Goal: Communication & Community: Answer question/provide support

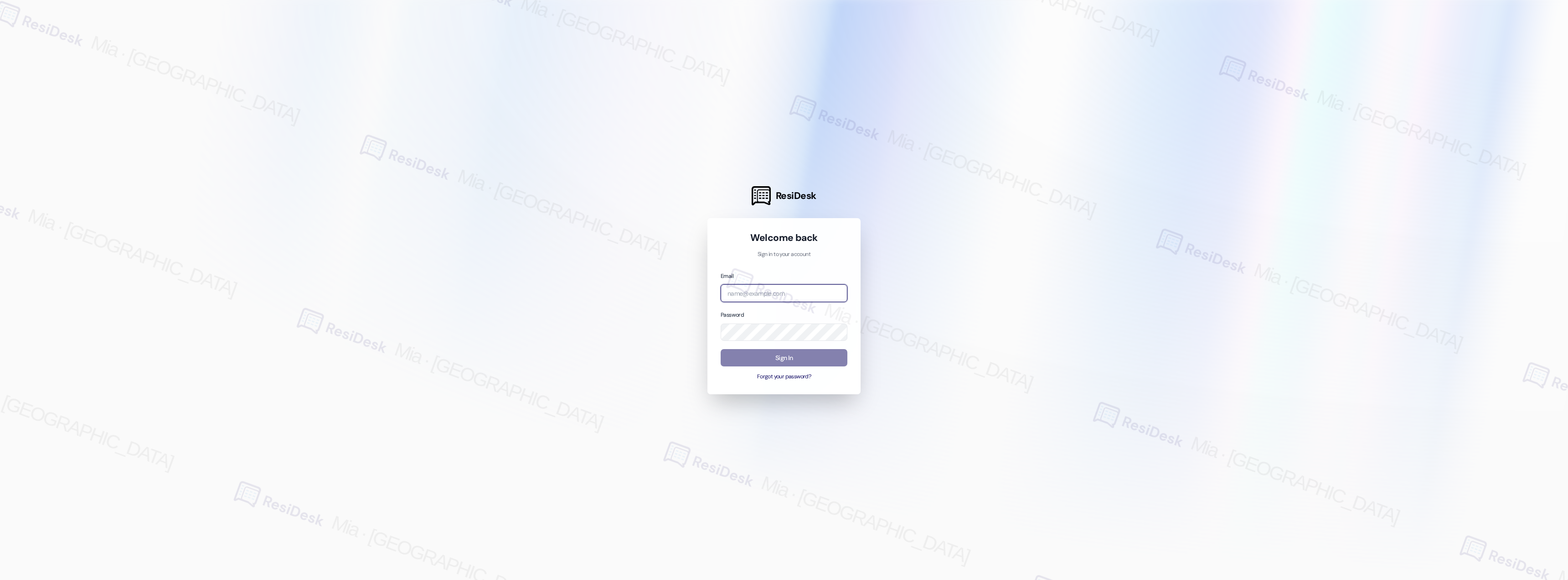
click at [767, 291] on input "email" at bounding box center [784, 293] width 127 height 18
click at [0, 579] on com-1password-button at bounding box center [0, 580] width 0 height 0
click at [785, 292] on input "email" at bounding box center [784, 293] width 127 height 18
click at [776, 294] on input "email" at bounding box center [784, 293] width 127 height 18
type input "automated-surveys-boyd_wilson-mia.caampued@boyd_wilson.com"
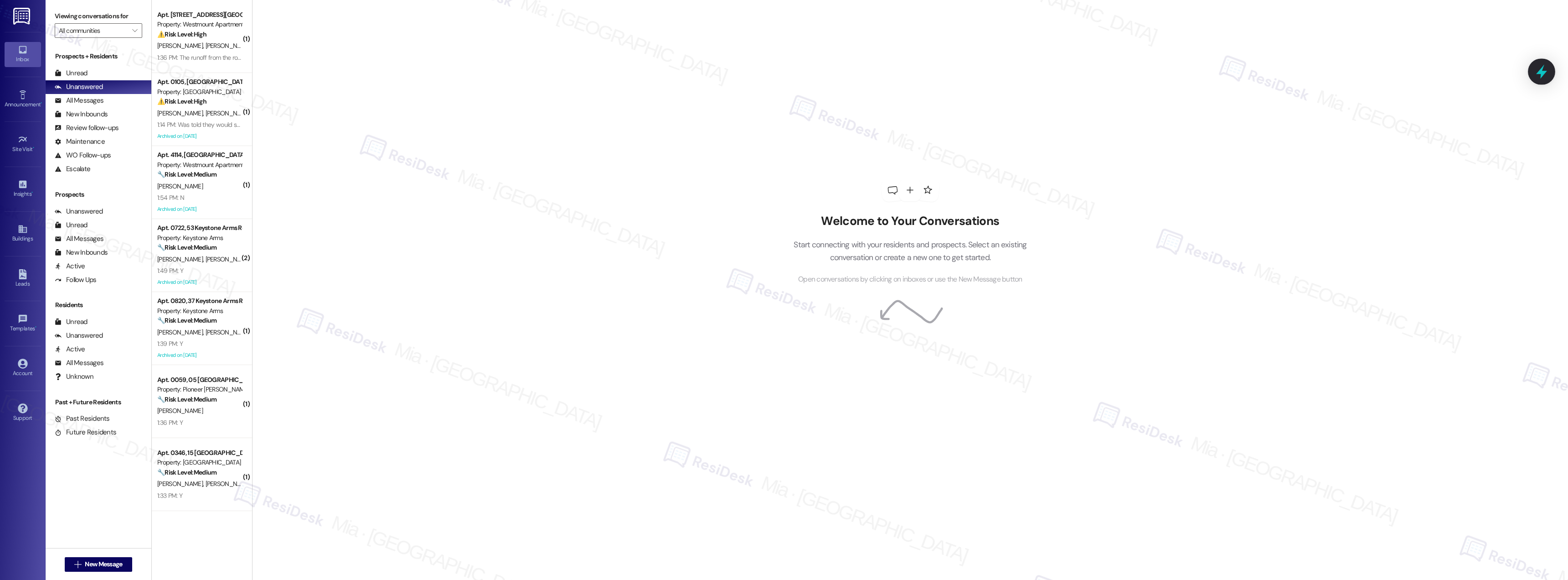
click at [1548, 71] on icon at bounding box center [1541, 72] width 16 height 16
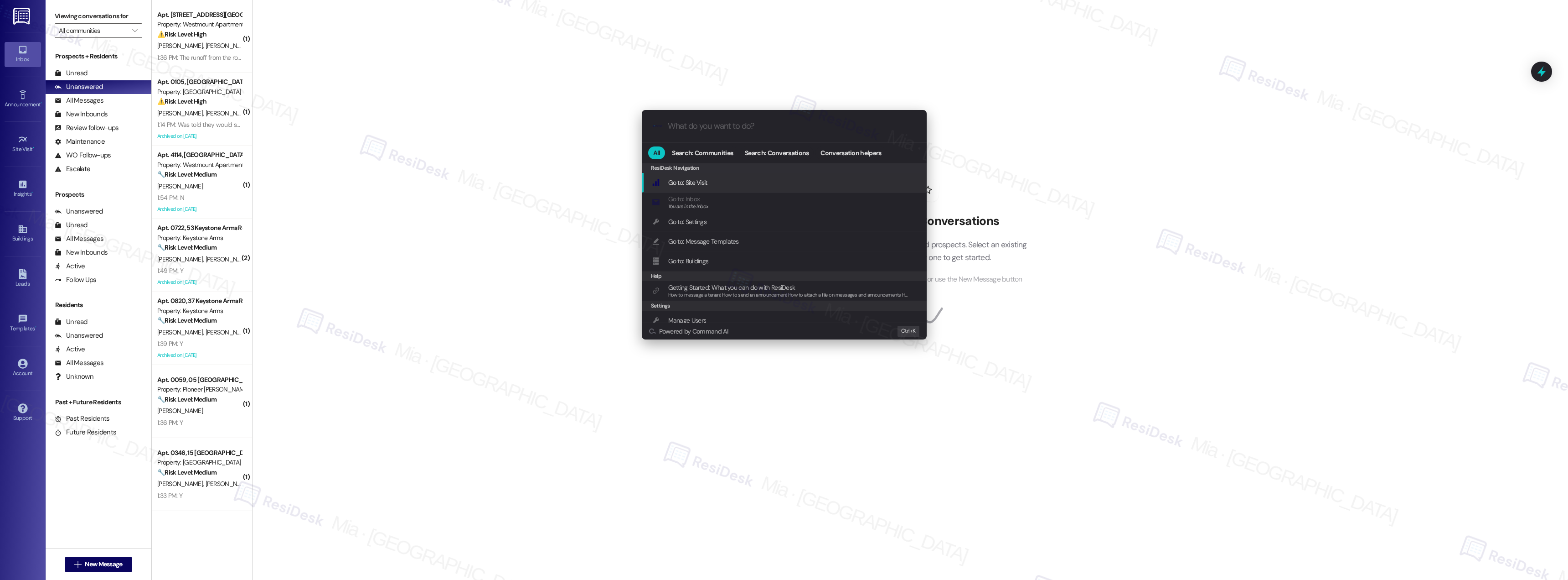
click at [727, 125] on input "What do you want to do?" at bounding box center [791, 126] width 247 height 10
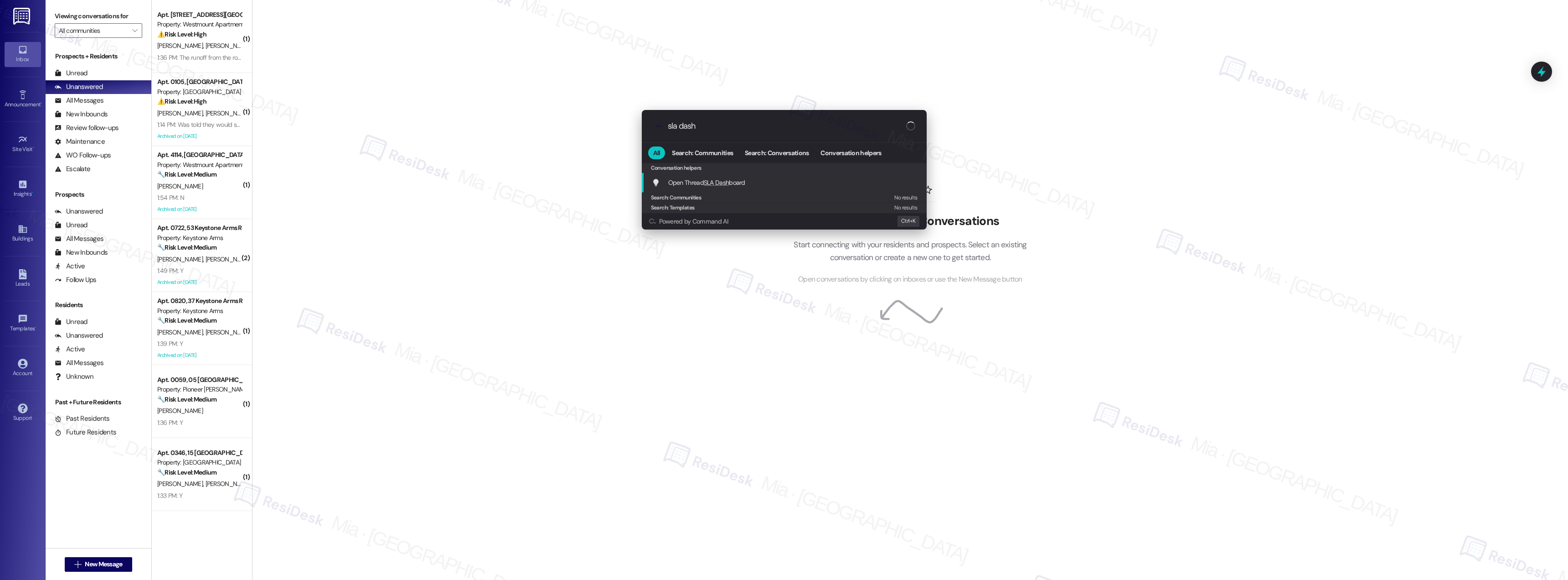
click at [726, 180] on span "SLA Dash" at bounding box center [716, 183] width 25 height 8
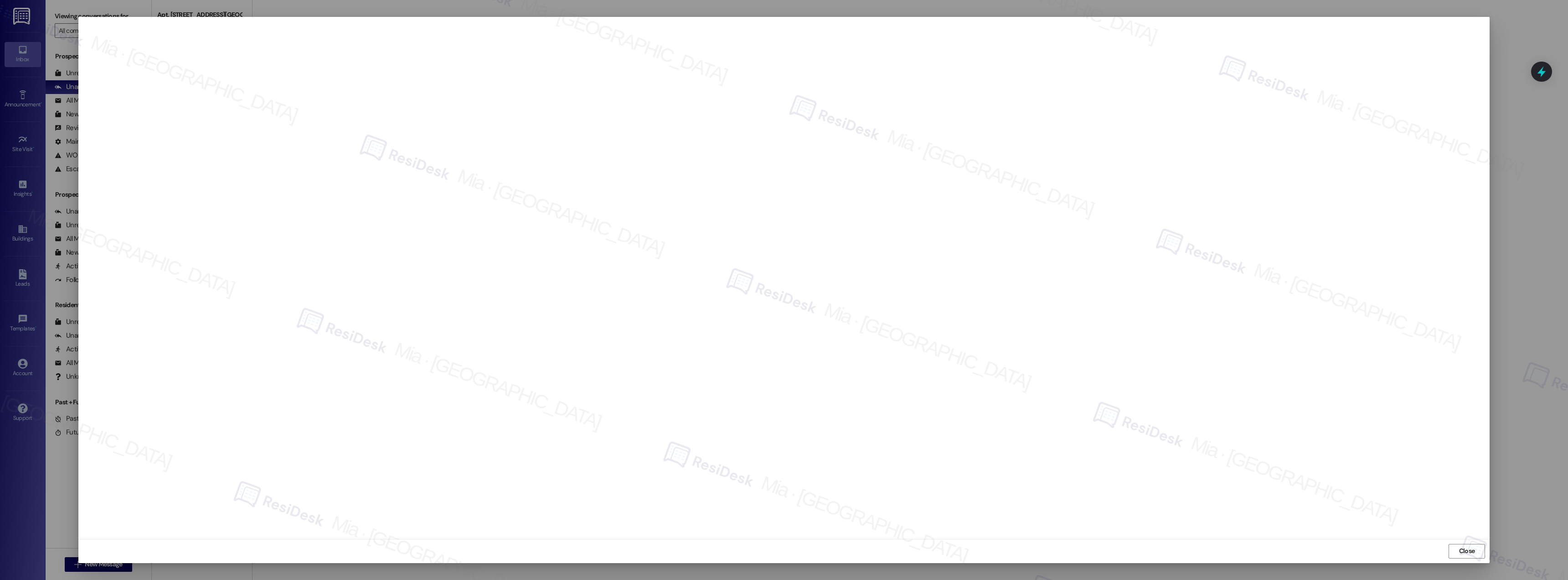
click at [0, 579] on com-1password-button at bounding box center [0, 580] width 0 height 0
click at [1465, 551] on span "Close" at bounding box center [1467, 551] width 16 height 10
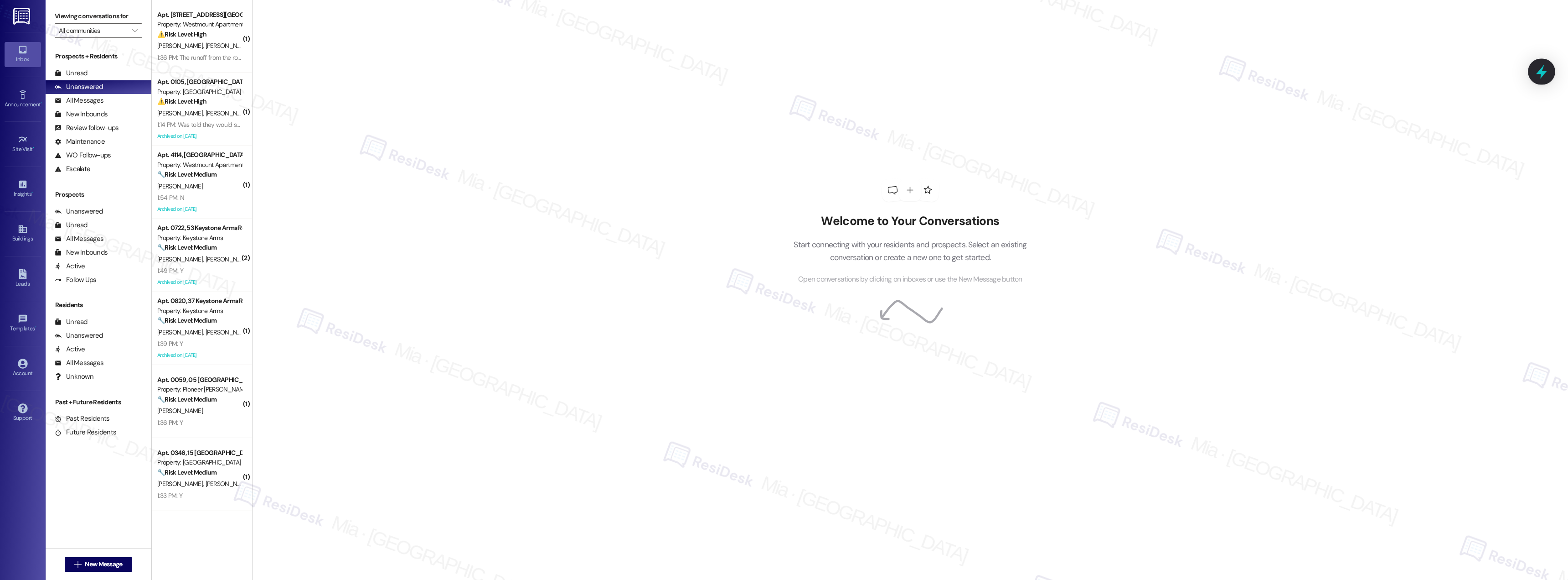
click at [1548, 65] on icon at bounding box center [1541, 72] width 16 height 16
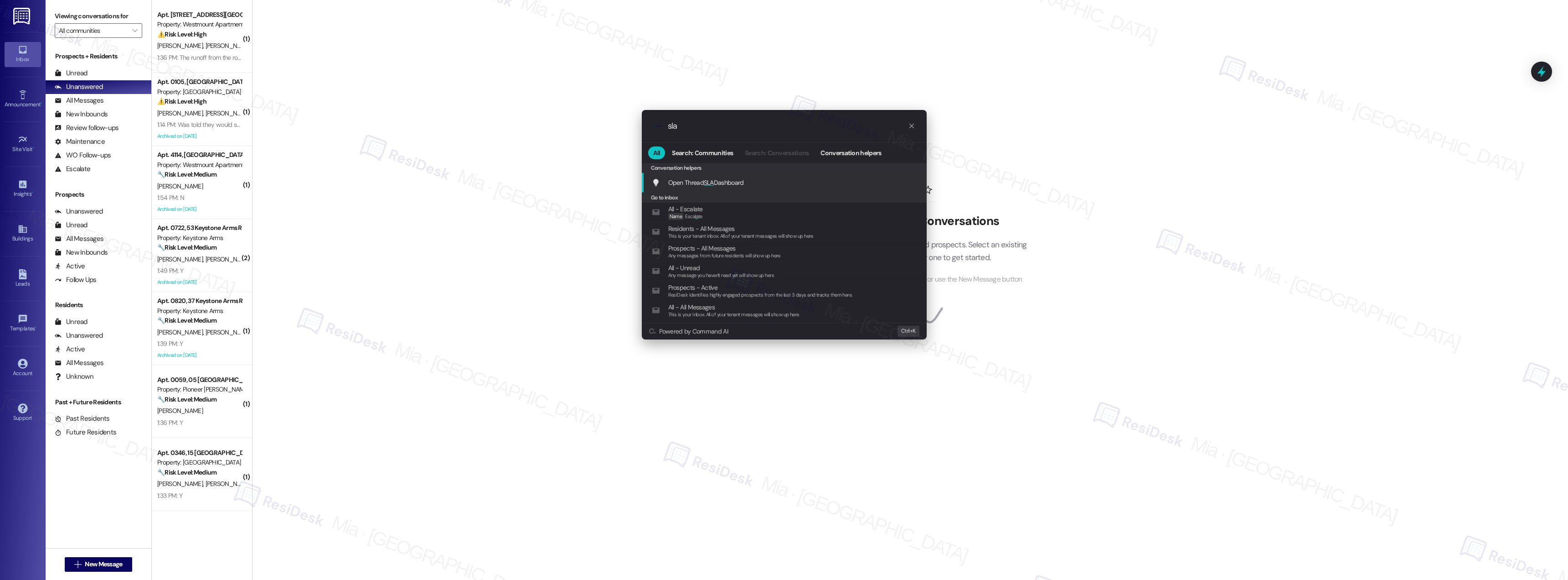
type input "sla"
click at [718, 179] on span "Open Thread SLA Dashboard" at bounding box center [706, 183] width 76 height 8
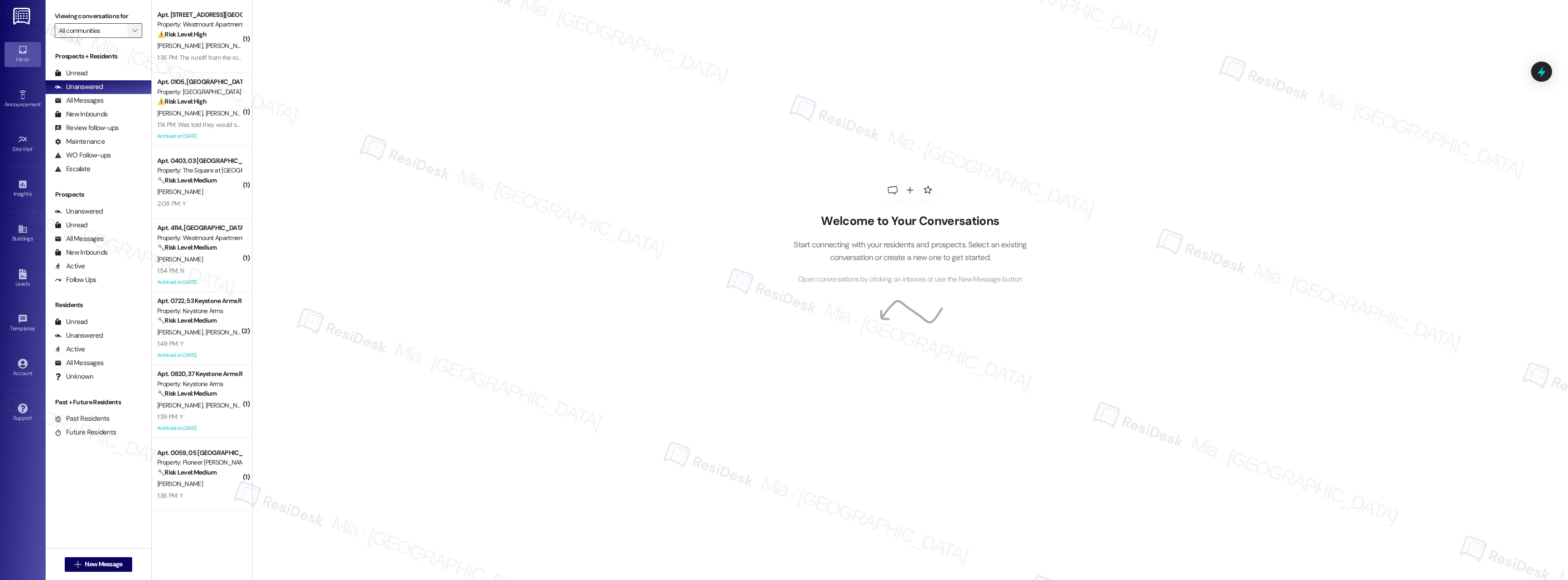
click at [132, 29] on icon "" at bounding box center [134, 30] width 5 height 7
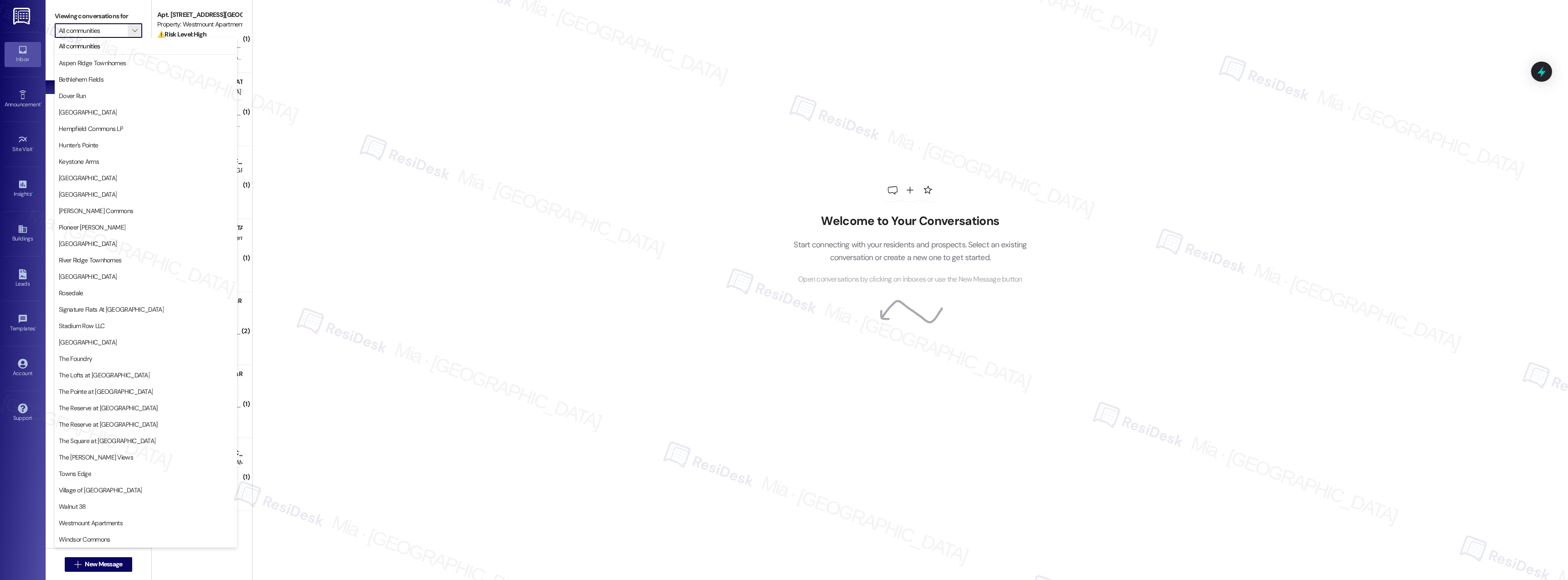
click at [383, 89] on div "Welcome to Your Conversations Start connecting with your residents and prospect…" at bounding box center [910, 290] width 1316 height 580
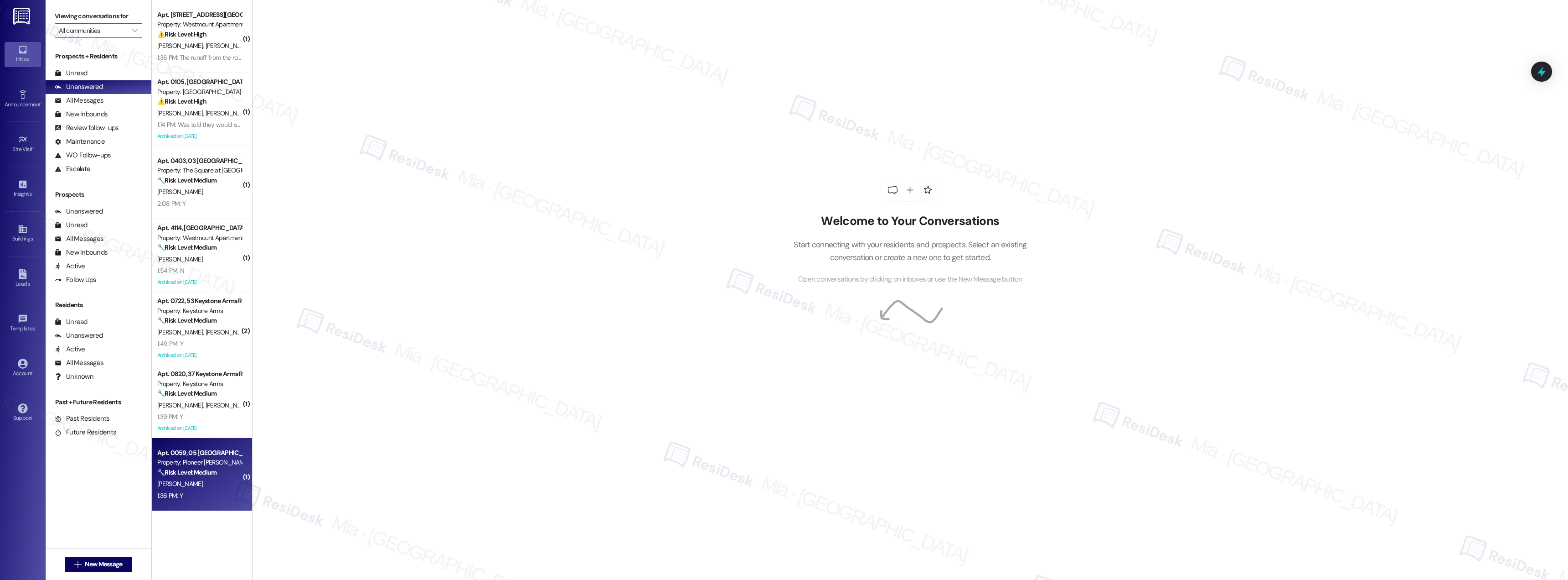
click at [198, 461] on div "Property: Pioneer [PERSON_NAME]" at bounding box center [200, 462] width 84 height 10
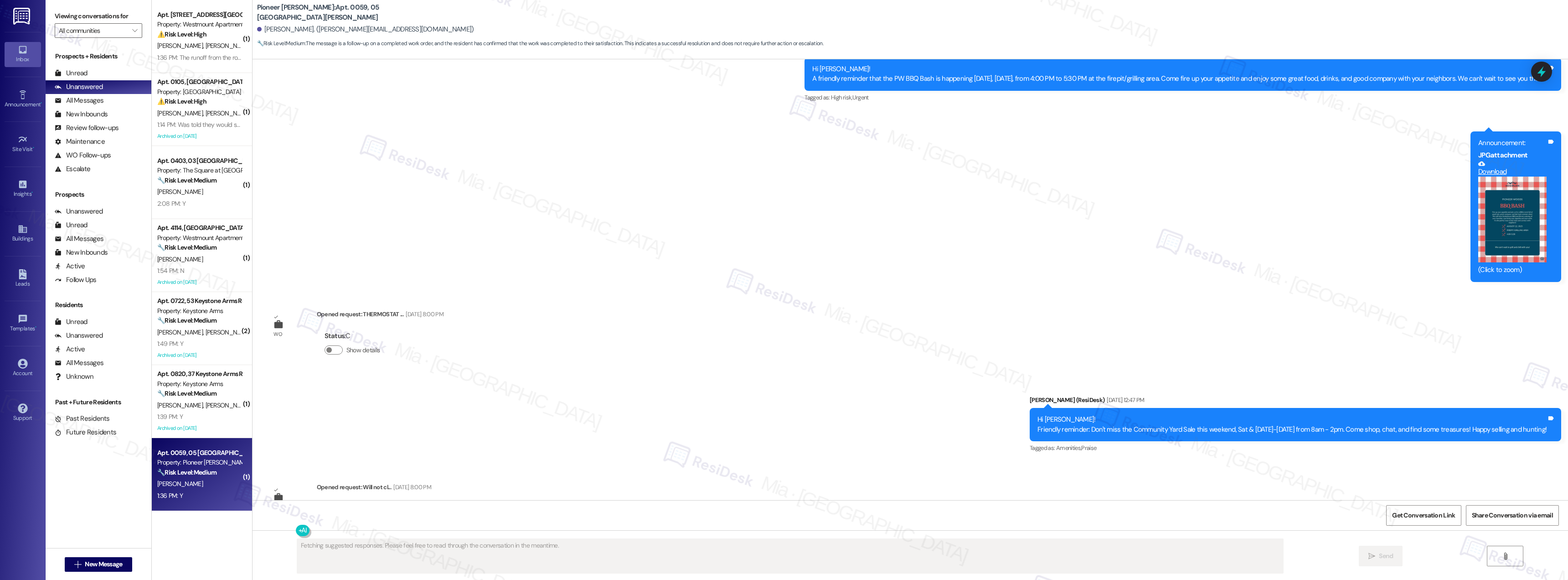
scroll to position [3712, 0]
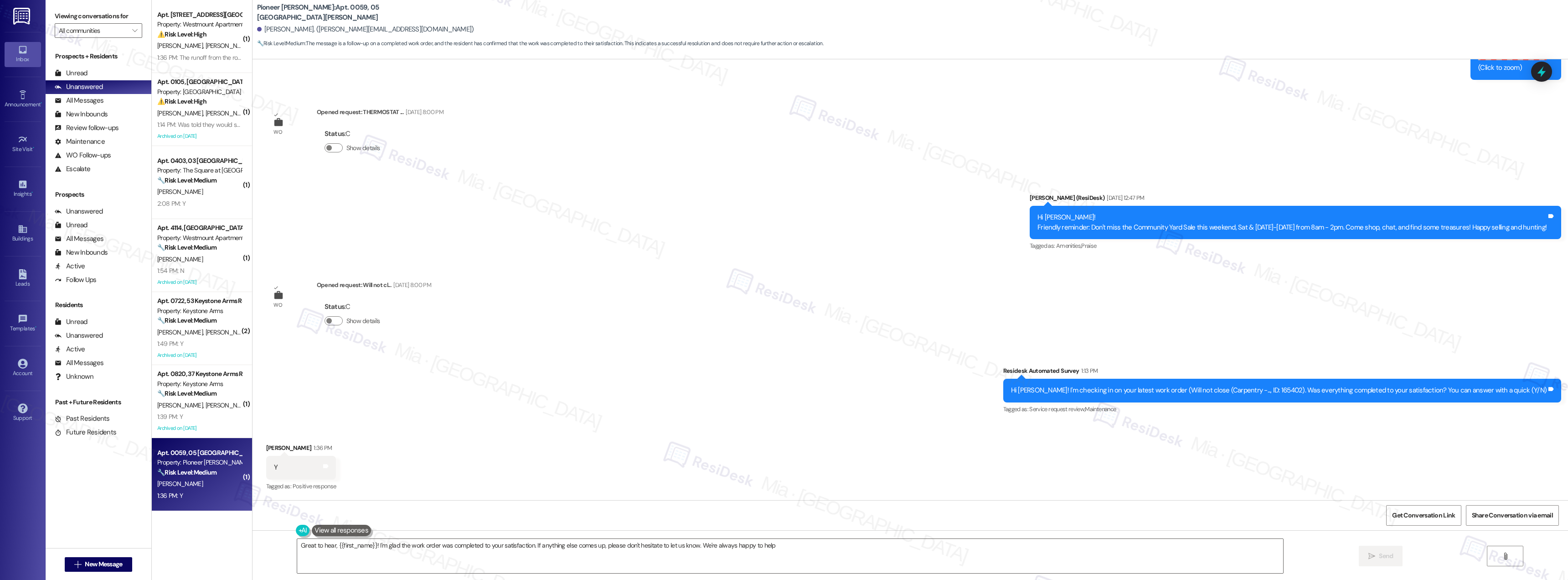
type textarea "Great to hear, {{first_name}}! I'm glad the work order was completed to your sa…"
click at [212, 384] on div "Property: Keystone Arms" at bounding box center [200, 384] width 84 height 10
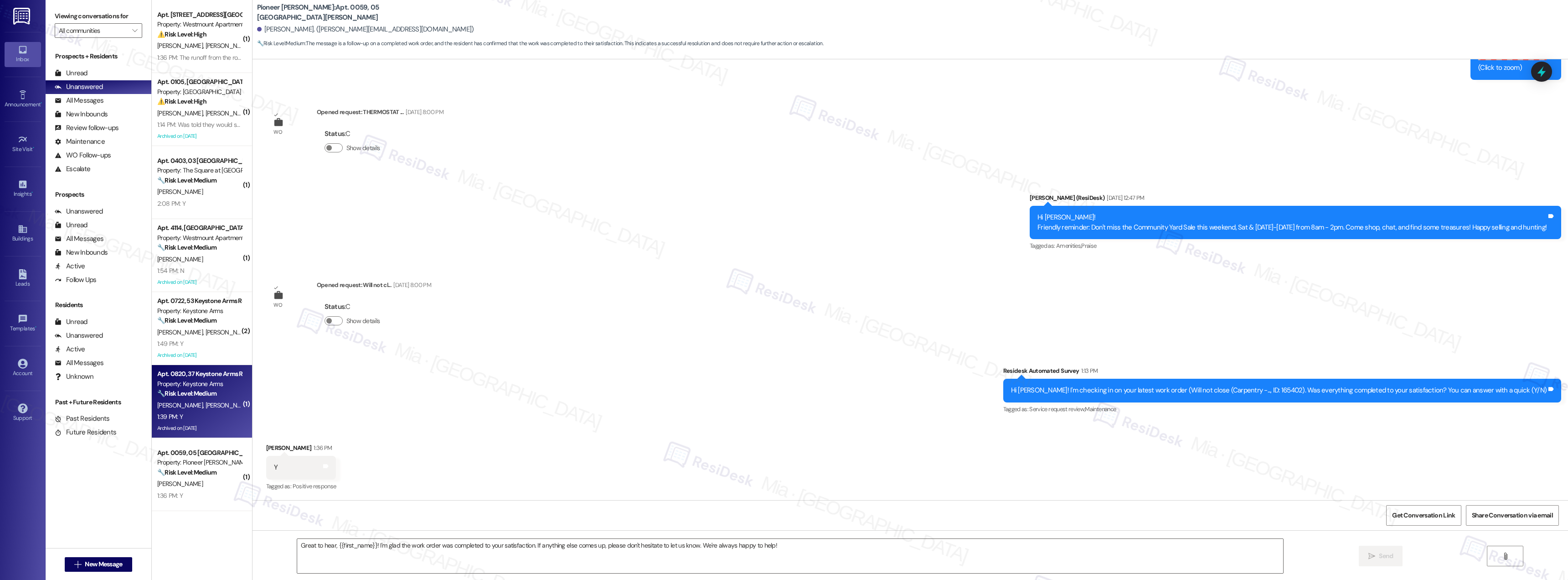
type textarea "Fetching suggested responses. Please feel free to read through the conversation…"
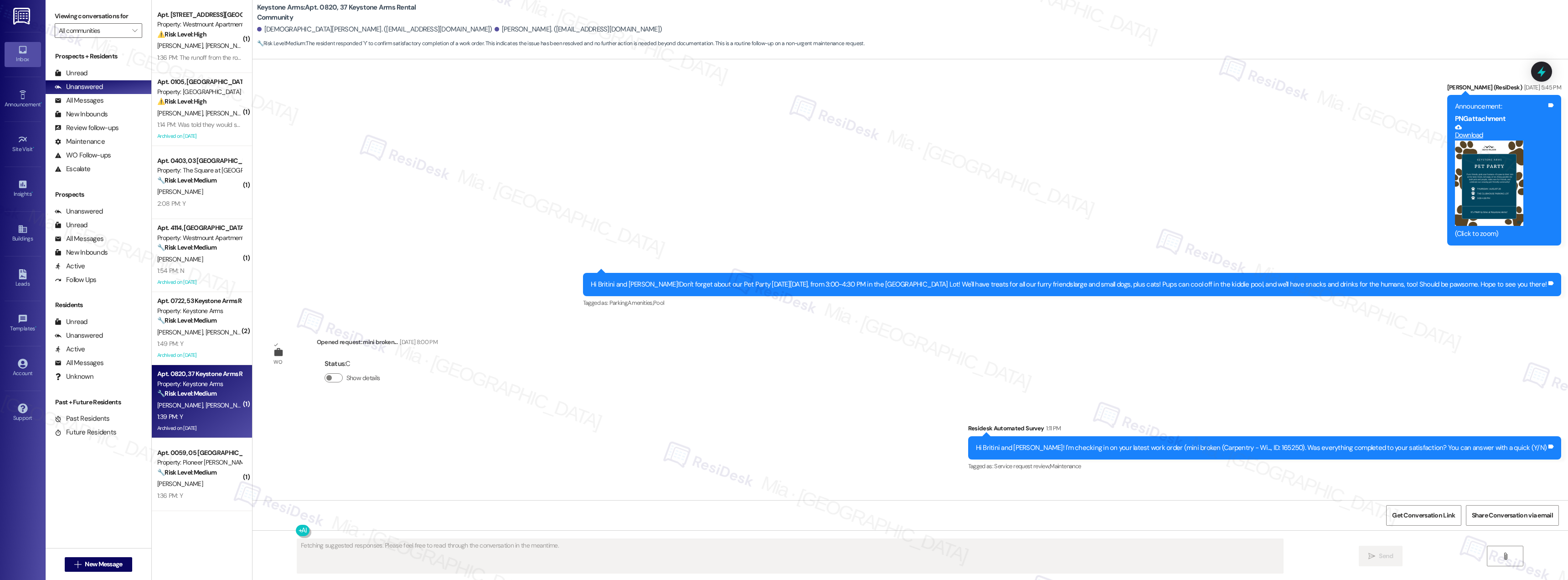
scroll to position [3942, 0]
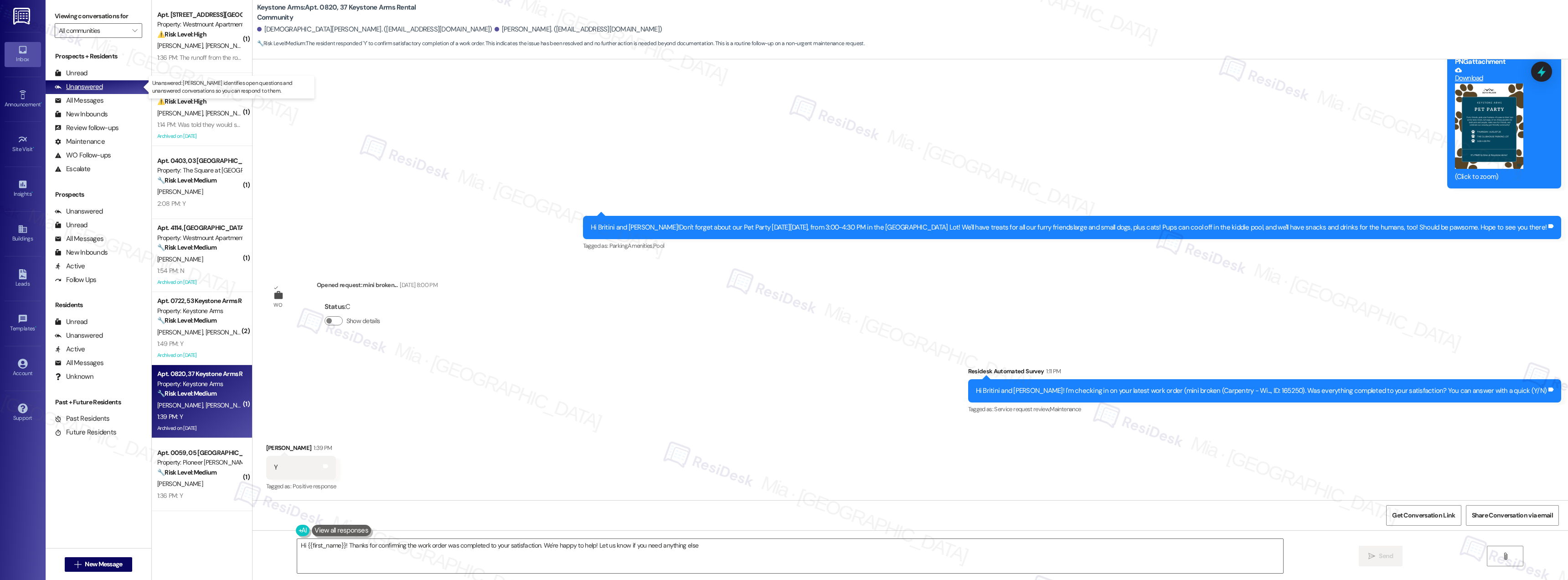
type textarea "Hi {{first_name}}! Thanks for confirming the work order was completed to your s…"
click at [205, 332] on span "[PERSON_NAME]" at bounding box center [228, 332] width 46 height 8
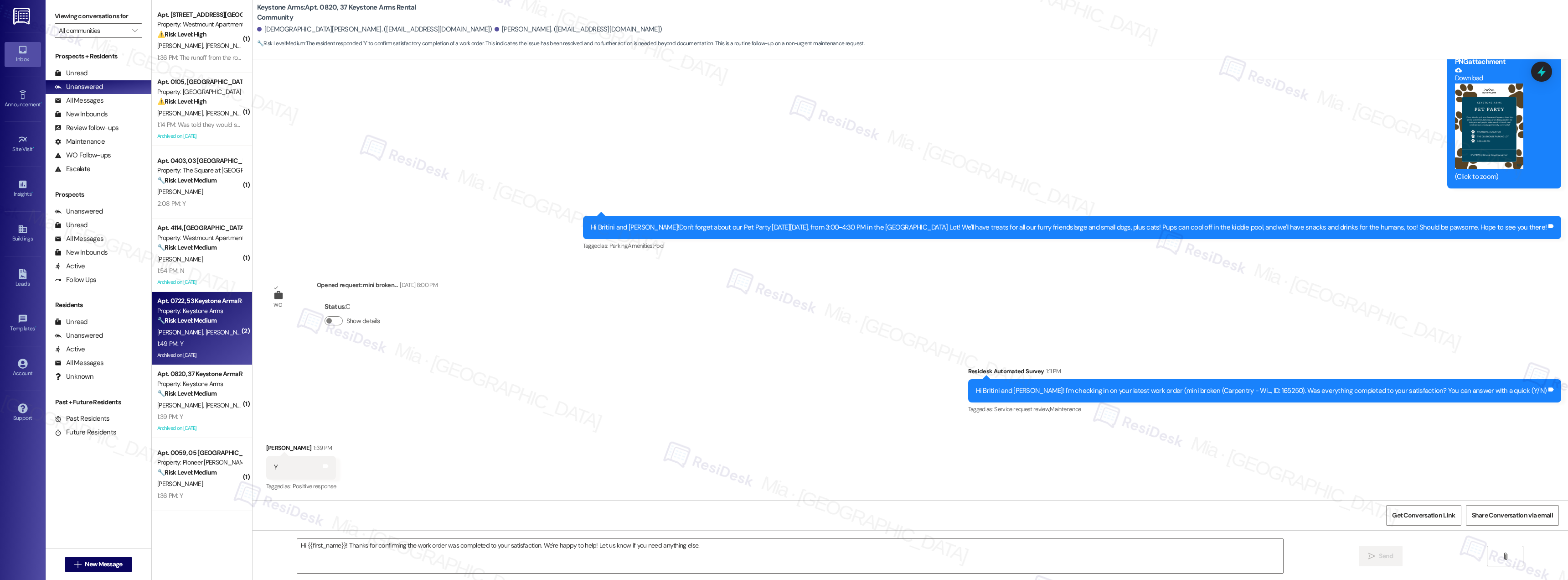
type textarea "Fetching suggested responses. Please feel free to read through the conversation…"
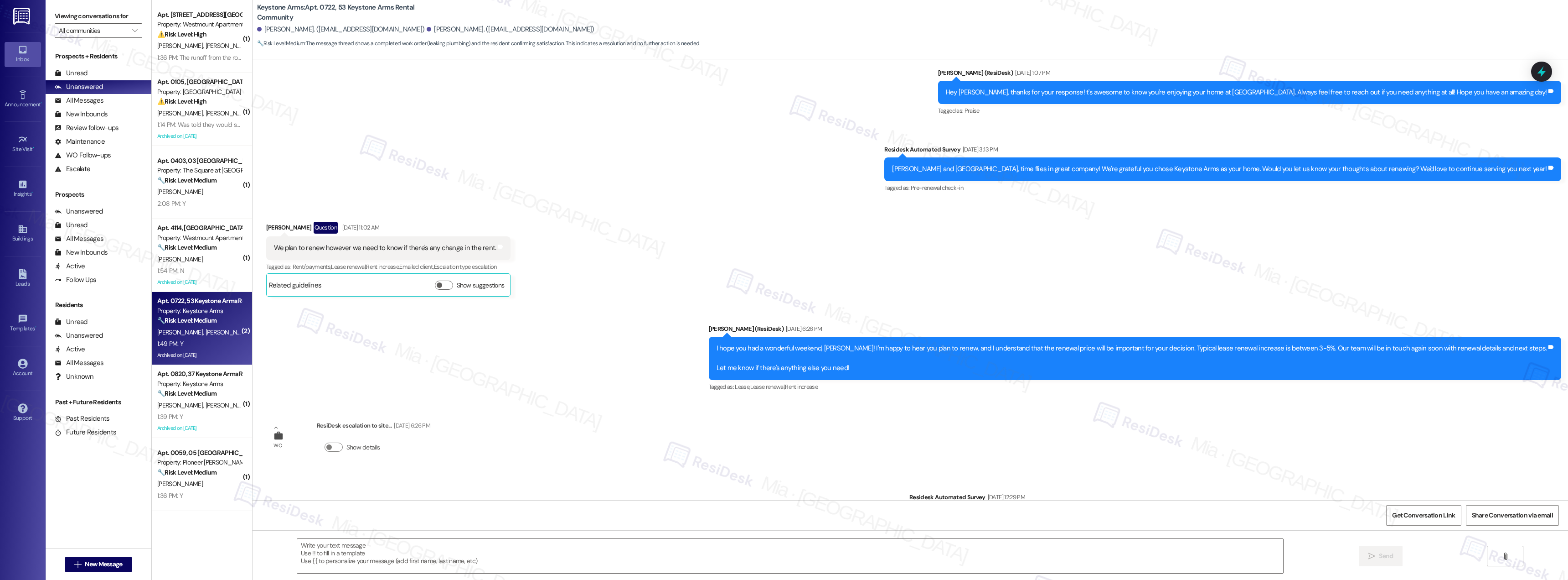
type textarea "Fetching suggested responses. Please feel free to read through the conversation…"
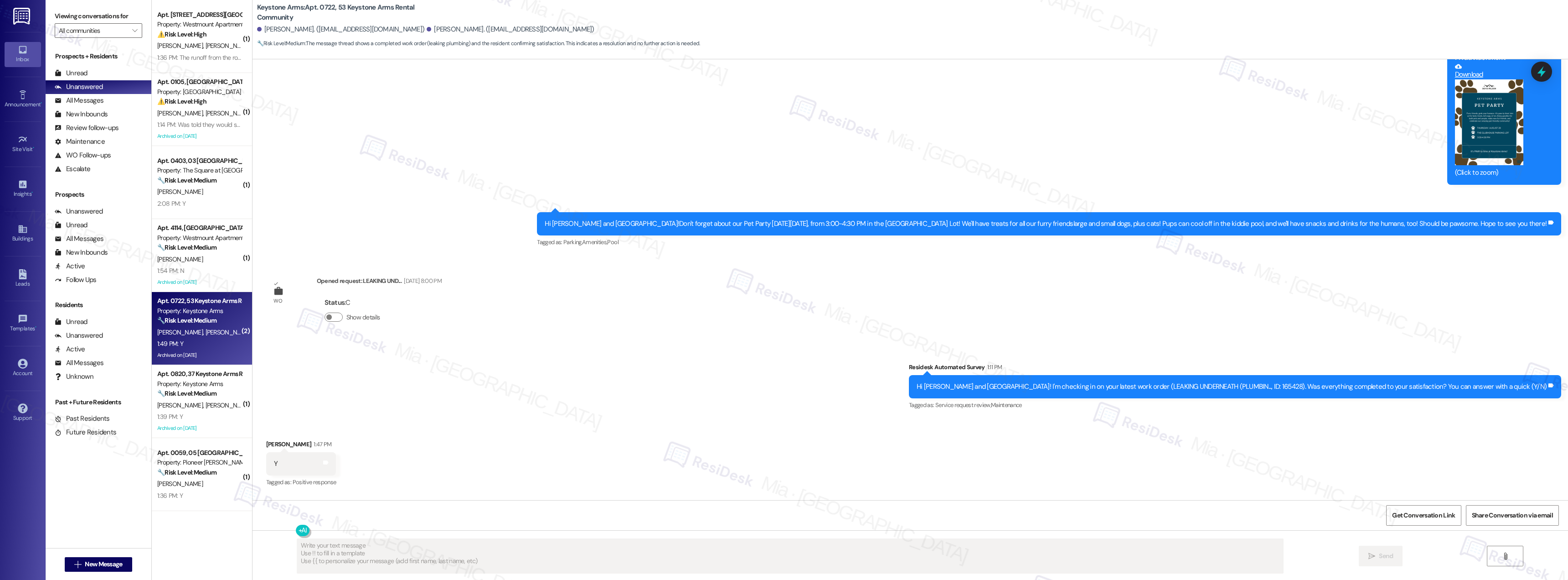
scroll to position [16777, 0]
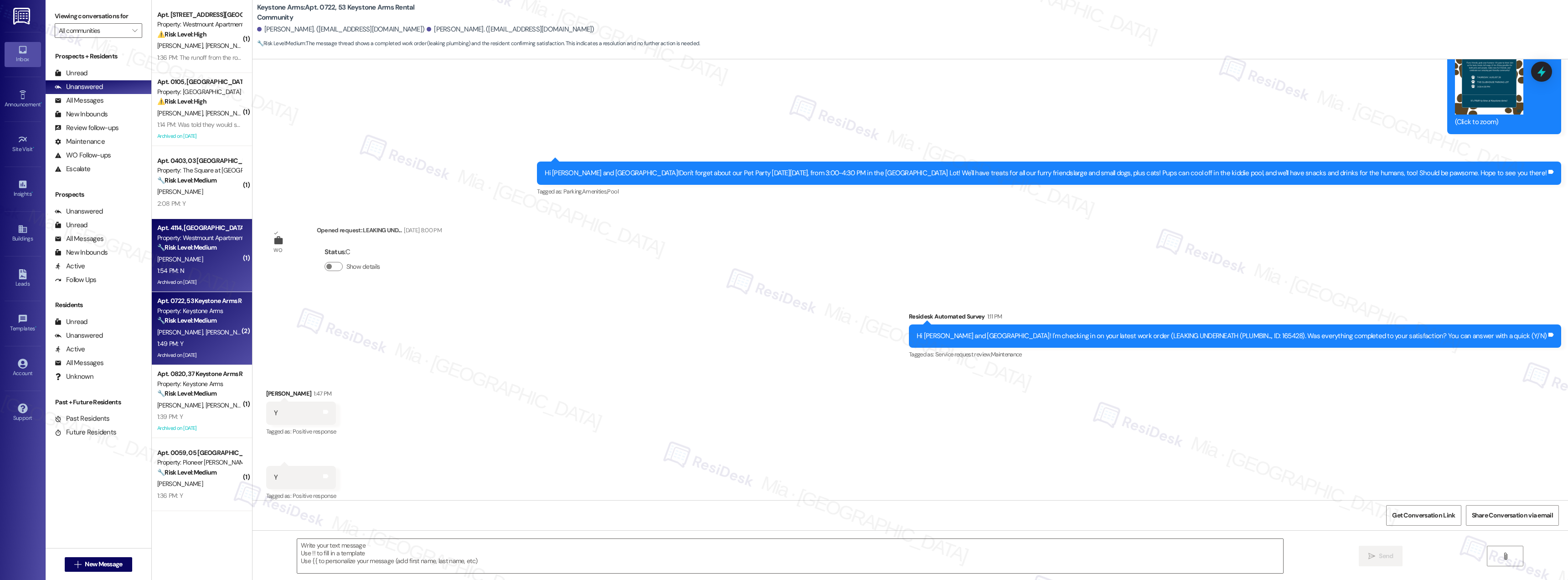
click at [186, 238] on div "Property: Westmount Apartments" at bounding box center [200, 238] width 84 height 10
type textarea "Fetching suggested responses. Please feel free to read through the conversation…"
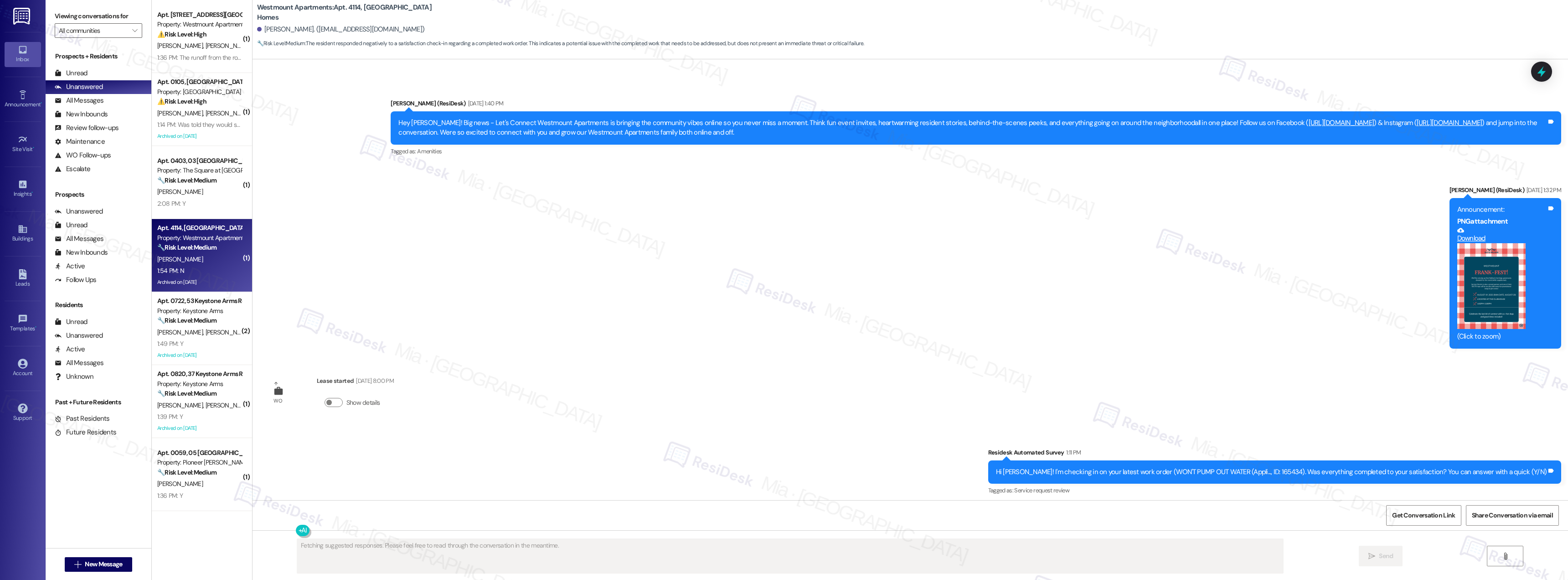
scroll to position [5597, 0]
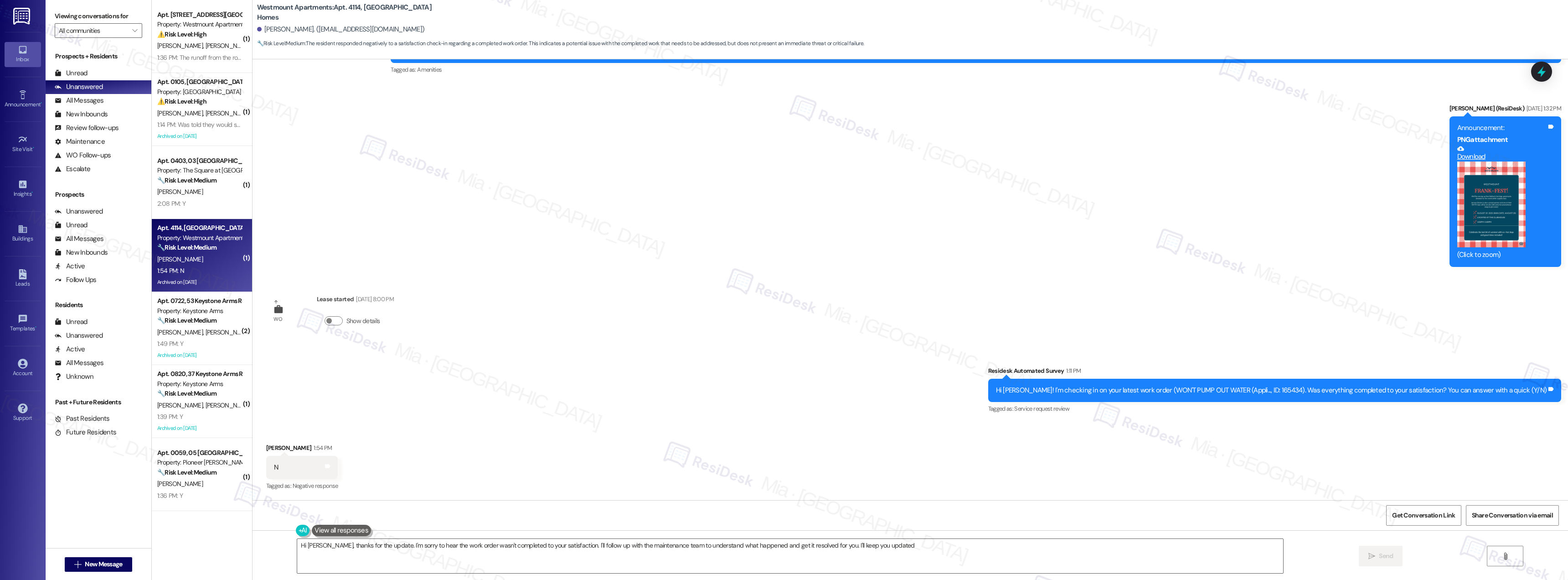
type textarea "Hi Chris, thanks for the update. I'm sorry to hear the work order wasn't comple…"
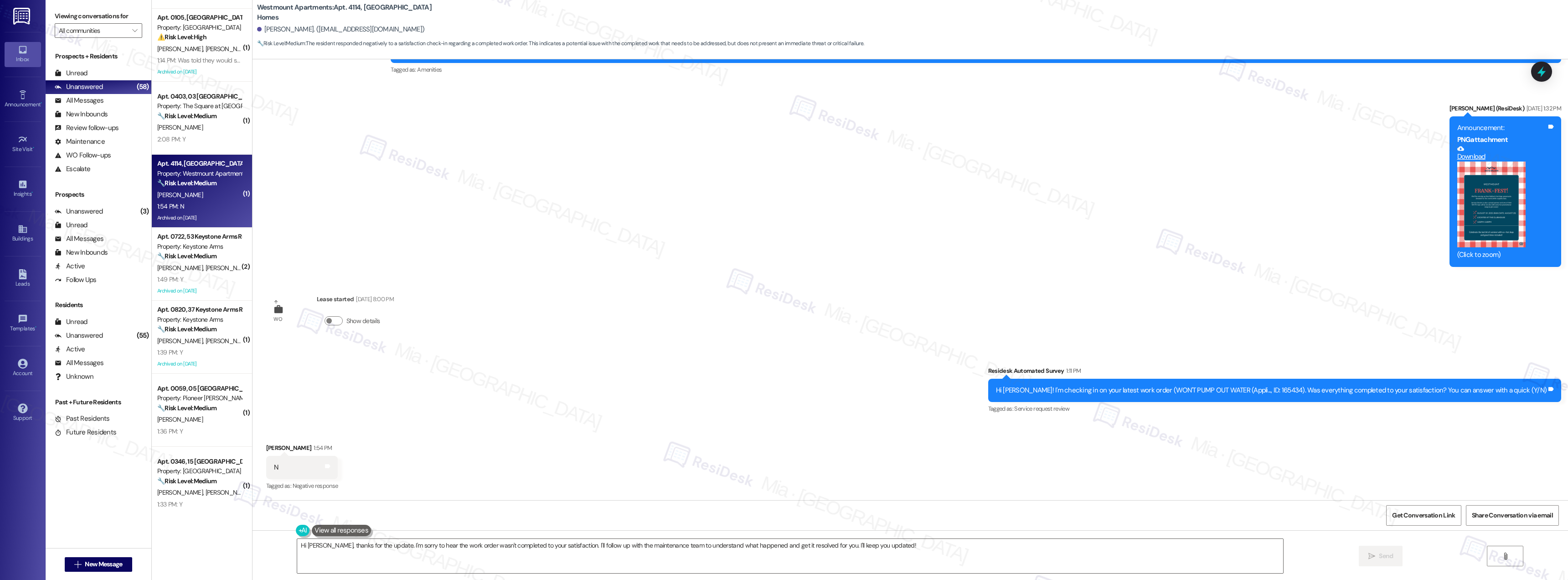
scroll to position [0, 0]
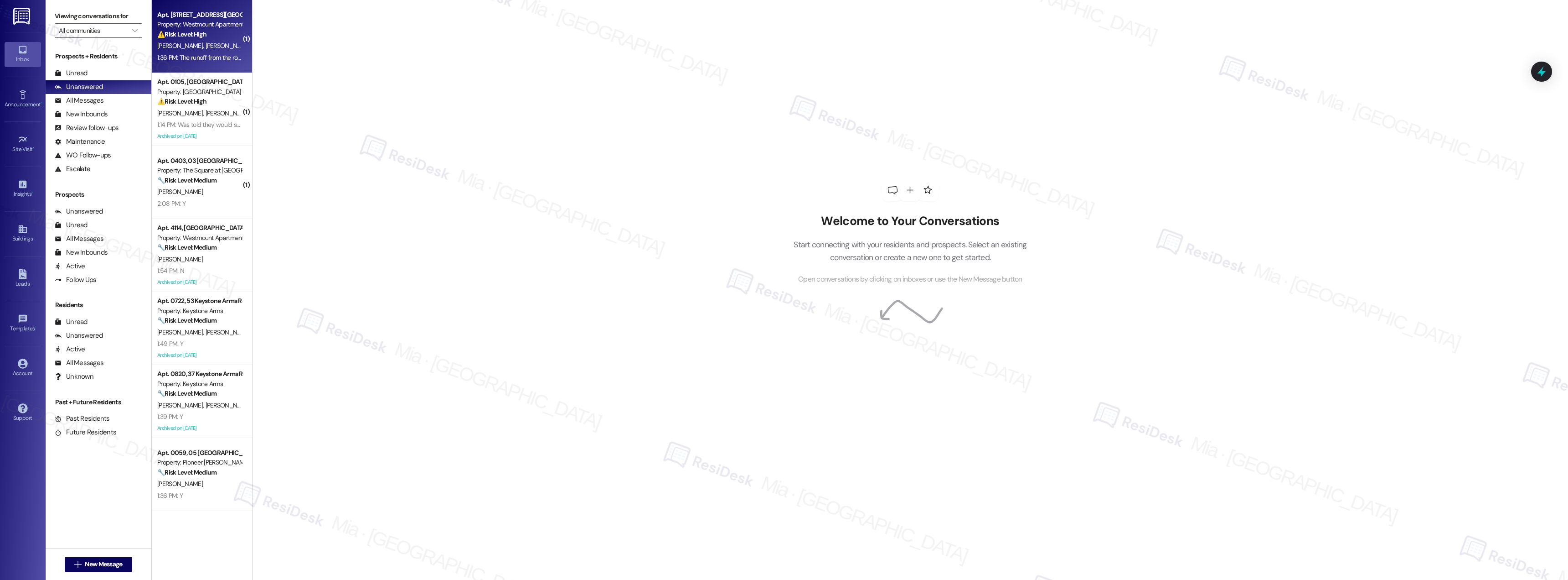
click at [213, 49] on div "[PERSON_NAME] [PERSON_NAME]" at bounding box center [200, 46] width 86 height 12
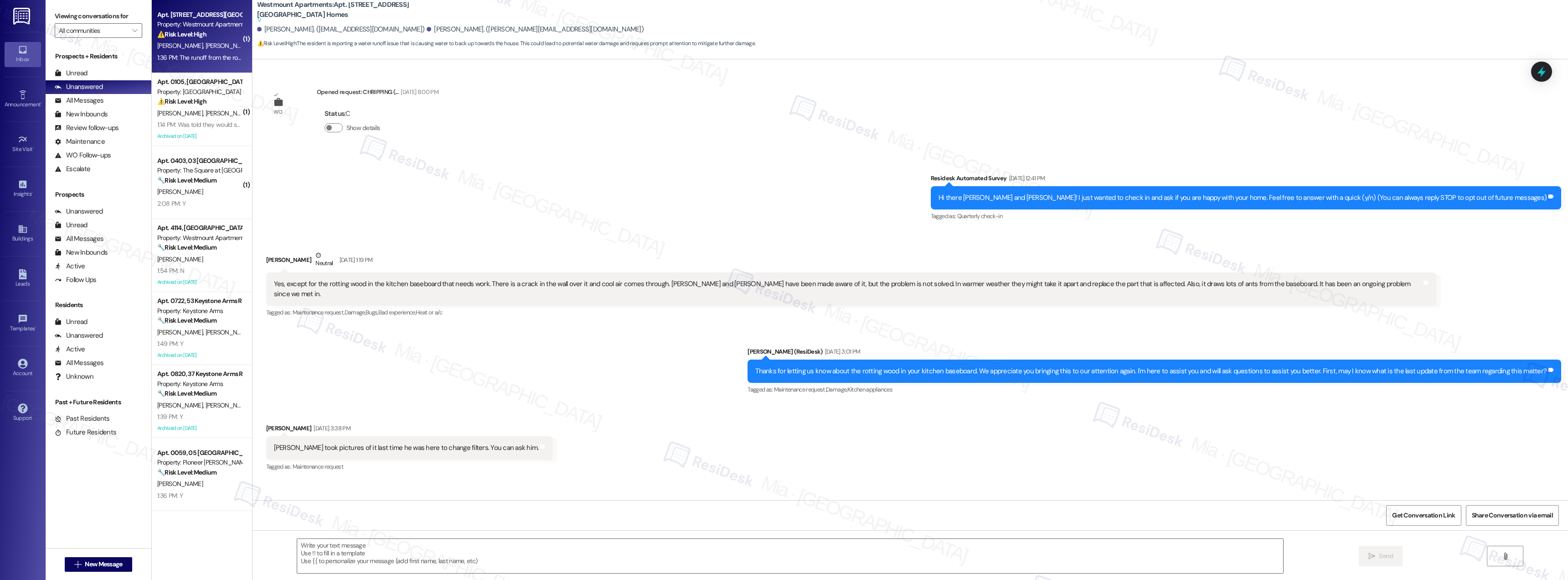
scroll to position [5900, 0]
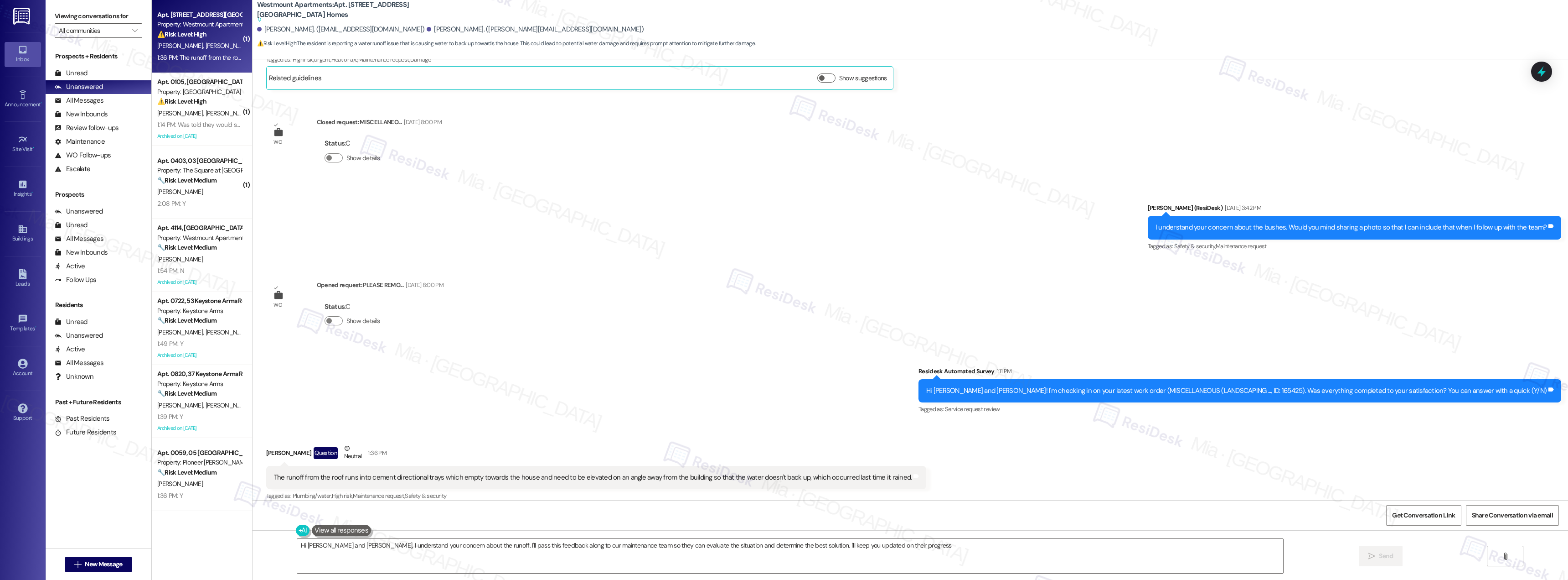
type textarea "Hi [PERSON_NAME] and [PERSON_NAME], I understand your concern about the runoff.…"
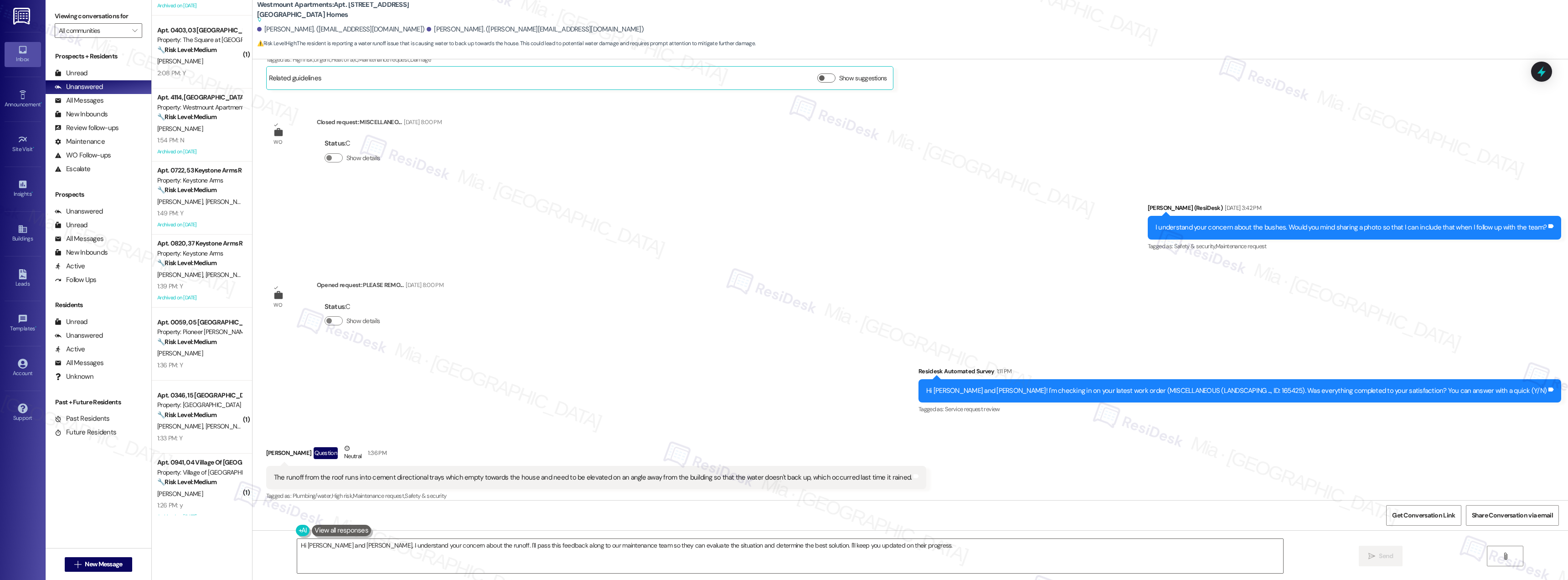
scroll to position [0, 0]
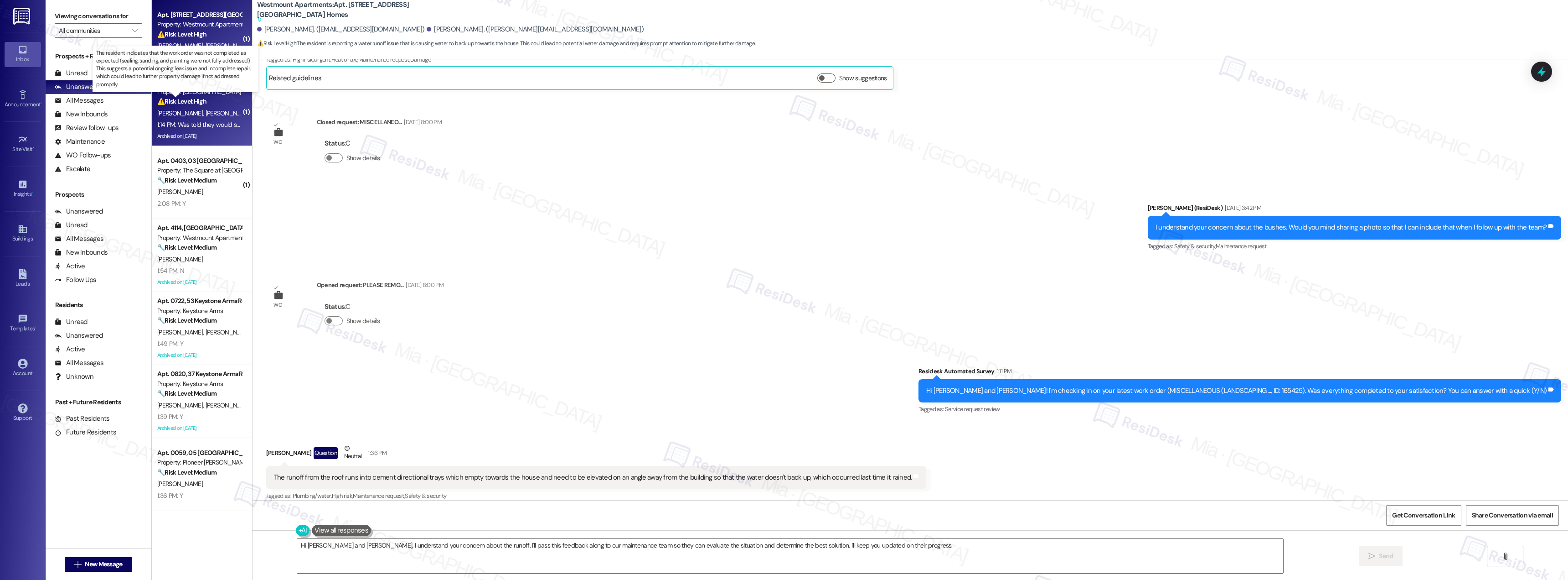
click at [196, 103] on strong "⚠️ Risk Level: High" at bounding box center [182, 102] width 49 height 8
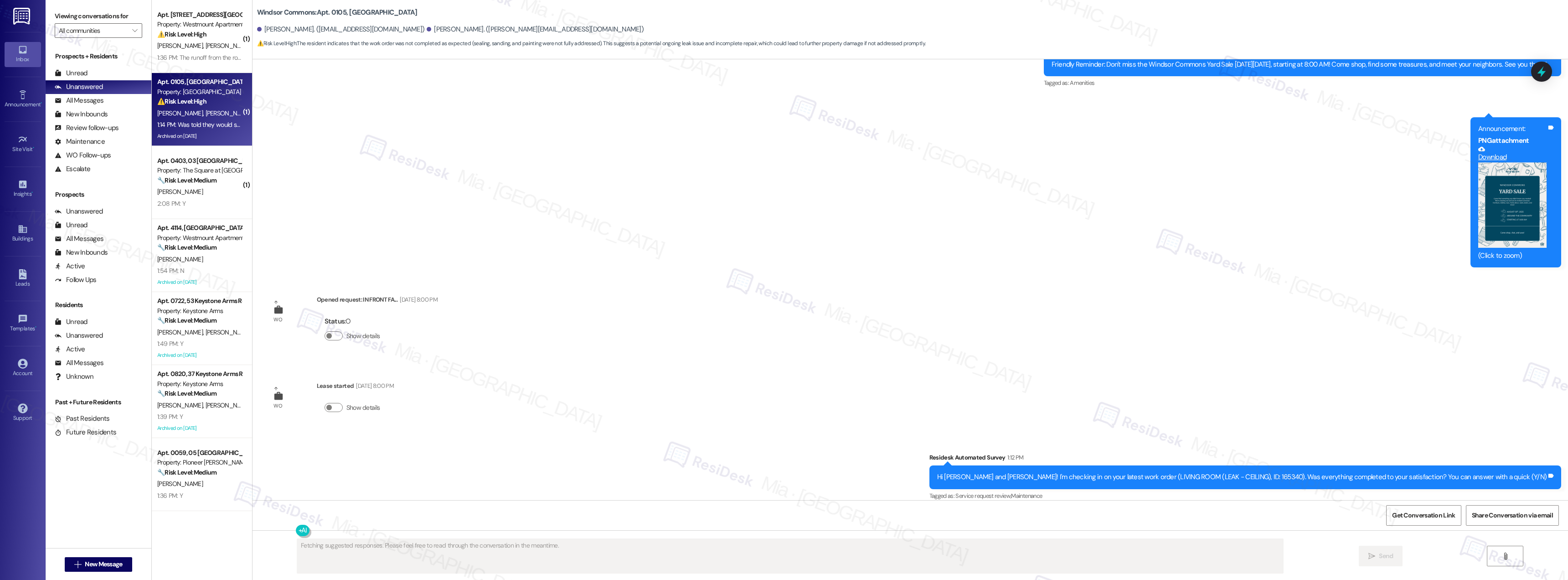
scroll to position [6860, 0]
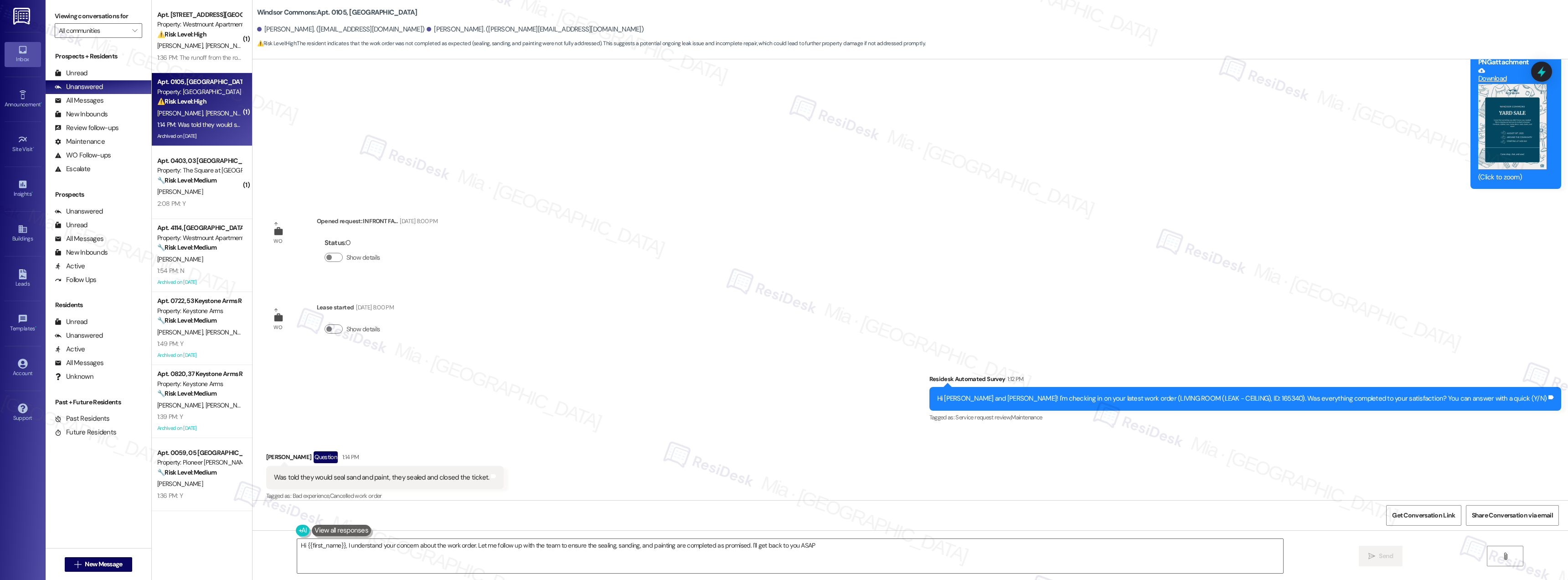
type textarea "Hi {{first_name}}, I understand your concern about the work order. Let me follo…"
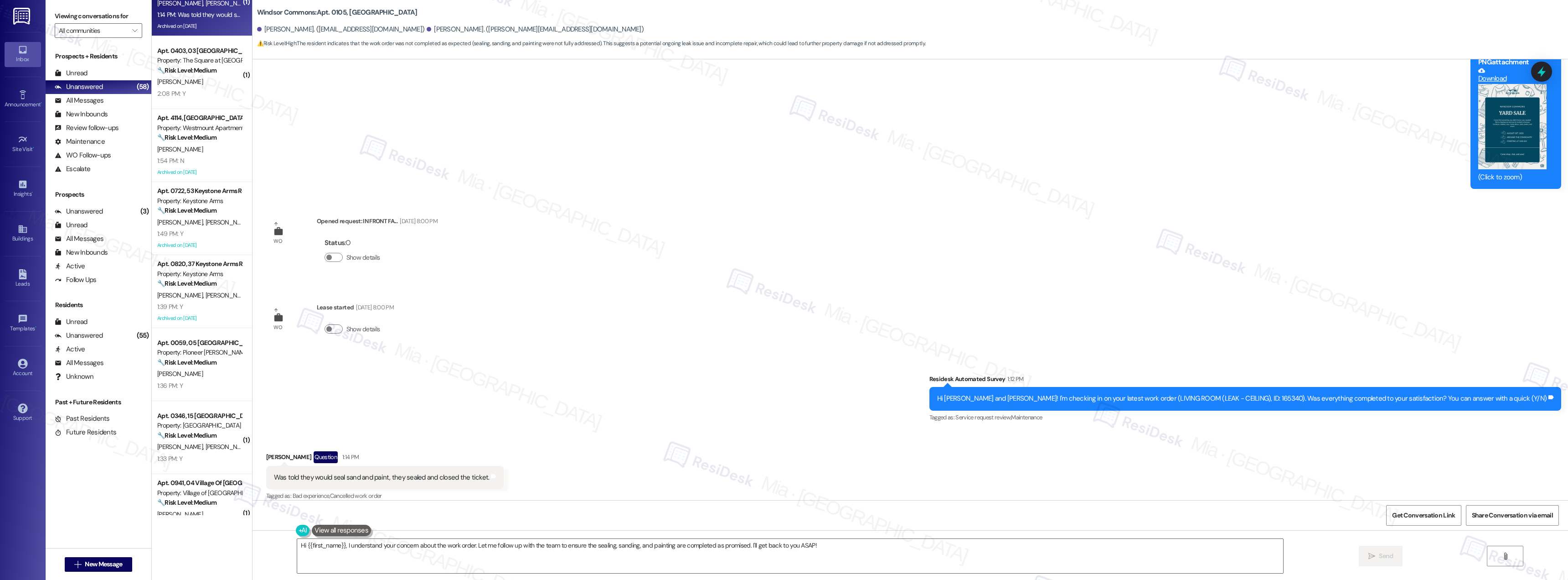
scroll to position [0, 0]
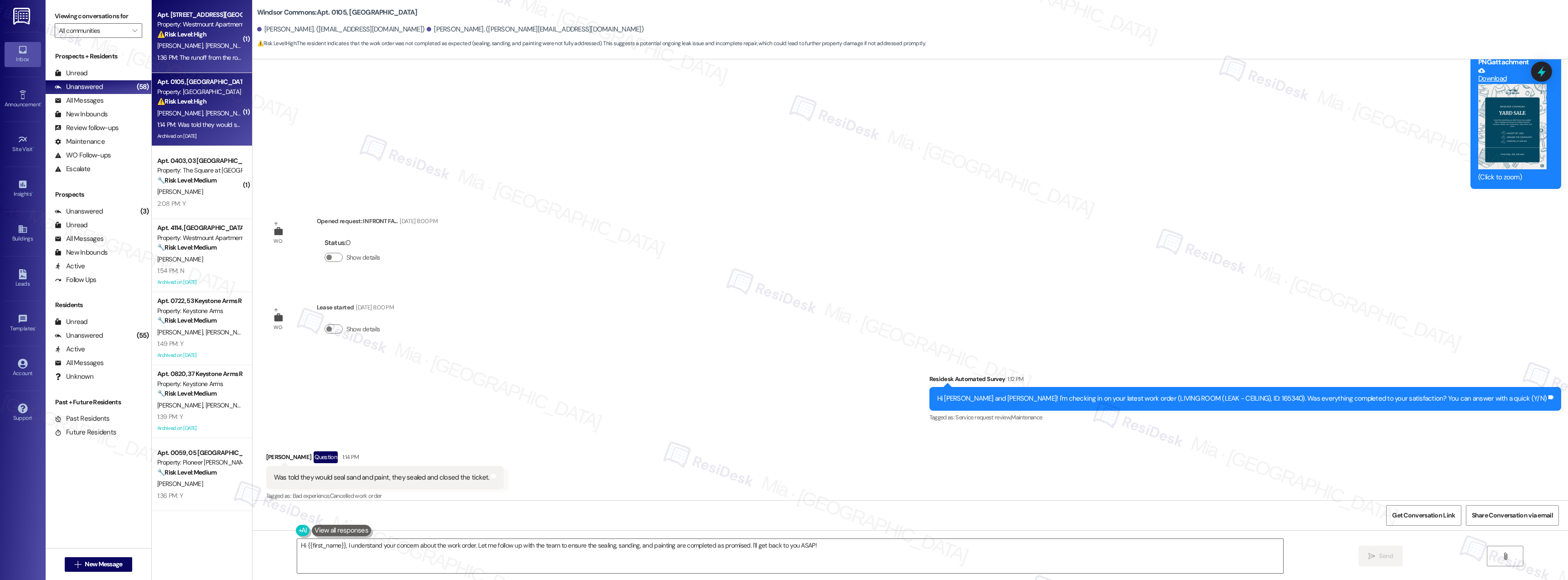
click at [205, 46] on span "[PERSON_NAME]" at bounding box center [228, 46] width 46 height 8
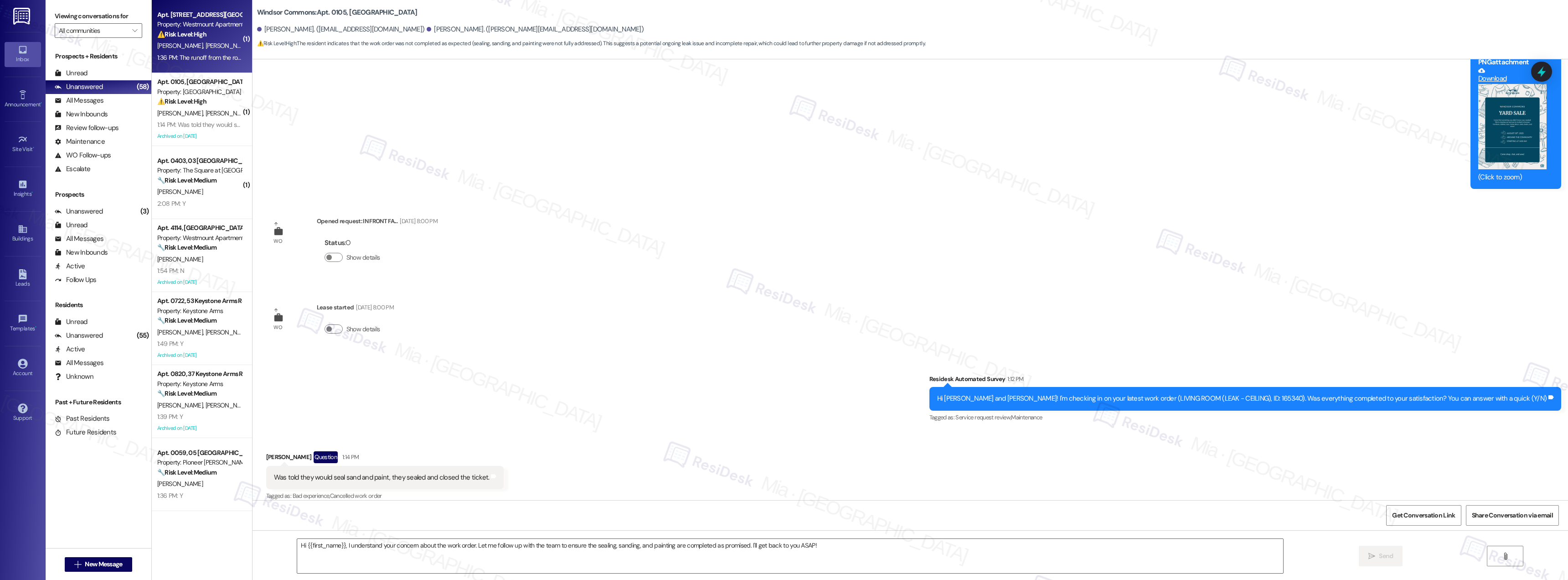
type textarea "Fetching suggested responses. Please feel free to read through the conversation…"
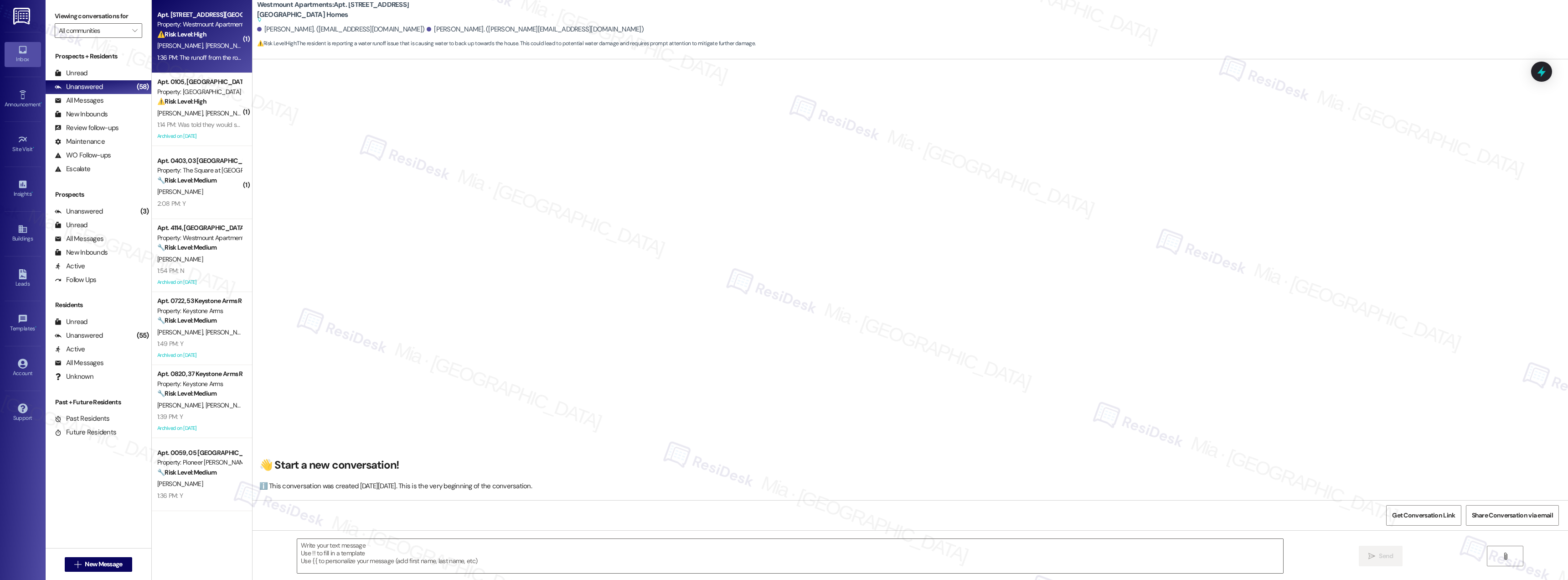
scroll to position [5900, 0]
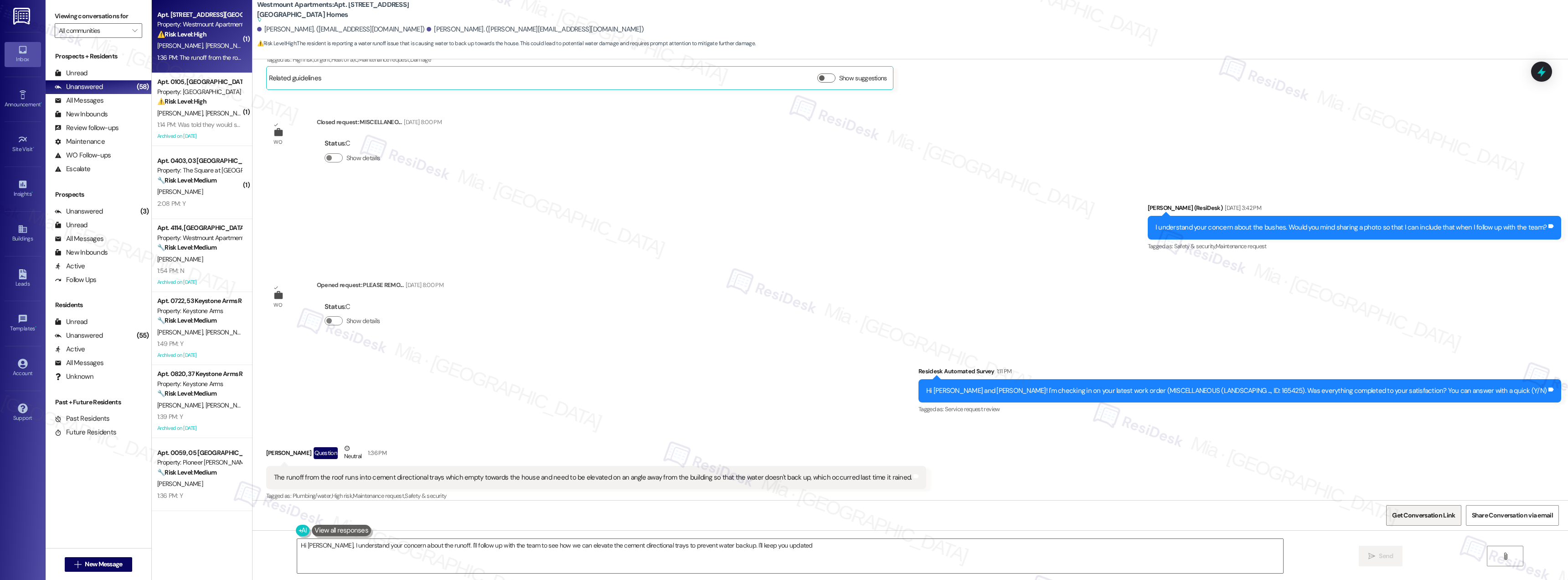
type textarea "Hi [PERSON_NAME], I understand your concern about the runoff. I'll follow up wi…"
click at [1437, 519] on span "Get Conversation Link" at bounding box center [1424, 515] width 63 height 10
drag, startPoint x: 20, startPoint y: 534, endPoint x: 133, endPoint y: 540, distance: 113.2
click at [133, 540] on p "Copy this link to share the conversation: [URL][DOMAIN_NAME]" at bounding box center [92, 536] width 147 height 16
click at [132, 541] on p "Copy this link to share the conversation: [URL][DOMAIN_NAME]" at bounding box center [92, 536] width 147 height 16
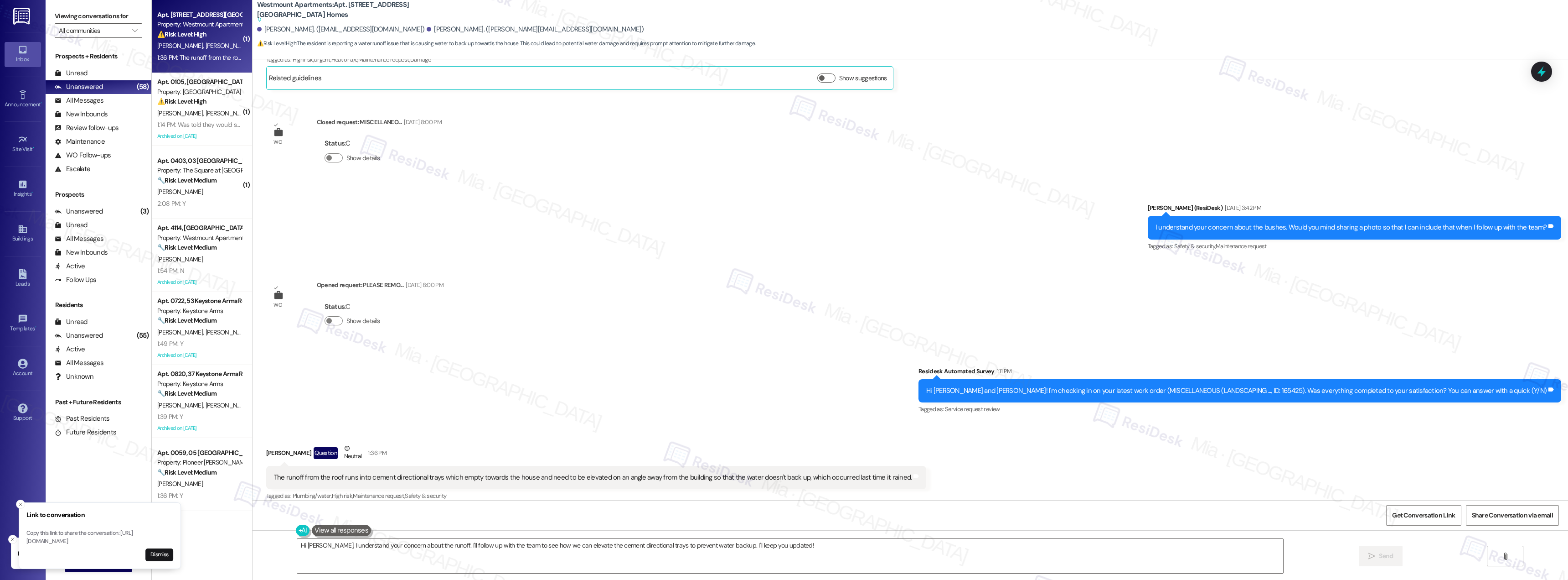
drag, startPoint x: 132, startPoint y: 540, endPoint x: 191, endPoint y: 532, distance: 59.5
click at [173, 532] on p "Copy this link to share the conversation: https://www.theresidesk.com/text/insi…" at bounding box center [100, 536] width 147 height 16
drag, startPoint x: 18, startPoint y: 534, endPoint x: 34, endPoint y: 534, distance: 16.0
click at [34, 534] on li "Link to conversation Copy this link to share the conversation: https://www.ther…" at bounding box center [92, 535] width 162 height 67
drag, startPoint x: 20, startPoint y: 533, endPoint x: 134, endPoint y: 541, distance: 114.3
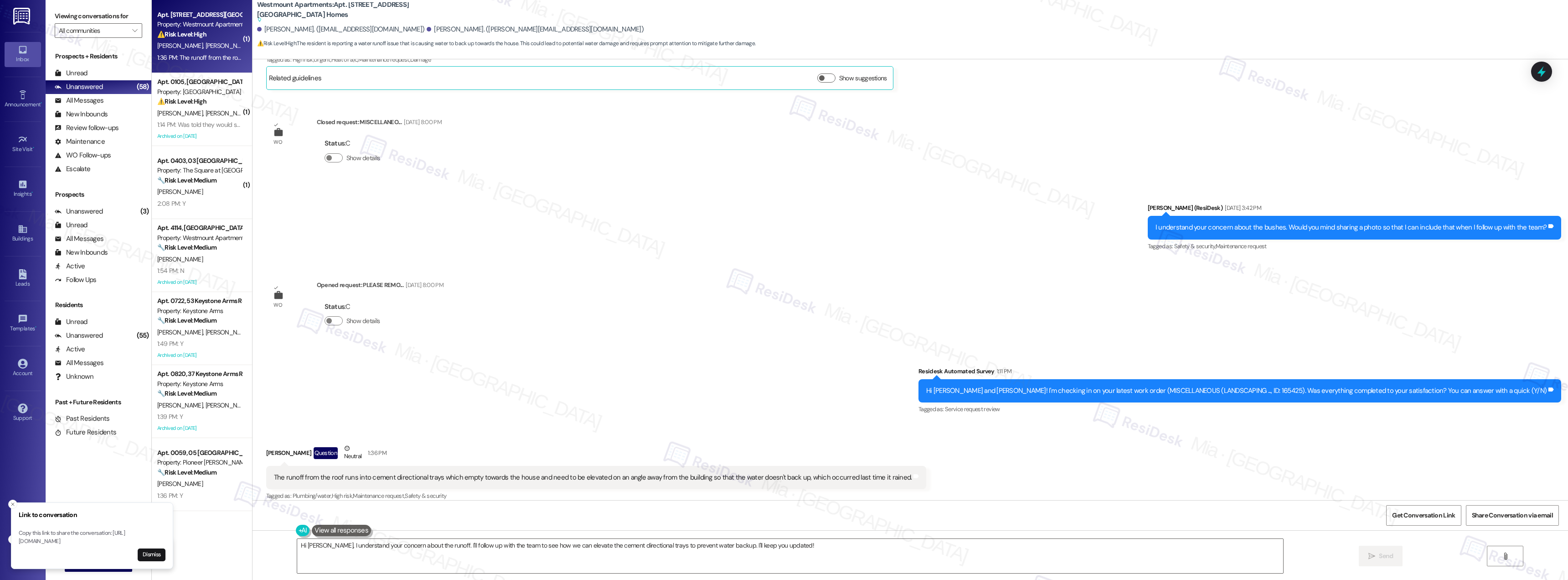
click at [134, 541] on p "Copy this link to share the conversation: https://www.theresidesk.com/text/insi…" at bounding box center [92, 536] width 147 height 16
copy p "https://www.theresidesk.com/text/insights-conversations/1314852/share-conversat…"
click at [13, 502] on icon "Close toast" at bounding box center [13, 504] width 5 height 5
click at [13, 536] on icon "Close toast" at bounding box center [13, 539] width 5 height 5
click at [1432, 513] on span "Get Conversation Link" at bounding box center [1424, 515] width 63 height 10
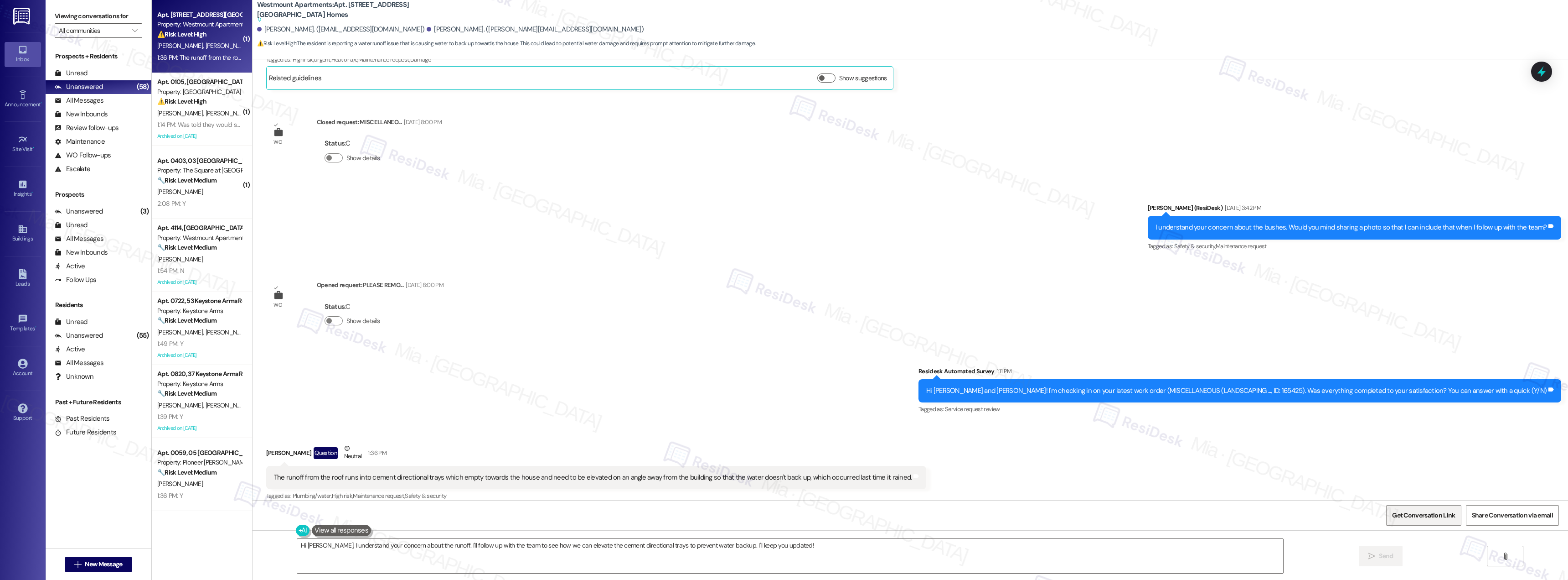
click at [1401, 513] on span "Get Conversation Link" at bounding box center [1424, 515] width 63 height 10
click at [1407, 515] on span "Get Conversation Link" at bounding box center [1424, 515] width 63 height 10
click at [1405, 515] on span "Get Conversation Link" at bounding box center [1424, 515] width 63 height 10
click at [1405, 517] on span "Get Conversation Link" at bounding box center [1424, 515] width 63 height 10
drag, startPoint x: 20, startPoint y: 532, endPoint x: 112, endPoint y: 533, distance: 92.0
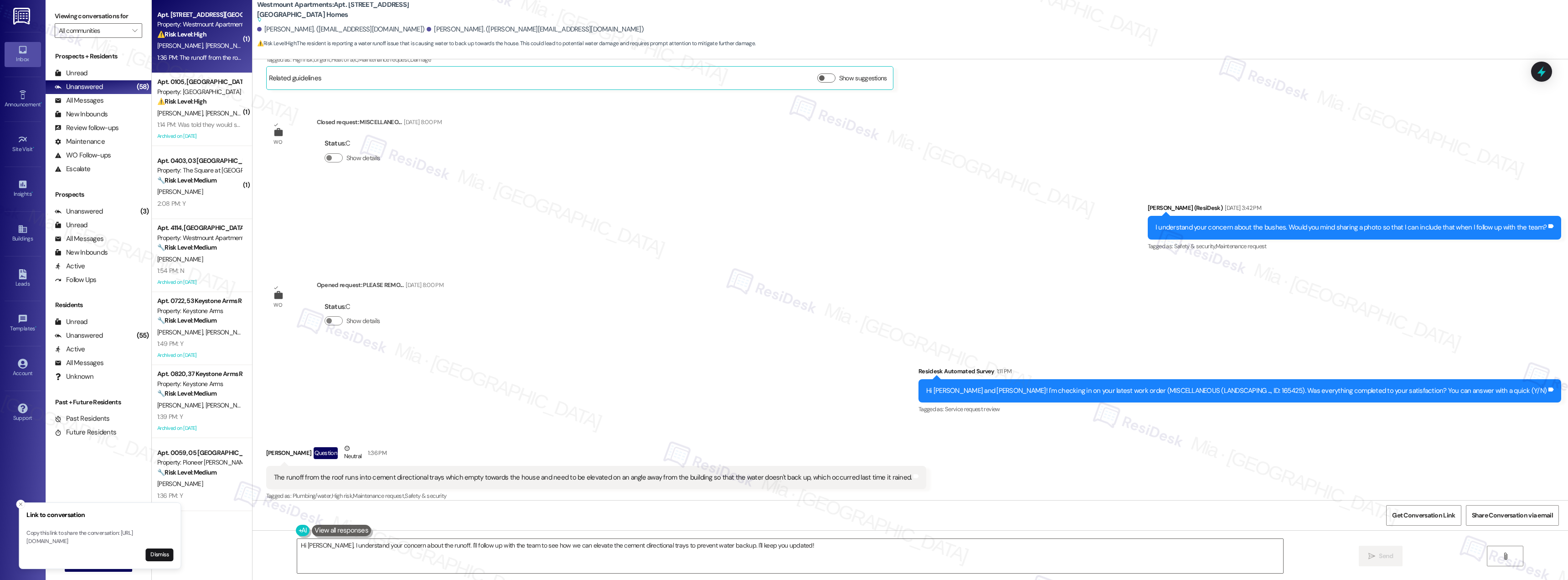
click at [112, 533] on p "Copy this link to share the conversation: [URL][DOMAIN_NAME]" at bounding box center [100, 536] width 147 height 16
drag, startPoint x: 131, startPoint y: 540, endPoint x: 122, endPoint y: 538, distance: 9.2
click at [122, 538] on p "Copy this link to share the conversation: [URL][DOMAIN_NAME]" at bounding box center [77, 536] width 147 height 16
drag, startPoint x: 44, startPoint y: 532, endPoint x: 24, endPoint y: 528, distance: 20.4
click at [24, 529] on p "Copy this link to share the conversation: [URL][DOMAIN_NAME]" at bounding box center [92, 536] width 147 height 16
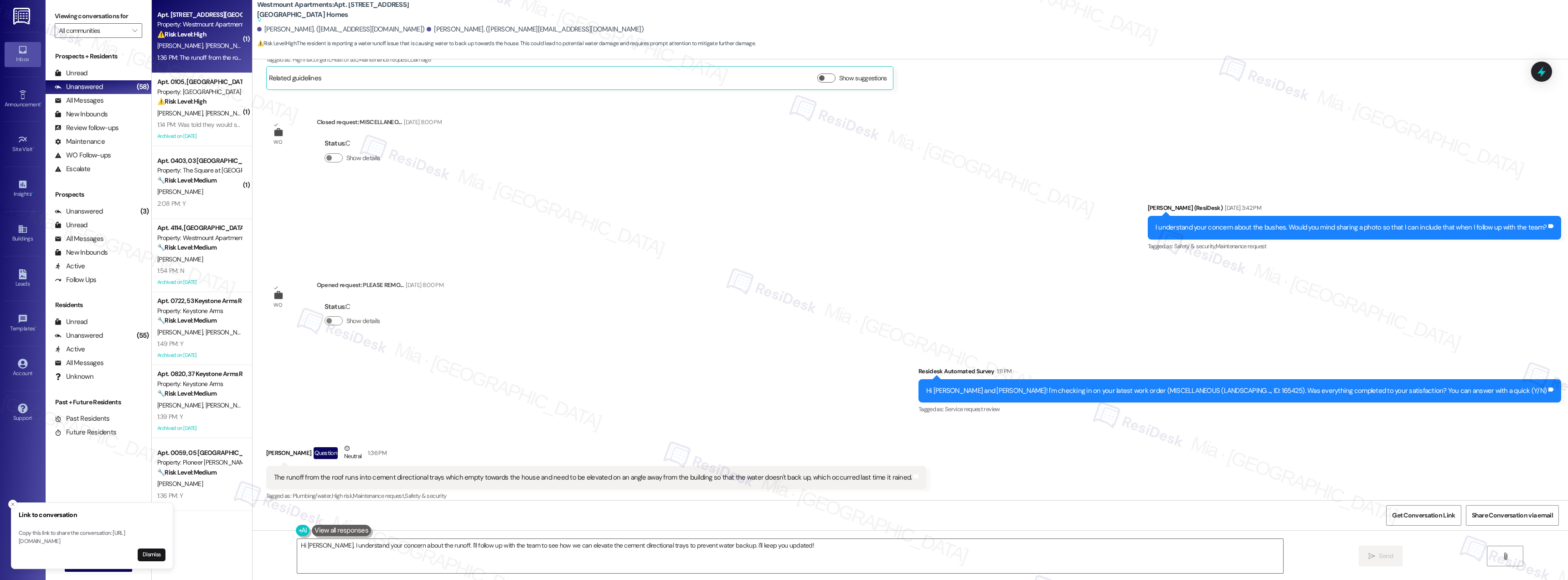
click at [18, 532] on li "Link to conversation Copy this link to share the conversation: https://www.ther…" at bounding box center [92, 536] width 162 height 67
drag, startPoint x: 20, startPoint y: 533, endPoint x: 131, endPoint y: 538, distance: 111.1
click at [131, 538] on p "Copy this link to share the conversation: [URL][DOMAIN_NAME]" at bounding box center [92, 536] width 147 height 16
copy p "https://www.theresidesk.com/text/insights-conversations/1314852/share-conversat…"
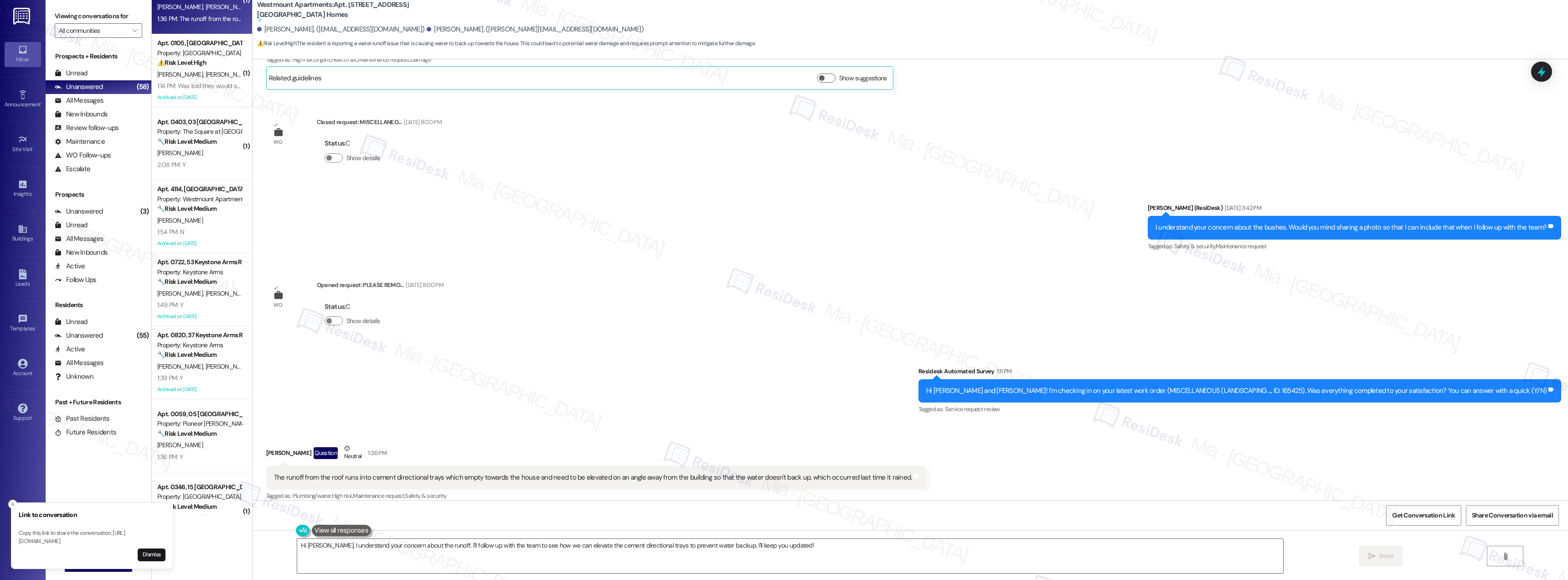
scroll to position [0, 0]
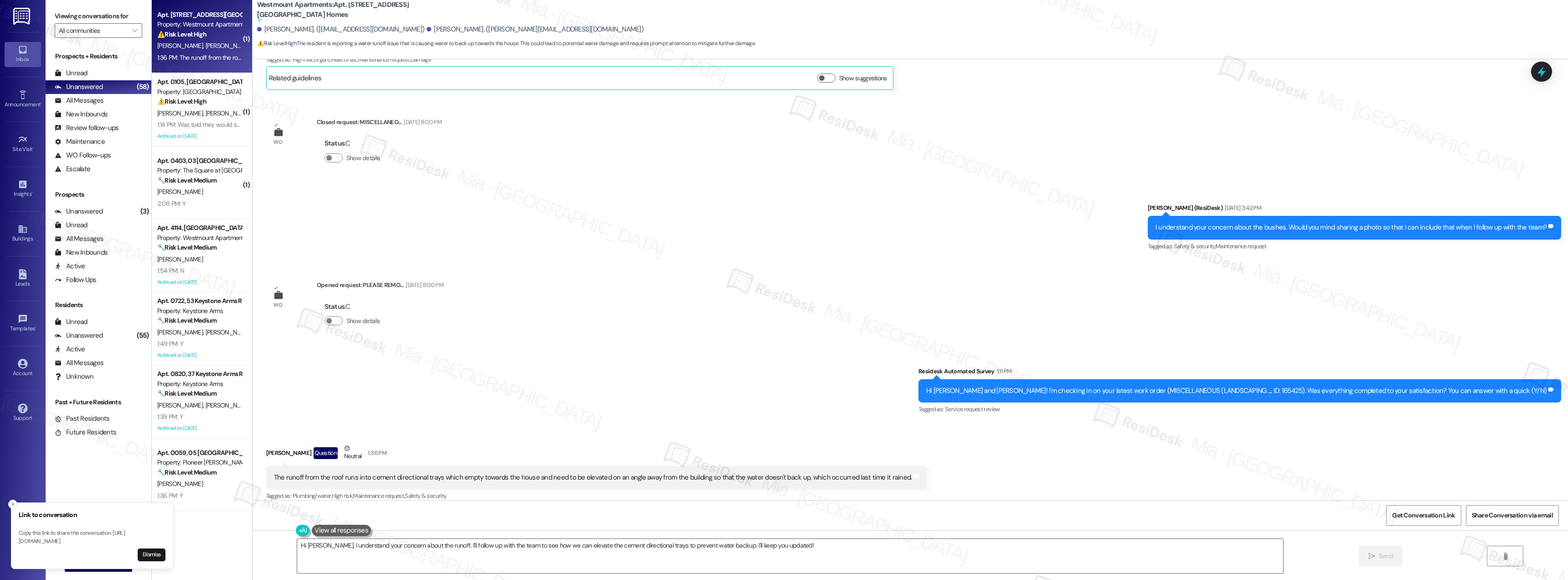
click at [191, 55] on div "1:36 PM: The runoff from the roof runs into cement directional trays which empt…" at bounding box center [460, 57] width 607 height 8
click at [449, 383] on div "Survey, sent via SMS Residesk Automated Survey 1:11 PM Hi Linda and Harold! I'm…" at bounding box center [911, 384] width 1316 height 77
click at [12, 502] on icon "Close toast" at bounding box center [13, 504] width 5 height 5
drag, startPoint x: 631, startPoint y: 310, endPoint x: 621, endPoint y: 299, distance: 14.9
click at [631, 310] on div "WO Opened request: CHRIPPING (... May 07, 2024 at 8:00 PM Status : C Show detai…" at bounding box center [911, 279] width 1316 height 441
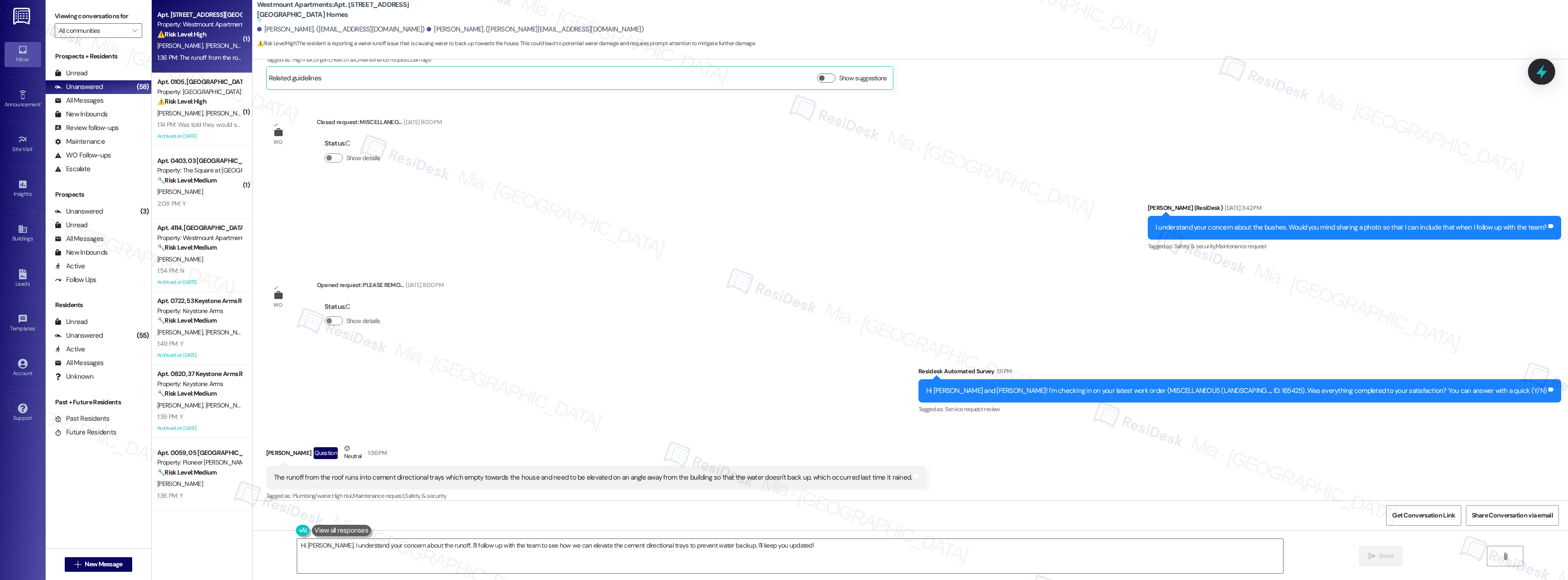
click at [1541, 71] on icon at bounding box center [1542, 72] width 11 height 14
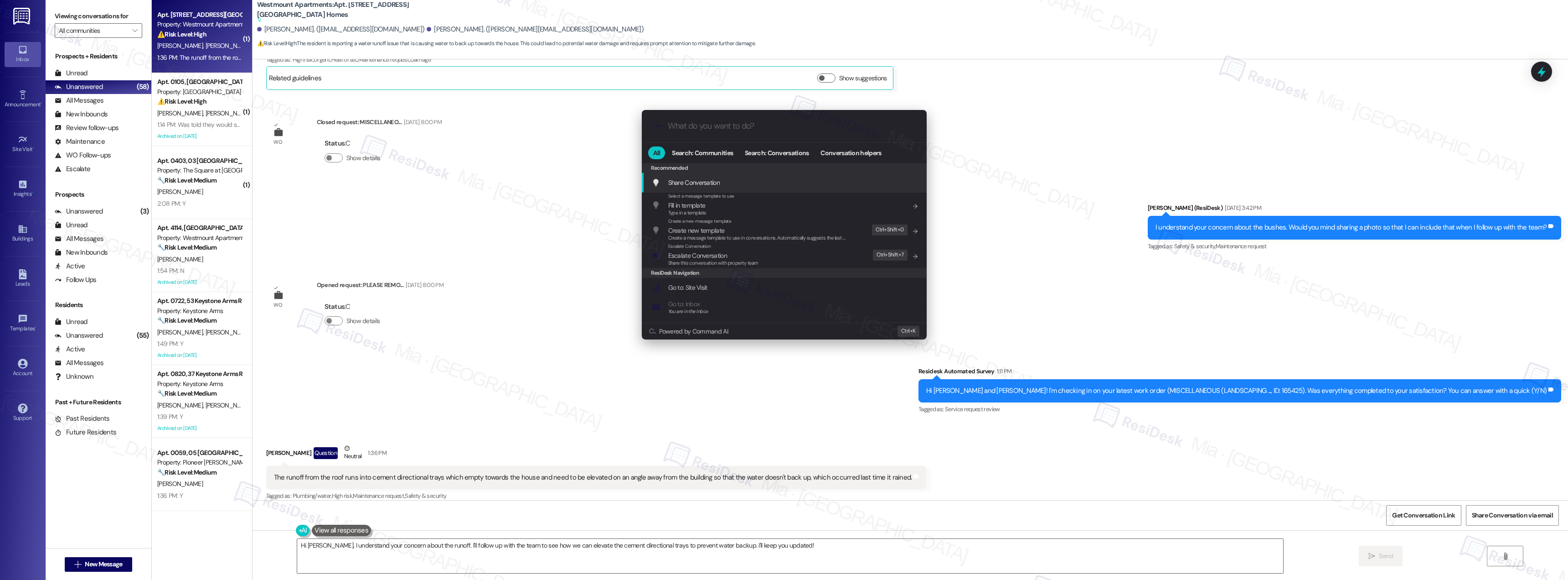
click at [737, 129] on input "What do you want to do?" at bounding box center [791, 126] width 247 height 10
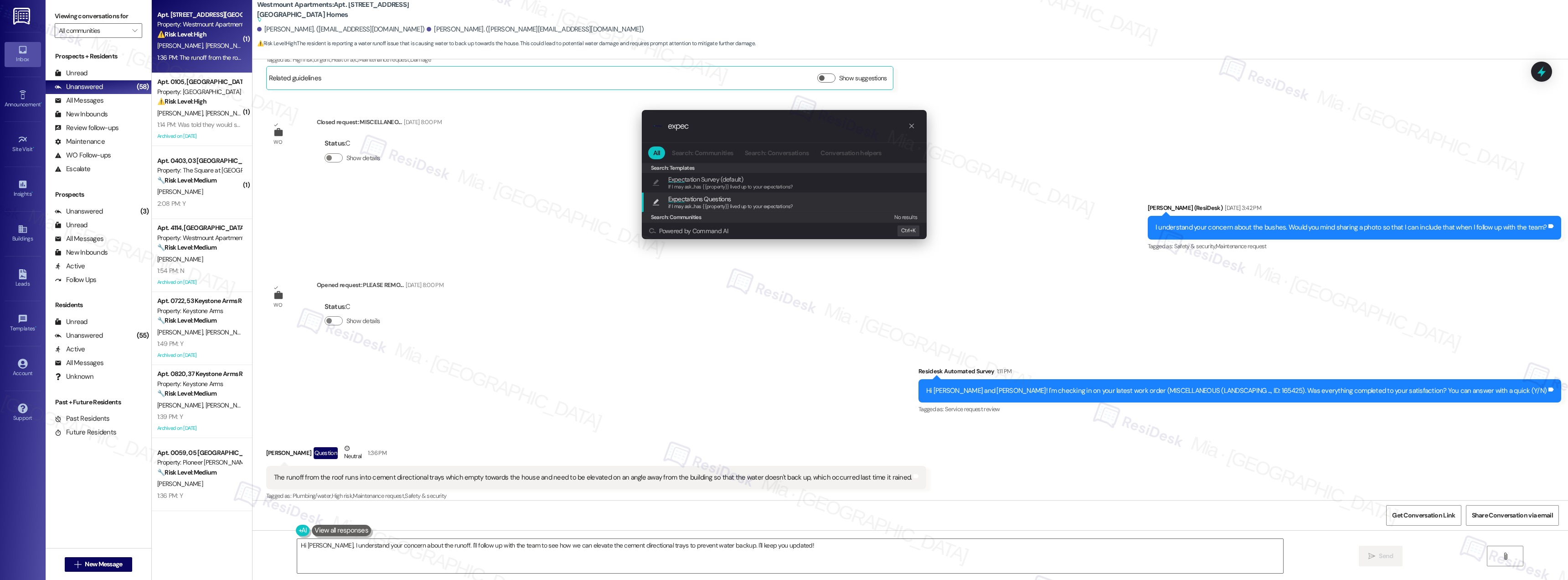
type input "expec"
click at [833, 347] on div ".cls-1{fill:#0a055f;}.cls-2{fill:#0cc4c4;} resideskLogoBlueOrange expec All Sea…" at bounding box center [784, 290] width 1568 height 580
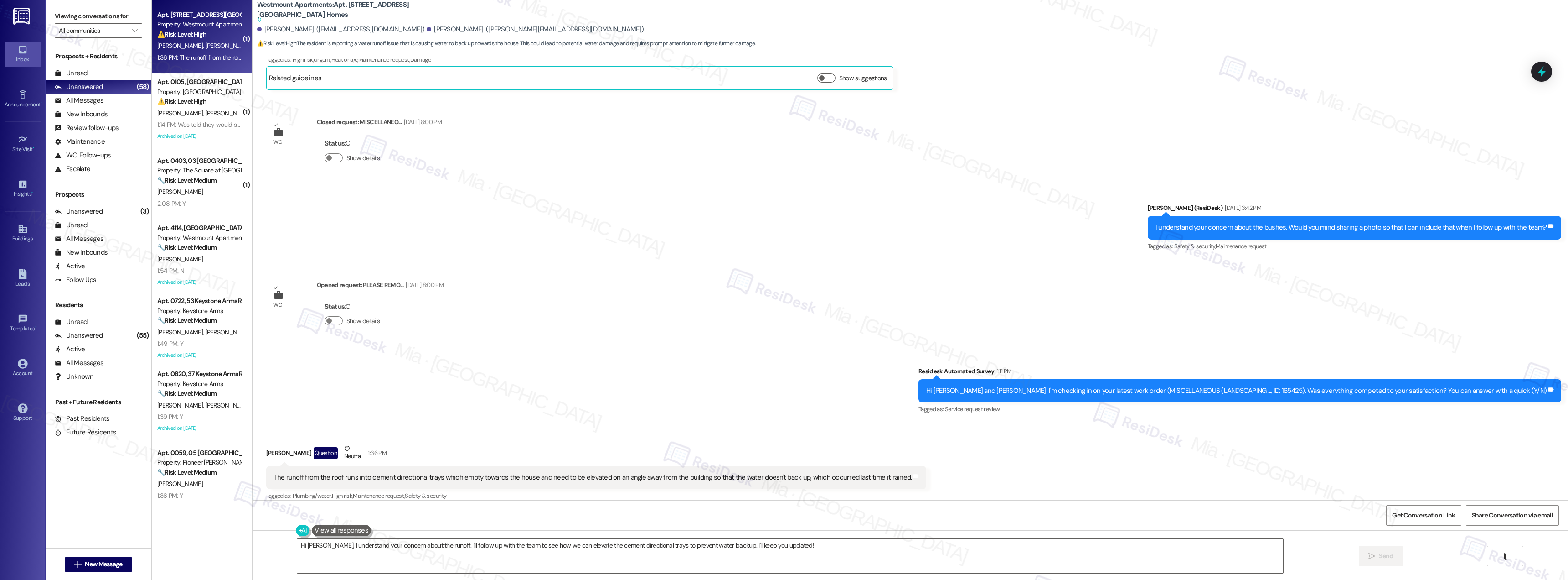
click at [612, 346] on div "Survey, sent via SMS Residesk Automated Survey 1:11 PM Hi Linda and Harold! I'm…" at bounding box center [911, 384] width 1316 height 77
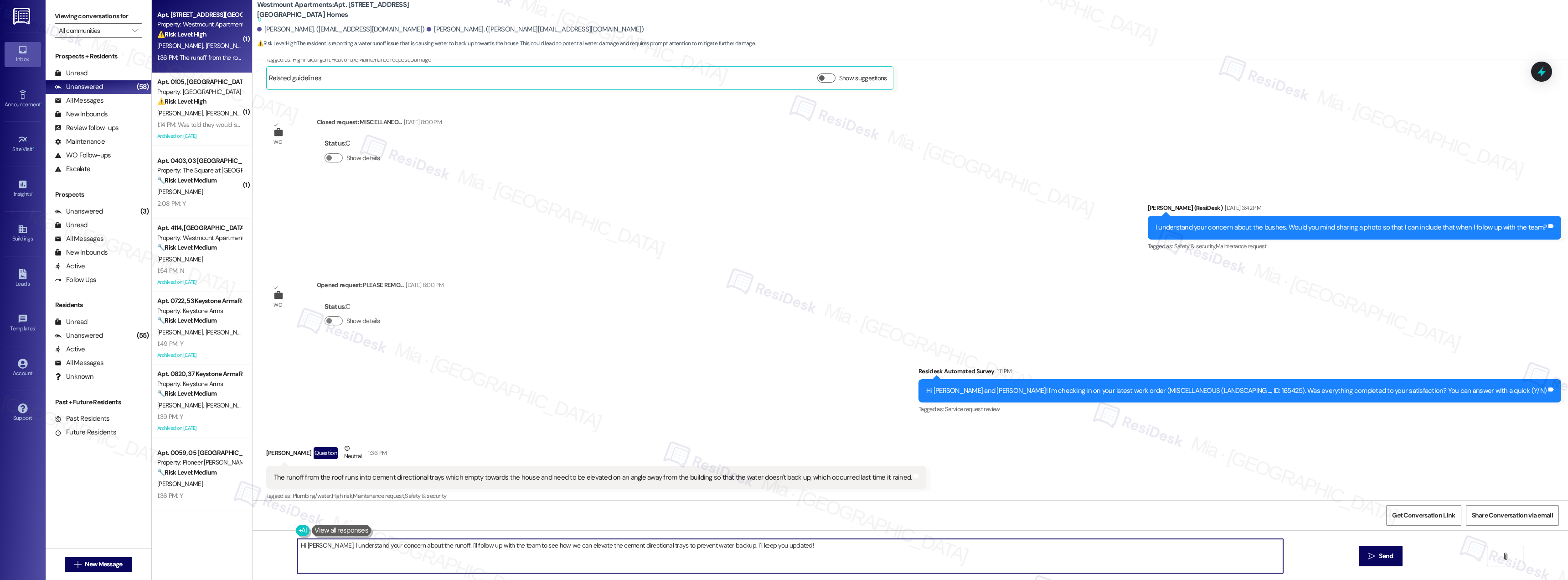
click at [342, 547] on textarea "Hi Linda, I understand your concern about the runoff. I'll follow up with the t…" at bounding box center [790, 555] width 986 height 34
drag, startPoint x: 296, startPoint y: 545, endPoint x: 794, endPoint y: 545, distance: 498.0
click at [794, 545] on textarea "Hi Linda, I understand your concern about the runoff. I'll follow up with the t…" at bounding box center [790, 555] width 986 height 34
click at [806, 545] on textarea "Hi Linda, I understand your concern about the runoff. I'll follow up with the t…" at bounding box center [790, 555] width 986 height 34
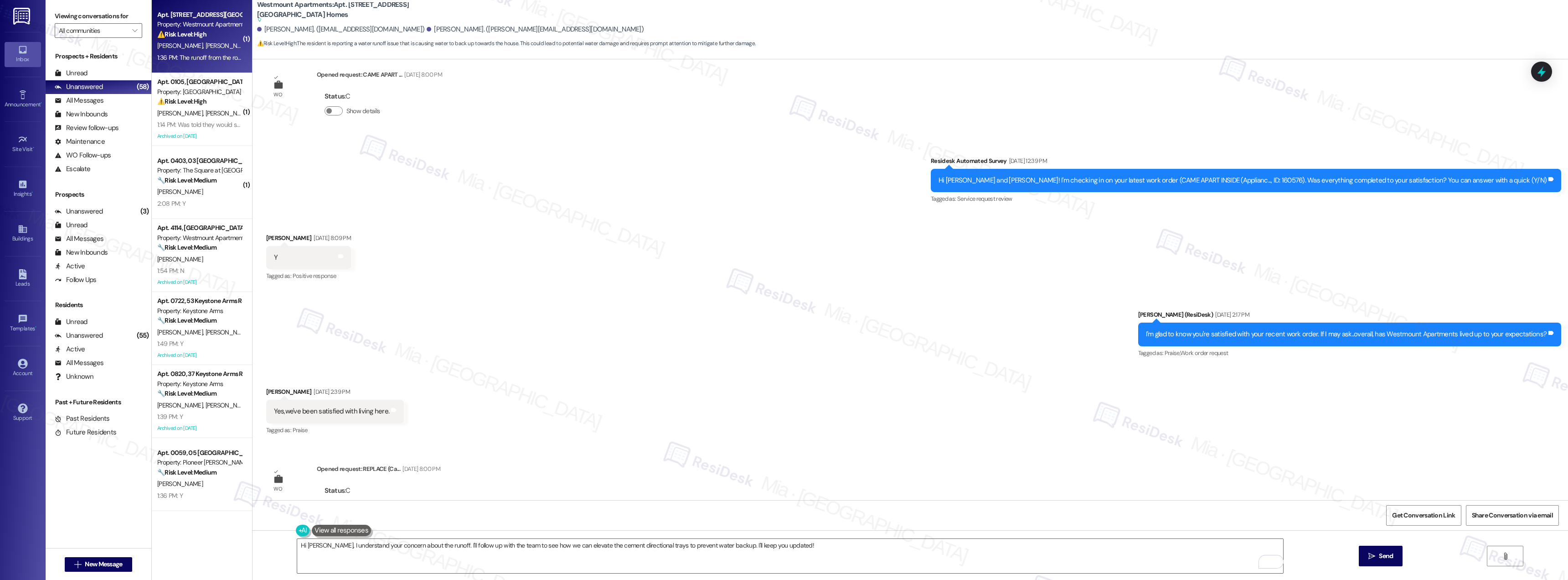
scroll to position [3847, 0]
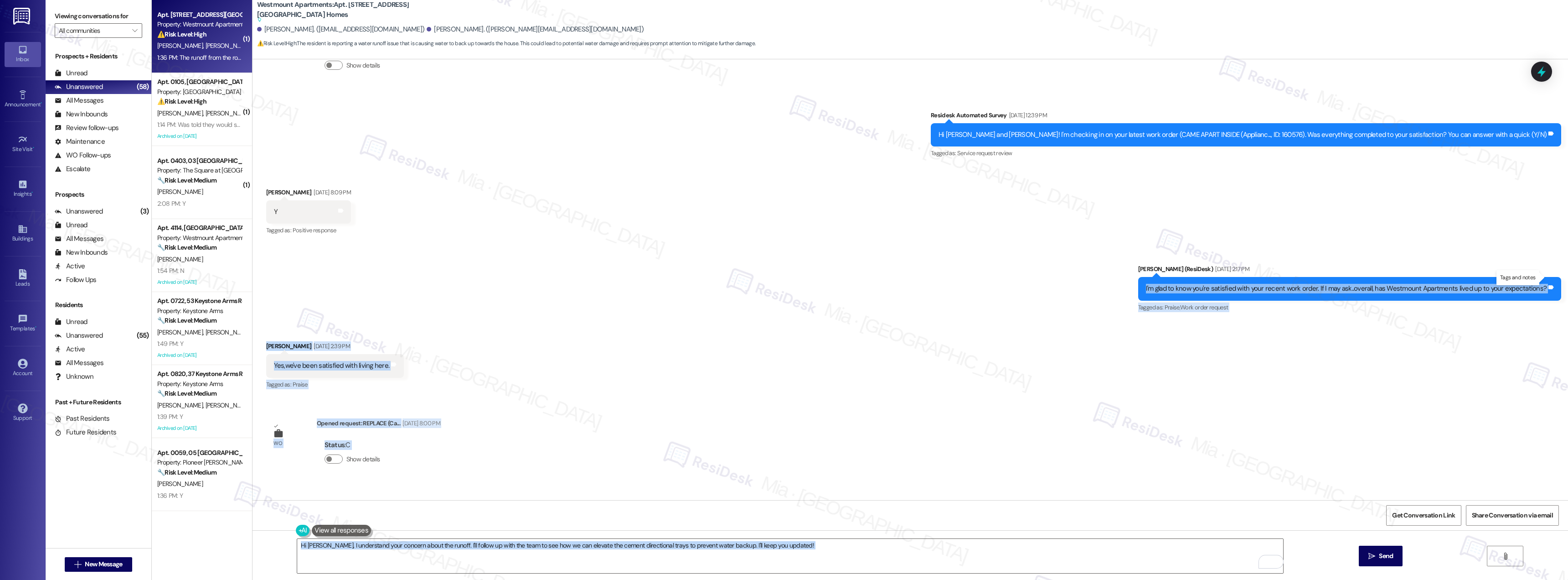
drag, startPoint x: 1150, startPoint y: 279, endPoint x: 1542, endPoint y: 277, distance: 392.0
click at [1542, 277] on body "Inbox Go to Inbox Announcement • Send A Text Announcement Site Visit • Go to Si…" at bounding box center [784, 290] width 1568 height 580
copy body "I'm glad to know you're satisfied with your recent work order. If I may ask..ov…"
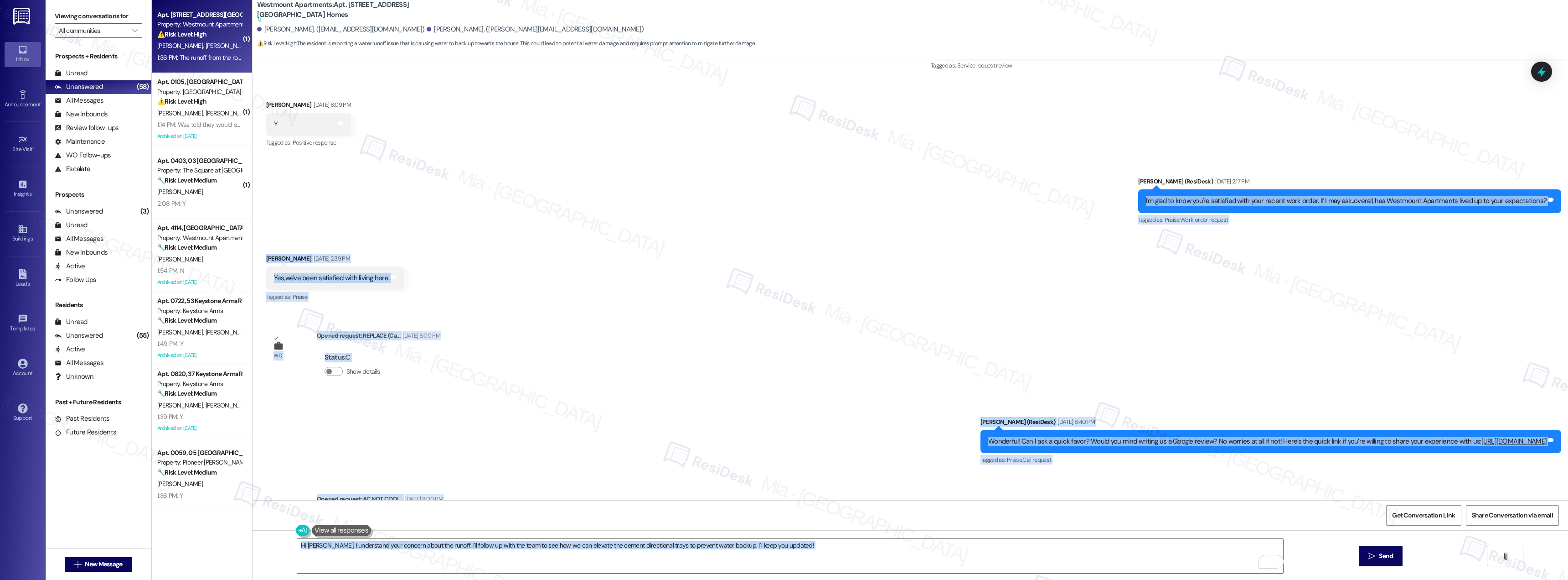
scroll to position [3939, 0]
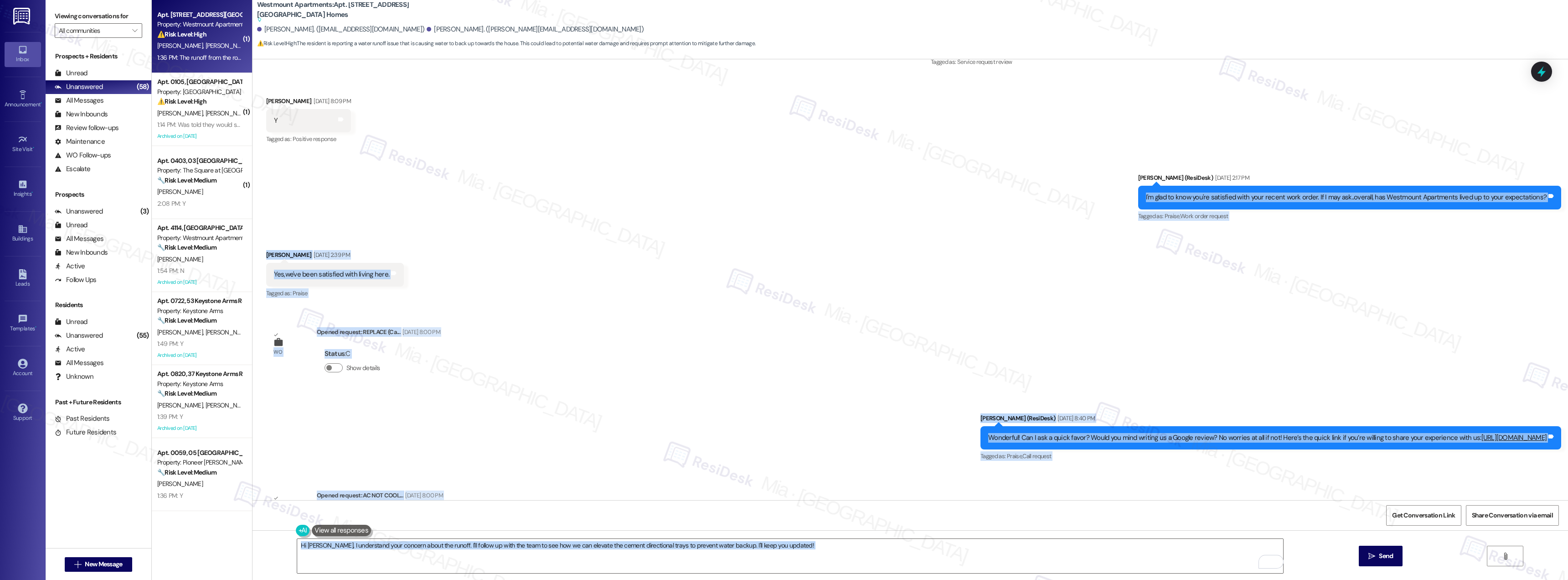
click at [756, 312] on div "WO Opened request: CHRIPPING (... May 07, 2024 at 8:00 PM Status : C Show detai…" at bounding box center [911, 279] width 1316 height 441
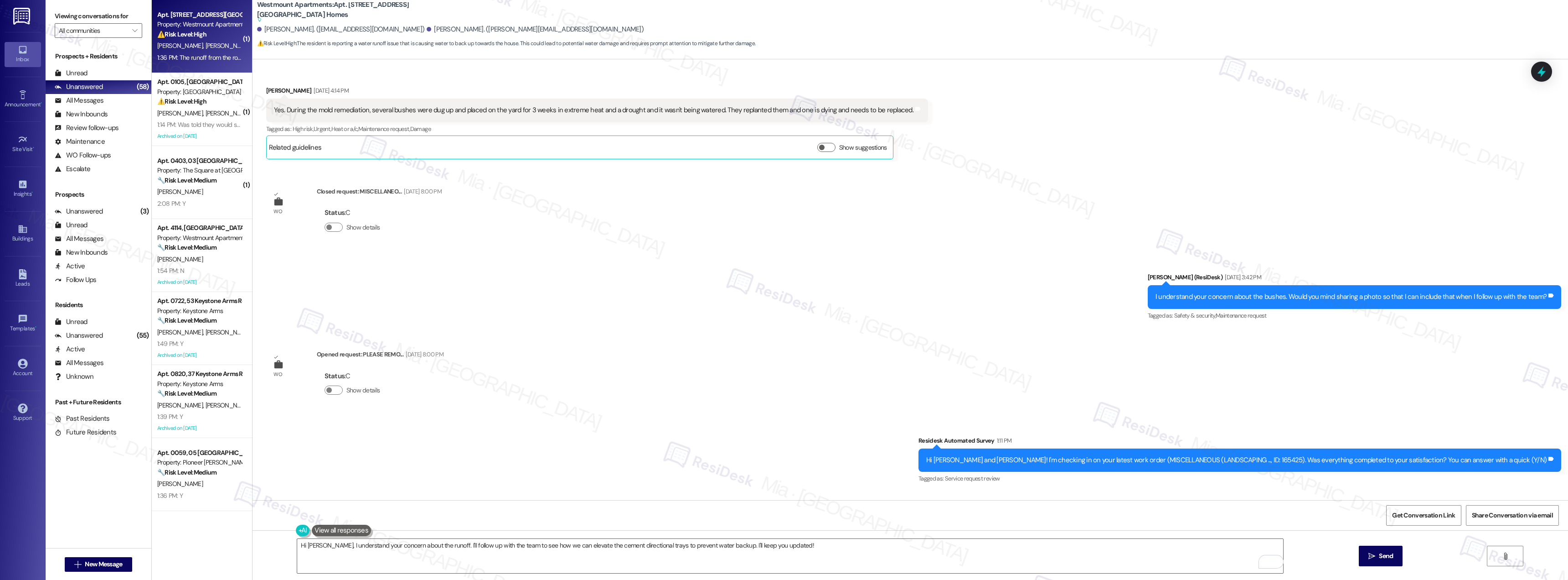
scroll to position [5900, 0]
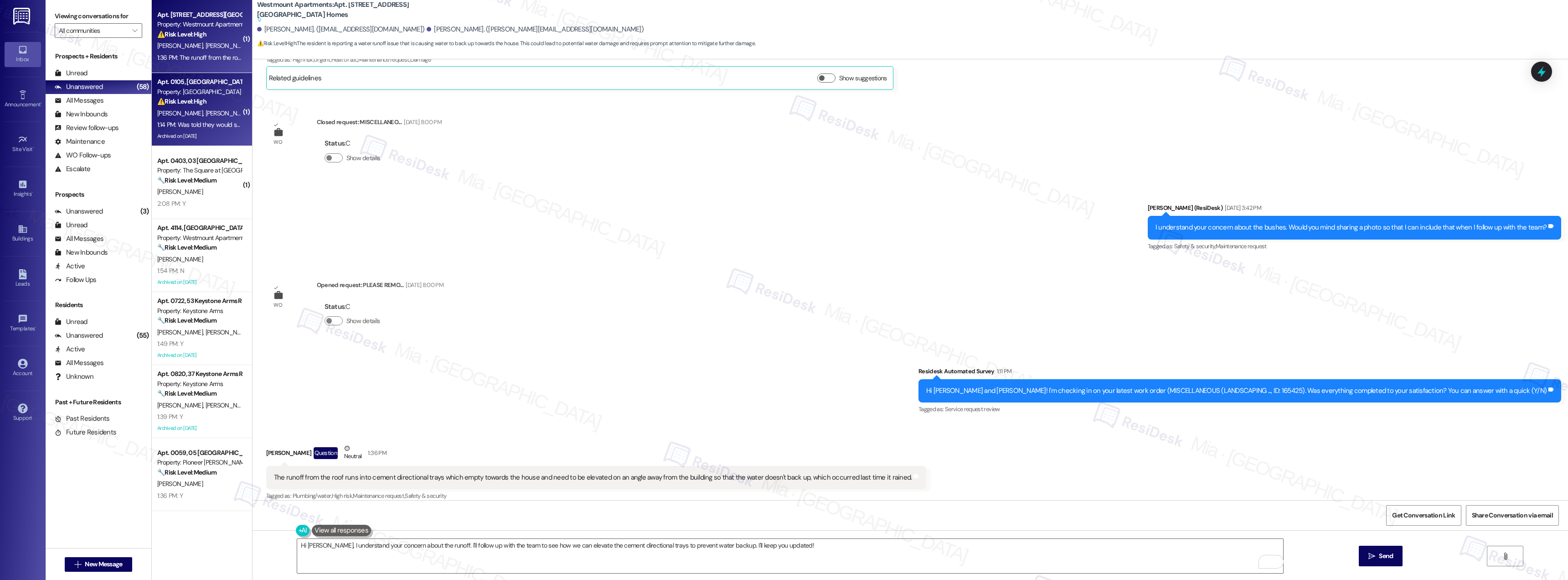
click at [205, 113] on span "[PERSON_NAME]" at bounding box center [228, 113] width 46 height 8
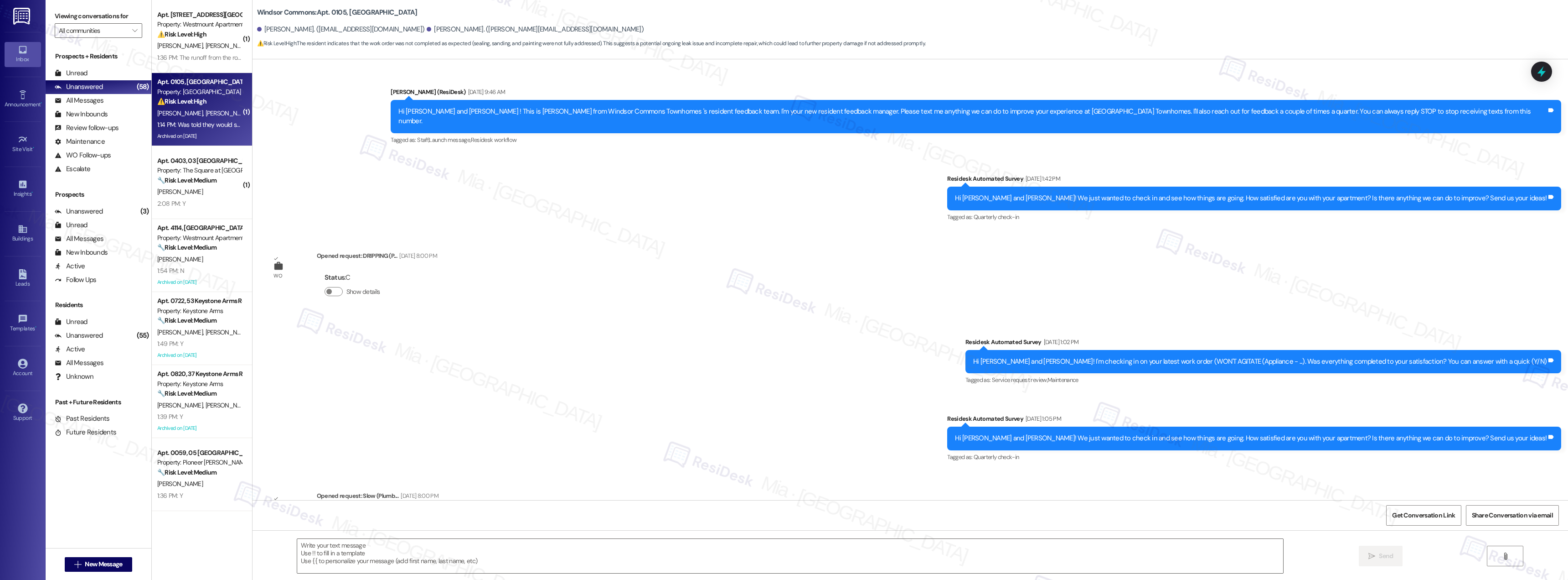
scroll to position [6860, 0]
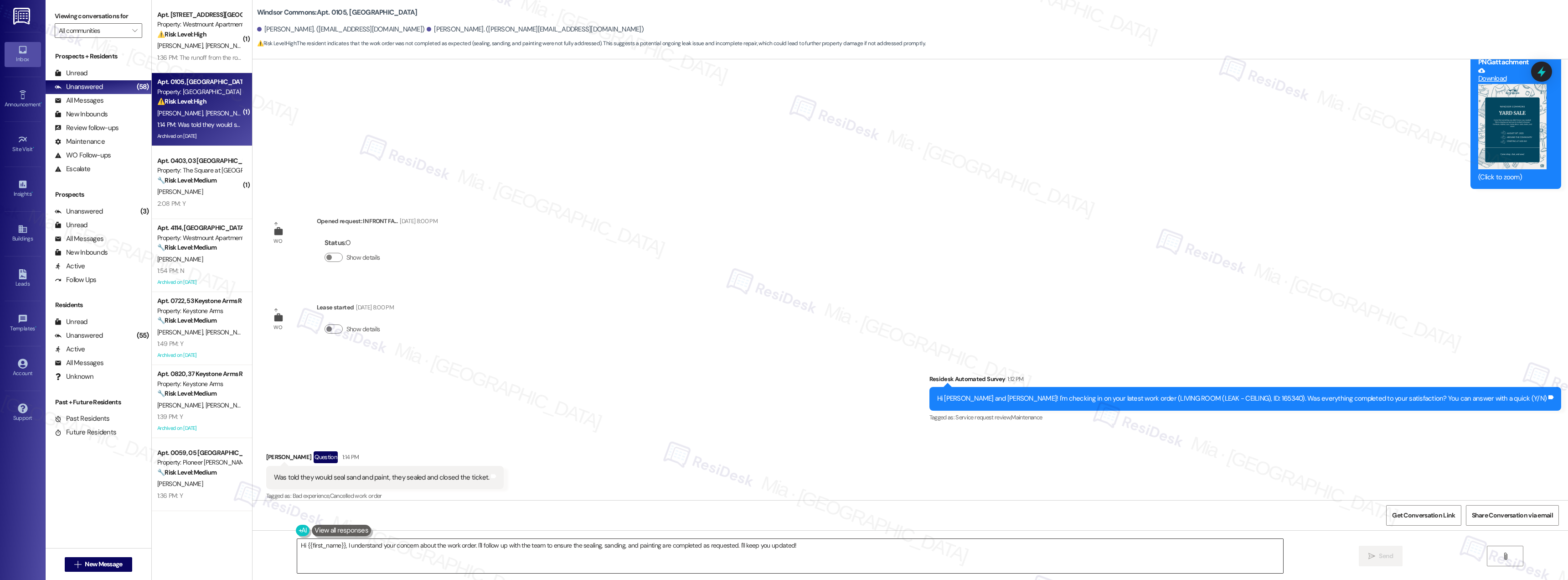
click at [297, 547] on textarea "Hi {{first_name}}, I understand your concern about the work order. I'll follow …" at bounding box center [790, 555] width 986 height 34
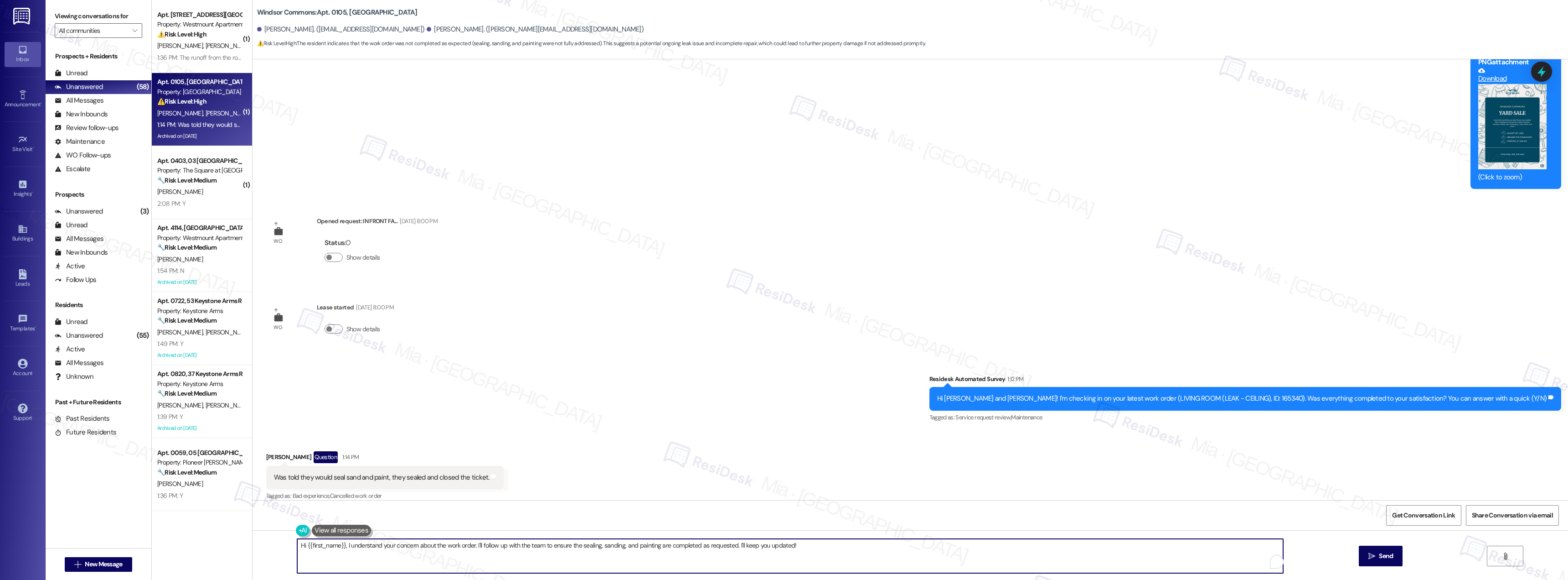
click at [297, 547] on textarea "Hi {{first_name}}, I understand your concern about the work order. I'll follow …" at bounding box center [790, 555] width 986 height 34
click at [360, 547] on textarea "Thank you {{first_name}}, I understand your concern about the work order. I'll …" at bounding box center [790, 555] width 986 height 34
drag, startPoint x: 410, startPoint y: 547, endPoint x: 465, endPoint y: 542, distance: 55.2
click at [465, 542] on textarea "Thank you {{first_name}}, for your feedback. I understand your concern about th…" at bounding box center [790, 555] width 986 height 34
click at [424, 543] on textarea "Thank you {{first_name}}, for your feedback. I understand your concern about th…" at bounding box center [790, 555] width 986 height 34
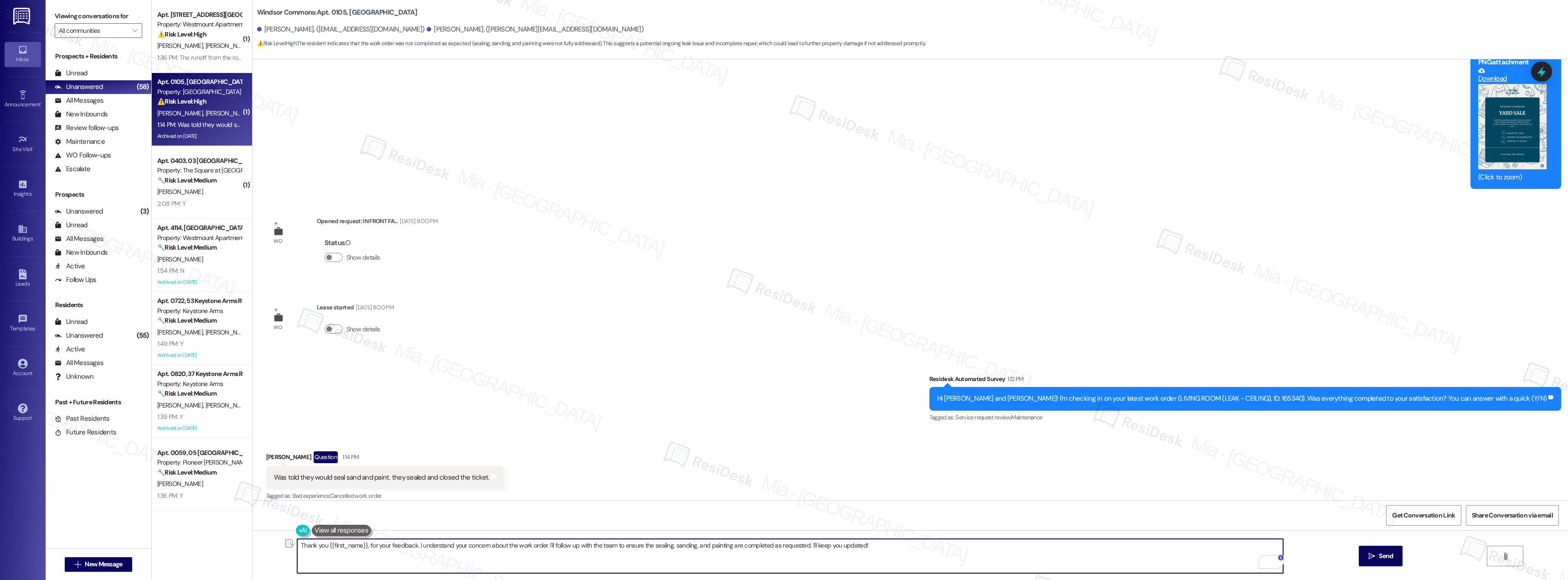
drag, startPoint x: 411, startPoint y: 547, endPoint x: 885, endPoint y: 547, distance: 474.0
click at [883, 545] on textarea "Thank you {{first_name}}, for your feedback. I understand your concern about th…" at bounding box center [790, 555] width 986 height 34
click at [358, 530] on button at bounding box center [341, 530] width 59 height 12
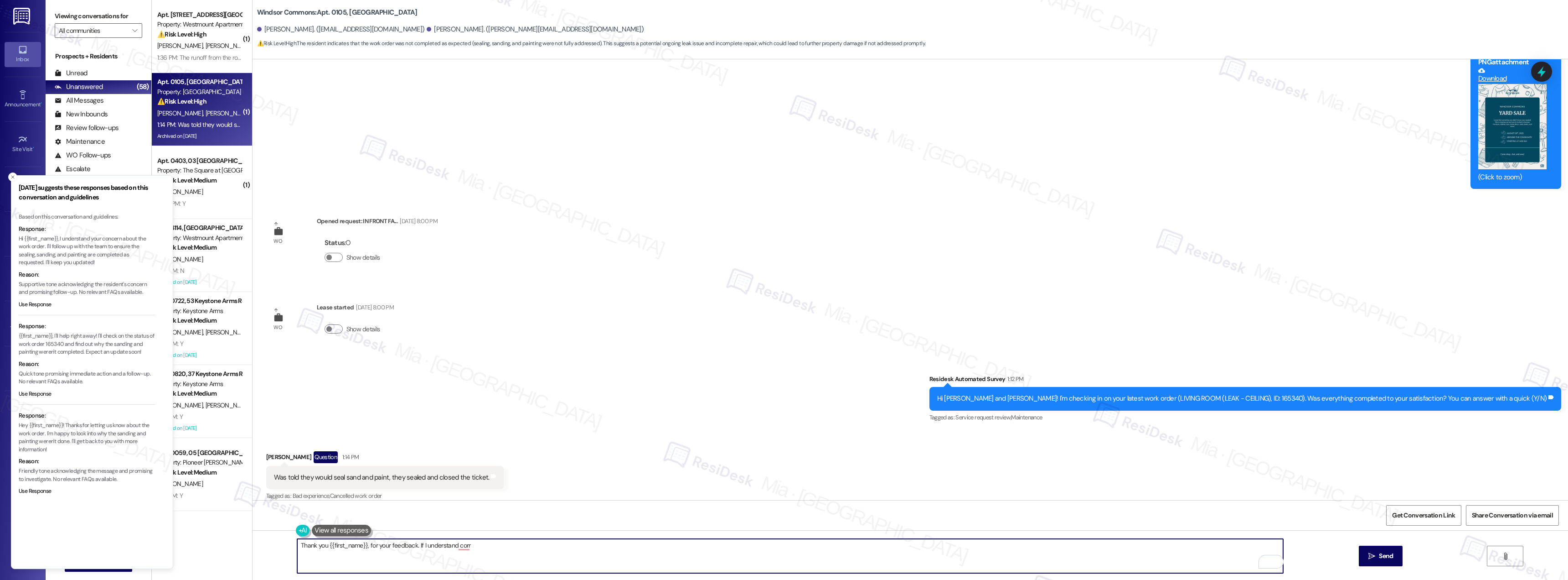
click at [425, 545] on textarea "Thank you {{first_name}}, for your feedback. If I understand corr" at bounding box center [790, 555] width 986 height 34
click at [411, 546] on textarea "Thank you {{first_name}}, for your feedback. If I understand corr" at bounding box center [790, 555] width 986 height 34
drag, startPoint x: 413, startPoint y: 547, endPoint x: 471, endPoint y: 547, distance: 58.0
click at [471, 547] on textarea "Thank you {{first_name}}, for your feedback. If I understand corr" at bounding box center [790, 555] width 986 height 34
drag, startPoint x: 322, startPoint y: 547, endPoint x: 360, endPoint y: 547, distance: 38.0
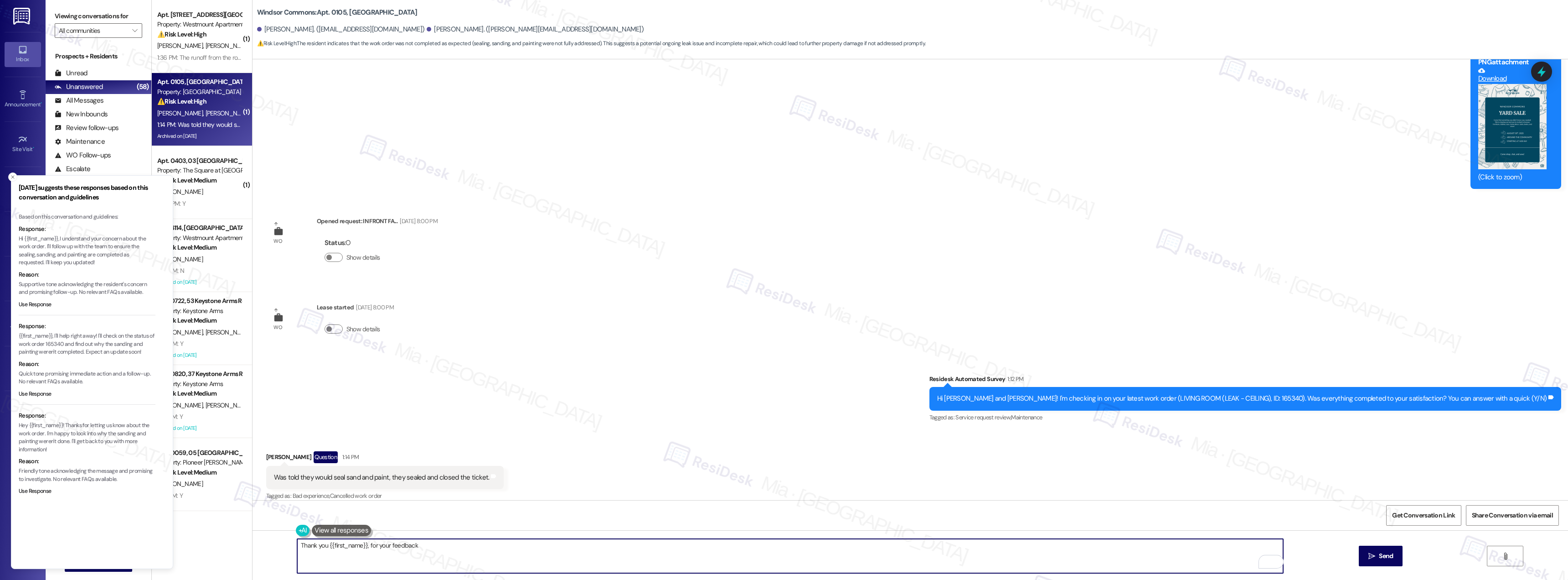
click at [360, 547] on textarea "Thank you {{first_name}}, for your feedback" at bounding box center [790, 555] width 986 height 34
click at [399, 545] on textarea "Thank you Nicole, for your feedback" at bounding box center [790, 555] width 986 height 34
drag, startPoint x: 596, startPoint y: 545, endPoint x: 296, endPoint y: 545, distance: 300.0
click at [297, 545] on textarea "Thank you Nicole, for your feedback. If I may clarify do you mean the seal and …" at bounding box center [790, 555] width 986 height 34
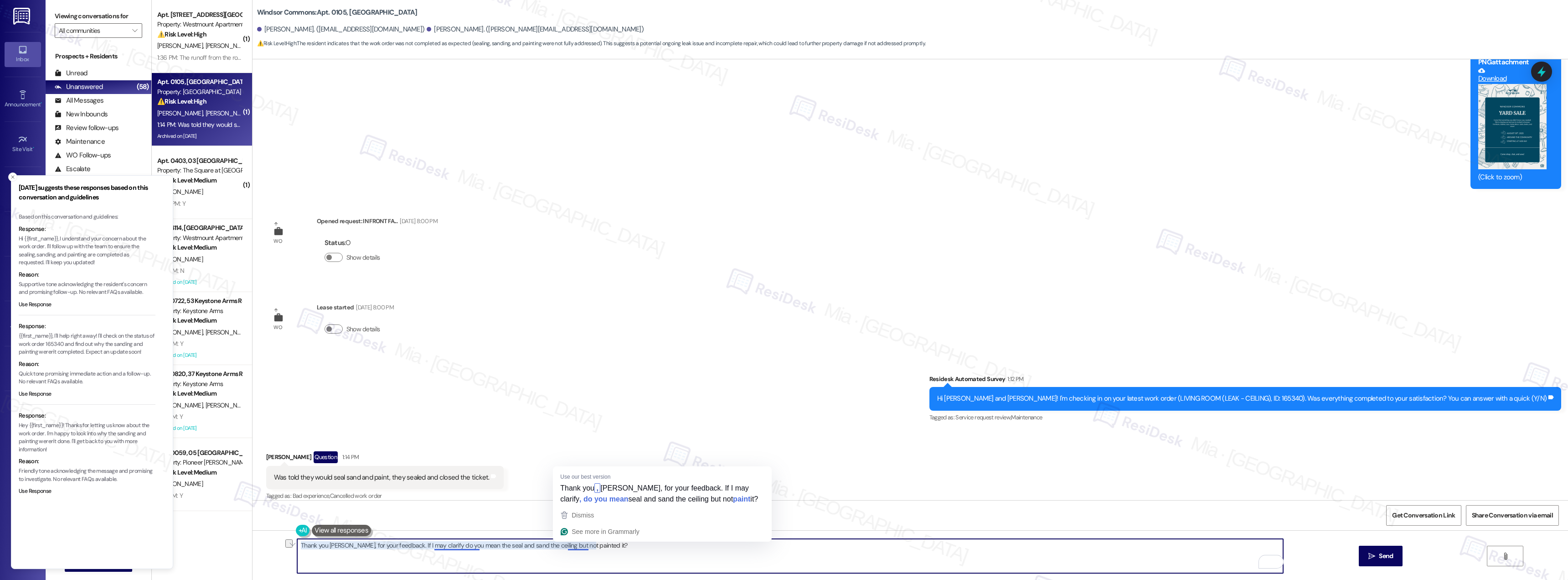
click at [597, 545] on textarea "Thank you Nicole, for your feedback. If I may clarify do you mean the seal and …" at bounding box center [790, 555] width 986 height 34
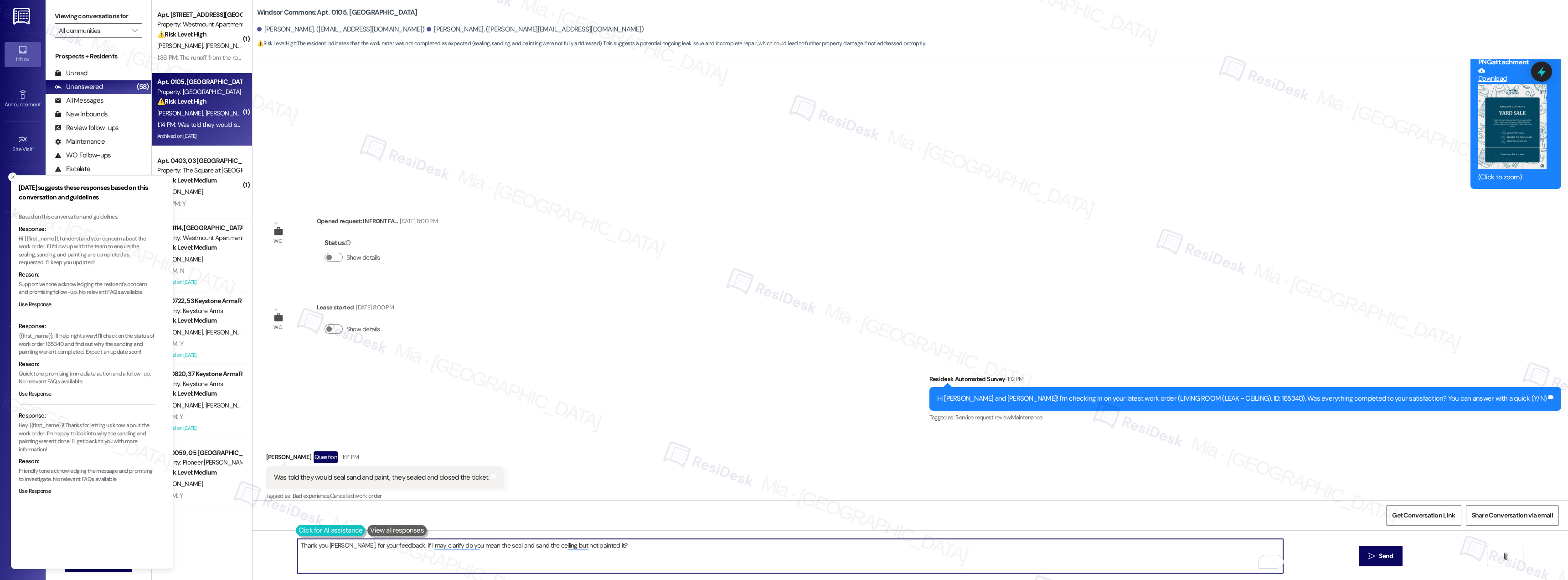
click at [305, 530] on button at bounding box center [330, 530] width 69 height 12
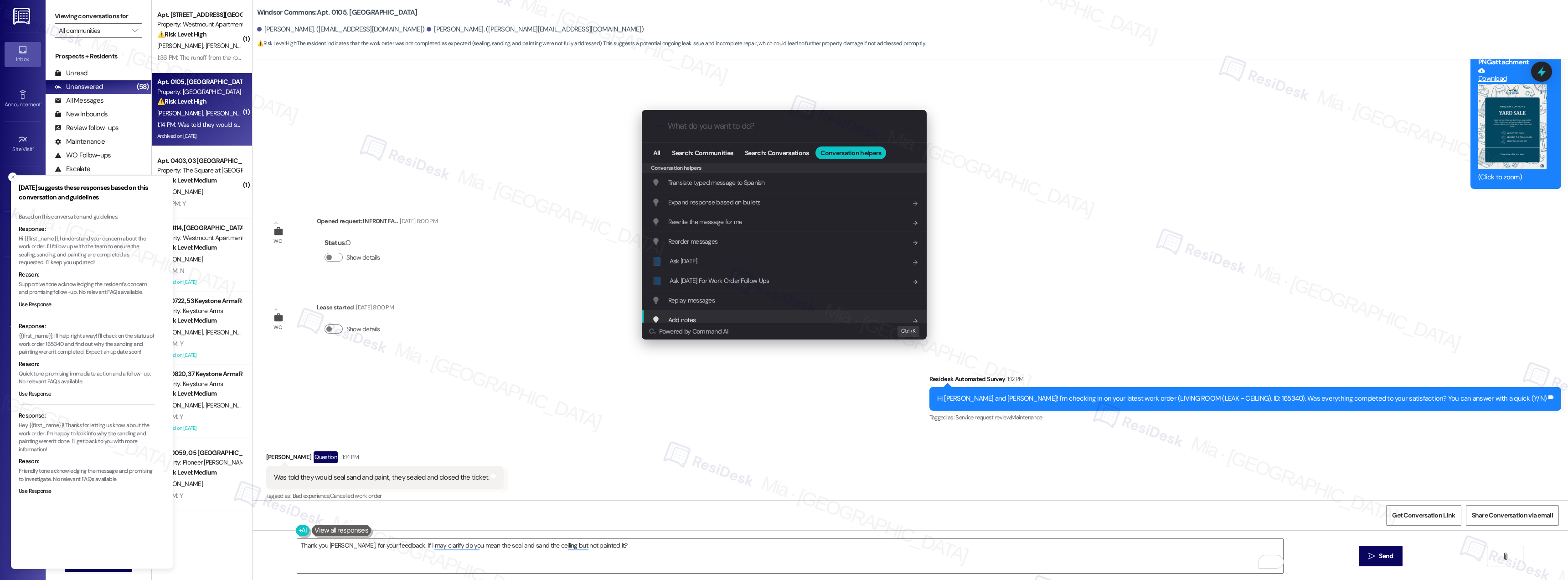
click at [597, 543] on div ".cls-1{fill:#0a055f;}.cls-2{fill:#0cc4c4;} resideskLogoBlueOrange All Search: C…" at bounding box center [784, 290] width 1568 height 580
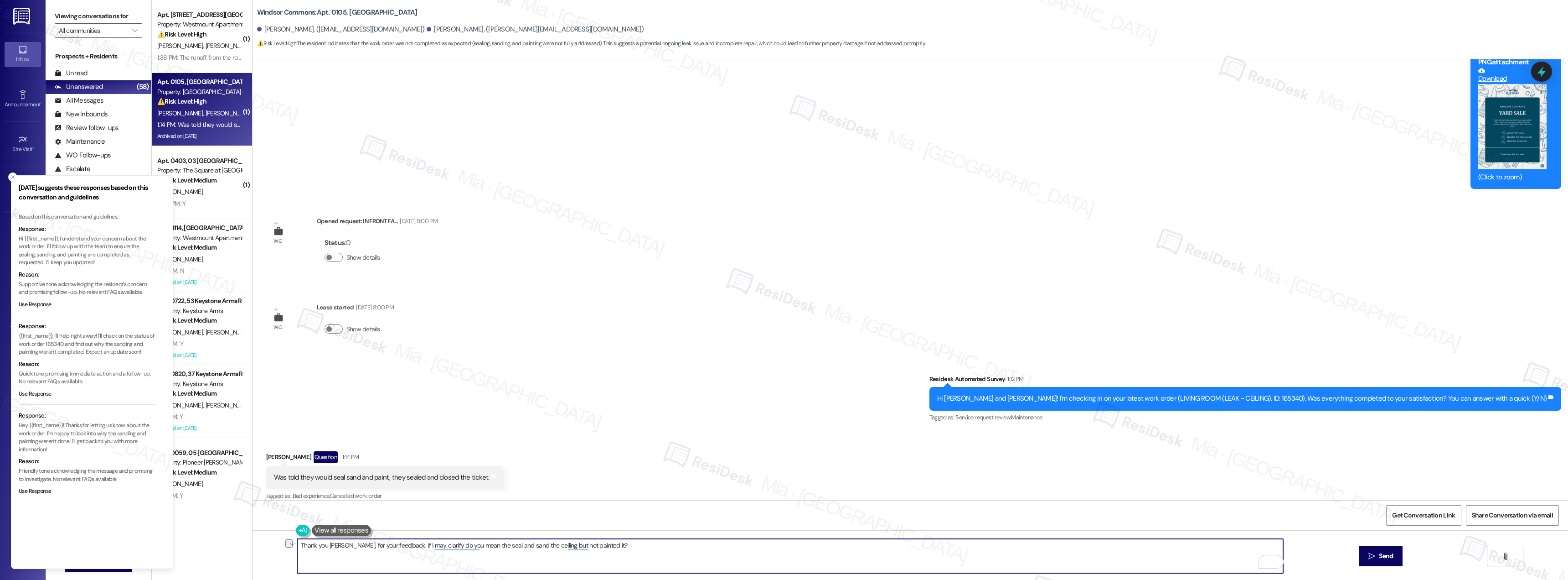
drag, startPoint x: 597, startPoint y: 544, endPoint x: 293, endPoint y: 544, distance: 304.0
click at [297, 544] on textarea "Thank you Nicole, for your feedback. If I may clarify do you mean the seal and …" at bounding box center [790, 555] width 986 height 34
click at [613, 549] on textarea "Thank you Nicole, for your feedback. If I may clarify do you mean the seal and …" at bounding box center [790, 555] width 986 height 34
drag, startPoint x: 606, startPoint y: 549, endPoint x: 283, endPoint y: 548, distance: 323.0
click at [283, 548] on div "Thank you Nicole, for your feedback. If I may clarify do you mean the seal and …" at bounding box center [911, 564] width 1316 height 68
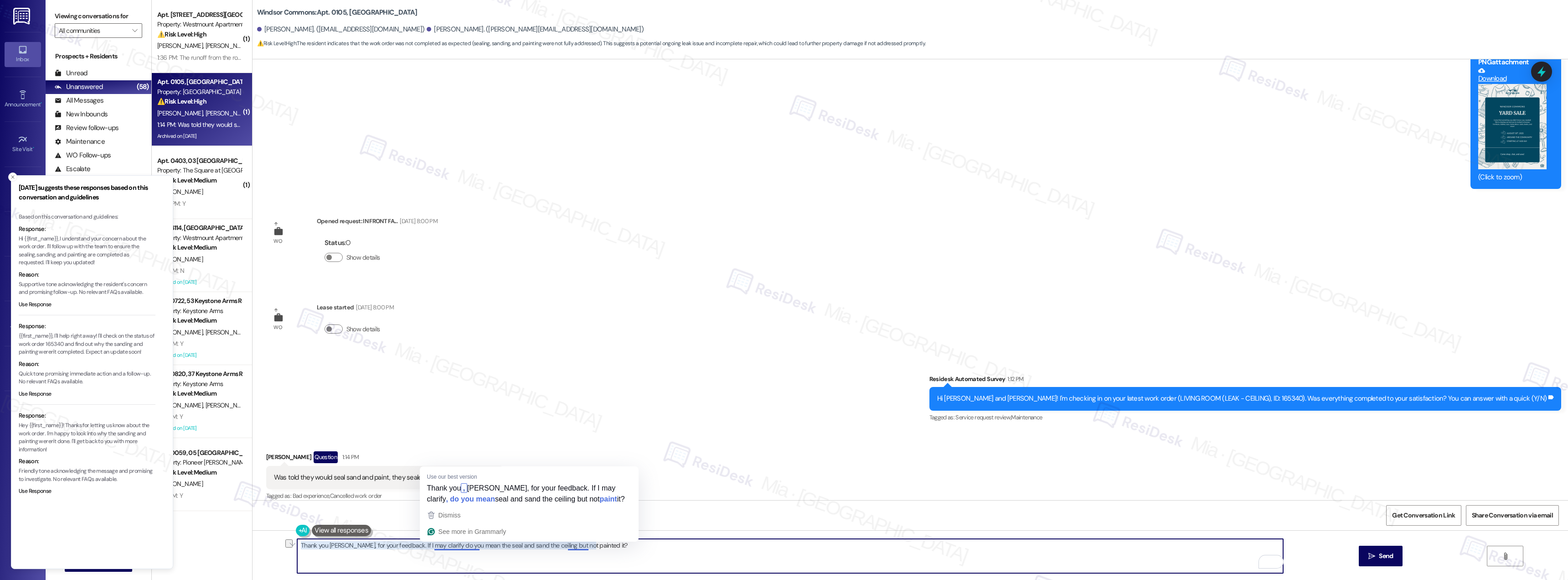
paste textarea ", Nicole, for your feedback. Just to clarify, it looks like they sealed and san…"
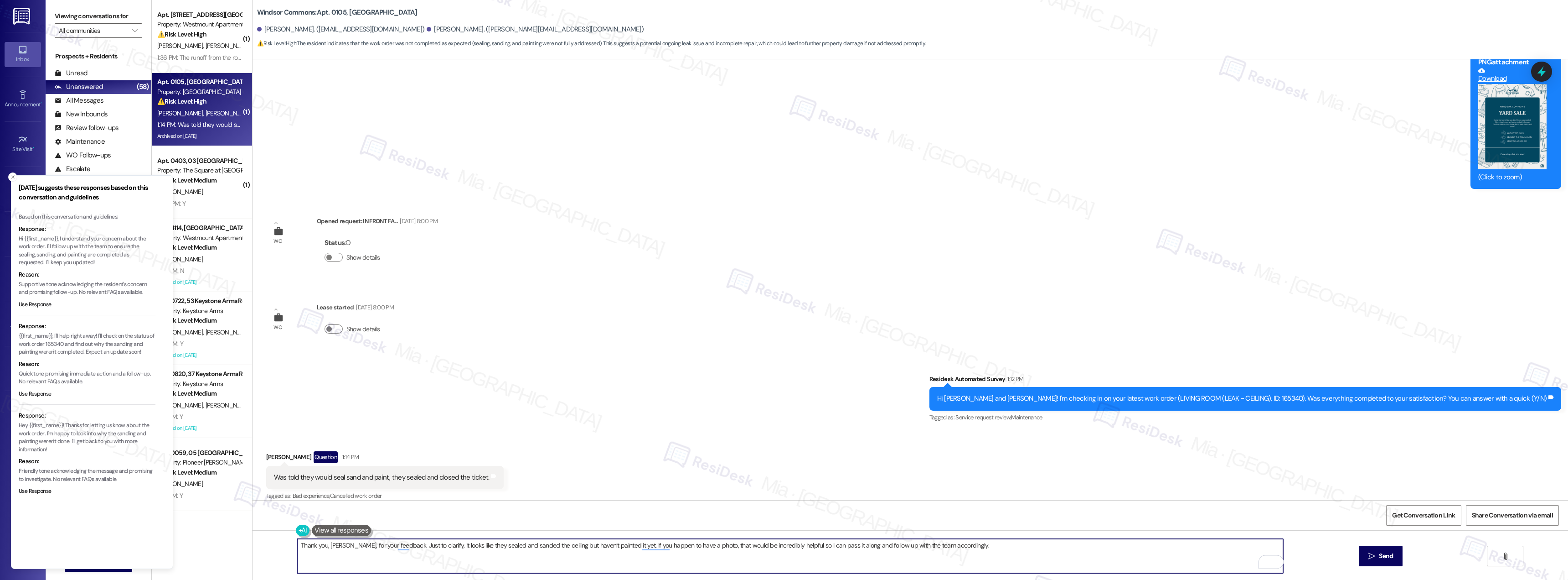
click at [618, 547] on textarea "Thank you, Nicole, for your feedback. Just to clarify, it looks like they seale…" at bounding box center [790, 555] width 986 height 34
click at [648, 549] on textarea "Thank you, Nicole, for your feedback. Just to clarify, it looks like they seale…" at bounding box center [790, 555] width 986 height 34
drag, startPoint x: 395, startPoint y: 546, endPoint x: 392, endPoint y: 553, distance: 7.6
click at [392, 553] on textarea "Thank you, Nicole, for your feedback. Just to clarify, it looks like they seale…" at bounding box center [790, 555] width 986 height 34
drag, startPoint x: 396, startPoint y: 545, endPoint x: 1269, endPoint y: 561, distance: 873.1
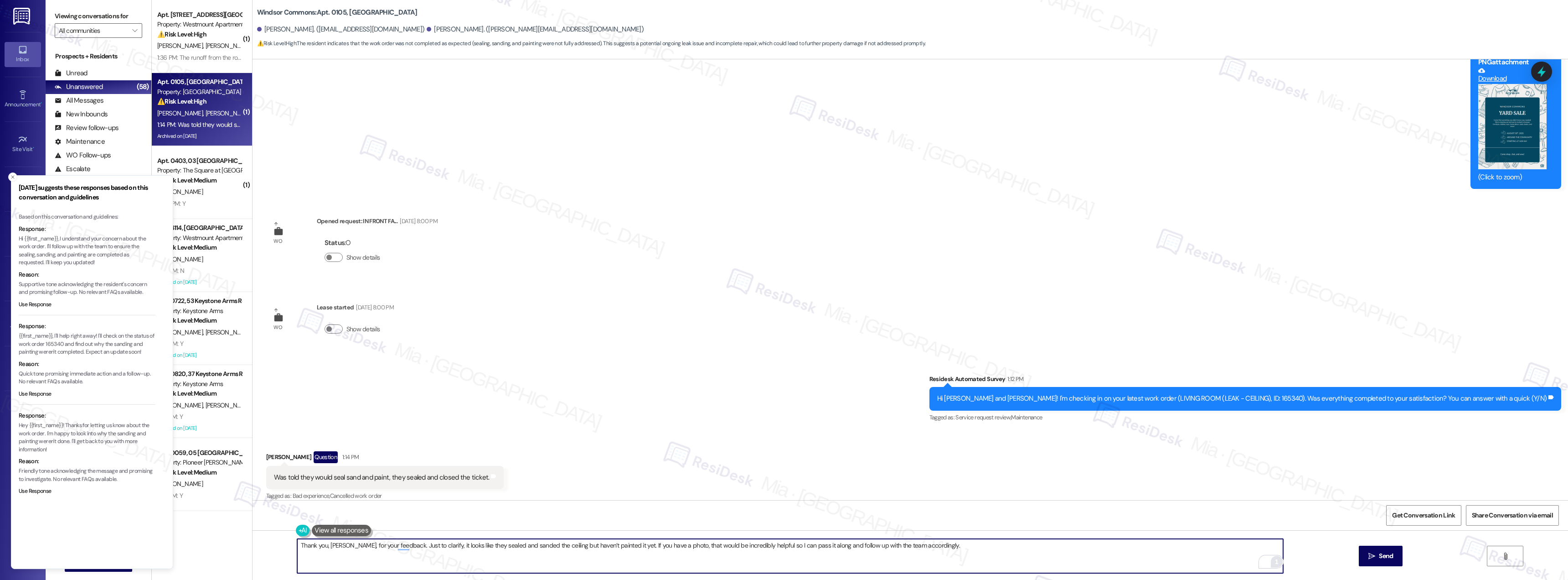
click at [1272, 561] on div "1" at bounding box center [1276, 562] width 10 height 10
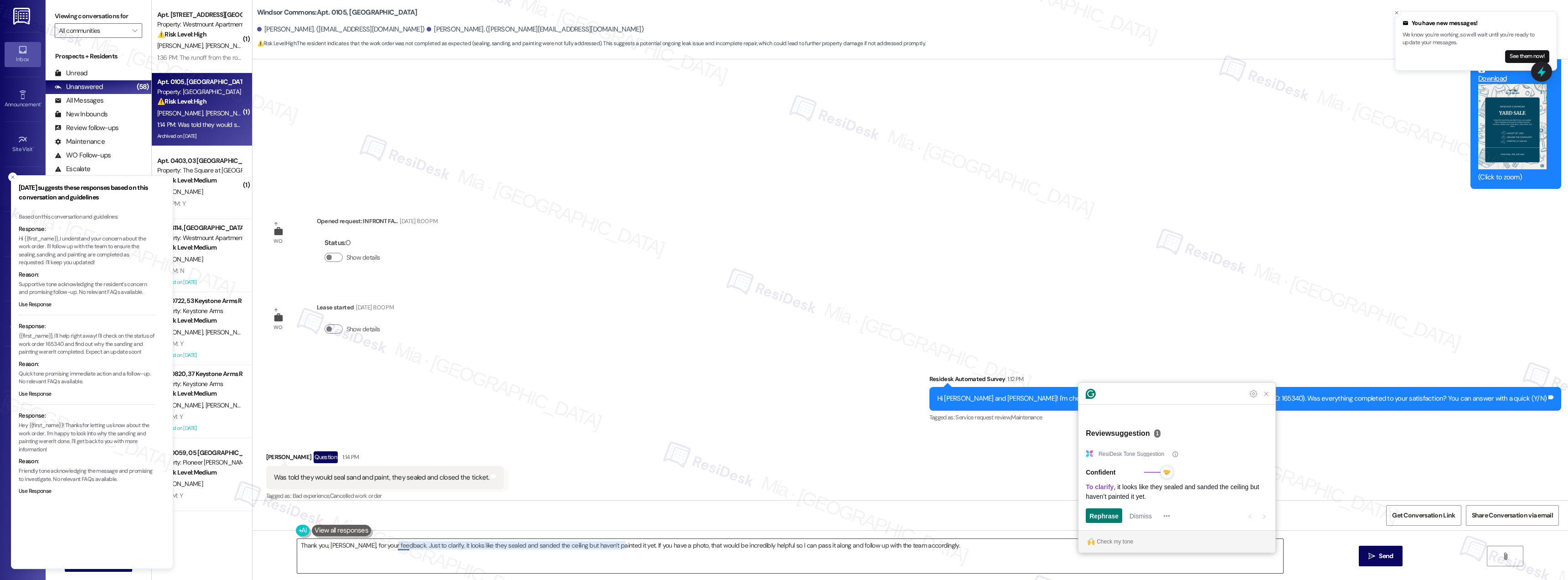
click at [552, 551] on textarea "Thank you, Nicole, for your feedback. Just to clarify, it looks like they seale…" at bounding box center [790, 555] width 986 height 34
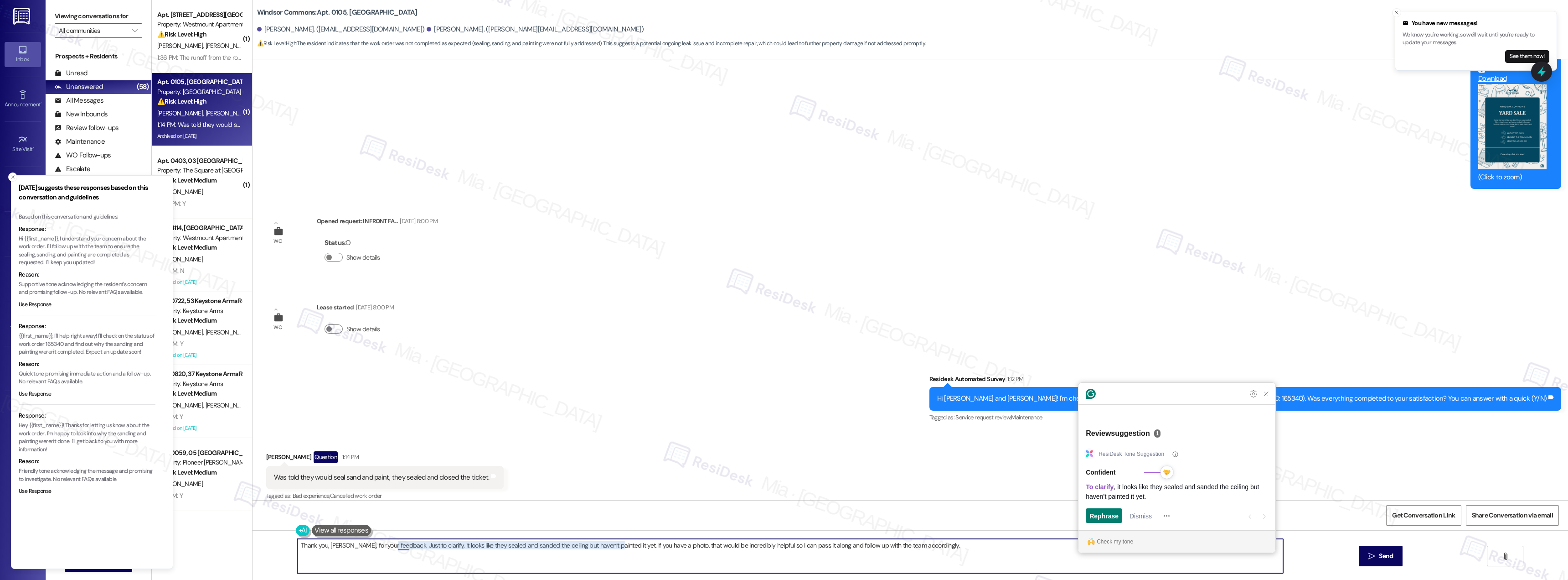
click at [600, 553] on textarea "Thank you, Nicole, for your feedback. Just to clarify, it looks like they seale…" at bounding box center [790, 555] width 986 height 34
click at [616, 546] on textarea "Thank you, Nicole, for your feedback. Just to clarify, it looks like they seale…" at bounding box center [790, 555] width 986 height 34
type textarea "Thank you, Nicole, for your feedback. Just to clarify, it looks like they seale…"
click at [1135, 515] on span "Dismiss" at bounding box center [1141, 516] width 22 height 10
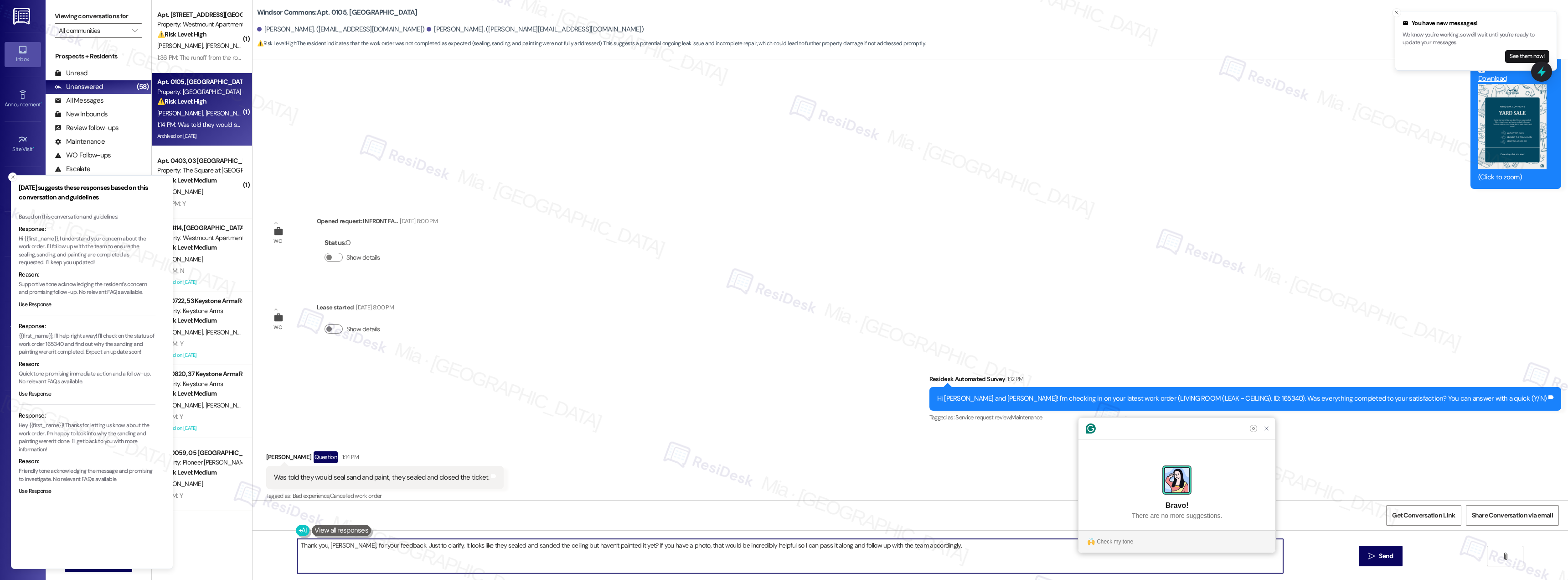
click at [429, 557] on textarea "Thank you, Nicole, for your feedback. Just to clarify, it looks like they seale…" at bounding box center [790, 555] width 986 height 34
click at [390, 546] on textarea "Thank you, Nicole, for your feedback. Just to clarify, it looks like they seale…" at bounding box center [790, 555] width 986 height 34
click at [1264, 434] on icon "Close Grammarly Assistant" at bounding box center [1266, 428] width 11 height 11
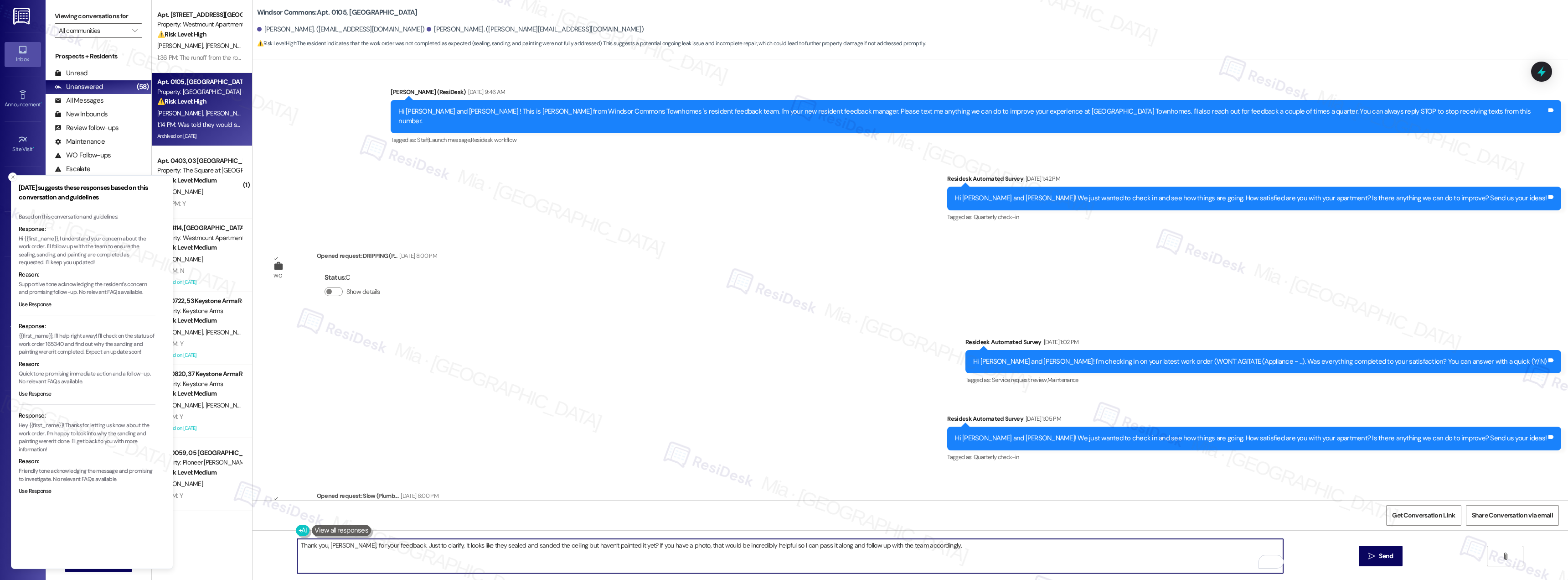
scroll to position [6860, 0]
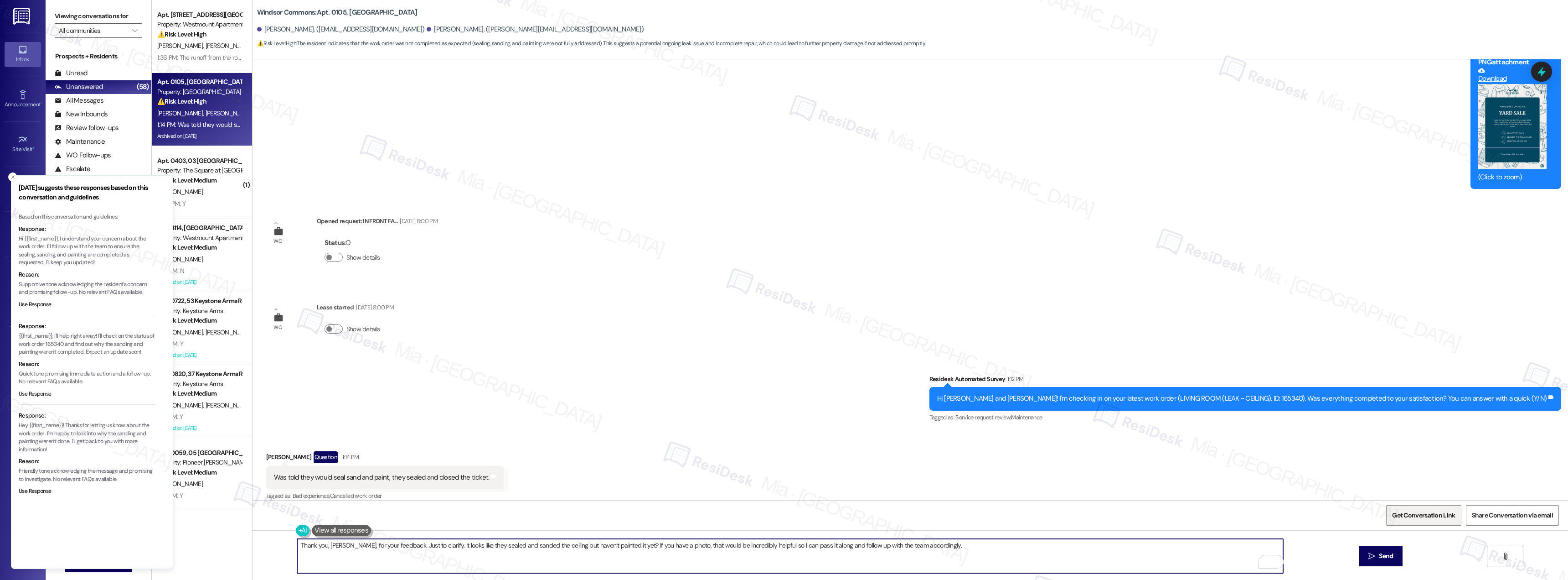
click at [1437, 515] on span "Get Conversation Link" at bounding box center [1424, 515] width 63 height 10
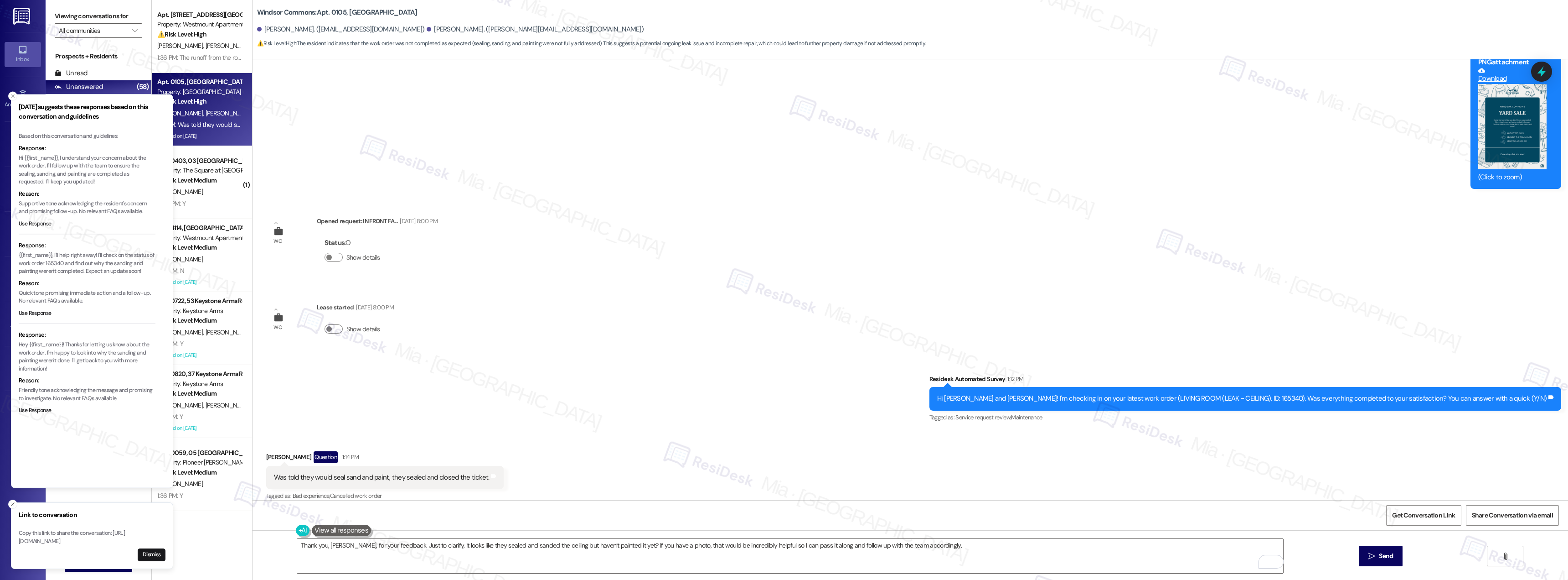
click at [668, 362] on div "Survey, sent via SMS Residesk Automated Survey 1:12 PM Hi Christopher and Nicol…" at bounding box center [911, 392] width 1316 height 77
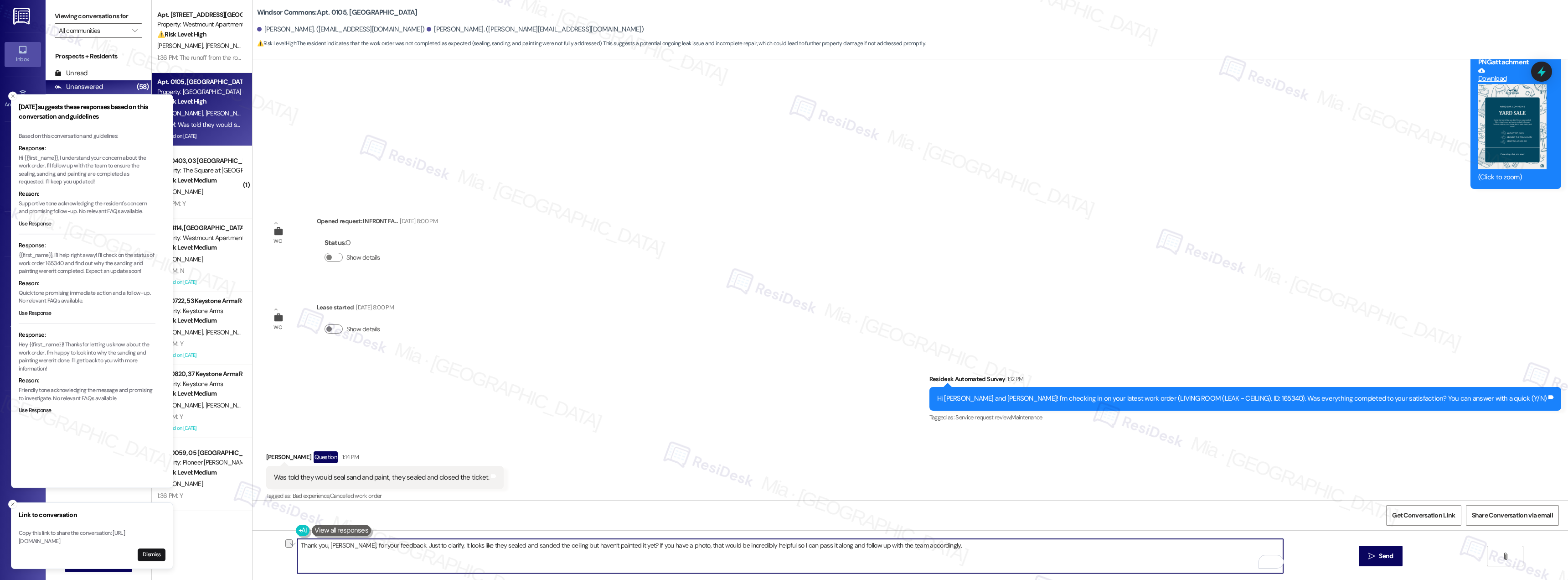
drag, startPoint x: 457, startPoint y: 547, endPoint x: 428, endPoint y: 547, distance: 29.0
click at [428, 547] on textarea "Thank you, [PERSON_NAME], for your feedback. Just to clarify, it looks like the…" at bounding box center [790, 555] width 986 height 34
drag, startPoint x: 403, startPoint y: 544, endPoint x: 422, endPoint y: 557, distance: 23.0
click at [422, 557] on textarea "Thank you, Nicole, for your feedback. Just to clarify, they sealed and sanded t…" at bounding box center [790, 555] width 986 height 34
click at [525, 549] on textarea "Thank you, Nicole, for your feedback. Just to clarify, they sealed and sanded t…" at bounding box center [790, 555] width 986 height 34
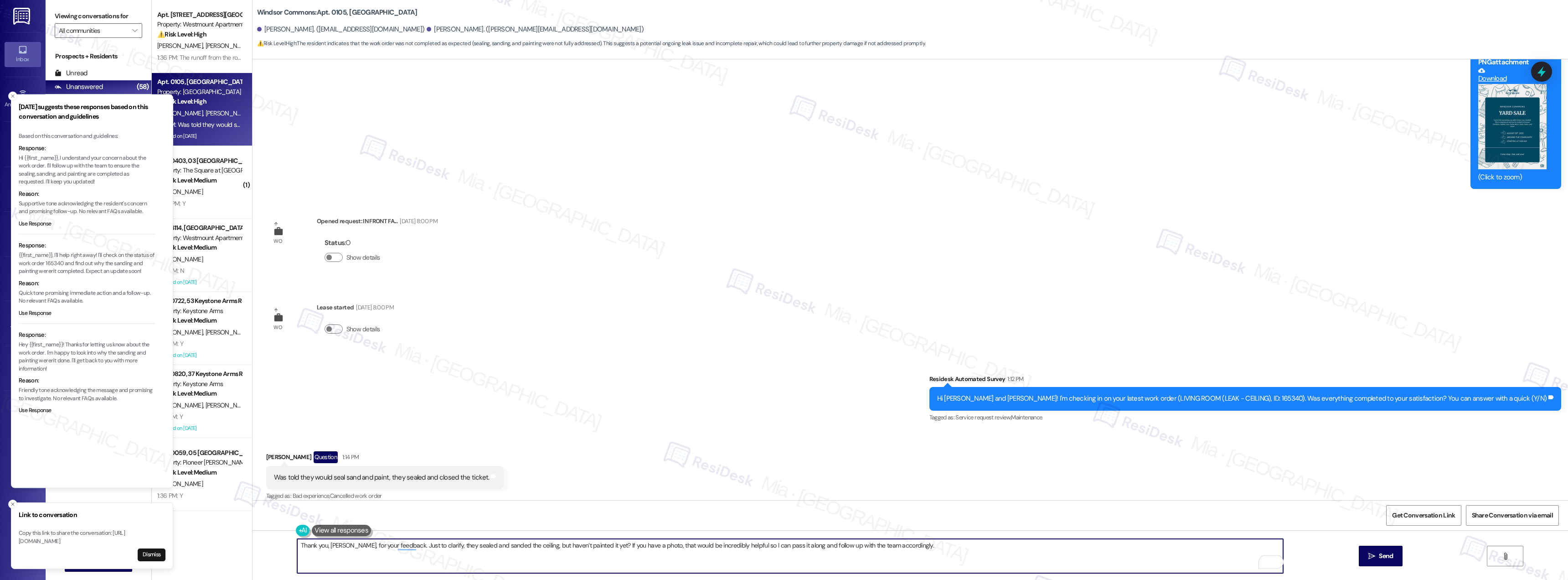
click at [571, 557] on textarea "Thank you, Nicole, for your feedback. Just to clarify, they sealed and sanded t…" at bounding box center [790, 555] width 986 height 34
click at [642, 547] on textarea "Thank you, Nicole, for your feedback. Just to clarify, they sealed and sanded t…" at bounding box center [790, 555] width 986 height 34
click at [716, 547] on textarea "Thank you, Nicole, for your feedback. Just to clarify, they sealed and sanded t…" at bounding box center [790, 555] width 986 height 34
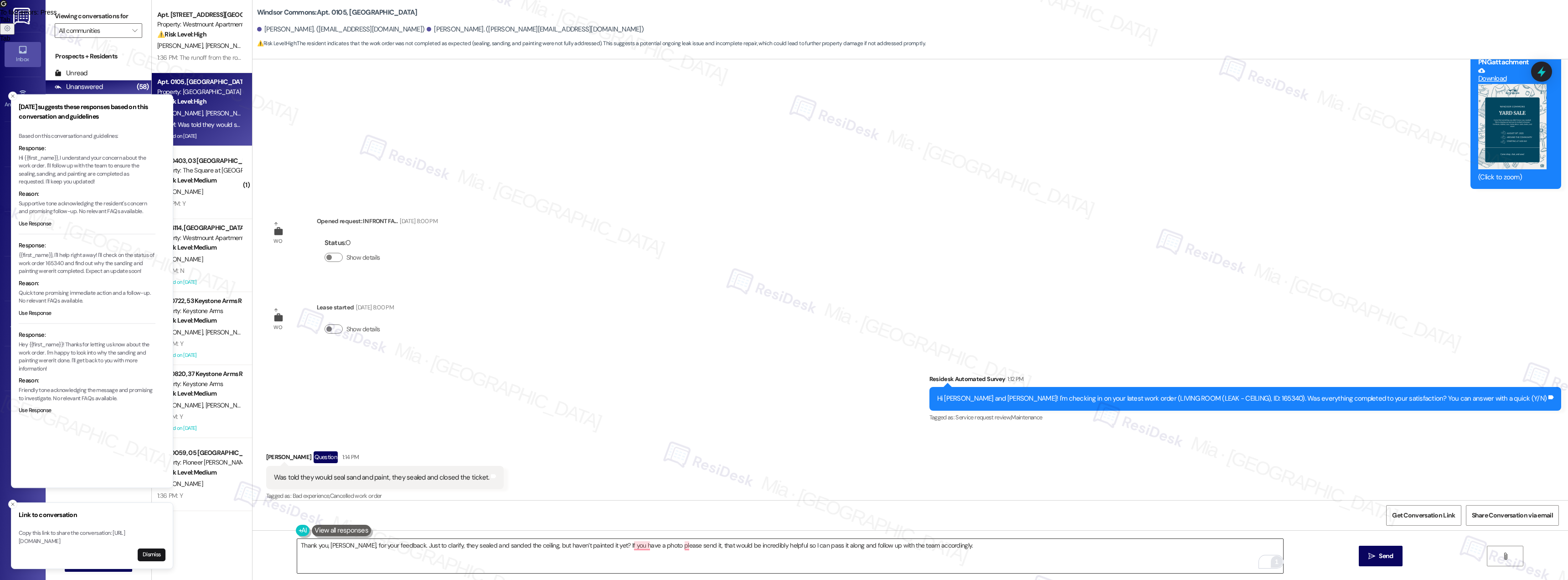
click at [1272, 562] on div "1" at bounding box center [1277, 562] width 11 height 11
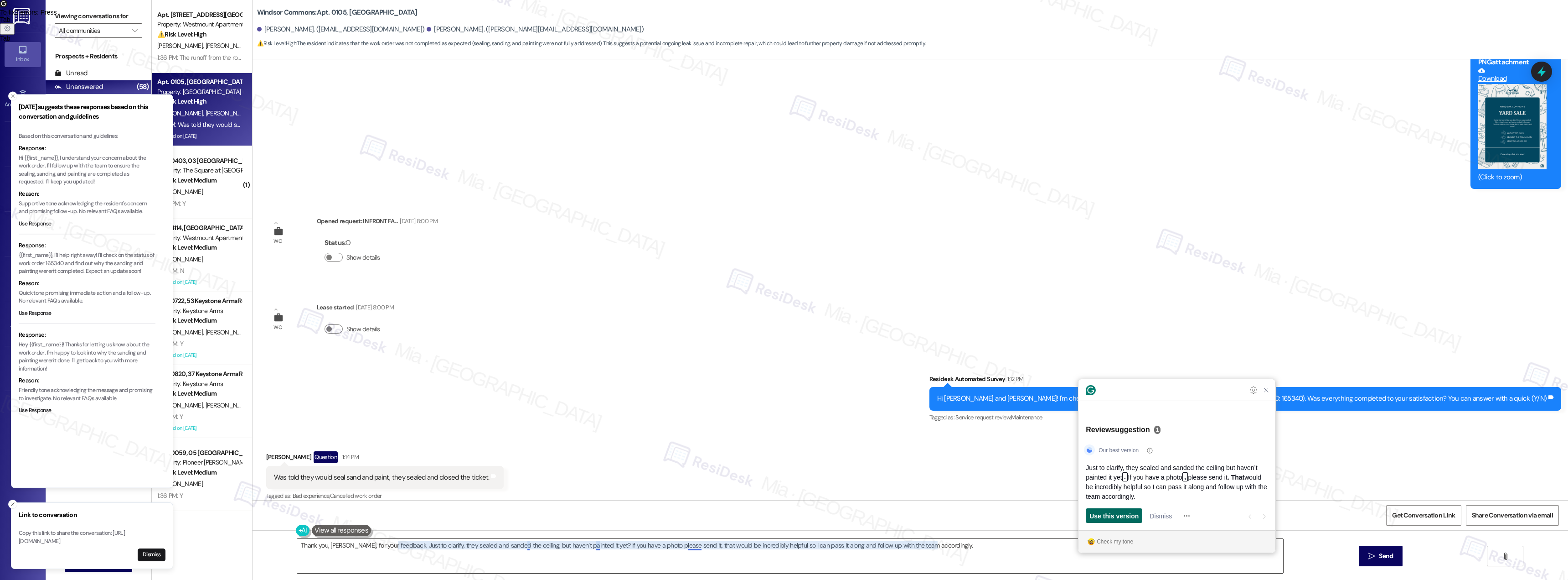
click at [1120, 515] on span "Use this version" at bounding box center [1114, 516] width 49 height 10
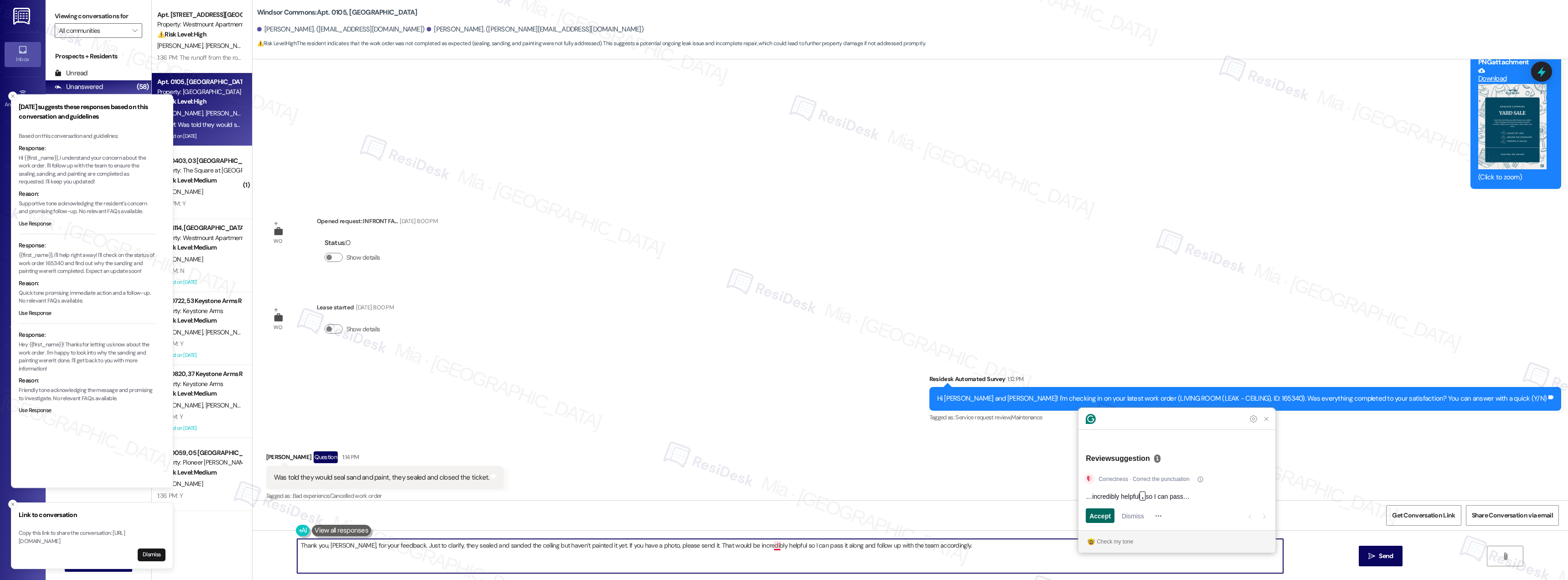
click at [1106, 513] on span "Accept" at bounding box center [1100, 516] width 21 height 10
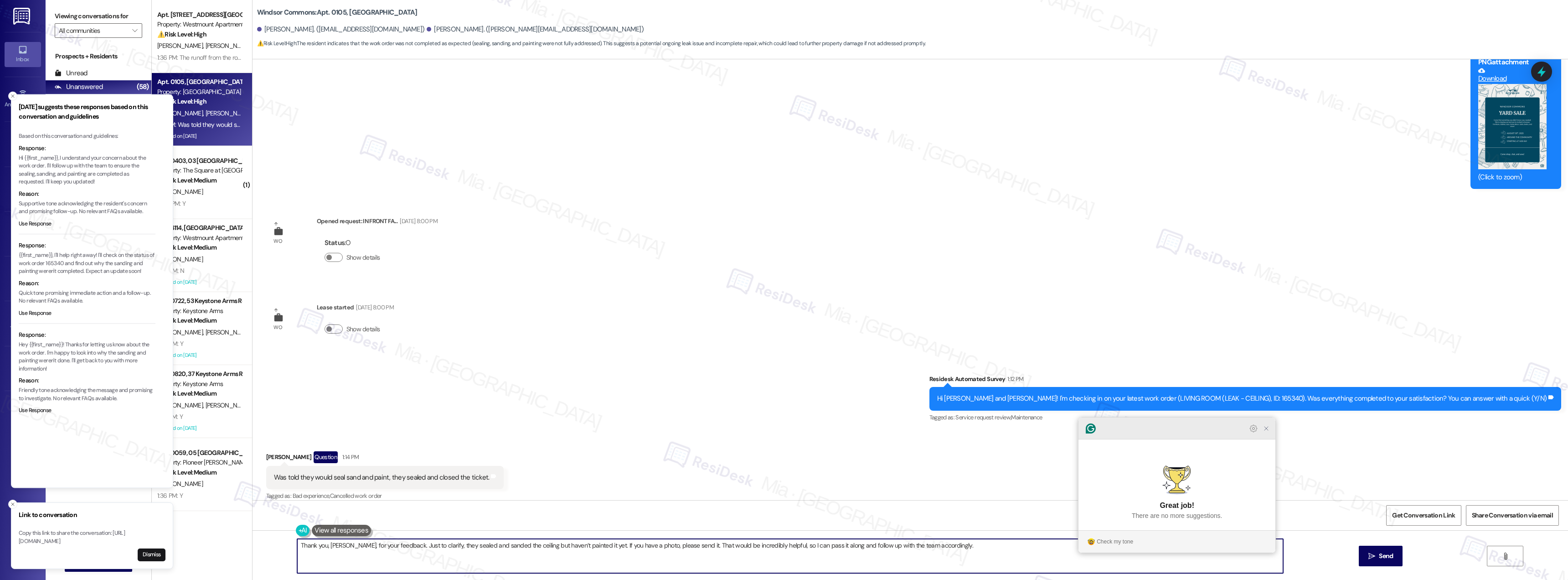
click at [1268, 430] on icon "Close Grammarly Assistant" at bounding box center [1266, 428] width 3 height 3
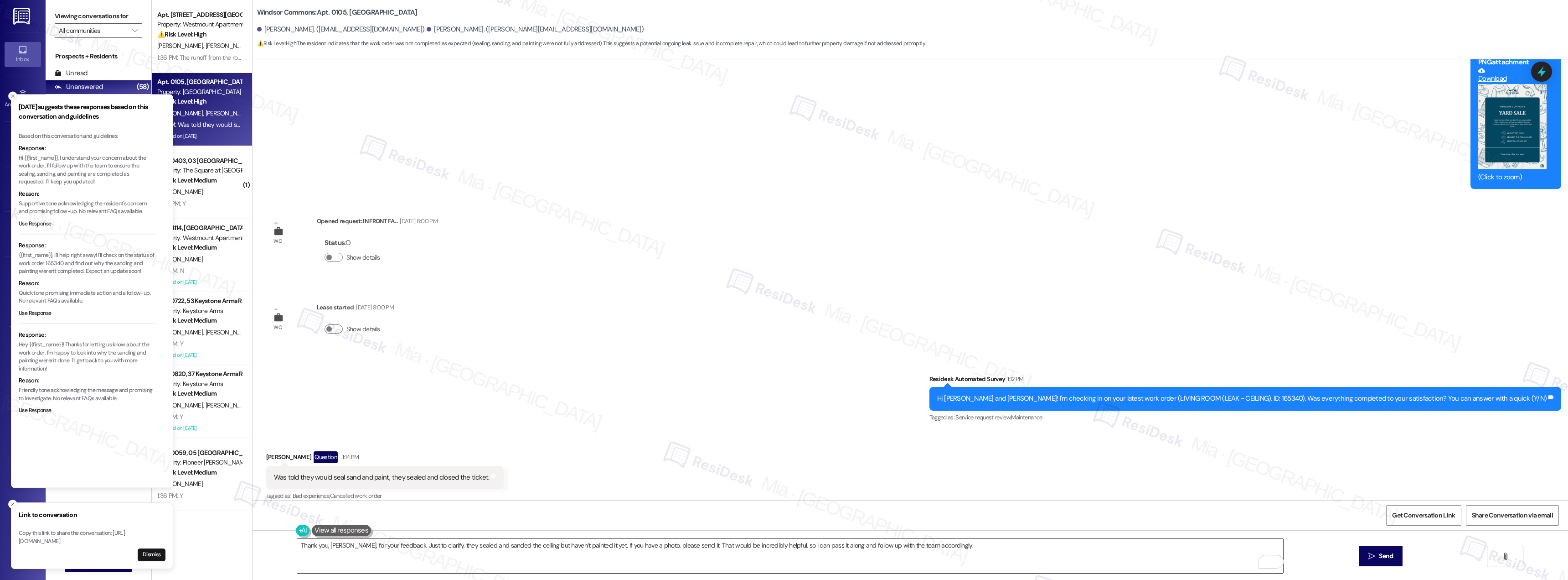
click at [13, 96] on icon "Close toast" at bounding box center [13, 96] width 5 height 5
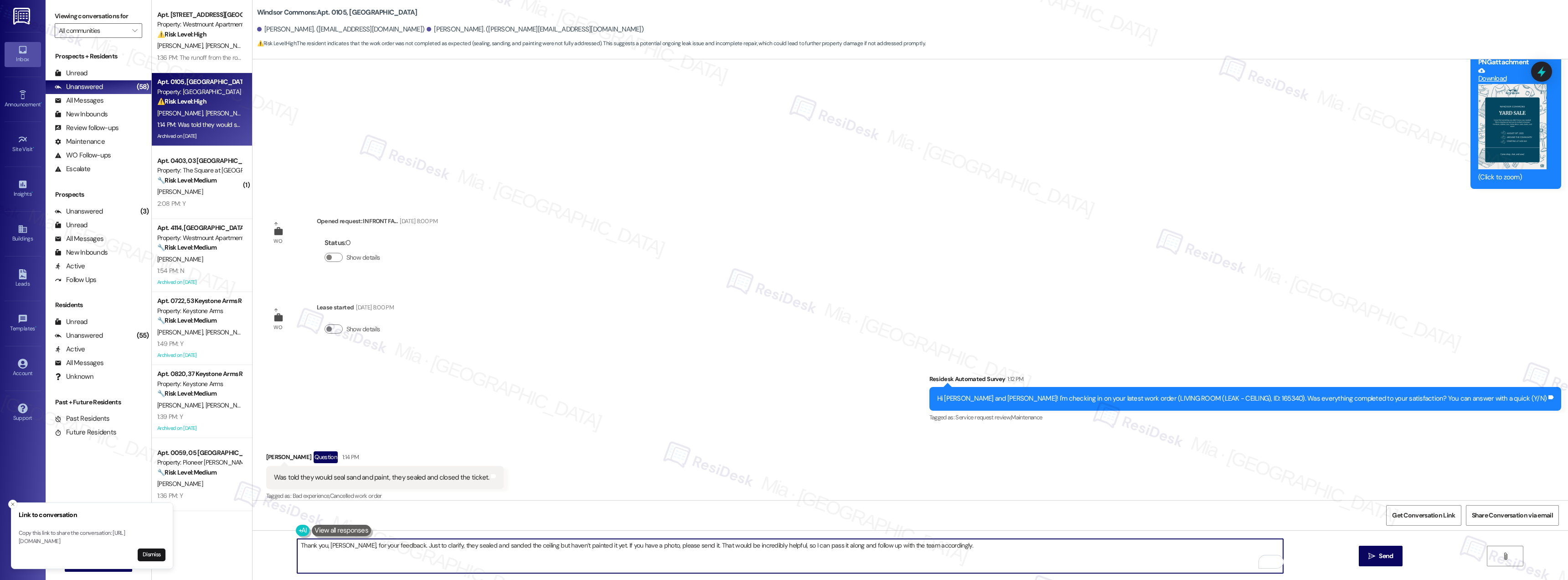
click at [909, 545] on textarea "Thank you, Nicole, for your feedback. Just to clarify, they sealed and sanded t…" at bounding box center [790, 555] width 986 height 34
drag, startPoint x: 789, startPoint y: 546, endPoint x: 822, endPoint y: 545, distance: 33.0
click at [822, 545] on textarea "Thank you, Nicole, for your feedback. Just to clarify, they sealed and sanded t…" at bounding box center [790, 555] width 986 height 34
click at [794, 545] on textarea "Thank you, Nicole, for your feedback. Just to clarify, they sealed and sanded t…" at bounding box center [790, 555] width 986 height 34
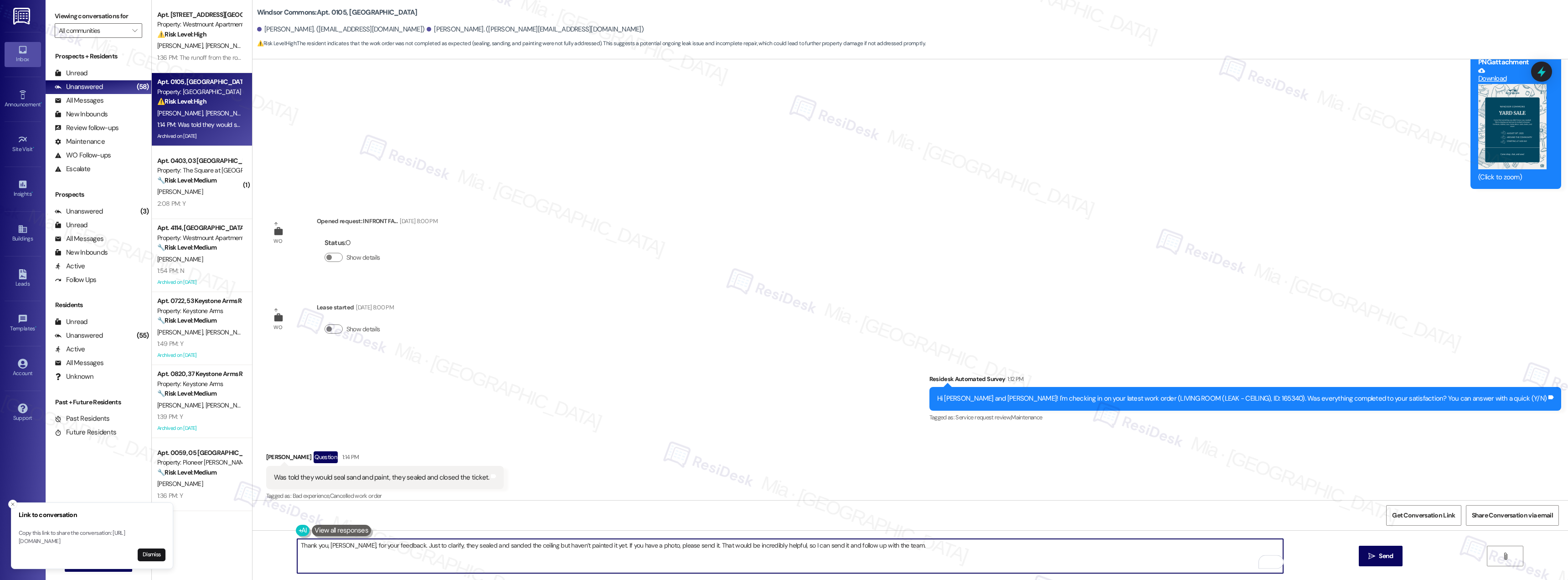
click at [794, 545] on textarea "Thank you, Nicole, for your feedback. Just to clarify, they sealed and sanded t…" at bounding box center [790, 555] width 986 height 34
type textarea "Thank you, Nicole, for your feedback. Just to clarify, they sealed and sanded t…"
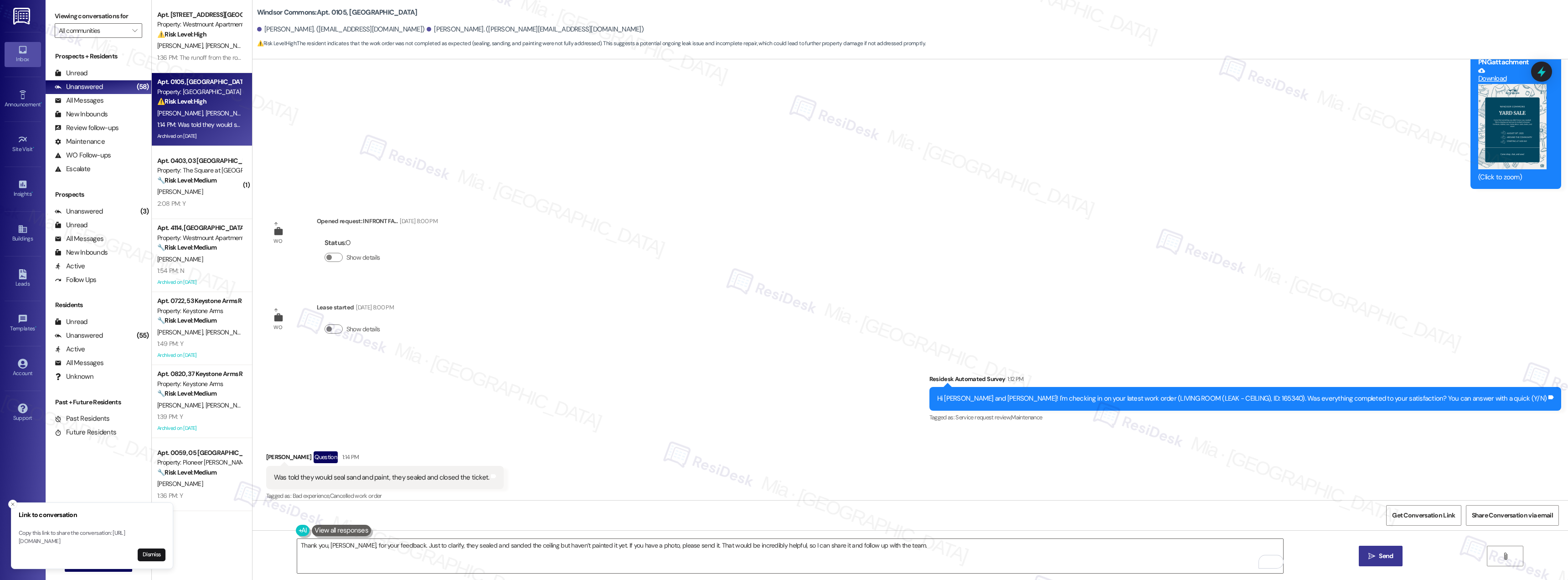
click at [1382, 555] on span "Send" at bounding box center [1386, 556] width 14 height 10
click at [1409, 517] on span "Get Conversation Link" at bounding box center [1424, 515] width 63 height 10
click at [694, 326] on div "Announcement, sent via SMS Sarah (ResiDesk) Apr 19, 2022 at 9:46 AM Hi Christop…" at bounding box center [911, 279] width 1316 height 441
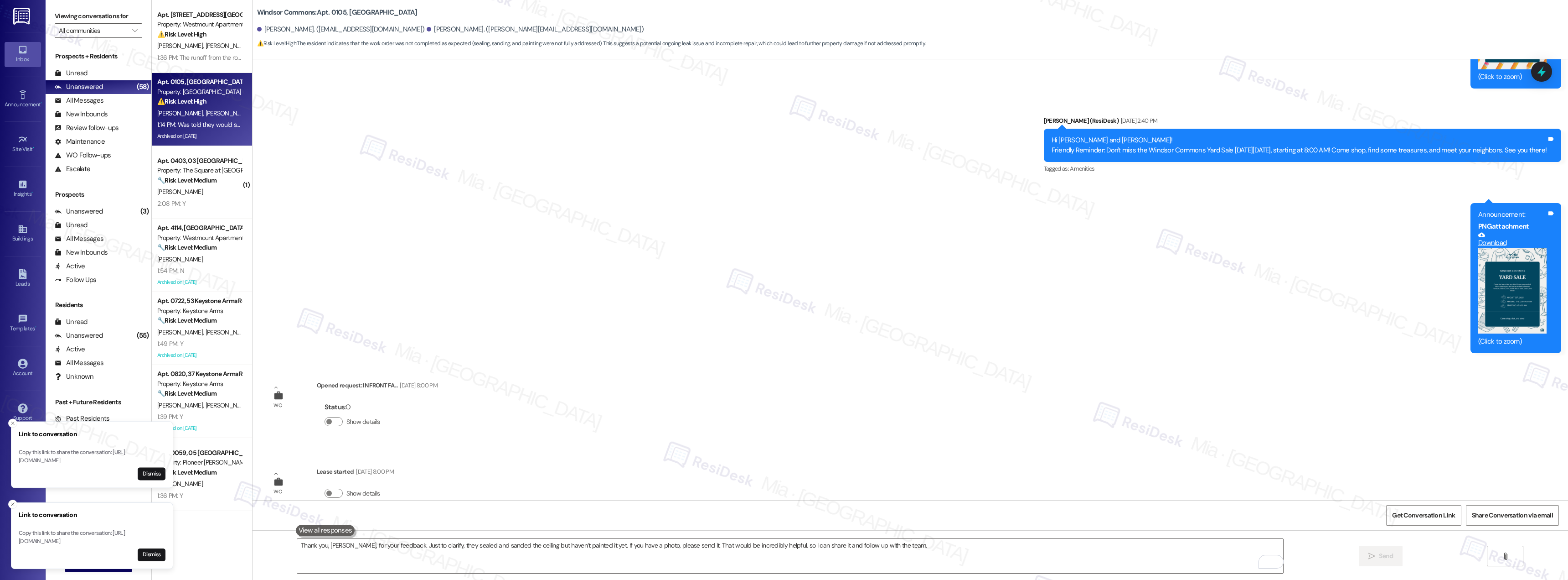
scroll to position [6514, 0]
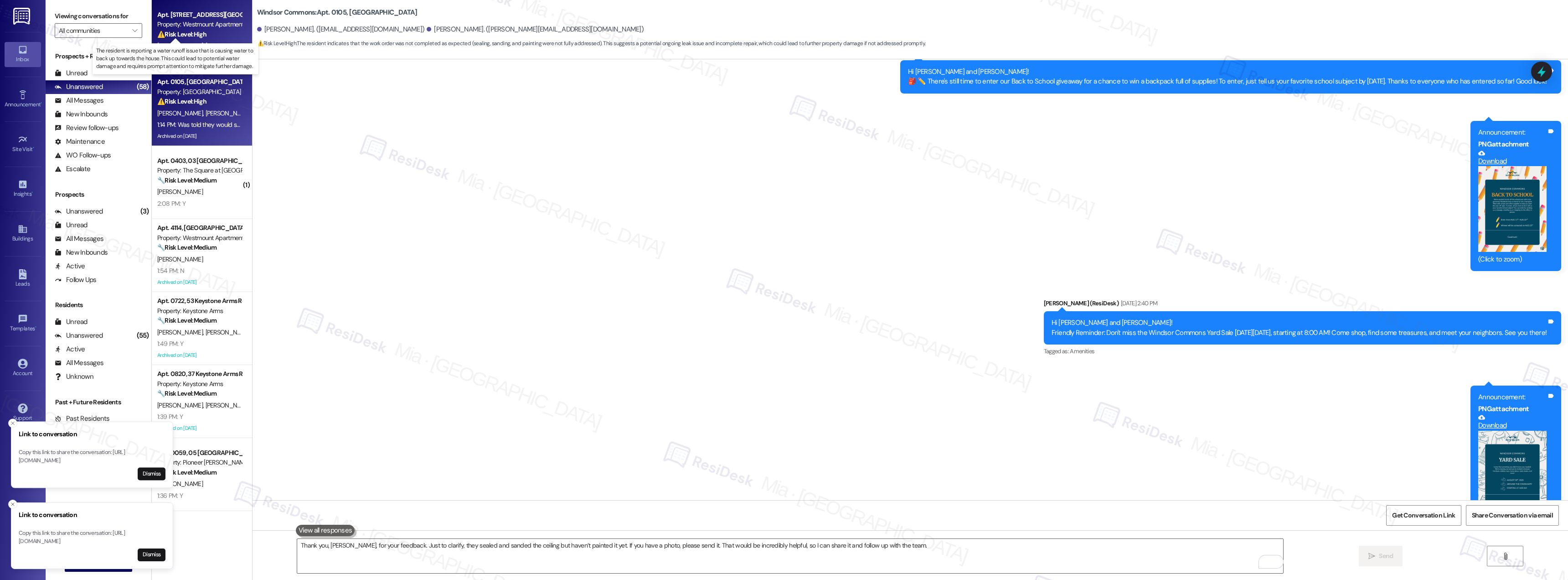
click at [184, 36] on strong "⚠️ Risk Level: High" at bounding box center [182, 34] width 49 height 8
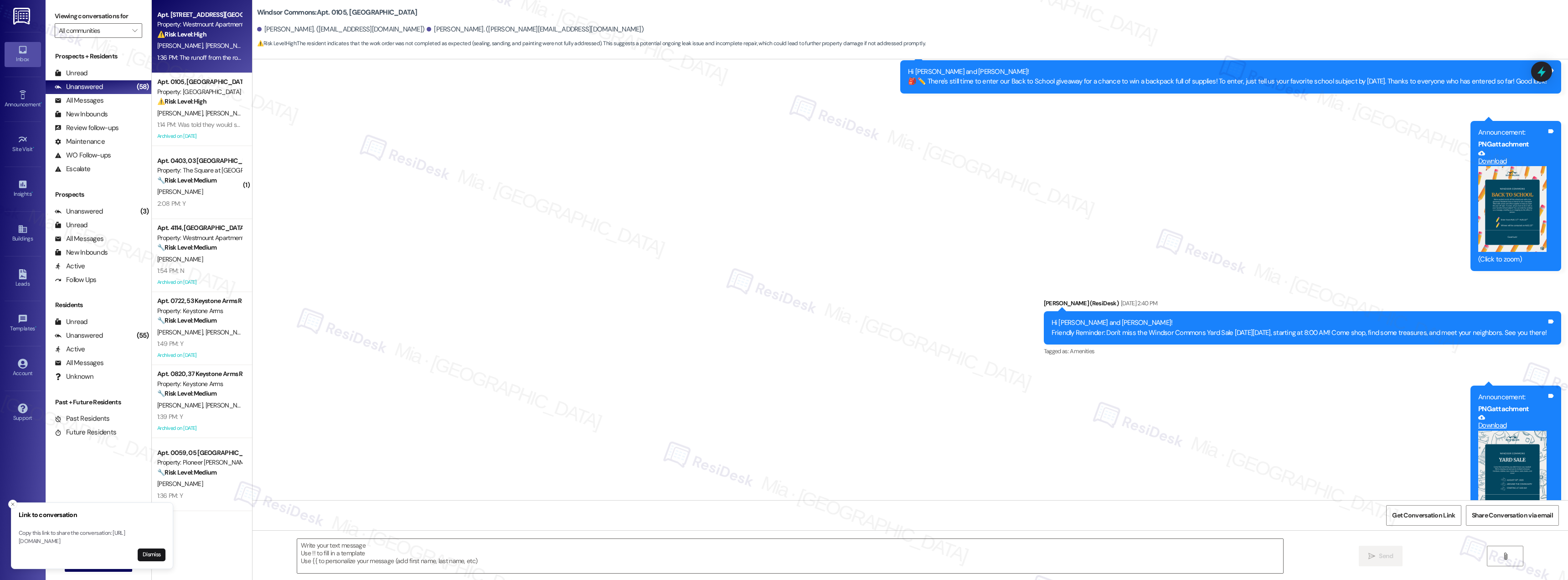
type textarea "Fetching suggested responses. Please feel free to read through the conversation…"
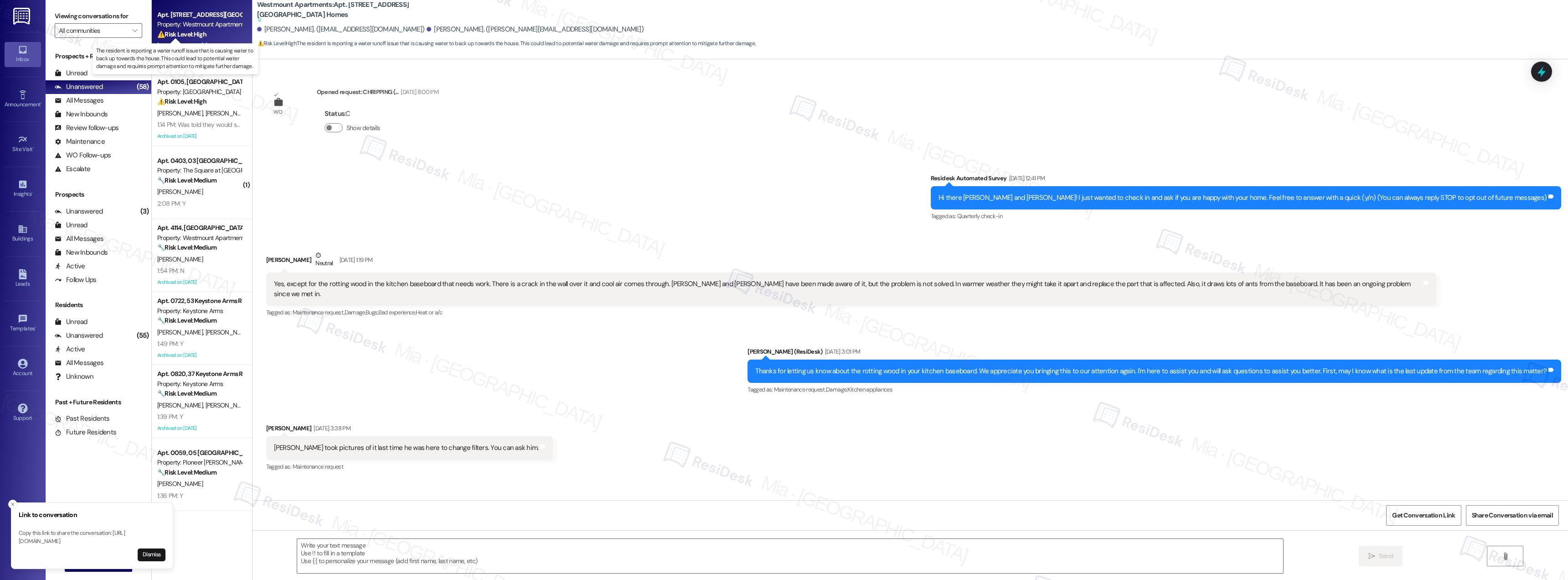
scroll to position [5900, 0]
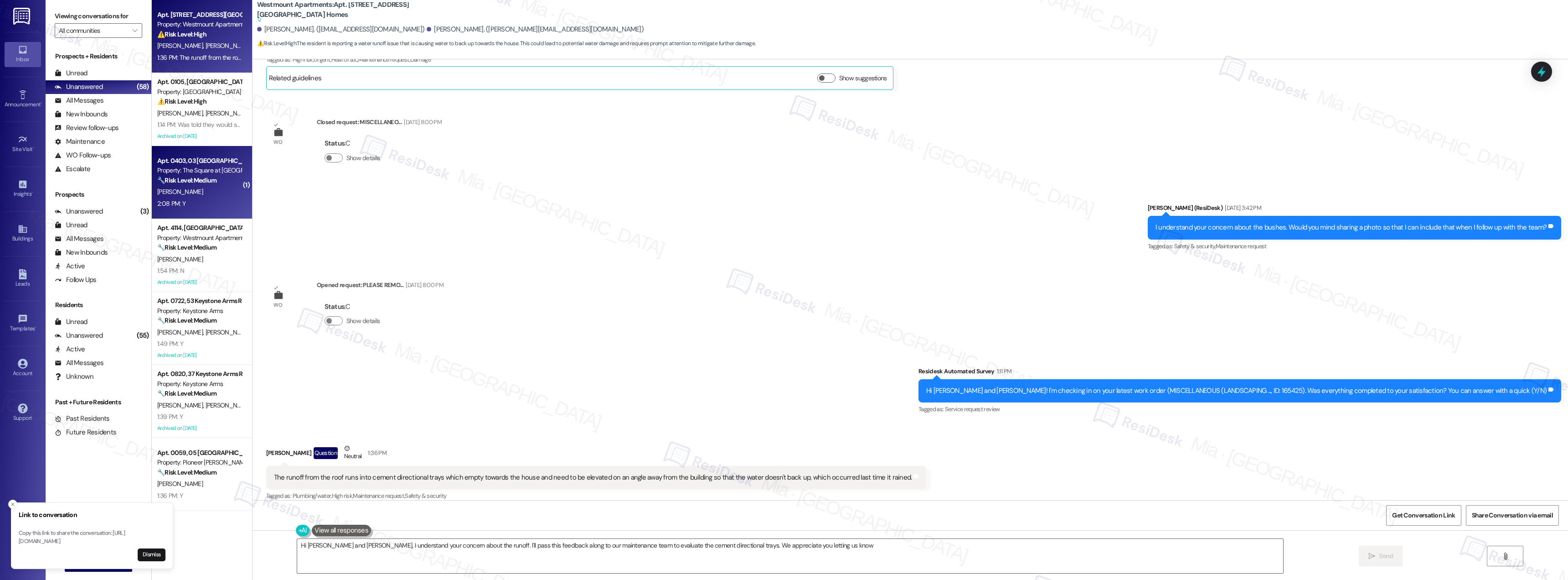
type textarea "Hi Linda and Harold, I understand your concern about the runoff. I'll pass this…"
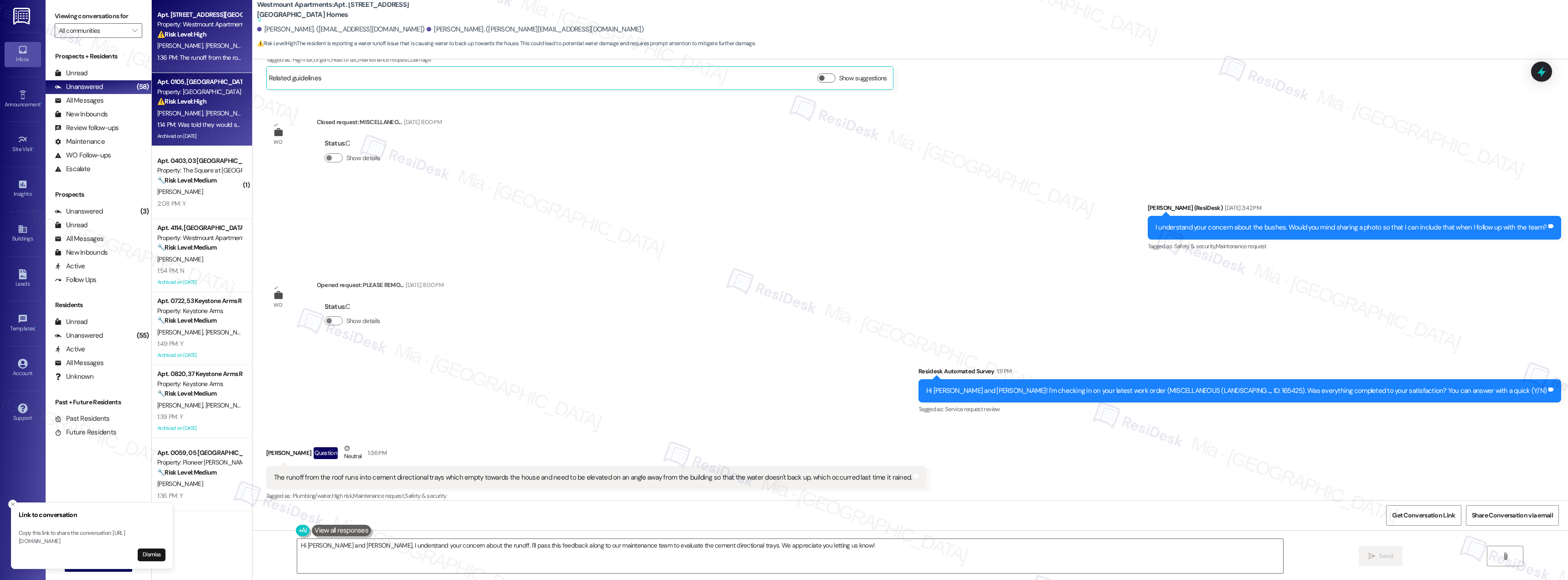
click at [205, 112] on span "N. Gaskins" at bounding box center [228, 113] width 46 height 8
type textarea "Fetching suggested responses. Please feel free to read through the conversation…"
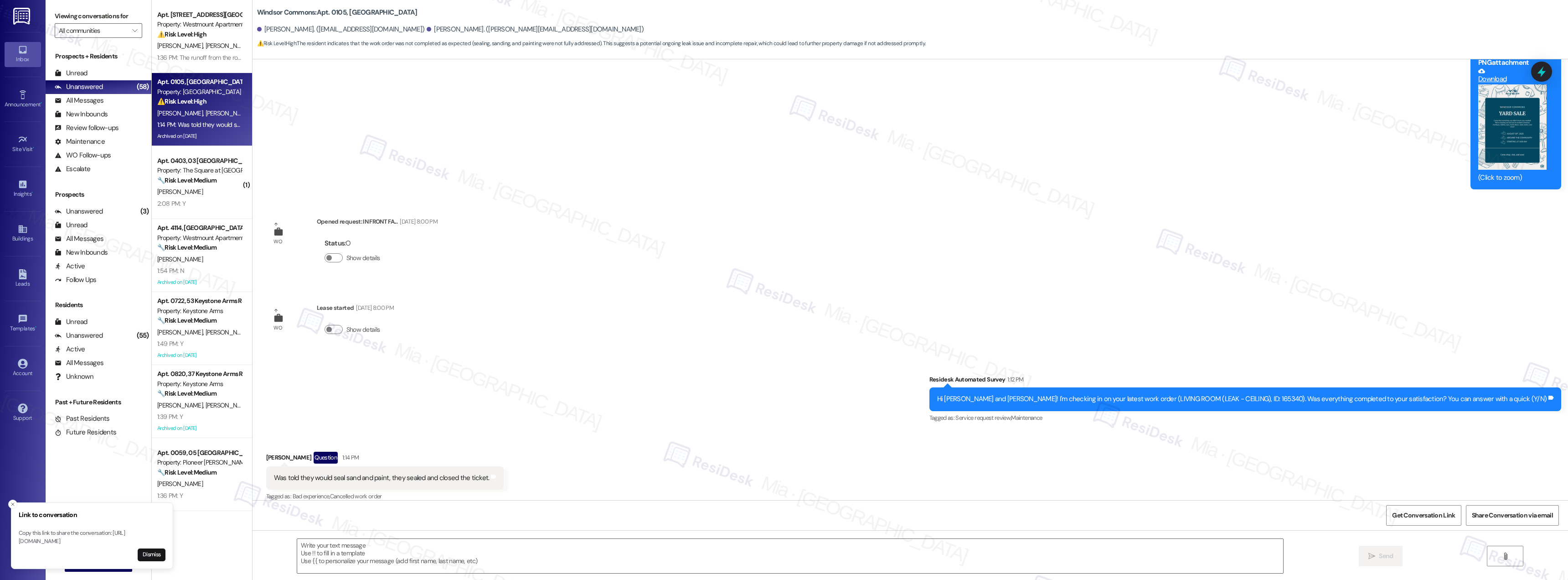
type textarea "Fetching suggested responses. Please feel free to read through the conversation…"
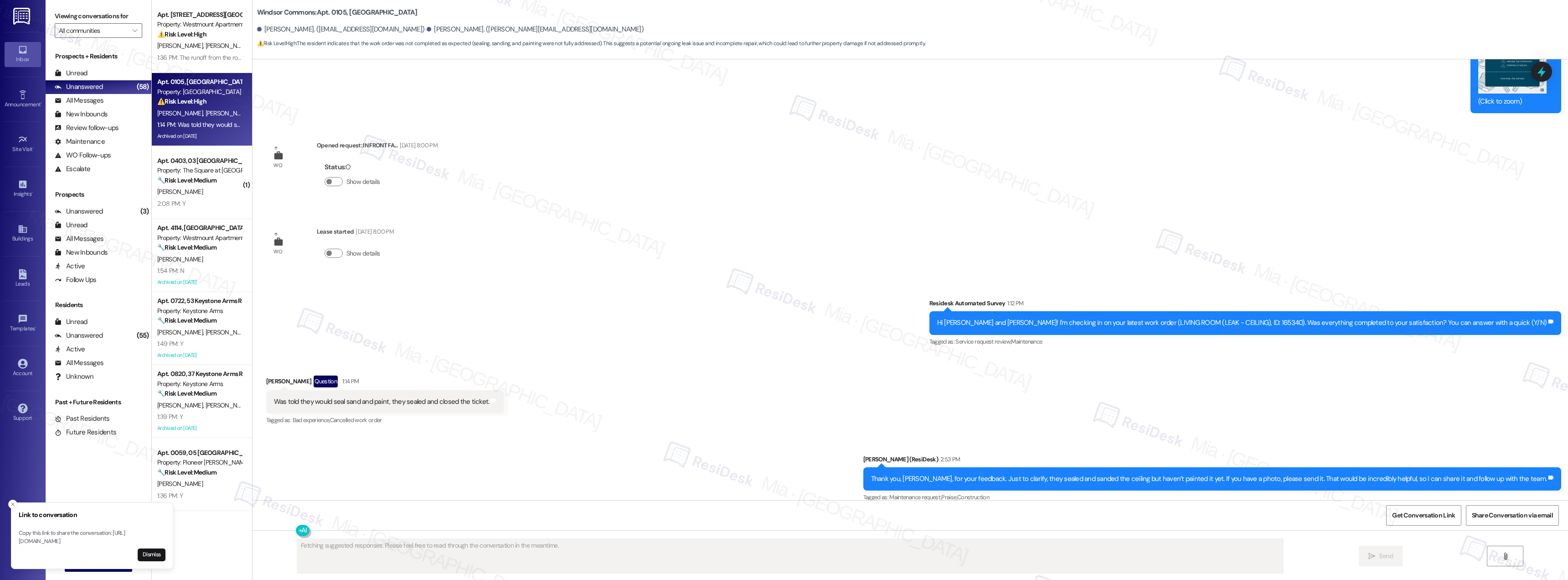
scroll to position [6938, 0]
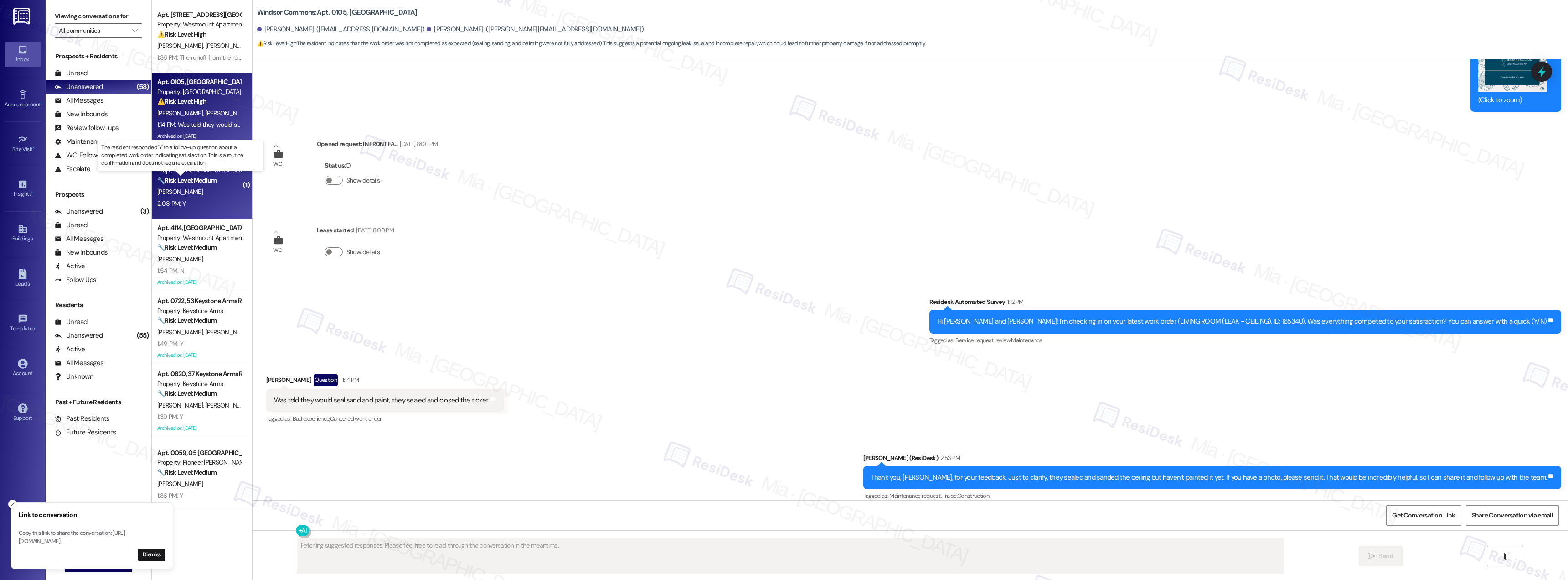
click at [198, 183] on strong "🔧 Risk Level: Medium" at bounding box center [187, 180] width 59 height 8
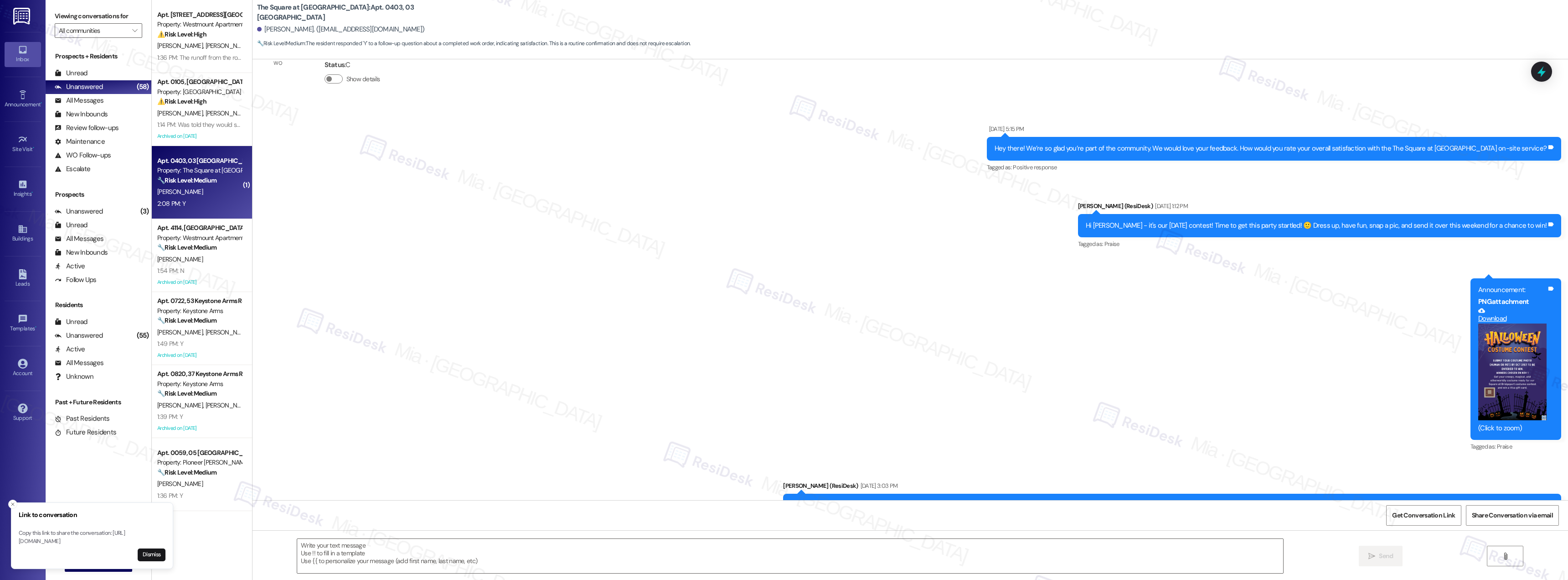
type textarea "Fetching suggested responses. Please feel free to read through the conversation…"
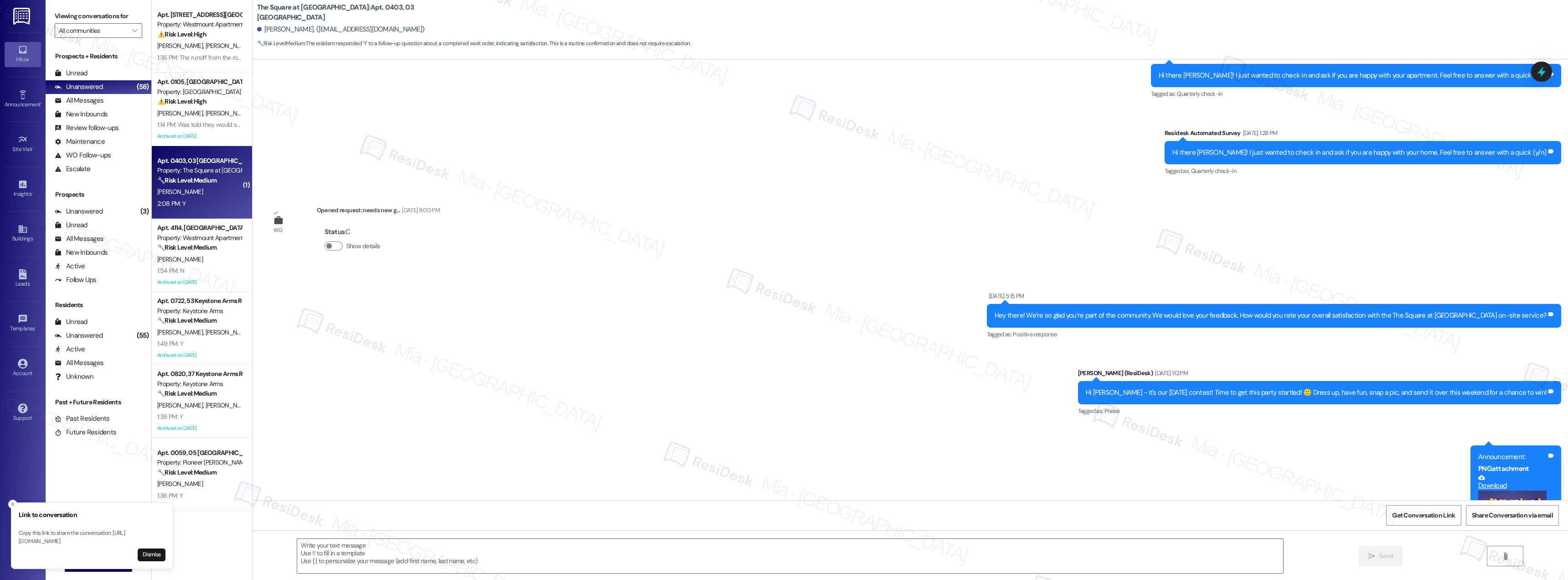
scroll to position [703, 0]
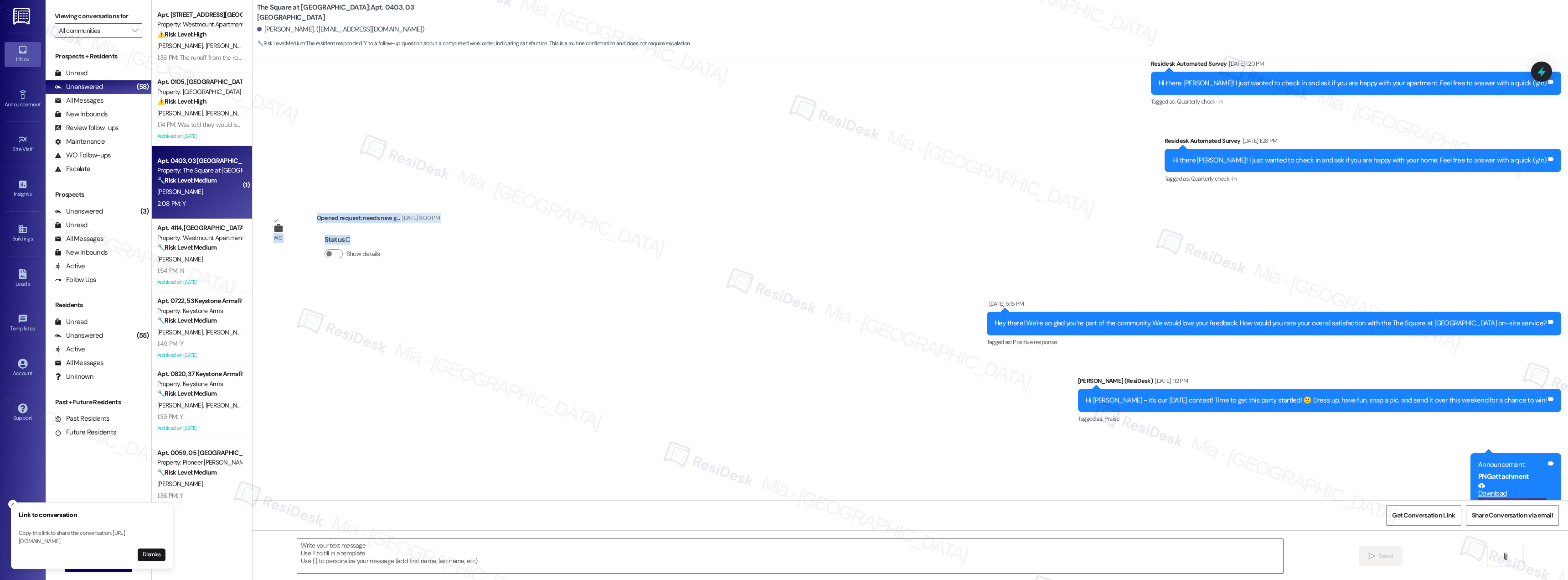
drag, startPoint x: 1564, startPoint y: 238, endPoint x: 1568, endPoint y: 176, distance: 62.1
click at [1568, 176] on div "Announcement, sent via SMS Sarah (ResiDesk) Apr 26, 2022 at 11:18 AM Hi Robert …" at bounding box center [911, 279] width 1316 height 441
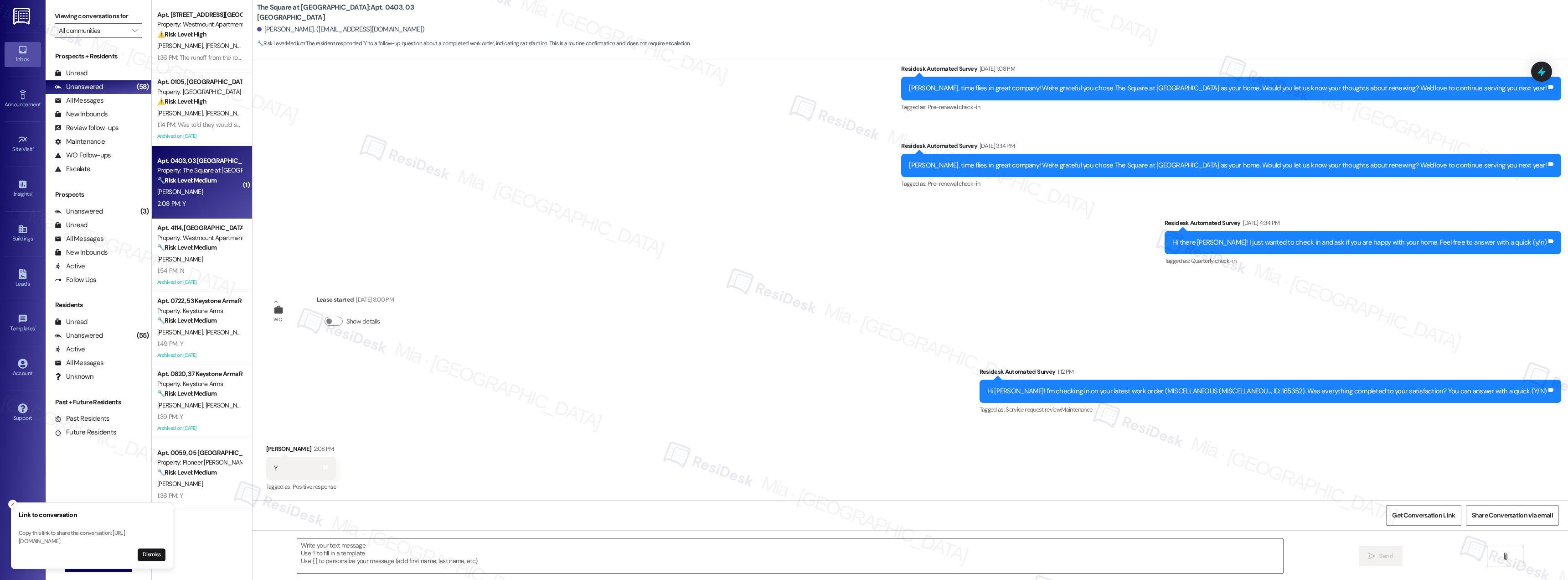
scroll to position [2255, 0]
click at [218, 115] on div "C. Gaskins N. Gaskins" at bounding box center [200, 113] width 86 height 12
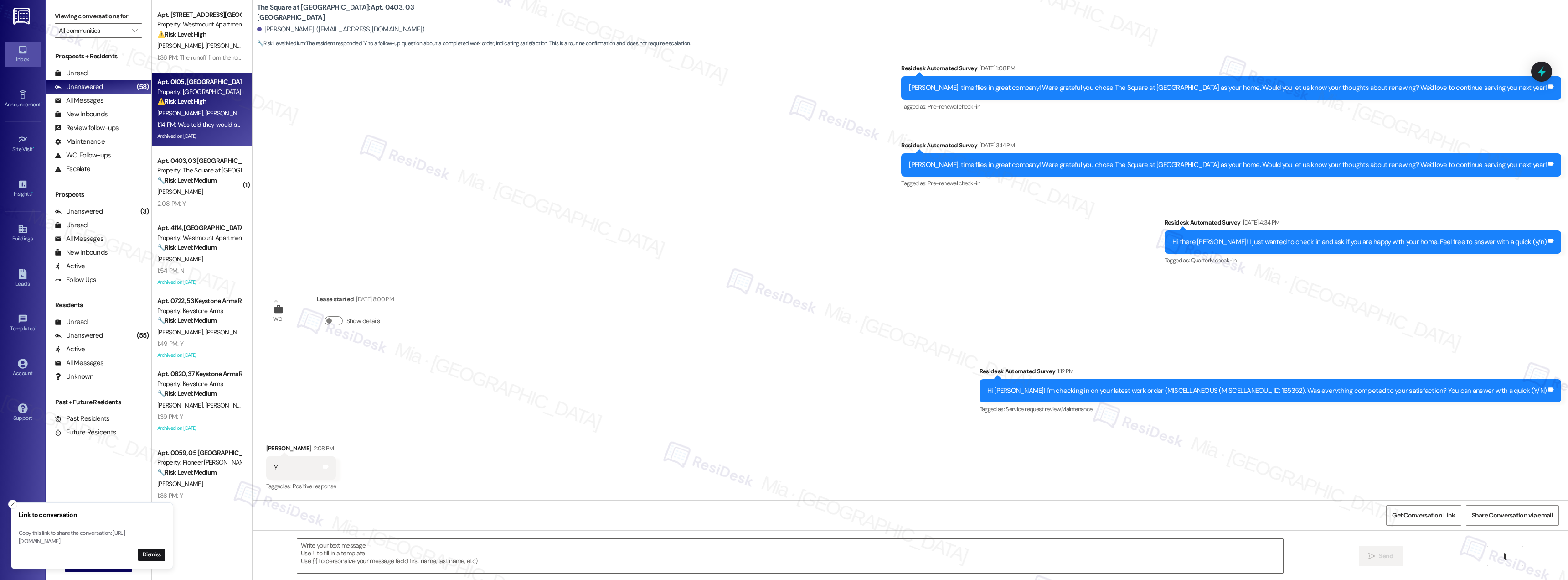
type textarea "Fetching suggested responses. Please feel free to read through the conversation…"
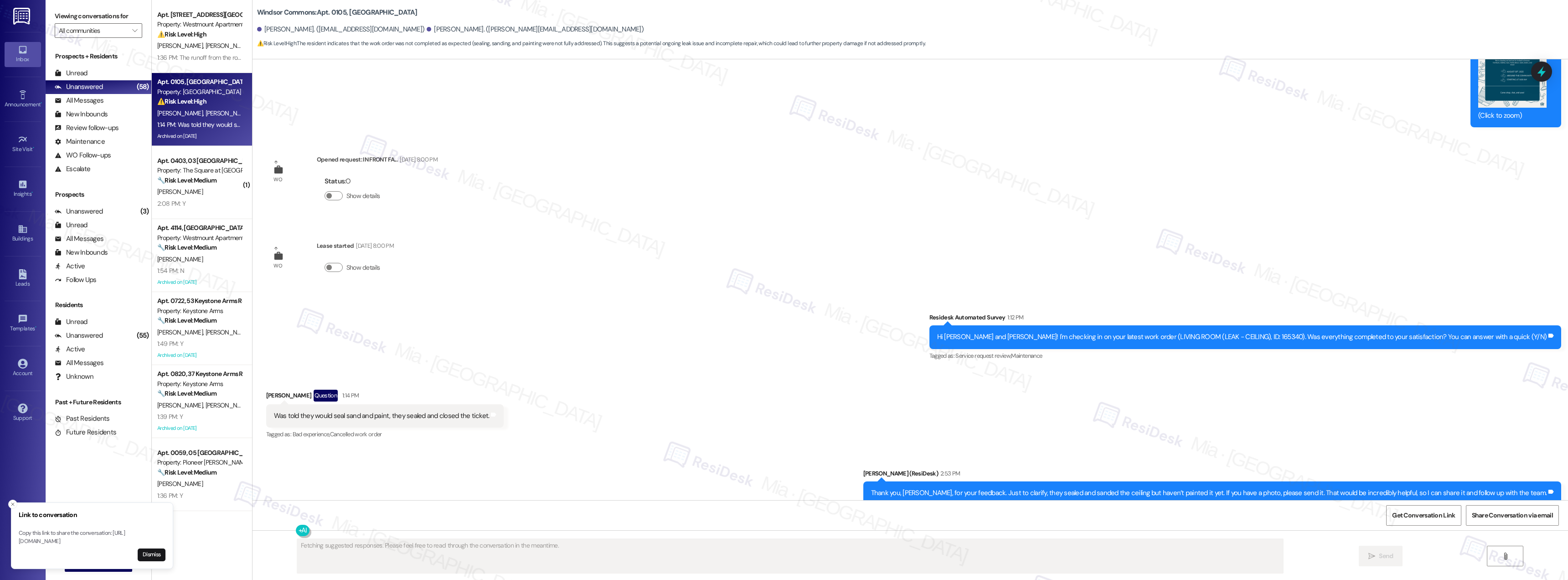
scroll to position [6938, 0]
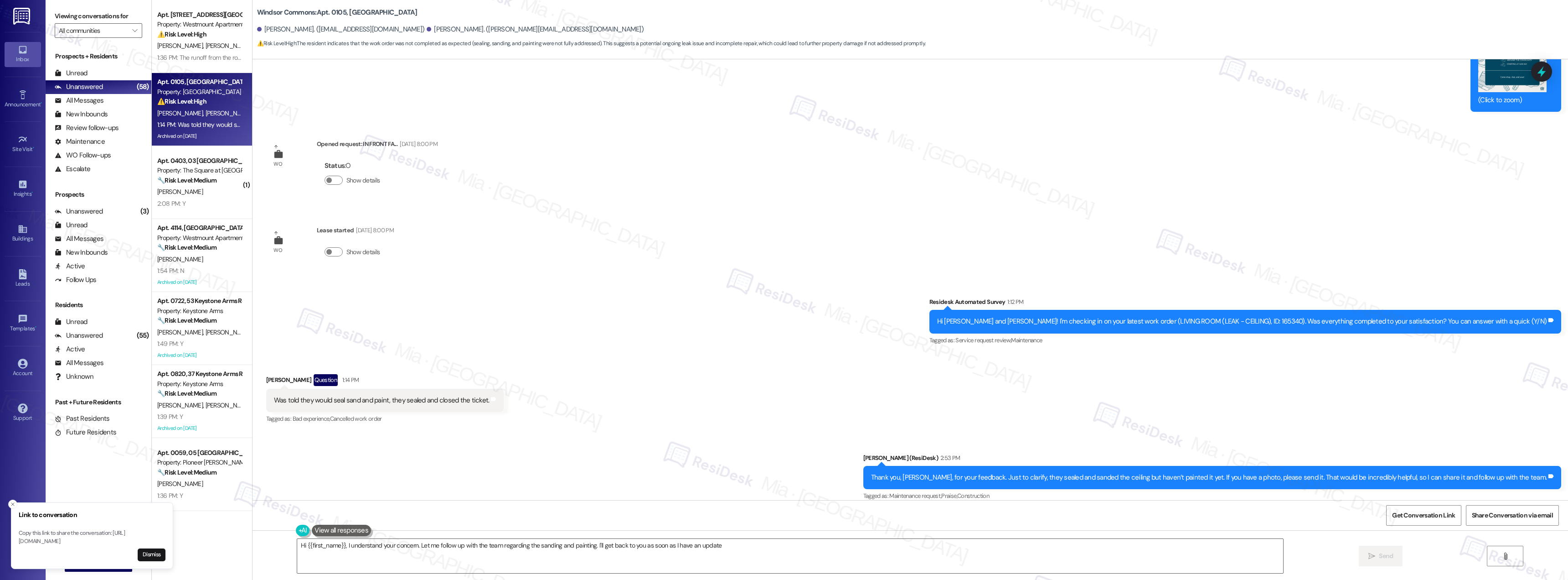
type textarea "Hi {{first_name}}, I understand your concern. Let me follow up with the team re…"
click at [199, 191] on div "R. Macina" at bounding box center [200, 192] width 86 height 12
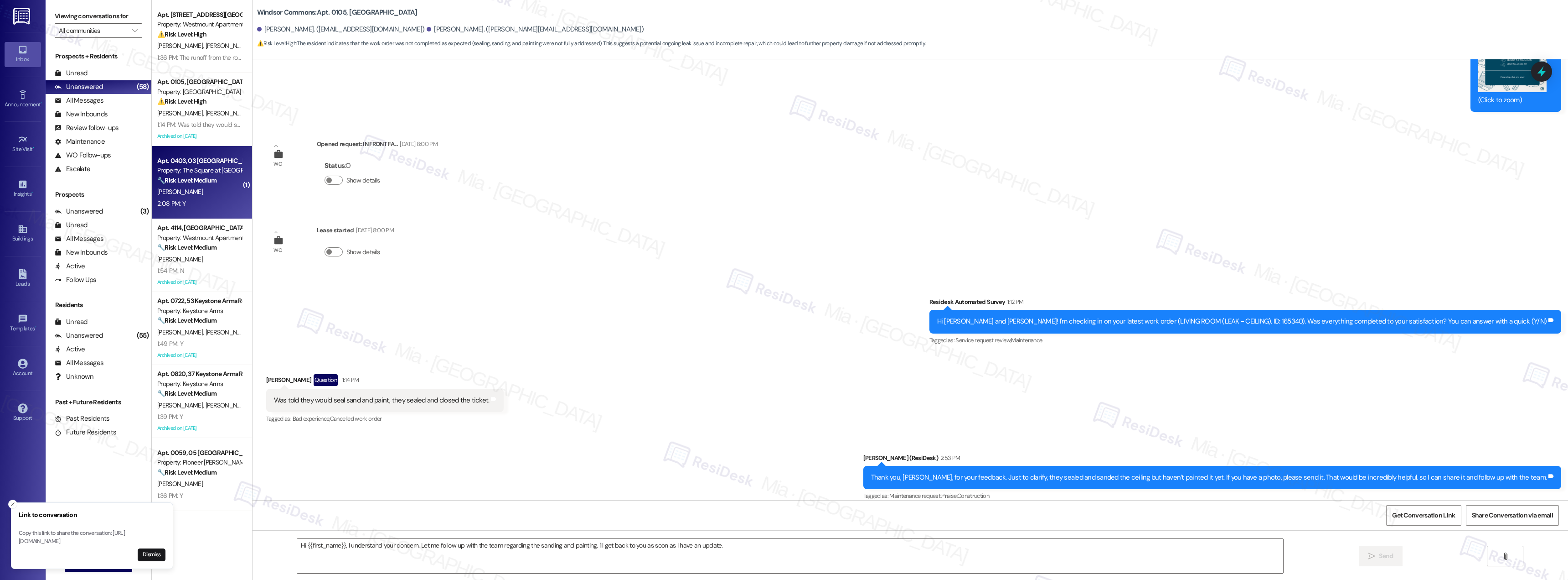
type textarea "Fetching suggested responses. Please feel free to read through the conversation…"
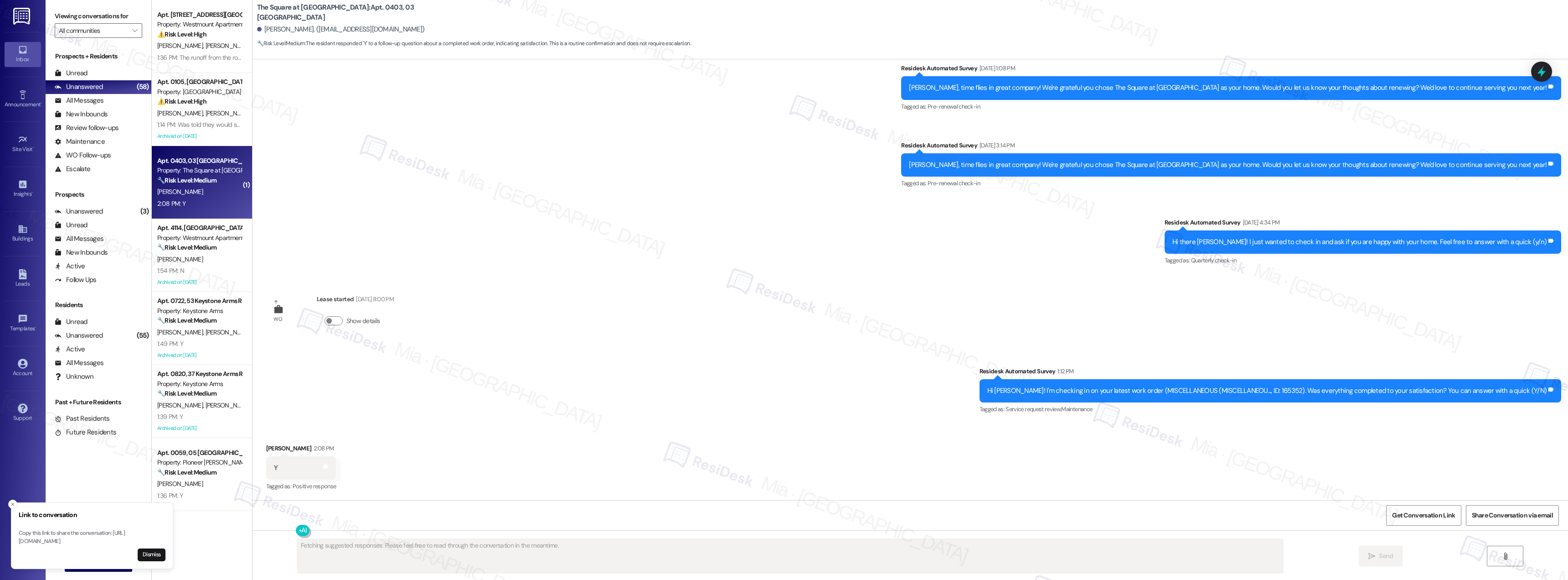
scroll to position [2255, 0]
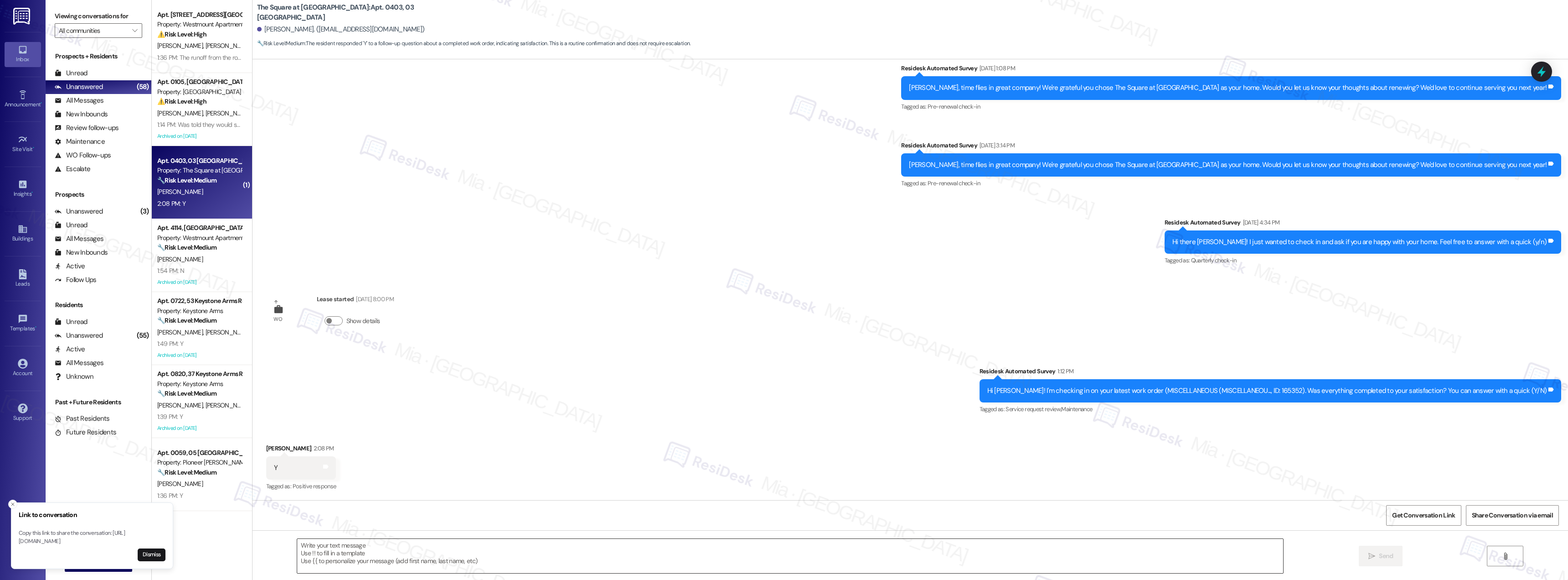
click at [373, 540] on textarea at bounding box center [790, 555] width 986 height 34
paste textarea "Thank you for the positive feedback. I'm so glad to hear you're satisfied with …"
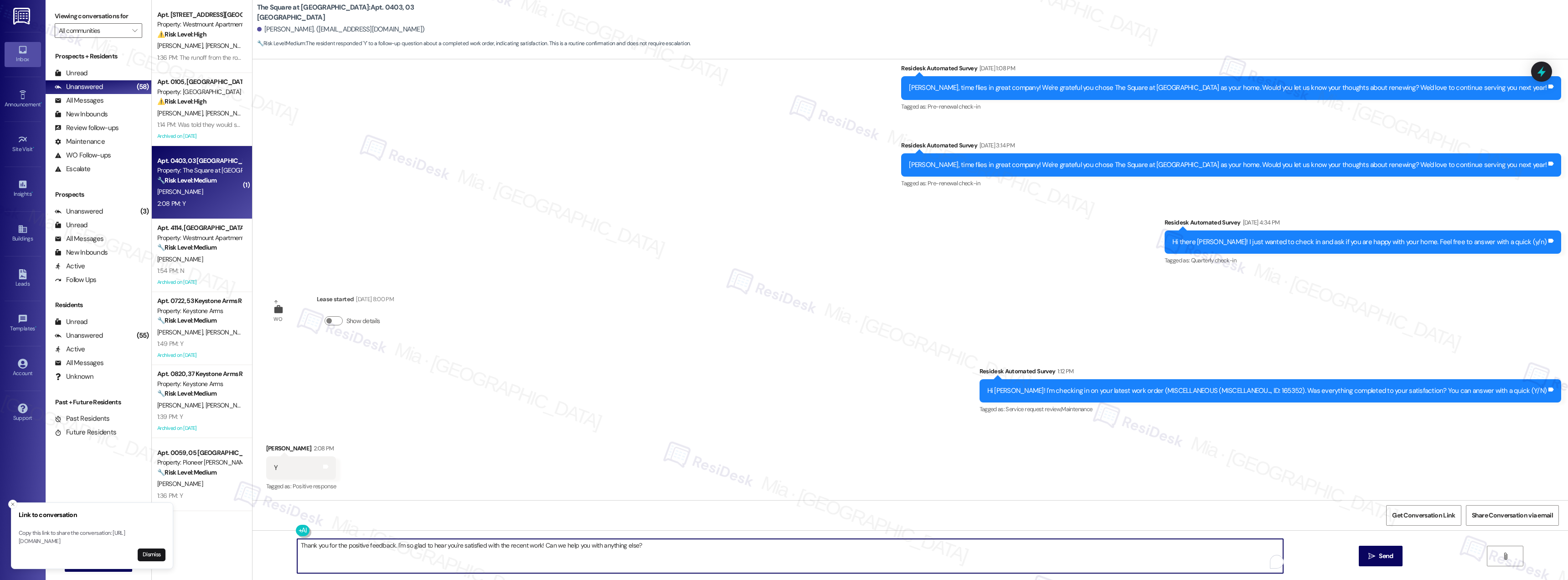
click at [324, 547] on textarea "Thank you for the positive feedback. I'm so glad to hear you're satisfied with …" at bounding box center [790, 555] width 986 height 34
click at [322, 547] on textarea "Thank you for the positive feedback. I'm so glad to hear you're satisfied with …" at bounding box center [790, 555] width 986 height 34
drag, startPoint x: 315, startPoint y: 545, endPoint x: 1270, endPoint y: 561, distance: 955.1
click at [1272, 561] on div "1" at bounding box center [1277, 562] width 11 height 11
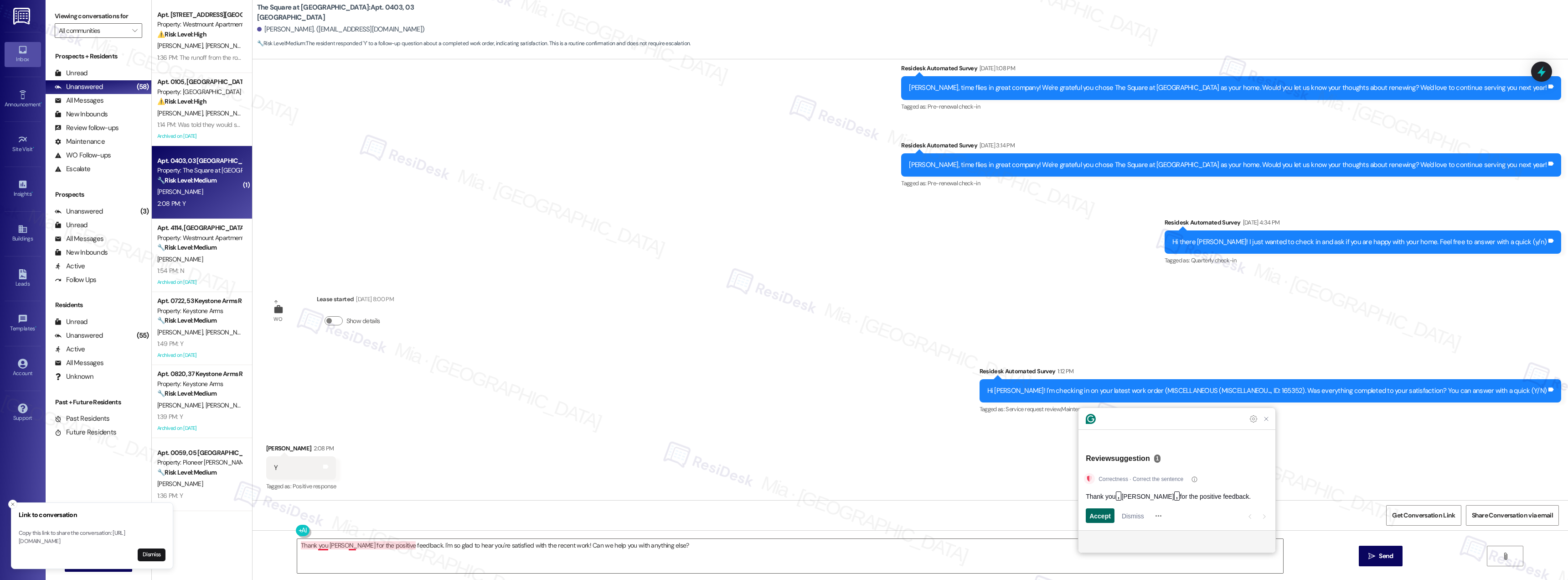
click at [1106, 513] on span "Accept" at bounding box center [1100, 516] width 21 height 10
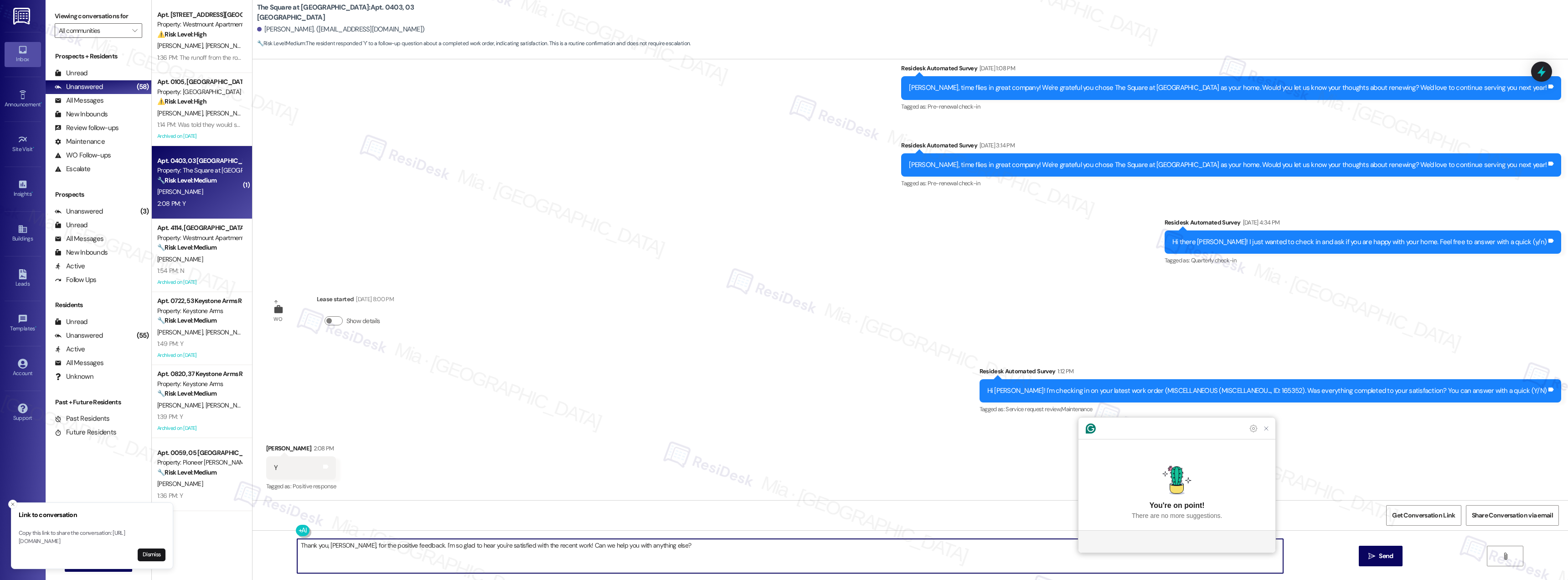
click at [508, 558] on textarea "Thank you, Robert, for the positive feedback. I'm so glad to hear you're satisf…" at bounding box center [790, 555] width 986 height 34
type textarea "Thank you, Robert, for the positive feedback. I'm so glad to hear you're satisf…"
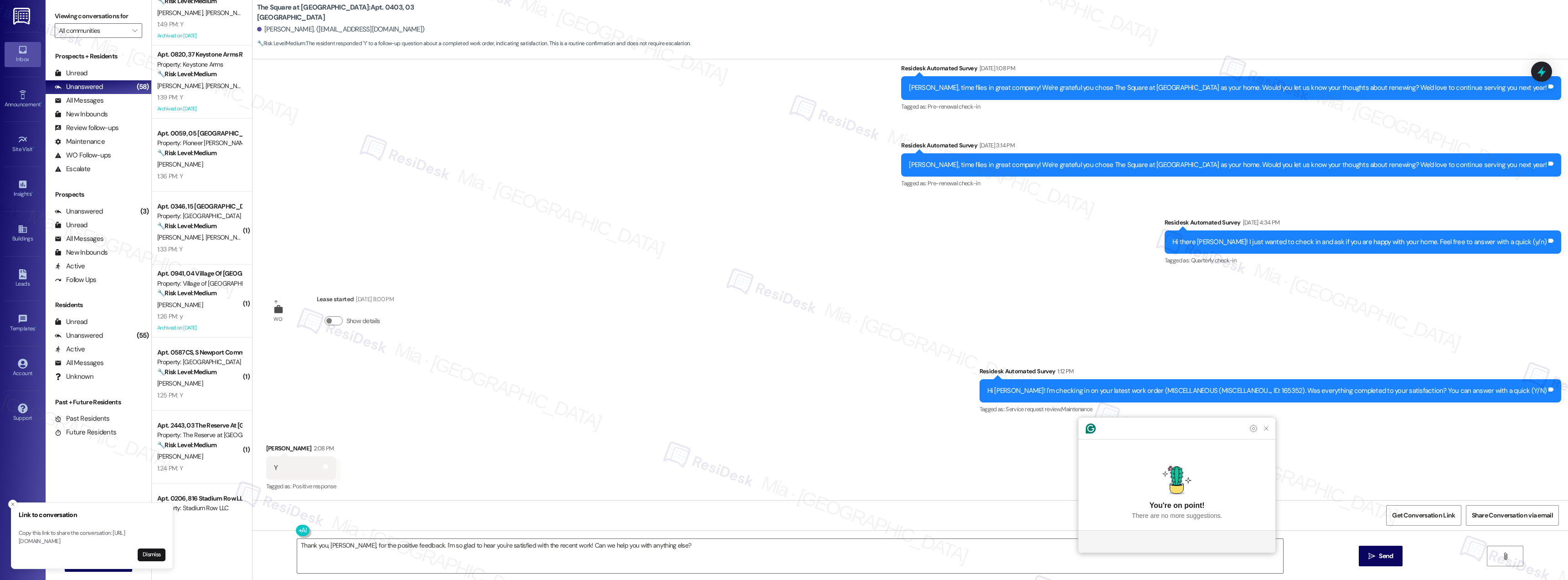
scroll to position [365, 0]
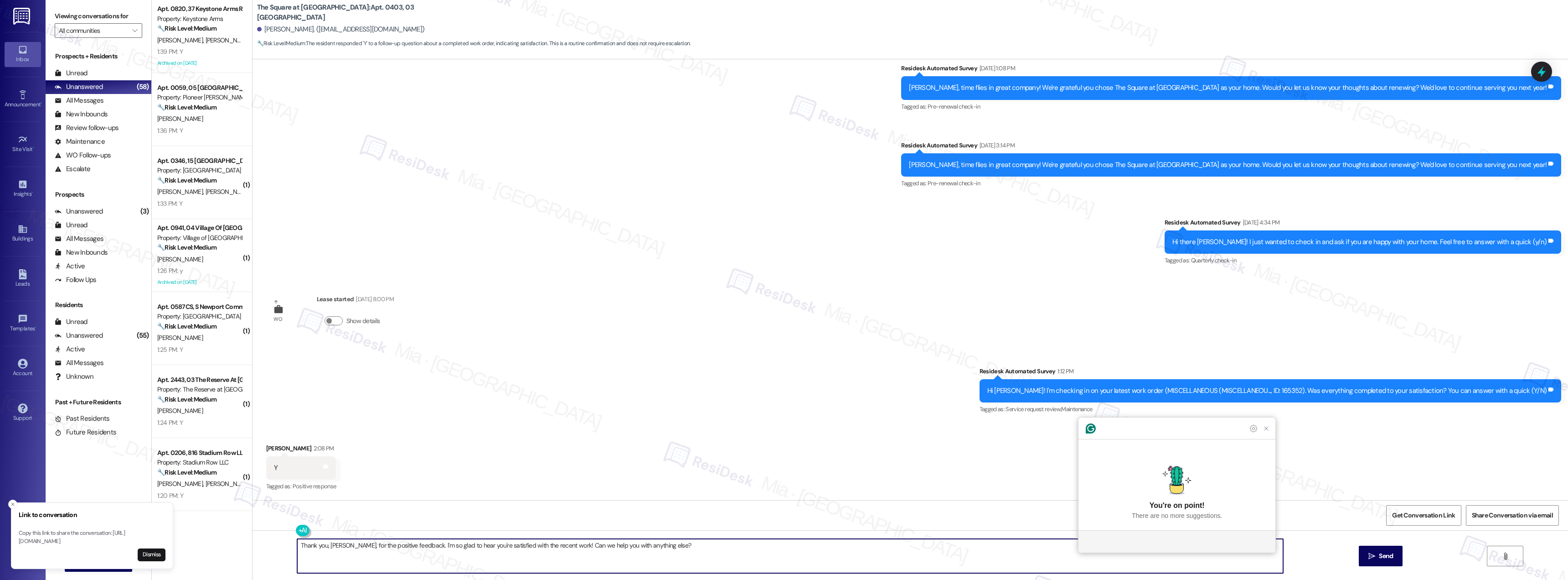
drag, startPoint x: 651, startPoint y: 547, endPoint x: 294, endPoint y: 547, distance: 357.0
click at [297, 547] on textarea "Thank you, Robert, for the positive feedback. I'm so glad to hear you're satisf…" at bounding box center [790, 555] width 986 height 34
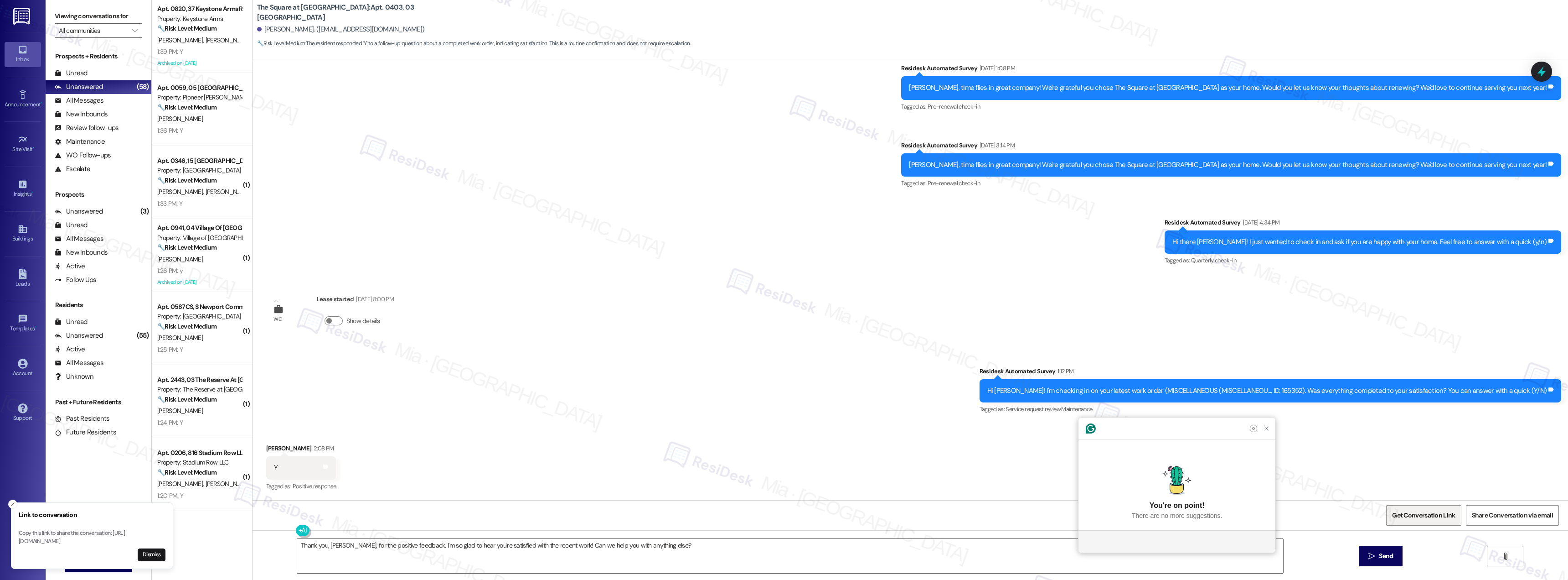
click at [1413, 516] on span "Get Conversation Link" at bounding box center [1424, 515] width 63 height 10
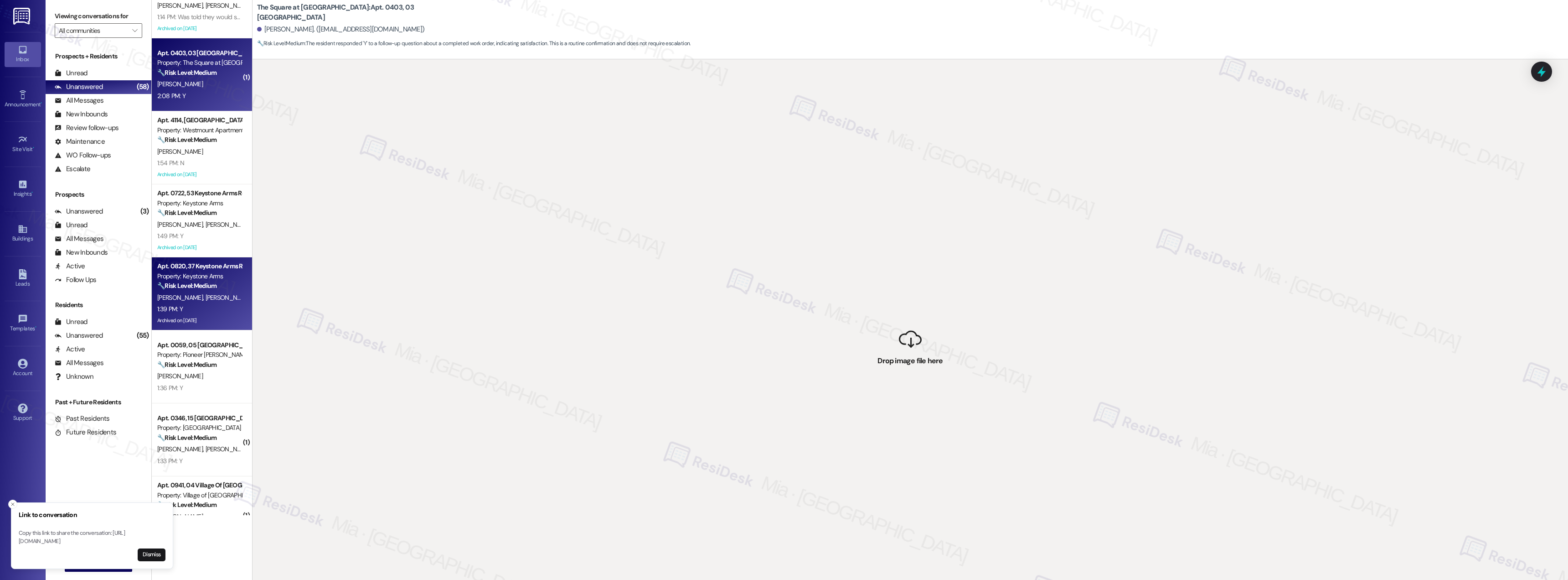
scroll to position [0, 0]
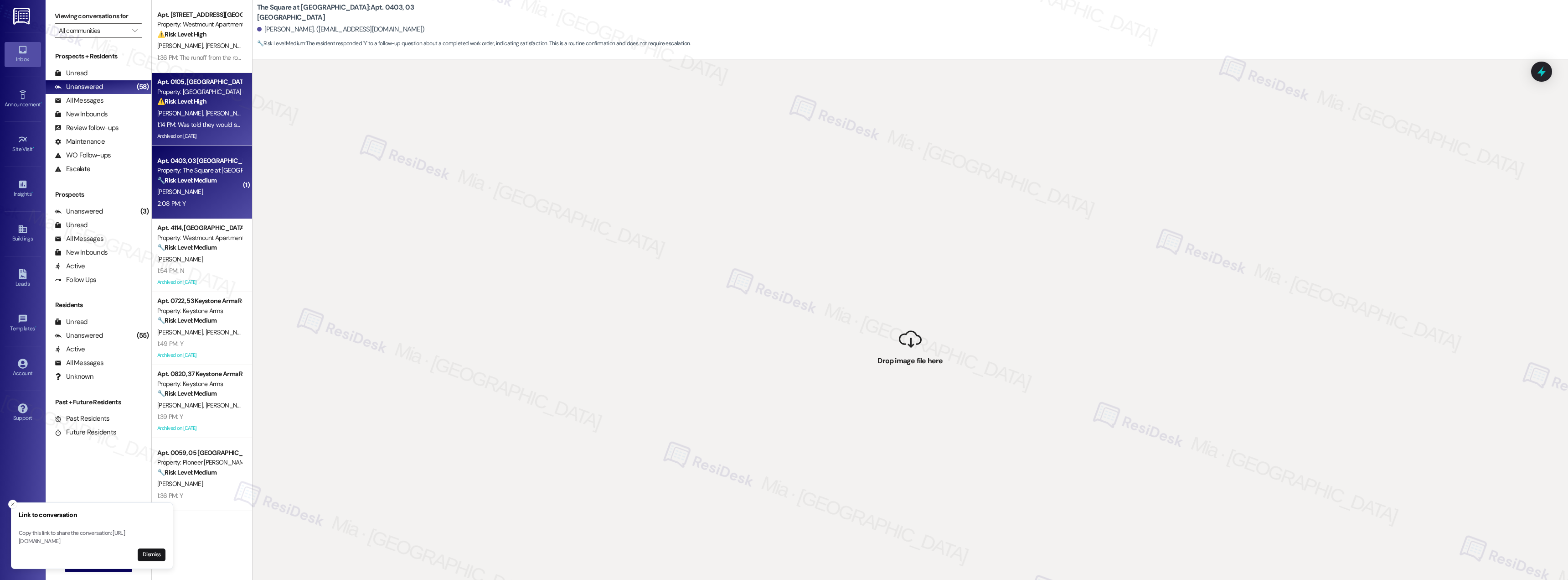
click at [212, 112] on div "C. Gaskins N. Gaskins" at bounding box center [200, 113] width 86 height 12
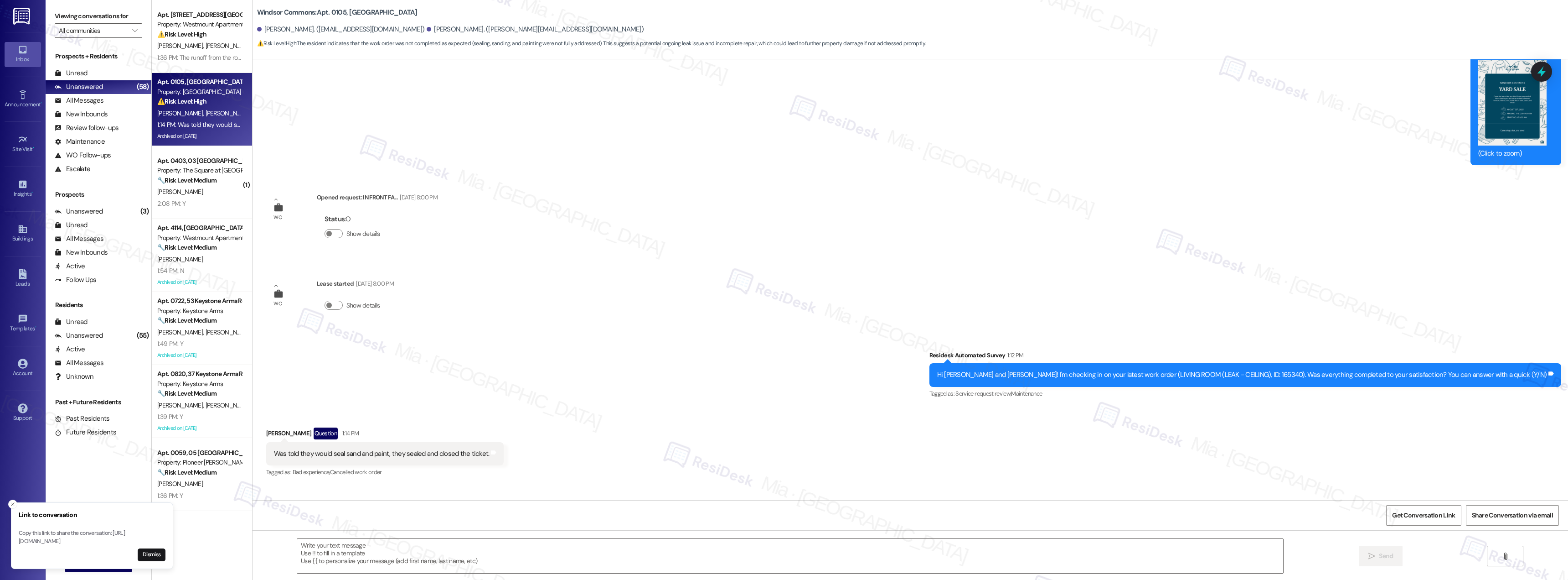
type textarea "Fetching suggested responses. Please feel free to read through the conversation…"
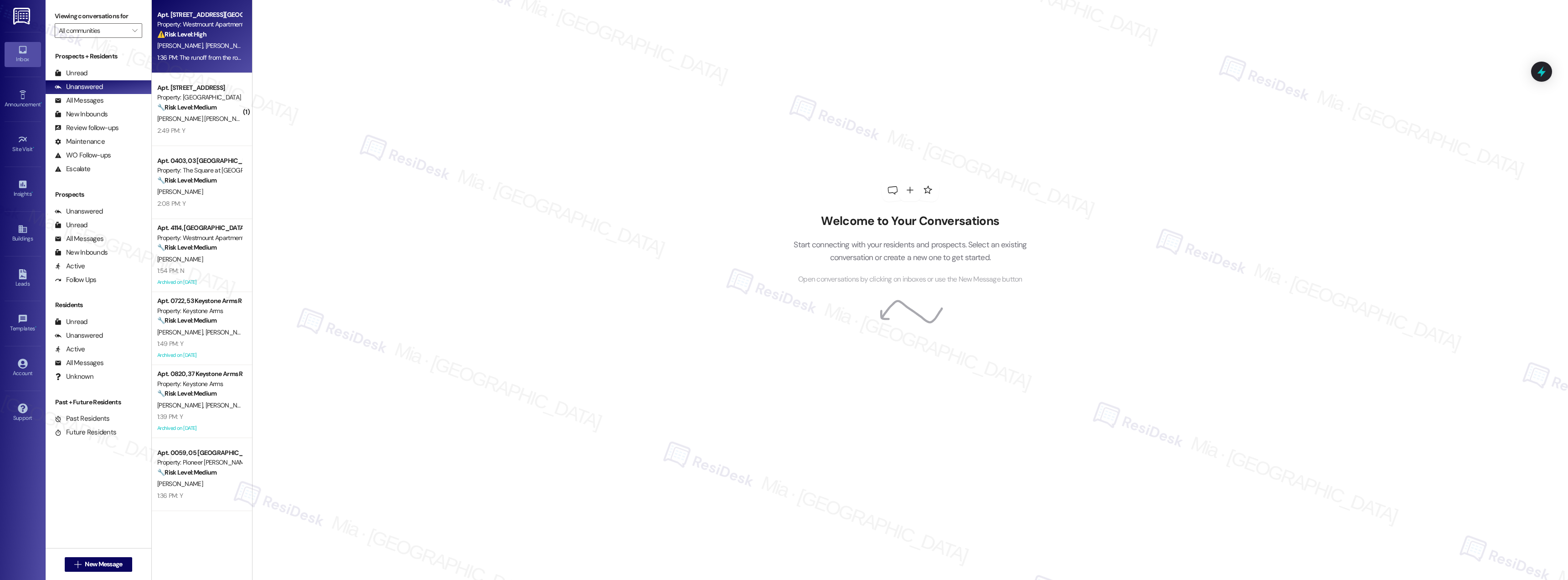
click at [201, 57] on div "1:36 PM: The runoff from the roof runs into cement directional trays which empt…" at bounding box center [460, 57] width 607 height 8
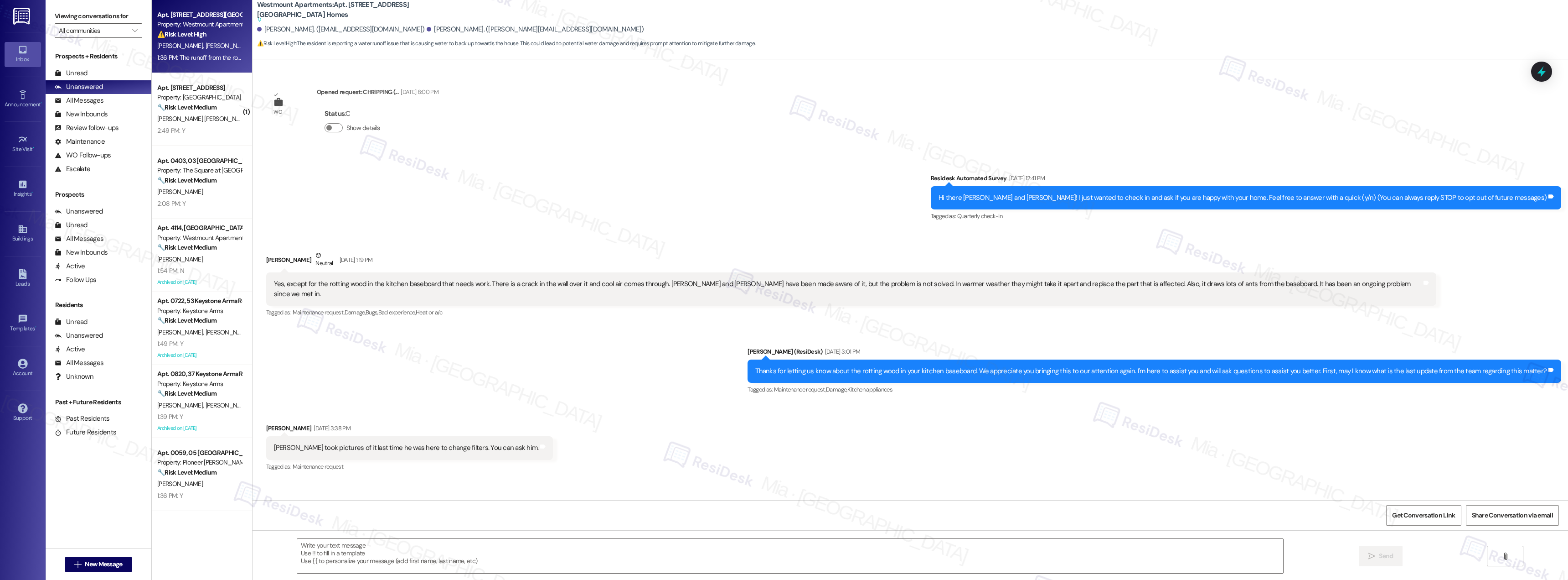
scroll to position [5900, 0]
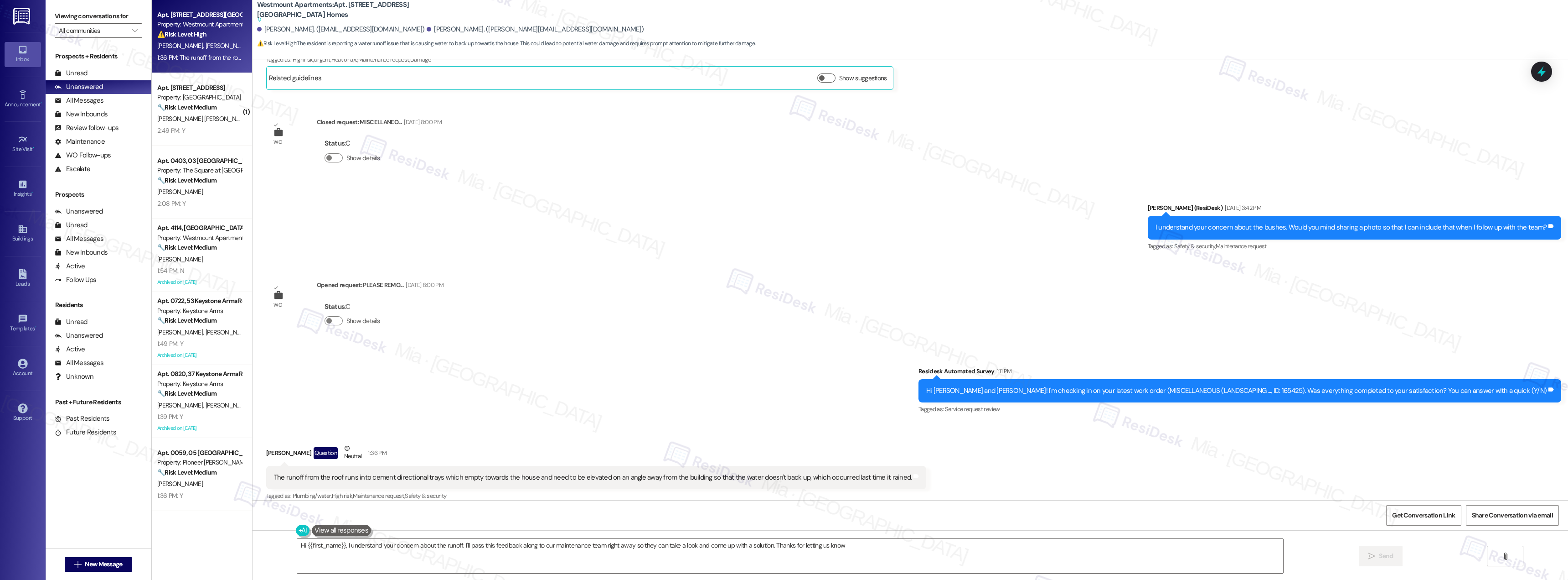
type textarea "Hi {{first_name}}, I understand your concern about the runoff. I'll pass this f…"
click at [202, 125] on div "2:49 PM: Y 2:49 PM: Y" at bounding box center [200, 130] width 86 height 12
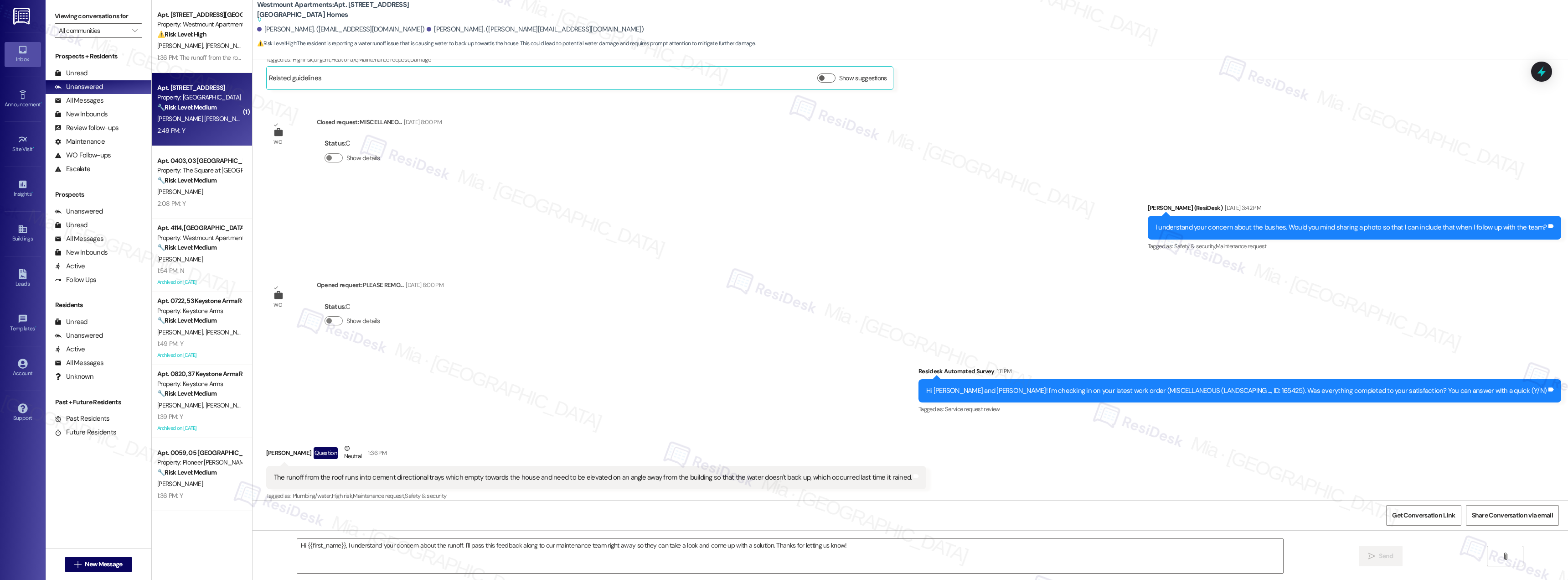
type textarea "Fetching suggested responses. Please feel free to read through the conversation…"
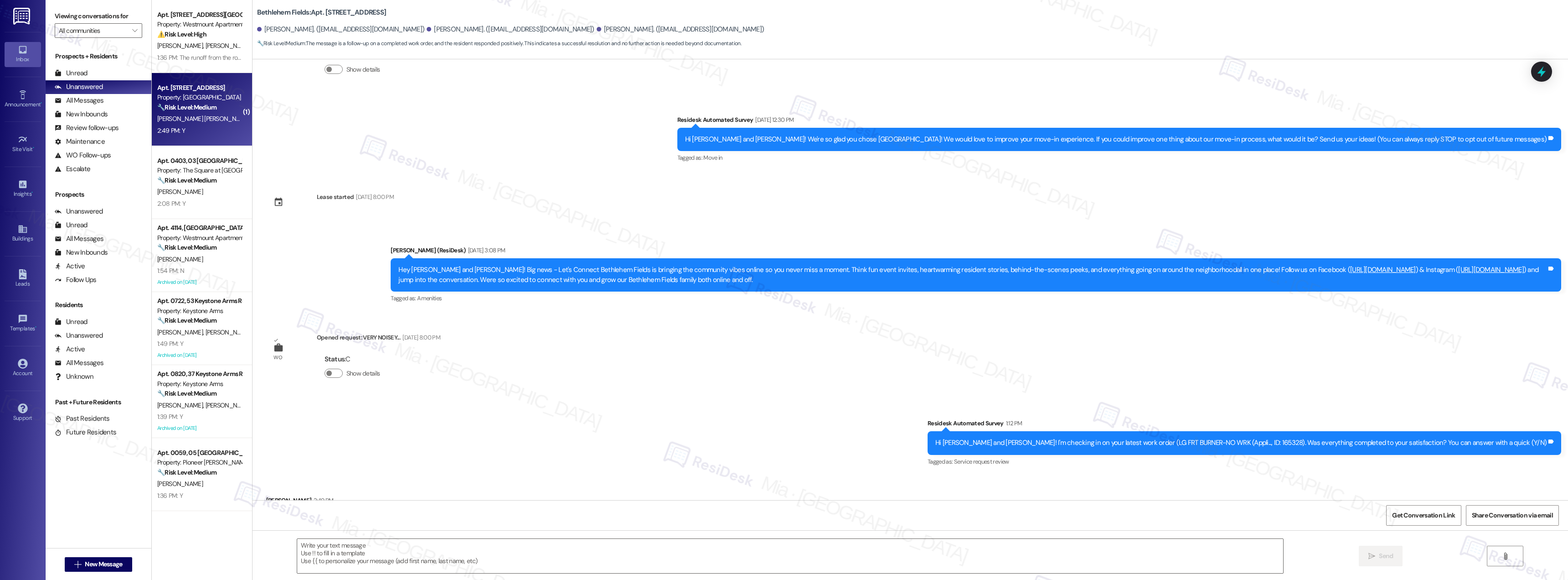
scroll to position [111, 0]
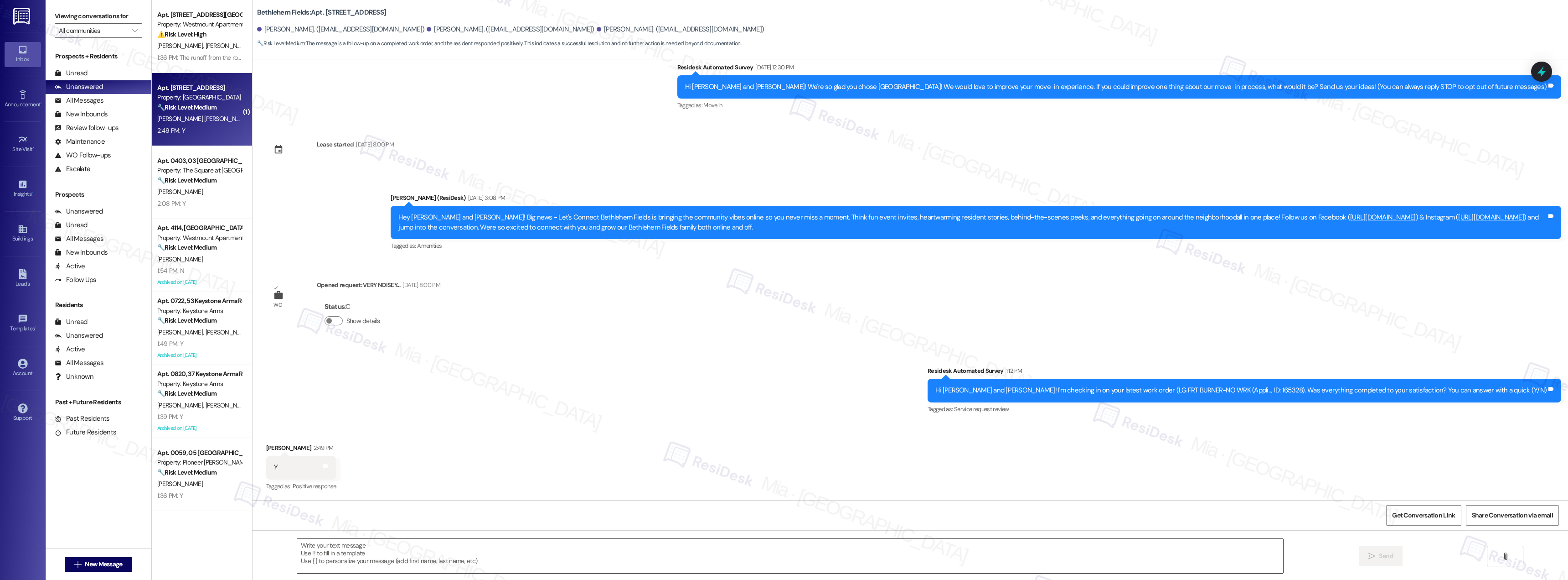
click at [339, 554] on textarea at bounding box center [790, 555] width 986 height 34
paste textarea "Thank you for the positive feedback. I'm so glad to hear you're satisfied with …"
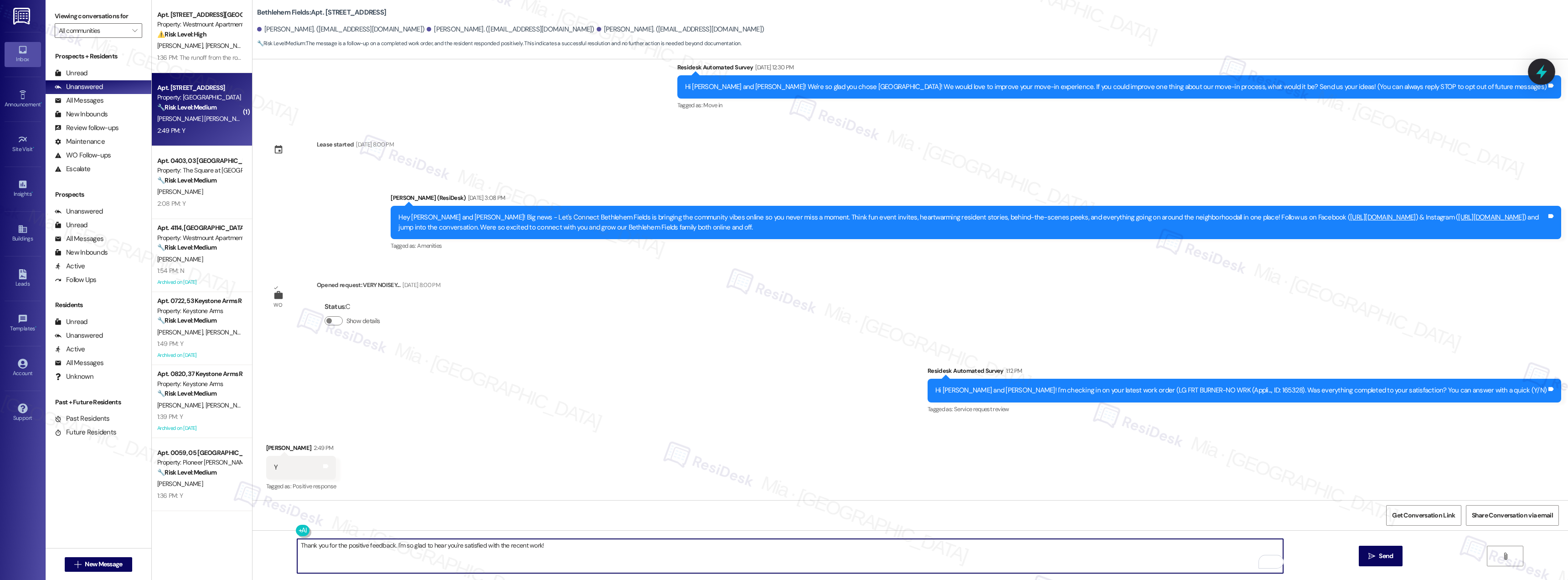
type textarea "Thank you for the positive feedback. I'm so glad to hear you're satisfied with …"
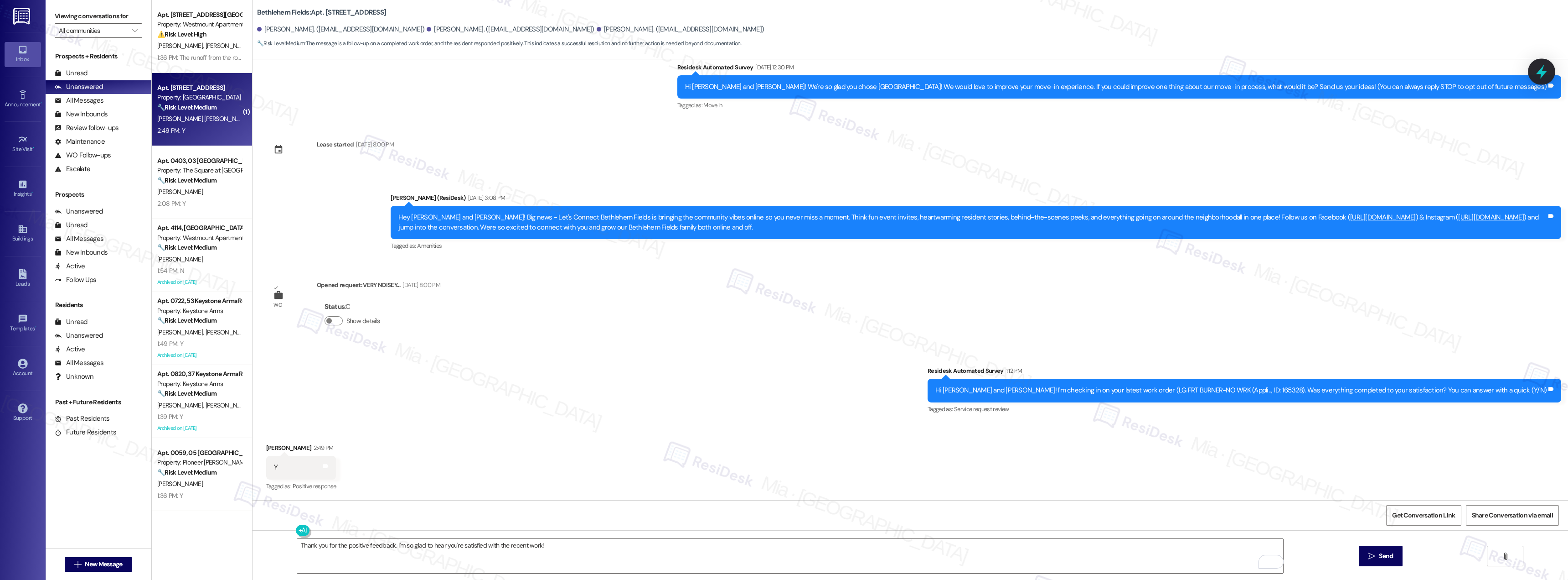
click at [1541, 71] on icon at bounding box center [1542, 72] width 11 height 14
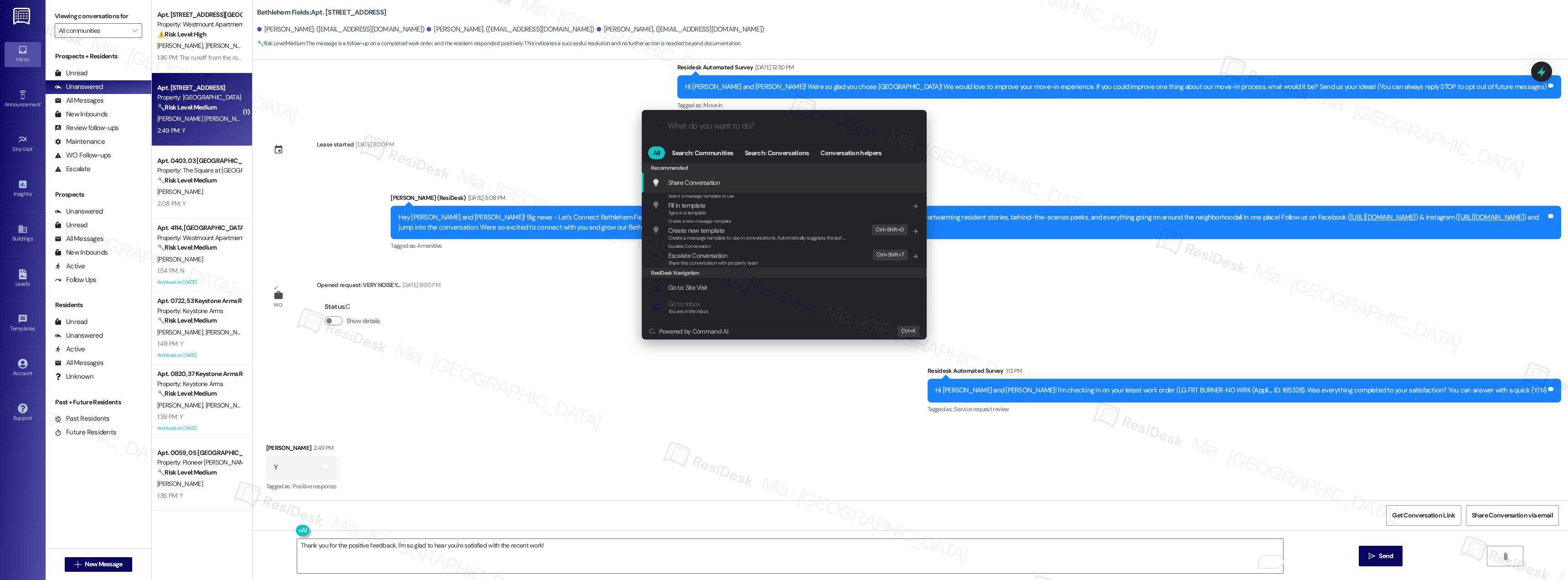
click at [712, 127] on input "What do you want to do?" at bounding box center [791, 126] width 247 height 10
type input "s"
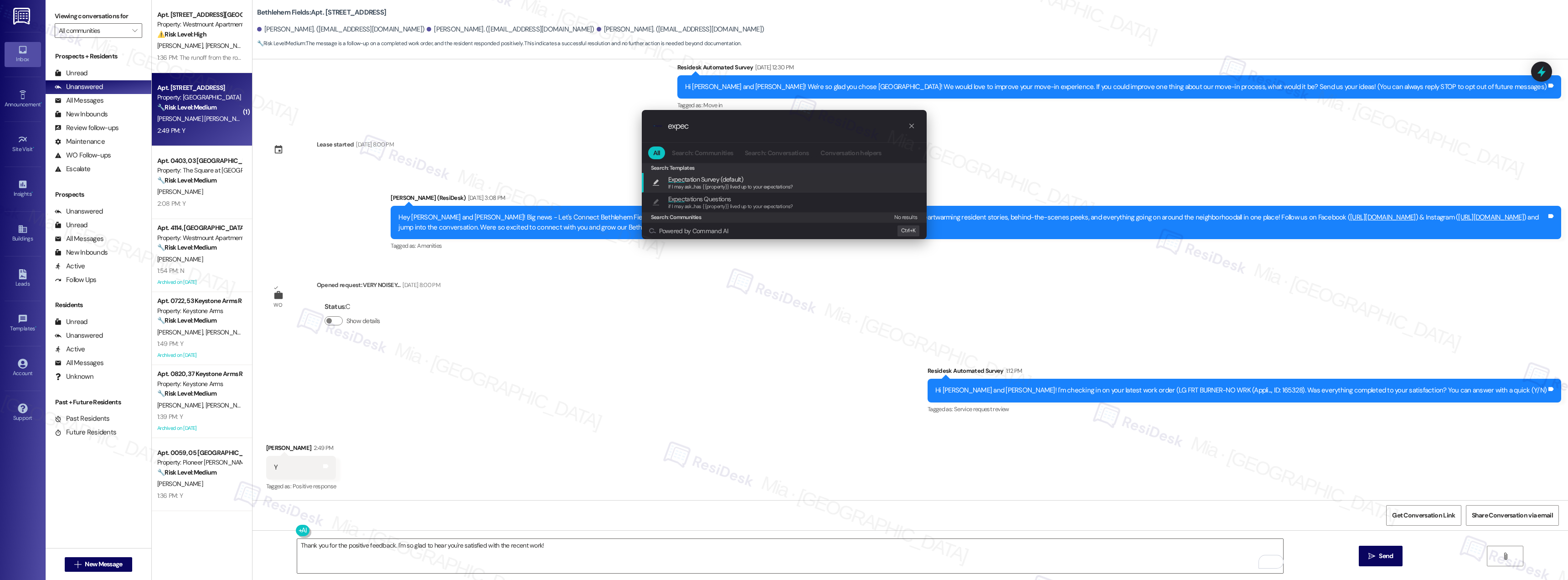
type input "expec"
click at [719, 187] on span "If I may ask...has {{property}} lived up to your expectations?" at bounding box center [730, 186] width 125 height 6
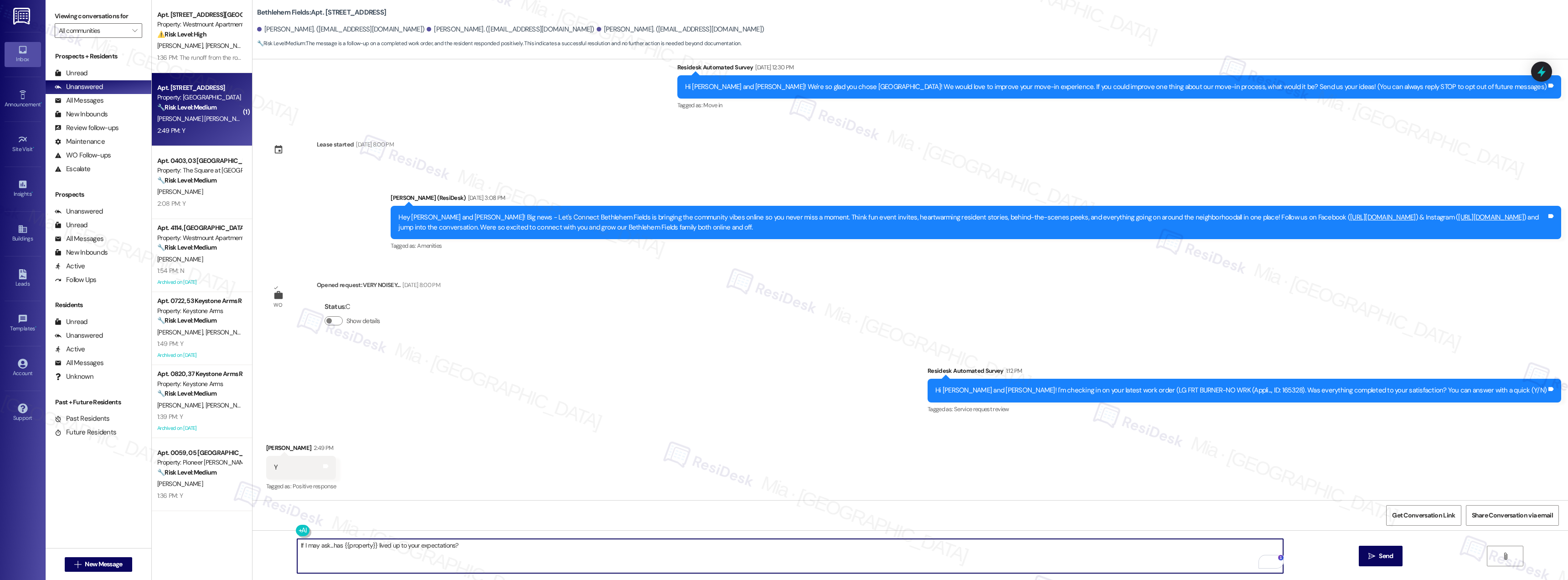
click at [297, 547] on textarea "If I may ask...has {{property}} lived up to your expectations?" at bounding box center [790, 555] width 986 height 34
paste textarea "Thank you for the positive feedback. I'm so glad to hear you're satisfied with …"
click at [330, 547] on textarea "Thank you for the positive feedback. I'm so glad to hear you're satisfied with …" at bounding box center [790, 555] width 986 height 34
click at [319, 547] on textarea "Thank you for the positive feedback. I'm so glad to hear you're satisfied with …" at bounding box center [790, 555] width 986 height 34
click at [322, 547] on textarea "Thank you for the positive feedback. I'm so glad to hear you're satisfied with …" at bounding box center [790, 555] width 986 height 34
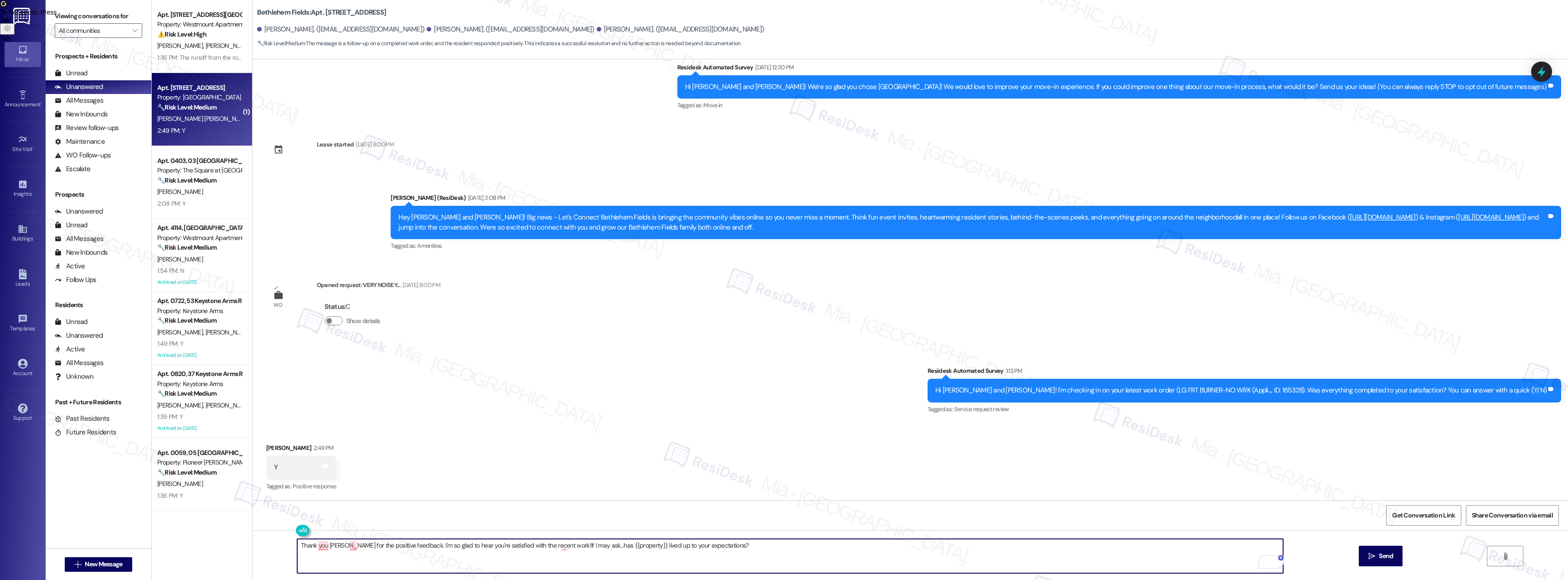
click at [555, 549] on textarea "Thank you William for the positive feedback. I'm so glad to hear you're satisfi…" at bounding box center [790, 555] width 986 height 34
click at [555, 545] on textarea "Thank you William for the positive feedback. I'm so glad to hear you're satisfi…" at bounding box center [790, 555] width 986 height 34
click at [558, 546] on textarea "Thank you William for the positive feedback. I'm so glad to hear you're satisfi…" at bounding box center [790, 555] width 986 height 34
click at [319, 546] on textarea "Thank you William for the positive feedback. I'm so glad to hear you're satisfi…" at bounding box center [790, 555] width 986 height 34
click at [342, 547] on textarea "Thank you, William for the positive feedback. I'm so glad to hear you're satisf…" at bounding box center [790, 555] width 986 height 34
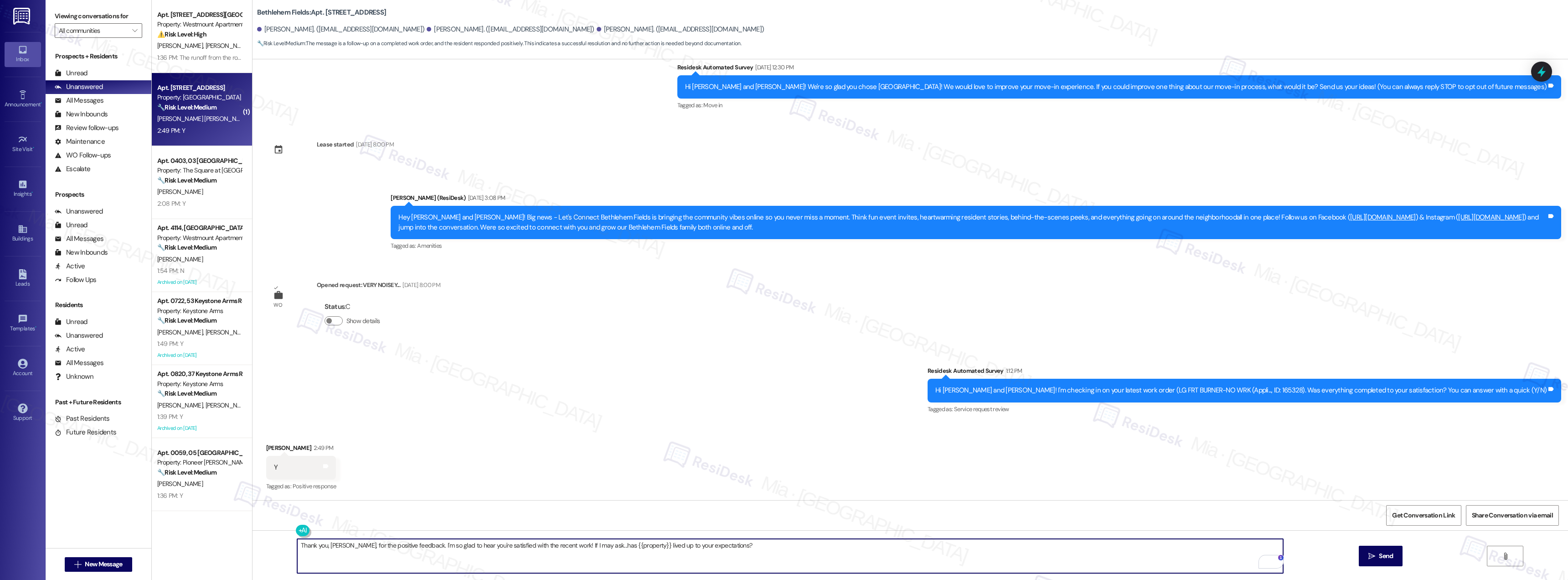
type textarea "Thank you, William, for the positive feedback. I'm so glad to hear you're satis…"
click at [597, 465] on div "Received via SMS William Acuna Acuna 2:49 PM Y Tags and notes Tagged as: Positi…" at bounding box center [911, 461] width 1316 height 77
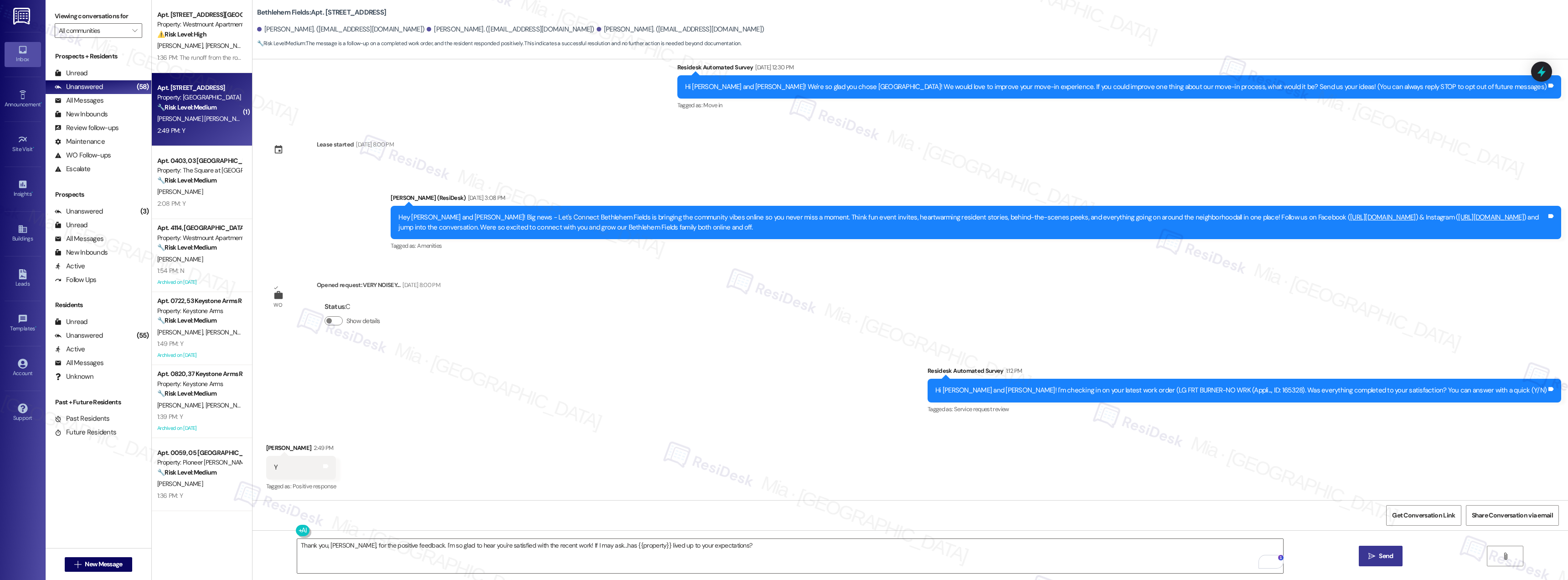
click at [1387, 557] on span "Send" at bounding box center [1386, 556] width 14 height 10
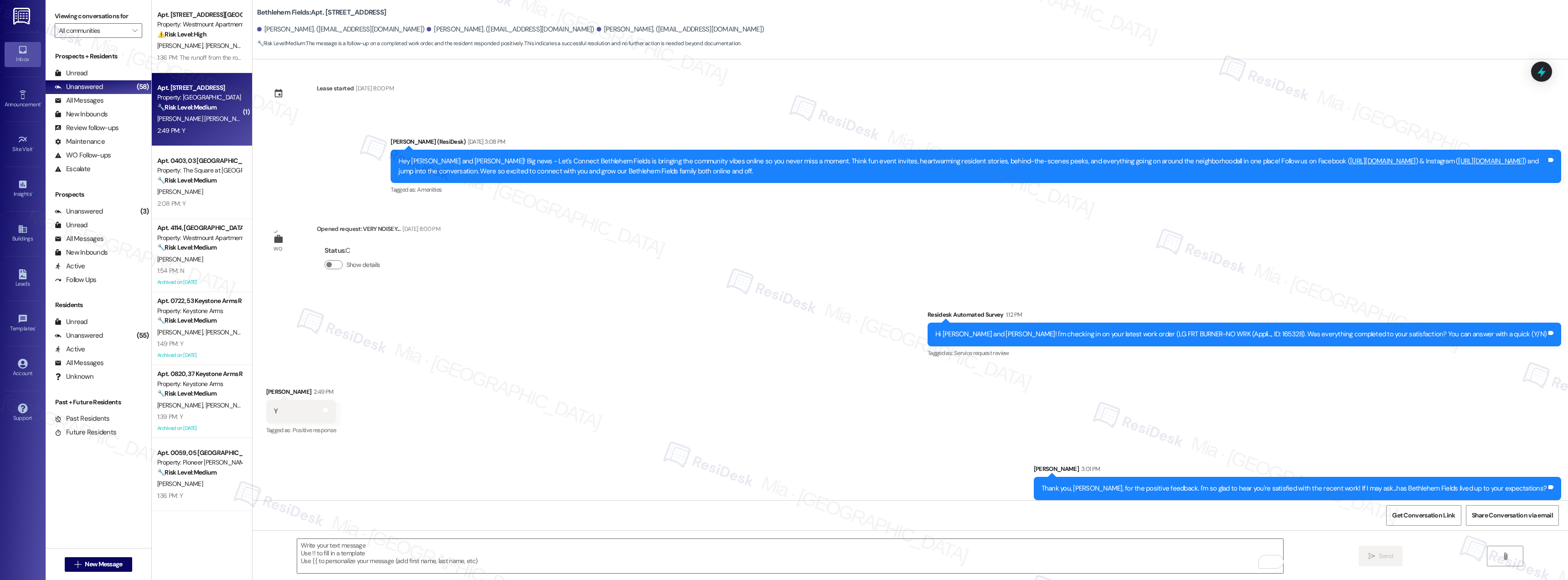
scroll to position [174, 0]
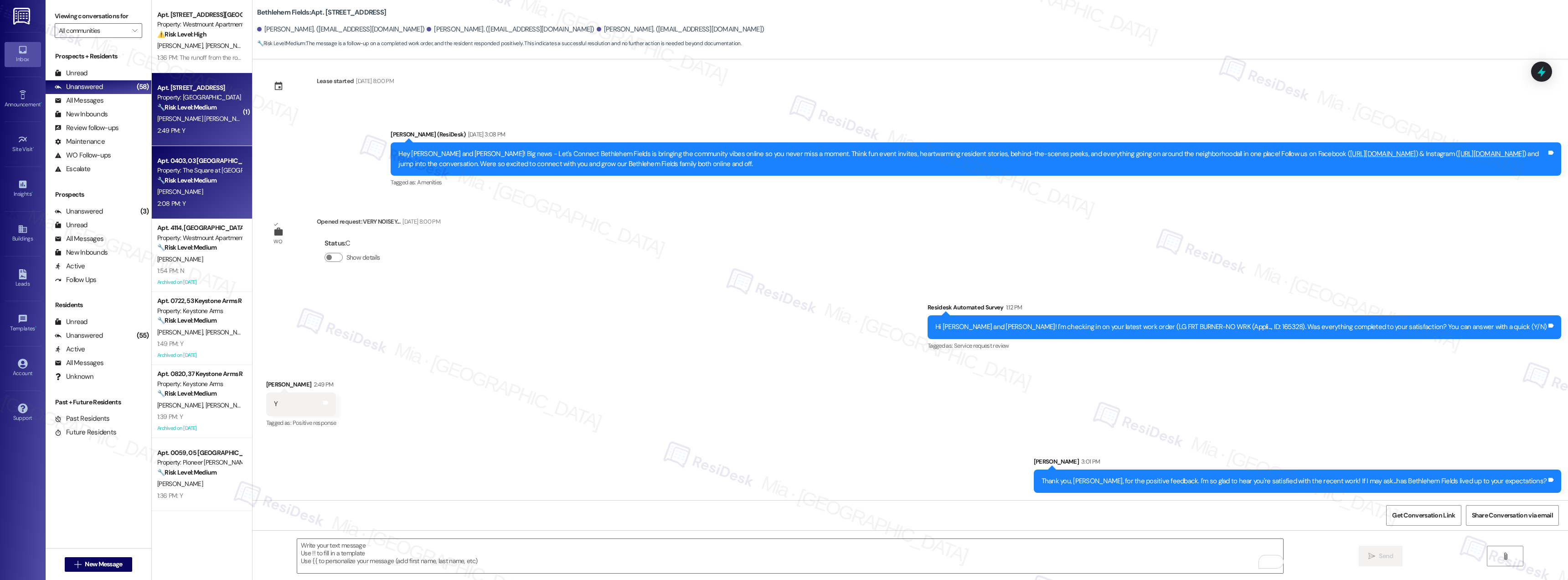
click at [194, 195] on div "R. Macina" at bounding box center [200, 192] width 86 height 12
type textarea "Fetching suggested responses. Please feel free to read through the conversation…"
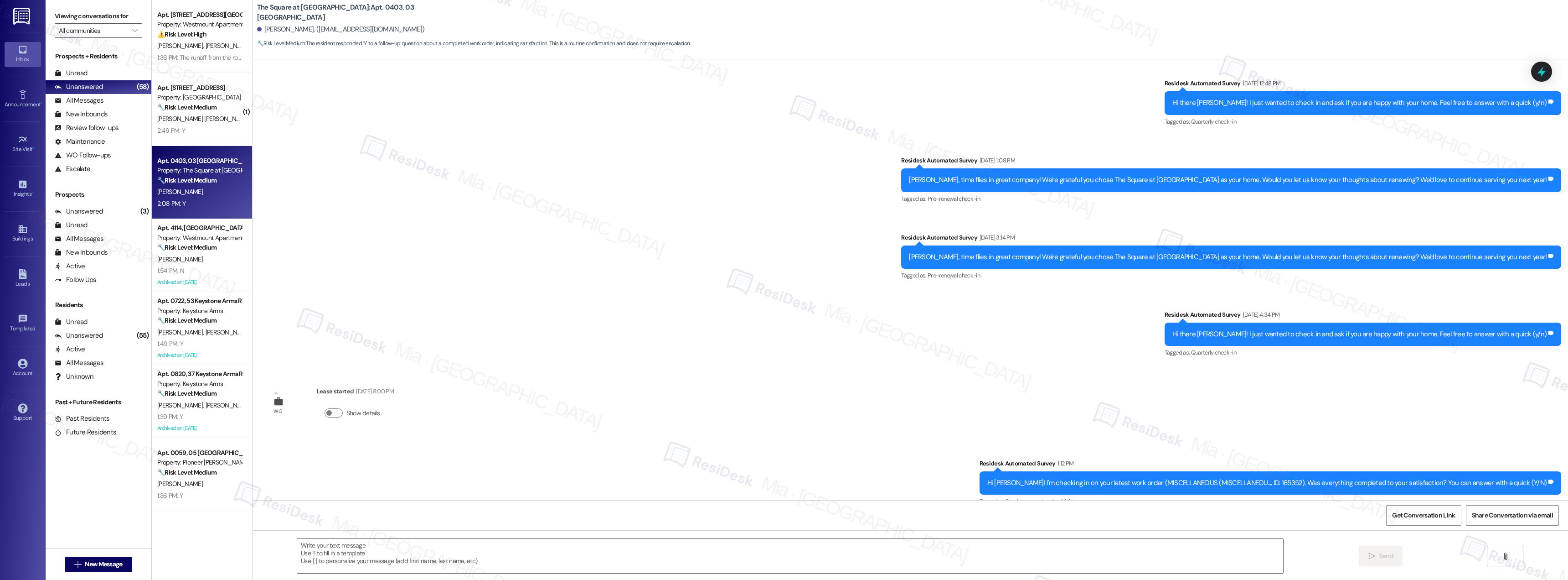
scroll to position [2255, 0]
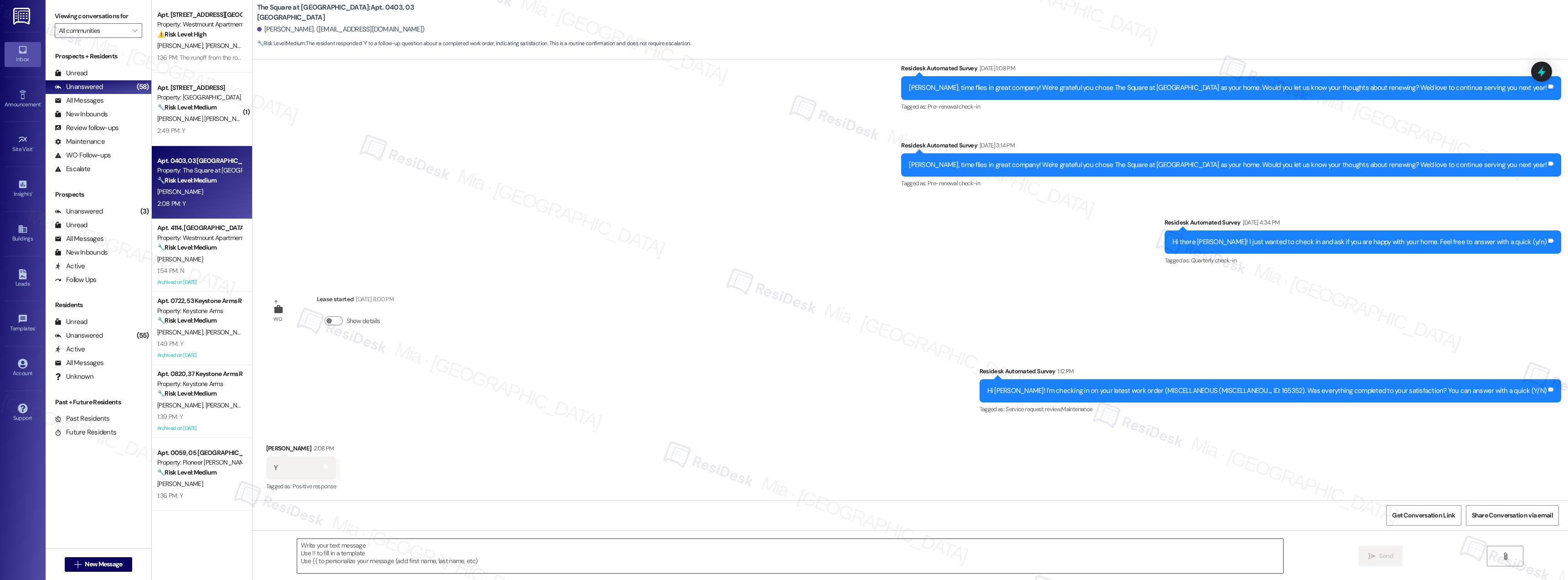
click at [332, 549] on textarea at bounding box center [790, 555] width 986 height 34
paste textarea "Thank you for the positive feedback. I'm so glad to hear you're satisfied with …"
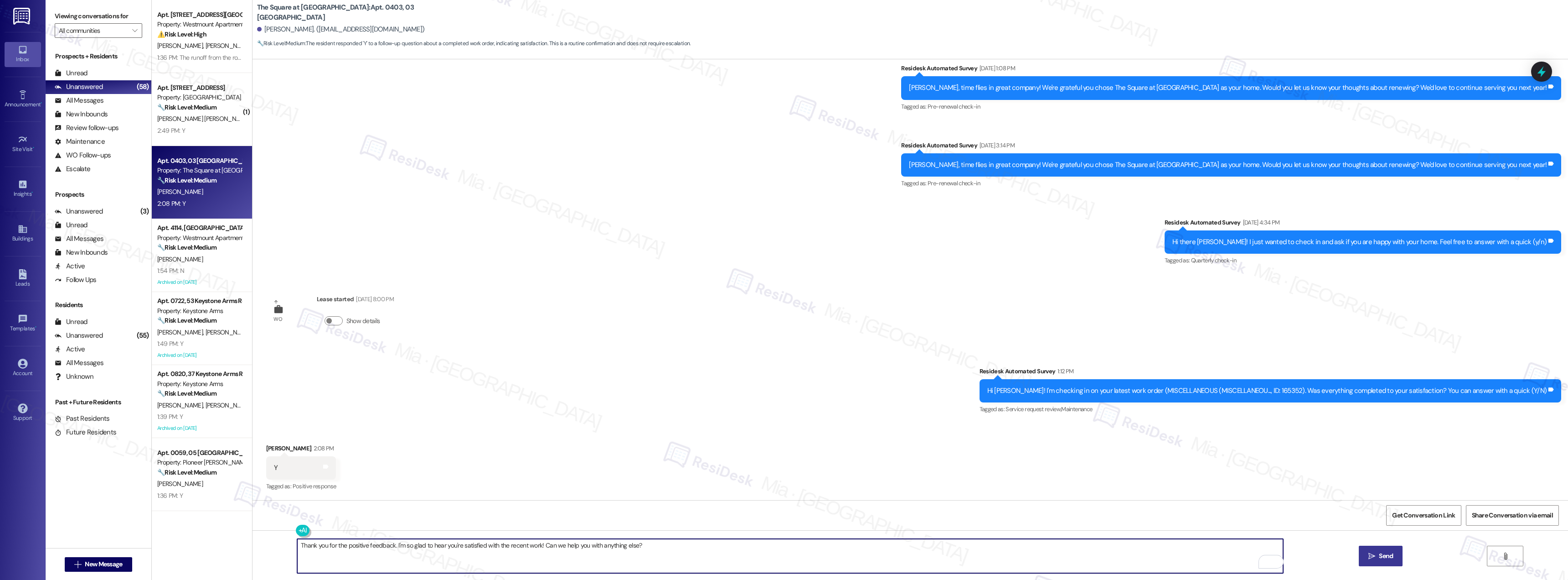
click at [321, 545] on textarea "Thank you for the positive feedback. I'm so glad to hear you're satisfied with …" at bounding box center [790, 555] width 986 height 34
click at [321, 547] on textarea "Thank you Robert for the positive feedback. I'm so glad to hear you're satisfie…" at bounding box center [790, 555] width 986 height 34
click at [339, 547] on textarea "Thank you, Robert for the positive feedback. I'm so glad to hear you're satisfi…" at bounding box center [790, 555] width 986 height 34
click at [340, 547] on textarea "Thank you, Robert for the positive feedback. I'm so glad to hear you're satisfi…" at bounding box center [790, 555] width 986 height 34
type textarea "Thank you, Robert, for the positive feedback. I'm so glad to hear you're satisf…"
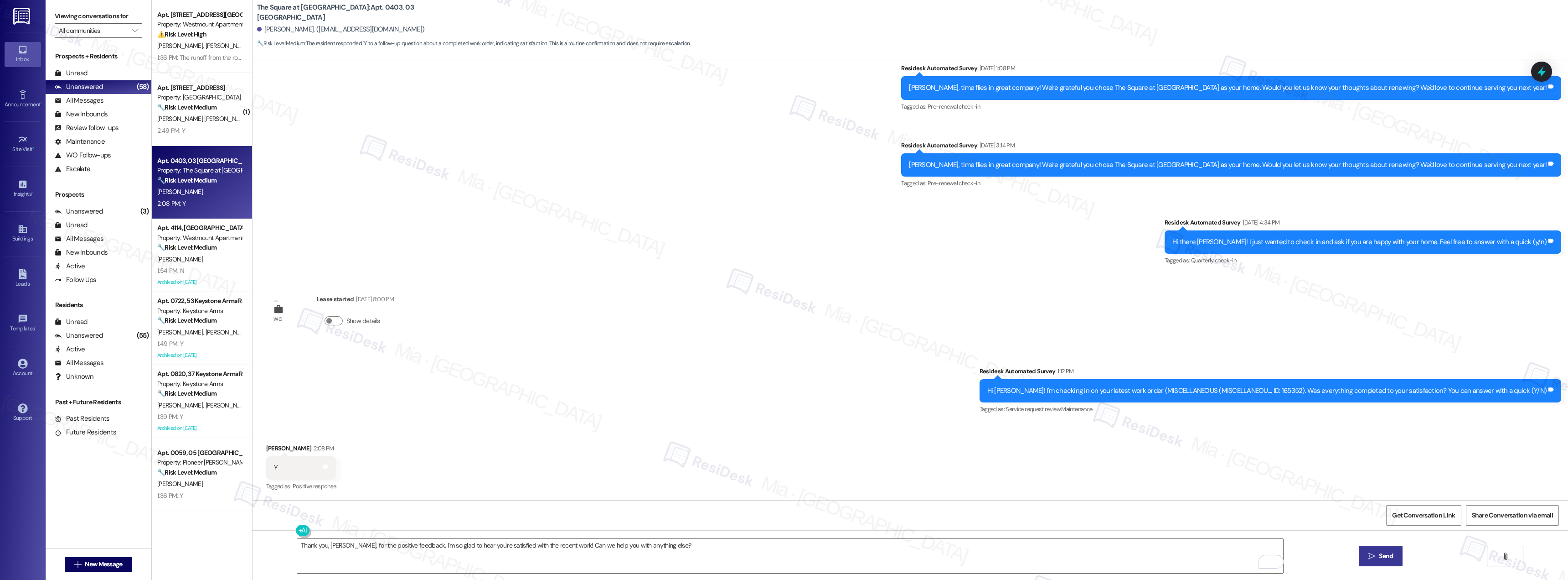
click at [1370, 553] on icon "" at bounding box center [1372, 556] width 7 height 7
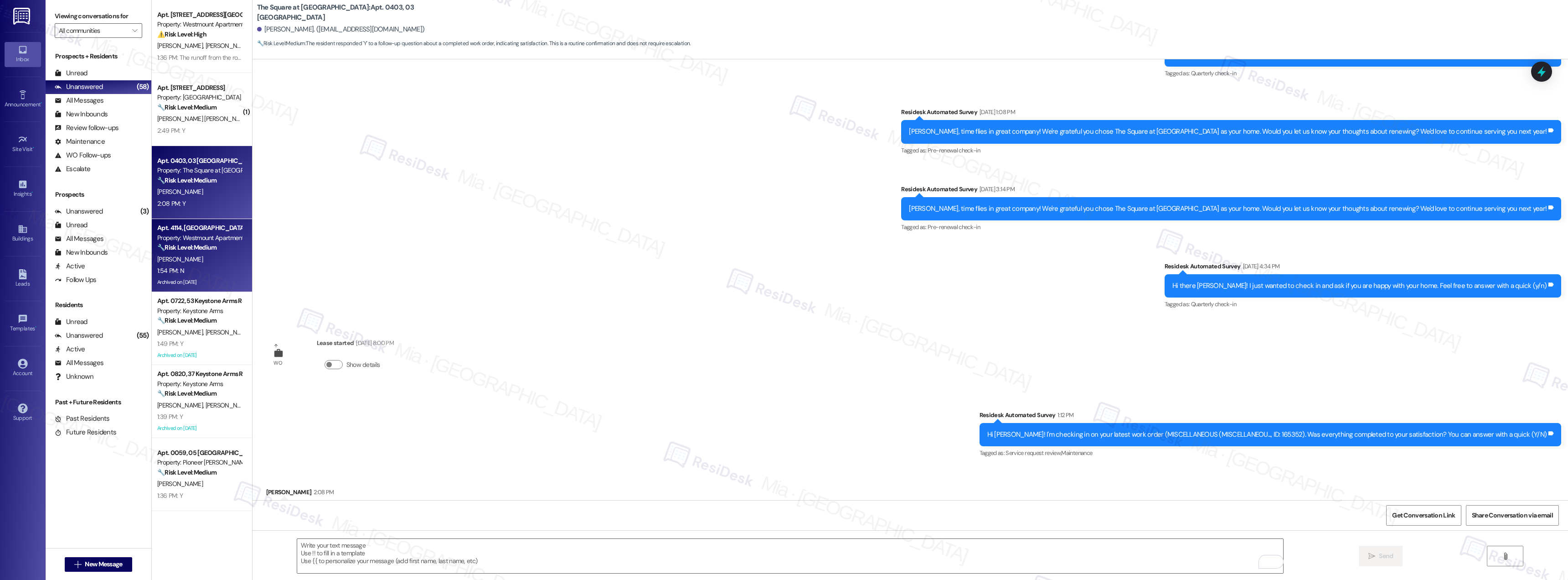
scroll to position [2178, 0]
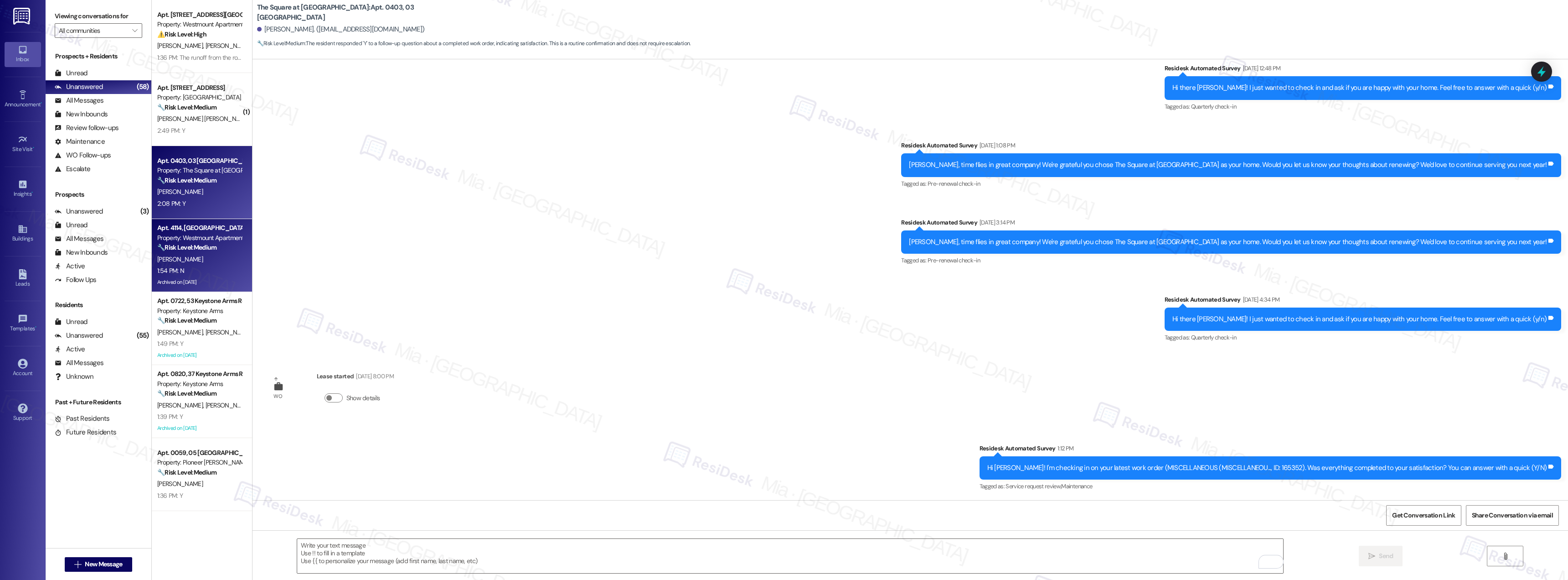
click at [229, 264] on div "C. Saraceno" at bounding box center [200, 259] width 86 height 12
type textarea "Fetching suggested responses. Please feel free to read through the conversation…"
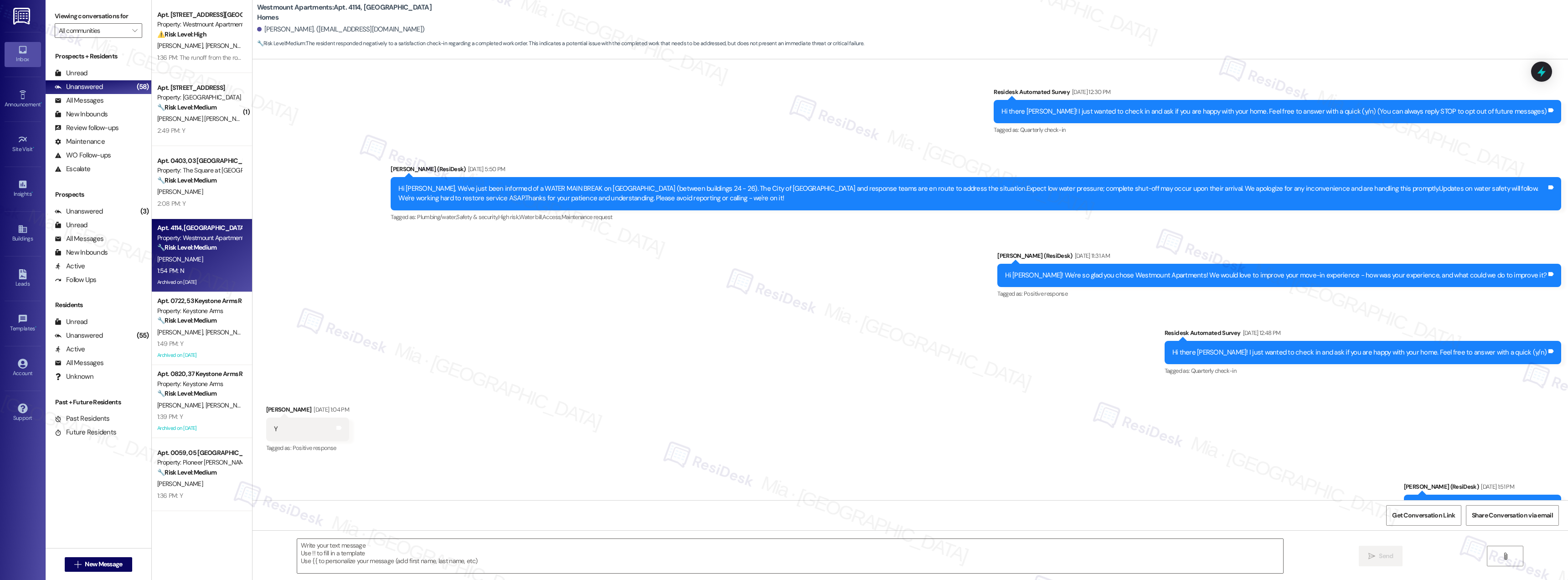
scroll to position [5597, 0]
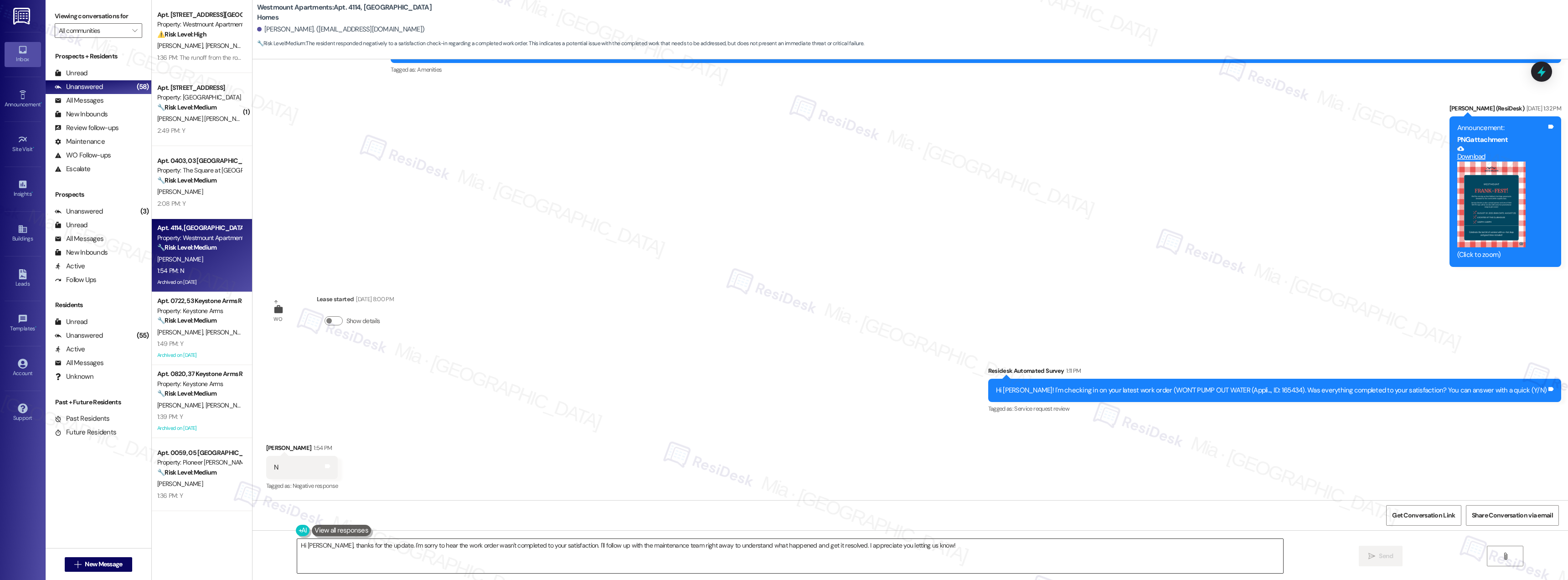
click at [363, 545] on textarea "Hi Chris, thanks for the update. I'm sorry to hear the work order wasn't comple…" at bounding box center [790, 555] width 986 height 34
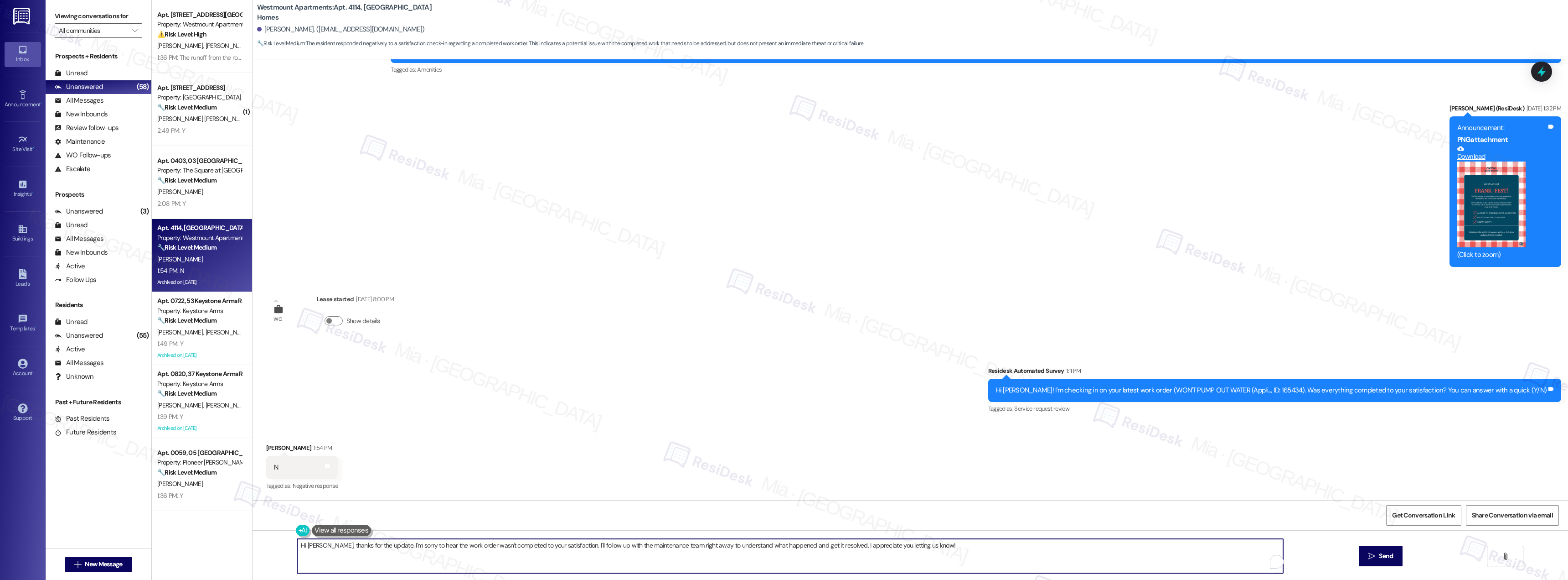
click at [363, 545] on textarea "Hi Chris, thanks for the update. I'm sorry to hear the work order wasn't comple…" at bounding box center [790, 555] width 986 height 34
drag, startPoint x: 570, startPoint y: 545, endPoint x: 913, endPoint y: 546, distance: 343.0
click at [913, 546] on textarea "Hi Chris, thanks for your feedback. I'm sorry to hear the work order wasn't com…" at bounding box center [790, 555] width 986 height 34
click at [648, 552] on textarea "Hi Chris, thanks for your feedback. I'm sorry to hear the work order wasn't com…" at bounding box center [790, 555] width 986 height 34
drag, startPoint x: 570, startPoint y: 548, endPoint x: 935, endPoint y: 548, distance: 365.0
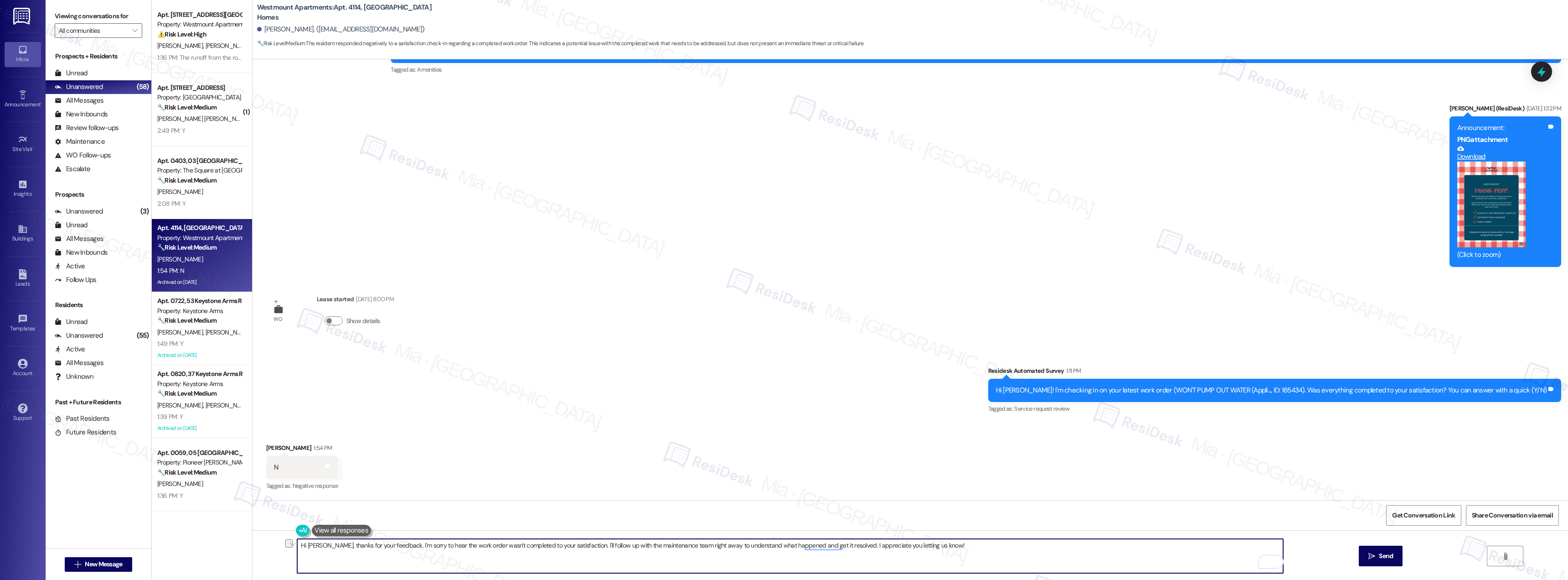
click at [935, 548] on textarea "Hi Chris, thanks for your feedback. I'm sorry to hear the work order wasn't com…" at bounding box center [790, 555] width 986 height 34
click at [927, 549] on textarea "Hi Chris, thanks for your feedback. I'm sorry to hear the work order wasn't com…" at bounding box center [790, 555] width 986 height 34
click at [926, 547] on textarea "Hi Chris, thanks for your feedback. I'm sorry to hear the work order wasn't com…" at bounding box center [790, 555] width 986 height 34
drag, startPoint x: 570, startPoint y: 547, endPoint x: 926, endPoint y: 547, distance: 356.0
click at [926, 547] on textarea "Hi Chris, thanks for your feedback. I'm sorry to hear the work order wasn't com…" at bounding box center [790, 555] width 986 height 34
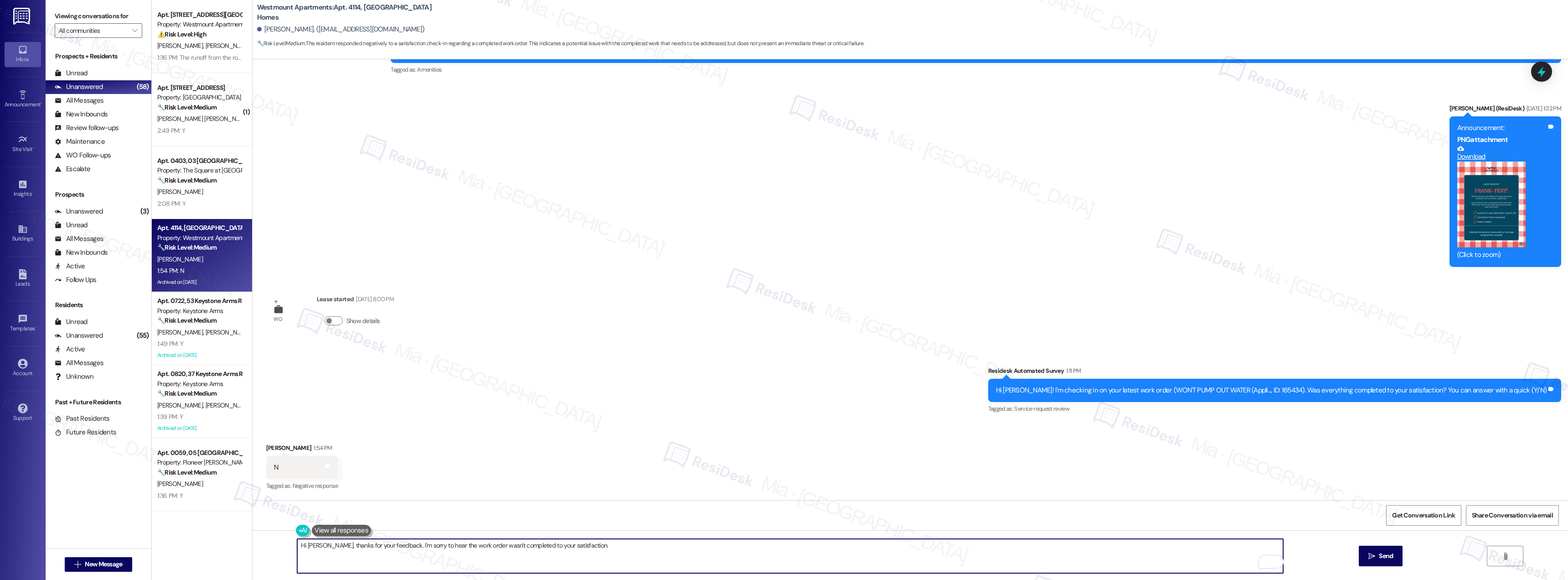
click at [577, 549] on textarea "Hi Chris, thanks for your feedback. I'm sorry to hear the work order wasn't com…" at bounding box center [790, 555] width 986 height 34
click at [600, 545] on textarea "Hi Chris, thanks for your feedback. I'm sorry to hear the work order wasn't com…" at bounding box center [790, 555] width 986 height 34
paste textarea "Could please share what may have been missed or still needs attention? Any addi…"
click at [571, 545] on textarea "Hi Chris, thanks for your feedback. I'm sorry to hear the work order wasn't com…" at bounding box center [790, 555] width 986 height 34
click at [587, 547] on textarea "Hi Chris, thanks for your feedback. I'm sorry to hear the work order wasn't com…" at bounding box center [790, 555] width 986 height 34
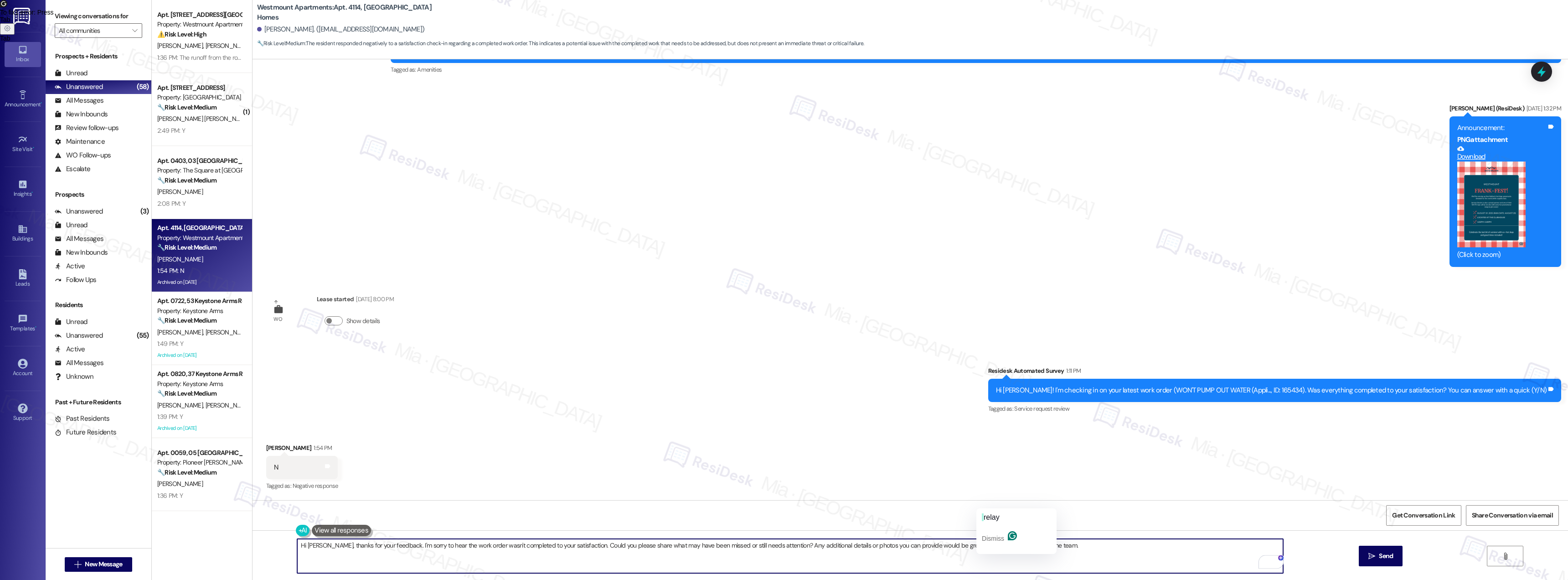
click at [988, 549] on textarea "Hi Chris, thanks for your feedback. I'm sorry to hear the work order wasn't com…" at bounding box center [790, 555] width 986 height 34
drag, startPoint x: 982, startPoint y: 548, endPoint x: 1033, endPoint y: 549, distance: 51.0
click at [1033, 549] on textarea "Hi Chris, thanks for your feedback. I'm sorry to hear the work order wasn't com…" at bounding box center [790, 555] width 986 height 34
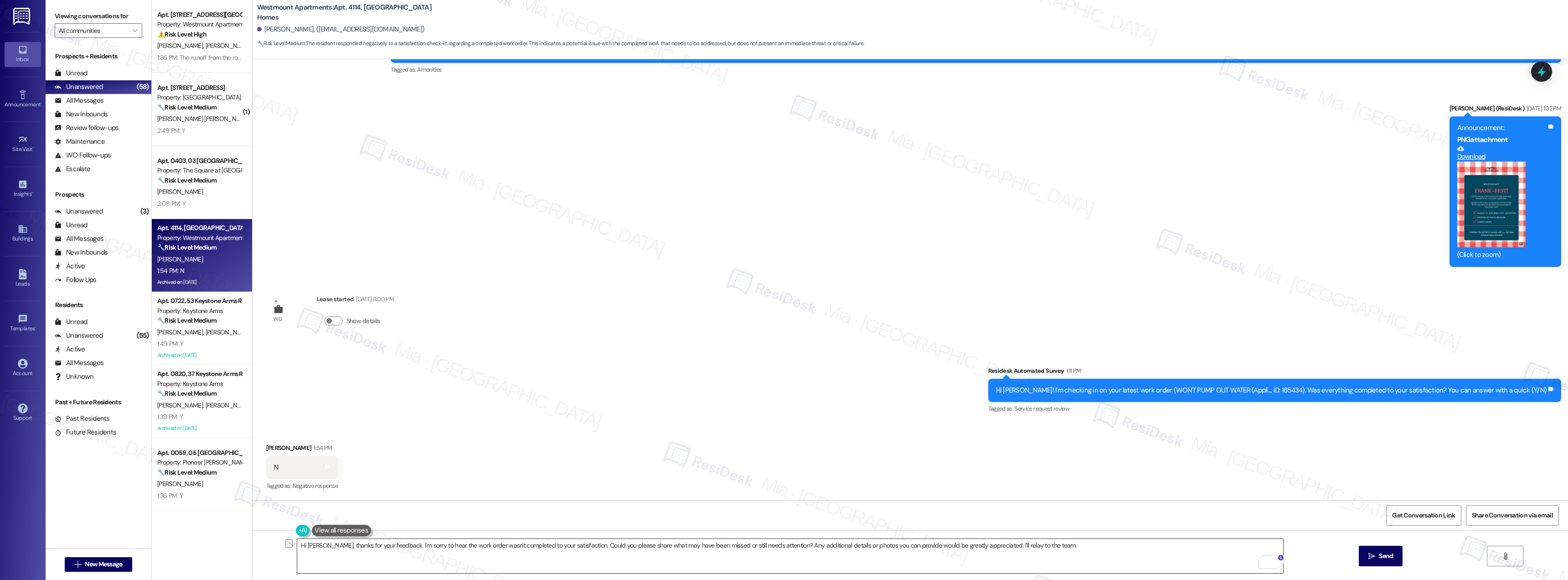
click at [1012, 551] on textarea "Hi Chris, thanks for your feedback. I'm sorry to hear the work order wasn't com…" at bounding box center [790, 555] width 986 height 34
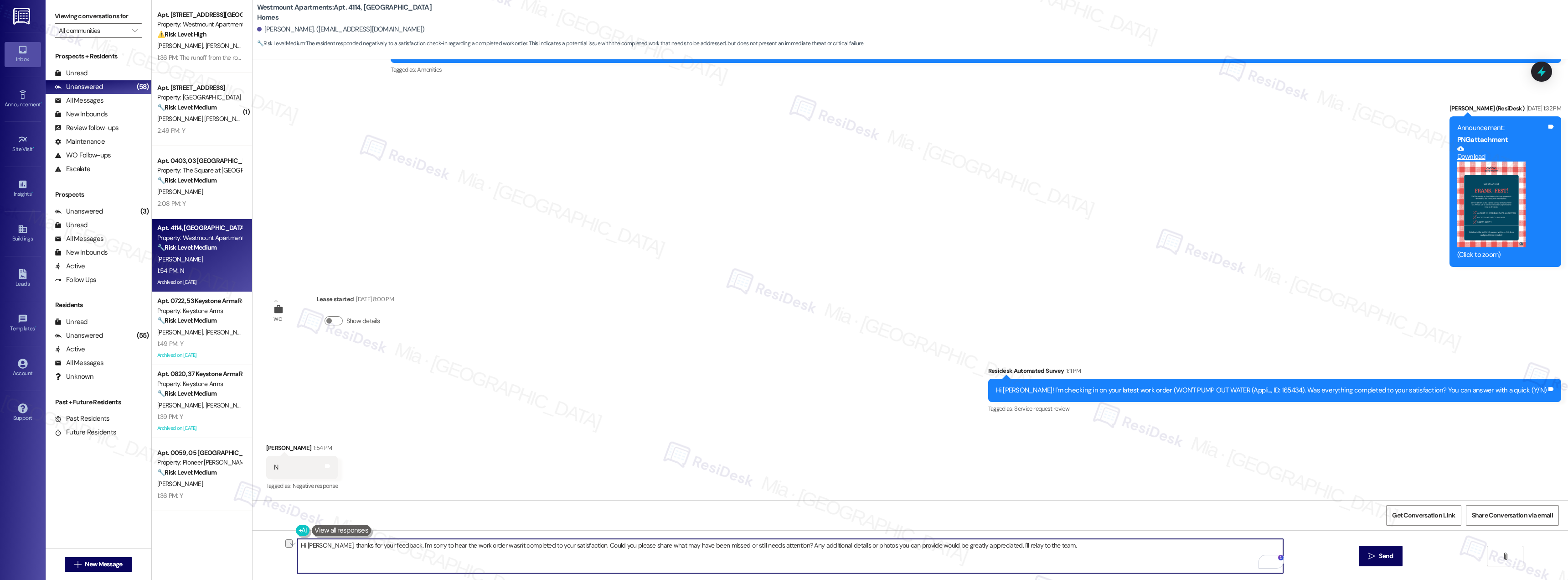
drag, startPoint x: 981, startPoint y: 543, endPoint x: 1043, endPoint y: 548, distance: 62.2
click at [1043, 548] on textarea "Hi Chris, thanks for your feedback. I'm sorry to hear the work order wasn't com…" at bounding box center [790, 555] width 986 height 34
click at [1138, 551] on textarea "Hi Chris, thanks for your feedback. I'm sorry to hear the work order wasn't com…" at bounding box center [790, 555] width 986 height 34
type textarea "Hi Chris, thanks for your feedback. I'm sorry to hear the work order wasn't com…"
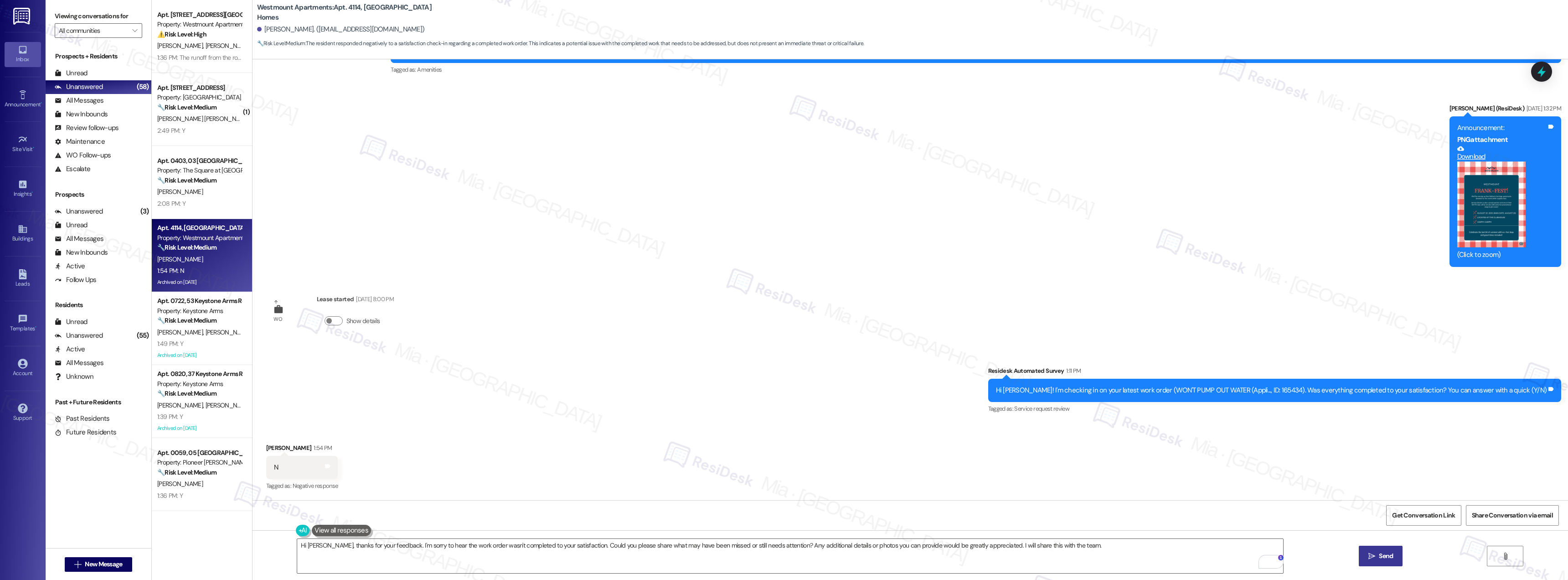
click at [1384, 554] on span "Send" at bounding box center [1386, 556] width 14 height 10
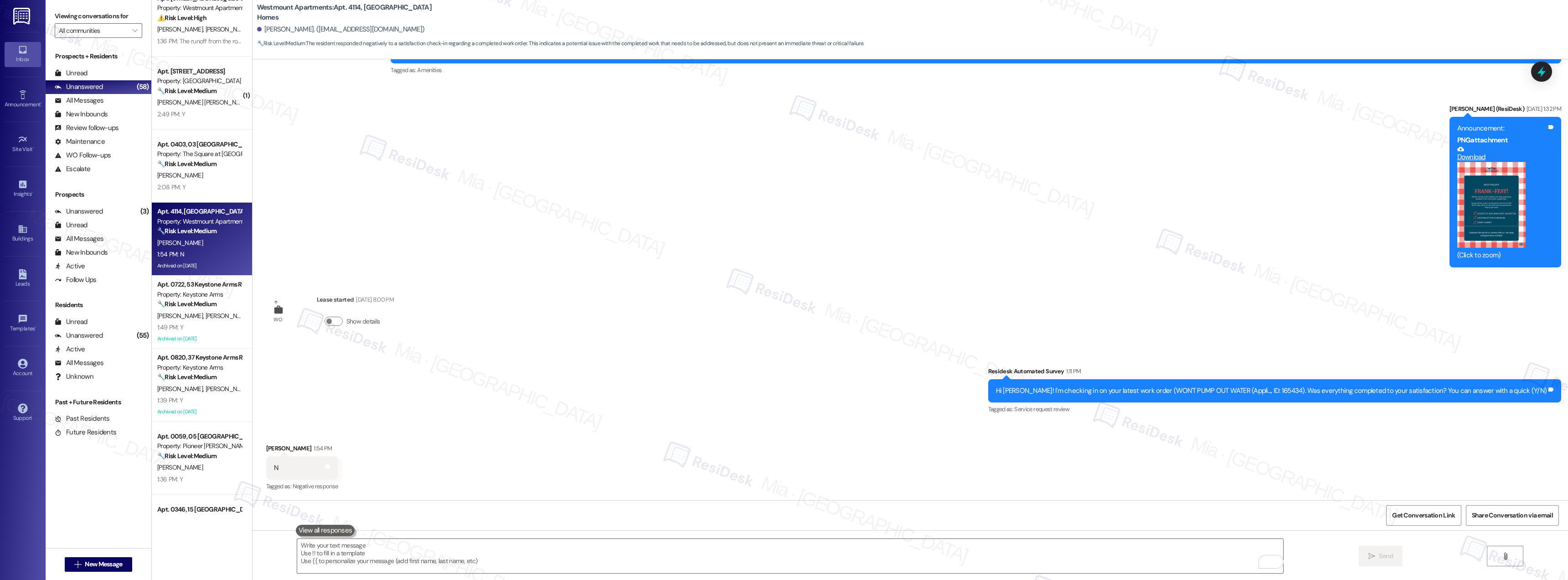
scroll to position [0, 0]
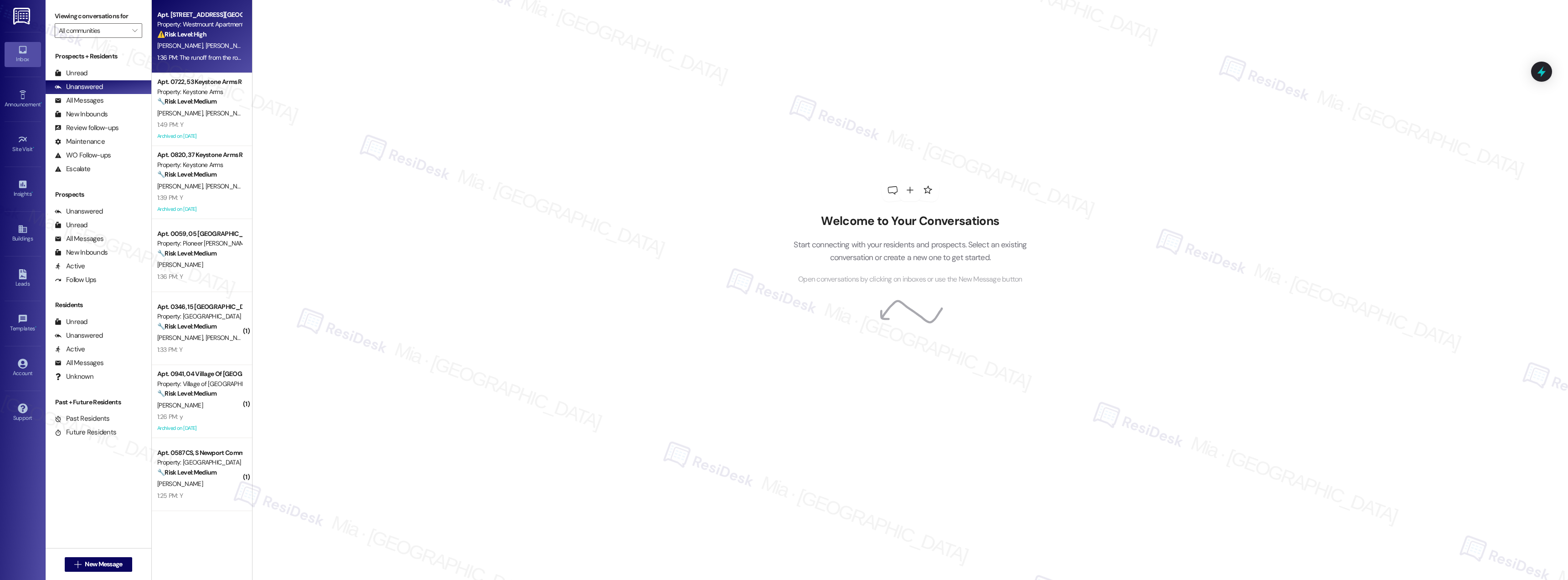
click at [205, 48] on span "[PERSON_NAME]" at bounding box center [228, 46] width 46 height 8
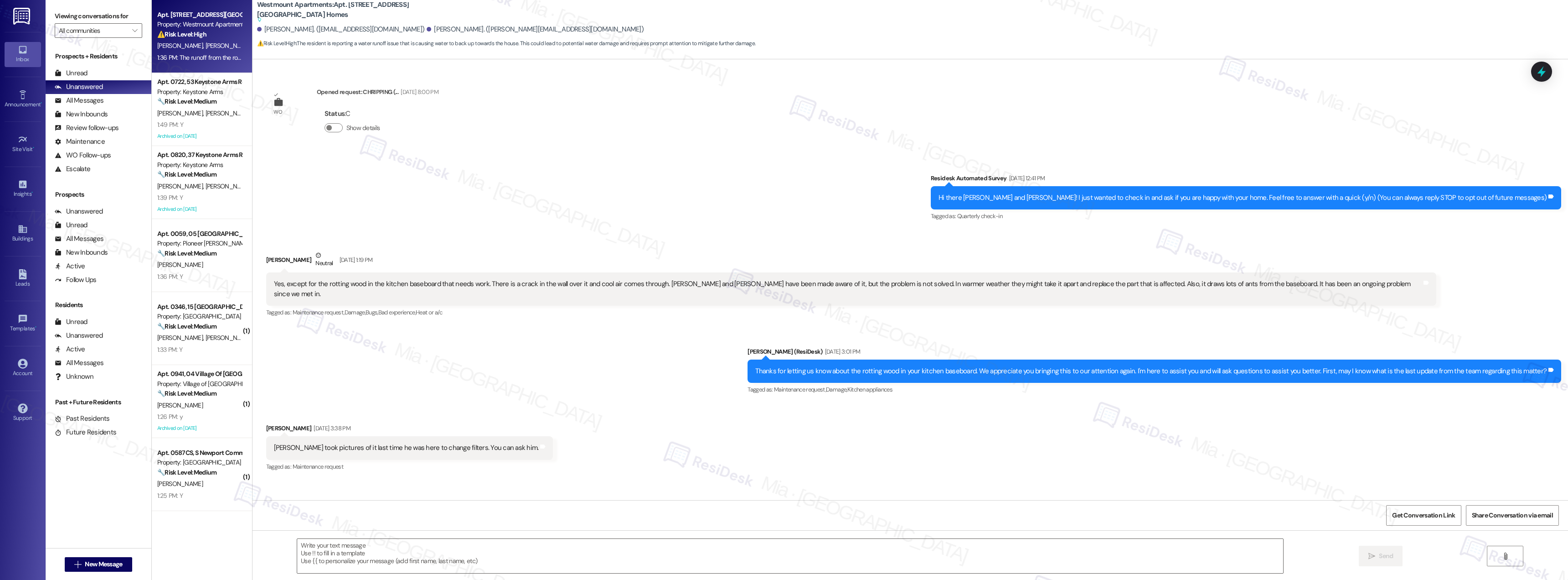
scroll to position [5900, 0]
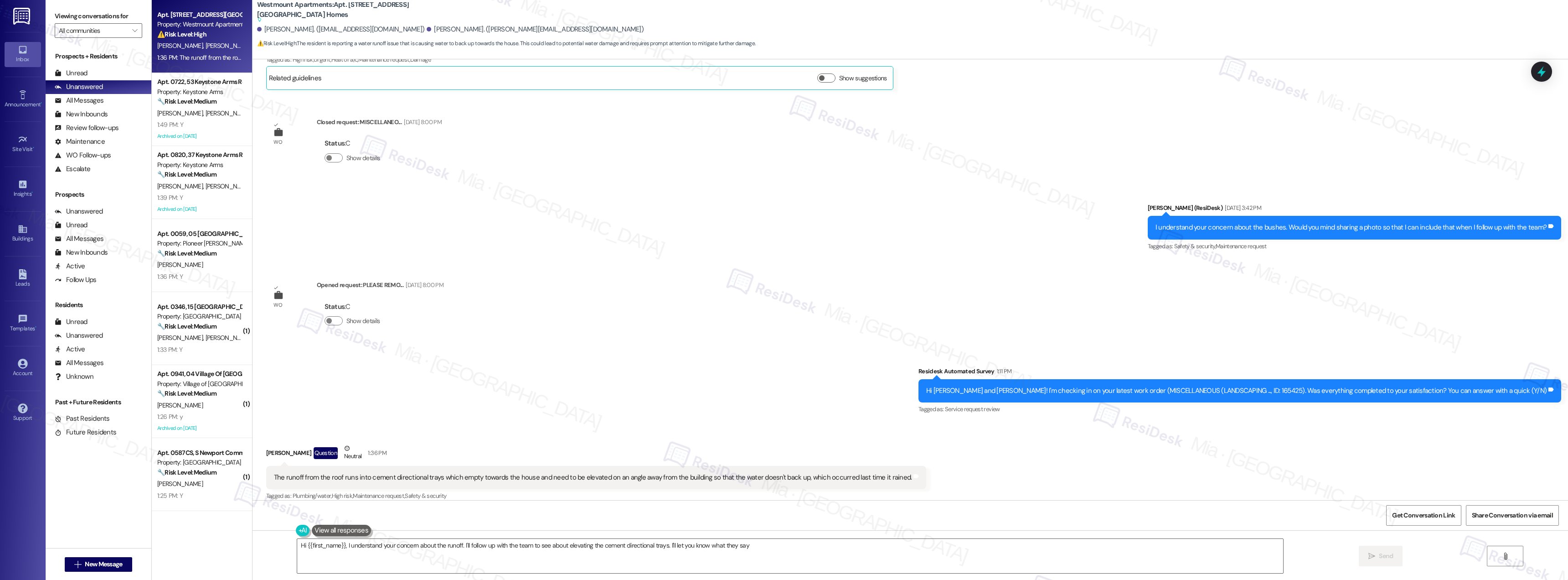
type textarea "Hi {{first_name}}, I understand your concern about the runoff. I'll follow up w…"
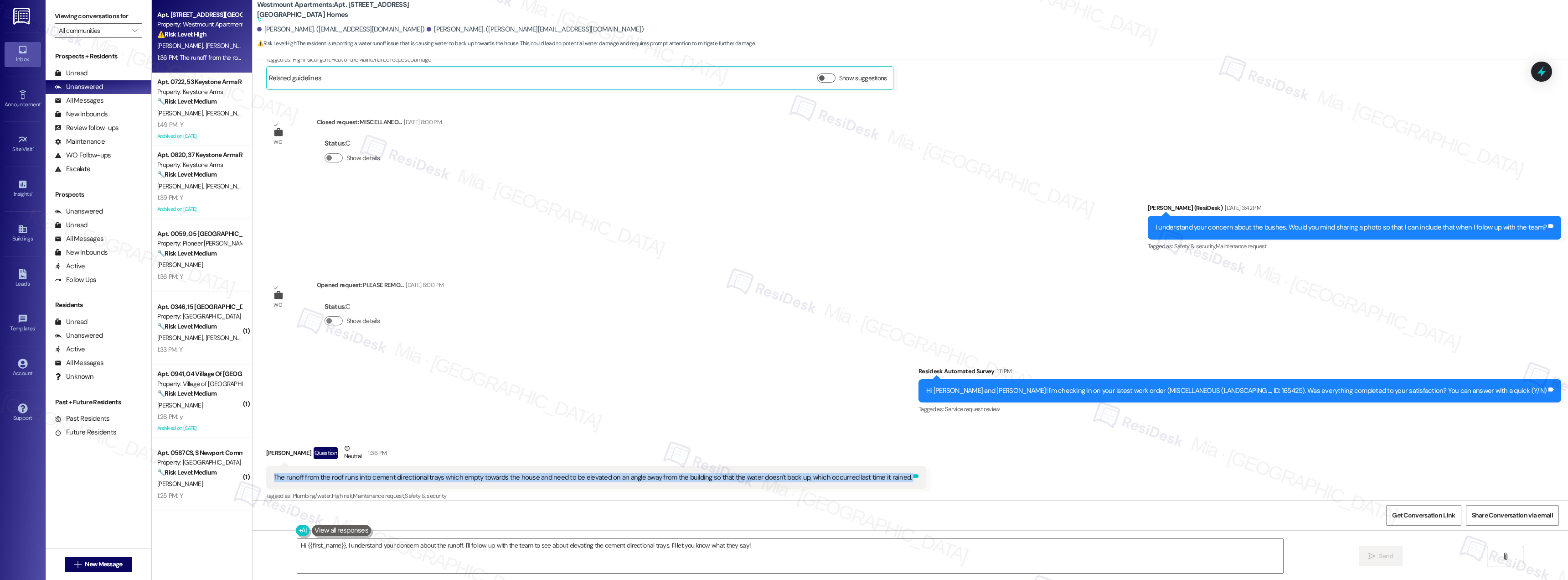
drag, startPoint x: 267, startPoint y: 468, endPoint x: 892, endPoint y: 468, distance: 625.0
click at [892, 468] on div "The runoff from the roof runs into cement directional trays which empty towards…" at bounding box center [597, 477] width 661 height 23
copy div "The runoff from the roof runs into cement directional trays which empty towards…"
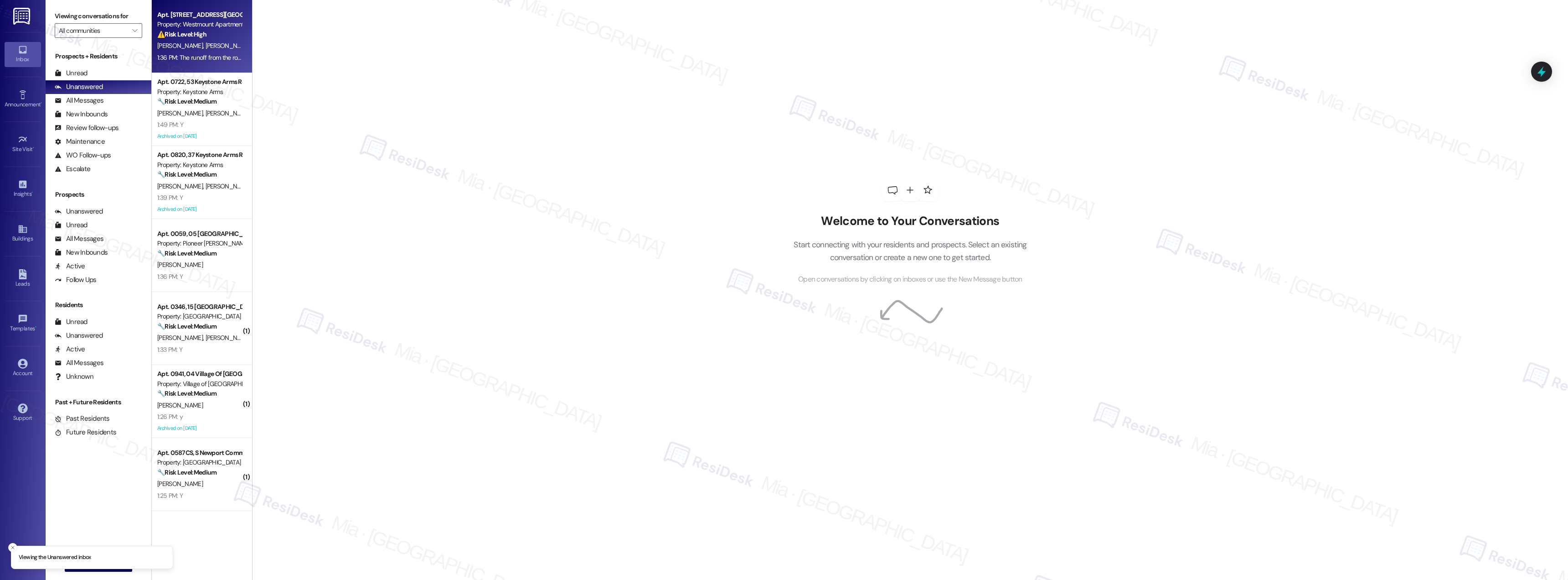
click at [198, 31] on strong "⚠️ Risk Level: High" at bounding box center [182, 34] width 49 height 8
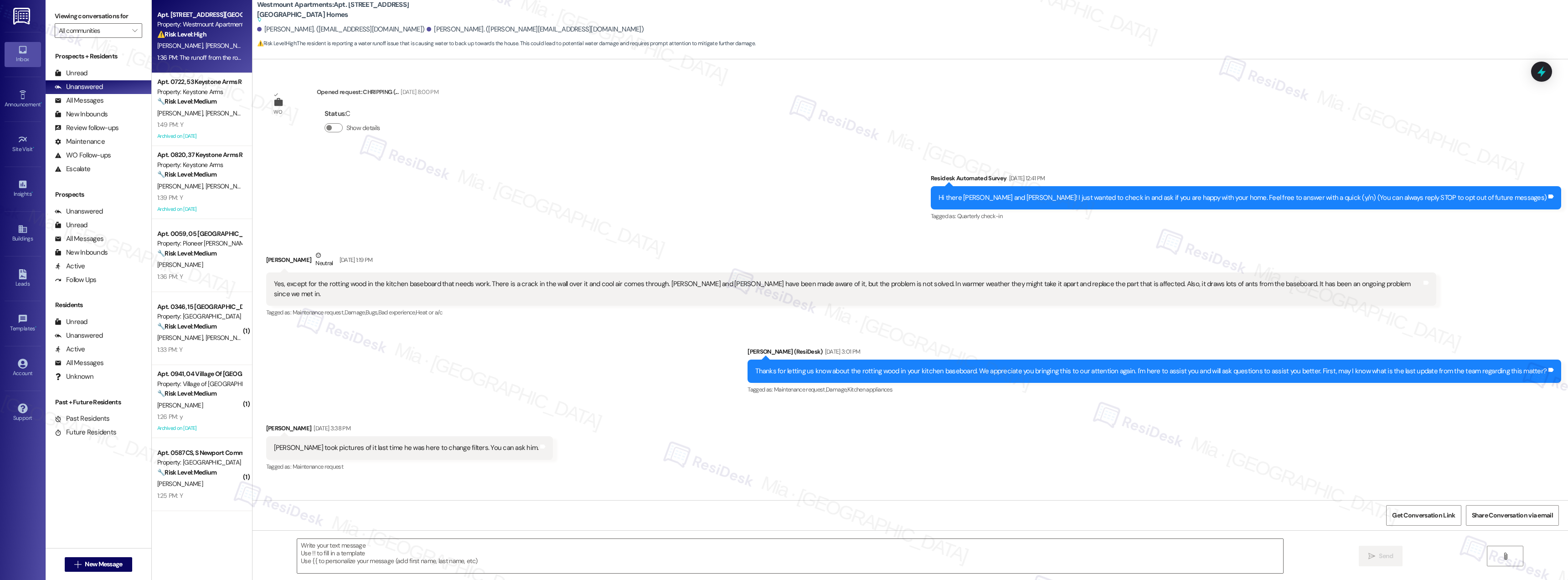
scroll to position [5900, 0]
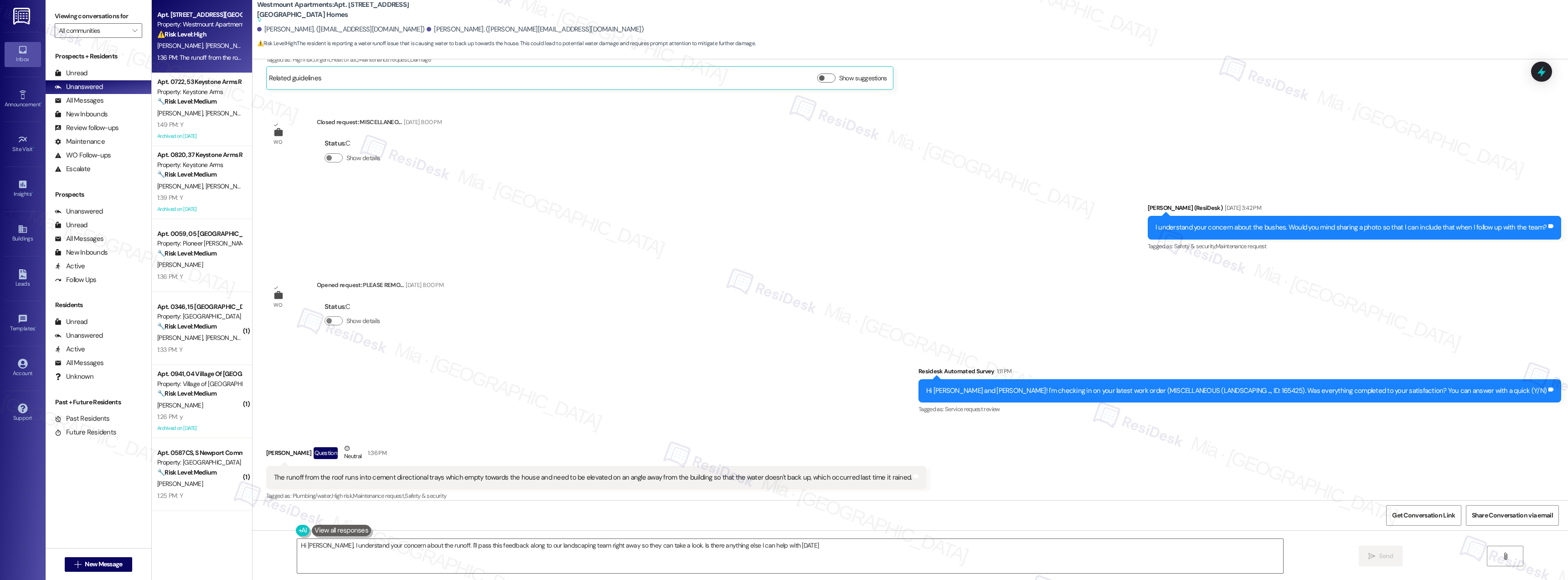
type textarea "Hi [PERSON_NAME], I understand your concern about the runoff. I'll pass this fe…"
click at [217, 52] on div "1:36 PM: The runoff from the roof runs into cement directional trays which empt…" at bounding box center [200, 57] width 86 height 12
click at [99, 236] on div "All Messages" at bounding box center [79, 239] width 49 height 10
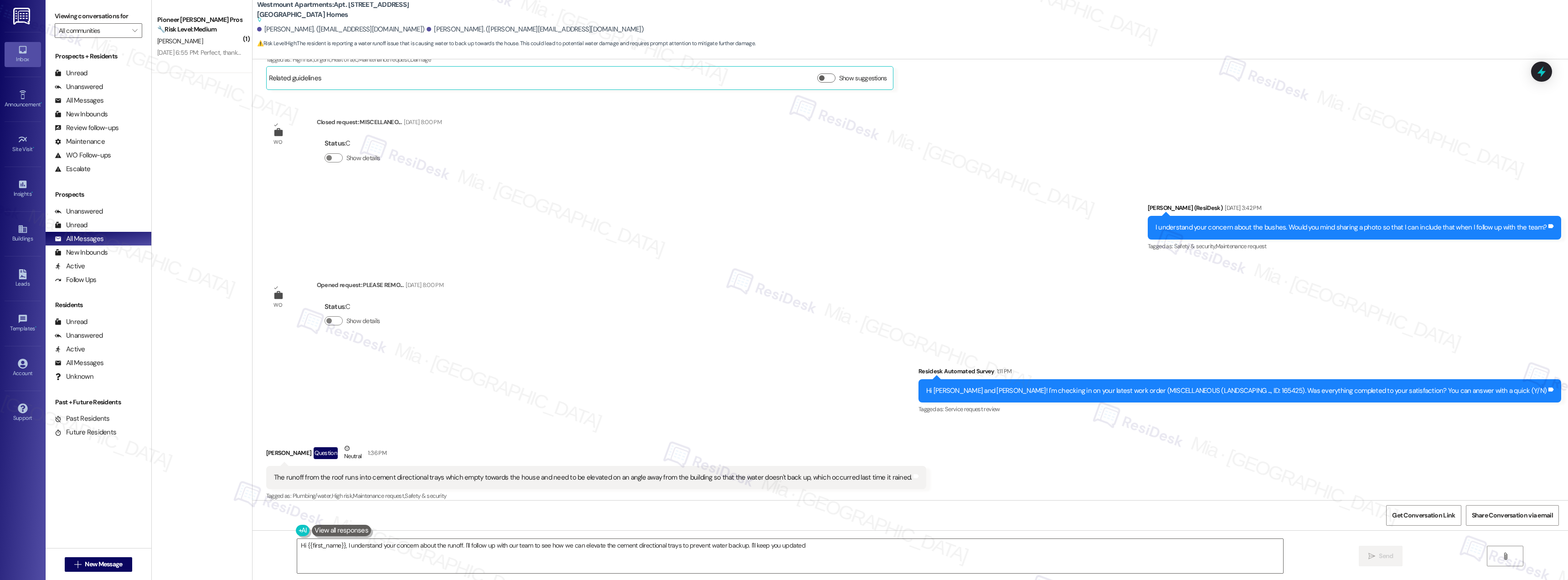
type textarea "Hi {{first_name}}, I understand your concern about the runoff. I'll follow up w…"
click at [91, 82] on div "Unanswered" at bounding box center [78, 87] width 48 height 10
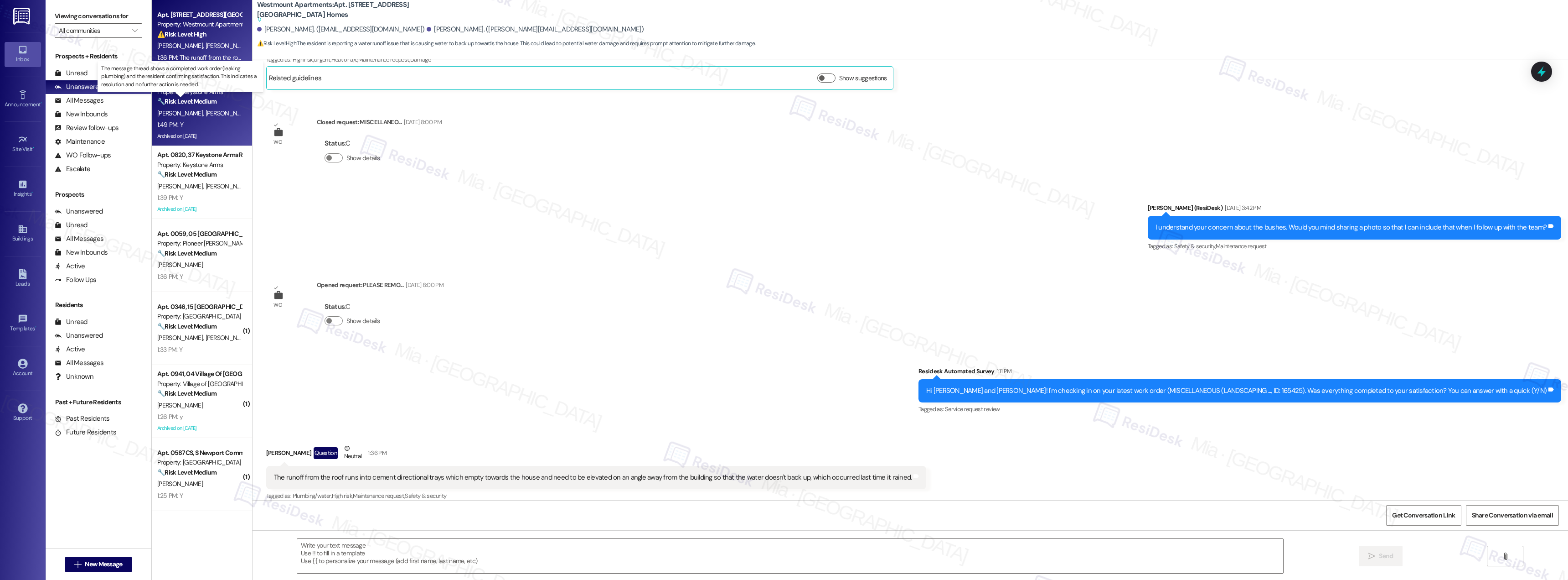
type textarea "Fetching suggested responses. Please feel free to read through the conversation…"
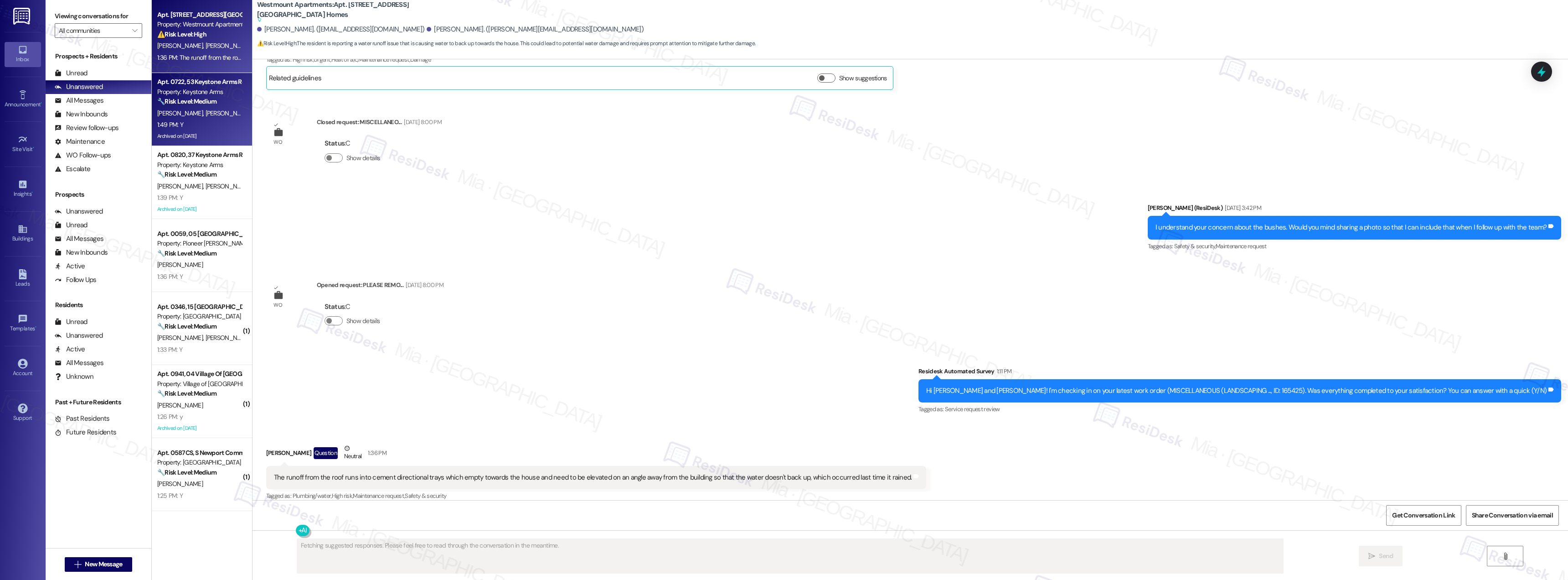
click at [200, 110] on div "[PERSON_NAME] [PERSON_NAME]" at bounding box center [200, 113] width 86 height 12
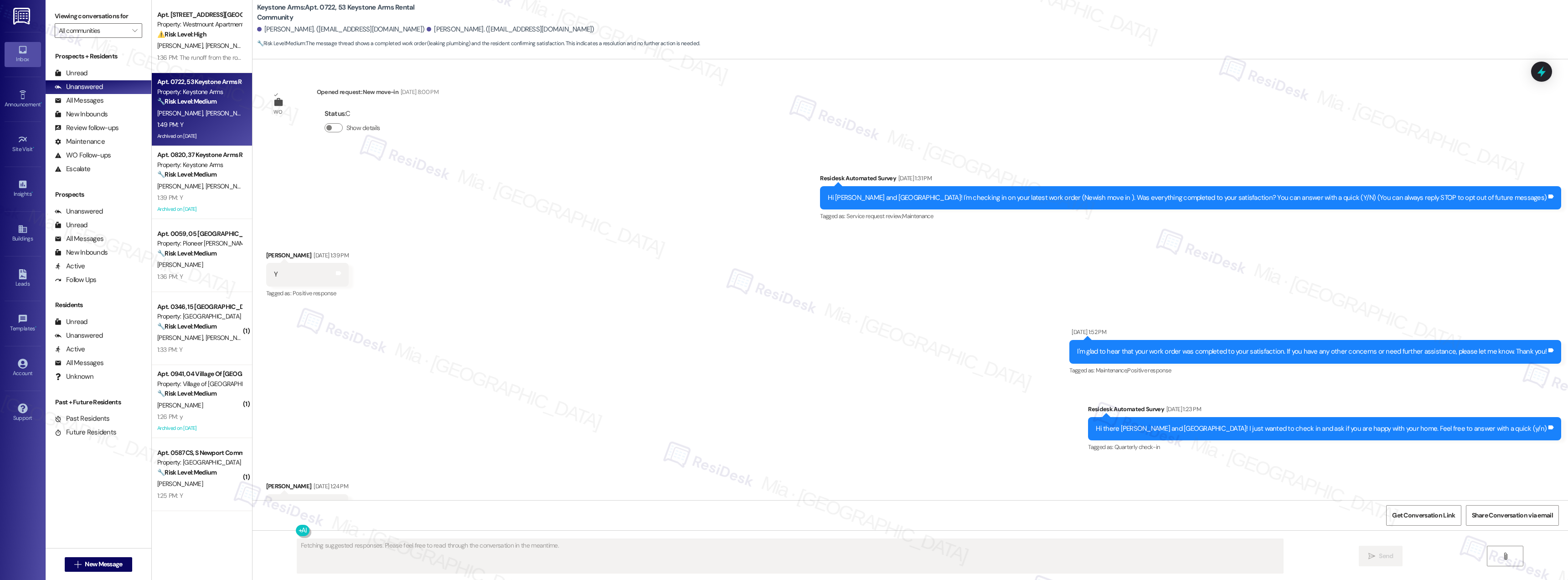
type textarea "Fetching suggested responses. Please feel free to read through the conversation…"
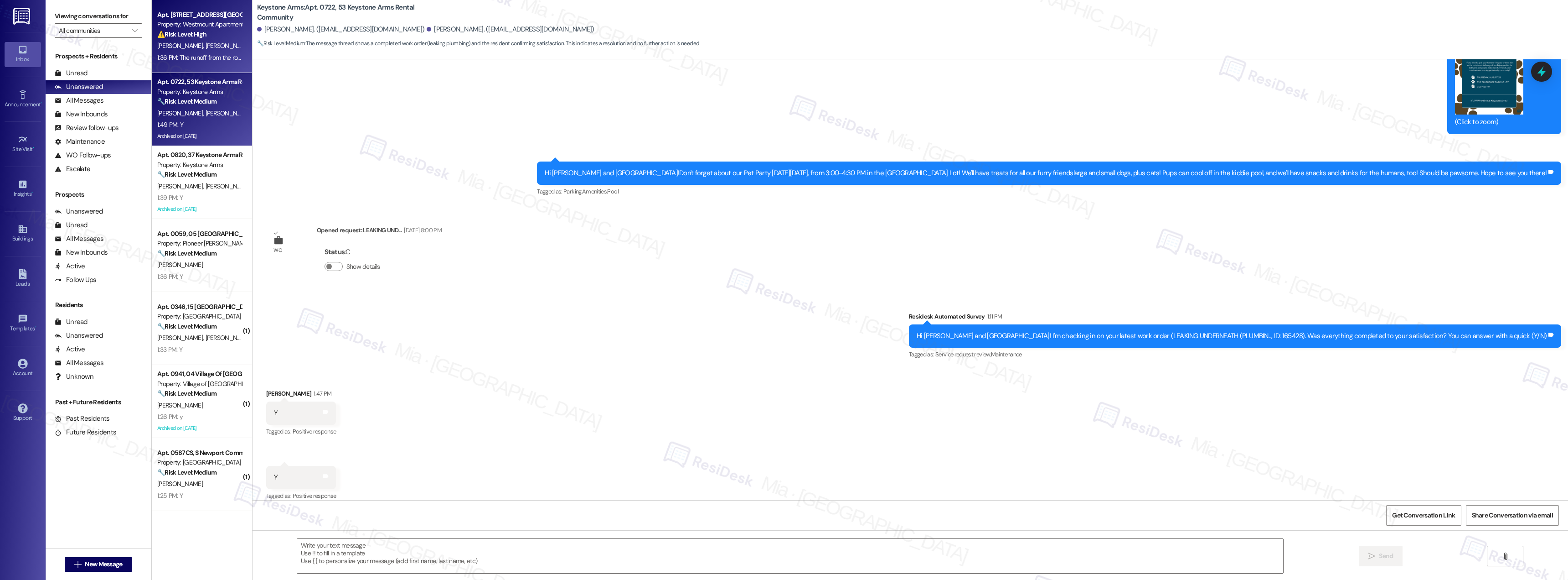
click at [193, 52] on div "1:36 PM: The runoff from the roof runs into cement directional trays which empt…" at bounding box center [200, 57] width 86 height 12
type textarea "Fetching suggested responses. Please feel free to read through the conversation…"
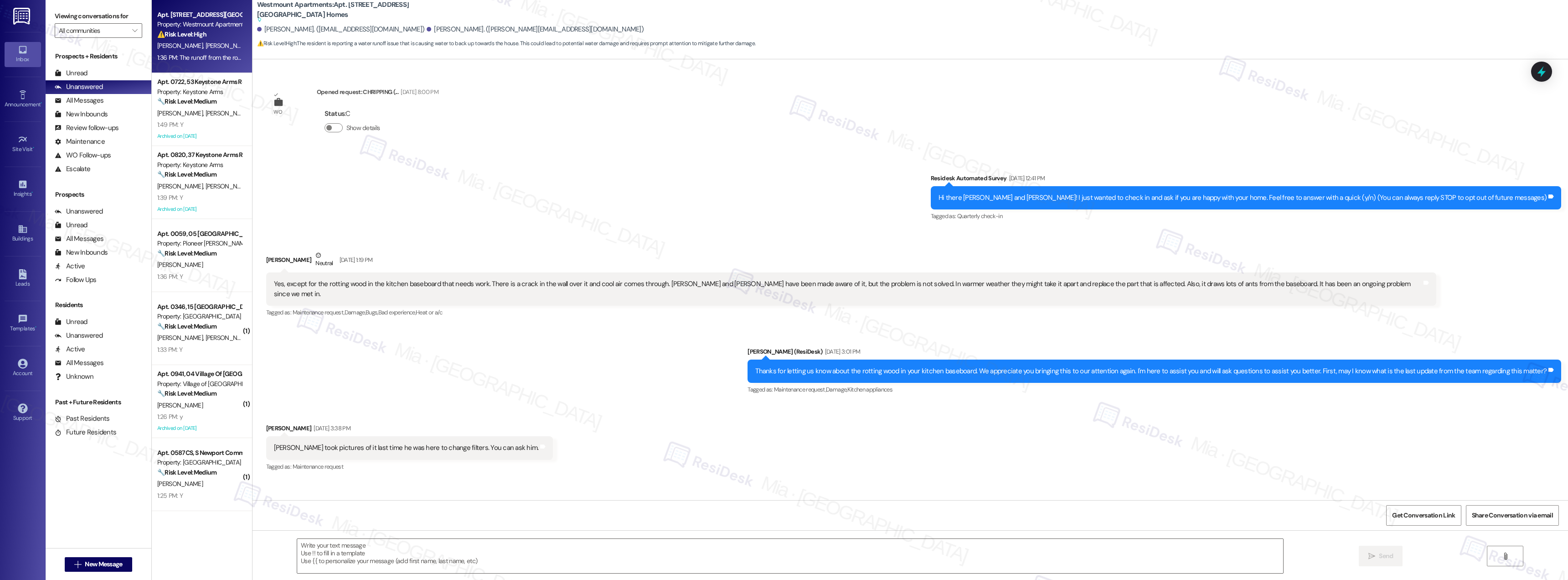
scroll to position [5900, 0]
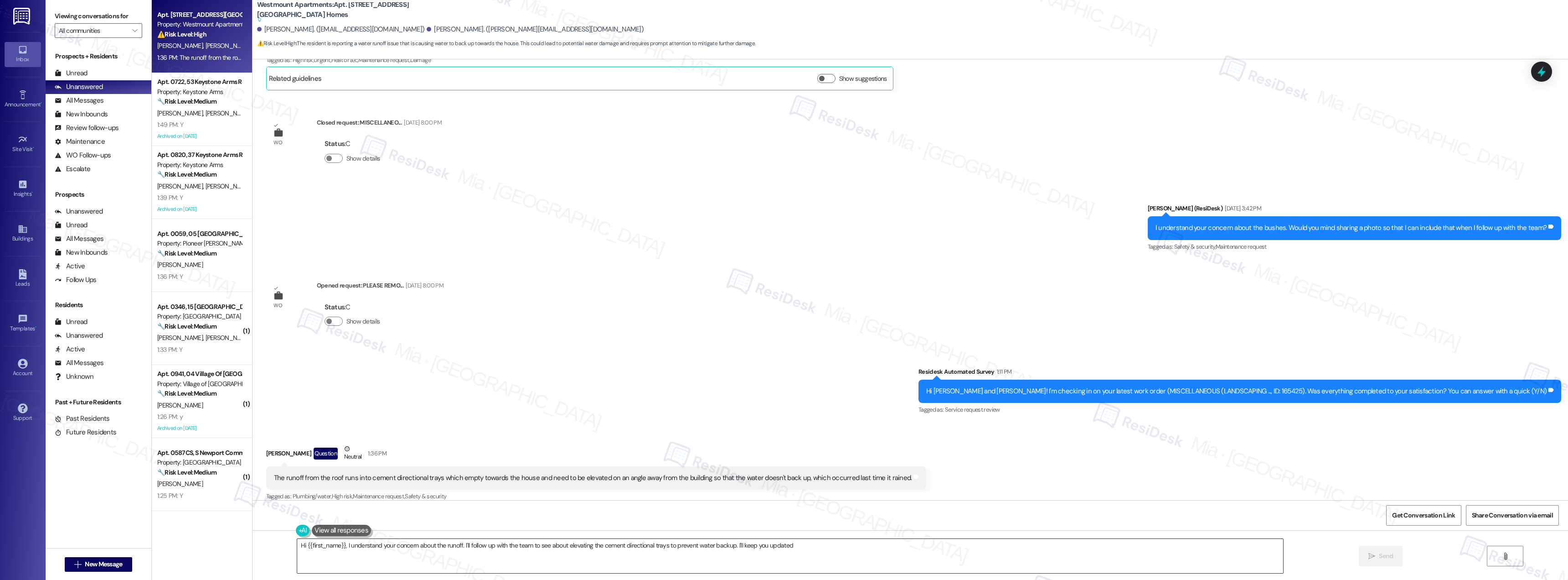
type textarea "Hi {{first_name}}, I understand your concern about the runoff. I'll follow up w…"
drag, startPoint x: 556, startPoint y: 468, endPoint x: 892, endPoint y: 468, distance: 336.0
click at [892, 468] on div "The runoff from the roof runs into cement directional trays which empty towards…" at bounding box center [597, 478] width 661 height 23
click at [1432, 514] on span "Get Conversation Link" at bounding box center [1424, 515] width 63 height 10
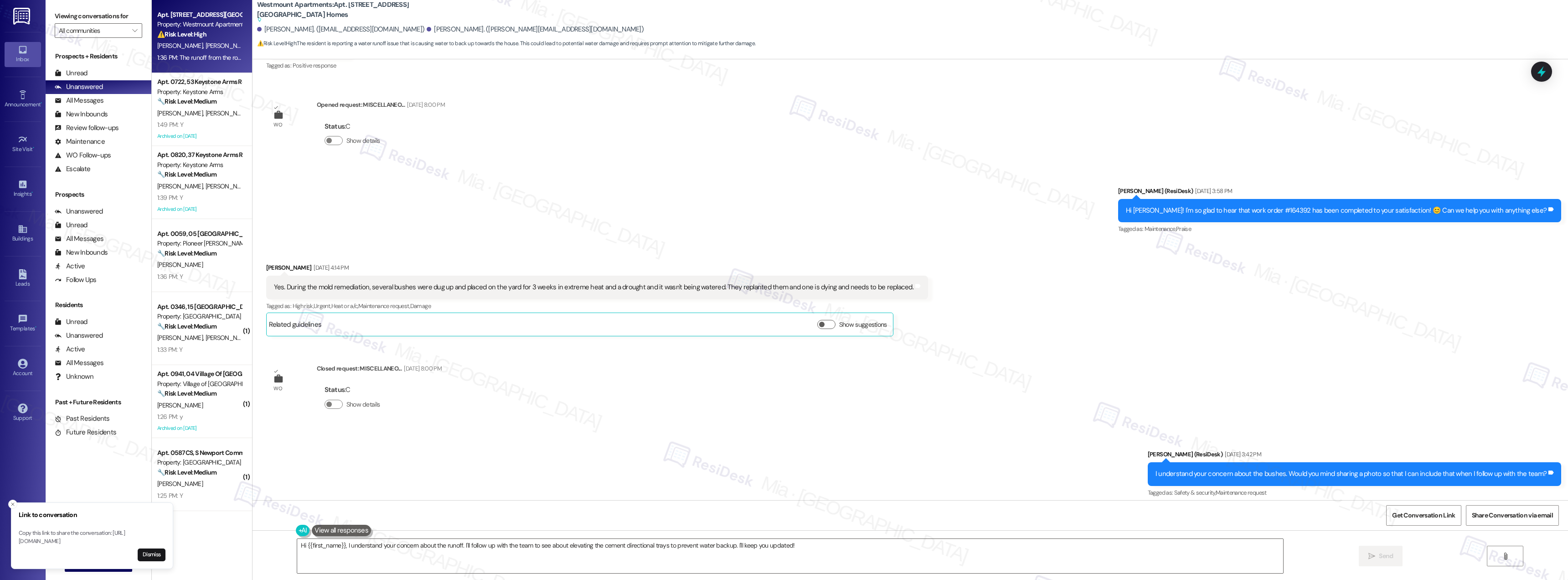
scroll to position [5535, 0]
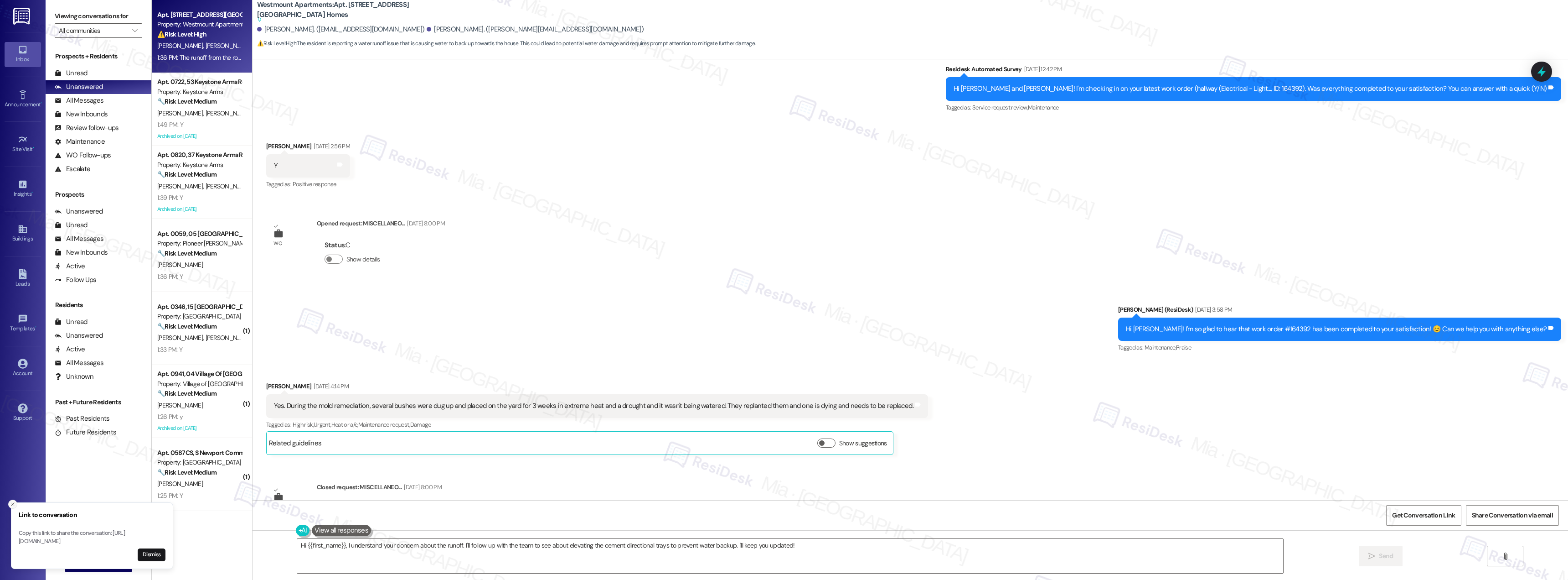
click at [14, 502] on icon "Close toast" at bounding box center [13, 504] width 5 height 5
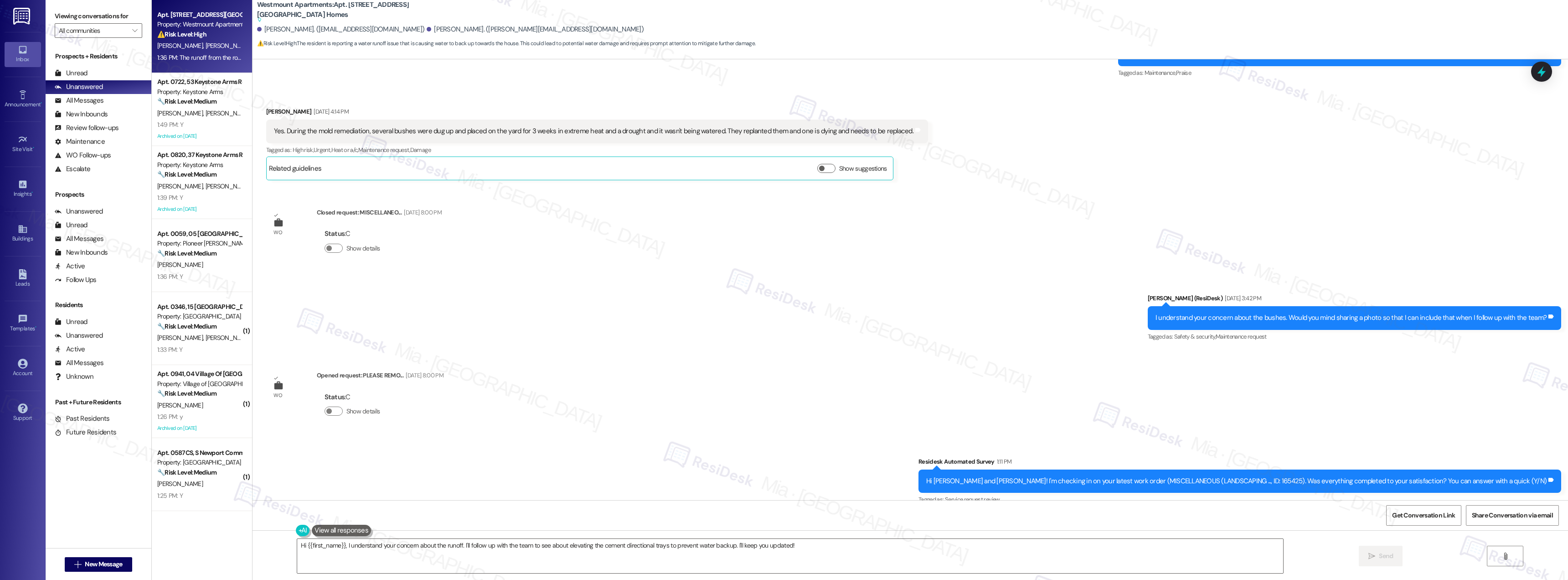
scroll to position [5900, 0]
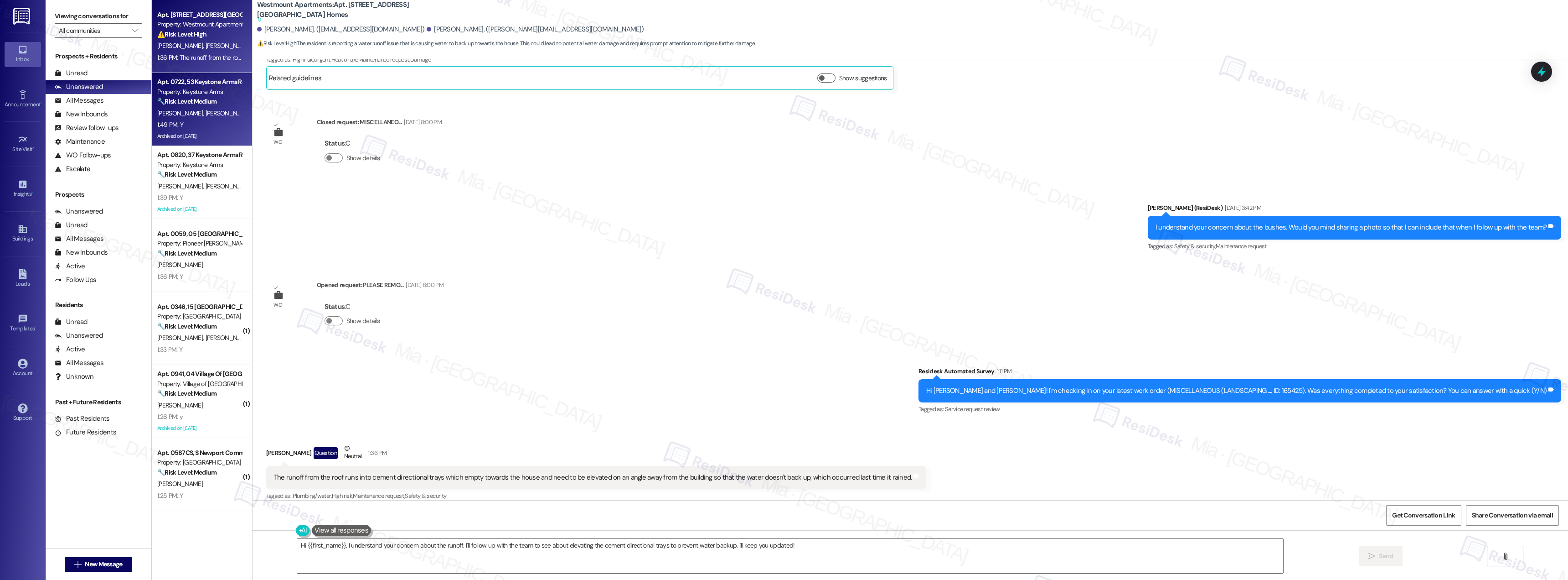
click at [204, 117] on div "[PERSON_NAME] [PERSON_NAME]" at bounding box center [200, 113] width 86 height 12
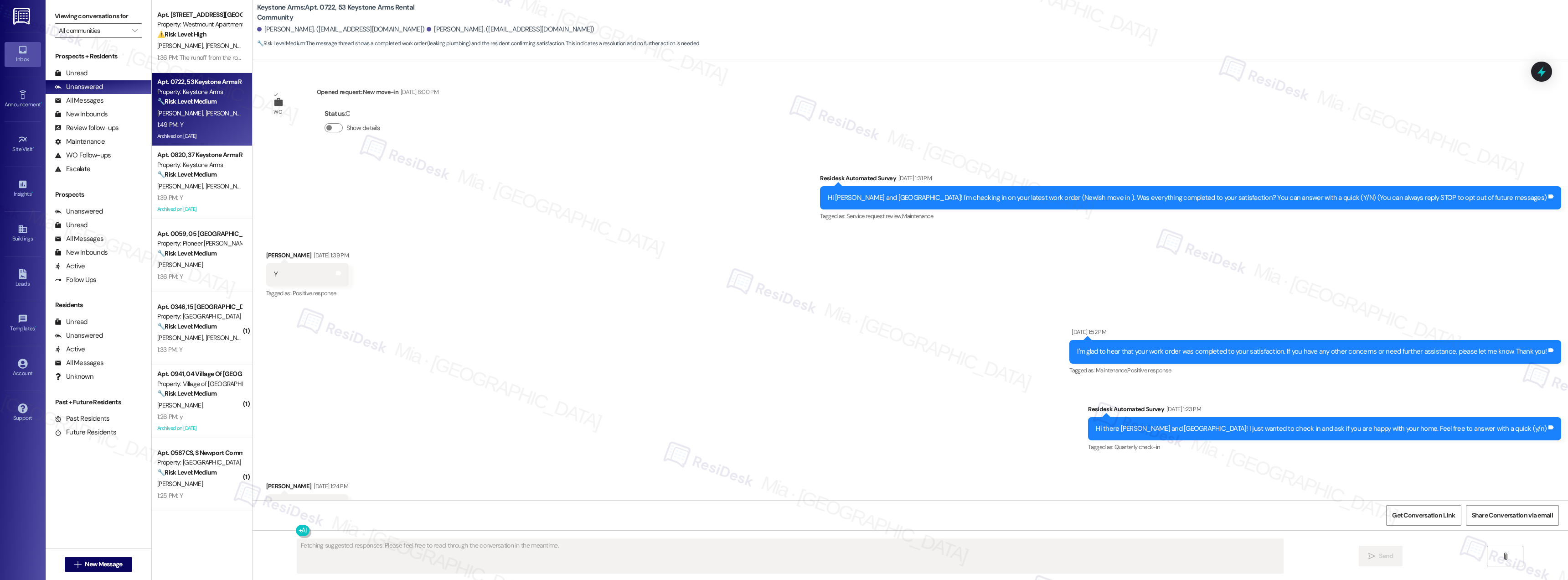
type textarea "Fetching suggested responses. Please feel free to read through the conversation…"
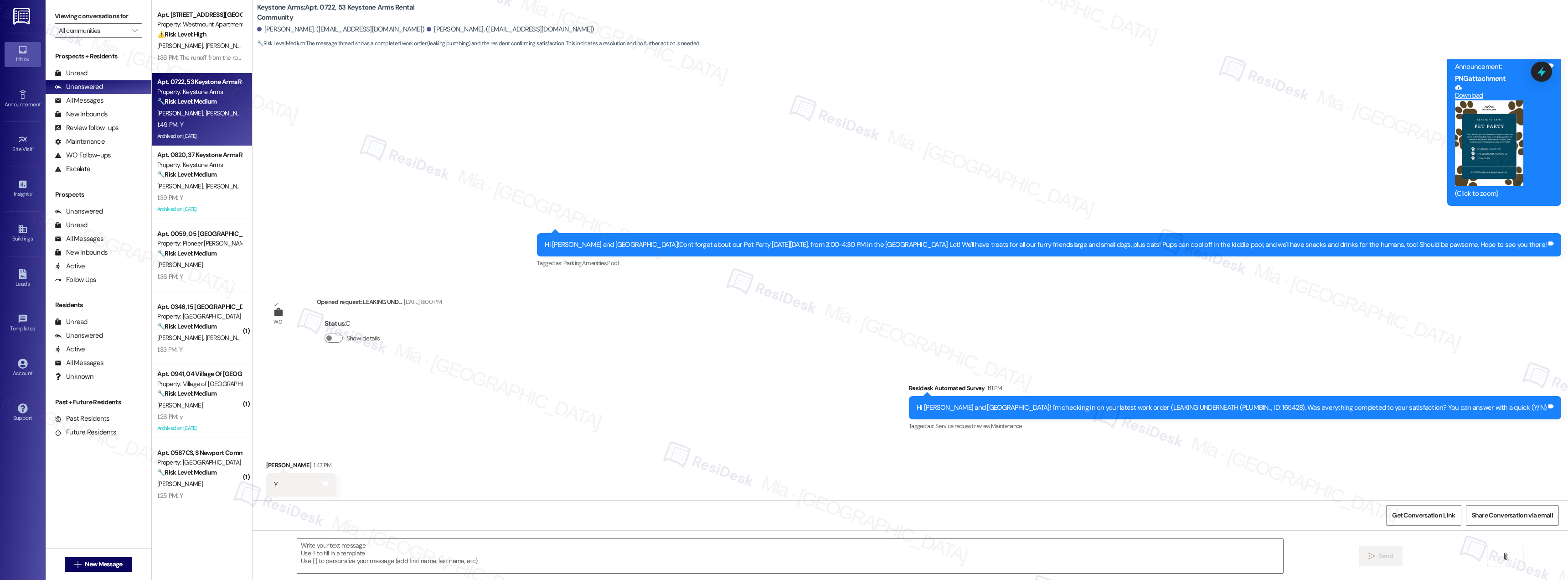
scroll to position [16777, 0]
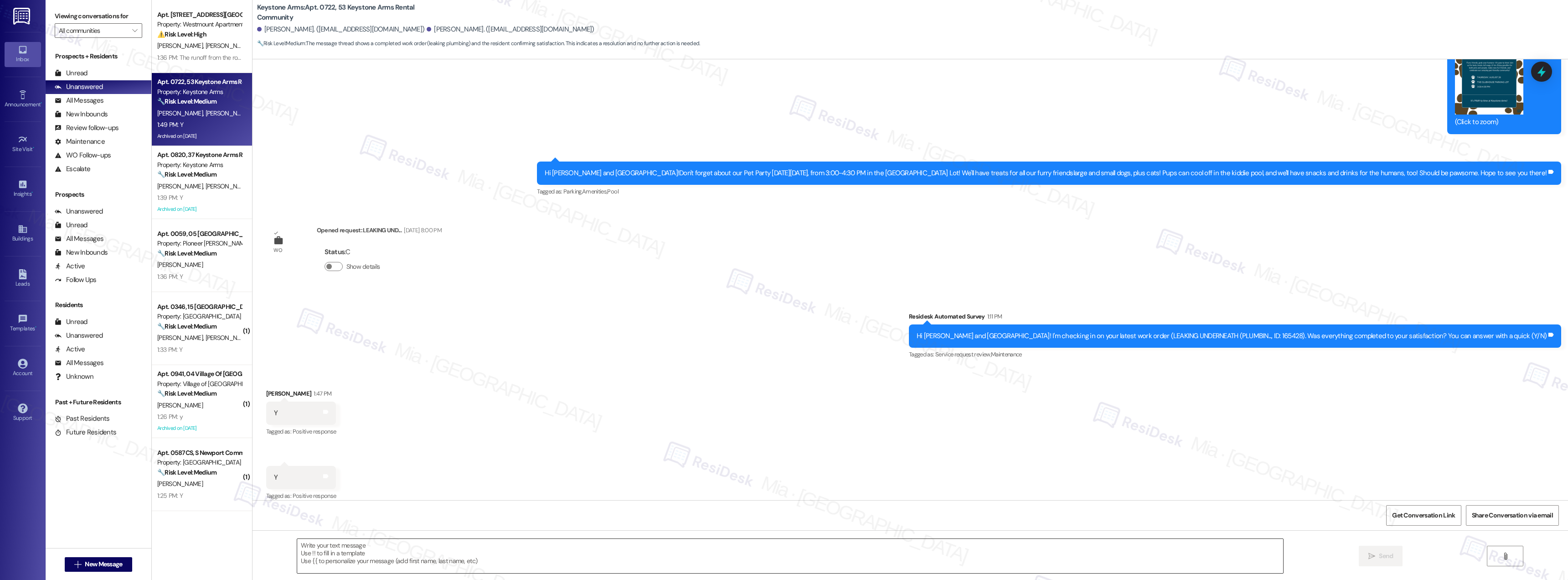
click at [495, 560] on textarea at bounding box center [790, 555] width 986 height 34
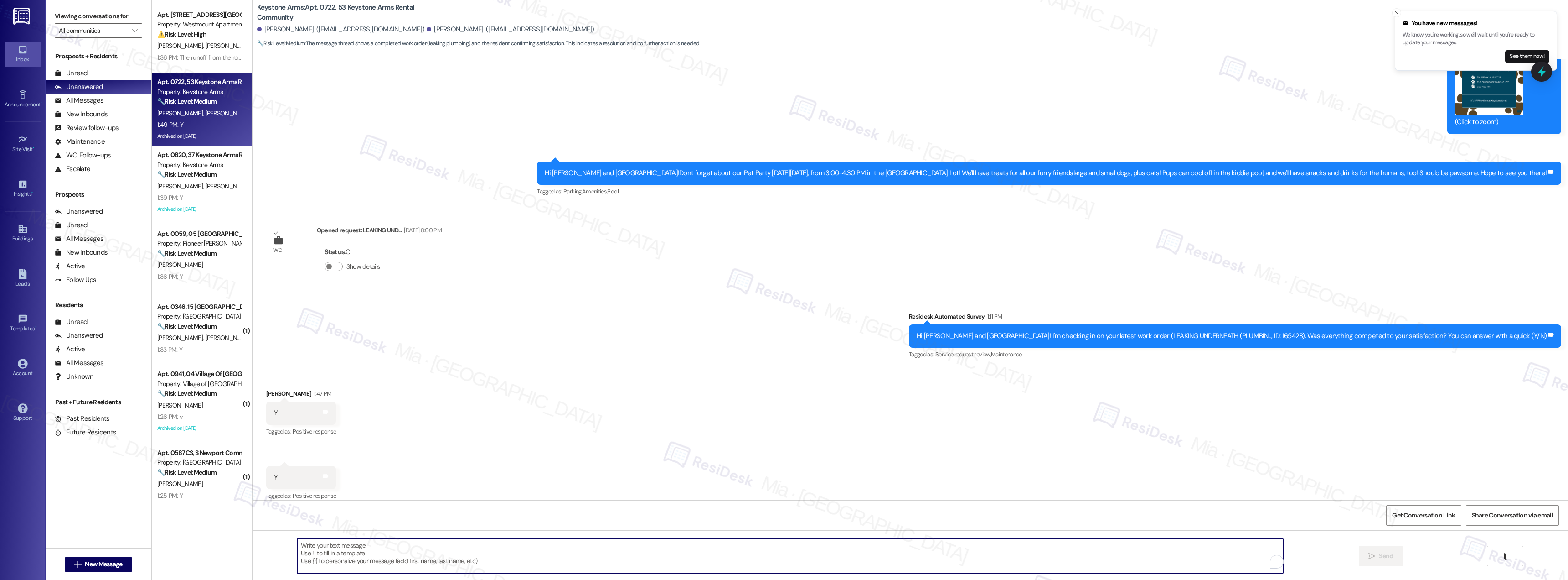
paste textarea "Thank you for the positive feedback. I'm so glad to hear you're satisfied with …"
click at [321, 544] on textarea "Thank you for the positive feedback. I'm so glad to hear you're satisfied with …" at bounding box center [790, 555] width 986 height 34
drag, startPoint x: 347, startPoint y: 541, endPoint x: 347, endPoint y: 551, distance: 10.0
click at [321, 543] on textarea "Thank you {{Name}} for the positive feedback. I'm so glad to hear you're satisf…" at bounding box center [790, 555] width 986 height 34
click at [386, 545] on textarea "Thank you [PERSON_NAME] and [PERSON_NAME] for the positive feedback. I'm so gla…" at bounding box center [790, 555] width 986 height 34
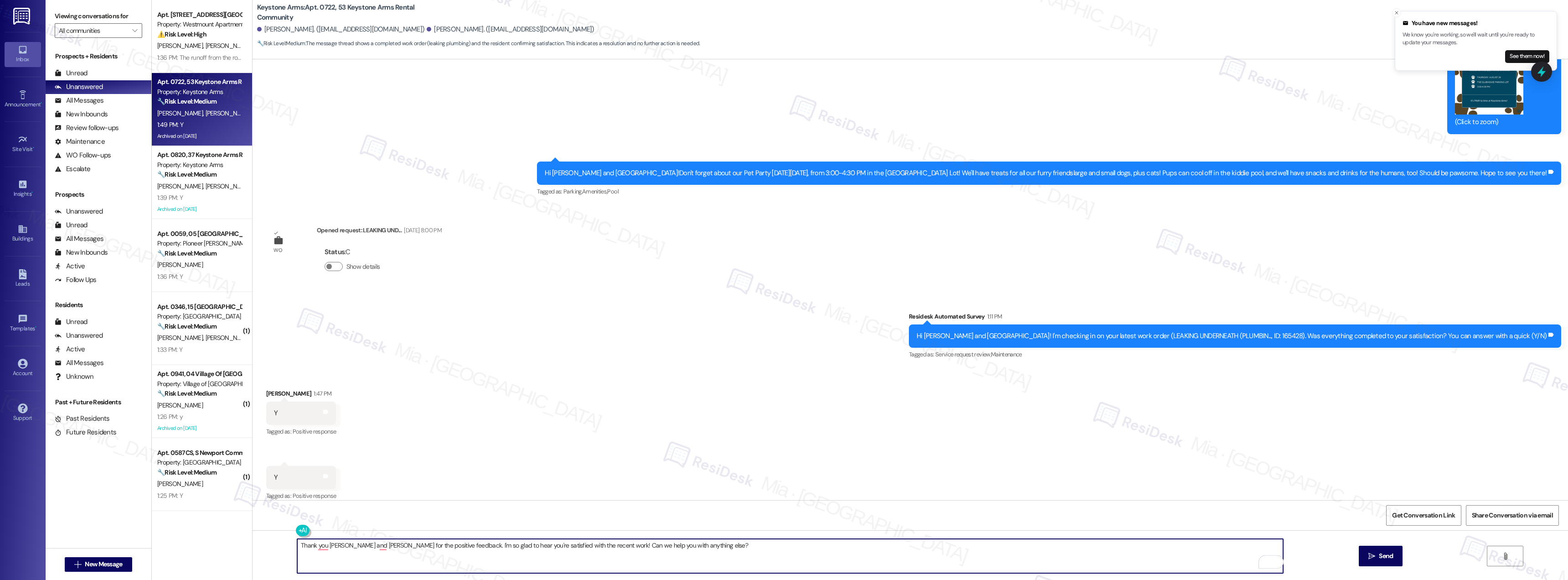
click at [386, 545] on textarea "Thank you [PERSON_NAME] and [PERSON_NAME] for the positive feedback. I'm so gla…" at bounding box center [790, 555] width 986 height 34
click at [386, 547] on textarea "Thank you [PERSON_NAME] and [PERSON_NAME] for the positive feedback. I'm so gla…" at bounding box center [790, 555] width 986 height 34
click at [383, 547] on textarea "Thank you [PERSON_NAME] and [PERSON_NAME] for the positive feedback. I'm so gla…" at bounding box center [790, 555] width 986 height 34
drag, startPoint x: 381, startPoint y: 545, endPoint x: 411, endPoint y: 545, distance: 30.0
click at [411, 545] on textarea "Thank you Portia and Odessa for the positive feedback. I'm so glad to hear you'…" at bounding box center [790, 555] width 986 height 34
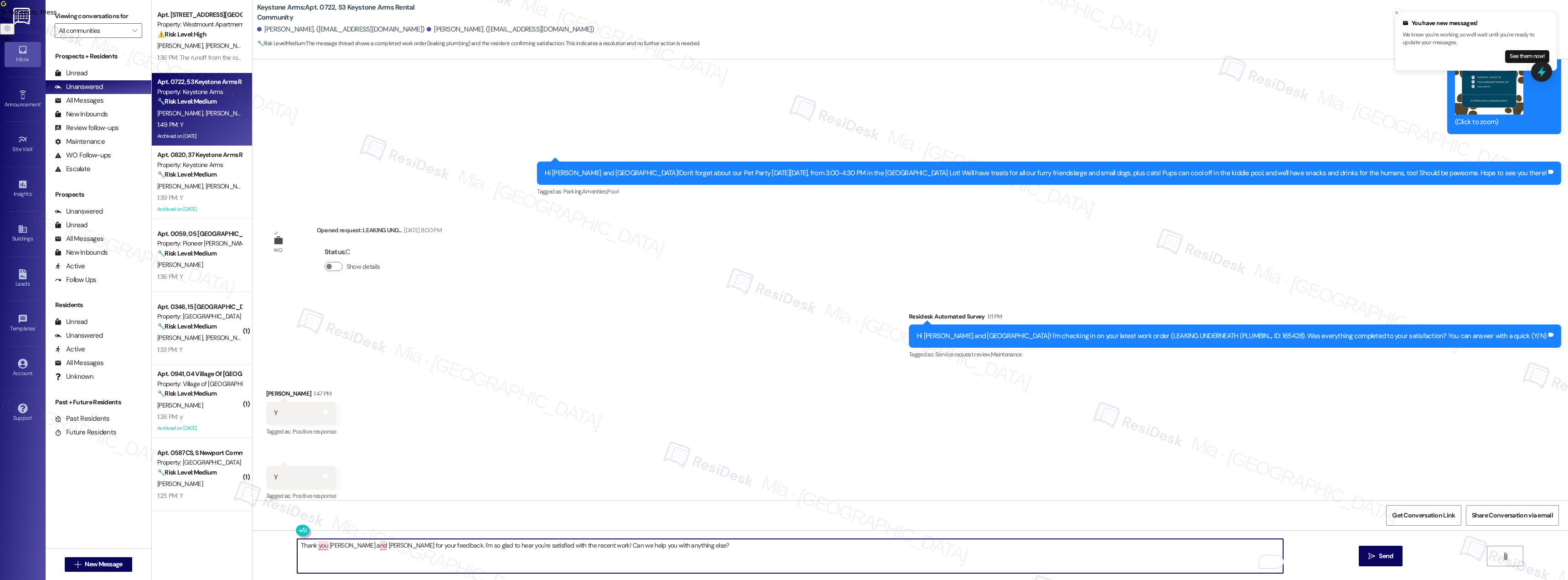
click at [321, 544] on textarea "Thank you Portia and Odessa for your feedback. I'm so glad to hear you're satis…" at bounding box center [790, 555] width 986 height 34
click at [372, 545] on textarea "Thank you, Portia and Odessa for your feedback. I'm so glad to hear you're sati…" at bounding box center [790, 555] width 986 height 34
drag, startPoint x: 665, startPoint y: 547, endPoint x: 571, endPoint y: 546, distance: 94.0
click at [571, 546] on textarea "Thank you, Portia and Odessa, for your feedback. I'm so glad to hear you're sat…" at bounding box center [790, 555] width 986 height 34
paste textarea "Happy to help with anything else you might need"
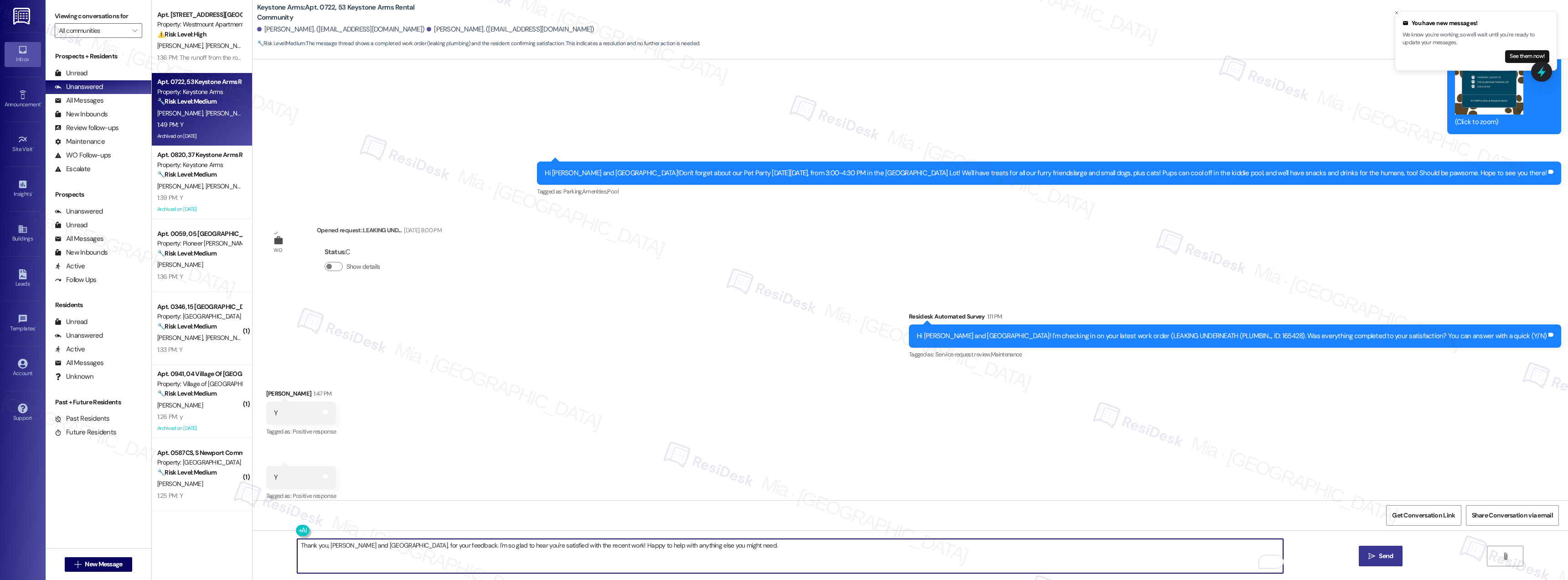
type textarea "Thank you, Portia and Odessa, for your feedback. I'm so glad to hear you're sat…"
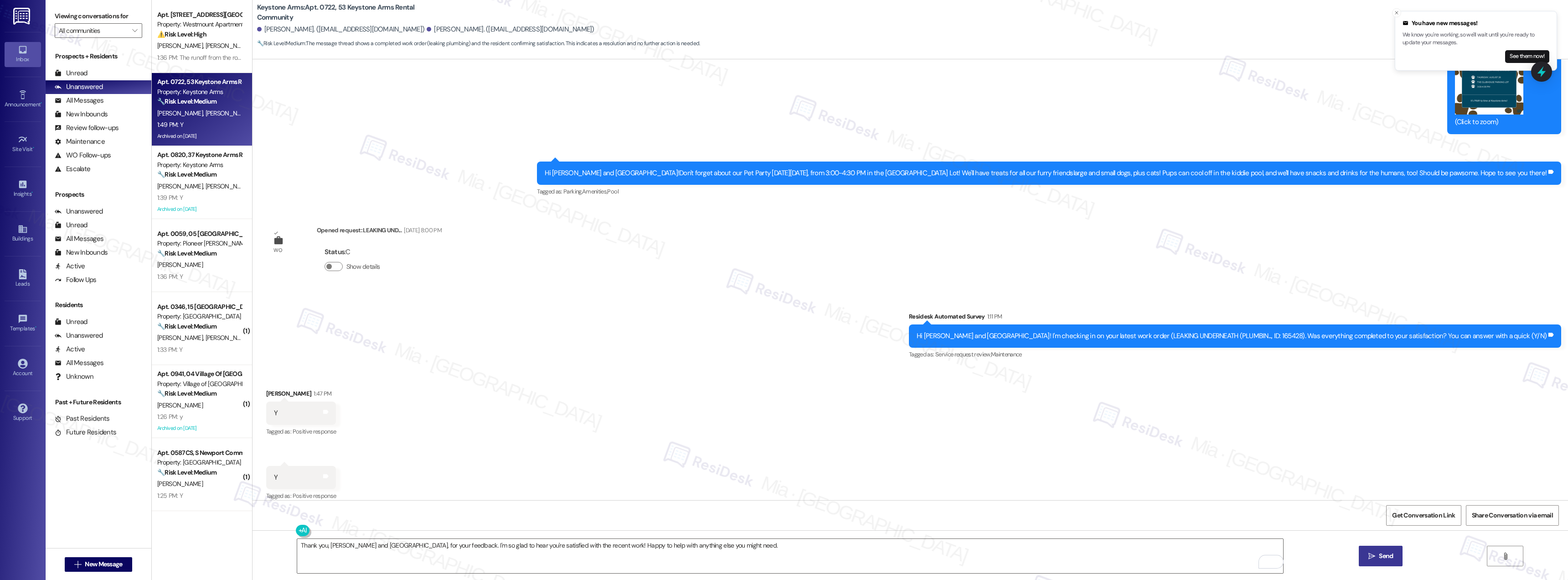
click at [1374, 553] on icon "" at bounding box center [1372, 556] width 7 height 7
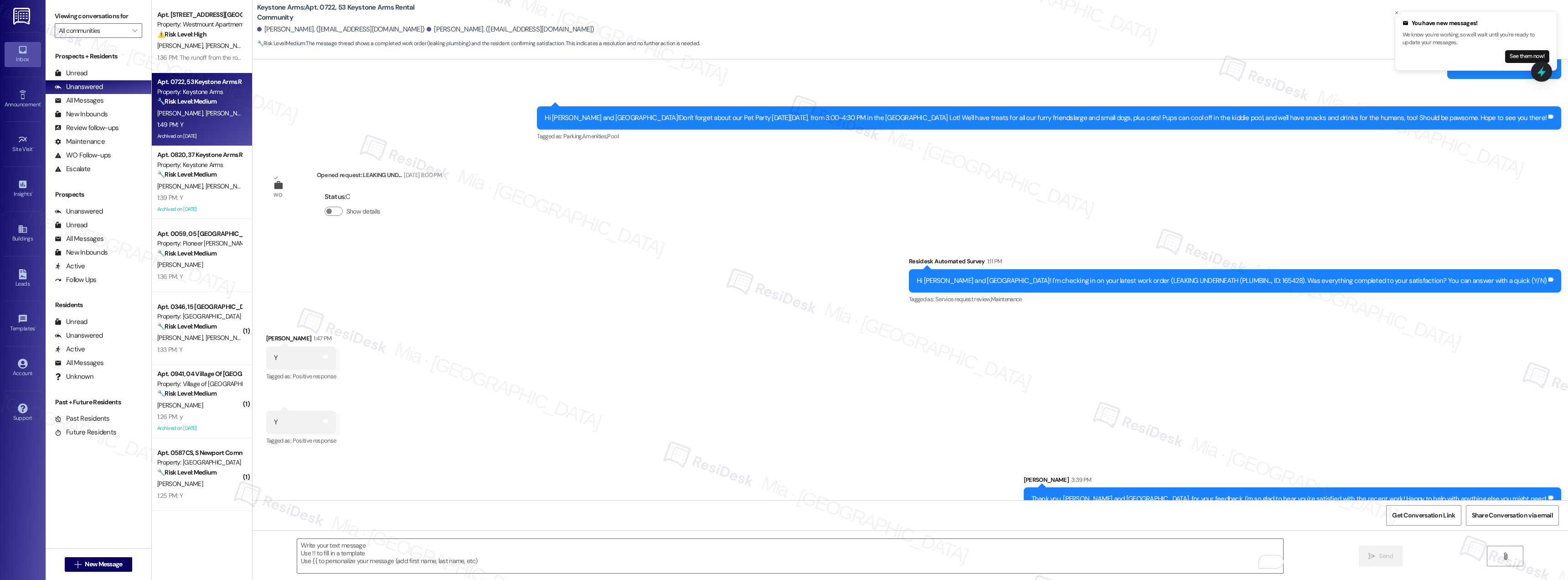
scroll to position [16840, 0]
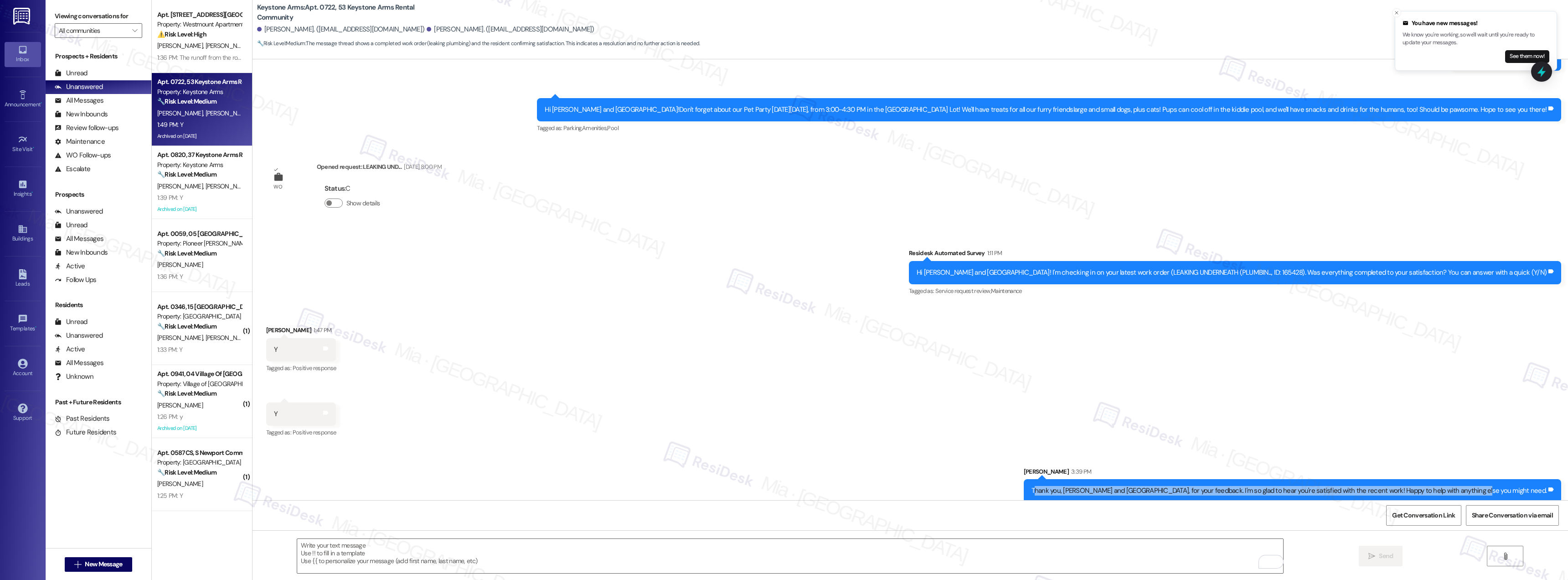
drag, startPoint x: 1127, startPoint y: 481, endPoint x: 1543, endPoint y: 483, distance: 416.0
click at [1543, 486] on div "Thank you, Portia and Odessa, for your feedback. I'm so glad to hear you're sat…" at bounding box center [1289, 491] width 518 height 10
copy div "hank you, Portia and Odessa, for your feedback. I'm so glad to hear you're sati…"
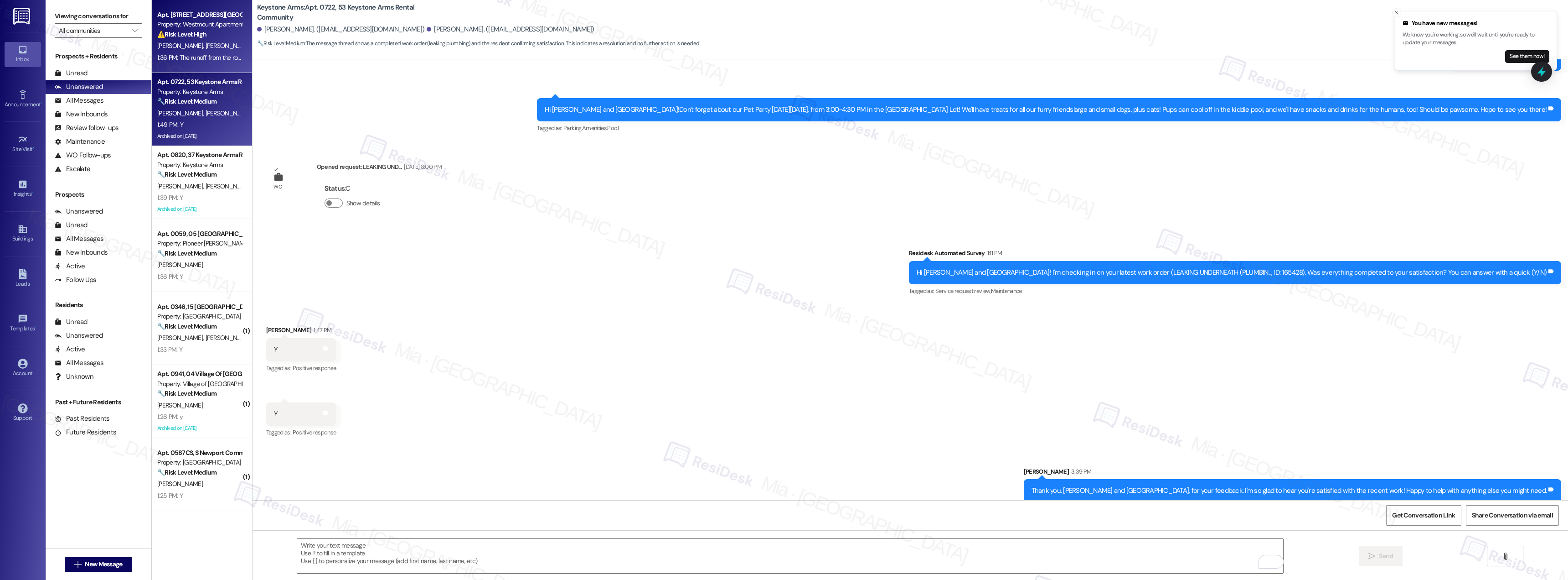
click at [191, 41] on div "H. Kreithen L. Kreithen" at bounding box center [200, 46] width 86 height 12
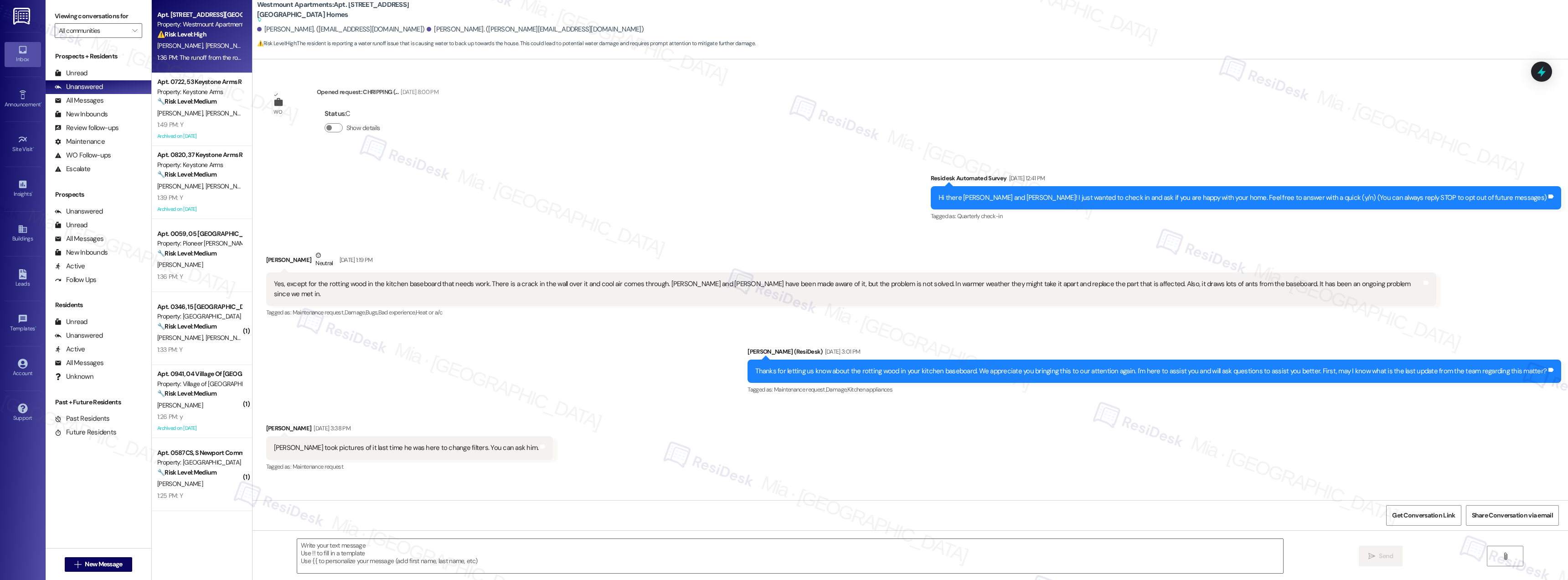
scroll to position [5900, 0]
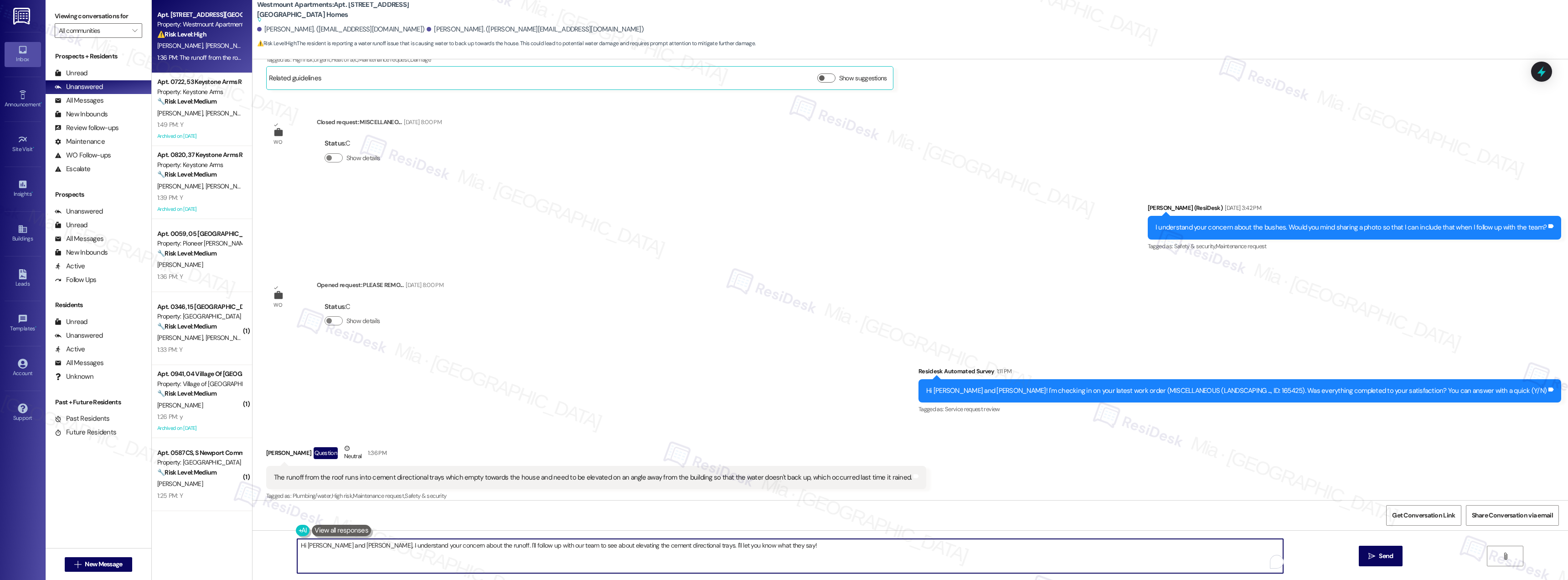
drag, startPoint x: 295, startPoint y: 548, endPoint x: 809, endPoint y: 550, distance: 514.0
click at [809, 550] on textarea "Hi Linda and Harold, I understand your concern about the runoff. I'll follow up…" at bounding box center [790, 555] width 986 height 34
paste textarea "Thank you, Linda, for your feedback and for providing the details about this wo…"
type textarea "Thank you, Linda, for your feedback and for providing the details about this wo…"
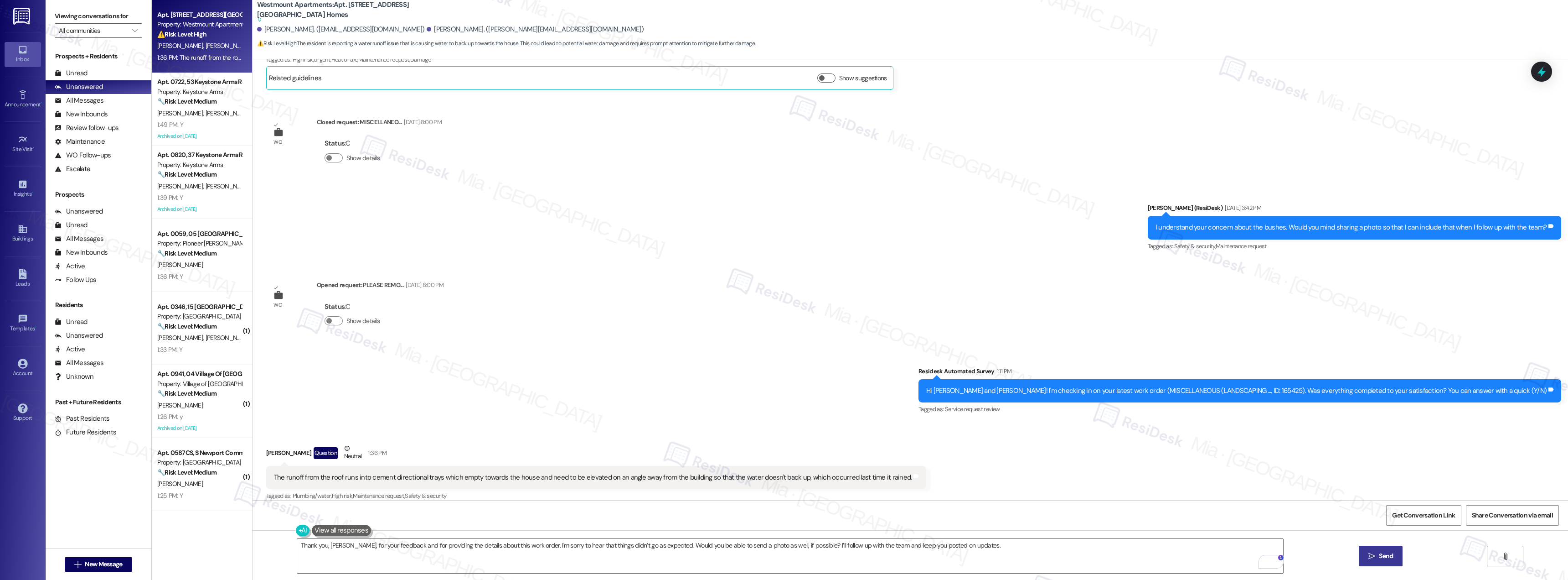
click at [1389, 560] on span "Send" at bounding box center [1386, 556] width 14 height 10
click at [1412, 516] on span "Get Conversation Link" at bounding box center [1424, 515] width 63 height 10
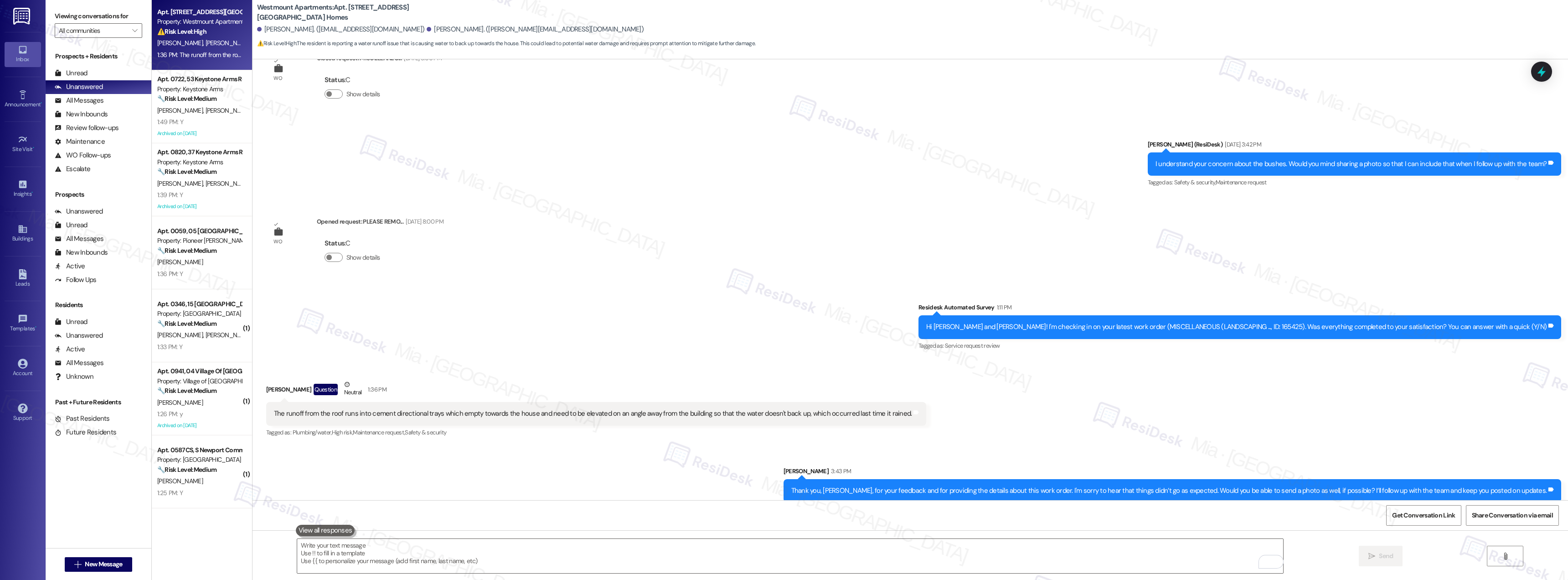
scroll to position [0, 0]
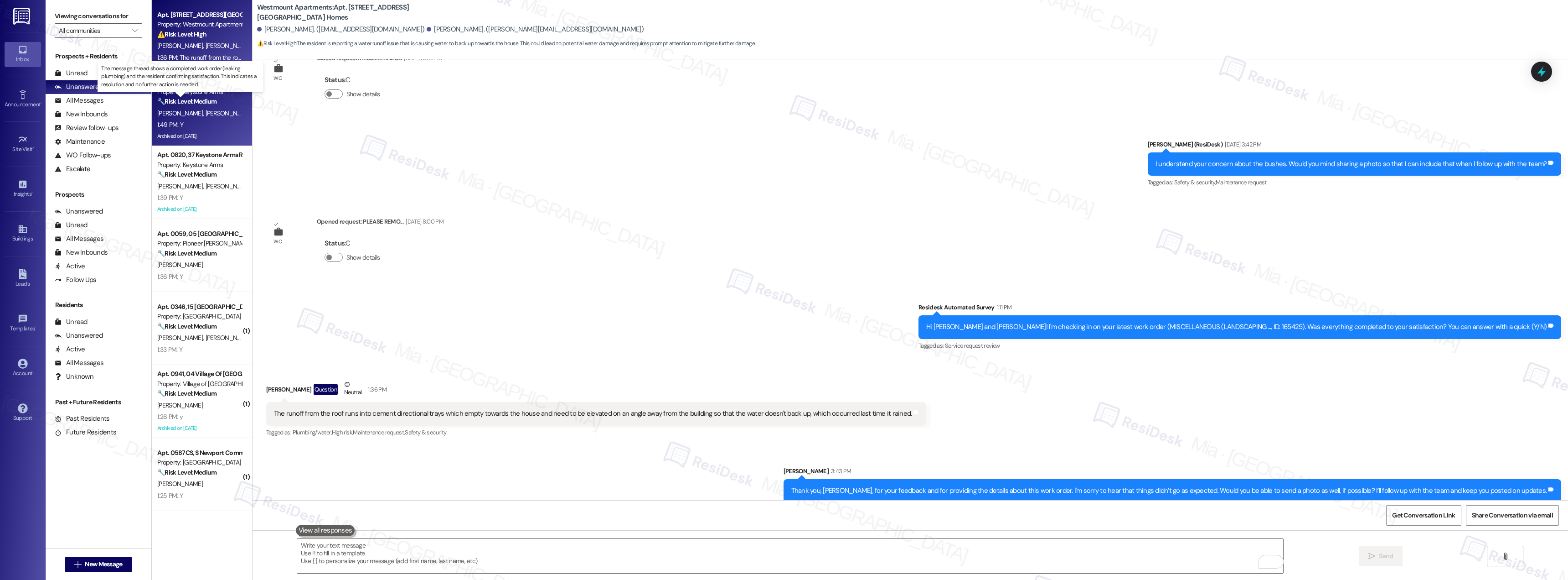
click at [179, 100] on strong "🔧 Risk Level: Medium" at bounding box center [187, 102] width 59 height 8
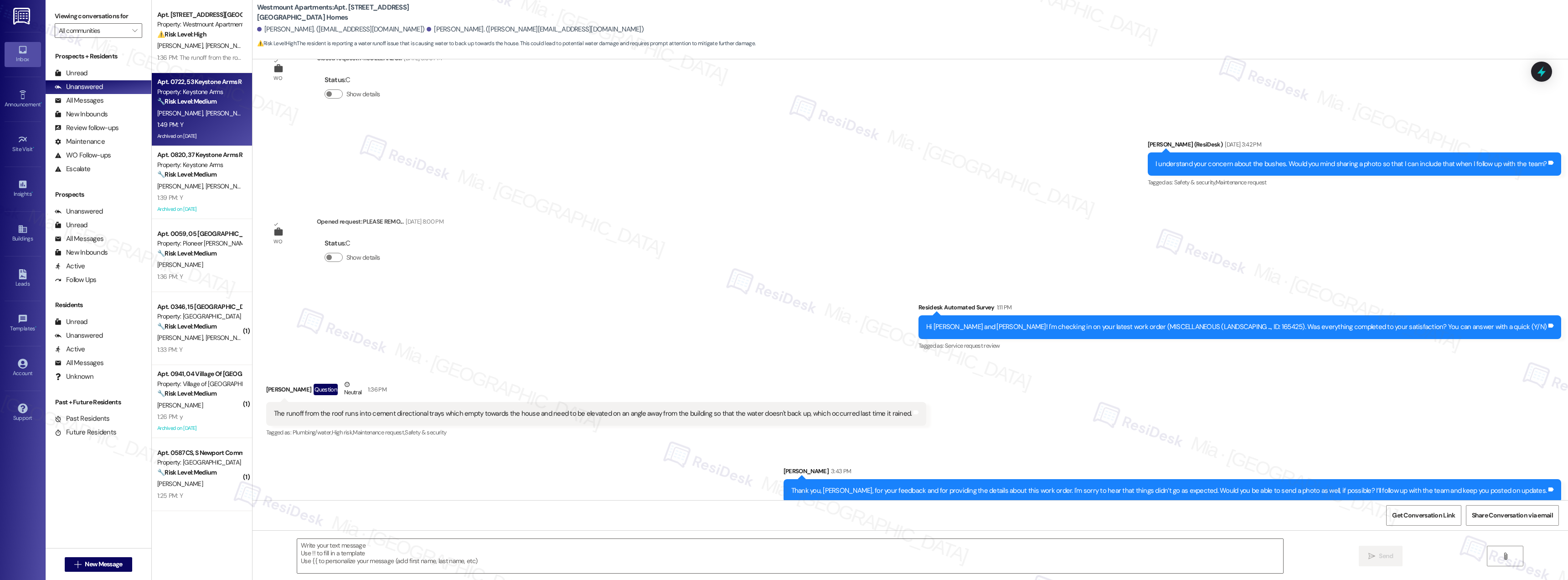
type textarea "Fetching suggested responses. Please feel free to read through the conversation…"
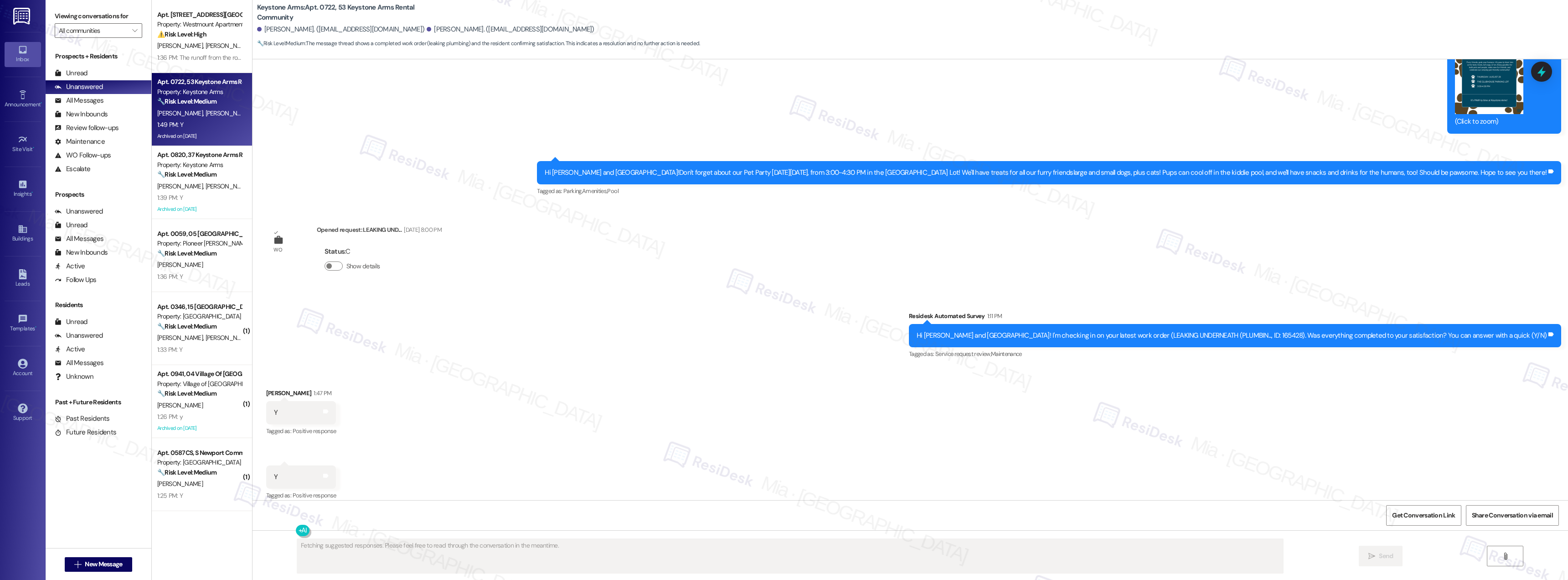
scroll to position [16777, 0]
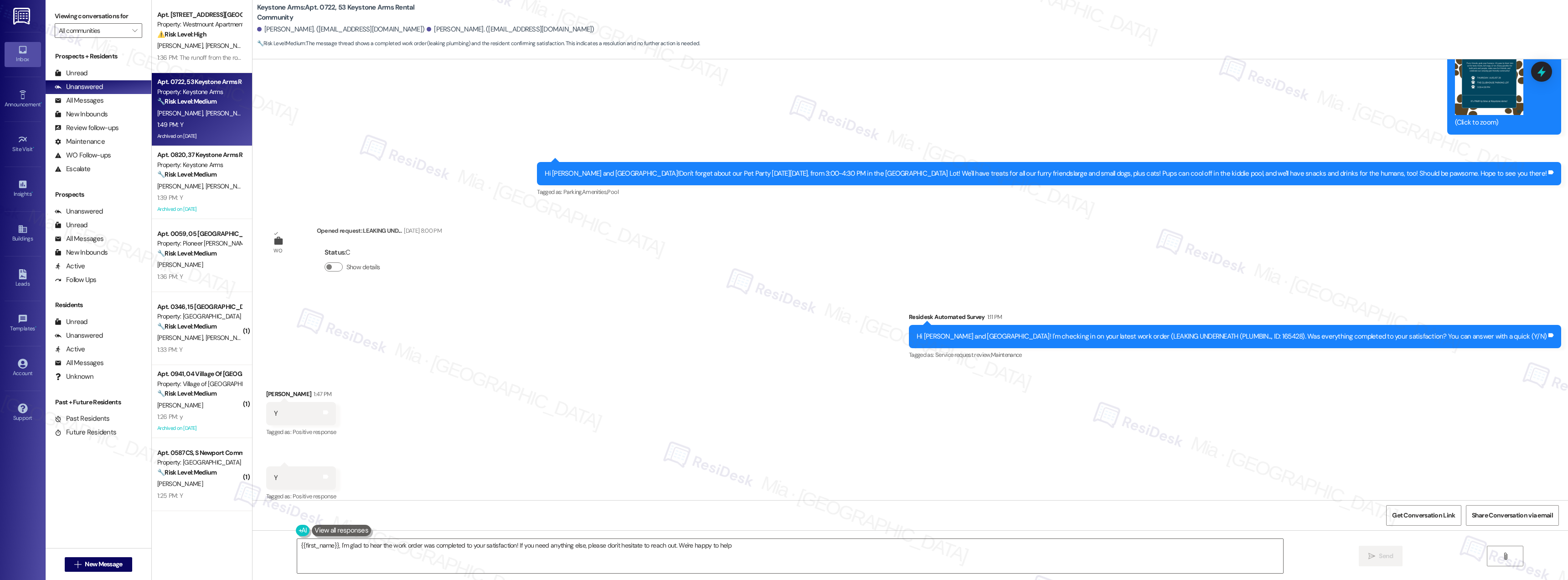
type textarea "{{first_name}}, I'm glad to hear the work order was completed to your satisfact…"
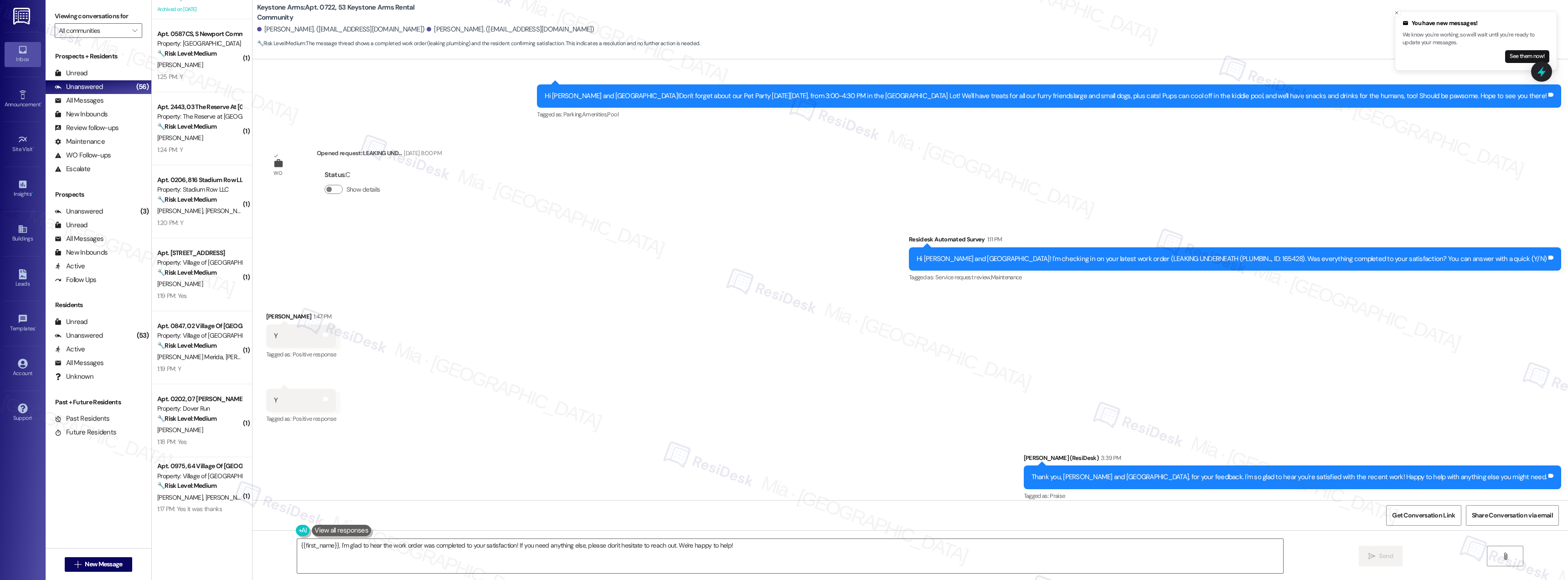
scroll to position [0, 0]
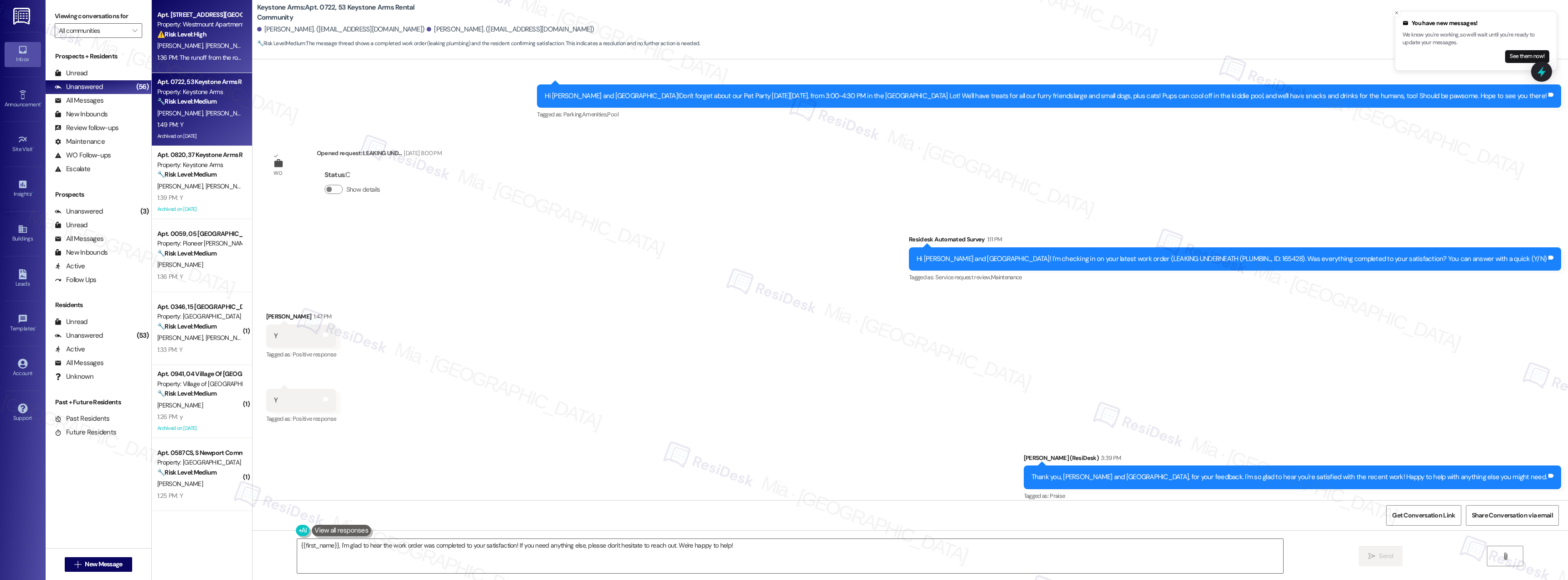
click at [176, 39] on div "⚠️ Risk Level: High The resident is reporting a water runoff issue that is caus…" at bounding box center [200, 35] width 84 height 10
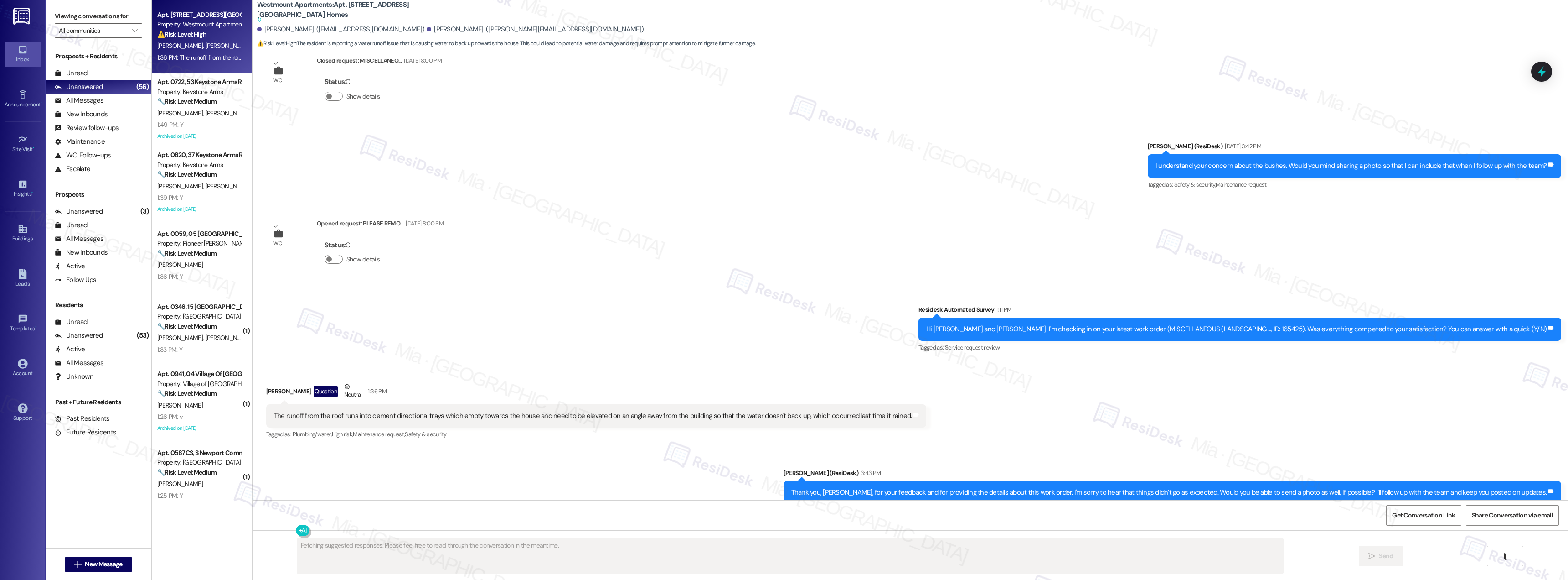
scroll to position [5977, 0]
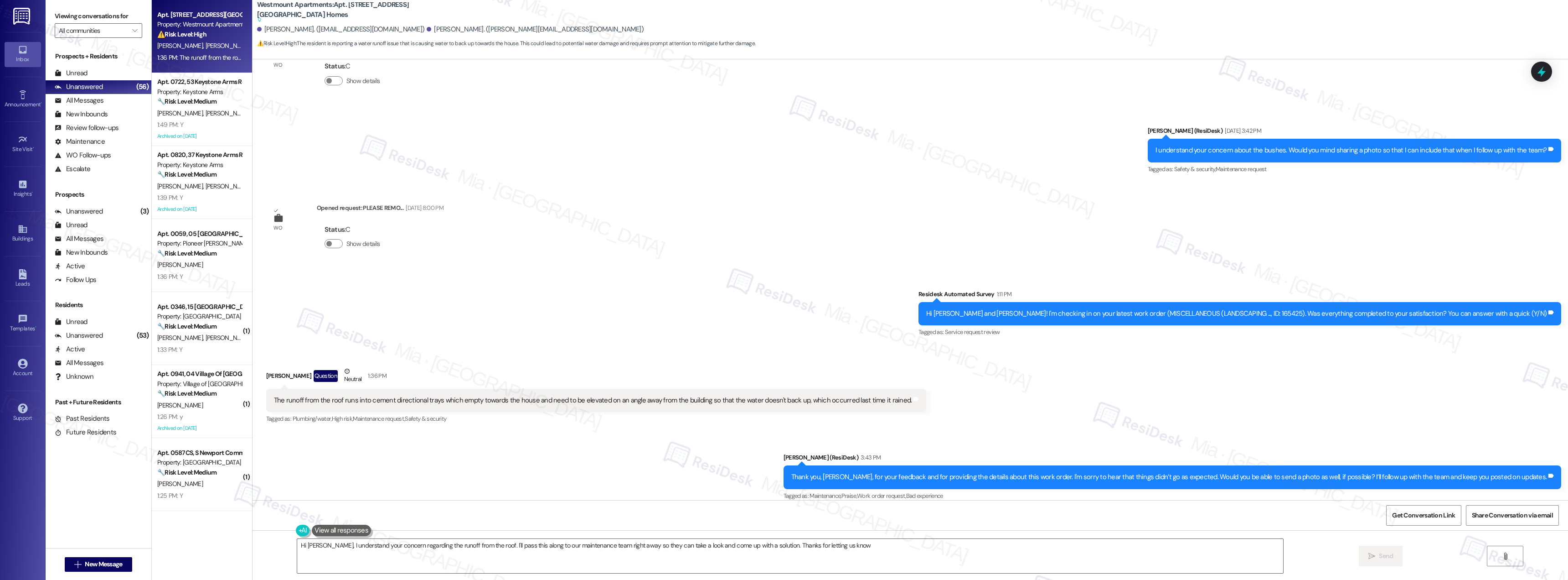
type textarea "Hi Linda, I understand your concern regarding the runoff from the roof. I'll pa…"
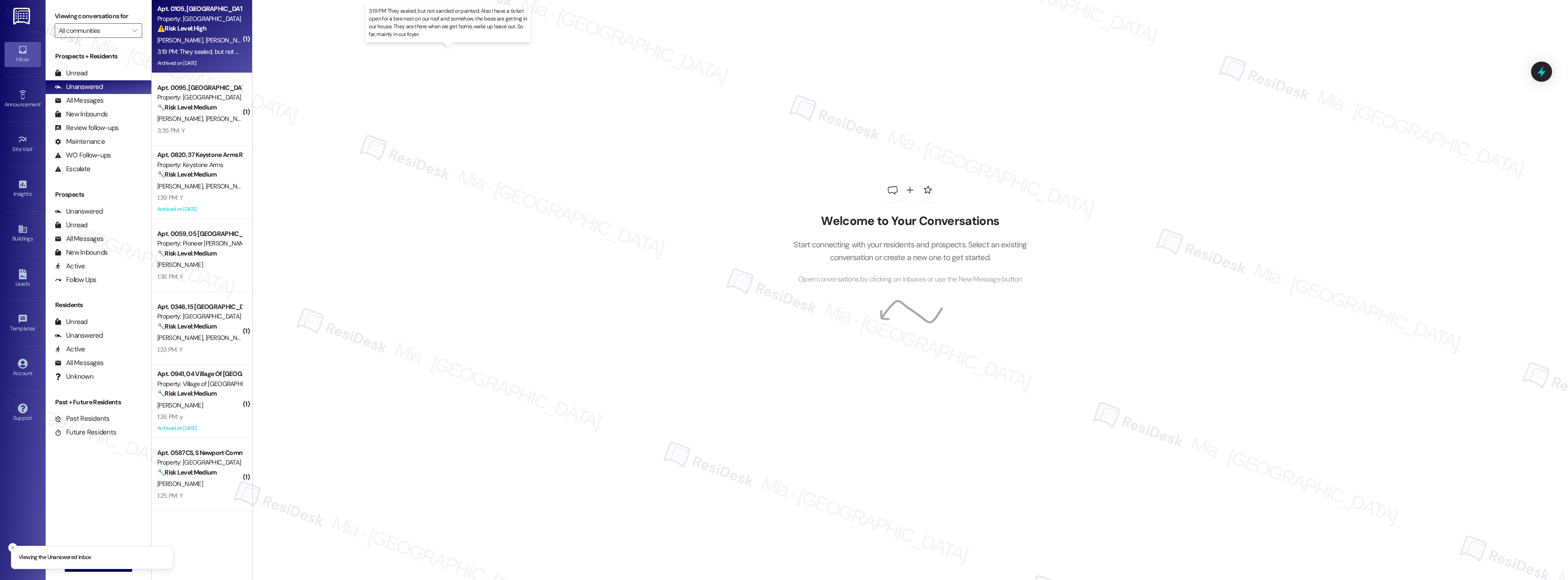
click at [201, 50] on div "3:19 PM: They sealed, but not sanded or painted. Also I have a ticket open for …" at bounding box center [459, 52] width 604 height 8
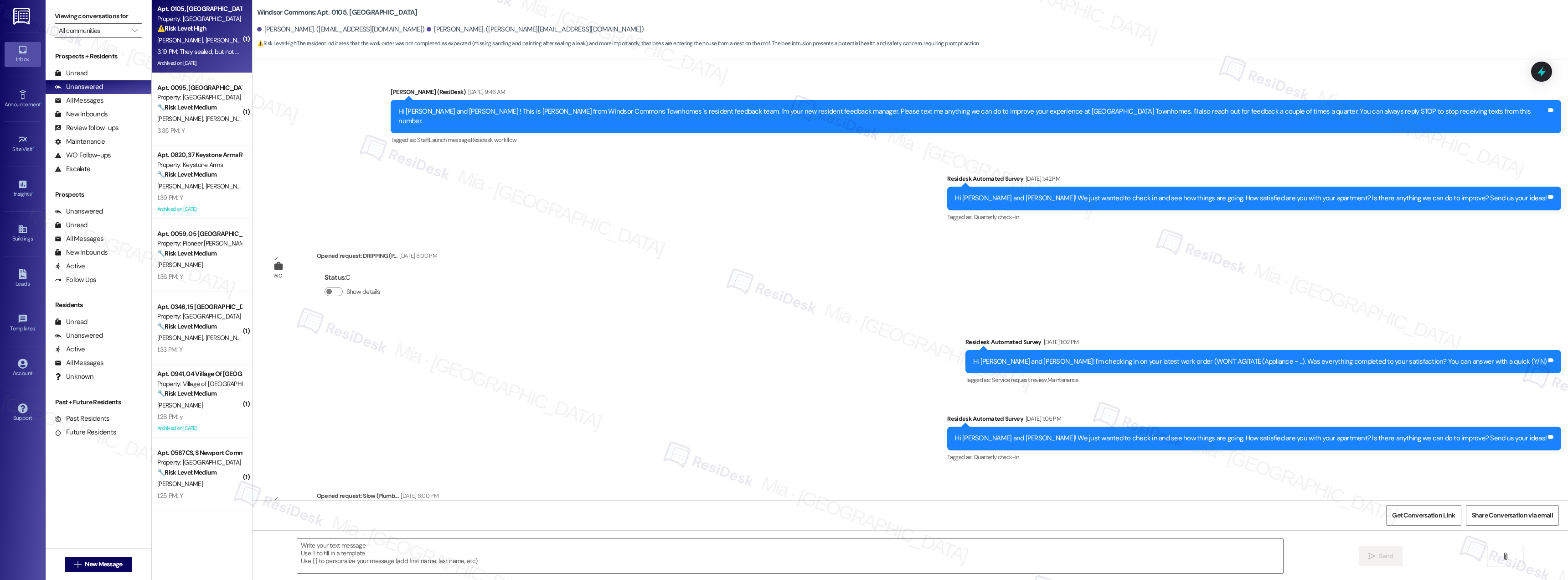
scroll to position [7270, 0]
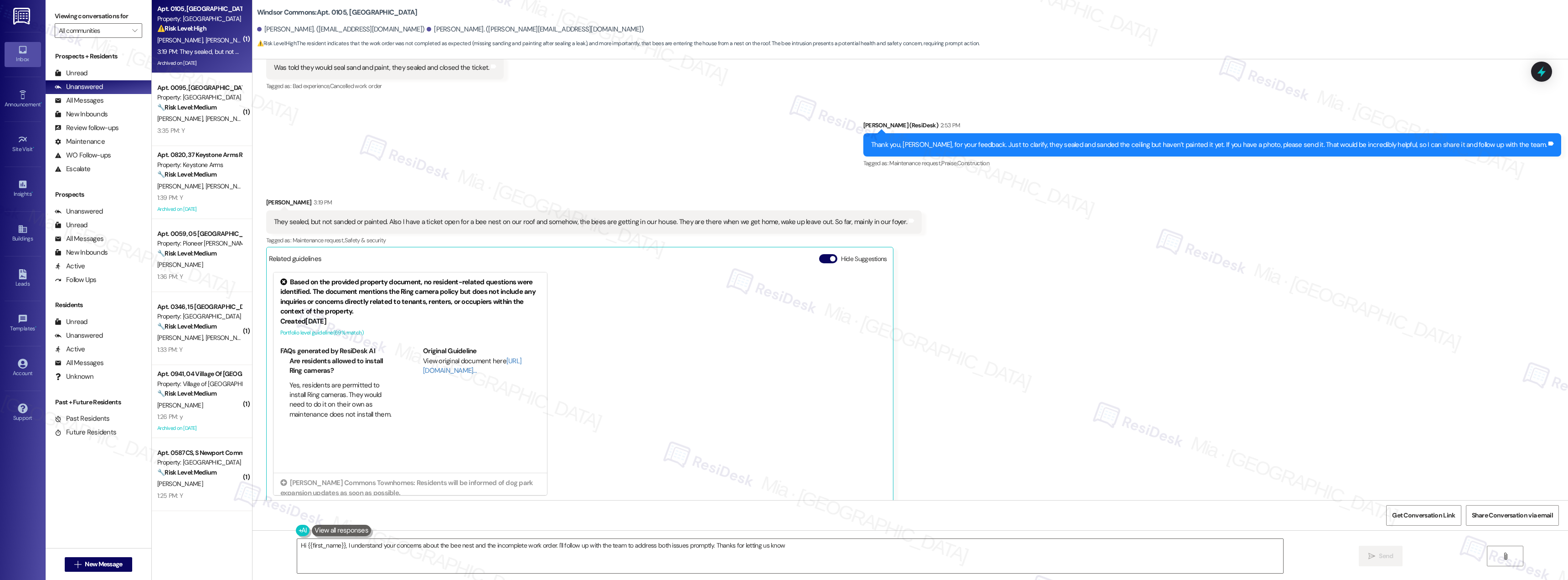
type textarea "Hi {{first_name}}, I understand your concerns about the bee nest and the incomp…"
drag, startPoint x: 384, startPoint y: 213, endPoint x: 884, endPoint y: 212, distance: 500.0
click at [884, 212] on div "They sealed, but not sanded or painted. Also I have a ticket open for a bee nes…" at bounding box center [594, 222] width 655 height 23
click at [190, 122] on div "[PERSON_NAME] [PERSON_NAME]" at bounding box center [200, 119] width 86 height 12
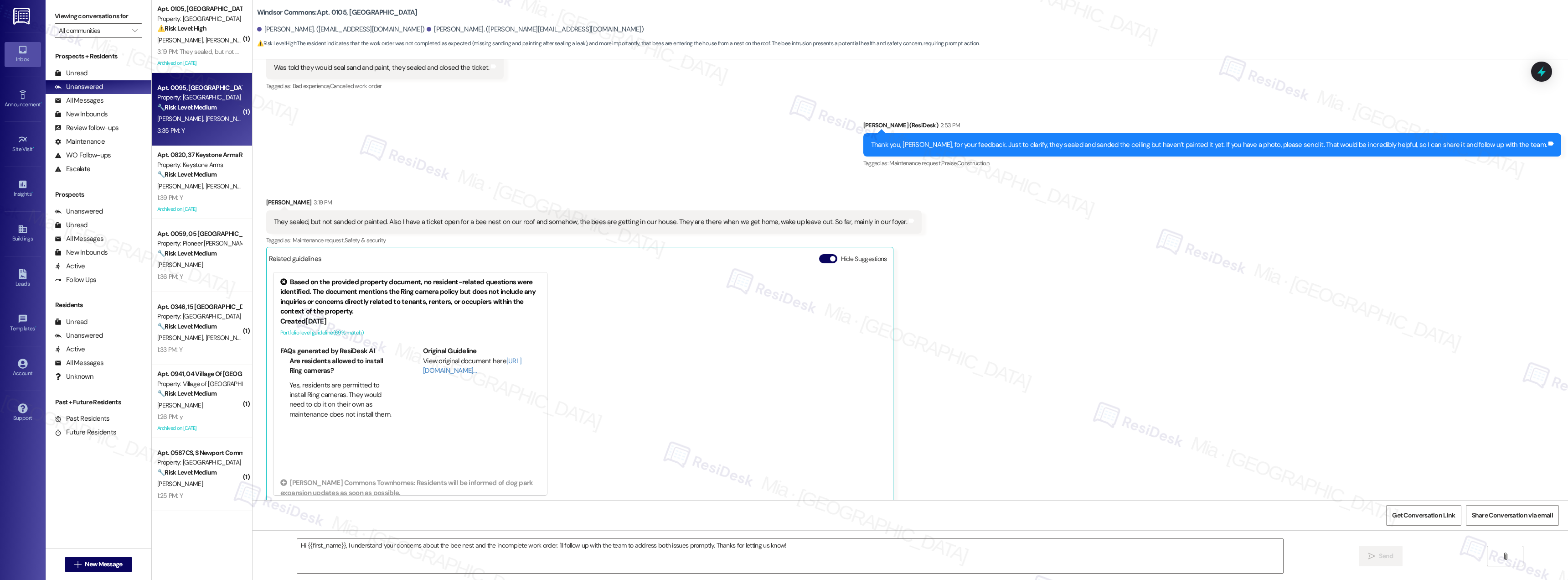
type textarea "Fetching suggested responses. Please feel free to read through the conversation…"
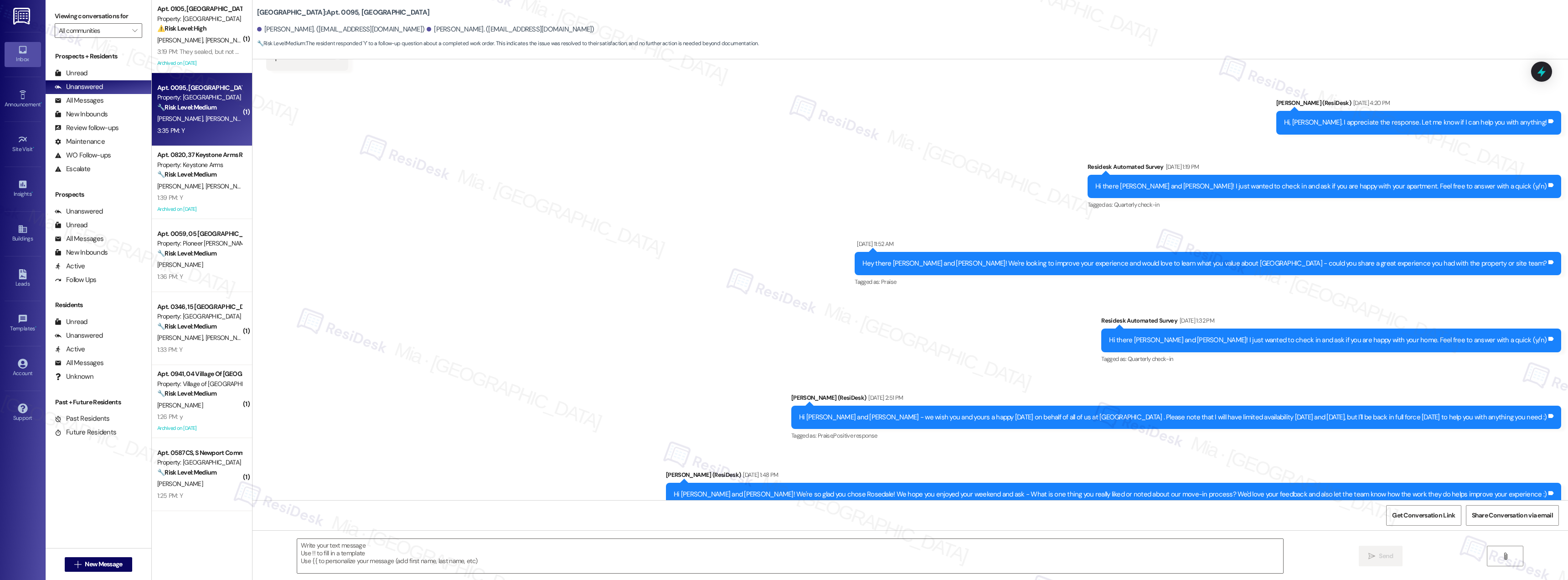
type textarea "Fetching suggested responses. Please feel free to read through the conversation…"
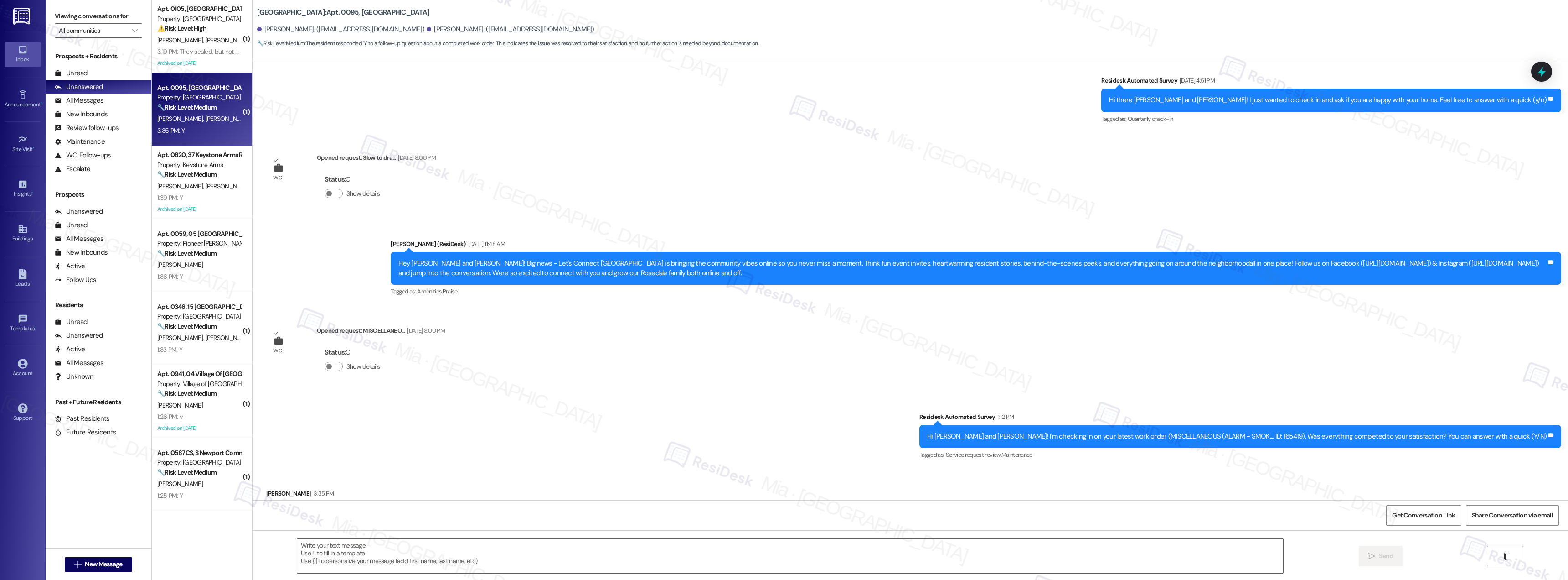
scroll to position [5043, 0]
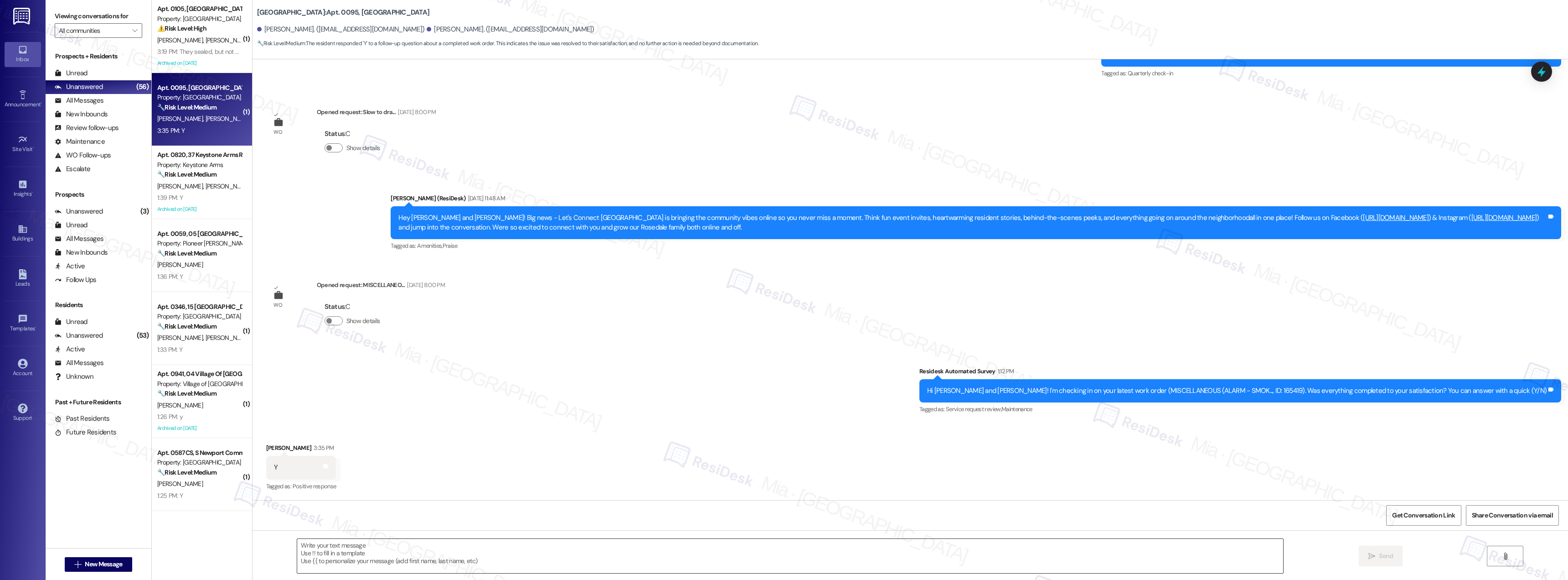
click at [400, 549] on textarea at bounding box center [790, 555] width 986 height 34
paste textarea "for your feedback. I'm so glad to hear you're satisfied with the recent work! I…"
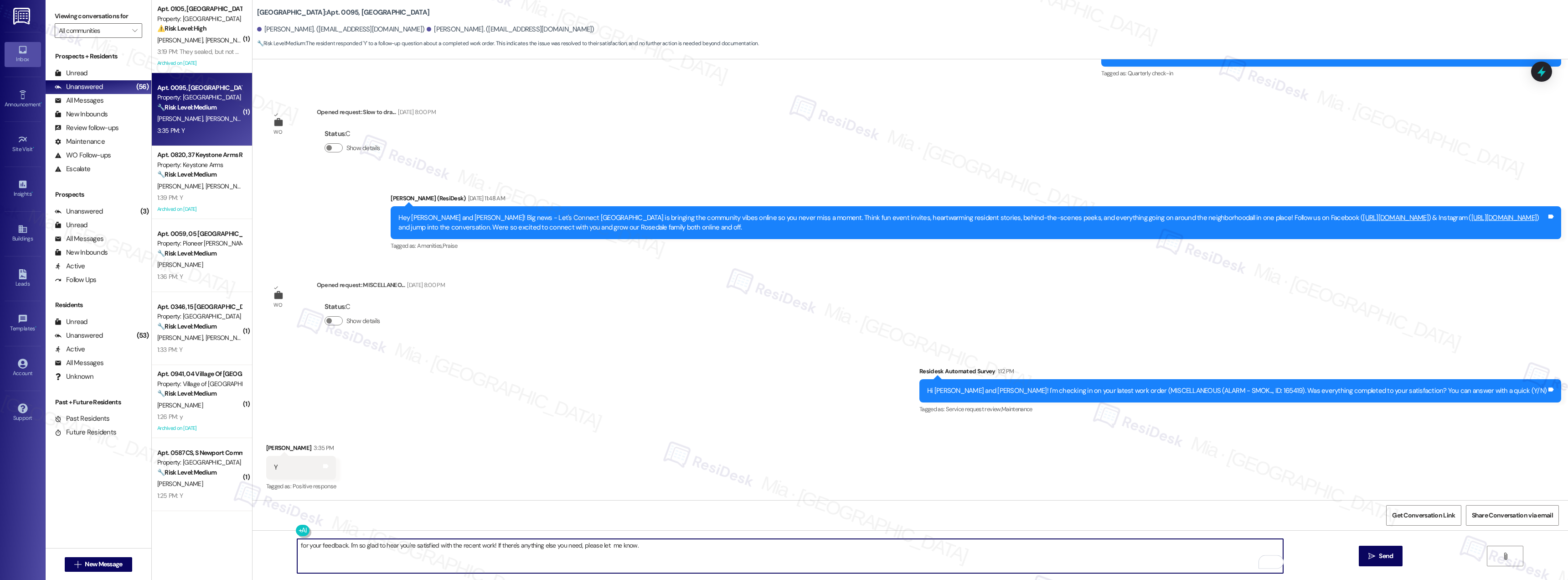
click at [297, 544] on textarea "for your feedback. I'm so glad to hear you're satisfied with the recent work! I…" at bounding box center [790, 555] width 986 height 34
click at [373, 545] on textarea "Thank you, Sebastian , for your feedback. I'm so glad to hear you're satisfied …" at bounding box center [790, 555] width 986 height 34
click at [349, 548] on textarea "Thank you, Sebastian , for your positive feedback. I'm so glad to hear you're s…" at bounding box center [790, 555] width 986 height 34
click at [685, 545] on textarea "Thank you, Sebastian, for your positive feedback. I'm so glad to hear you're sa…" at bounding box center [790, 555] width 986 height 34
type textarea "Thank you, Sebastian, for your positive feedback. I'm so glad to hear you're sa…"
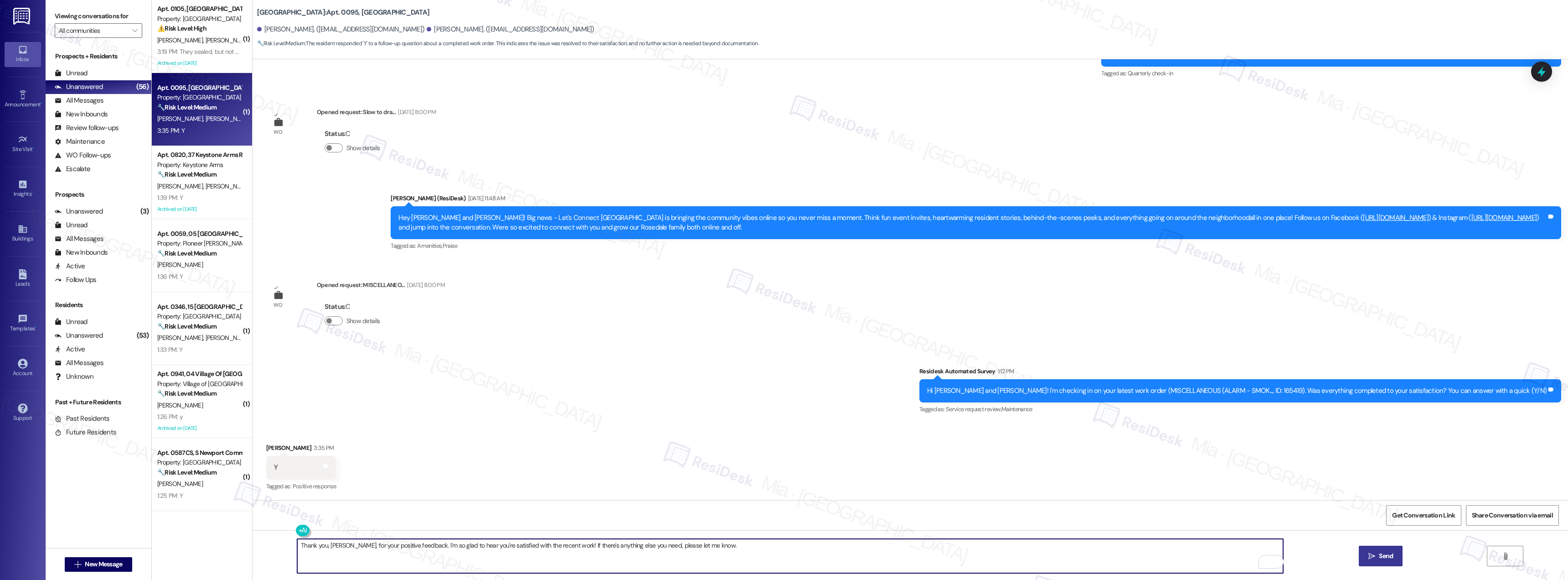
click at [1393, 559] on span "Send" at bounding box center [1386, 556] width 18 height 10
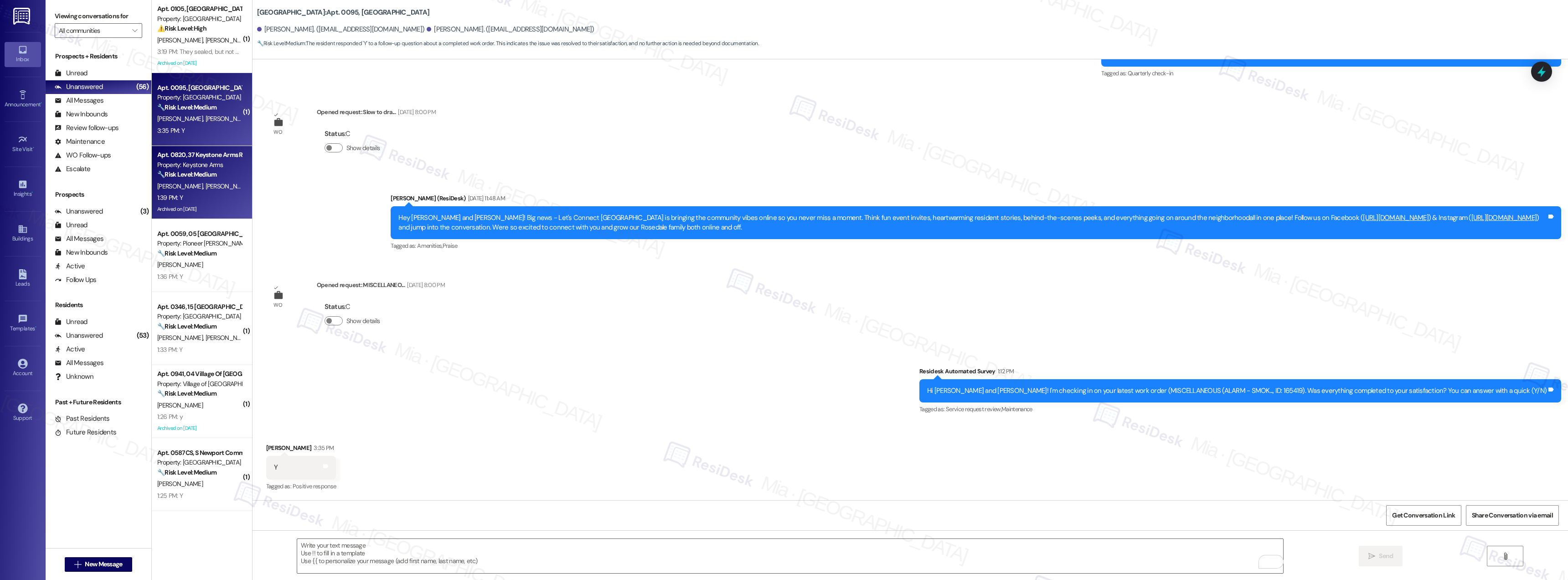
scroll to position [5043, 0]
click at [214, 191] on div "B. Witter D. Buie" at bounding box center [200, 186] width 86 height 12
type textarea "Fetching suggested responses. Please feel free to read through the conversation…"
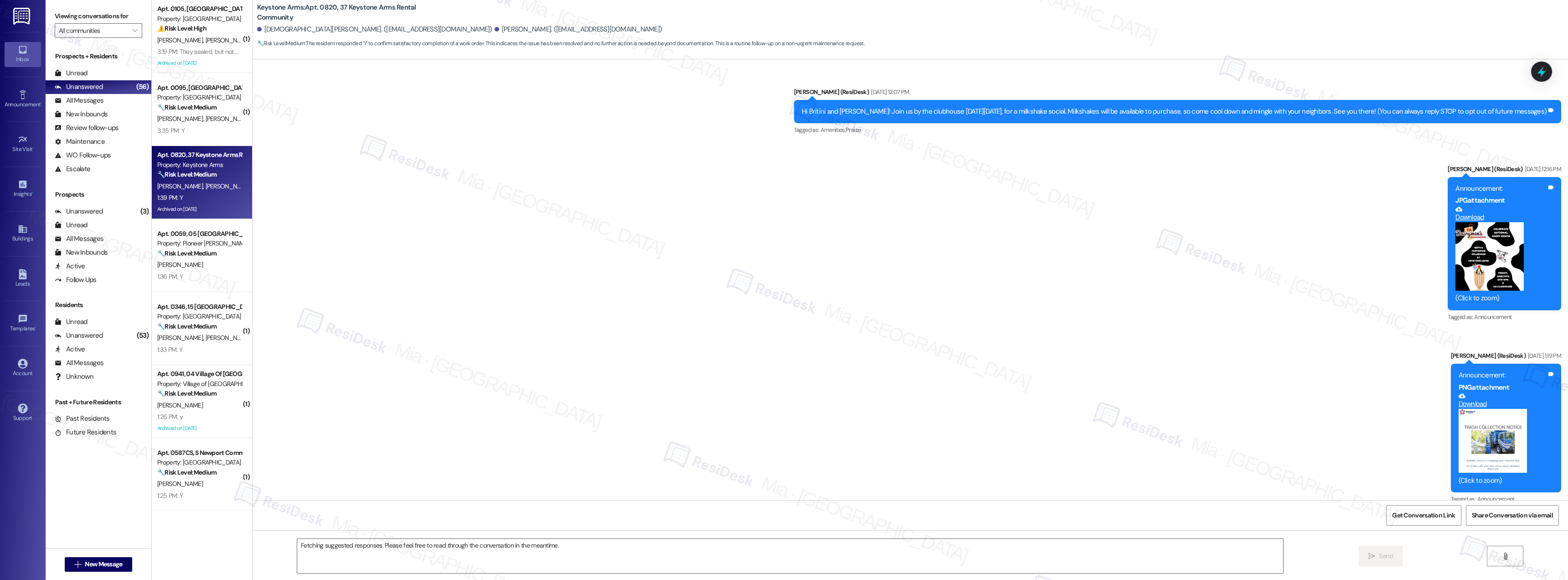
scroll to position [3942, 0]
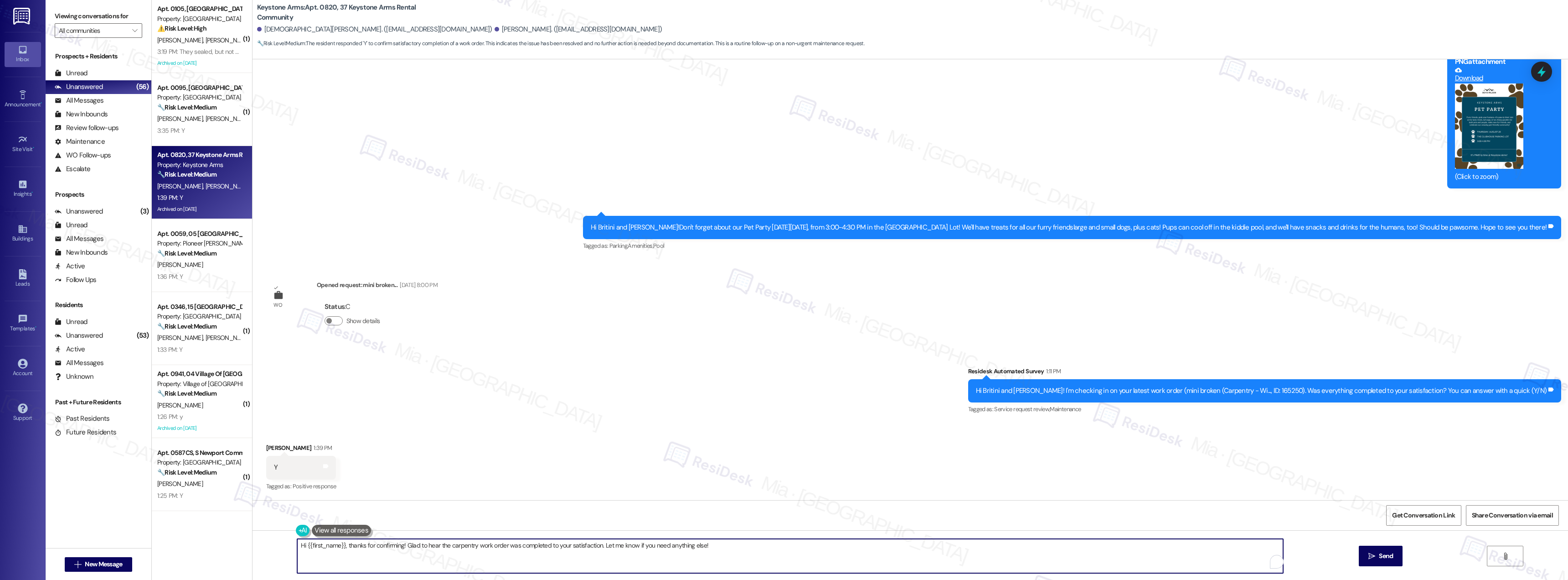
click at [377, 548] on textarea "Hi {{first_name}}, thanks for confirming! Glad to hear the carpentry work order…" at bounding box center [790, 555] width 986 height 34
drag, startPoint x: 338, startPoint y: 545, endPoint x: 300, endPoint y: 544, distance: 38.0
click at [300, 544] on textarea "Hi {{first_name}}, thanks for confirming! Glad to hear the carpentry work order…" at bounding box center [790, 555] width 986 height 34
click at [337, 545] on textarea "Hi Donal, thanks for confirming! Glad to hear the carpentry work order was comp…" at bounding box center [790, 555] width 986 height 34
click at [351, 545] on textarea "Hi Donal, thanks for confirming! Glad to hear the carpentry work order was comp…" at bounding box center [790, 555] width 986 height 34
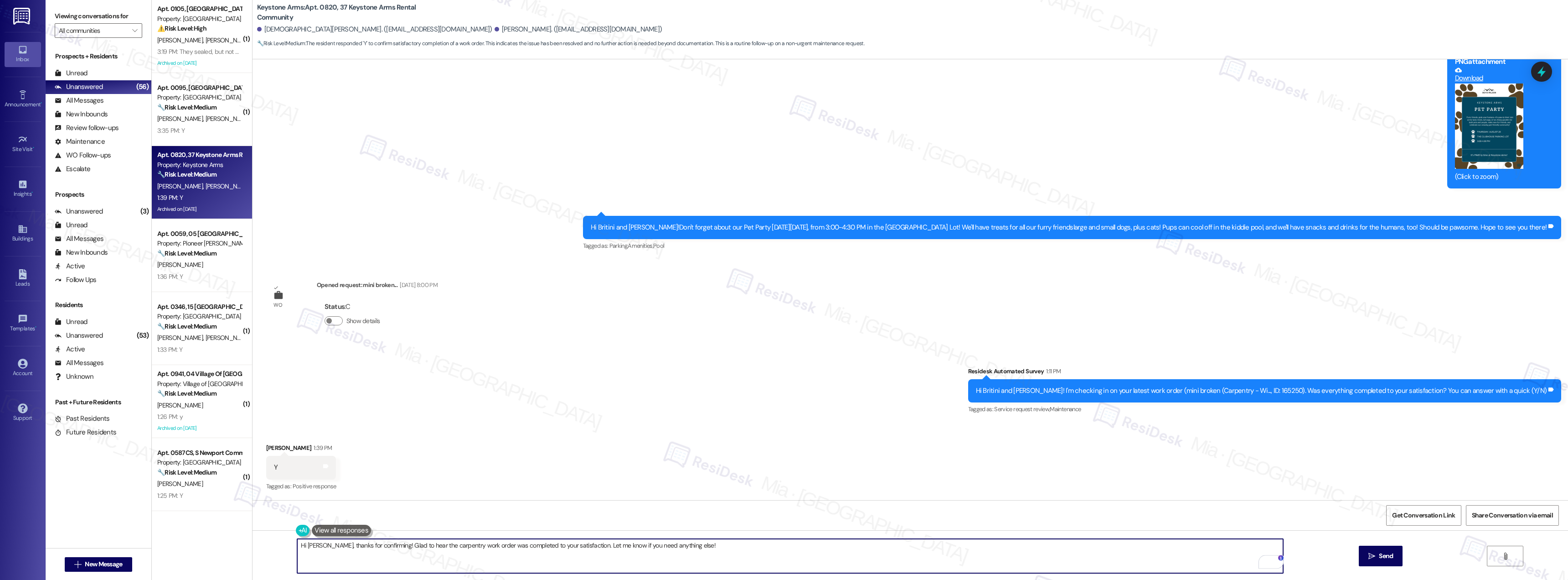
click at [349, 547] on textarea "Hi Donal, thanks for confirming! Glad to hear the carpentry work order was comp…" at bounding box center [790, 555] width 986 height 34
click at [352, 545] on textarea "Hi Donal, thanks for confirming! Glad to hear the carpentry work order was comp…" at bounding box center [790, 555] width 986 height 34
click at [346, 545] on textarea "Hi Donal, thanks for confirming! Glad to hear the carpentry work order was comp…" at bounding box center [790, 555] width 986 height 34
click at [356, 541] on textarea "Hi Donal, thanks for confirming! Glad to hear the carpentry work order was comp…" at bounding box center [790, 555] width 986 height 34
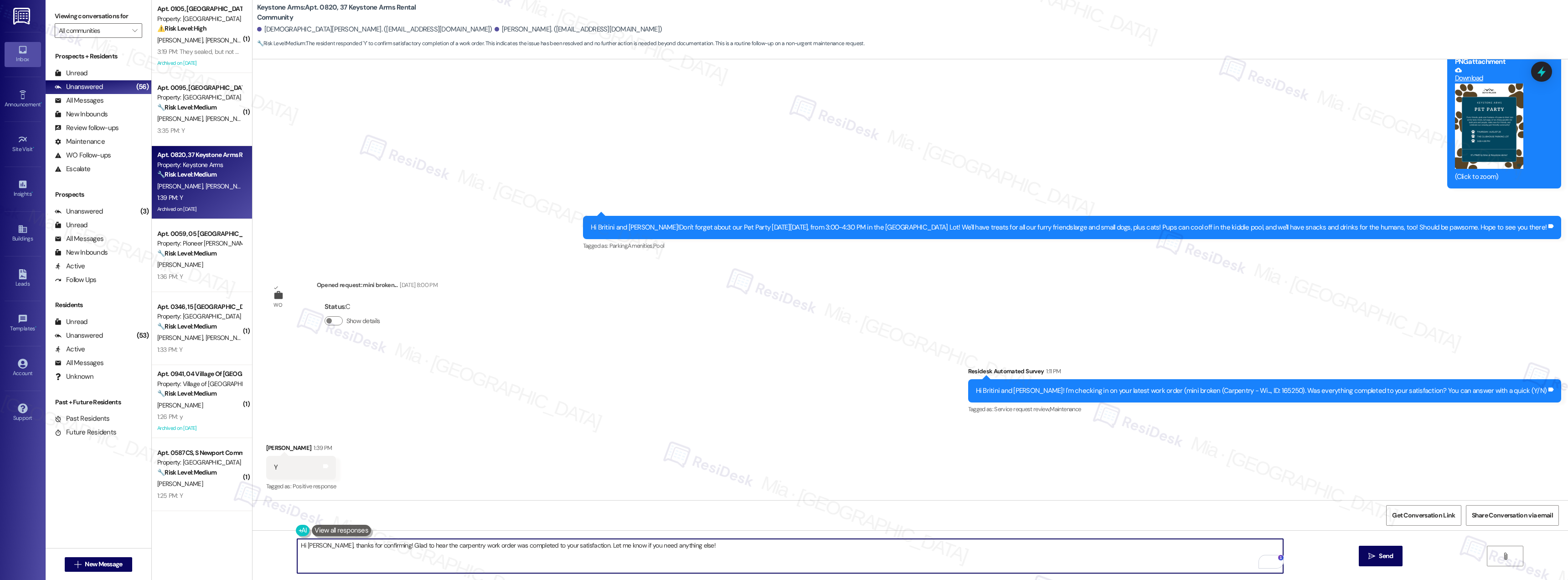
click at [356, 541] on textarea "Hi Donal, thanks for confirming! Glad to hear the carpentry work order was comp…" at bounding box center [790, 555] width 986 height 34
type textarea "Hi Donal, thanks for your feedback! Glad to hear the carpentry work order was c…"
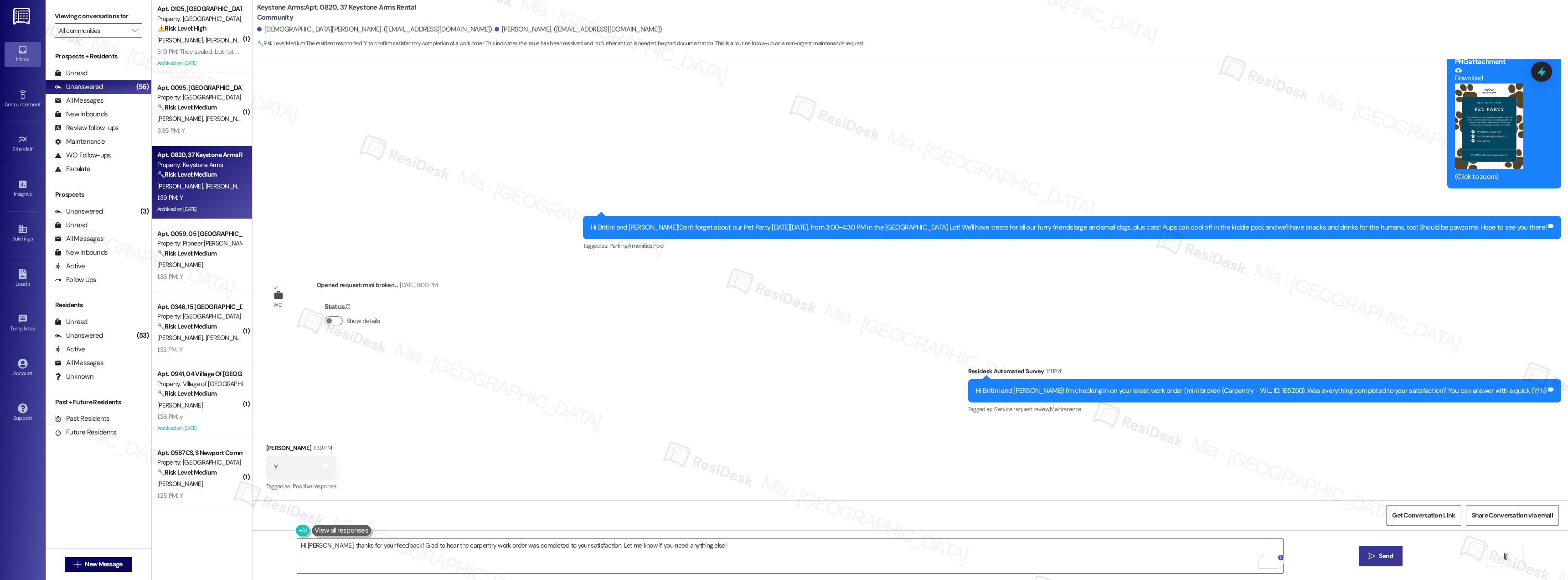
click at [1375, 558] on span " Send" at bounding box center [1381, 556] width 29 height 10
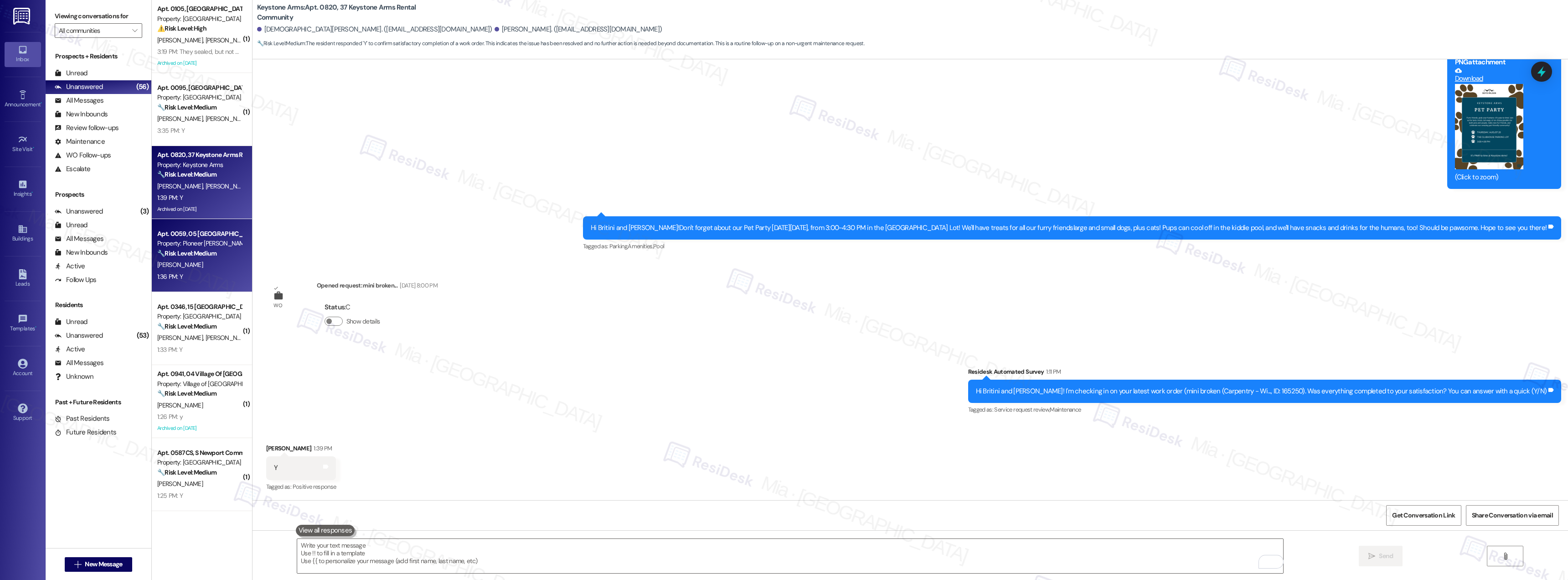
click at [196, 260] on div "E. Rollins" at bounding box center [200, 264] width 86 height 12
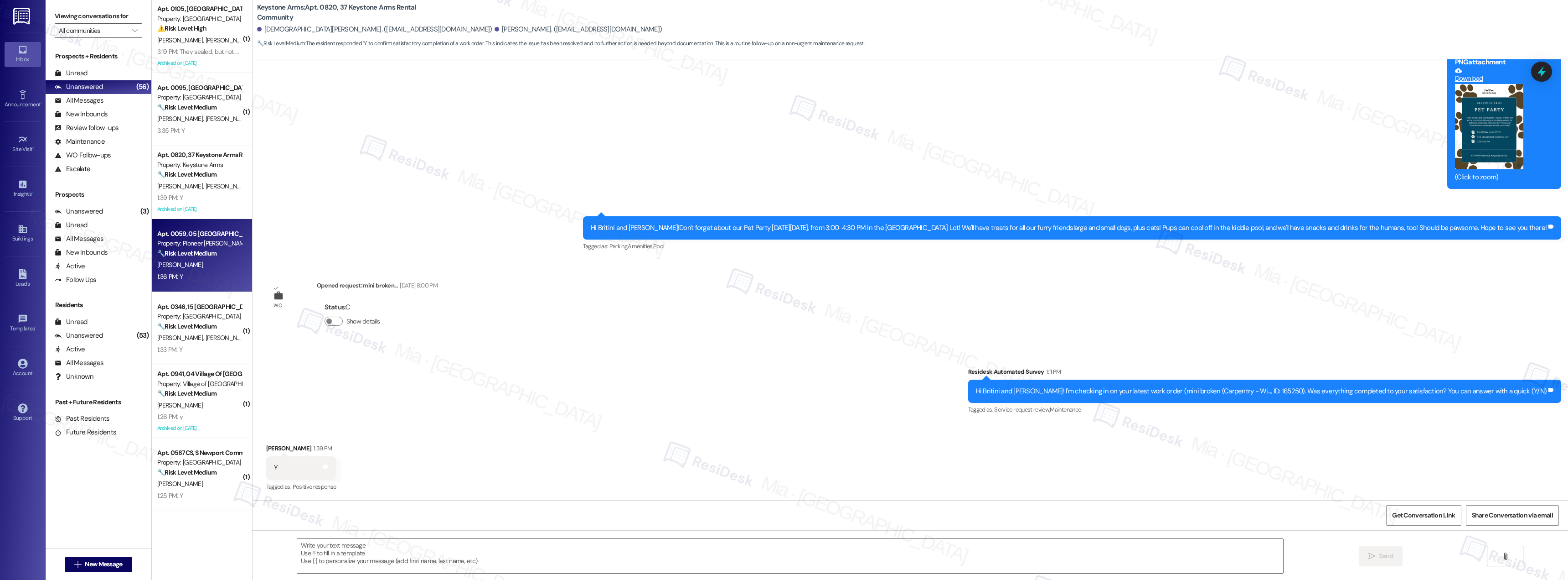
type textarea "Fetching suggested responses. Please feel free to read through the conversation…"
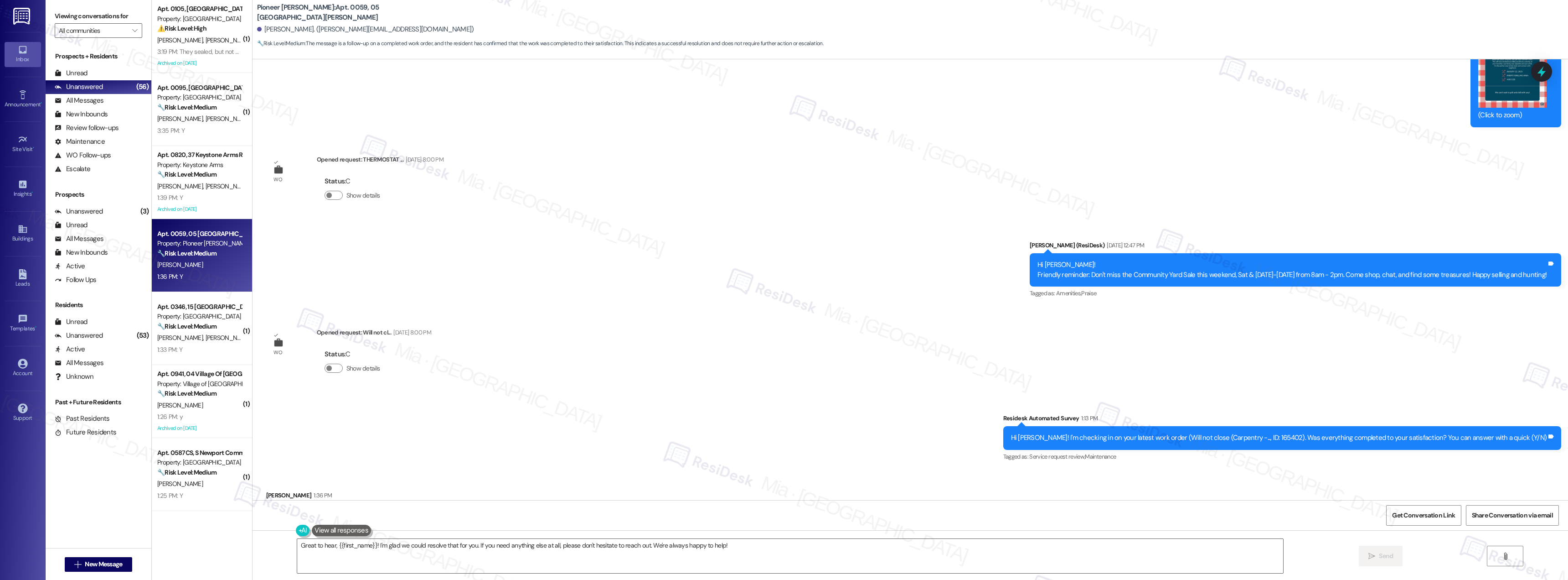
scroll to position [3712, 0]
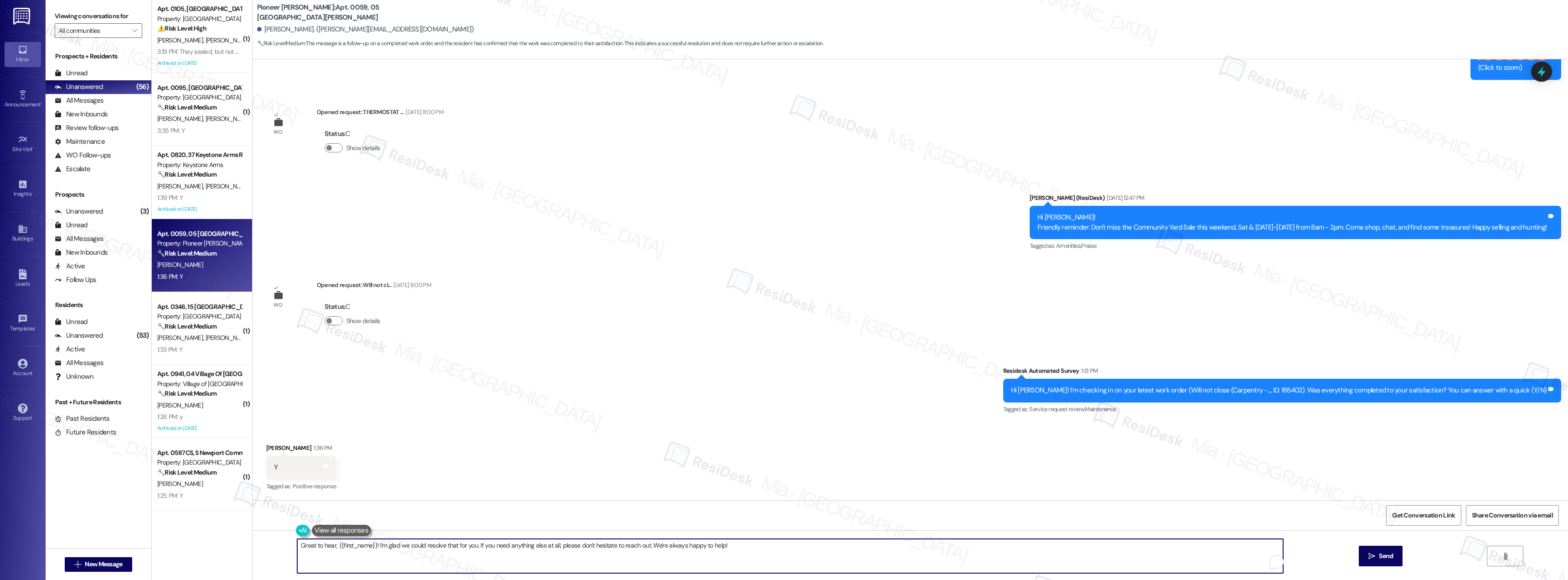
drag, startPoint x: 437, startPoint y: 544, endPoint x: 402, endPoint y: 545, distance: 35.0
click at [402, 545] on textarea "Great to hear, {{first_name}}! I'm glad we could resolve that for you. If you n…" at bounding box center [790, 555] width 986 height 34
drag, startPoint x: 469, startPoint y: 545, endPoint x: 394, endPoint y: 547, distance: 75.0
click at [394, 547] on textarea "Great to hear, {{first_name}}! I'm glad we could resolve that for you. If you n…" at bounding box center [790, 555] width 986 height 34
click at [492, 560] on textarea "Great to hear, {{first_name}}! I'm glad the work order was completed to your sa…" at bounding box center [790, 555] width 986 height 34
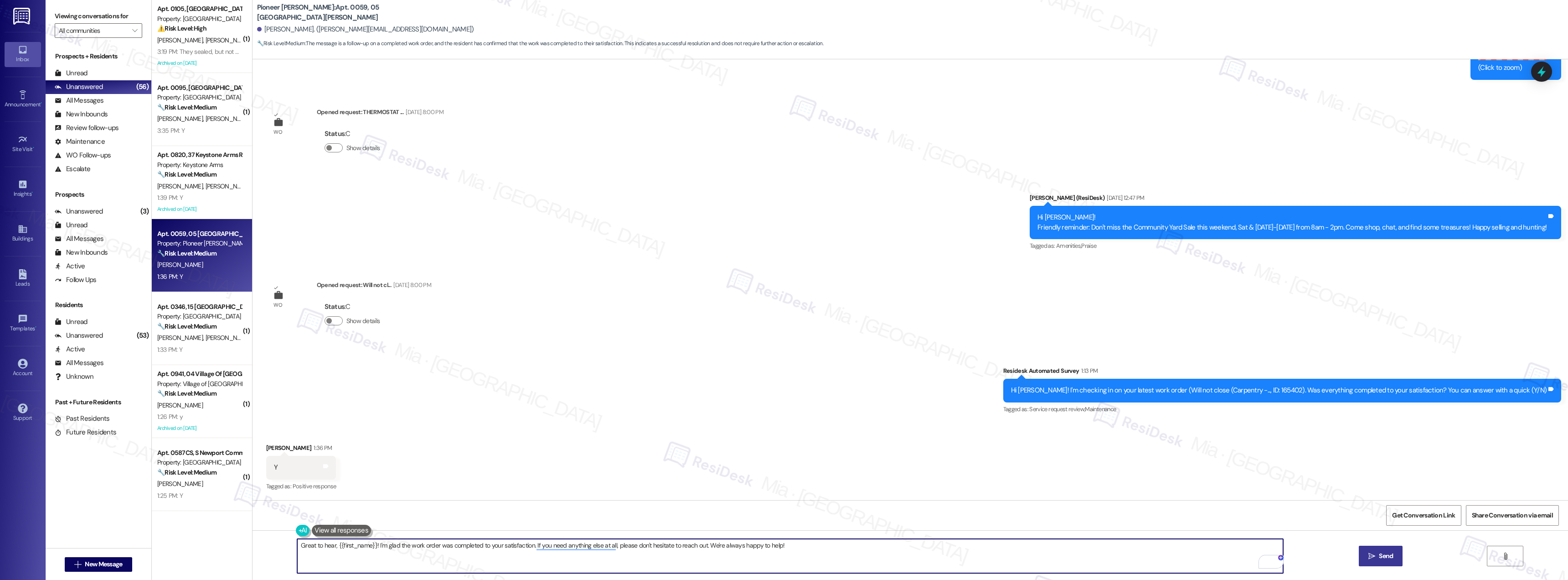
type textarea "Great to hear, {{first_name}}! I'm glad the work order was completed to your sa…"
click at [1373, 561] on span " Send" at bounding box center [1381, 556] width 29 height 10
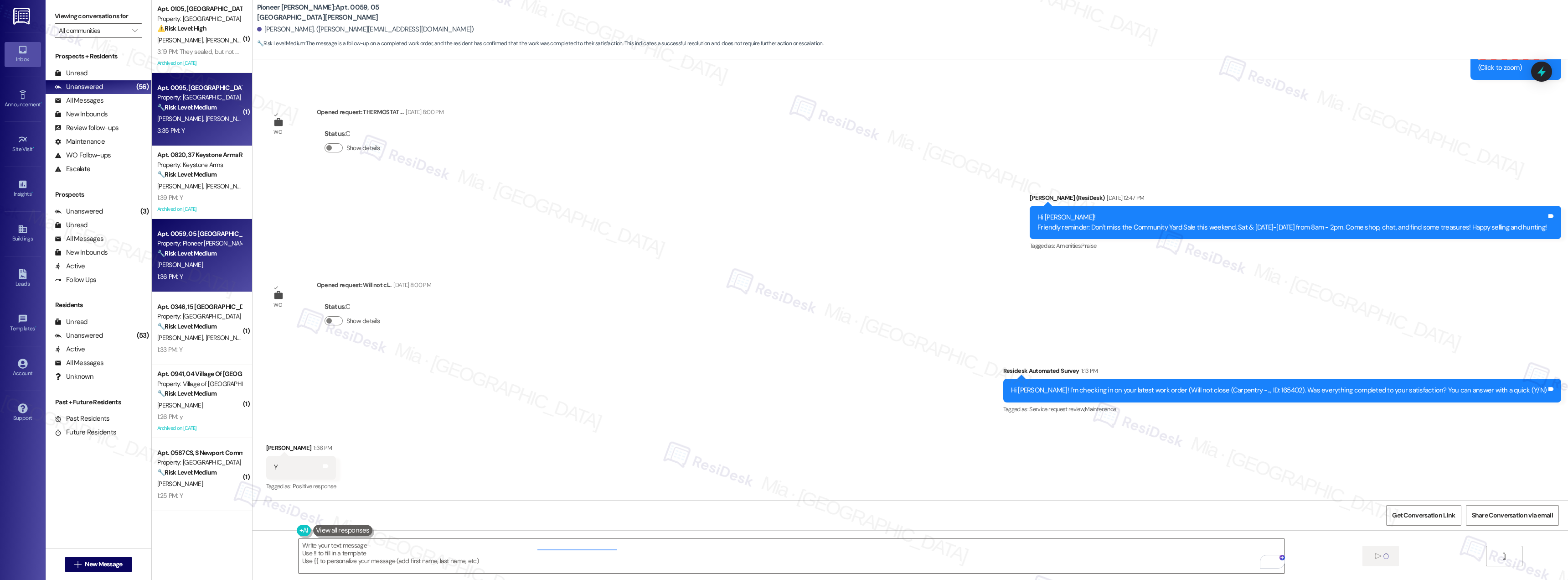
scroll to position [3711, 0]
click at [200, 126] on div "3:35 PM: Y 3:35 PM: Y" at bounding box center [200, 130] width 86 height 12
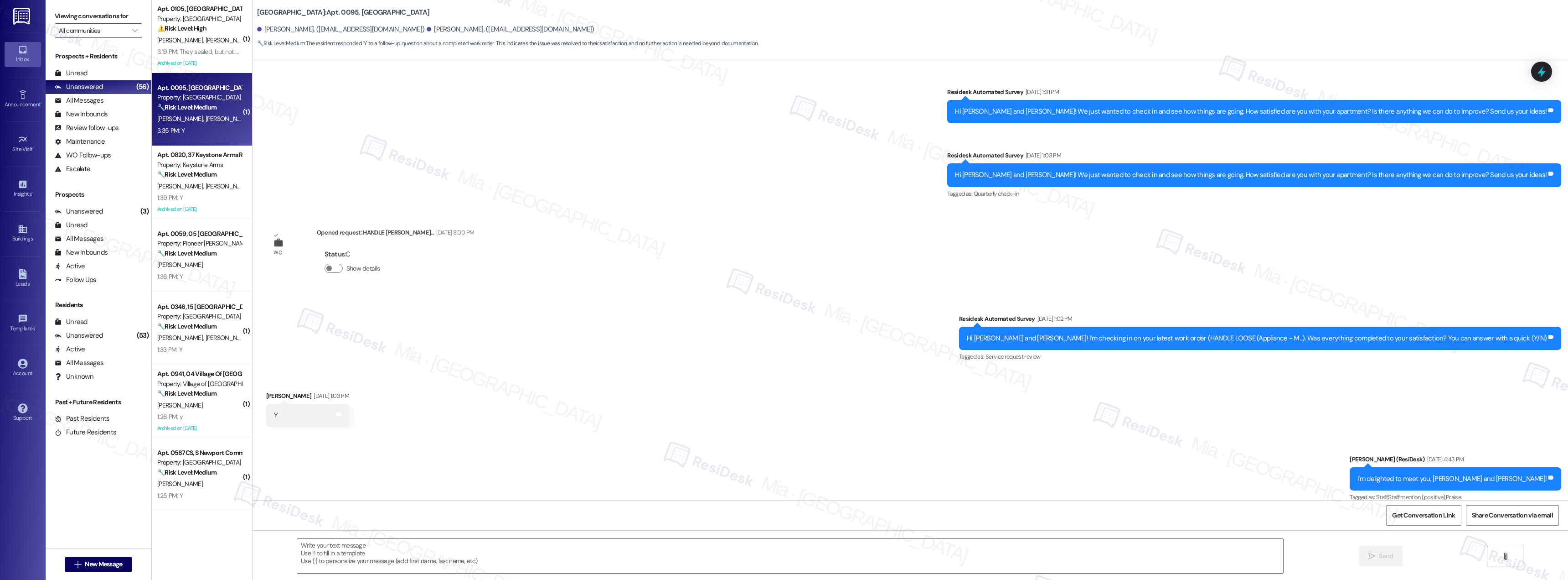
scroll to position [5043, 0]
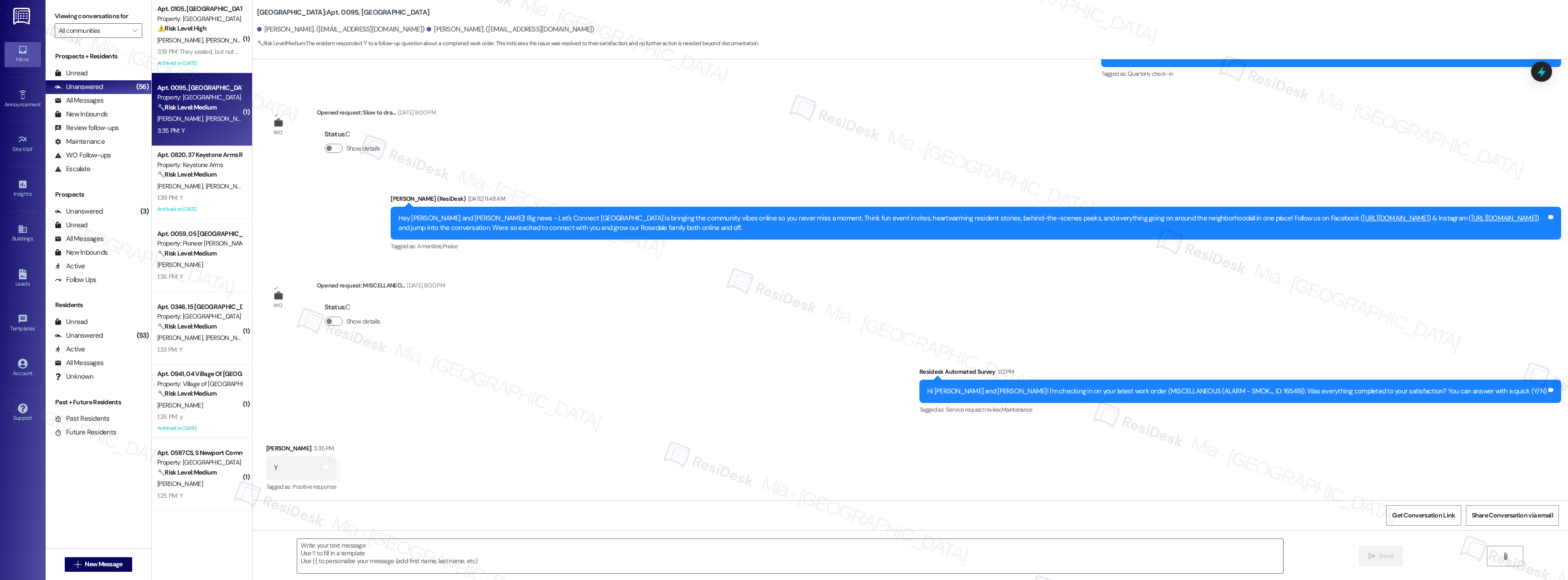
type textarea "Fetching suggested responses. Please feel free to read through the conversation…"
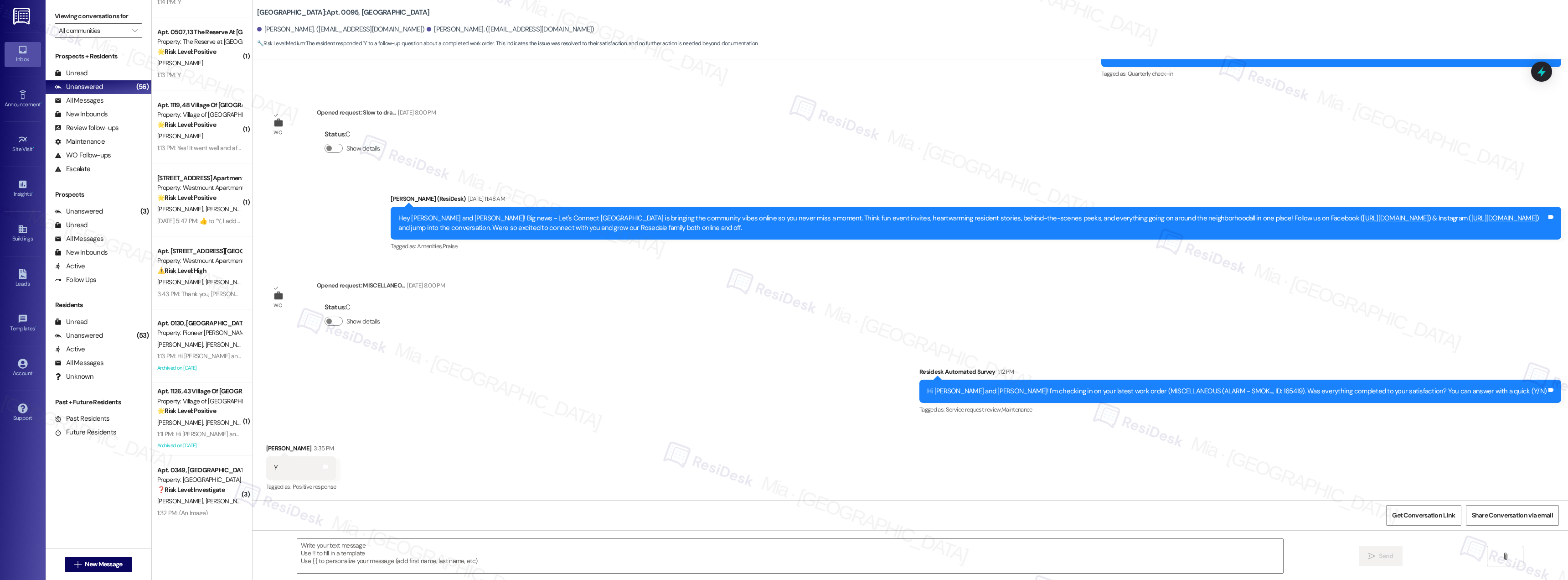
scroll to position [3207, 0]
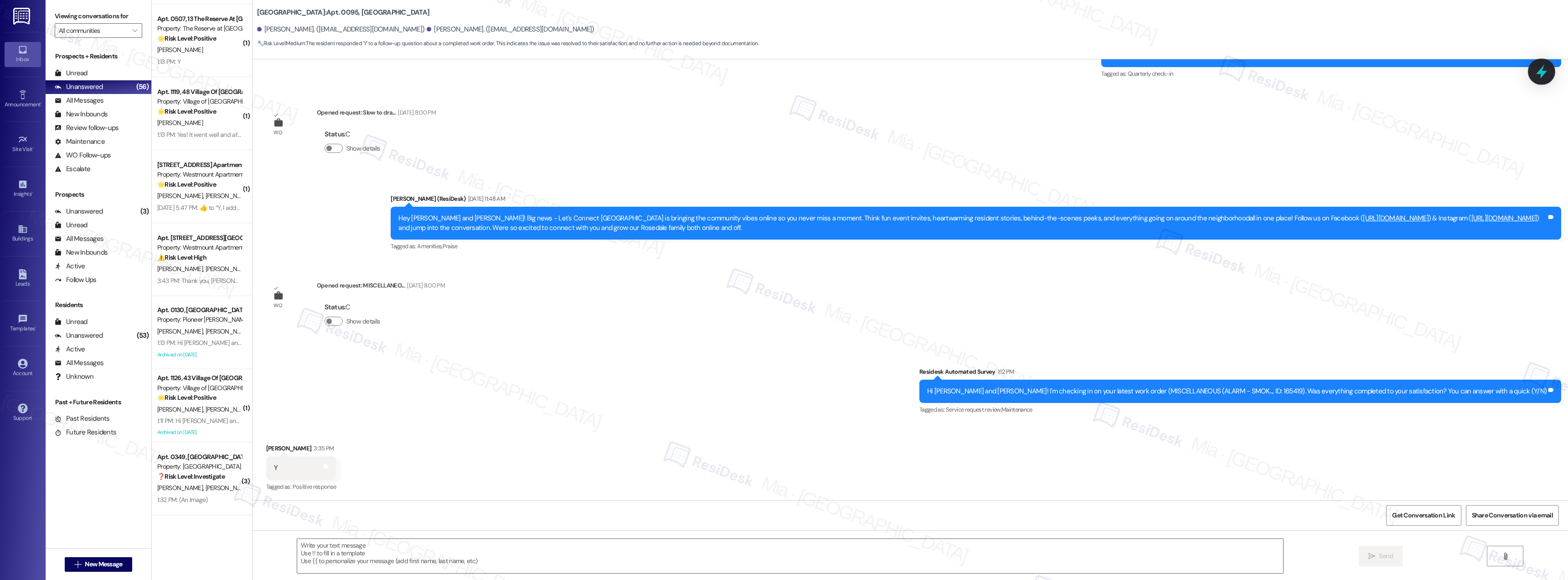
click at [1541, 75] on icon at bounding box center [1541, 72] width 16 height 16
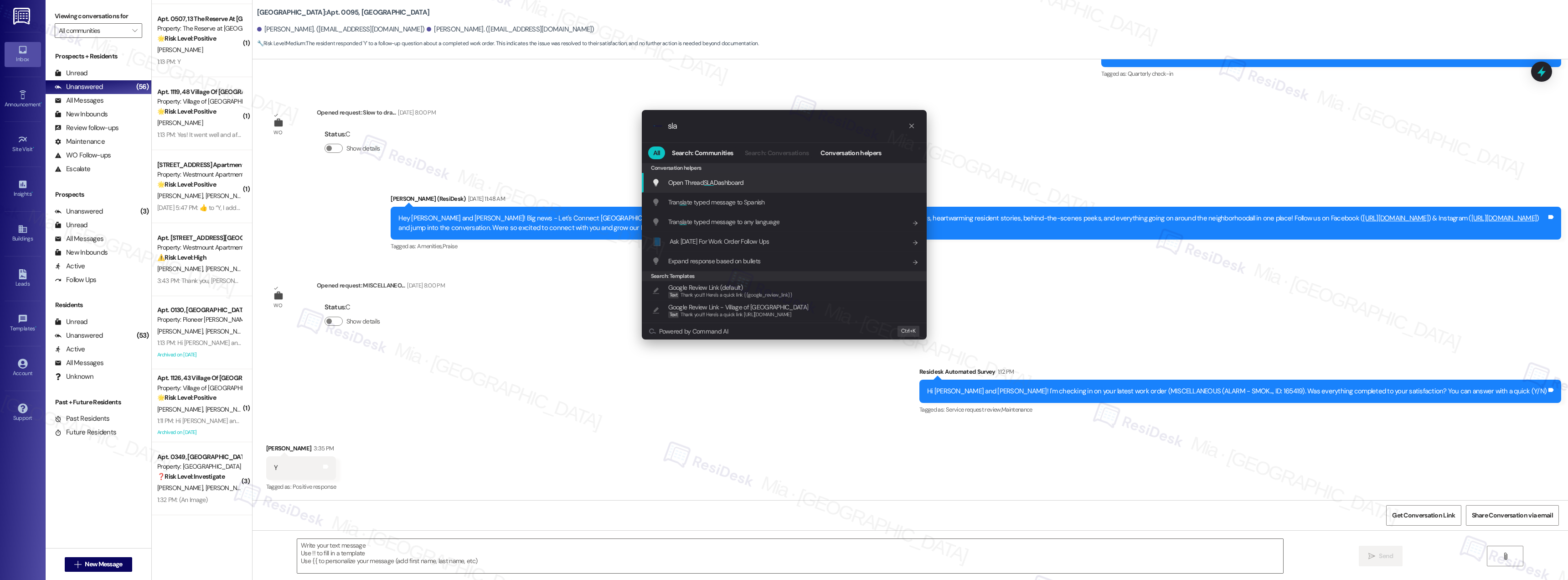
type input "sla"
click at [732, 179] on span "Open Thread SLA Dashboard" at bounding box center [706, 183] width 76 height 8
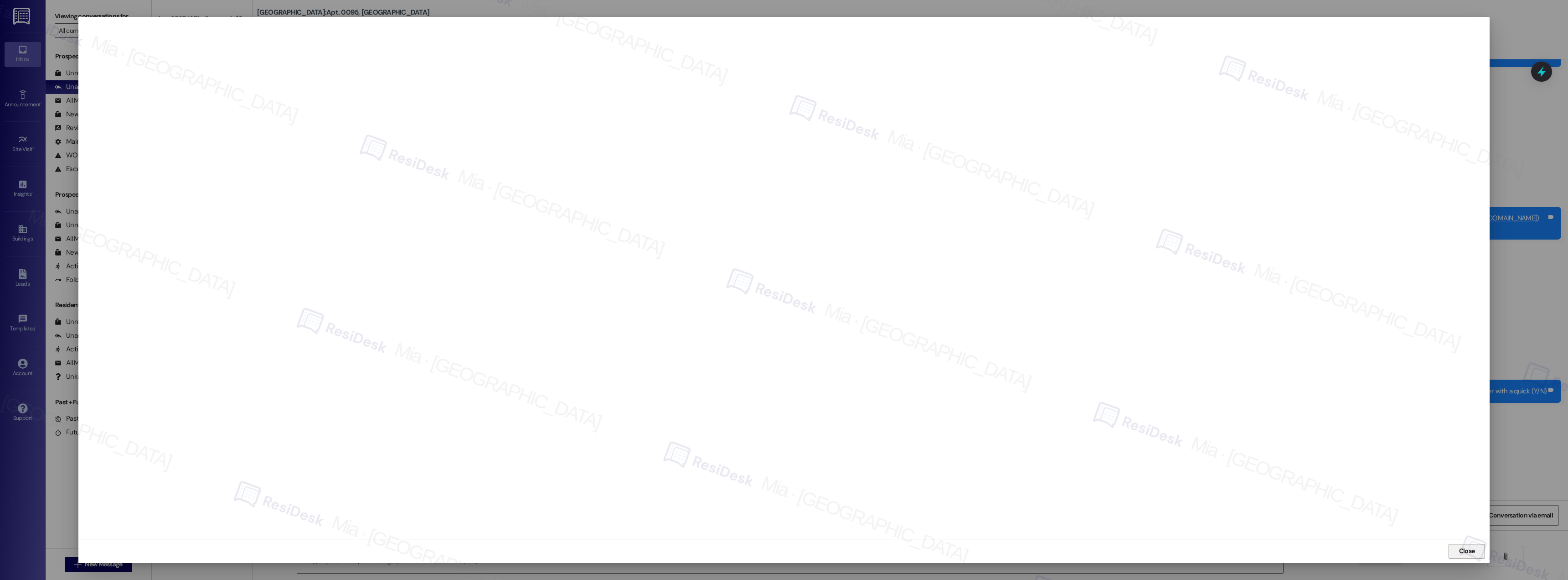
click at [1466, 553] on span "Close" at bounding box center [1467, 551] width 16 height 10
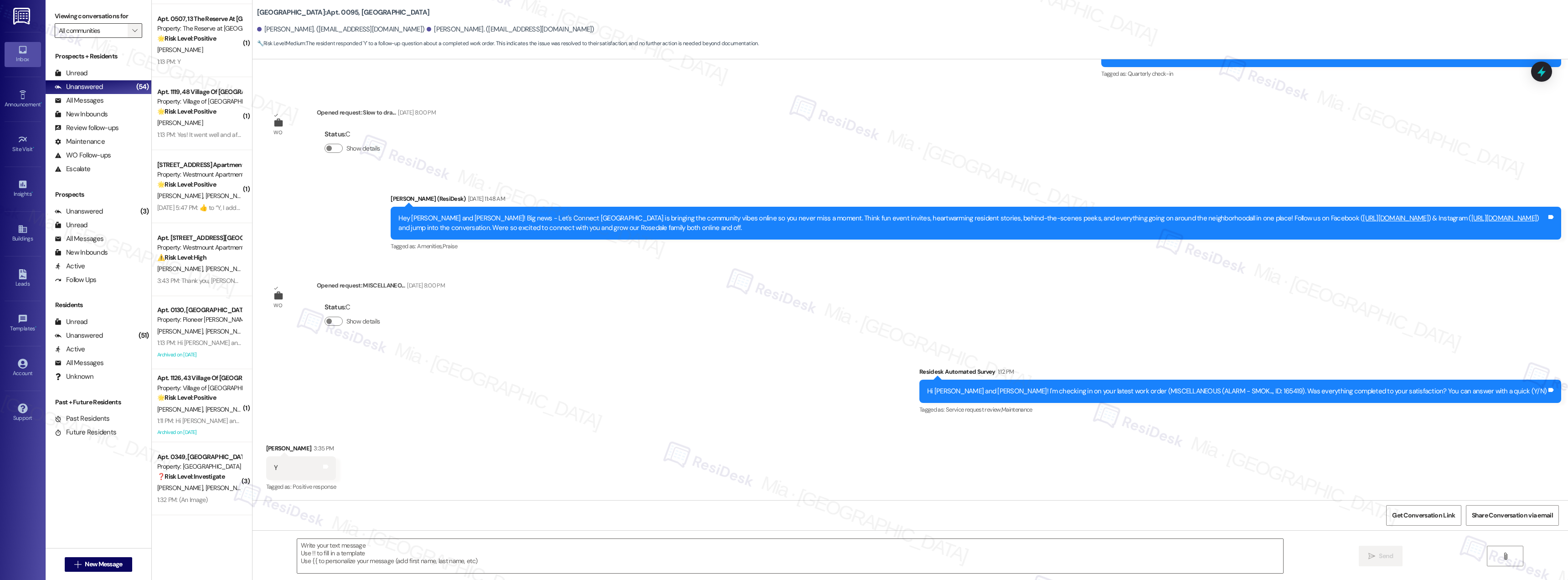
click at [127, 31] on button "" at bounding box center [134, 30] width 14 height 14
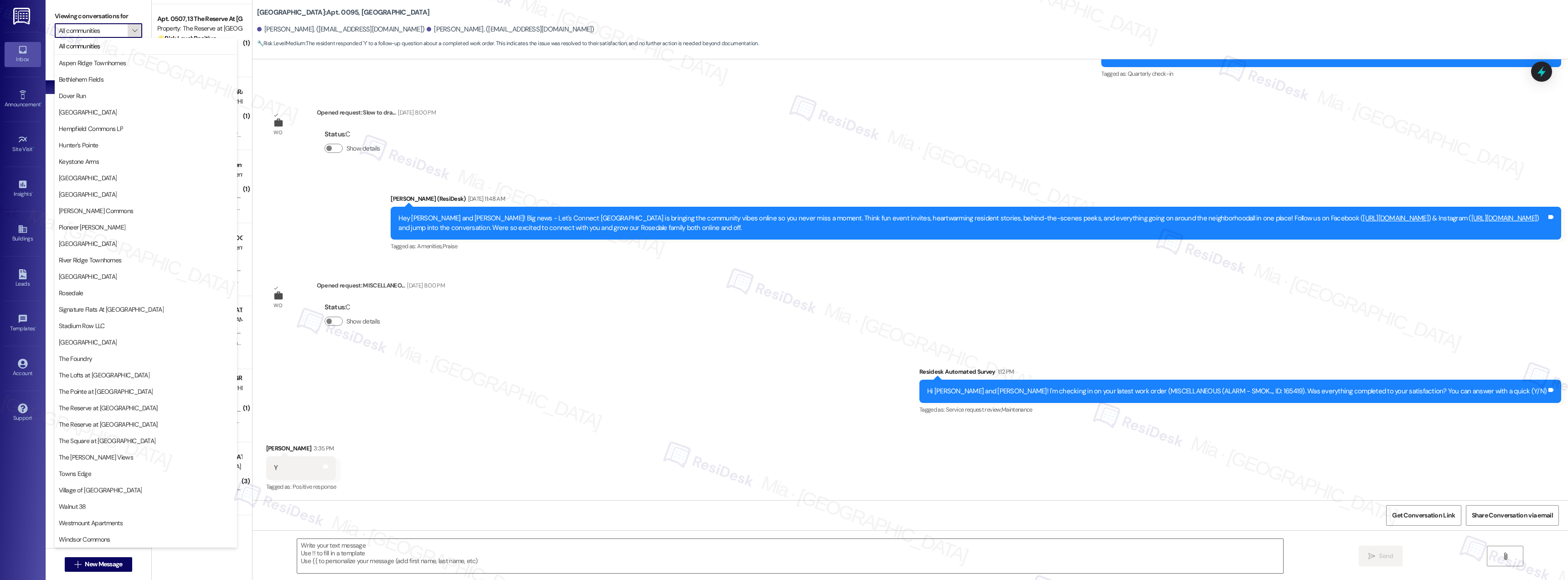
click at [127, 31] on button "" at bounding box center [134, 30] width 14 height 14
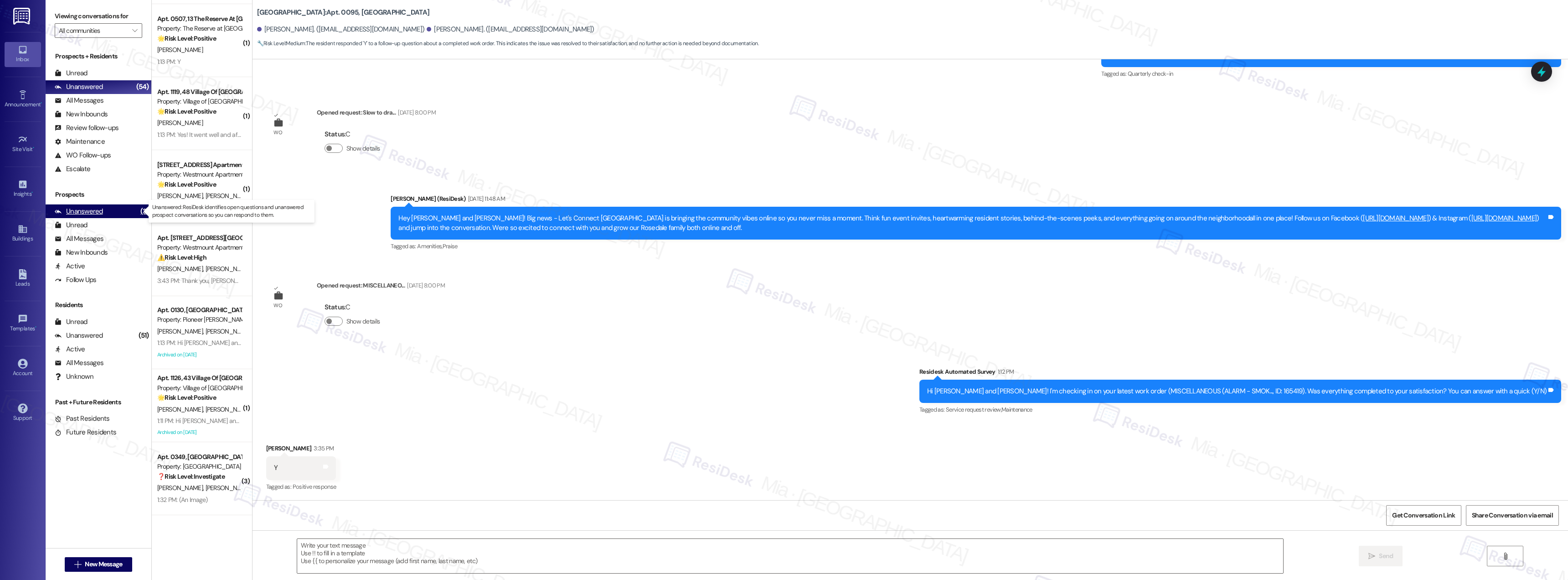
click at [95, 213] on div "Unanswered" at bounding box center [78, 211] width 48 height 10
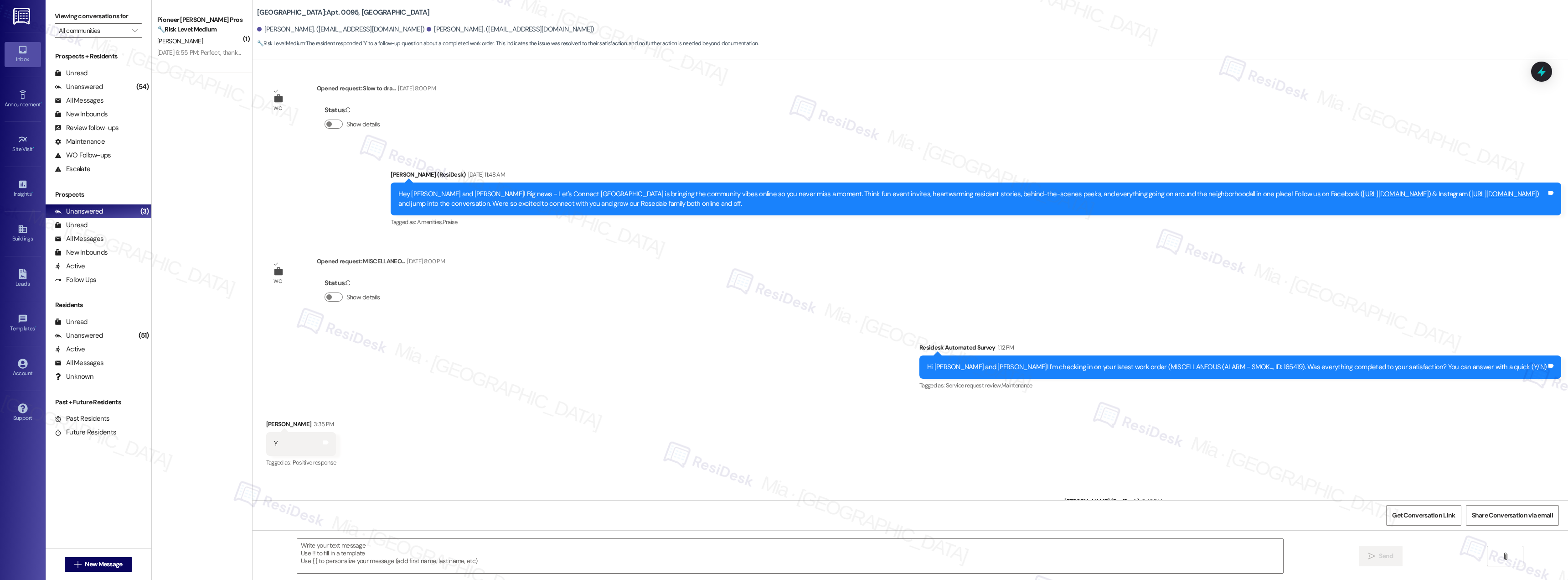
scroll to position [5043, 0]
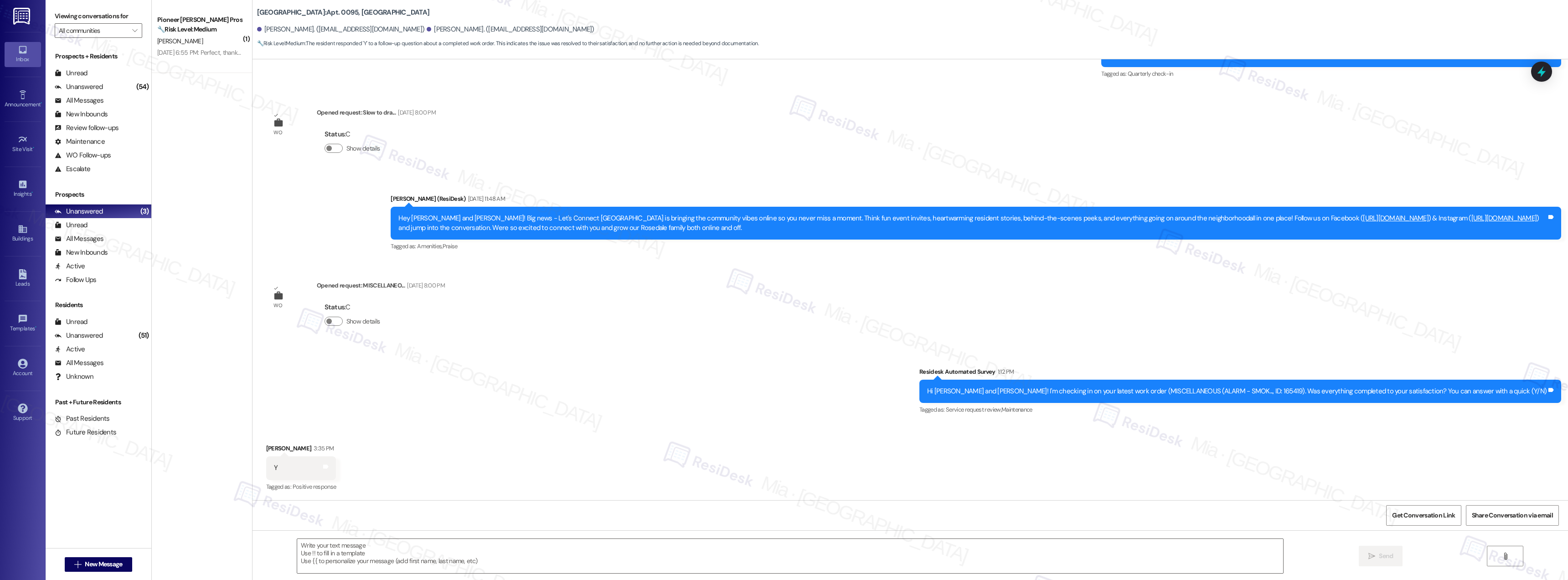
type textarea "Fetching suggested responses. Please feel free to read through the conversation…"
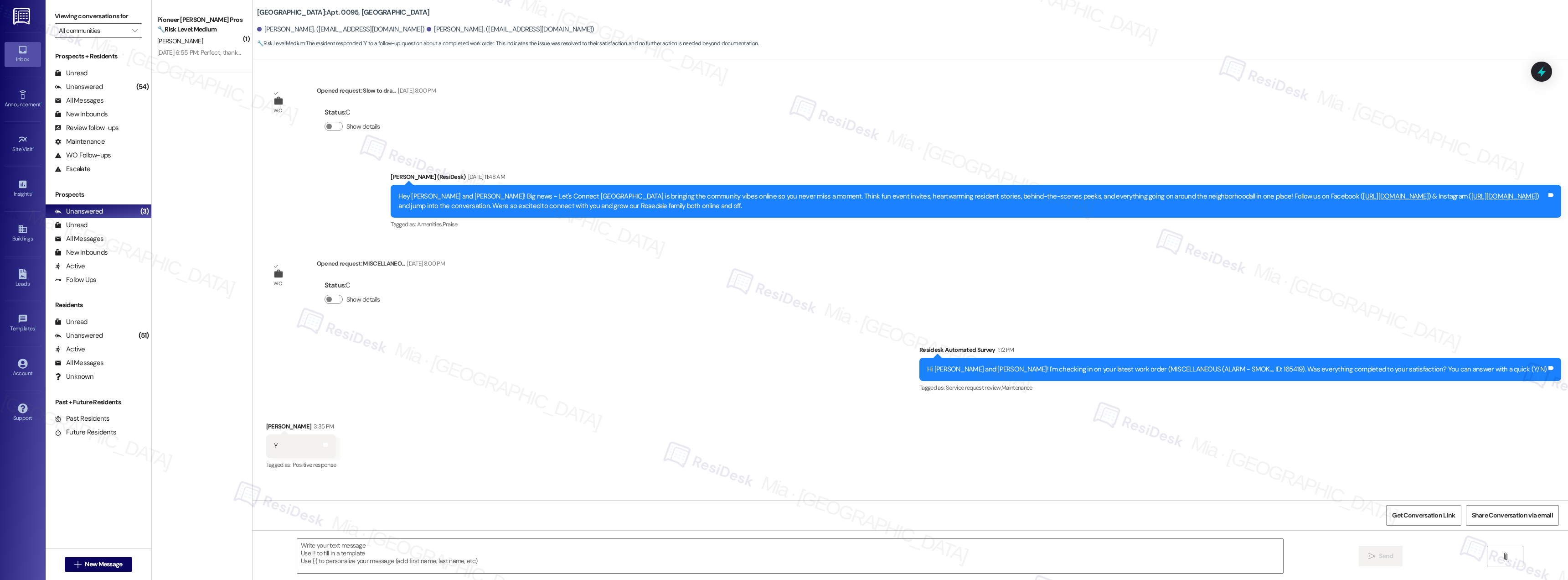
scroll to position [5120, 0]
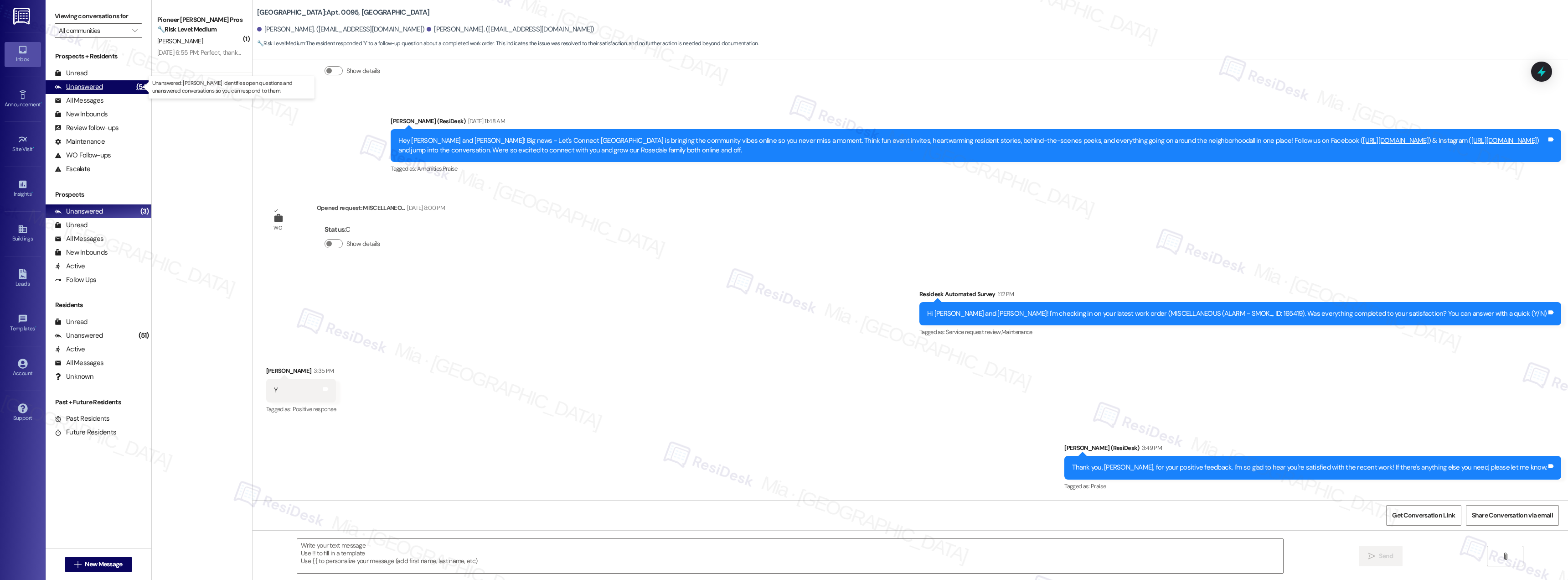
click at [96, 89] on div "Unanswered" at bounding box center [78, 87] width 48 height 10
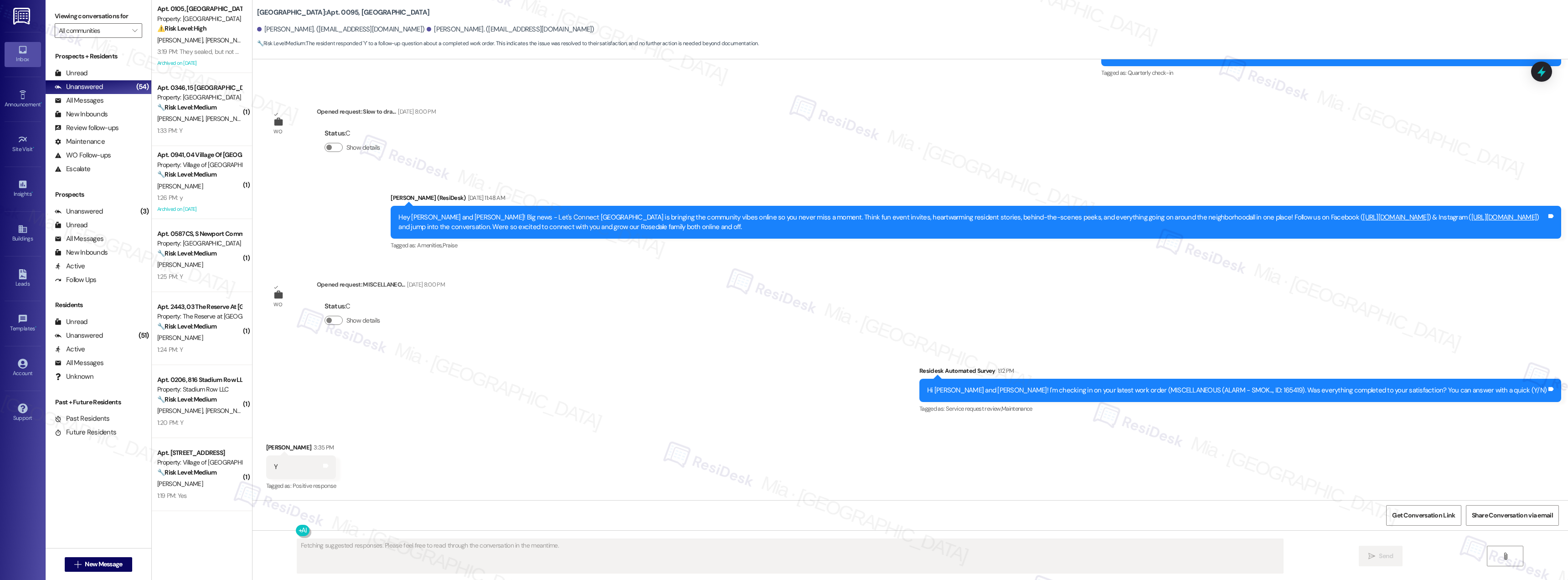
type textarea "Fetching suggested responses. Please feel free to read through the conversation…"
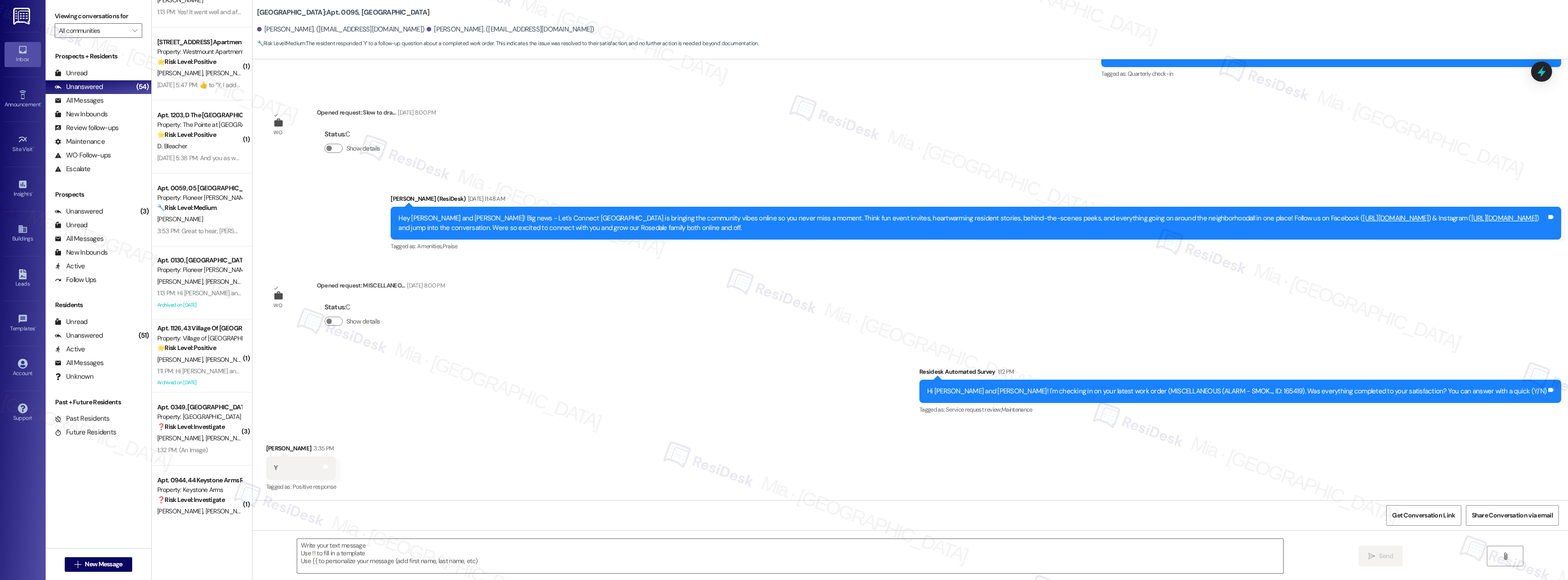
scroll to position [3207, 0]
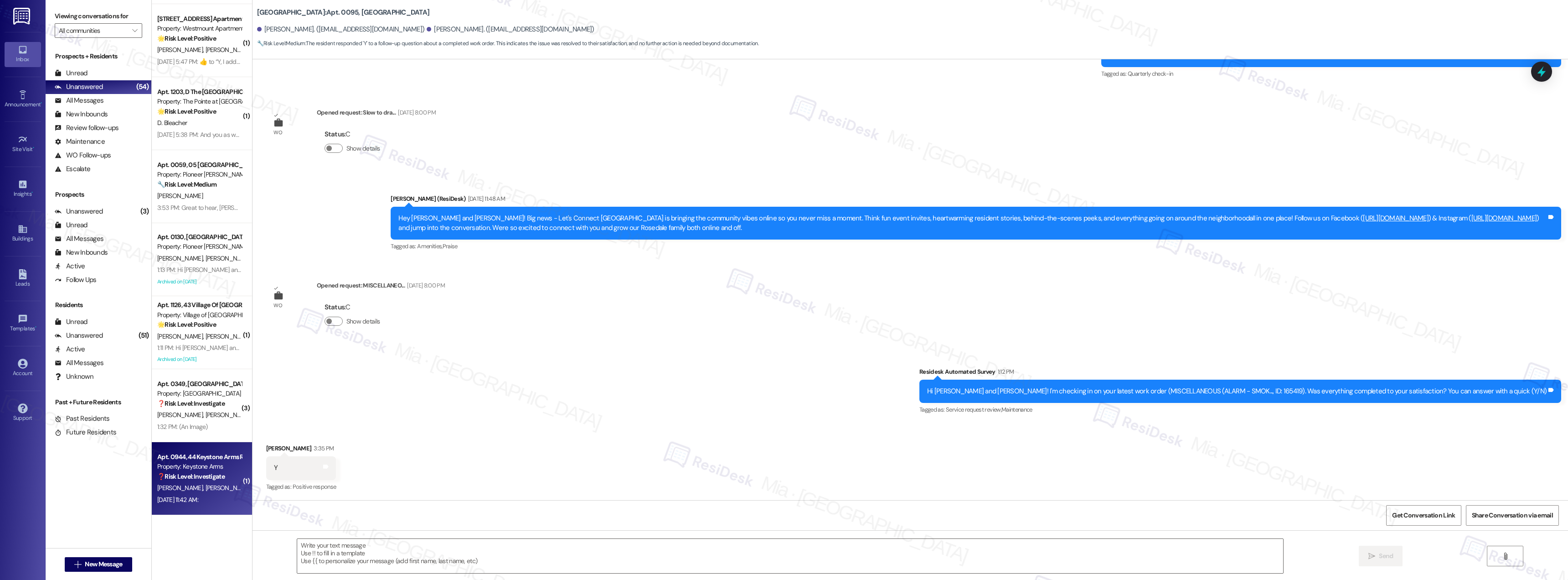
click at [181, 495] on div "Sep 08, 2025 at 11:42 AM: Sep 08, 2025 at 11:42 AM:" at bounding box center [200, 500] width 86 height 12
type textarea "Fetching suggested responses. Please feel free to read through the conversation…"
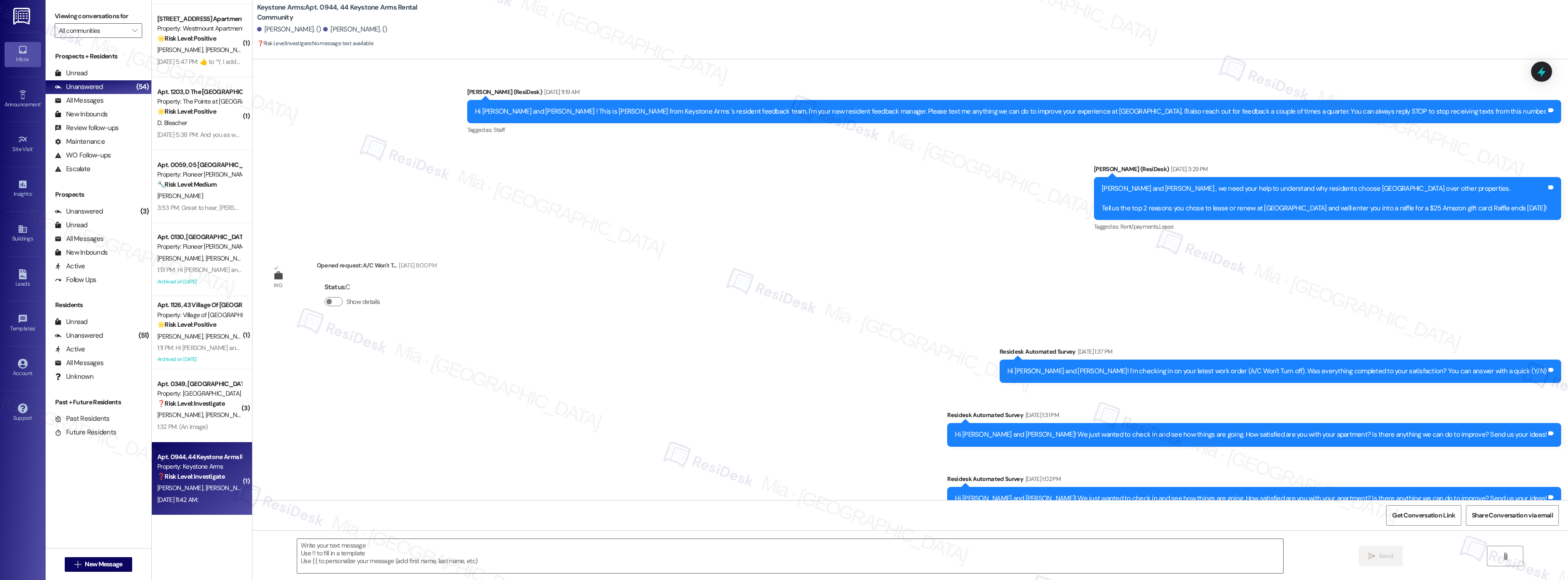
scroll to position [6204, 0]
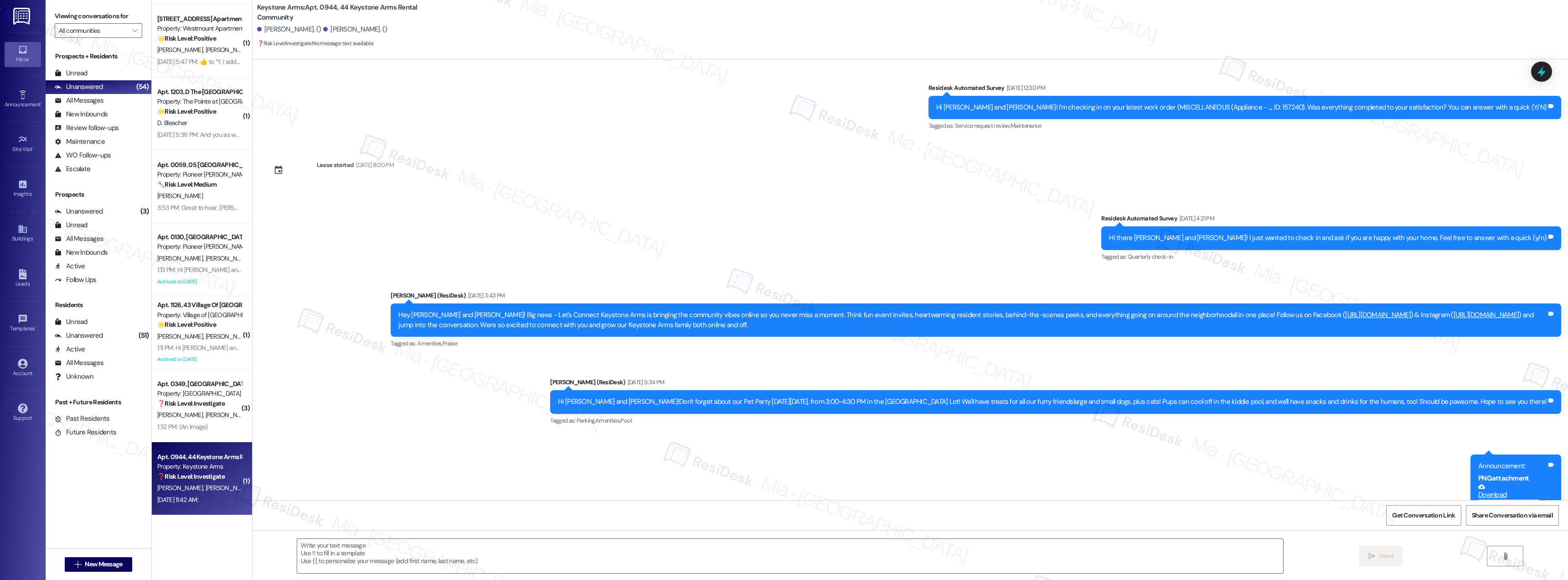
type textarea "Fetching suggested responses. Please feel free to read through the conversation…"
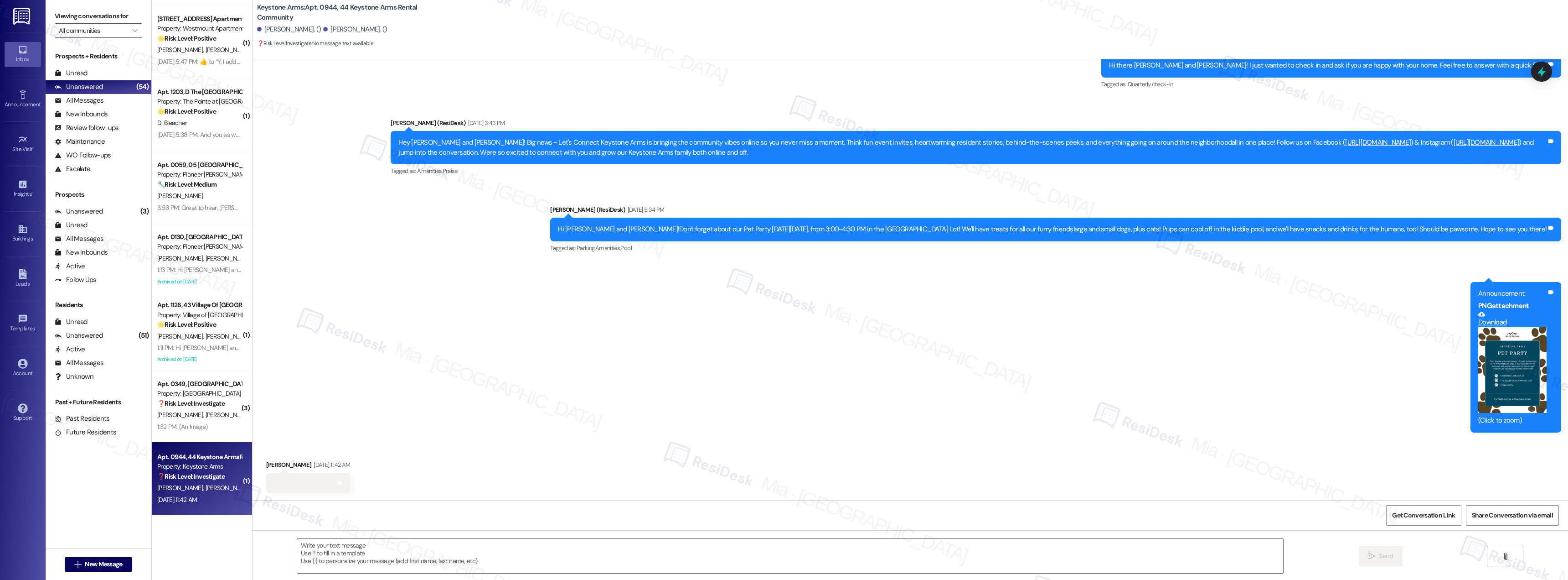
scroll to position [6377, 0]
click at [550, 405] on div "Survey, sent via SMS Residesk Automated Survey May 28, 2025 at 4:21 PM Hi there…" at bounding box center [911, 229] width 1316 height 418
click at [192, 410] on div "E. Hall-Williams L. Hall-Williams" at bounding box center [200, 414] width 86 height 12
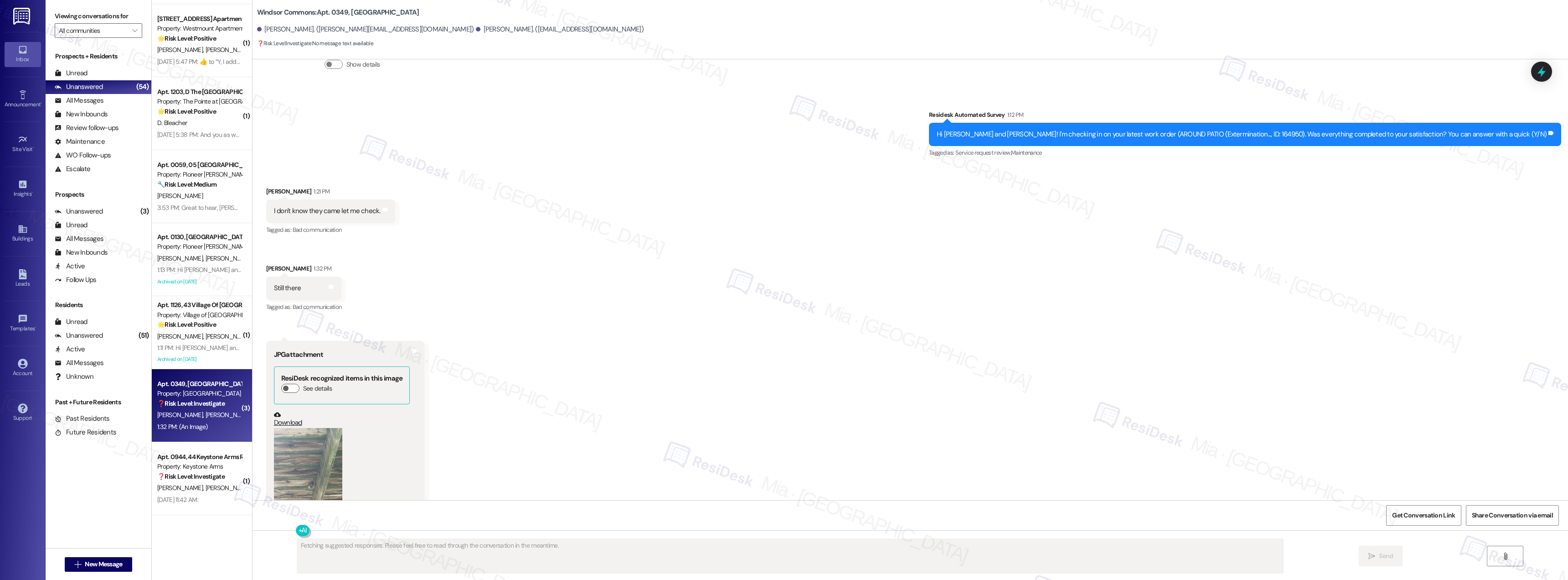
scroll to position [395, 0]
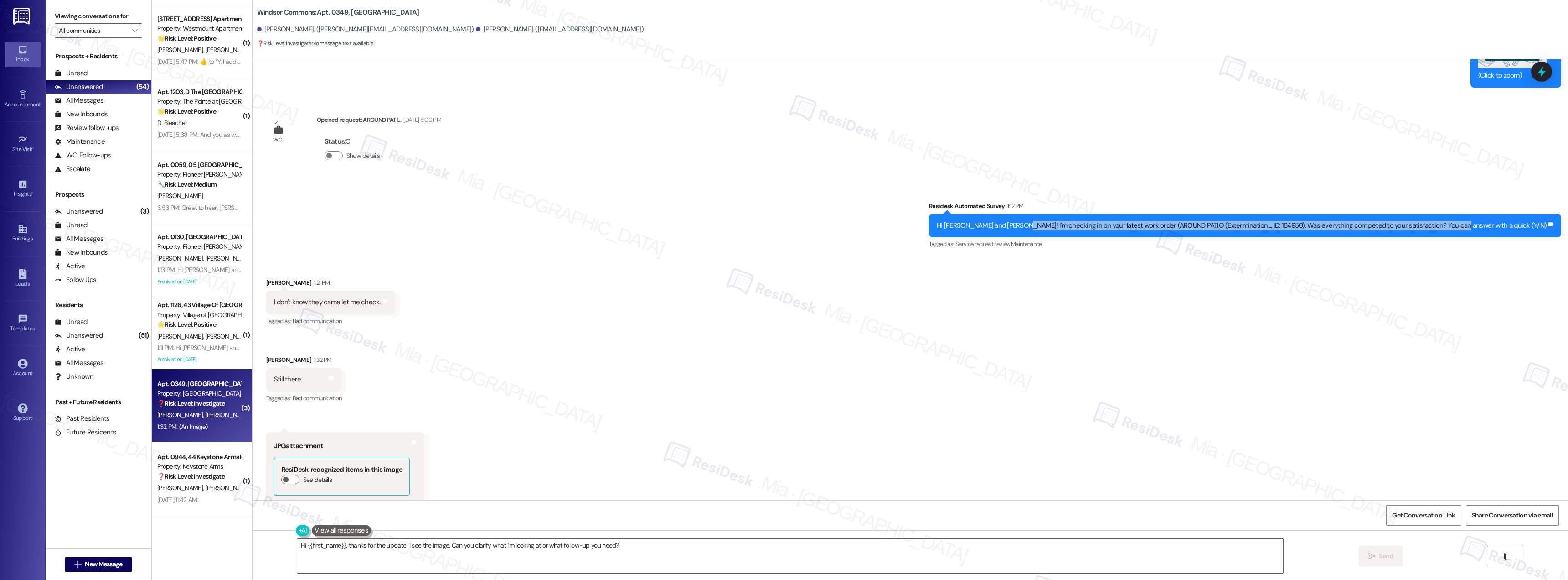
drag, startPoint x: 1084, startPoint y: 227, endPoint x: 1509, endPoint y: 227, distance: 425.0
click at [1509, 227] on div "Hi Lauren and Elisha! I'm checking in on your latest work order (AROUND PATIO (…" at bounding box center [1242, 226] width 610 height 10
click at [531, 274] on div "Received via SMS Elisha Hall-Williams 1:21 PM I don't know they came let me che…" at bounding box center [911, 446] width 1316 height 379
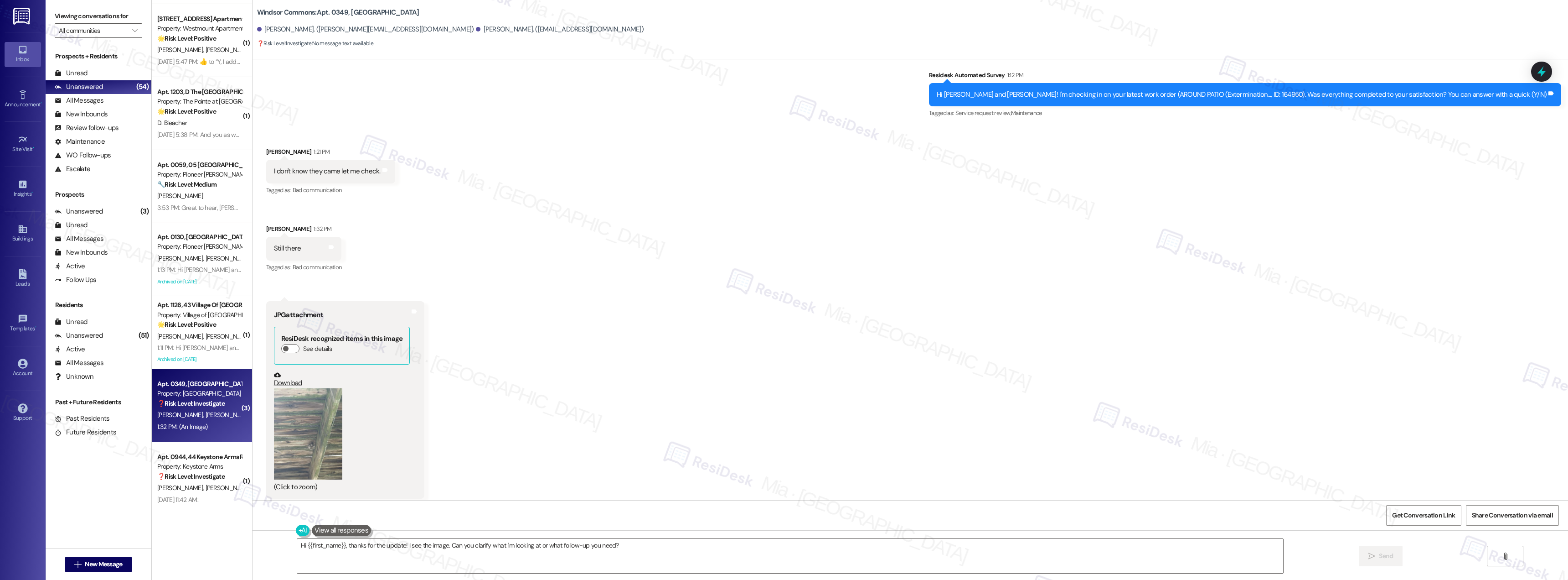
scroll to position [532, 0]
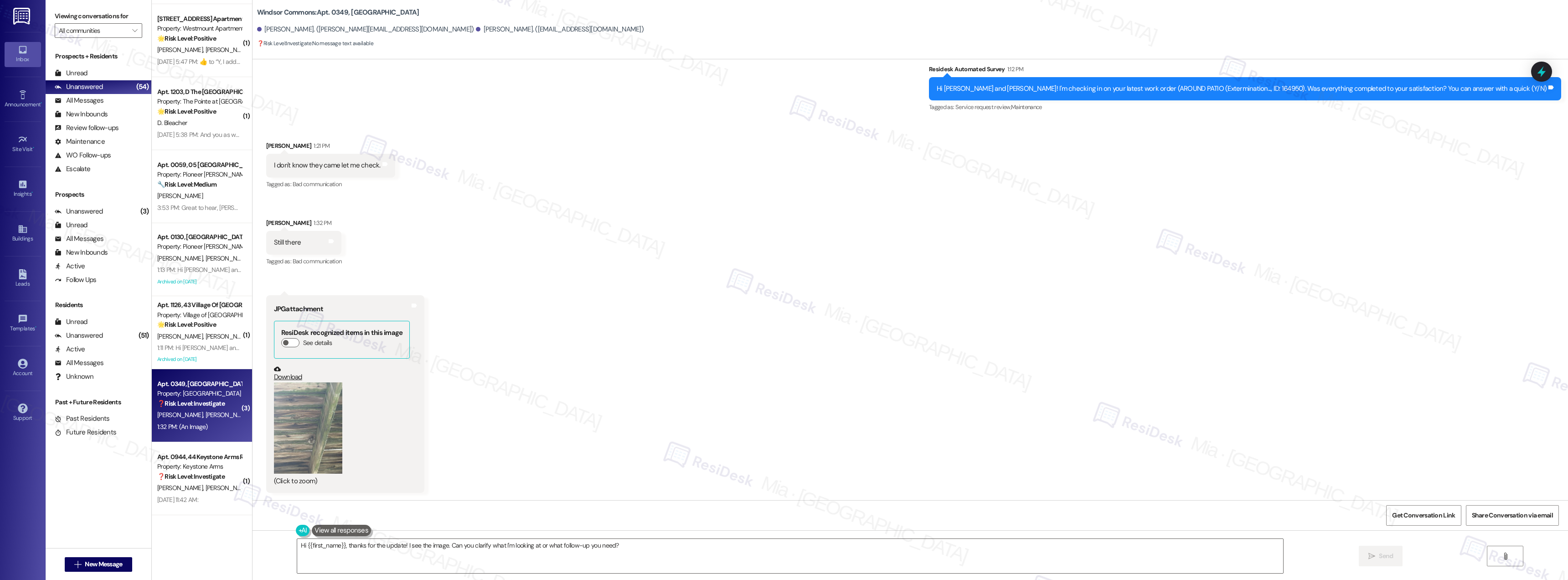
click at [298, 421] on button "Zoom image" at bounding box center [308, 428] width 68 height 91
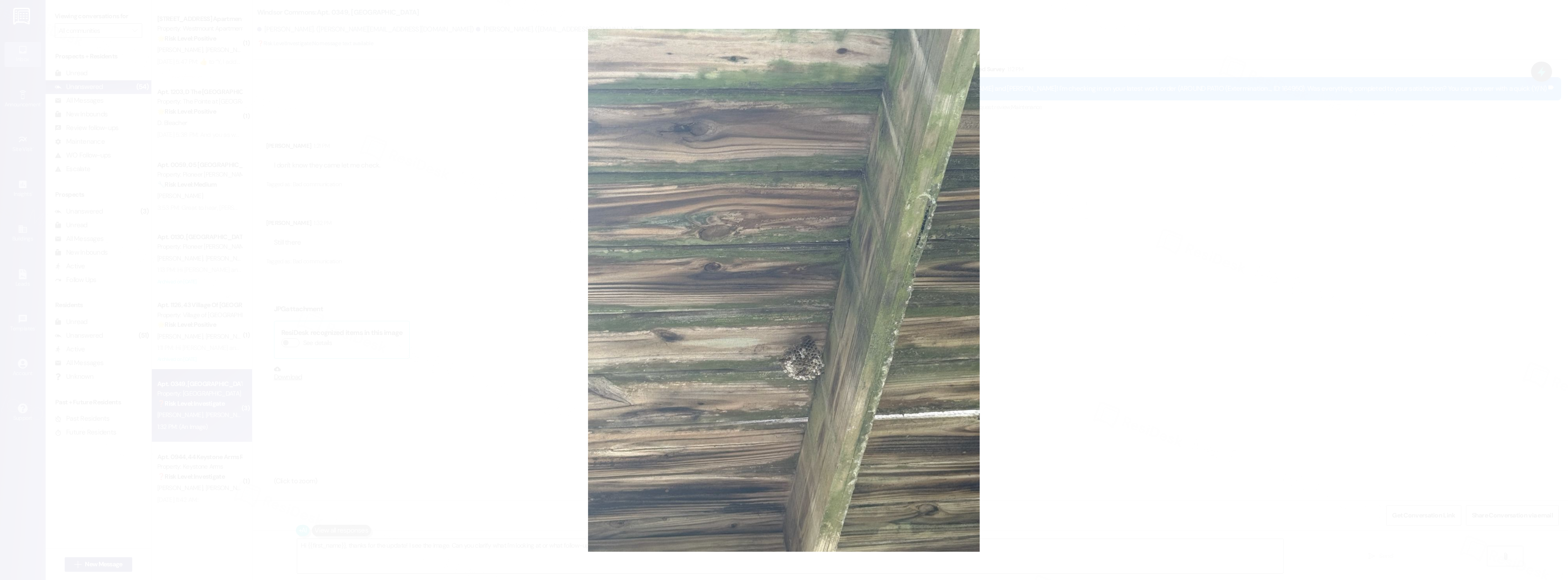
click at [1127, 356] on button "Unzoom image" at bounding box center [784, 290] width 1568 height 580
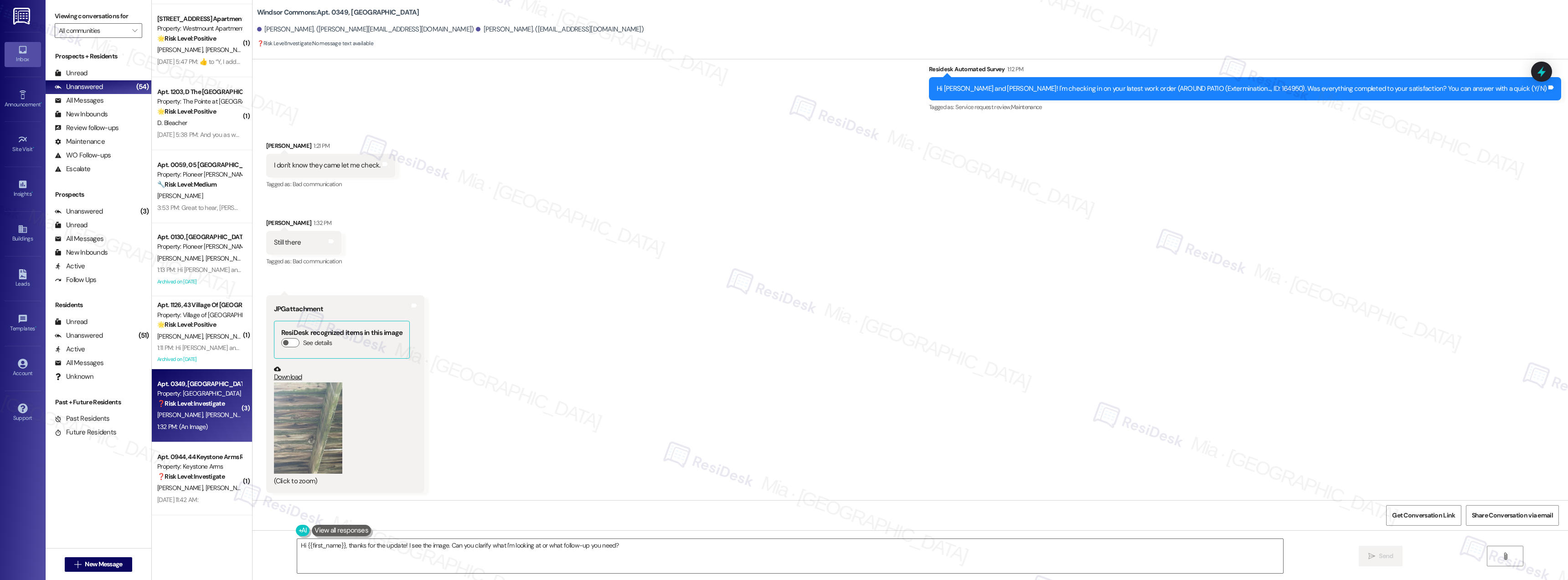
click at [304, 444] on button "Zoom image" at bounding box center [308, 428] width 68 height 91
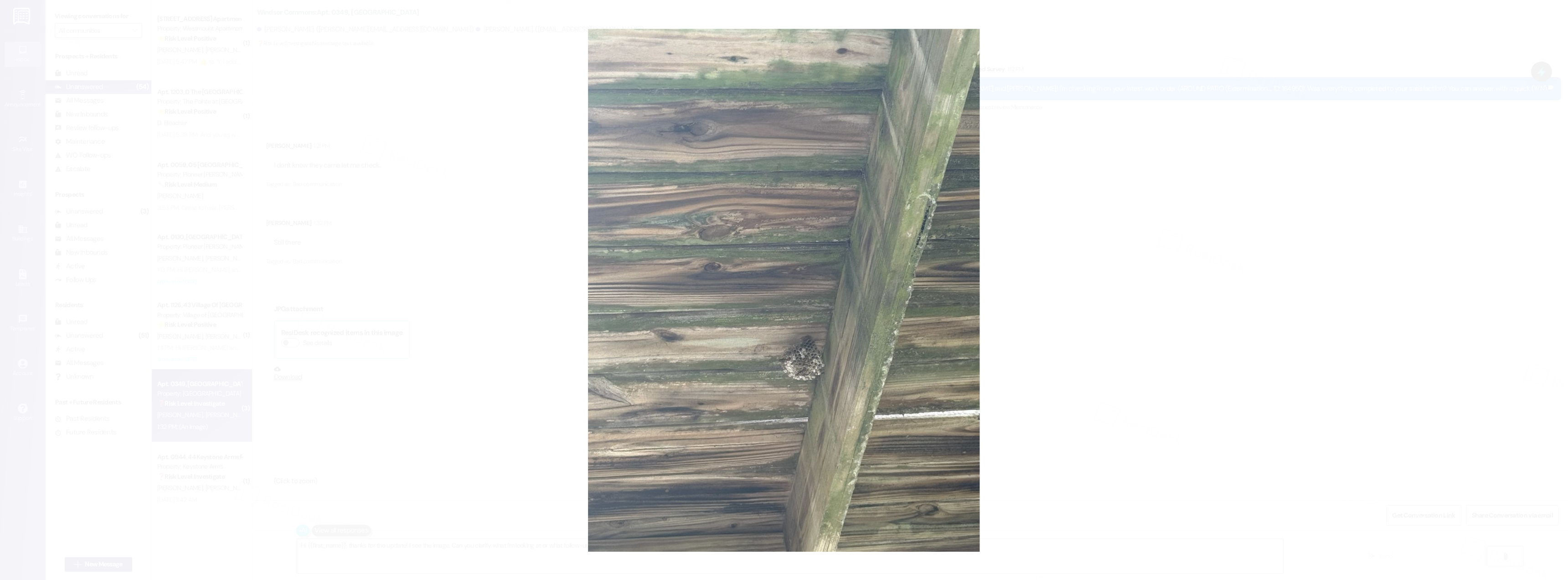
click at [1073, 308] on button "Unzoom image" at bounding box center [784, 290] width 1568 height 580
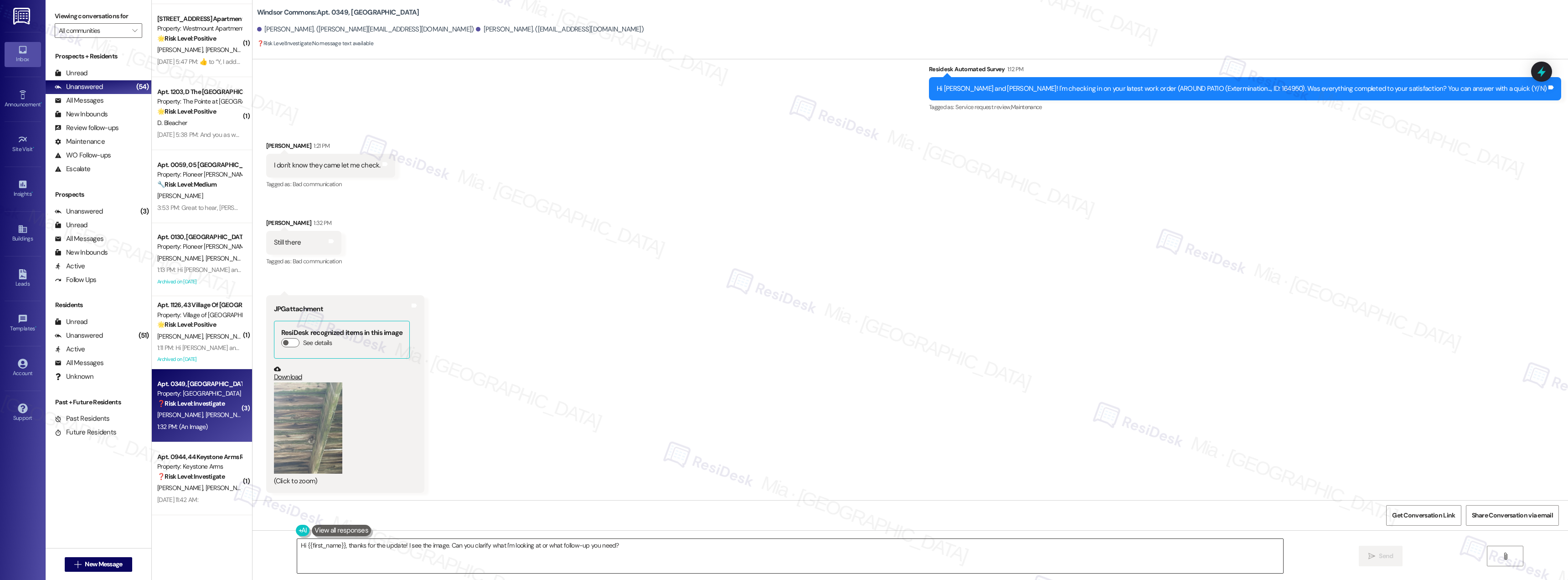
click at [341, 549] on textarea "Hi {{first_name}}, thanks for the update! I see the image. Can you clarify what…" at bounding box center [790, 555] width 986 height 34
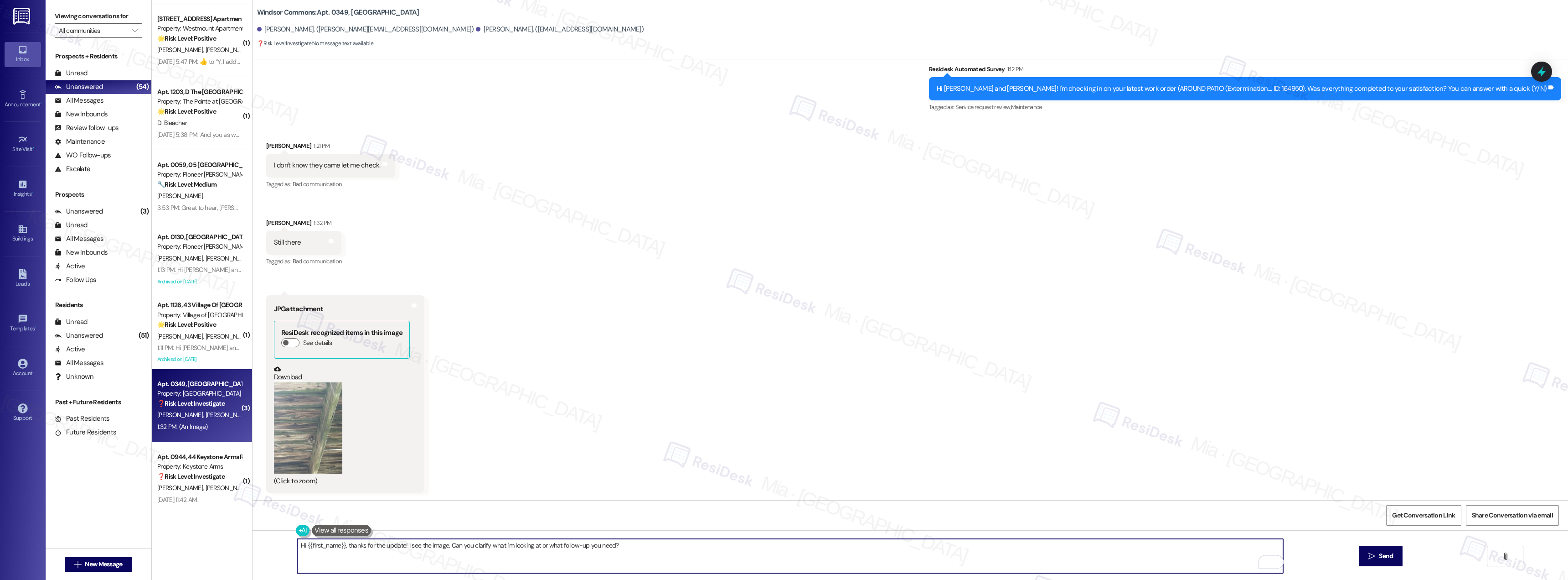
drag, startPoint x: 341, startPoint y: 549, endPoint x: 617, endPoint y: 549, distance: 276.0
click at [617, 549] on textarea "Hi {{first_name}}, thanks for the update! I see the image. Can you clarify what…" at bounding box center [790, 555] width 986 height 34
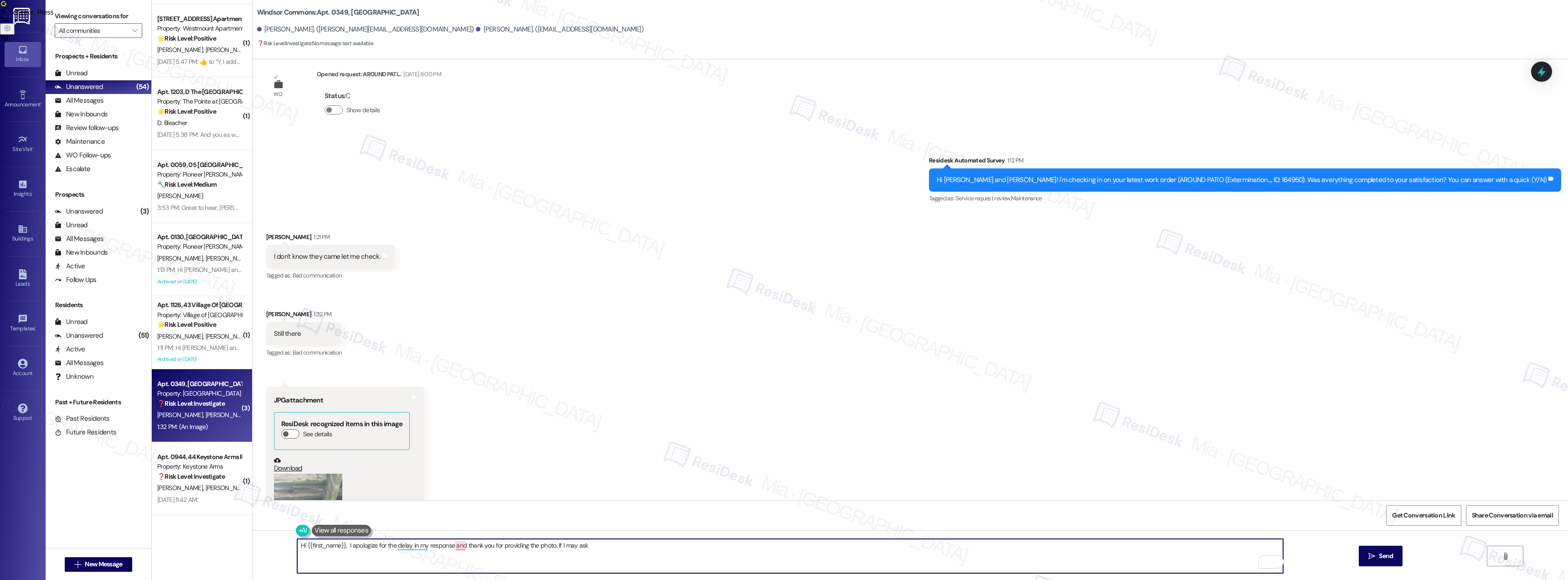
scroll to position [349, 0]
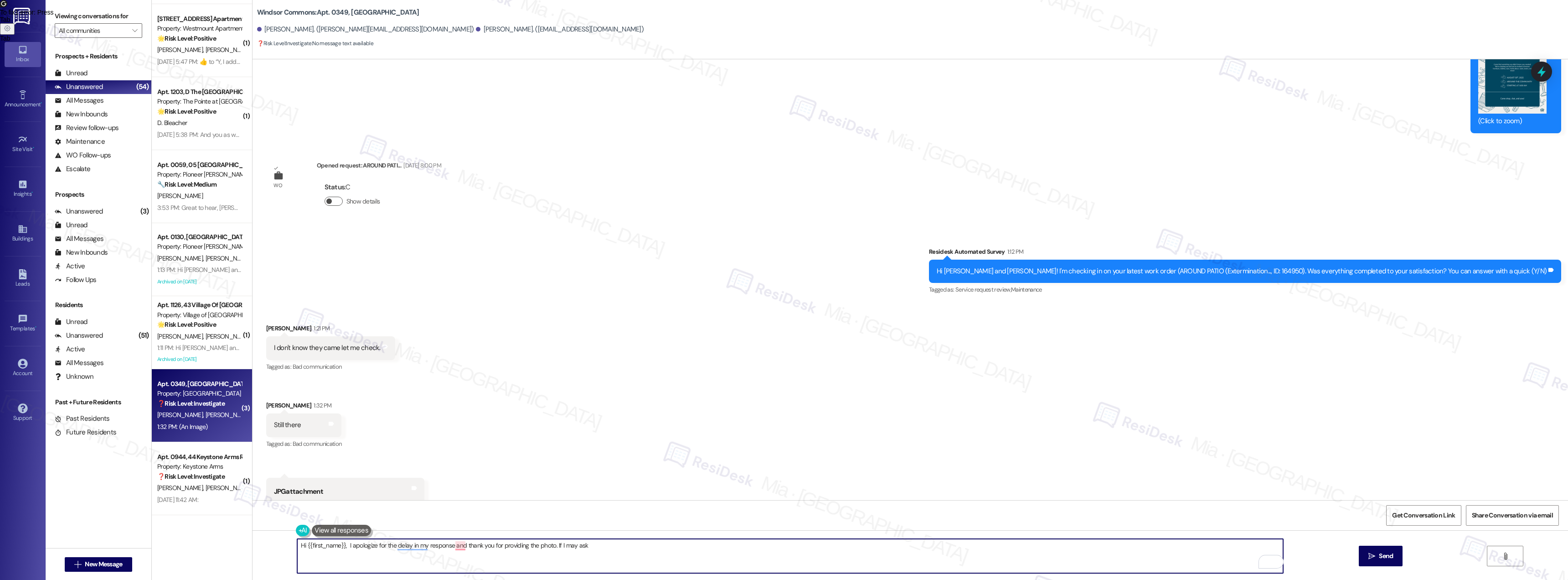
type textarea "Hi {{first_name}}, I apologize for the delay in my response and thank you for p…"
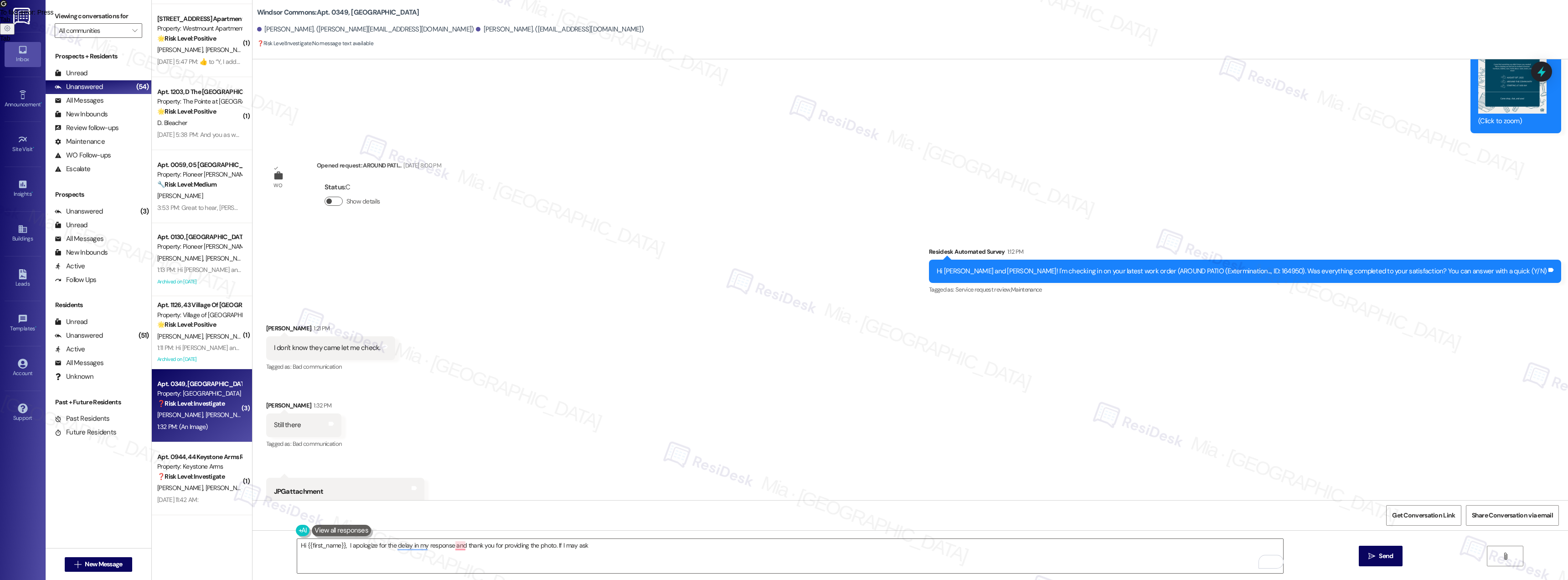
click at [330, 202] on button "Show details" at bounding box center [334, 200] width 18 height 9
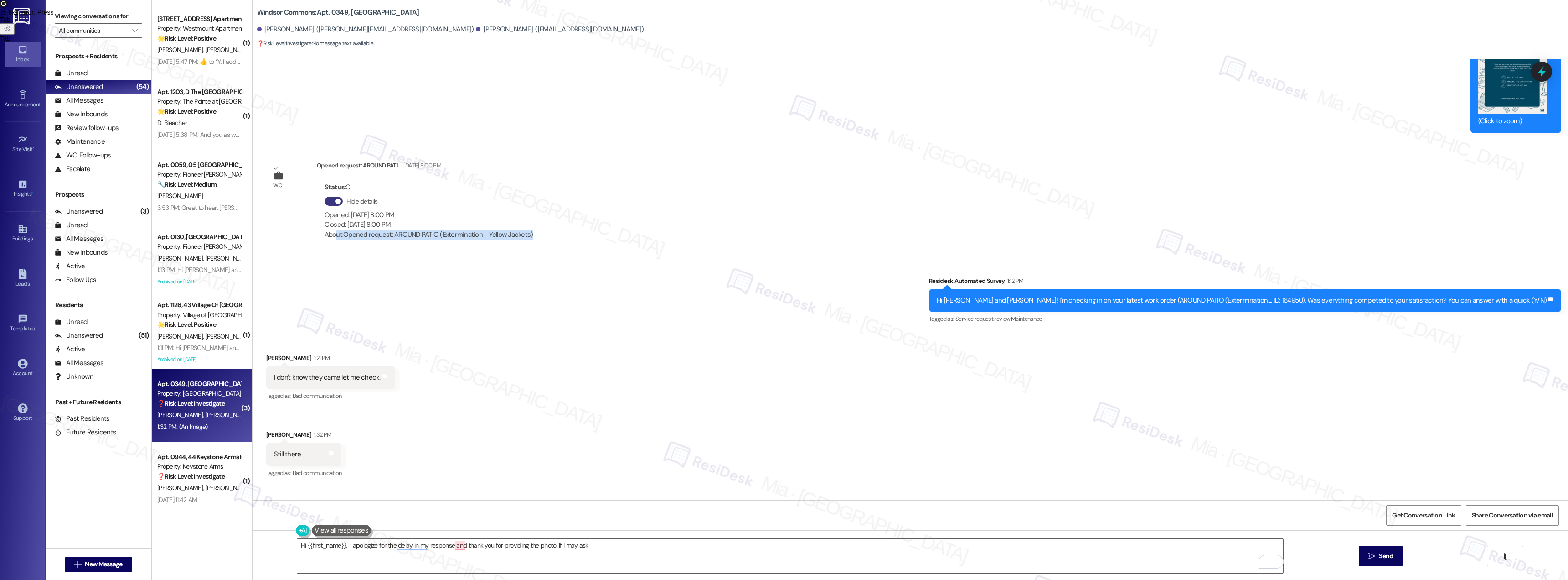
drag, startPoint x: 329, startPoint y: 235, endPoint x: 532, endPoint y: 235, distance: 203.0
click at [532, 235] on div "WO Opened request: AROUND PATI... Aug 28, 2025 at 8:00 PM Status : C Hide detai…" at bounding box center [404, 204] width 289 height 102
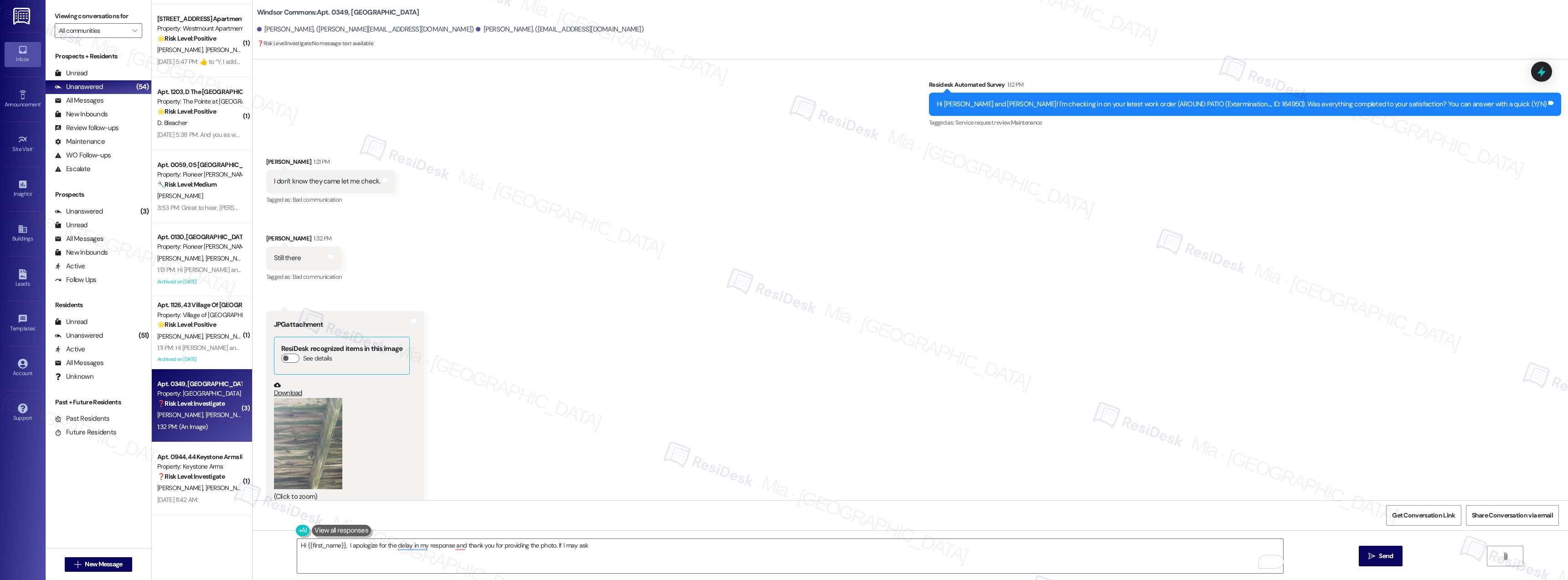
scroll to position [561, 0]
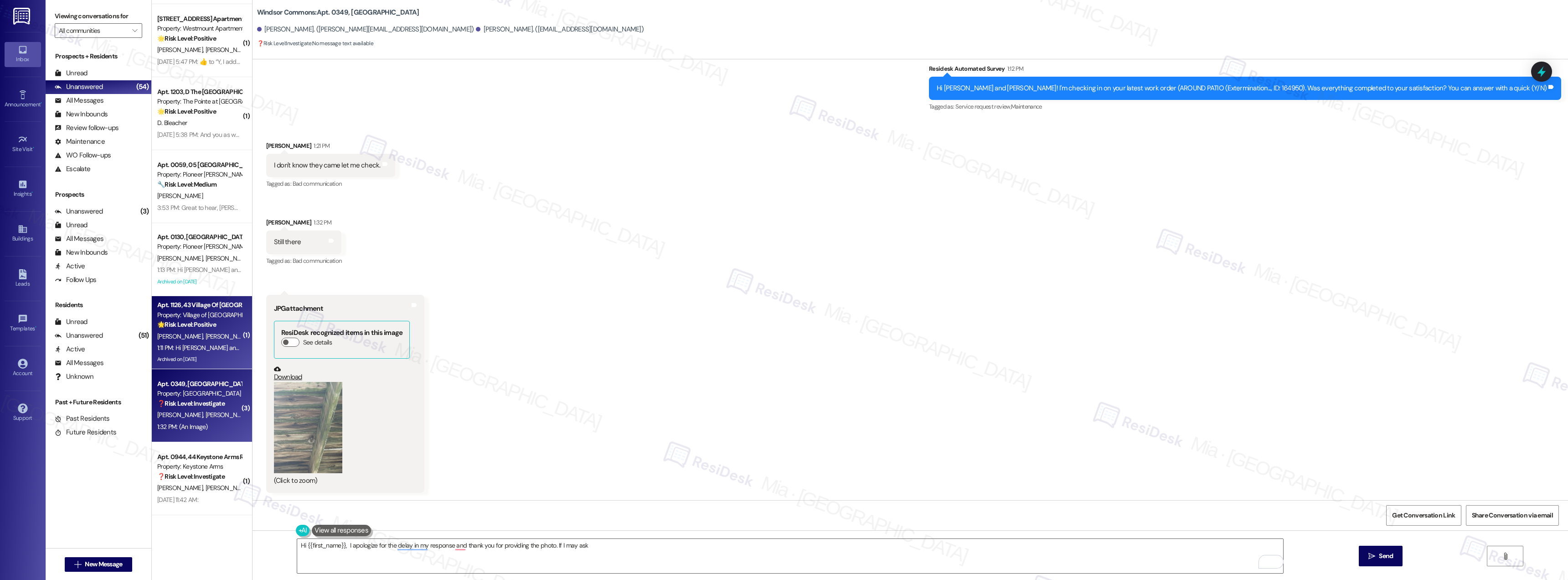
click at [205, 337] on span "[PERSON_NAME]" at bounding box center [228, 336] width 46 height 8
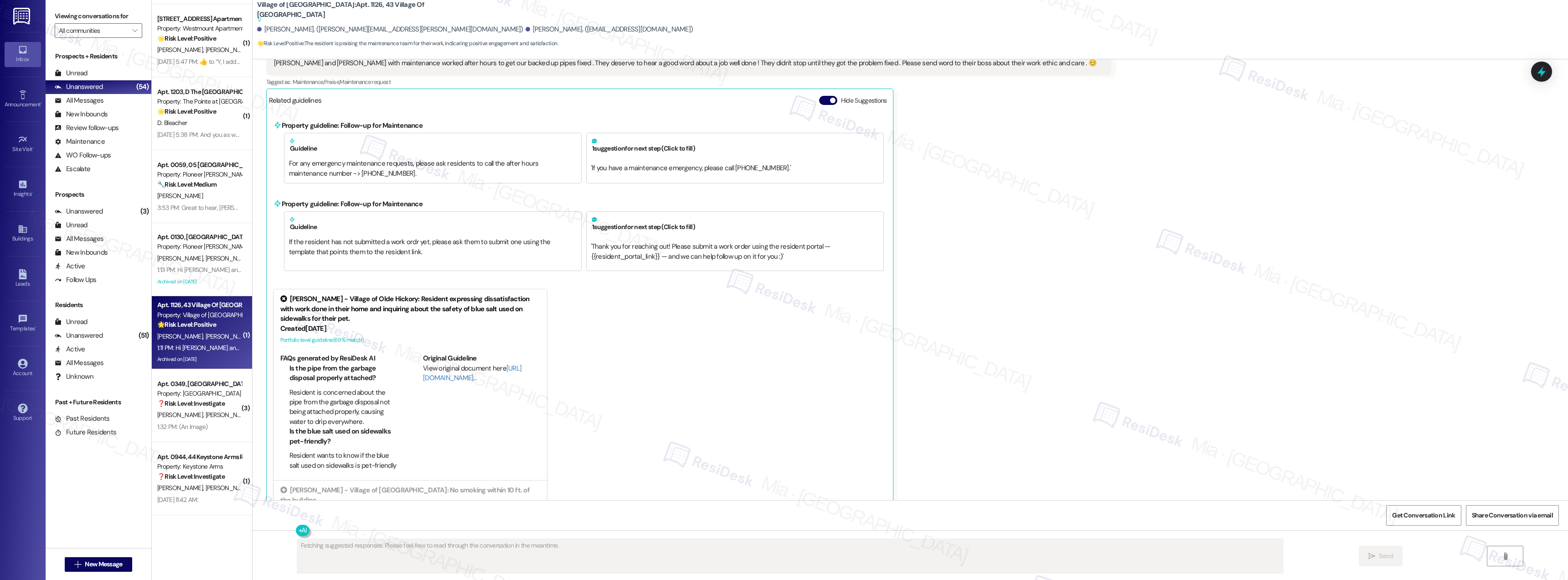
scroll to position [21860, 0]
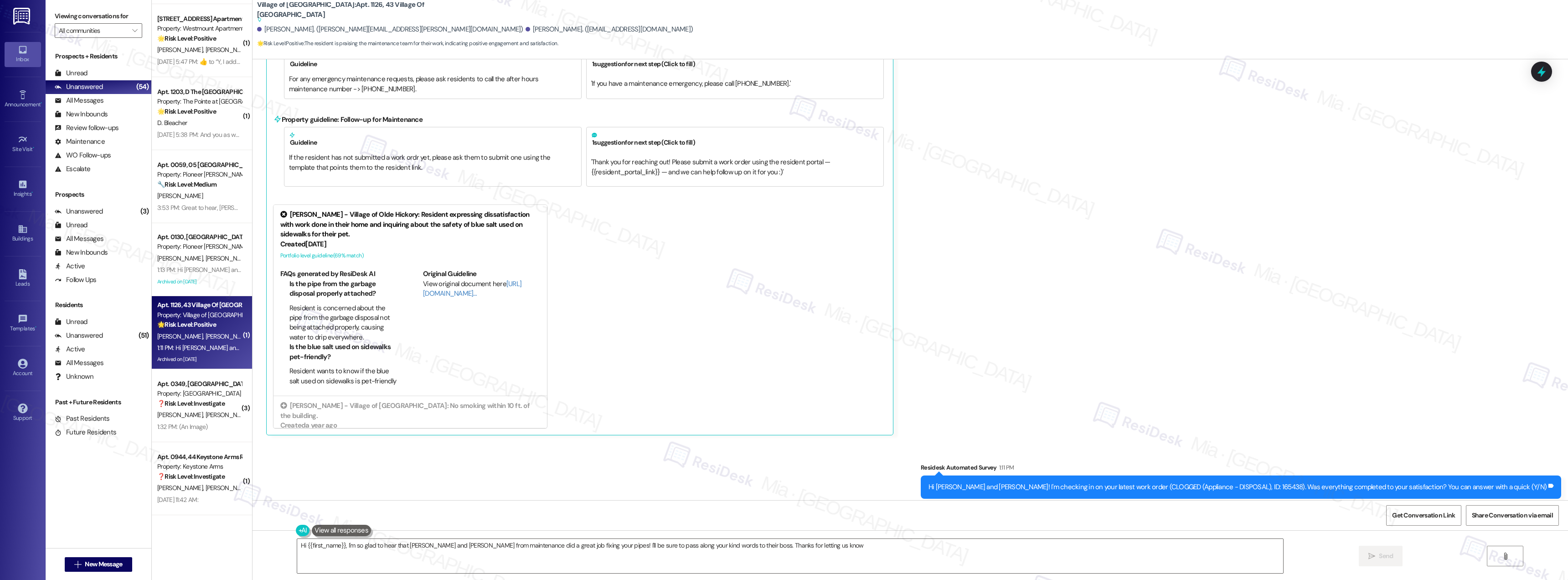
type textarea "Hi {{first_name}}, I'm so glad to hear that Josh and Josh from maintenance did …"
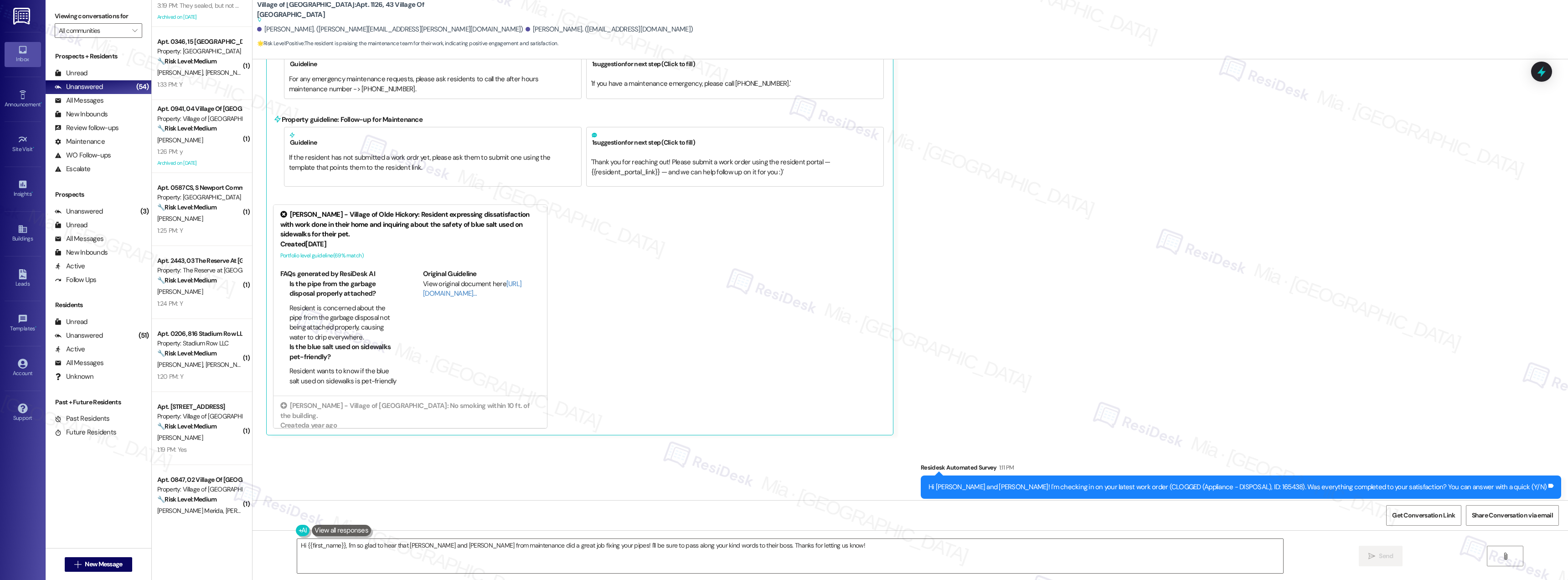
scroll to position [0, 0]
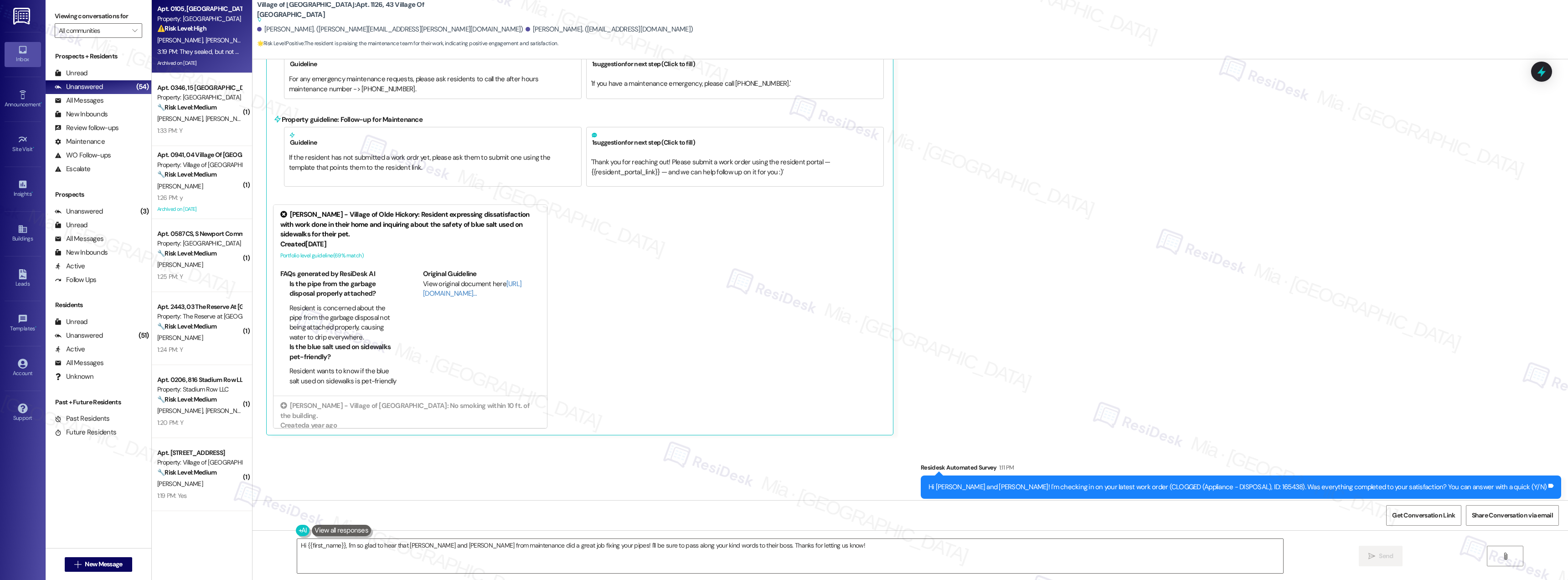
click at [205, 45] on div "C. Gaskins N. Gaskins" at bounding box center [200, 40] width 86 height 12
type textarea "Fetching suggested responses. Please feel free to read through the conversation…"
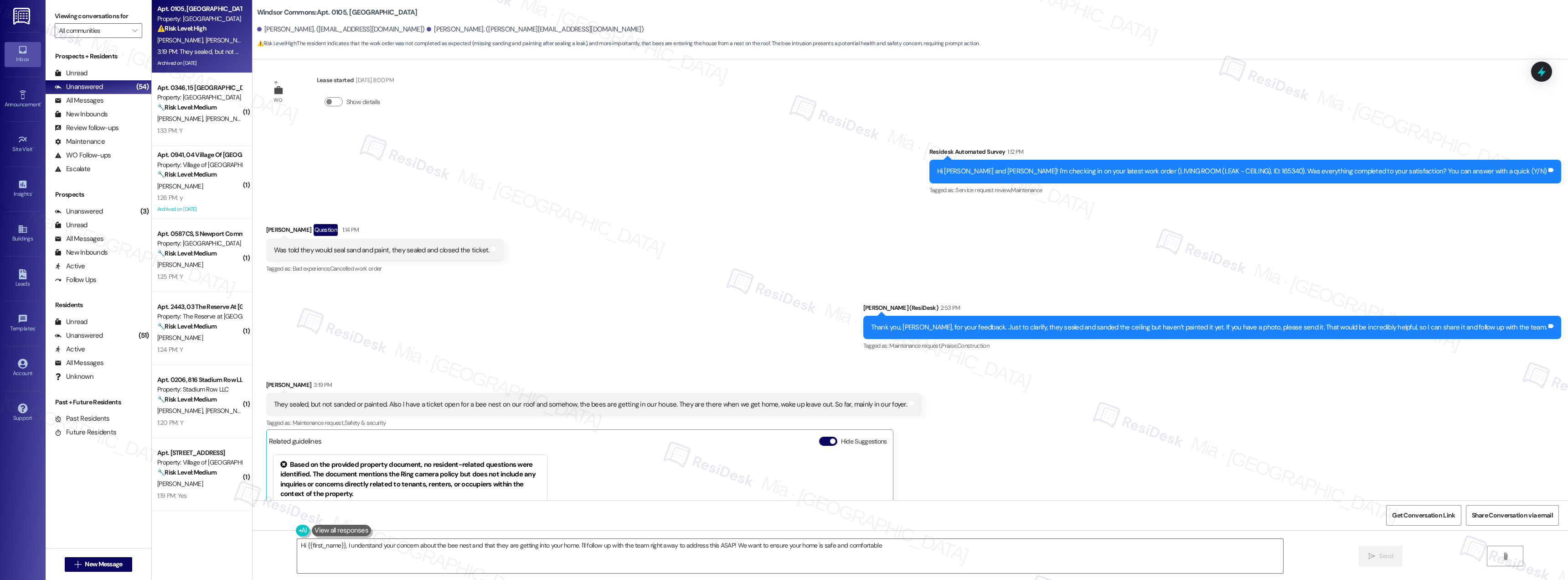
scroll to position [7042, 0]
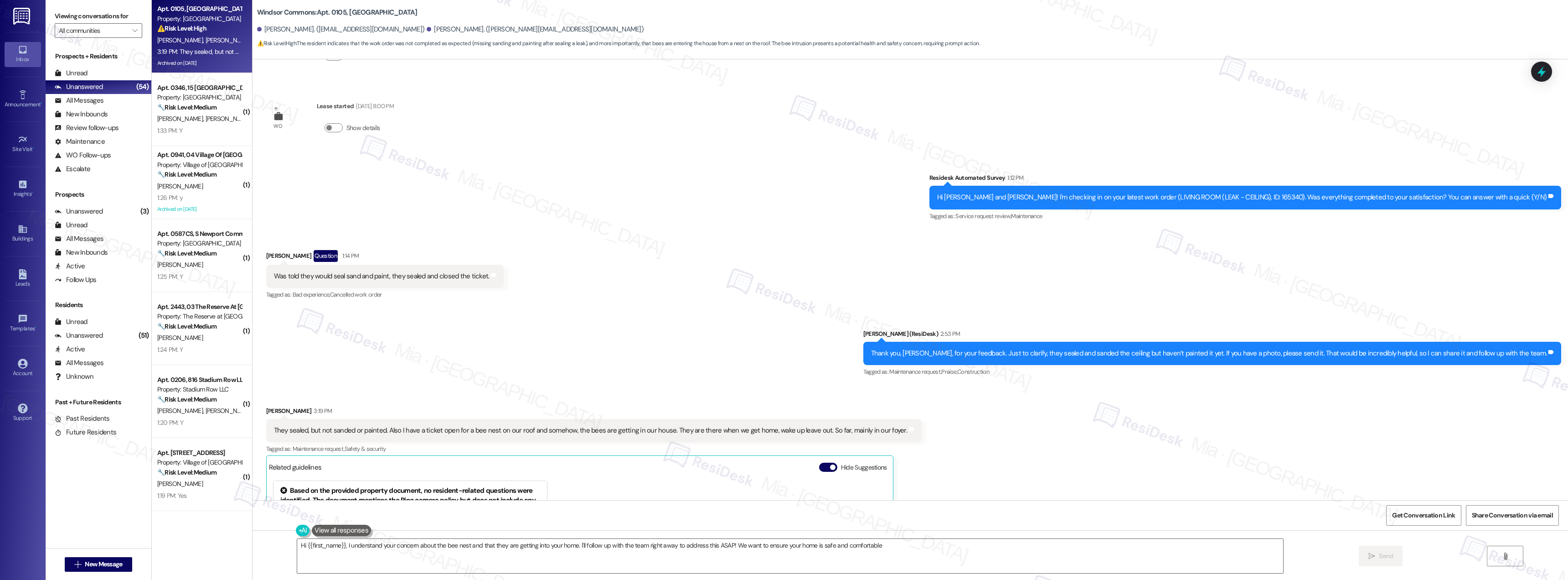
type textarea "Hi {{first_name}}, I understand your concern about the bee nest and that they a…"
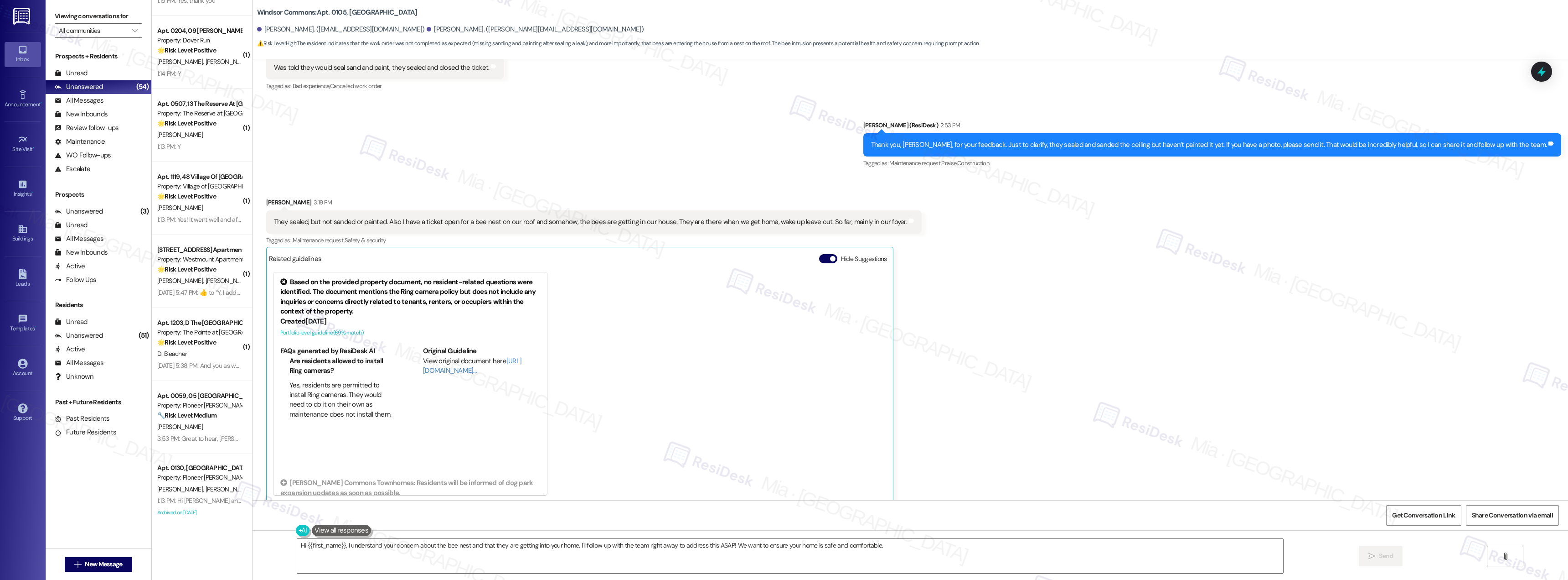
scroll to position [3003, 0]
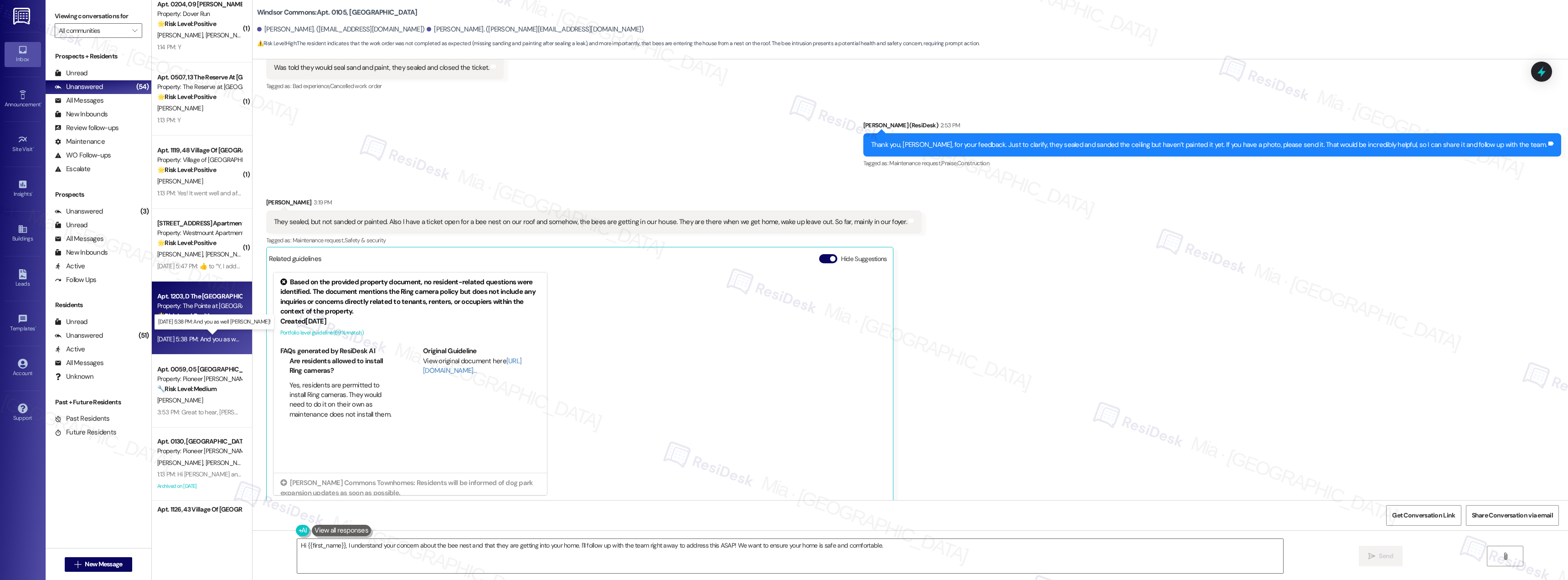
click at [200, 339] on div "Sep 08, 2025 at 5:38 PM: And you as well Sarah! Sep 08, 2025 at 5:38 PM: And yo…" at bounding box center [223, 339] width 133 height 8
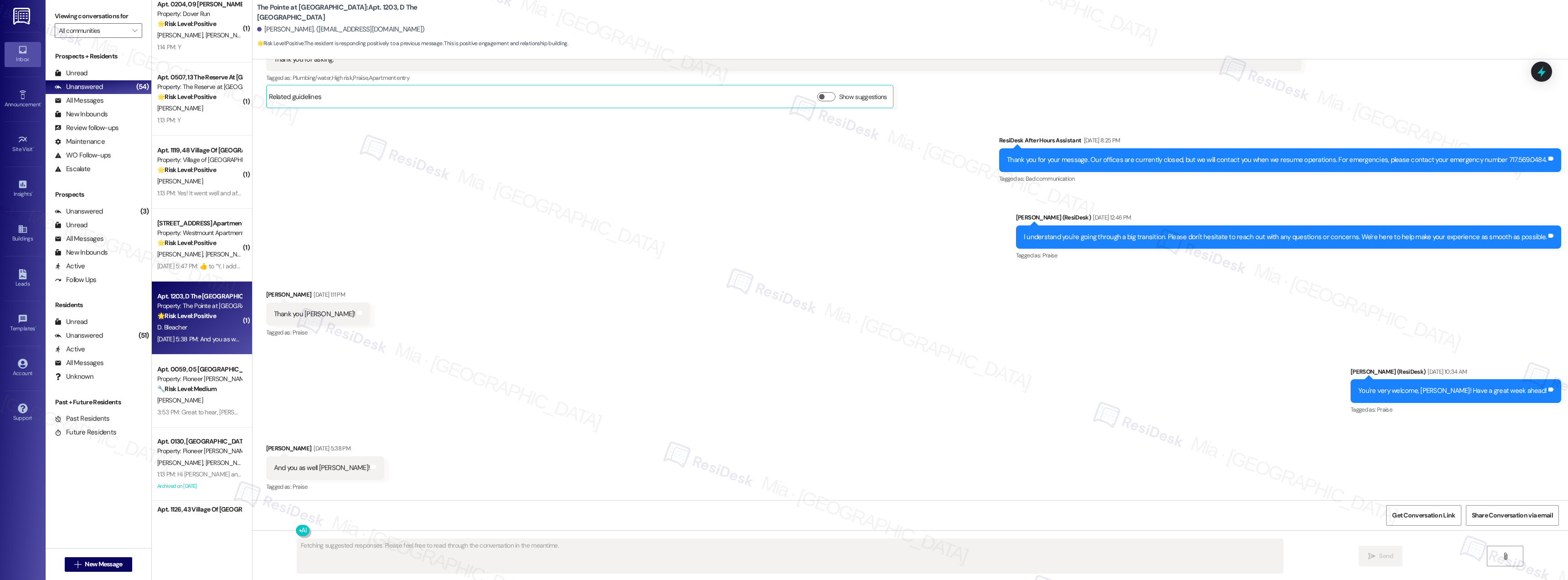
scroll to position [599, 0]
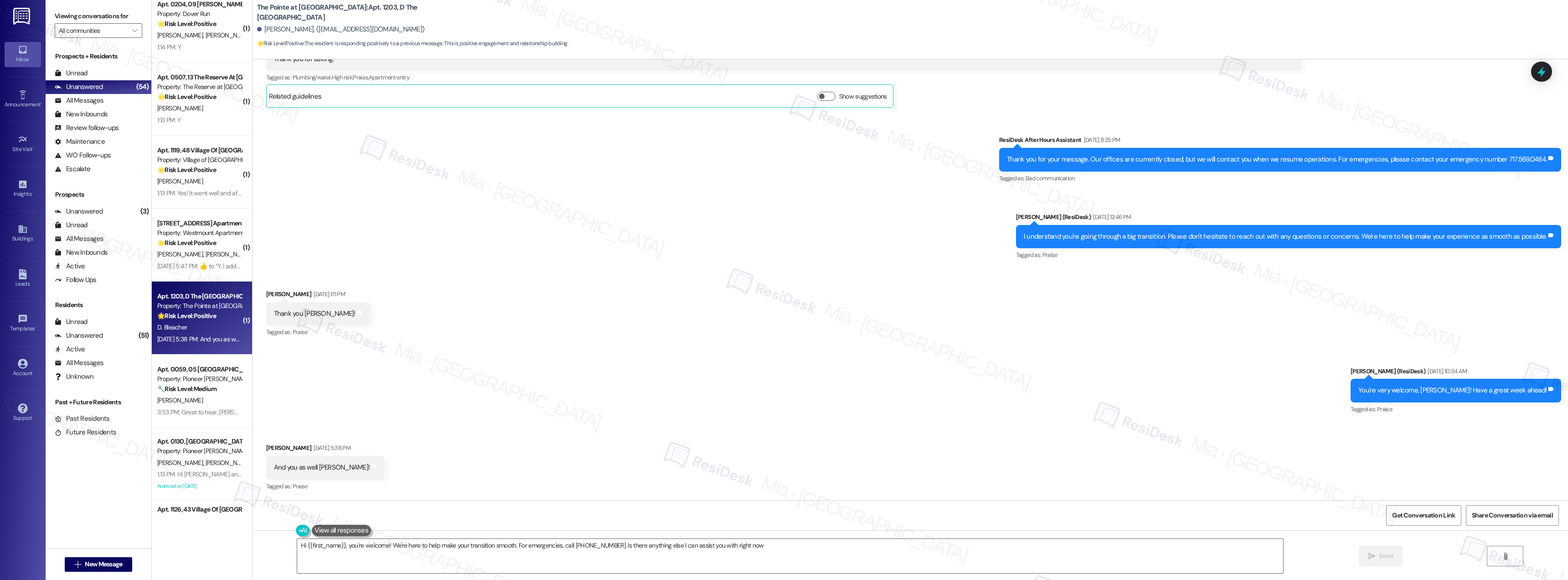
type textarea "Hi {{first_name}}, you're welcome! We're here to help make your transition smoo…"
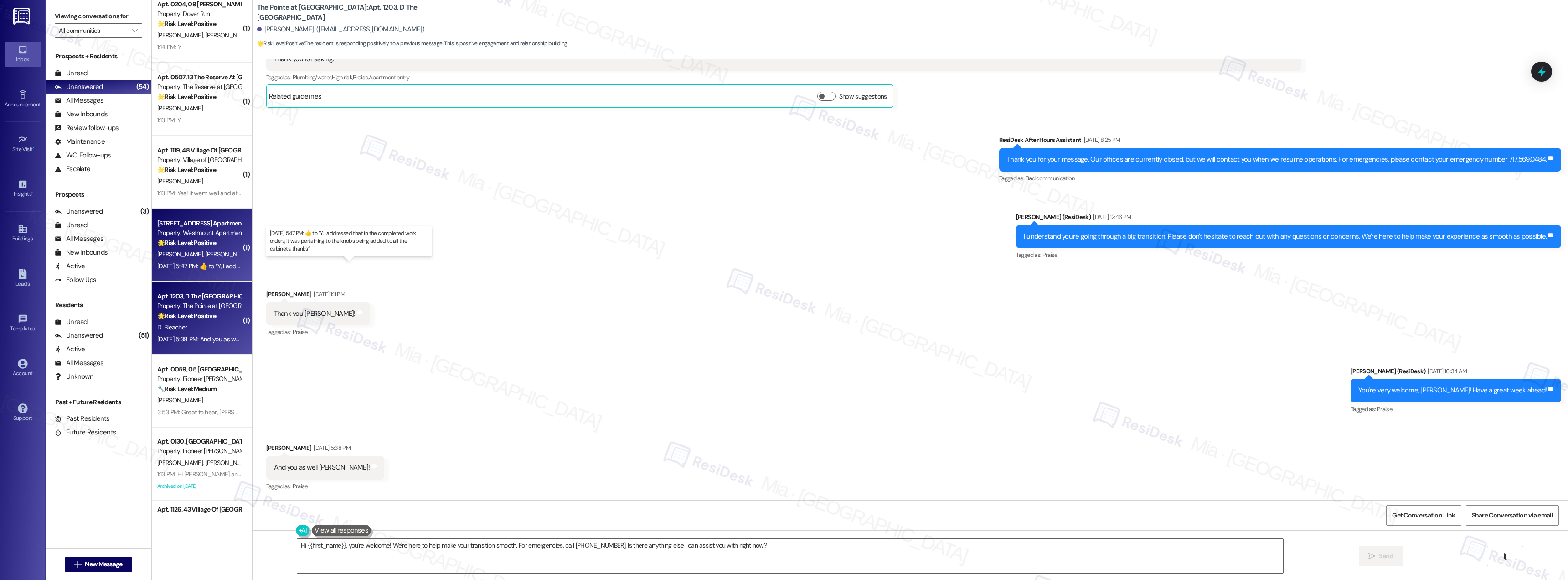
click at [196, 262] on div "Sep 08, 2025 at 5:47 PM:  ​👍​ to “ Y, I addressed that in the completed work or…" at bounding box center [345, 266] width 376 height 8
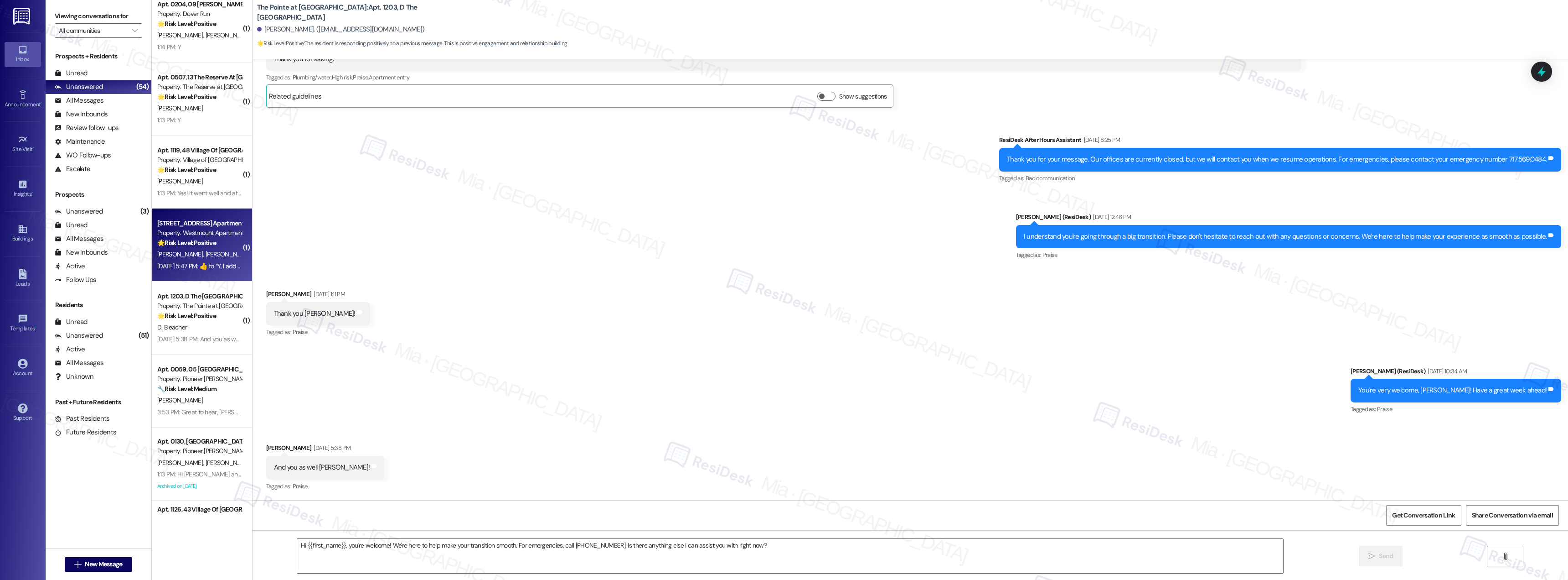
type textarea "Fetching suggested responses. Please feel free to read through the conversation…"
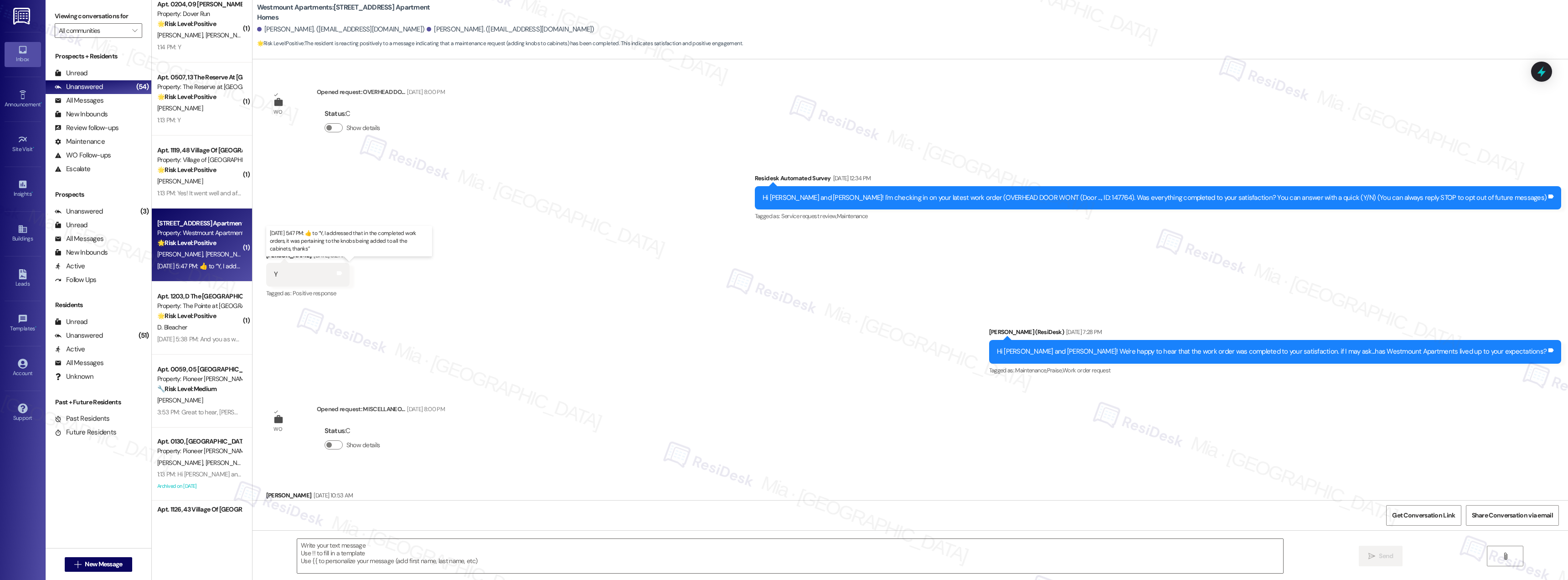
scroll to position [7577, 0]
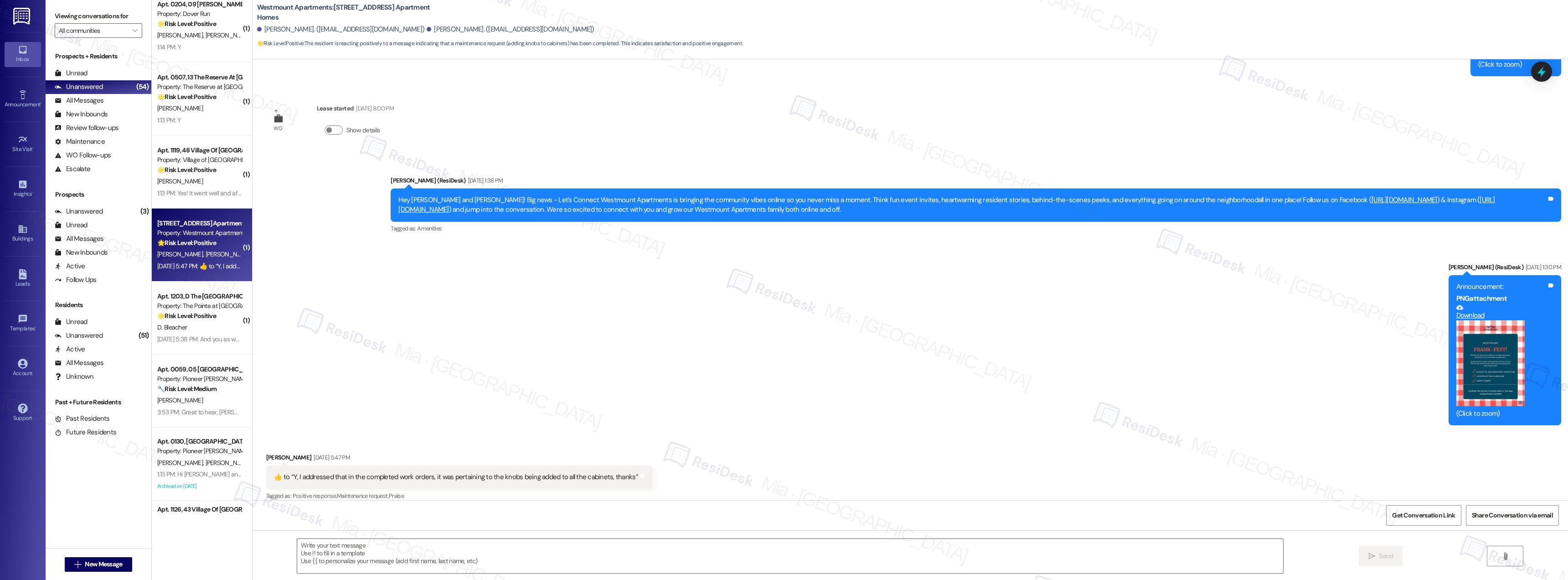
type textarea "Fetching suggested responses. Please feel free to read through the conversation…"
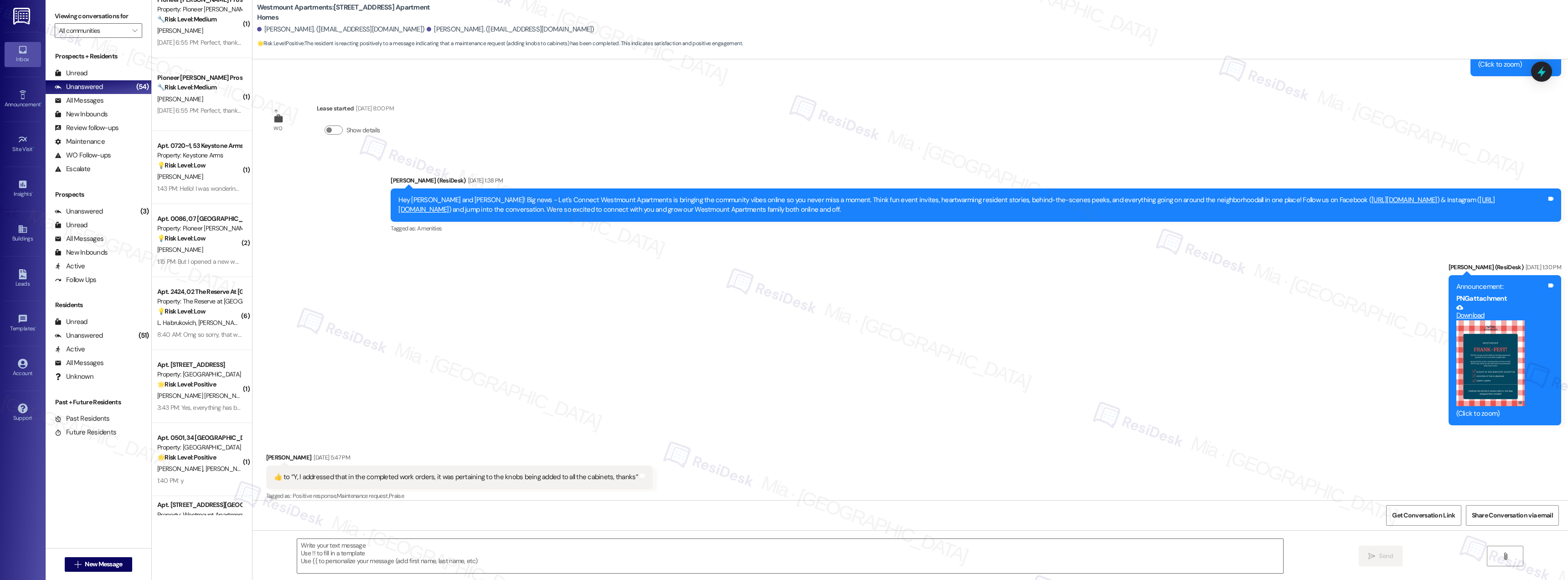
scroll to position [1817, 0]
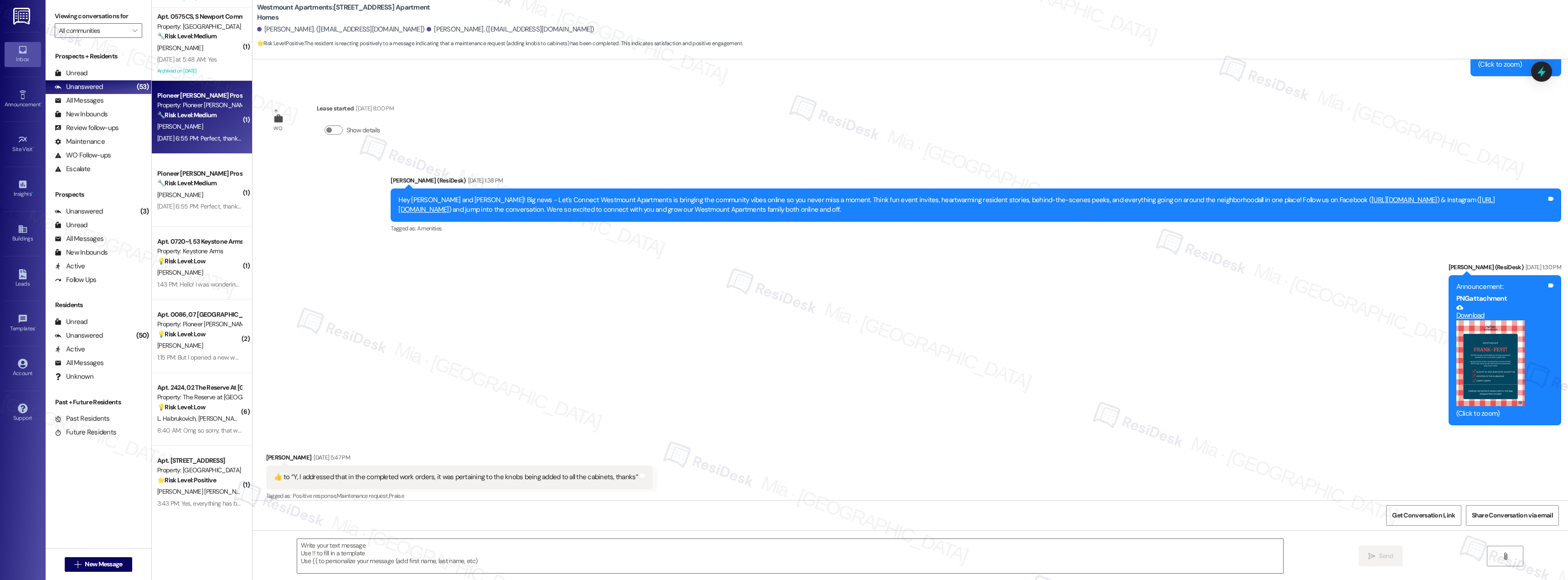
click at [198, 132] on div "[PERSON_NAME]" at bounding box center [200, 126] width 86 height 12
type textarea "Fetching suggested responses. Please feel free to read through the conversation…"
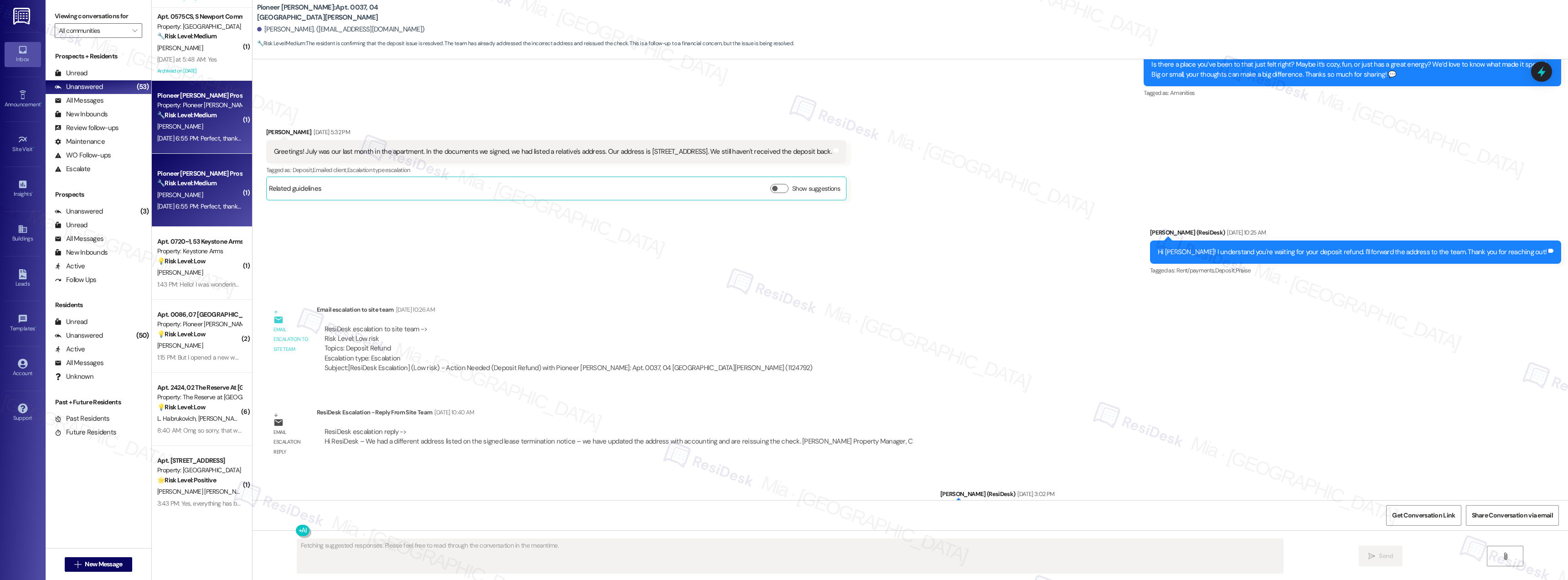
scroll to position [7857, 0]
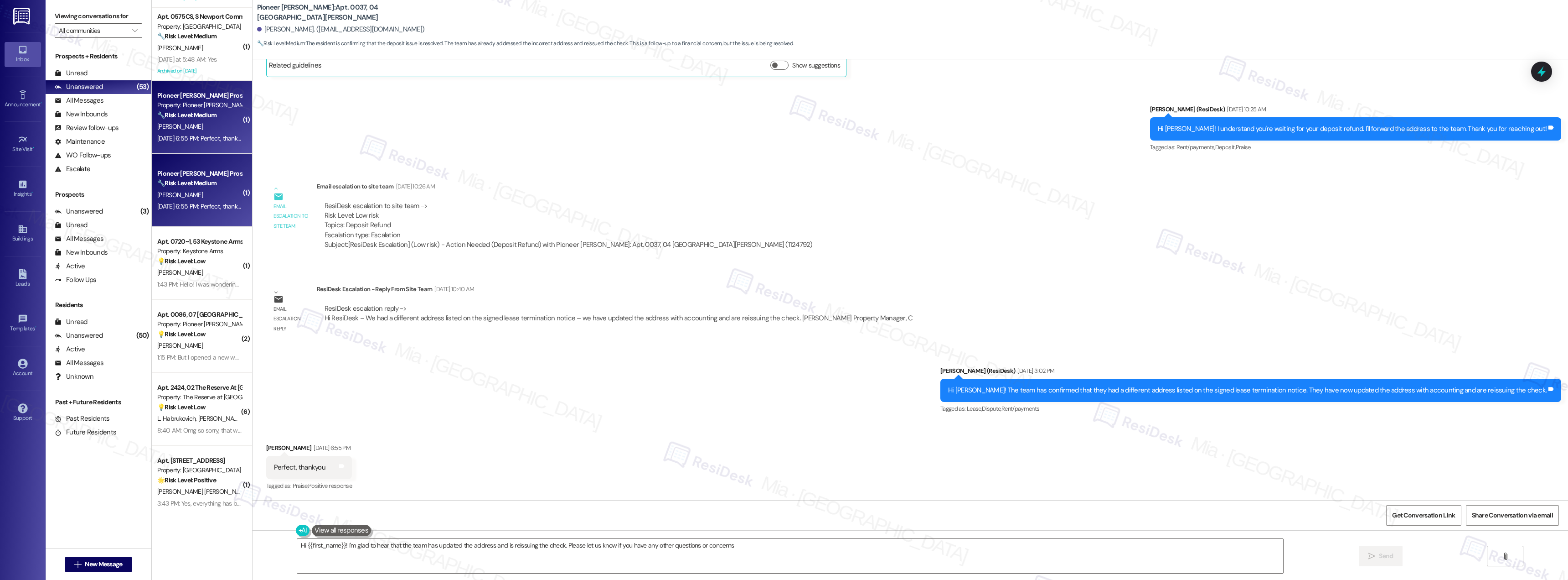
type textarea "Hi {{first_name}}! I'm glad to hear that the team has updated the address and i…"
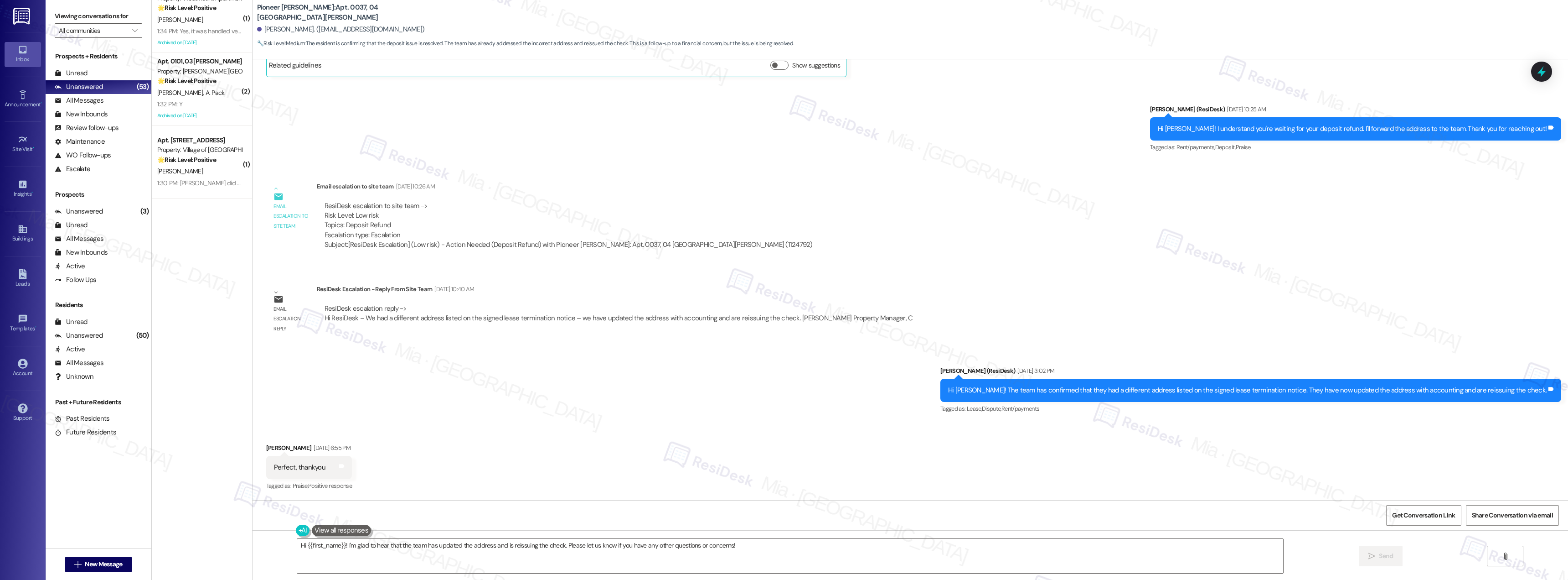
scroll to position [3207, 0]
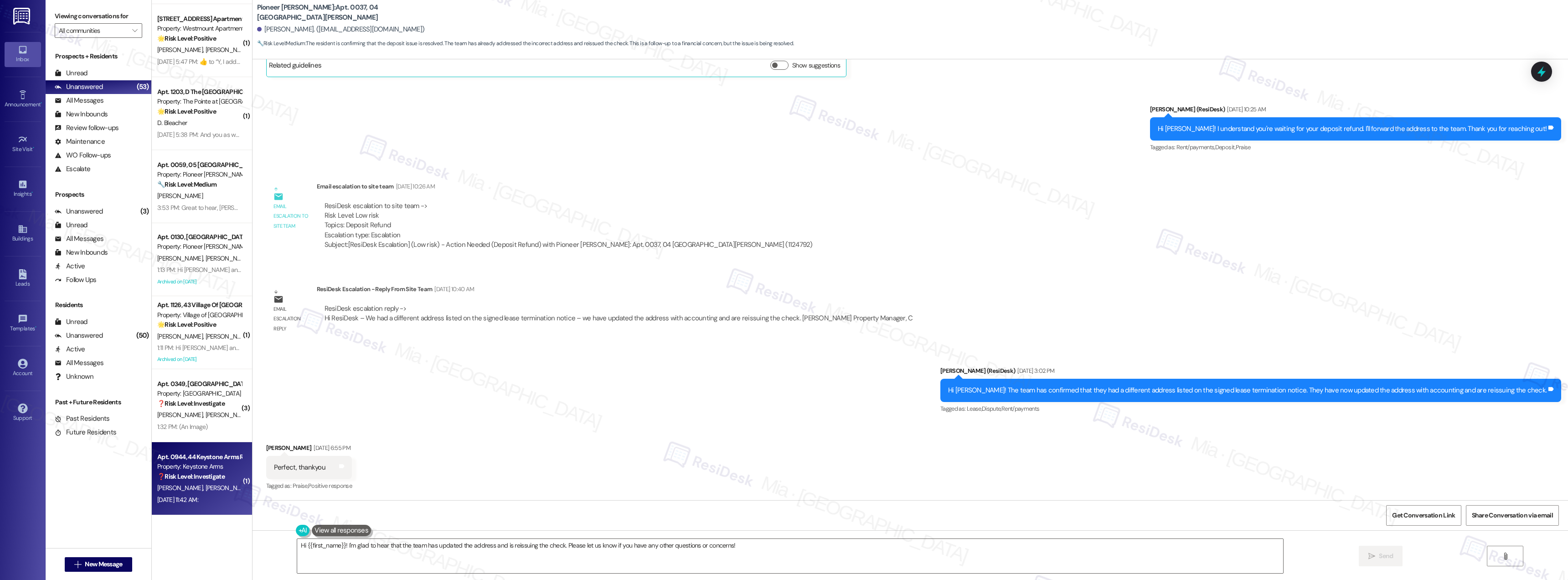
click at [183, 492] on div "C. Johnson B. Johnson" at bounding box center [200, 487] width 86 height 12
type textarea "Fetching suggested responses. Please feel free to read through the conversation…"
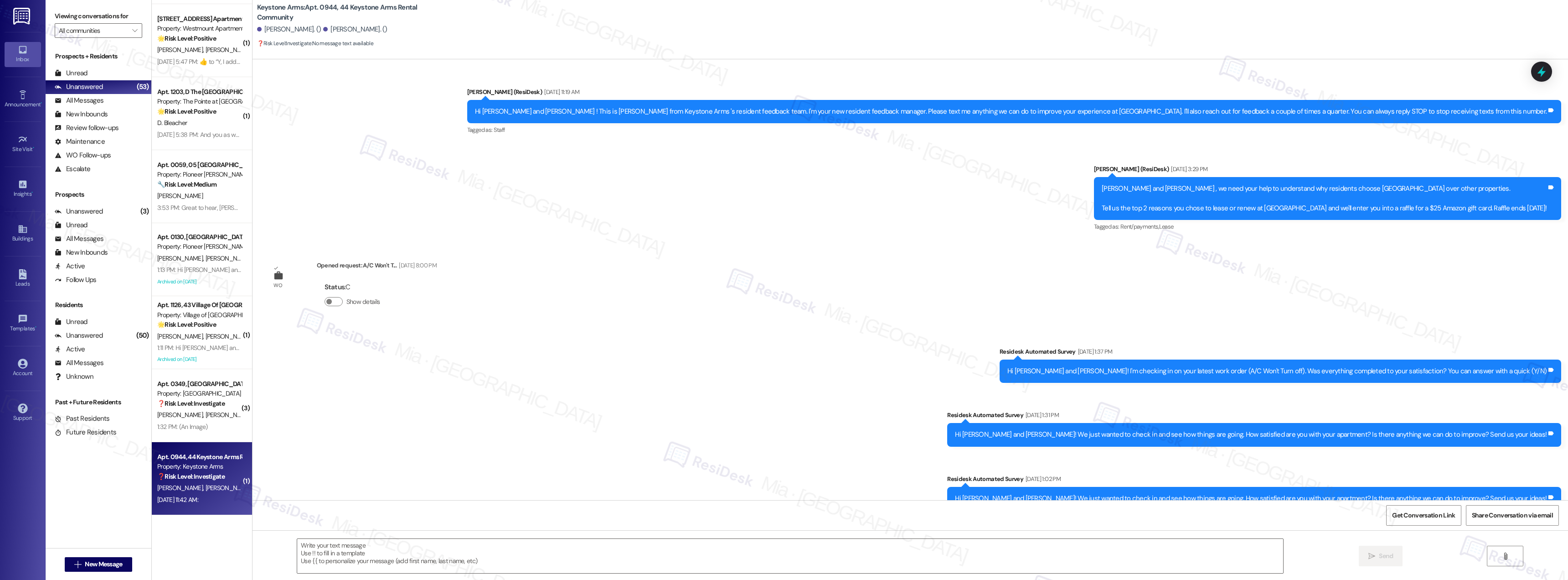
scroll to position [6377, 0]
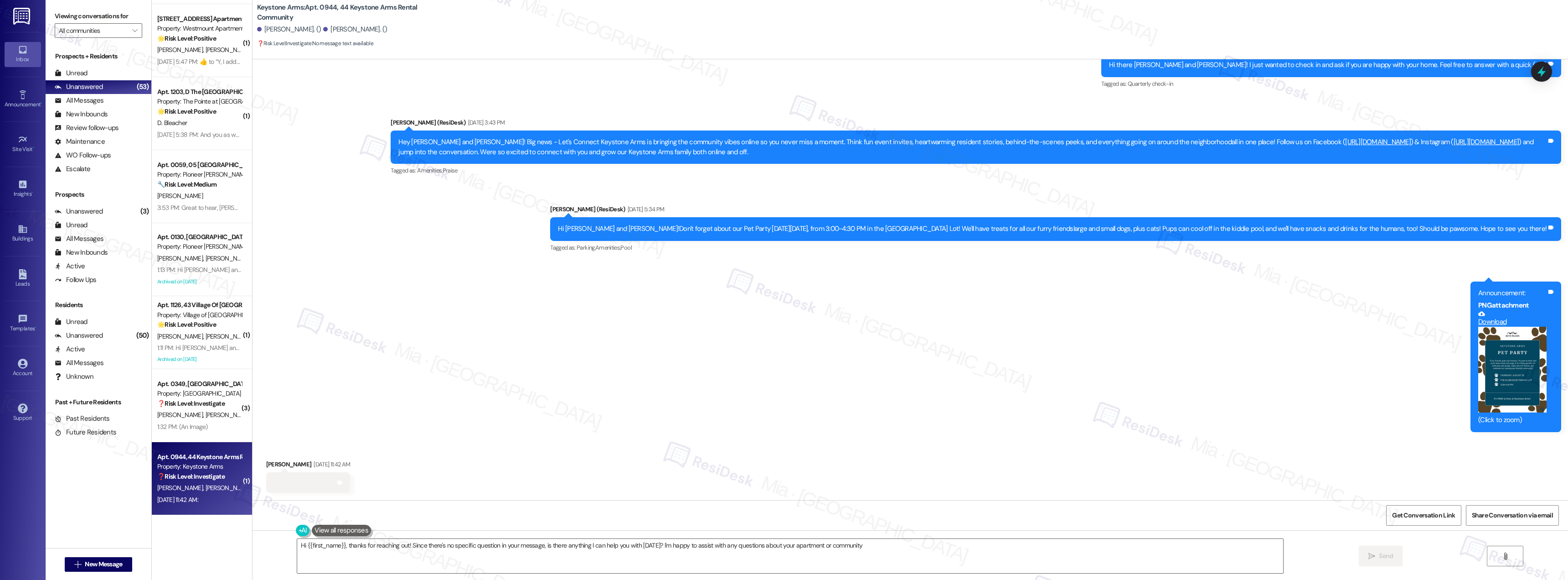
type textarea "Hi {{first_name}}, thanks for reaching out! Since there's no specific question …"
click at [486, 420] on div "Survey, sent via SMS Residesk Automated Survey May 28, 2025 at 4:21 PM Hi there…" at bounding box center [911, 229] width 1316 height 418
click at [208, 427] on div "1:32 PM: (An Image) 1:32 PM: (An Image)" at bounding box center [200, 427] width 86 height 12
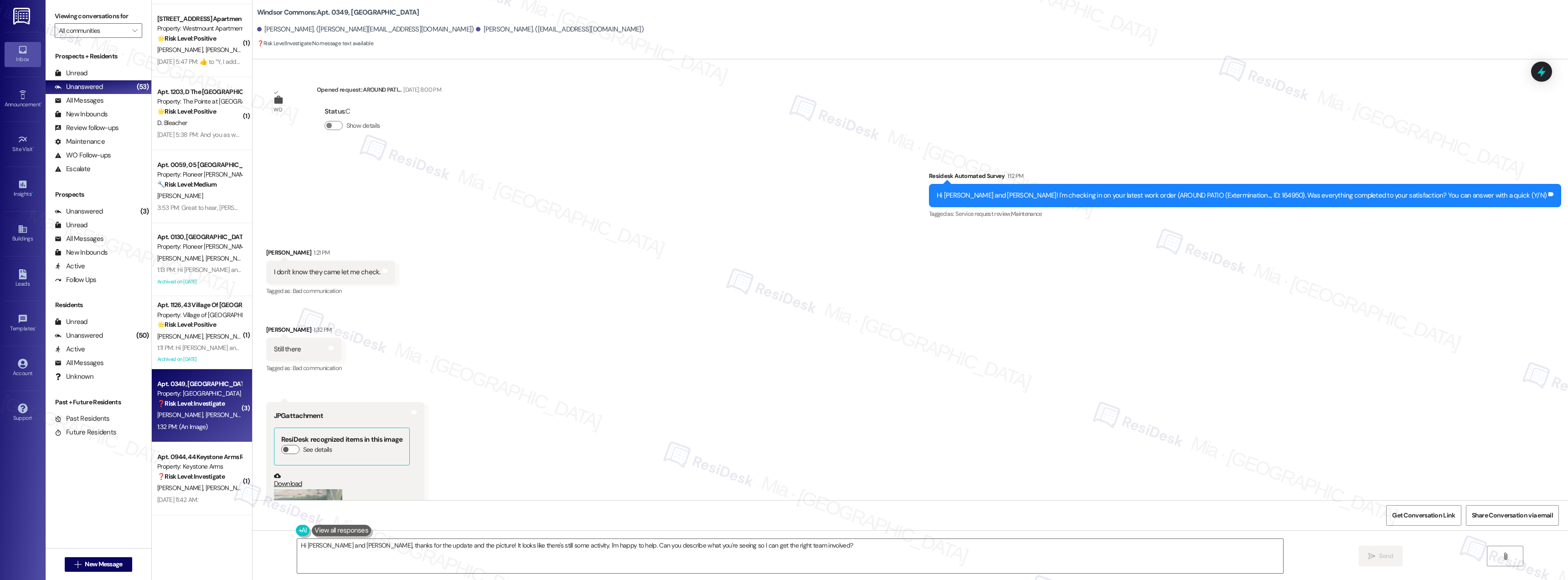
scroll to position [532, 0]
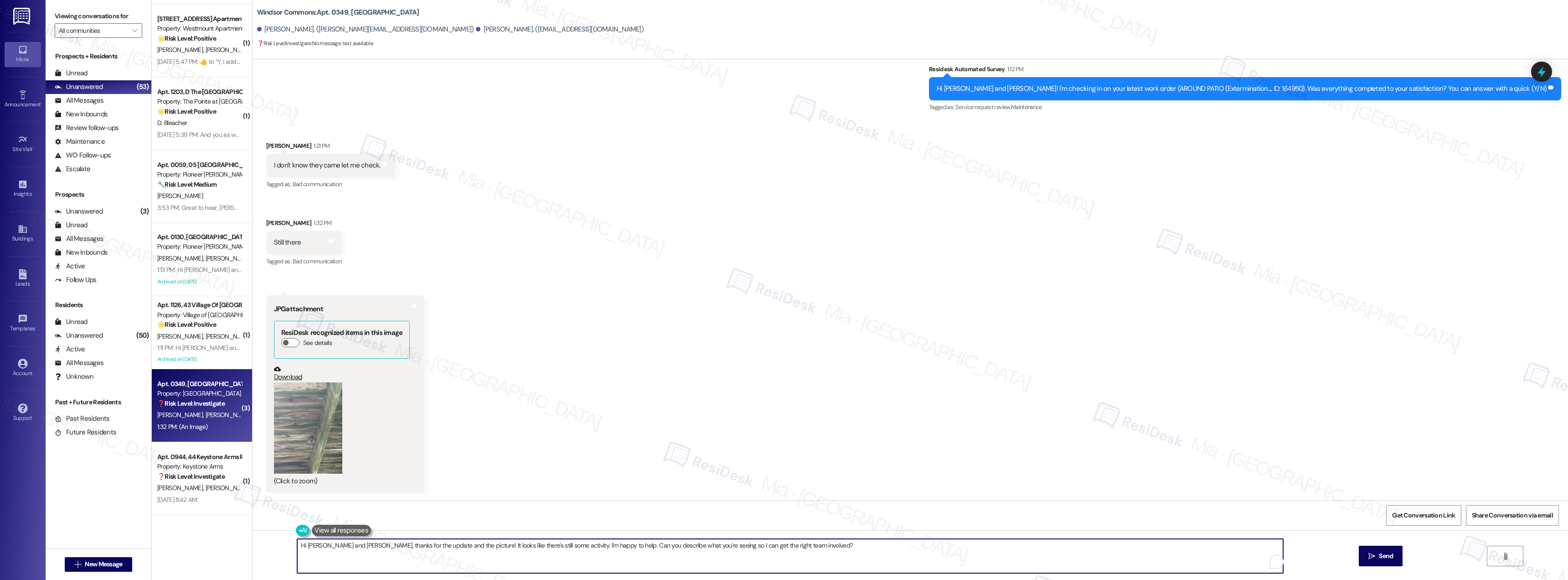
drag, startPoint x: 365, startPoint y: 545, endPoint x: 283, endPoint y: 545, distance: 82.0
click at [283, 545] on div "Hi Lauren and Elisha, thanks for the update and the picture! It looks like ther…" at bounding box center [911, 564] width 1316 height 68
drag, startPoint x: 386, startPoint y: 545, endPoint x: 413, endPoint y: 547, distance: 27.1
click at [413, 547] on textarea "Thanks Lauren for the update and the picture! It looks like there's still some …" at bounding box center [790, 555] width 986 height 34
click at [448, 545] on textarea "Thanks Lauren for the update and for providing the photo! It looks like there's…" at bounding box center [790, 555] width 986 height 34
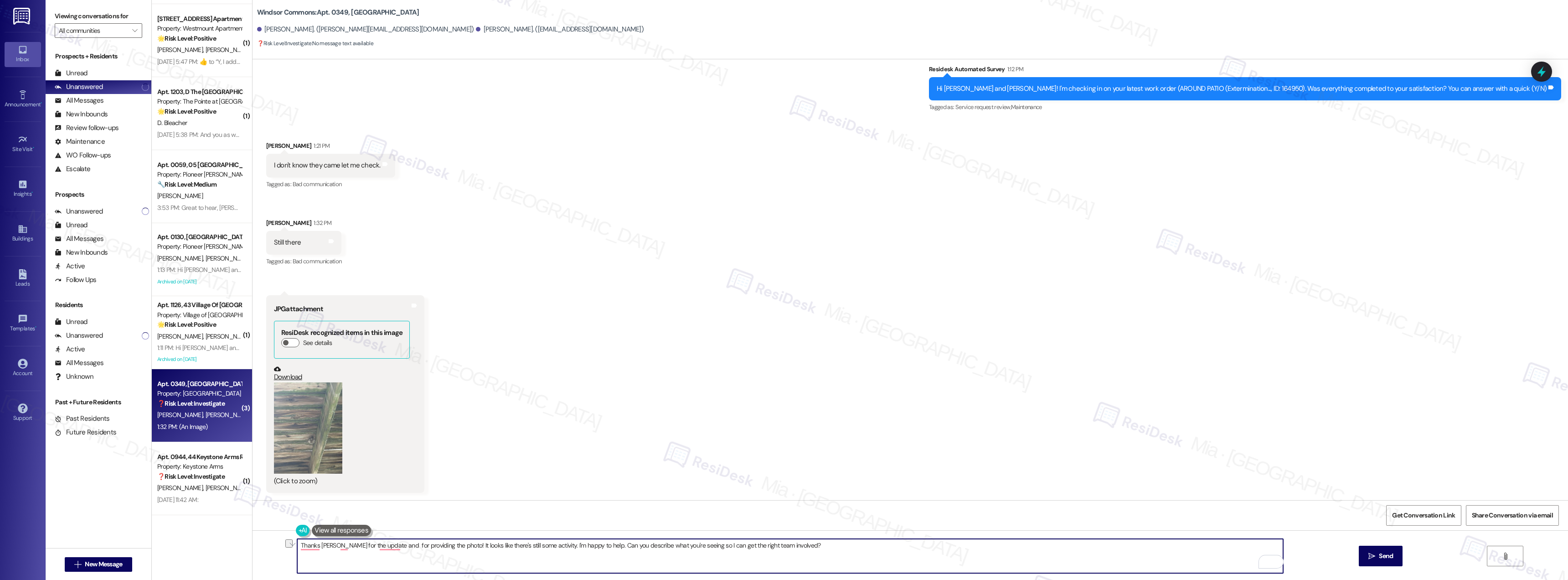
drag, startPoint x: 448, startPoint y: 545, endPoint x: 824, endPoint y: 530, distance: 376.3
click at [824, 530] on div "Thanks Lauren for the update and for providing the photo! It looks like there's…" at bounding box center [911, 564] width 1316 height 68
click at [283, 346] on button "See details" at bounding box center [290, 342] width 18 height 9
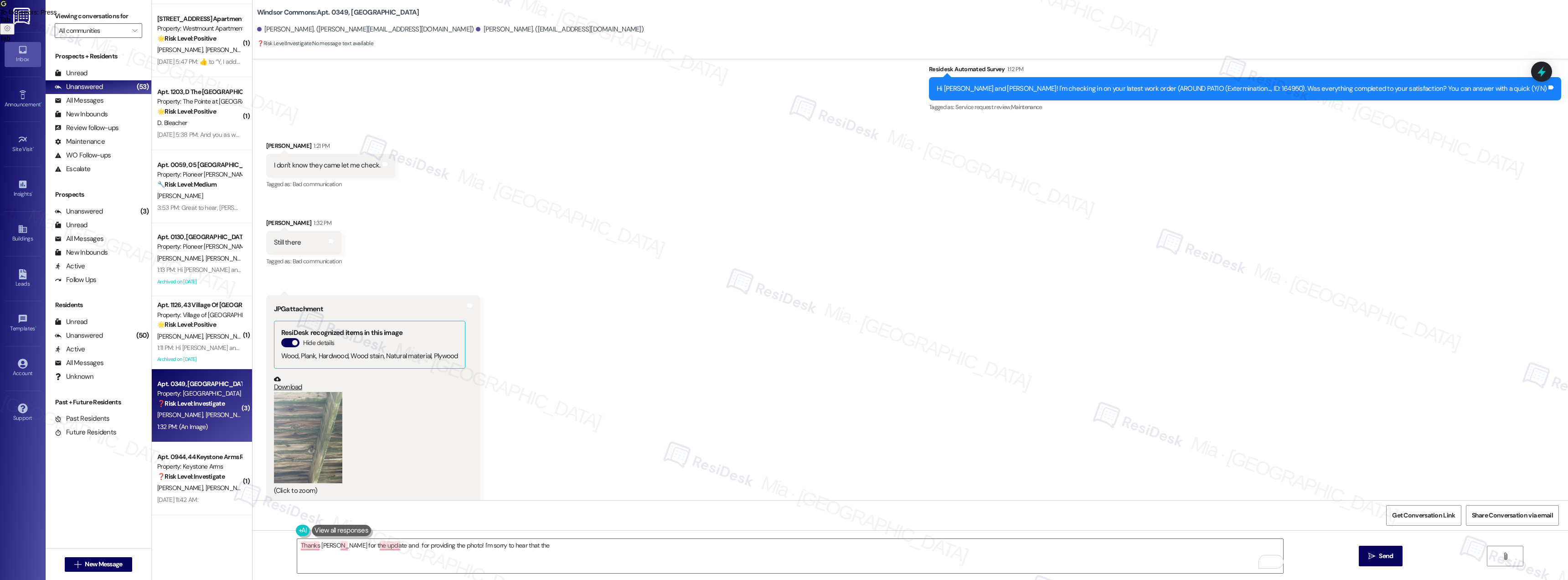
click at [302, 436] on button "Zoom image" at bounding box center [308, 438] width 68 height 91
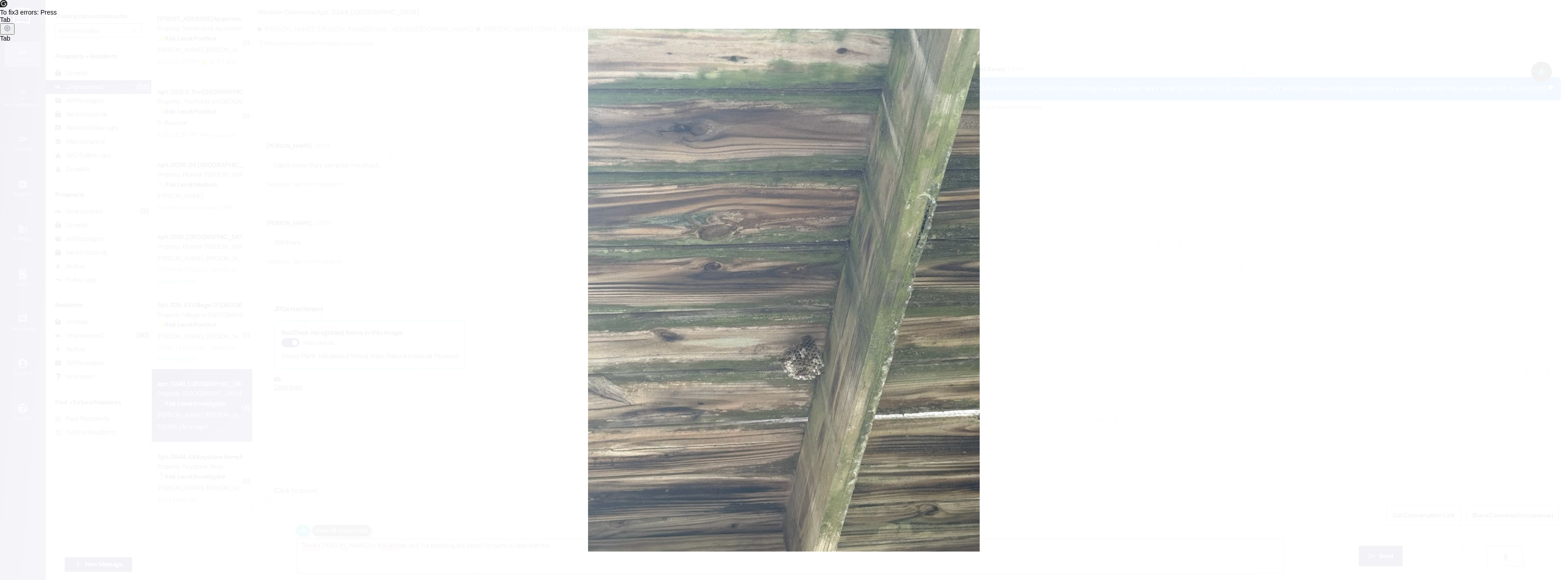
click at [1086, 362] on button "Unzoom image" at bounding box center [784, 290] width 1568 height 580
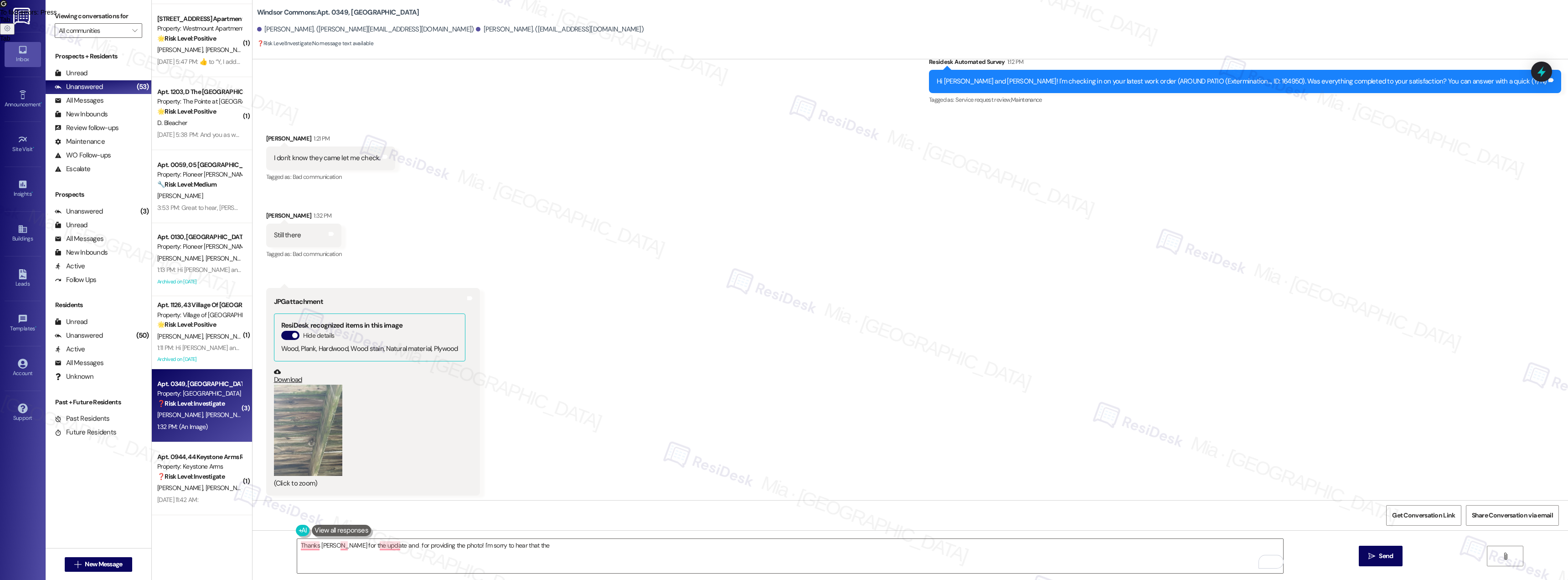
scroll to position [541, 0]
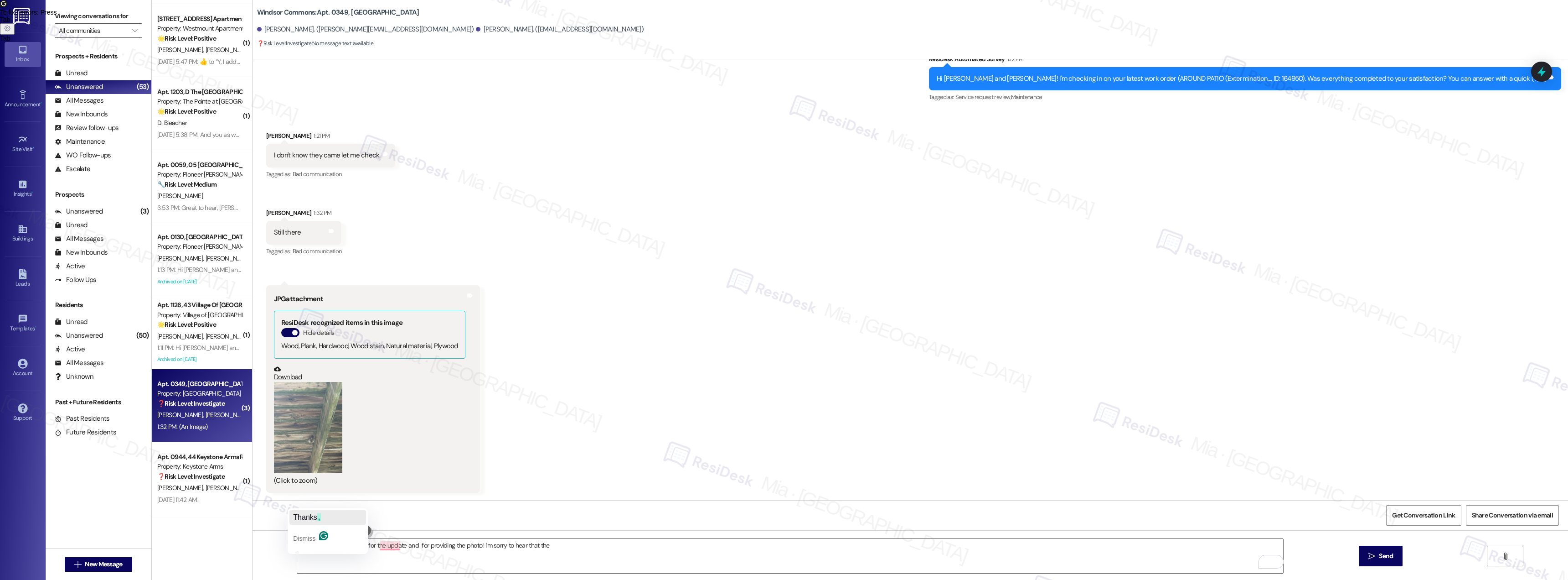
click at [309, 513] on span "Thanks" at bounding box center [304, 517] width 24 height 7
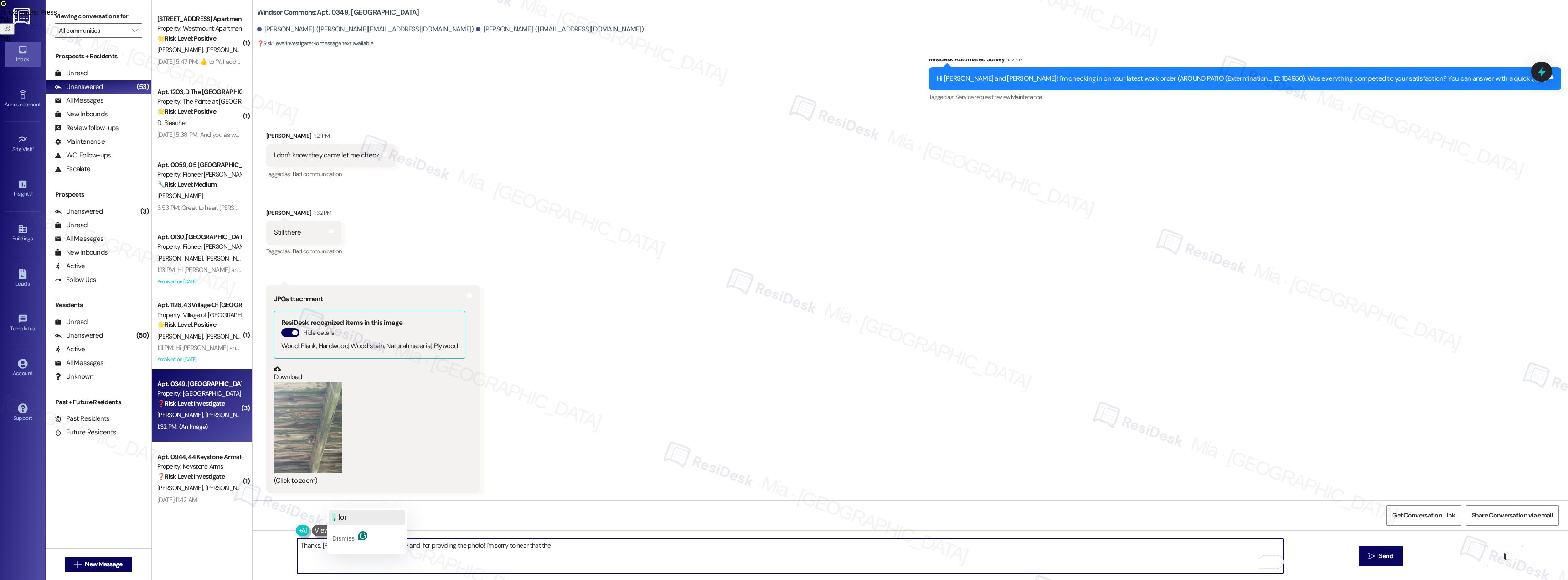
click at [336, 515] on span "button" at bounding box center [336, 517] width 2 height 7
drag, startPoint x: 381, startPoint y: 547, endPoint x: 377, endPoint y: 545, distance: 4.5
drag, startPoint x: 377, startPoint y: 545, endPoint x: 384, endPoint y: 549, distance: 8.1
click at [384, 549] on textarea "Thanks, Lauren, for the update and for providing the photo! I'm sorry to hear t…" at bounding box center [790, 555] width 986 height 34
type textarea "Thanks, Lauren, for the update and for providing the photo! I'm sorry to hear t…"
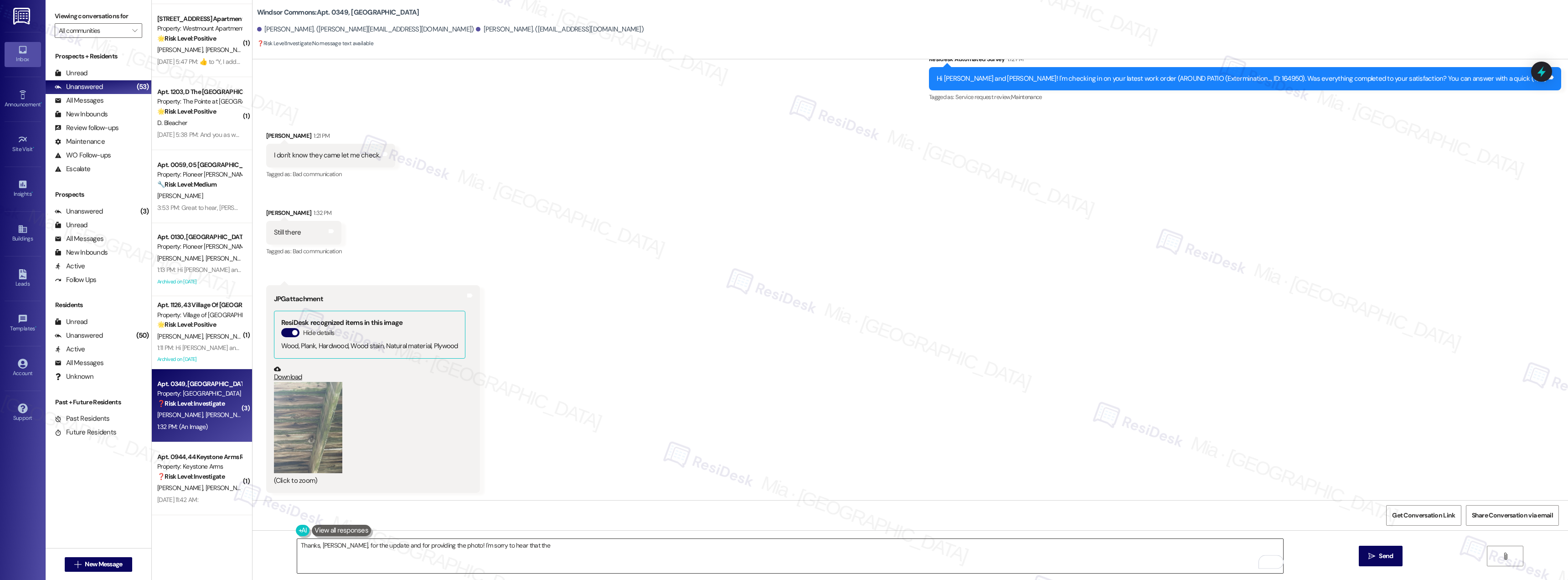
click at [516, 545] on textarea "Thanks, Lauren, for the update and for providing the photo! I'm sorry to hear t…" at bounding box center [790, 555] width 986 height 34
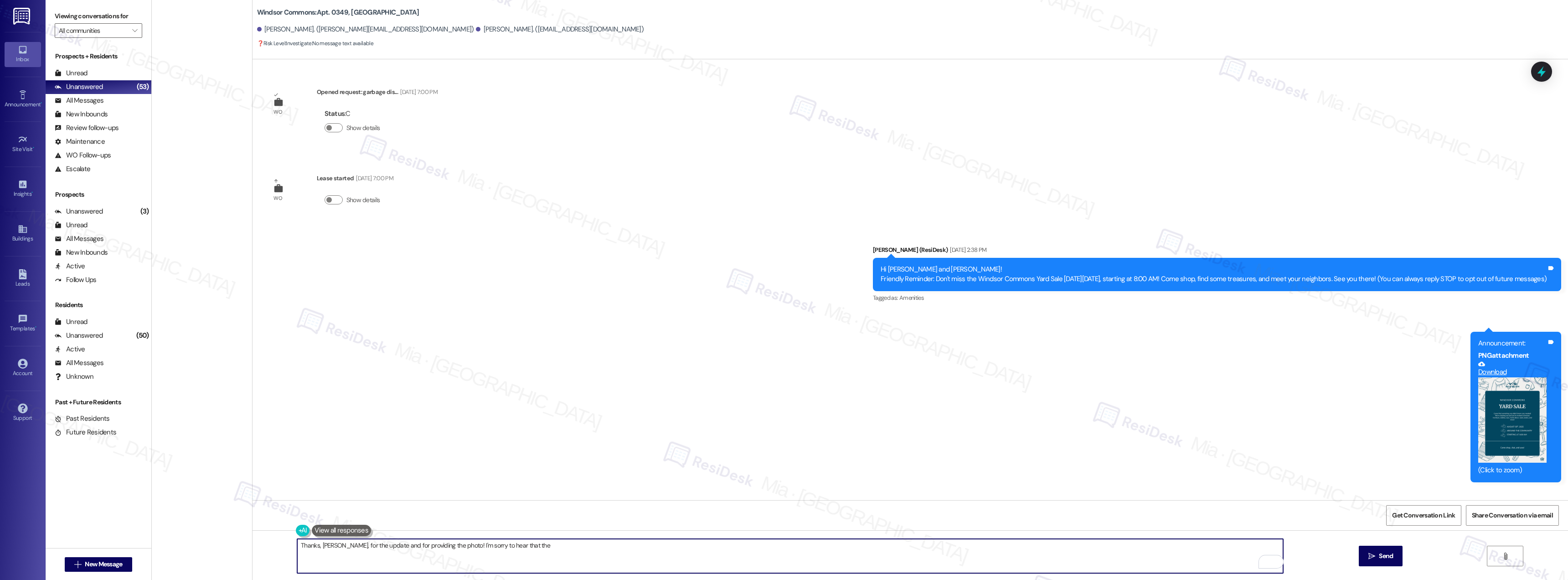
scroll to position [541, 0]
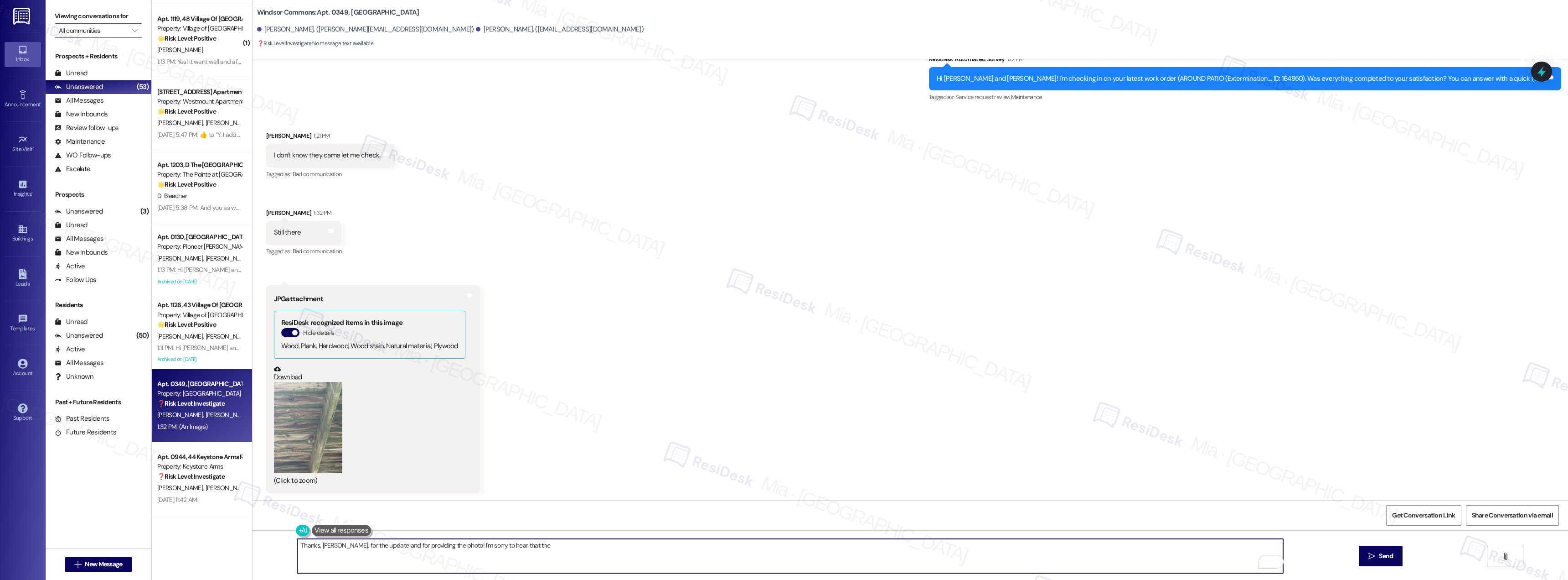
click at [522, 545] on textarea "Thanks, [PERSON_NAME], for the update and for providing the photo! I'm sorry to…" at bounding box center [790, 555] width 986 height 34
drag, startPoint x: 705, startPoint y: 551, endPoint x: 291, endPoint y: 550, distance: 414.0
click at [297, 550] on textarea "Thanks, [PERSON_NAME], for the update and for providing the photo! I'm sorry to…" at bounding box center [790, 555] width 986 height 34
click at [704, 547] on textarea "Thanks, [PERSON_NAME], for the update and for providing the photo! I'm sorry to…" at bounding box center [790, 555] width 986 height 34
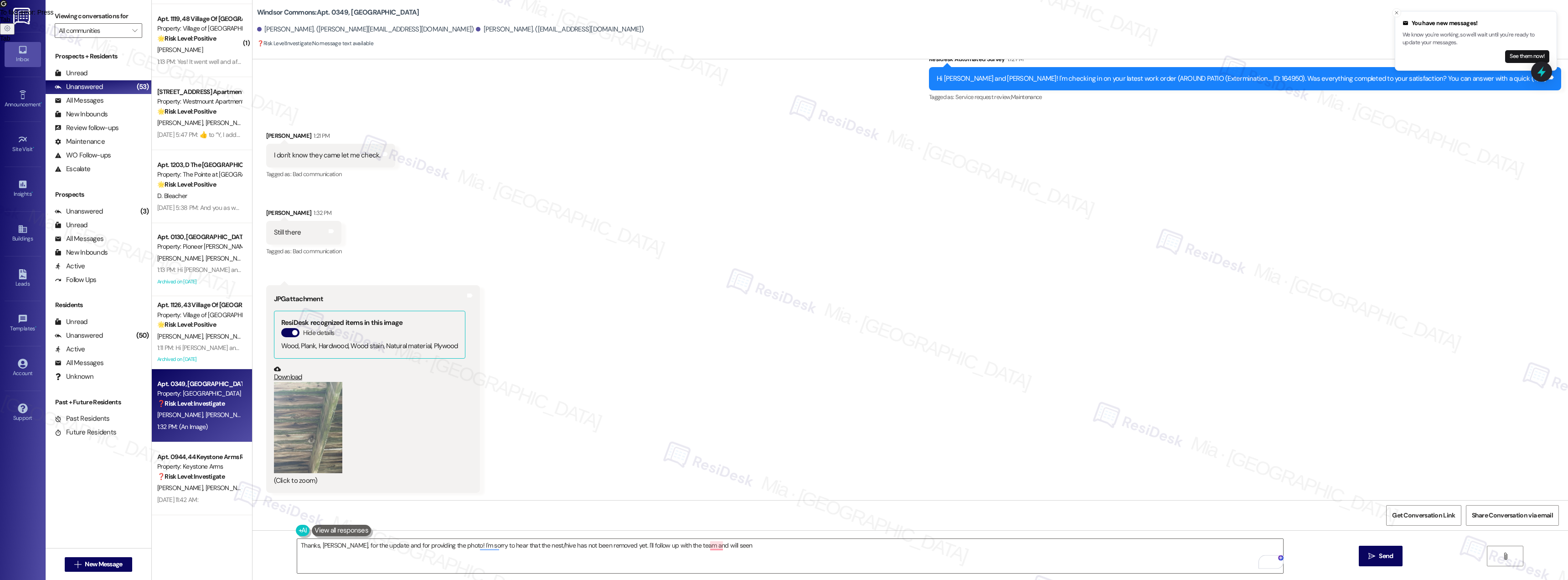
click at [334, 530] on button at bounding box center [341, 530] width 59 height 12
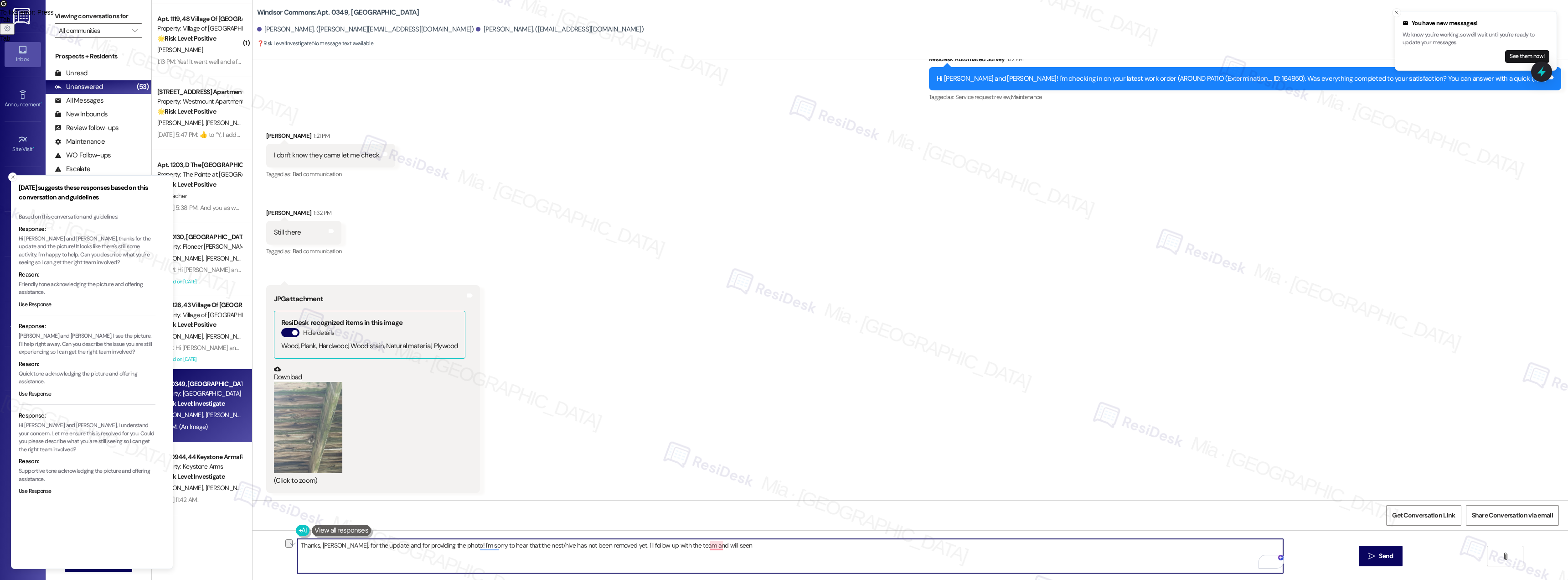
drag, startPoint x: 296, startPoint y: 545, endPoint x: 879, endPoint y: 544, distance: 583.0
click at [879, 544] on textarea "Thanks, [PERSON_NAME], for the update and for providing the photo! I'm sorry to…" at bounding box center [790, 555] width 986 height 34
click at [740, 549] on textarea "Thanks, [PERSON_NAME], for the update and for providing the photo! I'm sorry to…" at bounding box center [790, 555] width 986 height 34
drag, startPoint x: 733, startPoint y: 547, endPoint x: 257, endPoint y: 547, distance: 476.0
click at [257, 547] on div "Thanks, [PERSON_NAME], for the update and for providing the photo! I'm sorry to…" at bounding box center [911, 564] width 1316 height 68
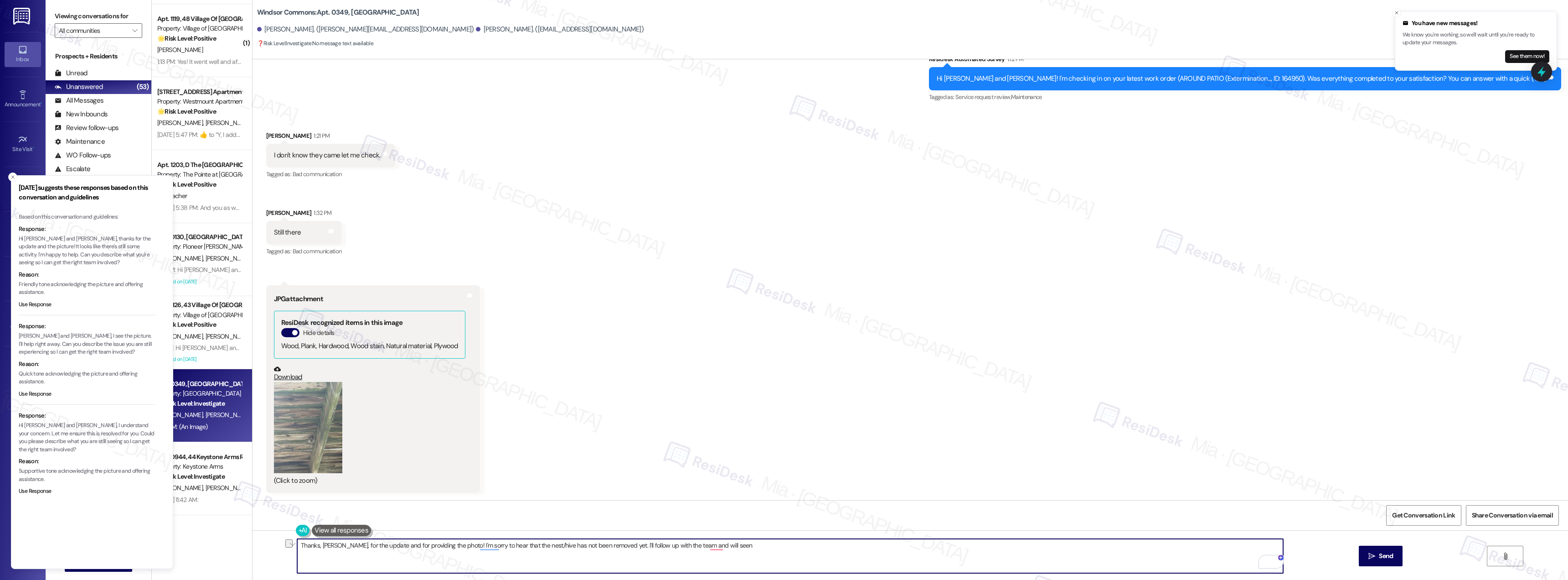
paste textarea "you, [PERSON_NAME], for the update and for sharing the photo! I’m sorry to hear…"
click at [495, 547] on textarea "Thank you, [PERSON_NAME], for the update and for sharing the photo! I’m sorry t…" at bounding box center [790, 555] width 986 height 34
drag, startPoint x: 494, startPoint y: 546, endPoint x: 476, endPoint y: 546, distance: 18.0
click at [476, 546] on textarea "Thank you, [PERSON_NAME], for the update and for sharing the photo! I’m sorry t…" at bounding box center [790, 555] width 986 height 34
click at [617, 547] on textarea "Thank you, [PERSON_NAME], for the update and for sharing the photo! I’m sorry t…" at bounding box center [790, 555] width 986 height 34
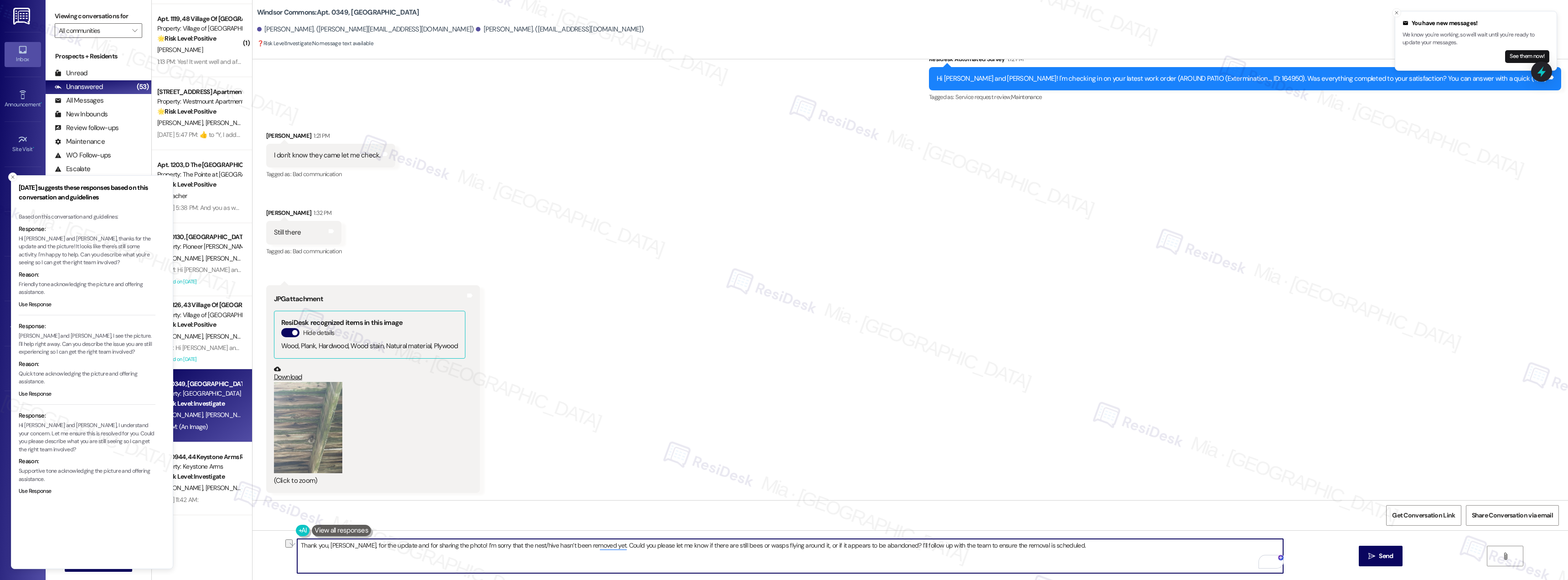
drag, startPoint x: 959, startPoint y: 544, endPoint x: 1047, endPoint y: 547, distance: 88.1
click at [1047, 547] on textarea "Thank you, [PERSON_NAME], for the update and for sharing the photo! I’m sorry t…" at bounding box center [790, 555] width 986 height 34
drag, startPoint x: 1036, startPoint y: 551, endPoint x: 884, endPoint y: 550, distance: 152.0
click at [884, 550] on textarea "Thank you, [PERSON_NAME], for the update and for sharing the photo! I’m sorry t…" at bounding box center [790, 555] width 986 height 34
paste textarea "to coordinate the removal and will keep you updated"
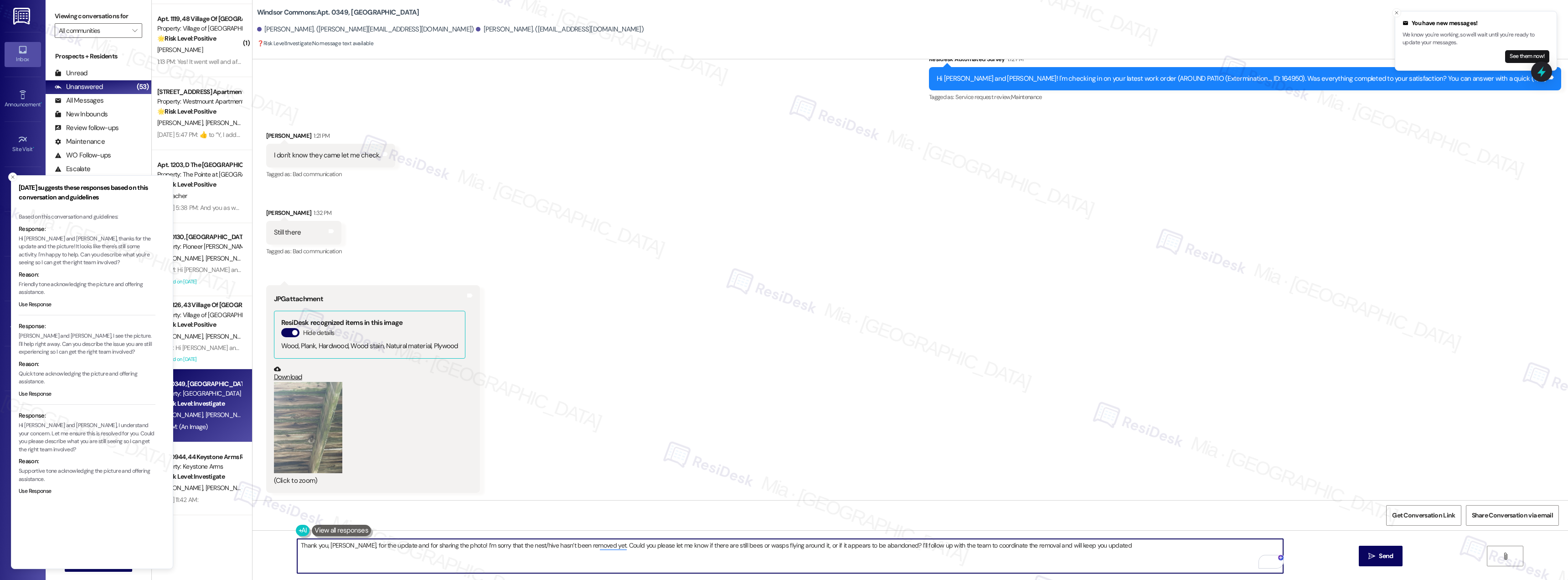
click at [592, 547] on textarea "Thank you, [PERSON_NAME], for the update and for sharing the photo! I’m sorry t…" at bounding box center [790, 555] width 986 height 34
drag, startPoint x: 592, startPoint y: 547, endPoint x: 1105, endPoint y: 547, distance: 513.0
click at [1105, 547] on textarea "Thank you, [PERSON_NAME], for the update and for sharing the photo! I’m sorry t…" at bounding box center [790, 555] width 986 height 34
type textarea "Thank you, [PERSON_NAME], for the update and for sharing the photo! I’m sorry t…"
click at [1396, 555] on button " Send" at bounding box center [1381, 555] width 44 height 20
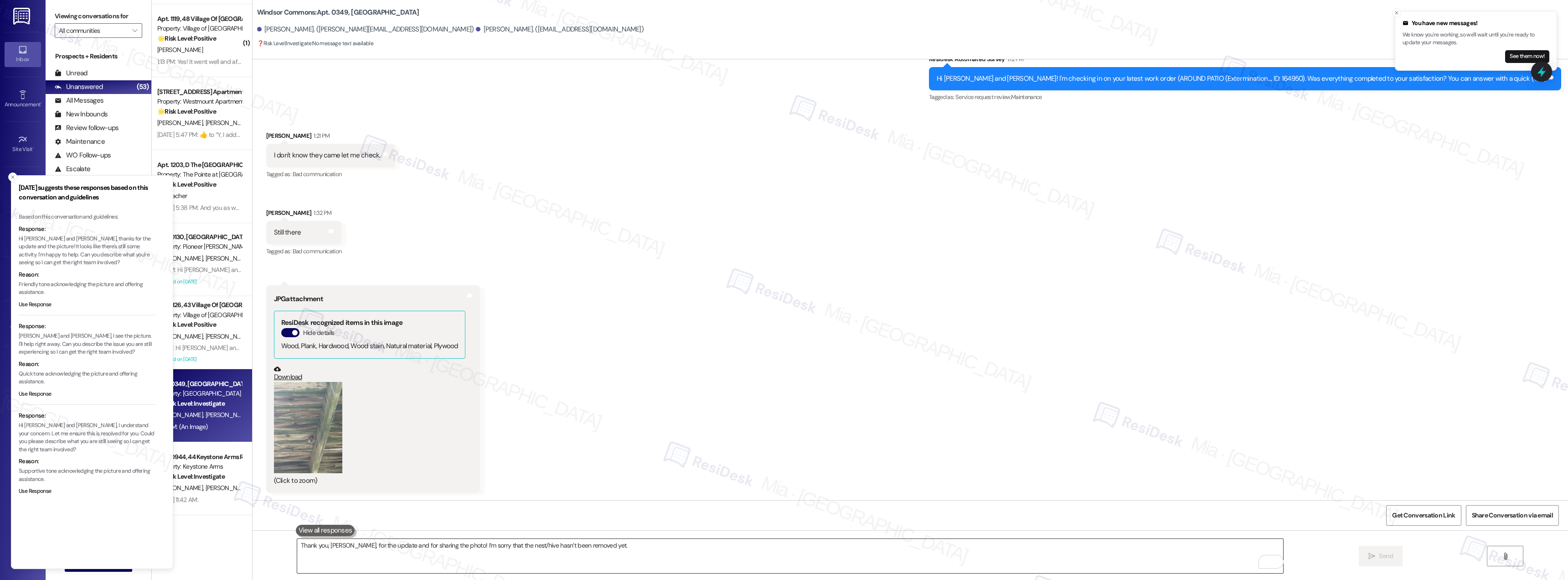
click at [673, 550] on textarea "Thank you, [PERSON_NAME], for the update and for sharing the photo! I’m sorry t…" at bounding box center [790, 555] width 986 height 34
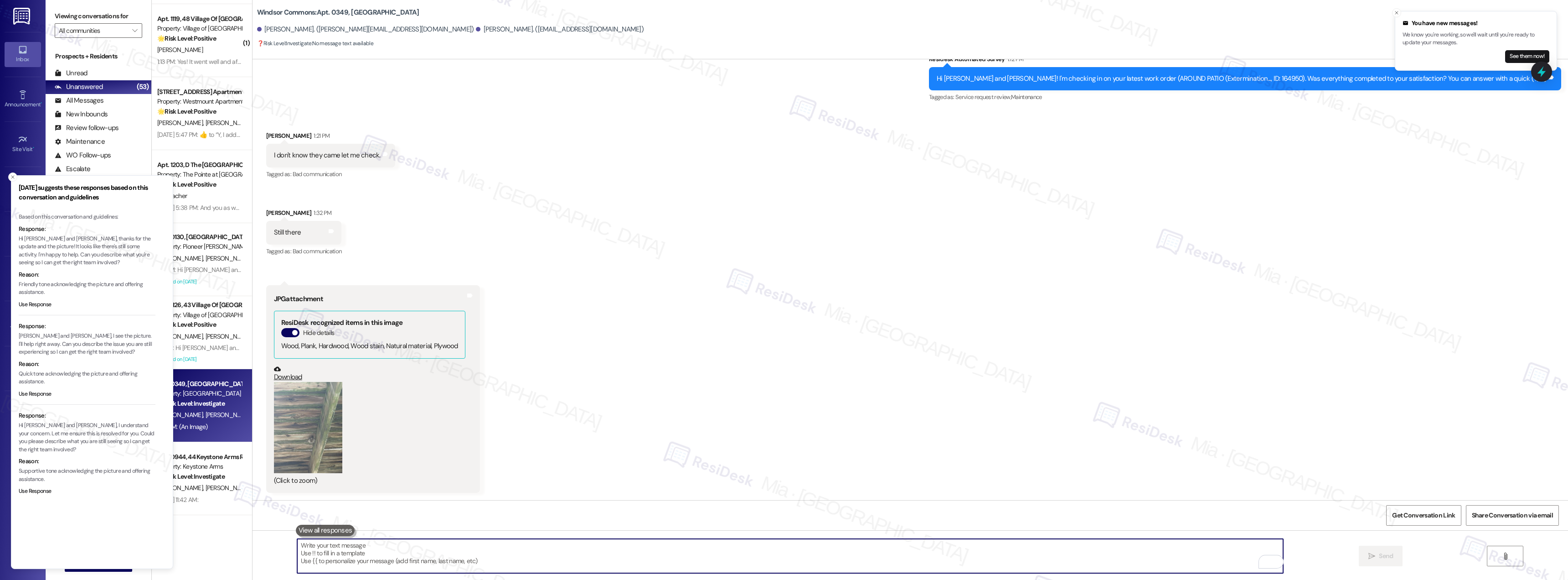
paste textarea "Could you please let me know if there are still bees or wasps flying around it,…"
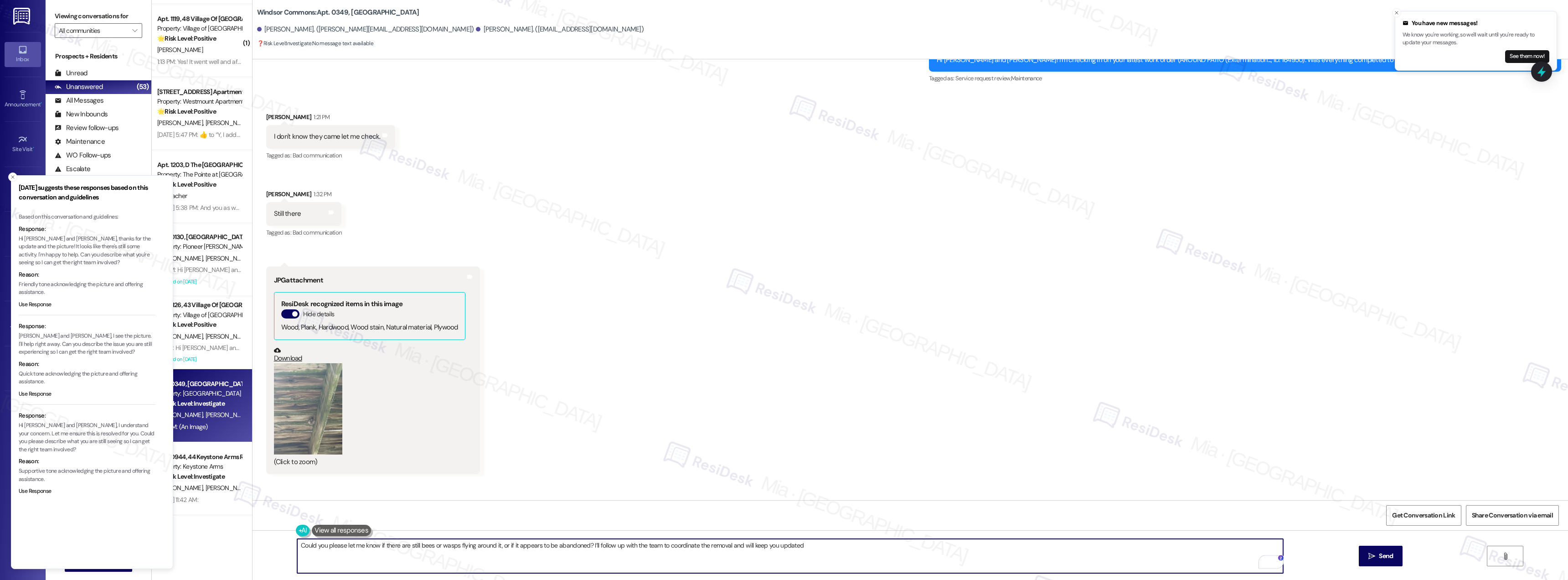
scroll to position [605, 0]
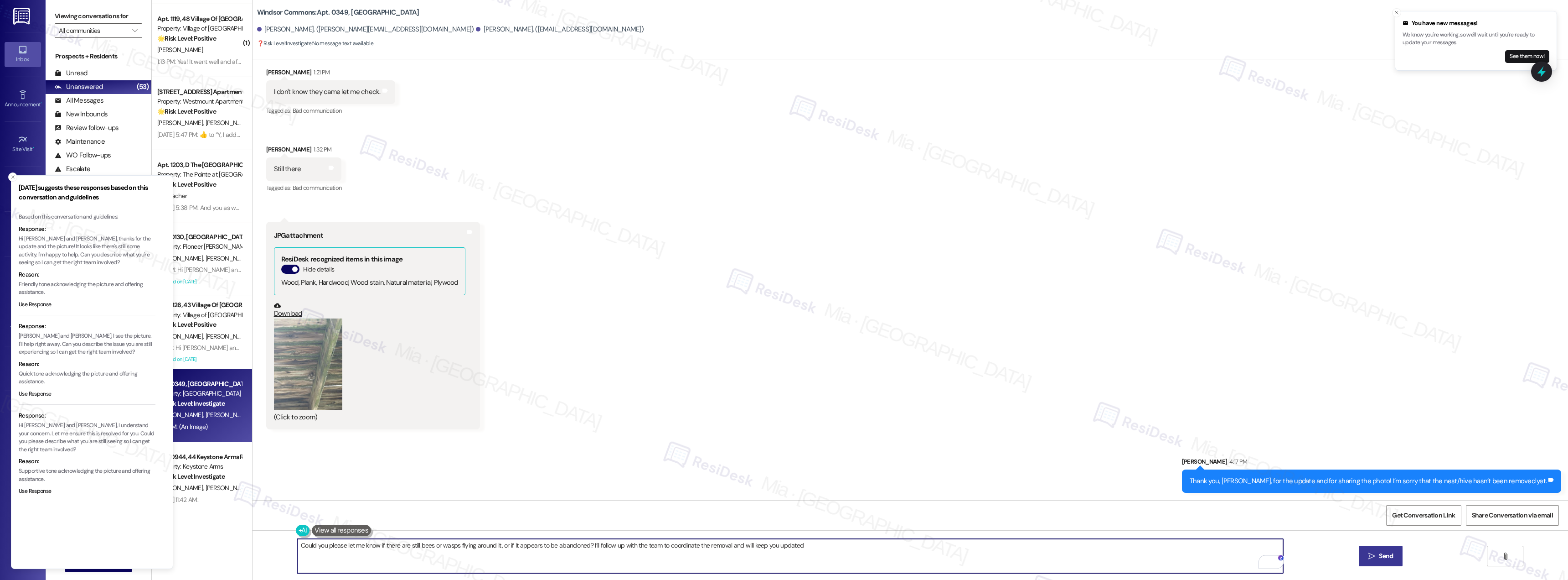
type textarea "Could you please let me know if there are still bees or wasps flying around it,…"
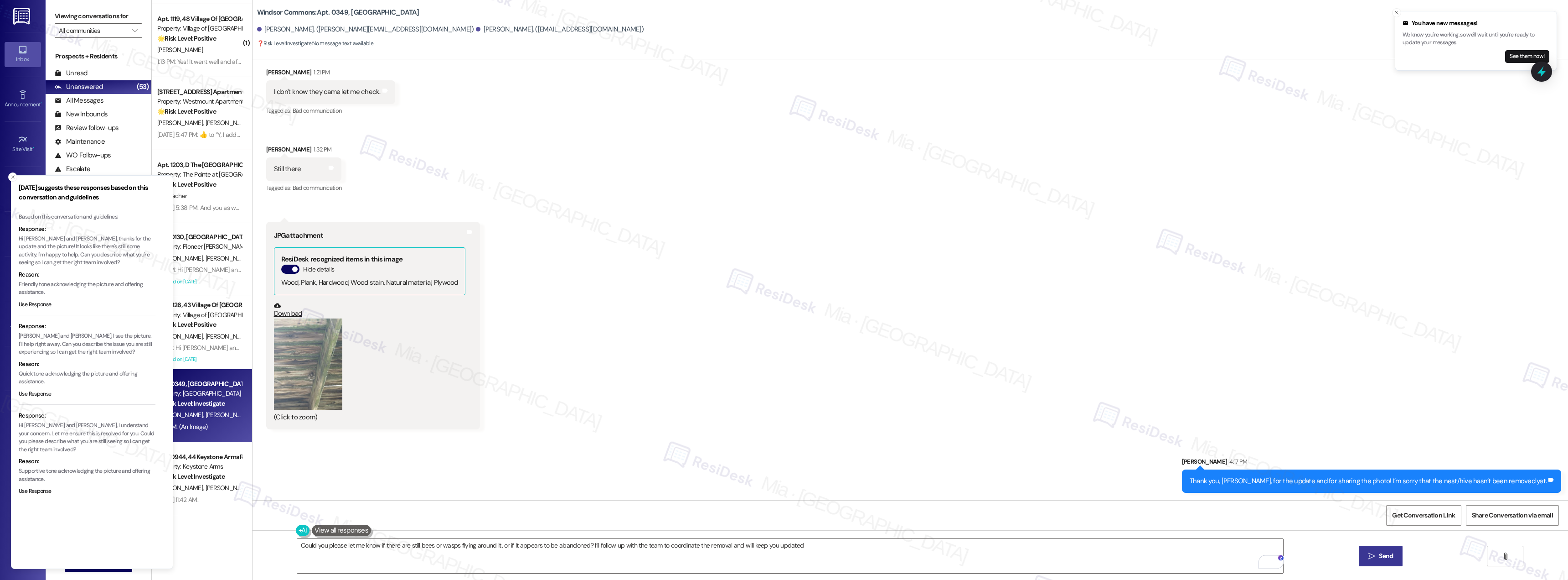
click at [1362, 545] on button " Send" at bounding box center [1381, 555] width 44 height 20
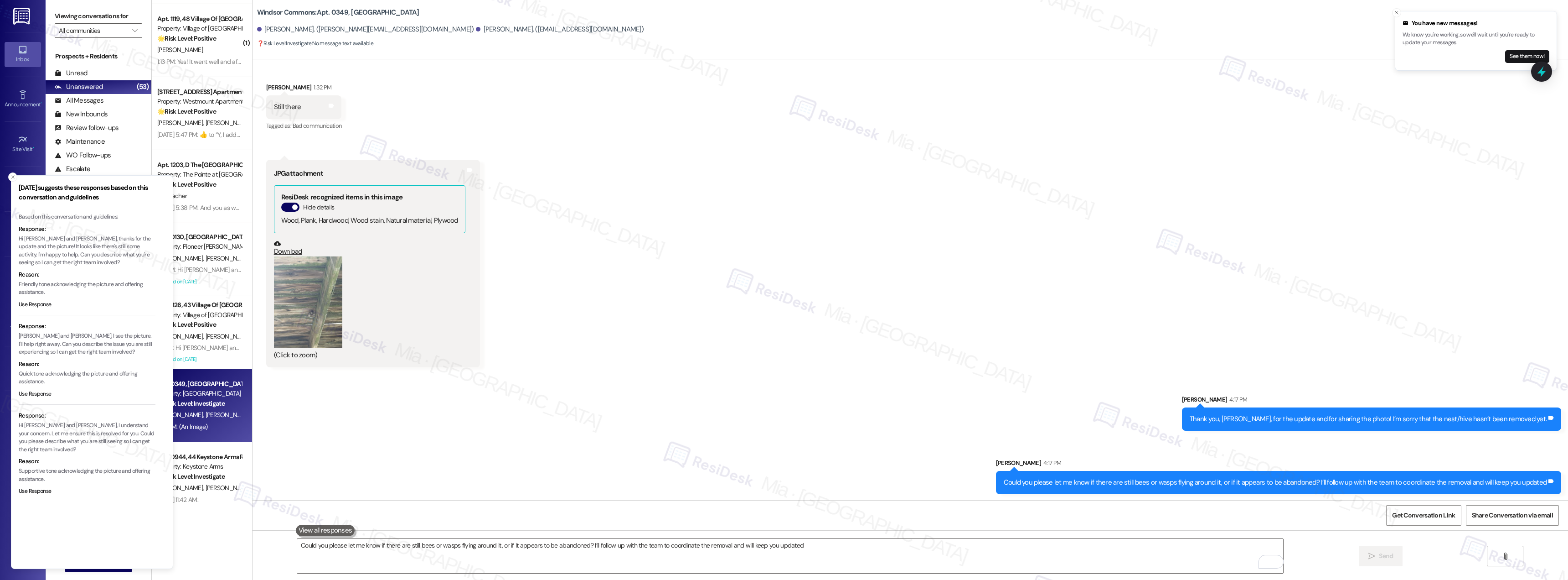
scroll to position [669, 0]
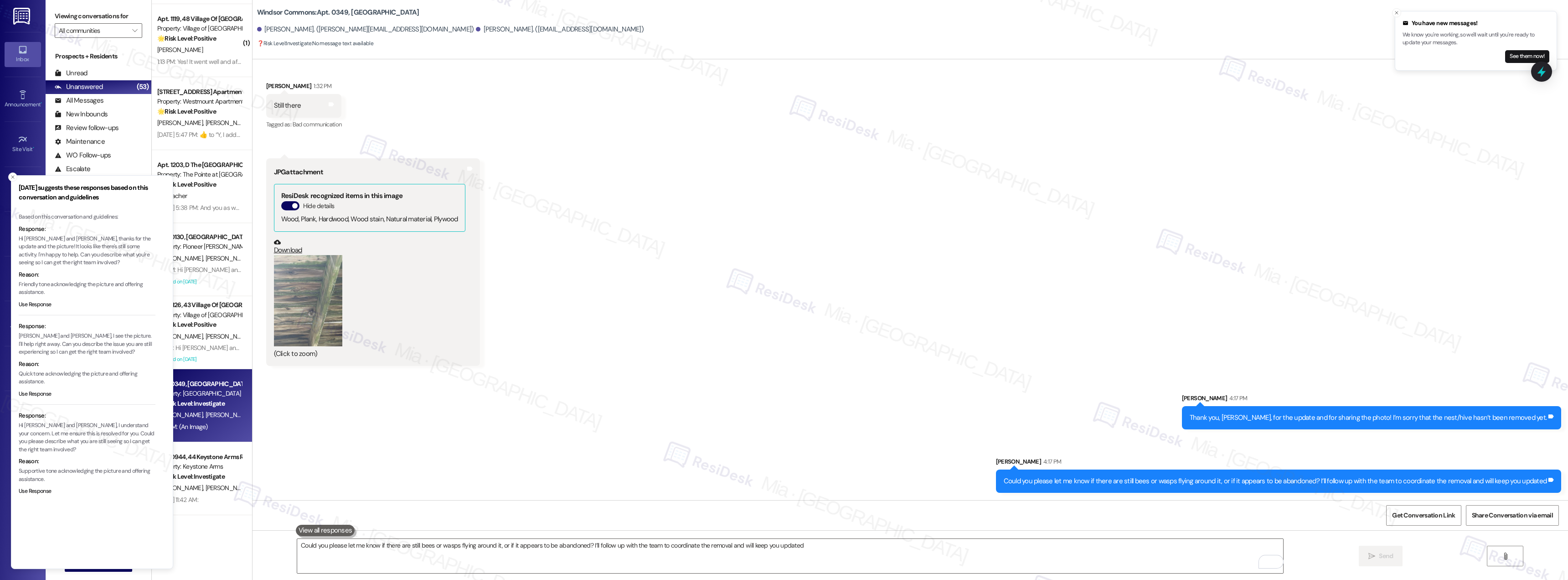
click at [694, 351] on div "Received via SMS [GEOGRAPHIC_DATA][PERSON_NAME] 1:21 PM I don't know they came …" at bounding box center [911, 178] width 1316 height 388
click at [14, 178] on line "Close toast" at bounding box center [13, 177] width 3 height 3
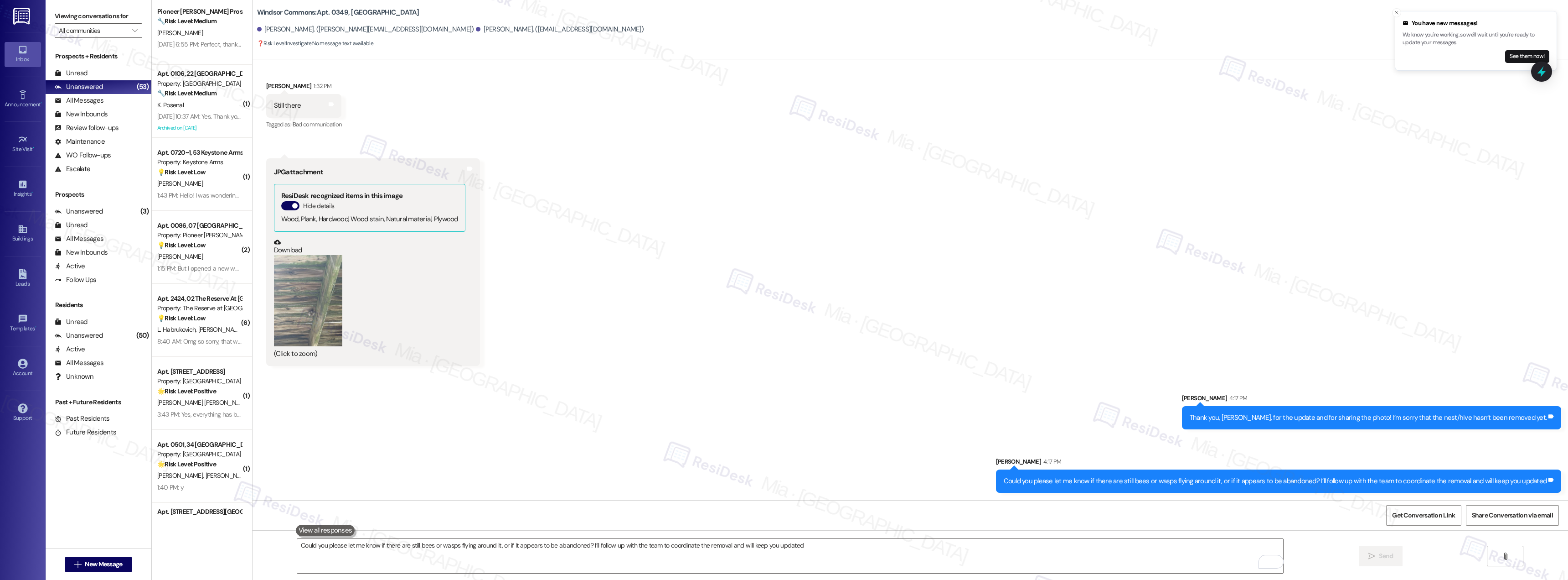
scroll to position [1976, 0]
click at [195, 204] on div "1:43 PM: Hello! I was wondering if there is a printer I can use at the clubhous…" at bounding box center [200, 198] width 86 height 12
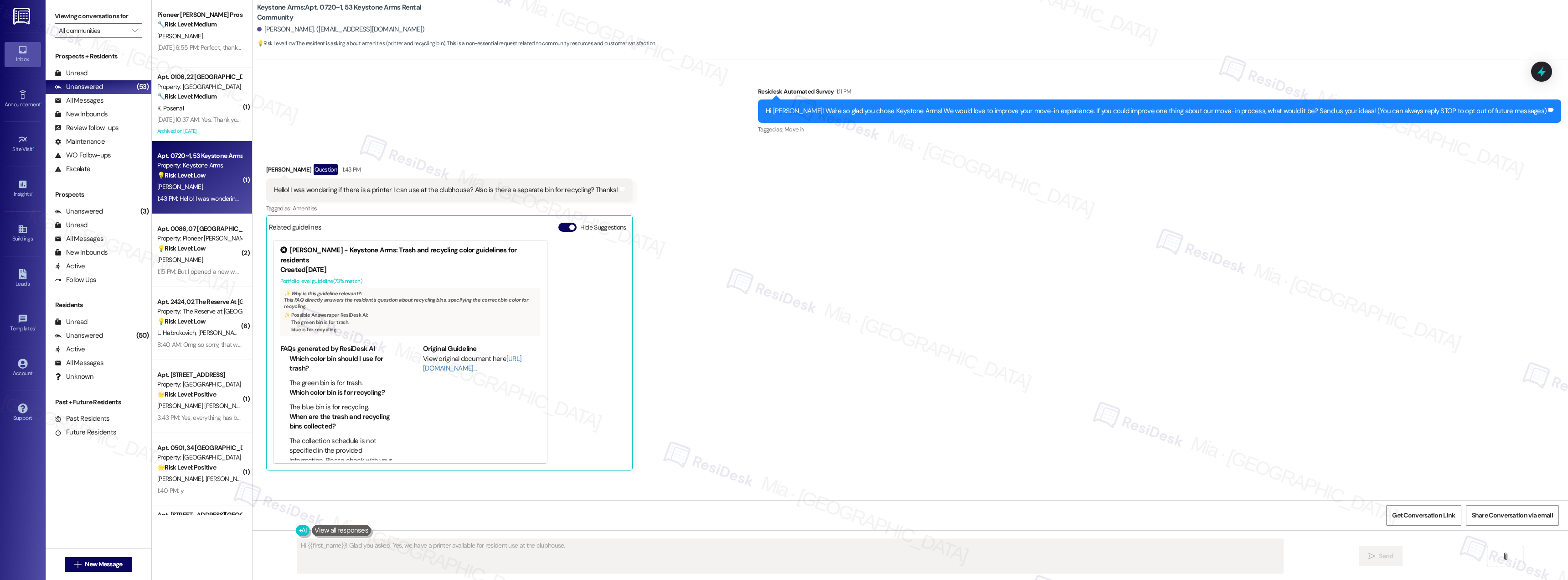
scroll to position [0, 0]
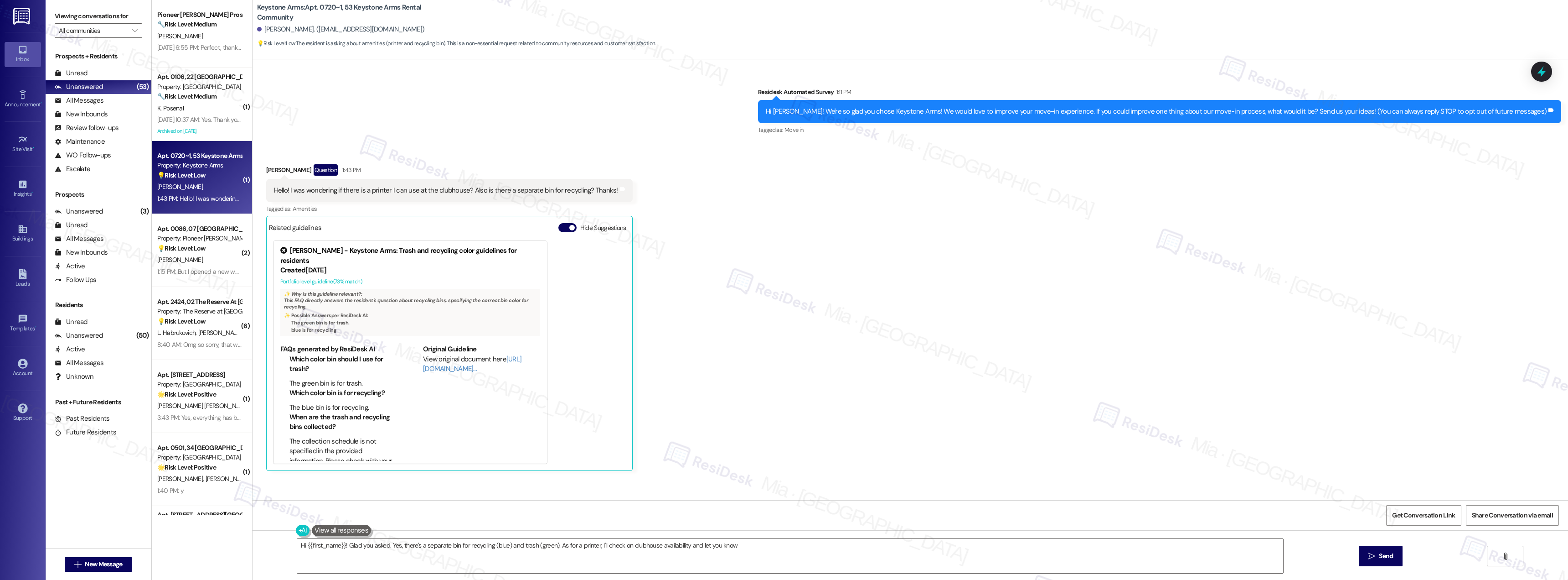
type textarea "Hi {{first_name}}! Glad you asked. Yes, there's a separate bin for recycling (b…"
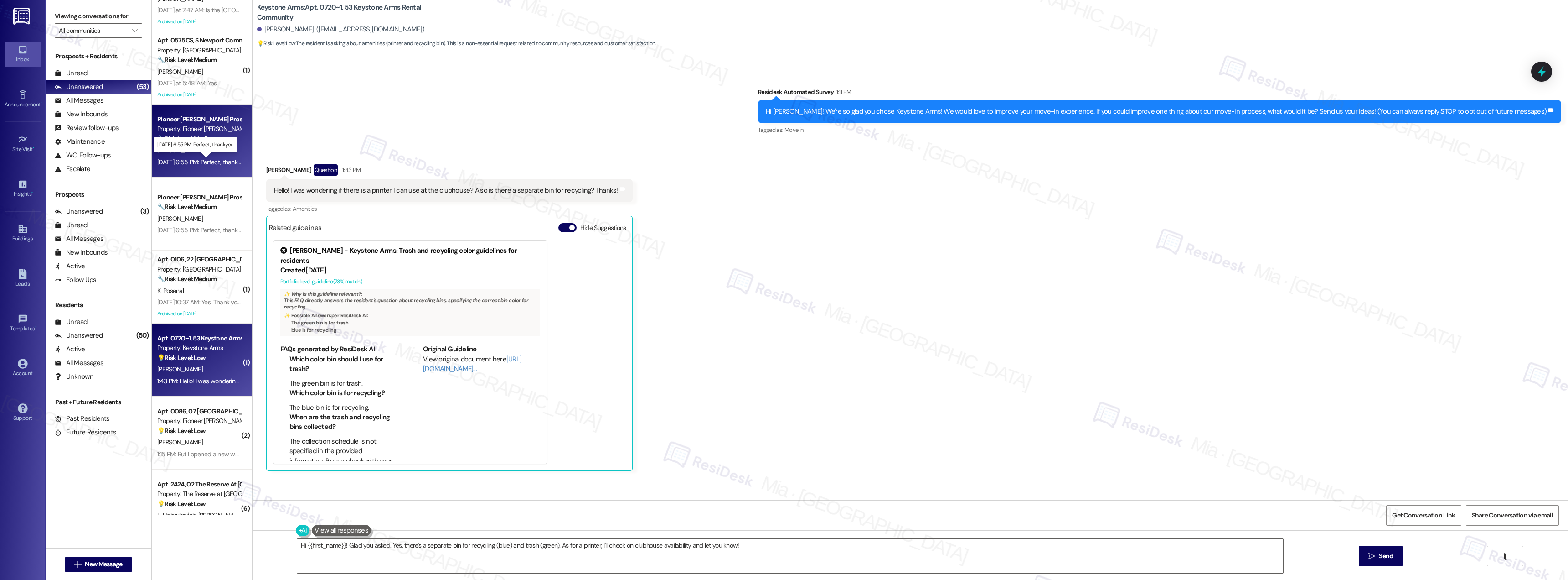
click at [204, 159] on div "[DATE] 6:55 PM: Perfect, thankyou [DATE] 6:55 PM: Perfect, thankyou" at bounding box center [202, 162] width 90 height 8
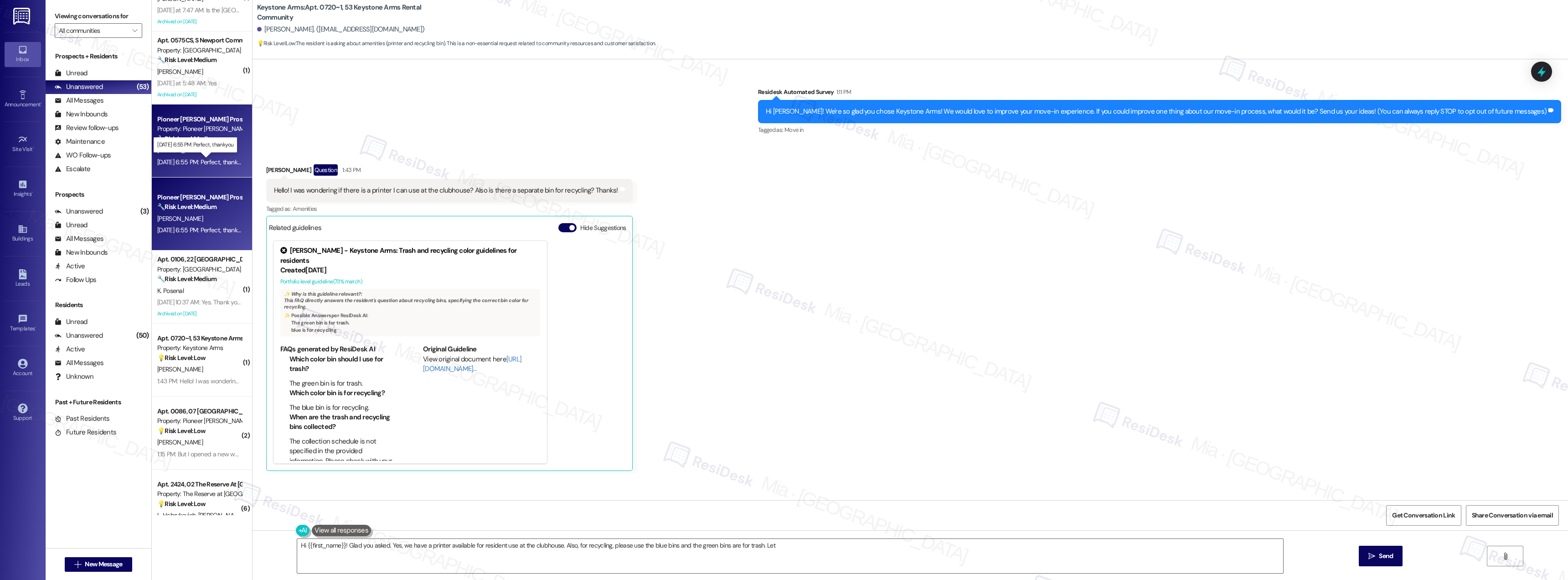
type textarea "Hi {{first_name}}! Glad you asked. Yes, we have a printer available for residen…"
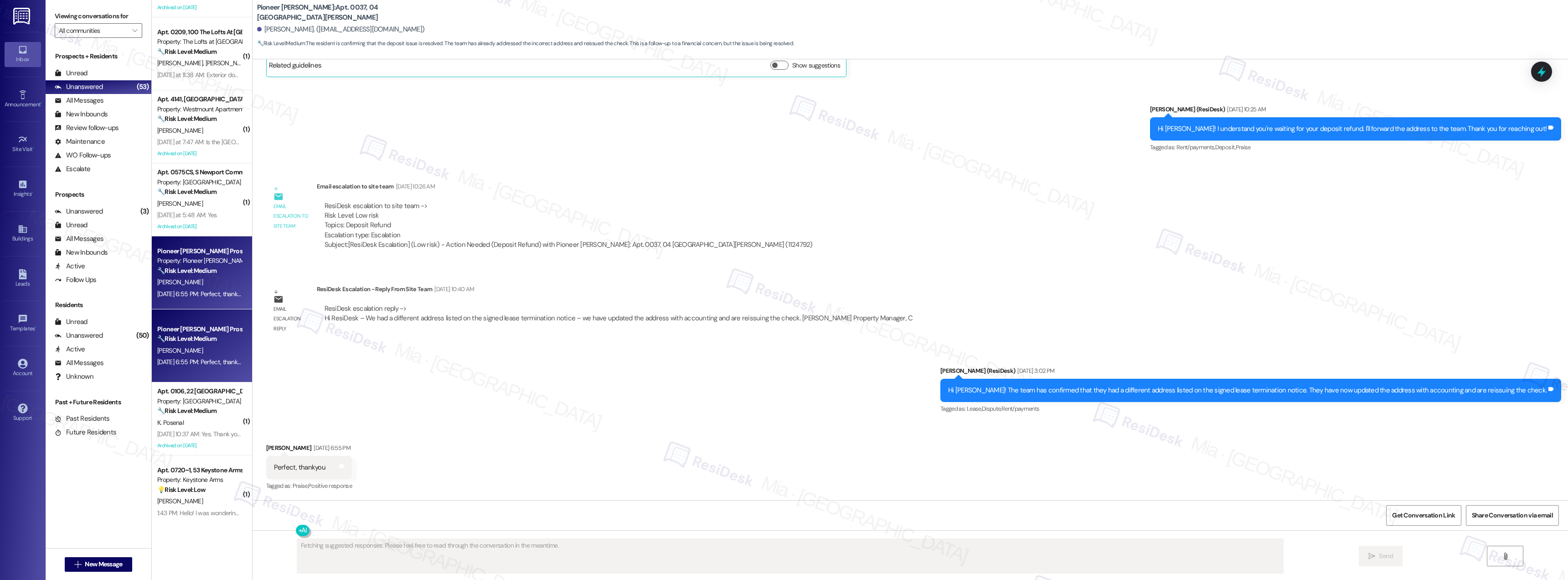
scroll to position [1656, 0]
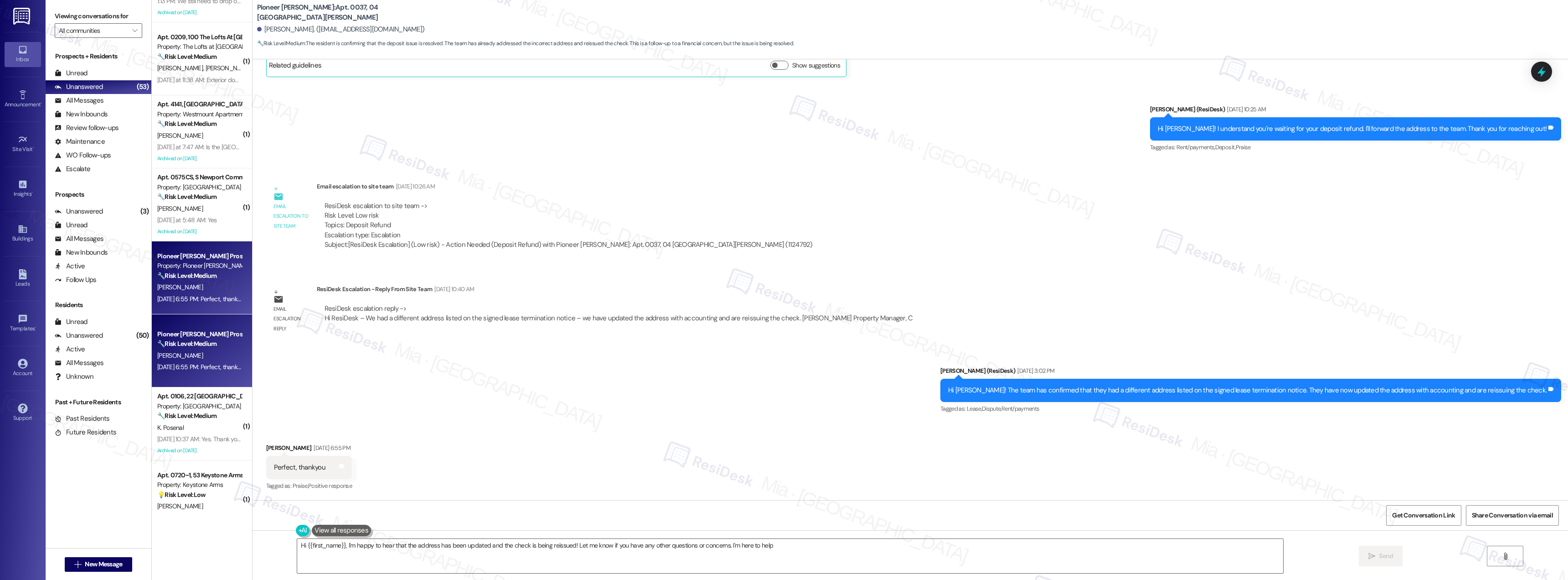
type textarea "Hi {{first_name}}, I'm happy to hear that the address has been updated and the …"
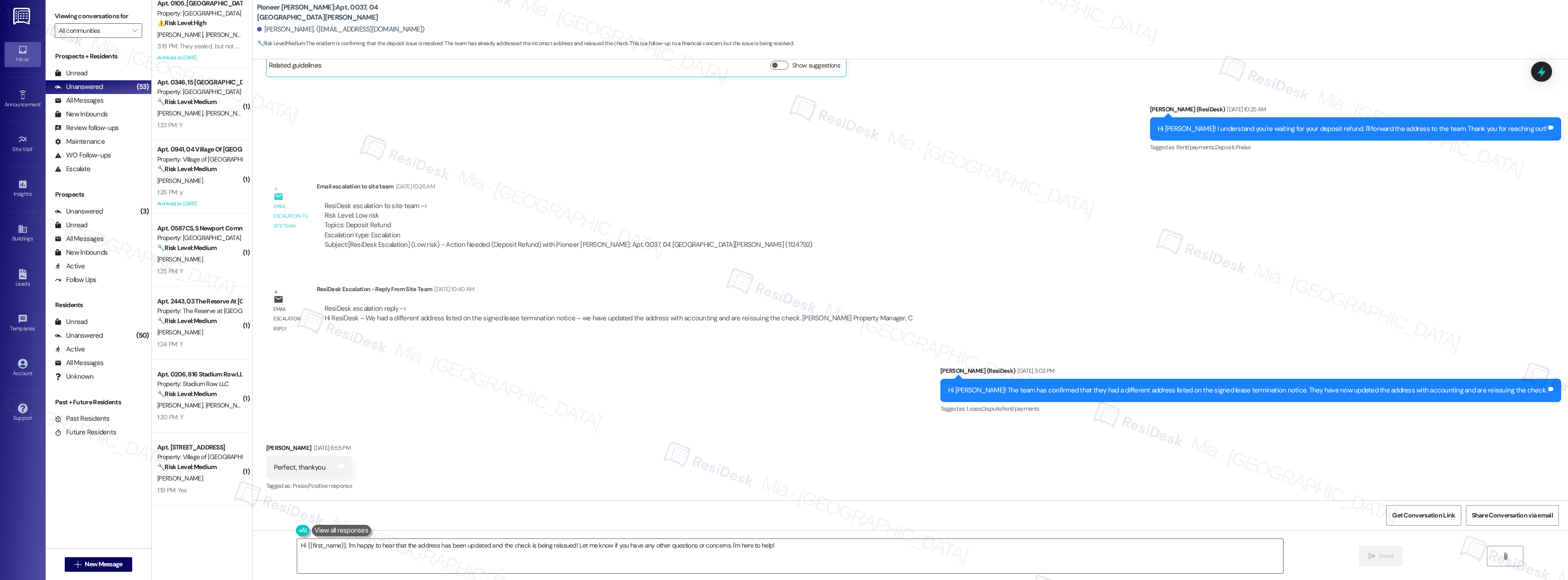
scroll to position [0, 0]
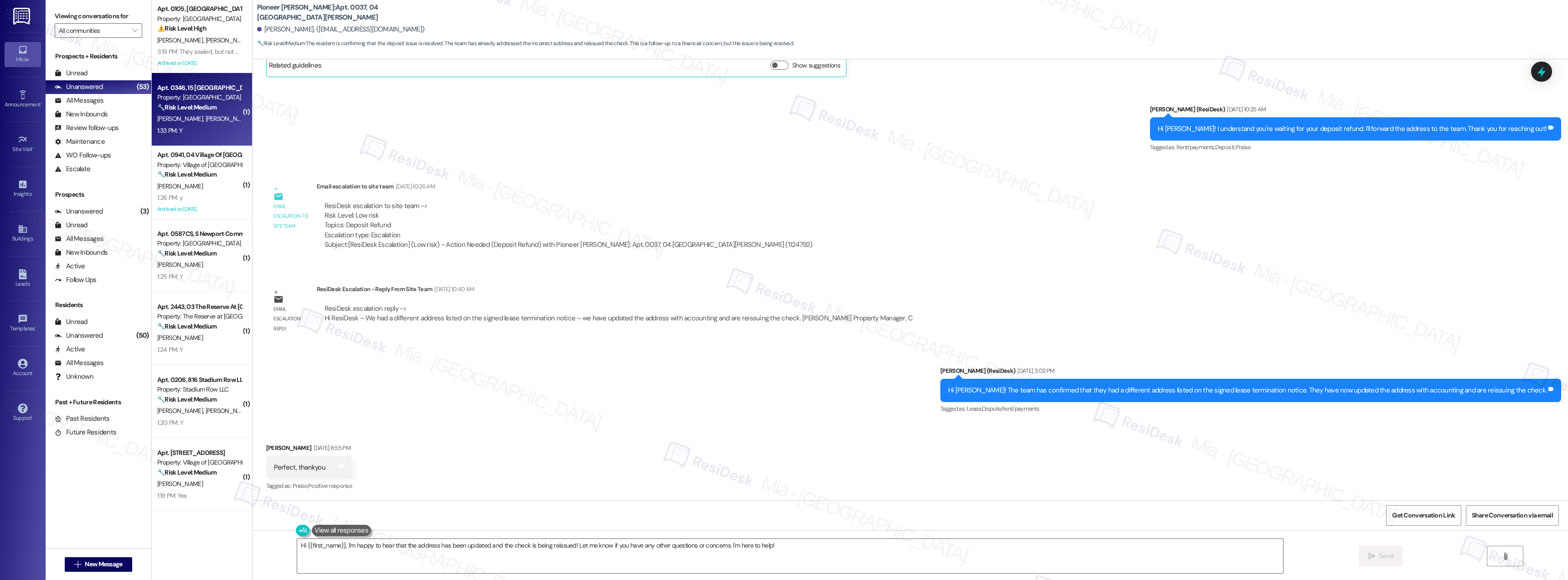
click at [204, 133] on div "1:33 PM: Y 1:33 PM: Y" at bounding box center [200, 130] width 86 height 12
type textarea "Fetching suggested responses. Please feel free to read through the conversation…"
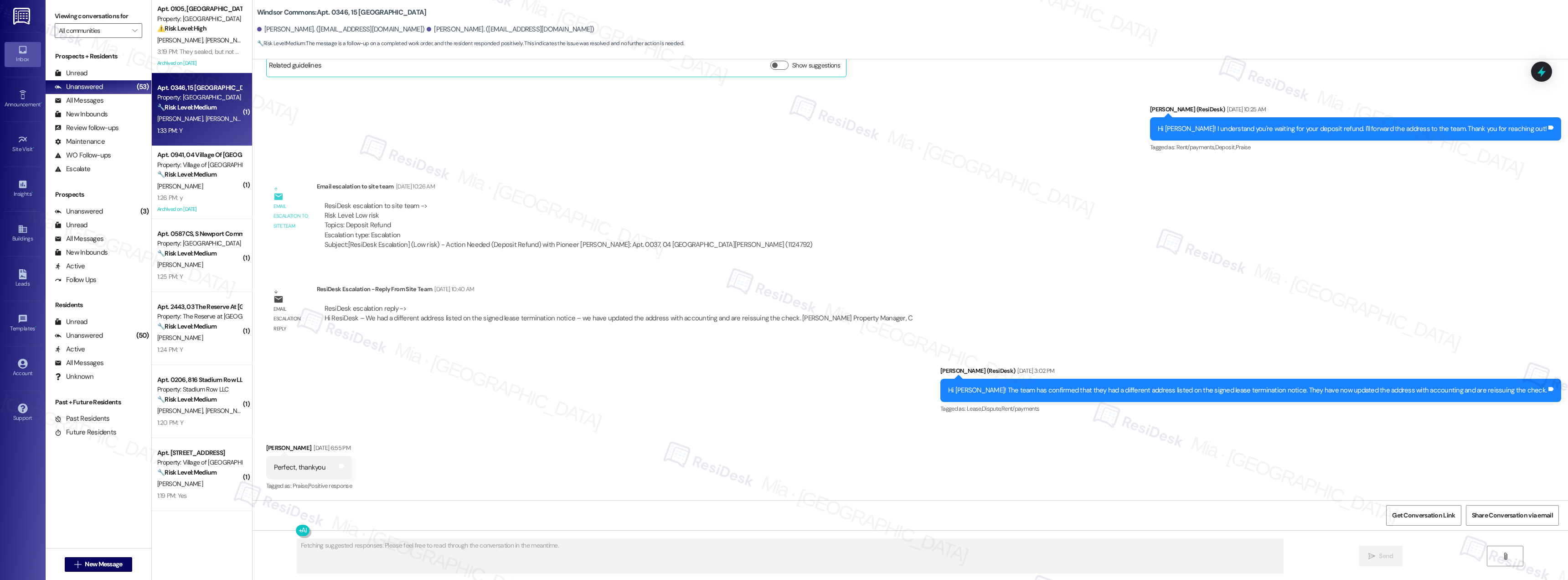
scroll to position [2569, 0]
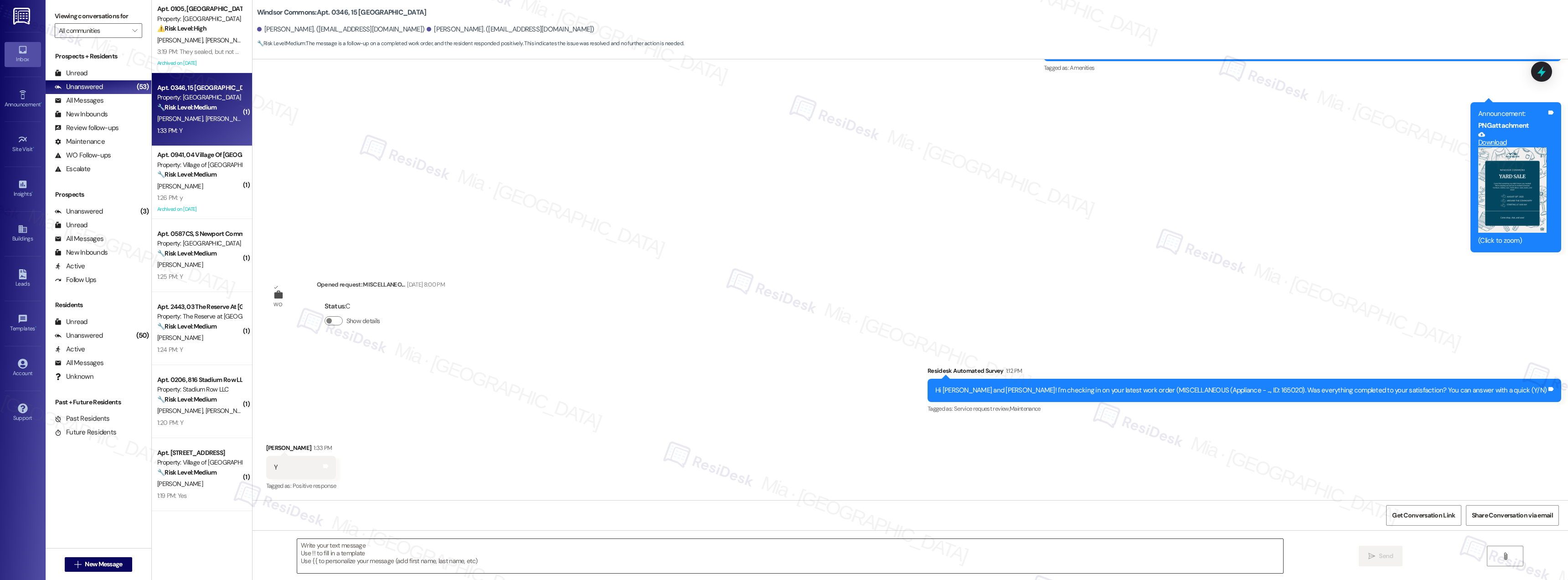
click at [405, 545] on textarea at bounding box center [790, 555] width 986 height 34
paste textarea "Thank you for the positive feedback. I'm so glad to hear you're satisfied with …"
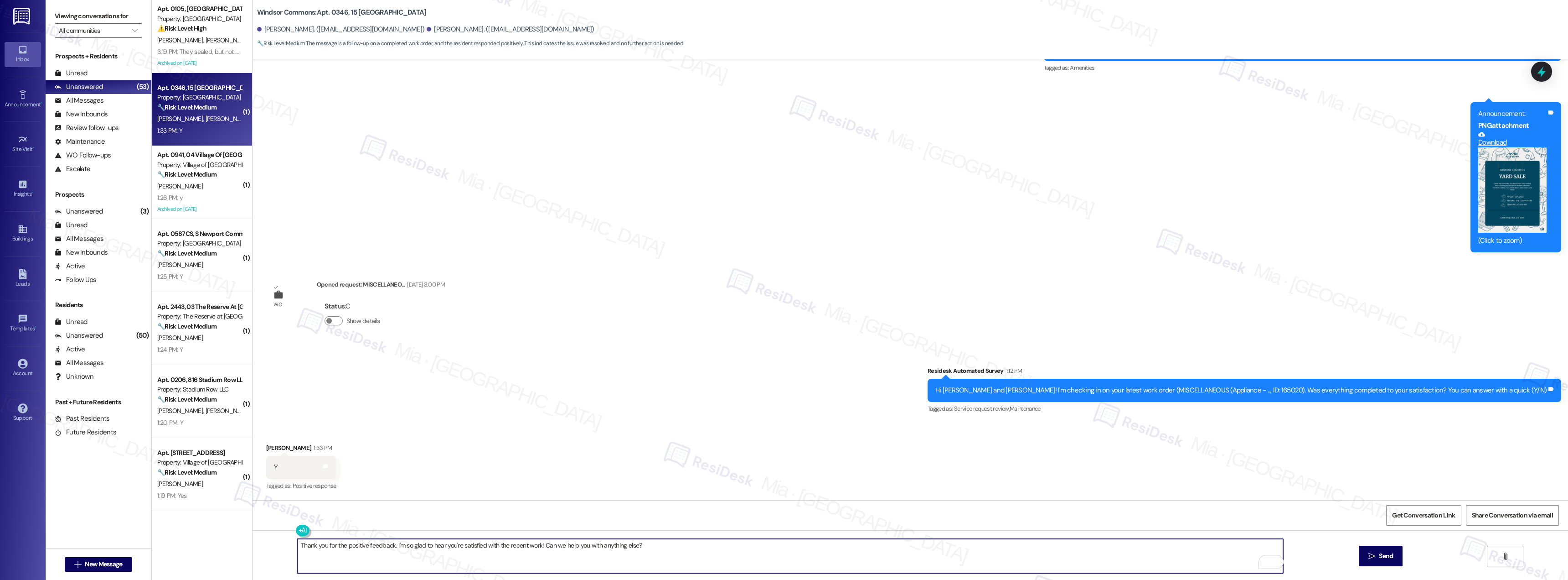
click at [322, 545] on textarea "Thank you for the positive feedback. I'm so glad to hear you're satisfied with …" at bounding box center [790, 555] width 986 height 34
click at [319, 547] on textarea "Thank you Shashank for the positive feedback. I'm so glad to hear you're satisf…" at bounding box center [790, 555] width 986 height 34
click at [356, 545] on textarea "Thank you, Shashank for the positive feedback. I'm so glad to hear you're satis…" at bounding box center [790, 555] width 986 height 34
click at [348, 549] on textarea "Thank you, Shashank for the positive feedback. I'm so glad to hear you're satis…" at bounding box center [790, 555] width 986 height 34
click at [696, 549] on textarea "Thank you, Shashank, for the positive feedback. I'm so glad to hear you're sati…" at bounding box center [790, 555] width 986 height 34
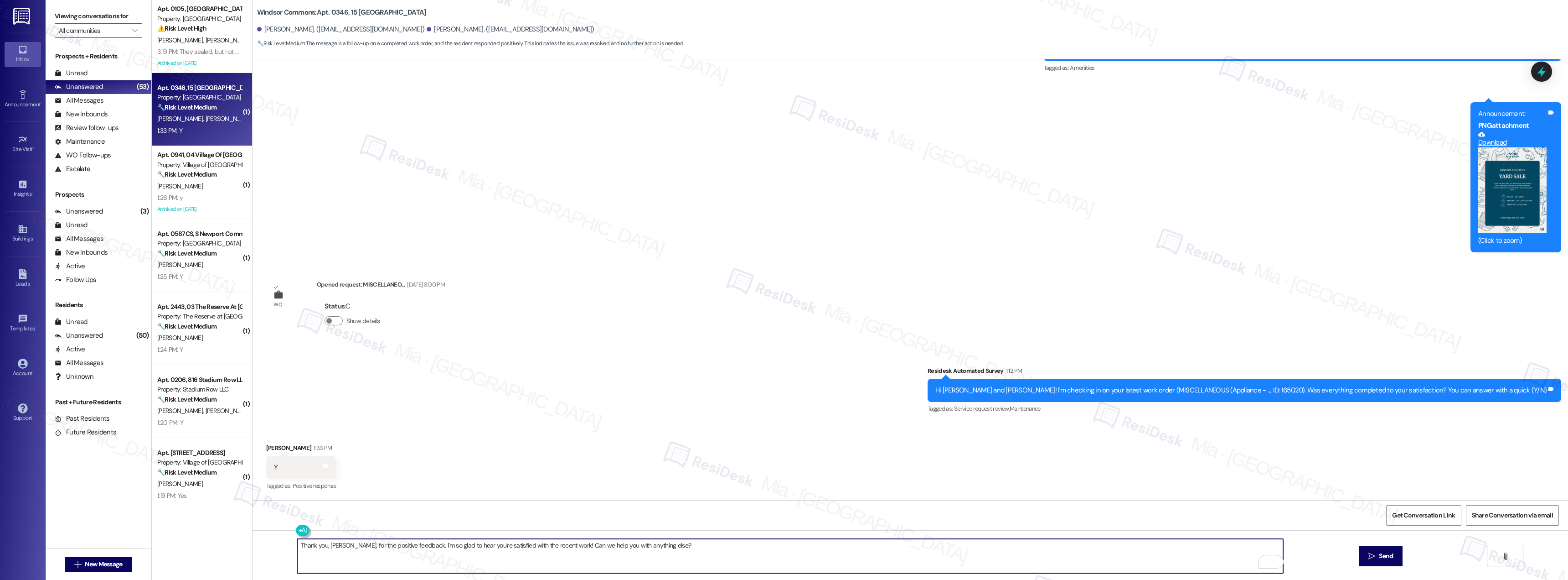
type textarea "Thank you, Shashank, for the positive feedback. I'm so glad to hear you're sati…"
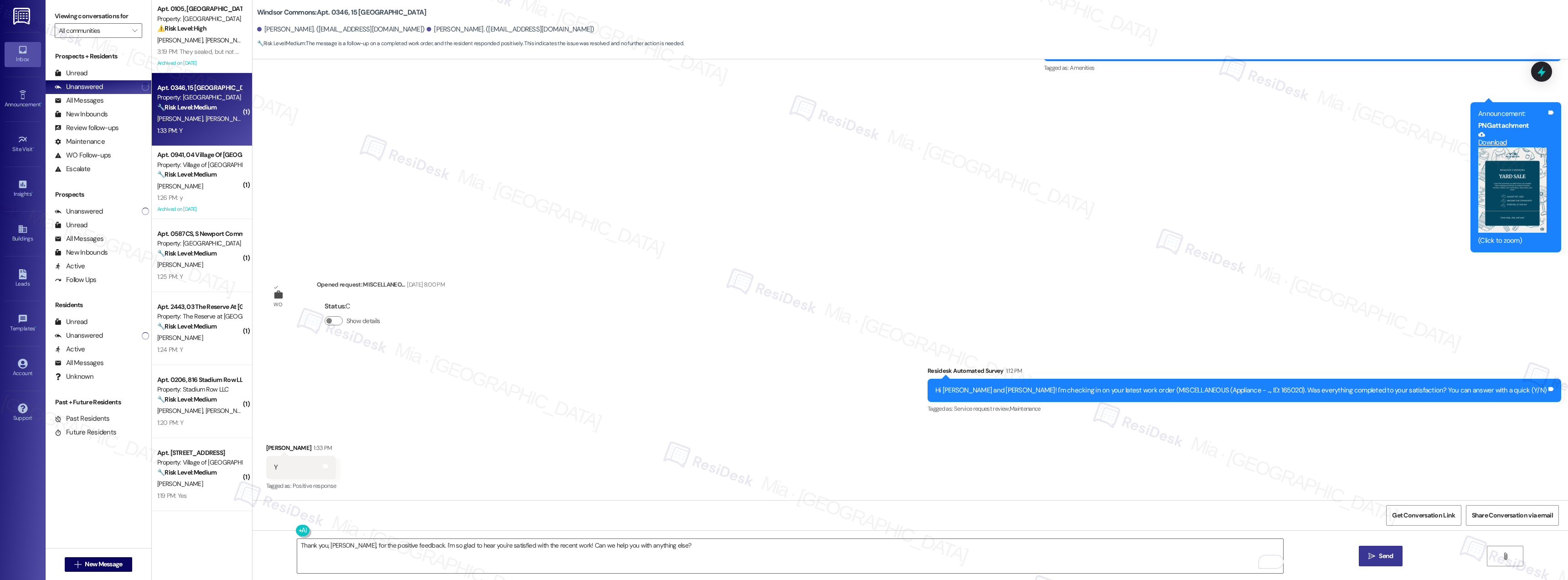
click at [1375, 554] on span " Send" at bounding box center [1381, 556] width 29 height 10
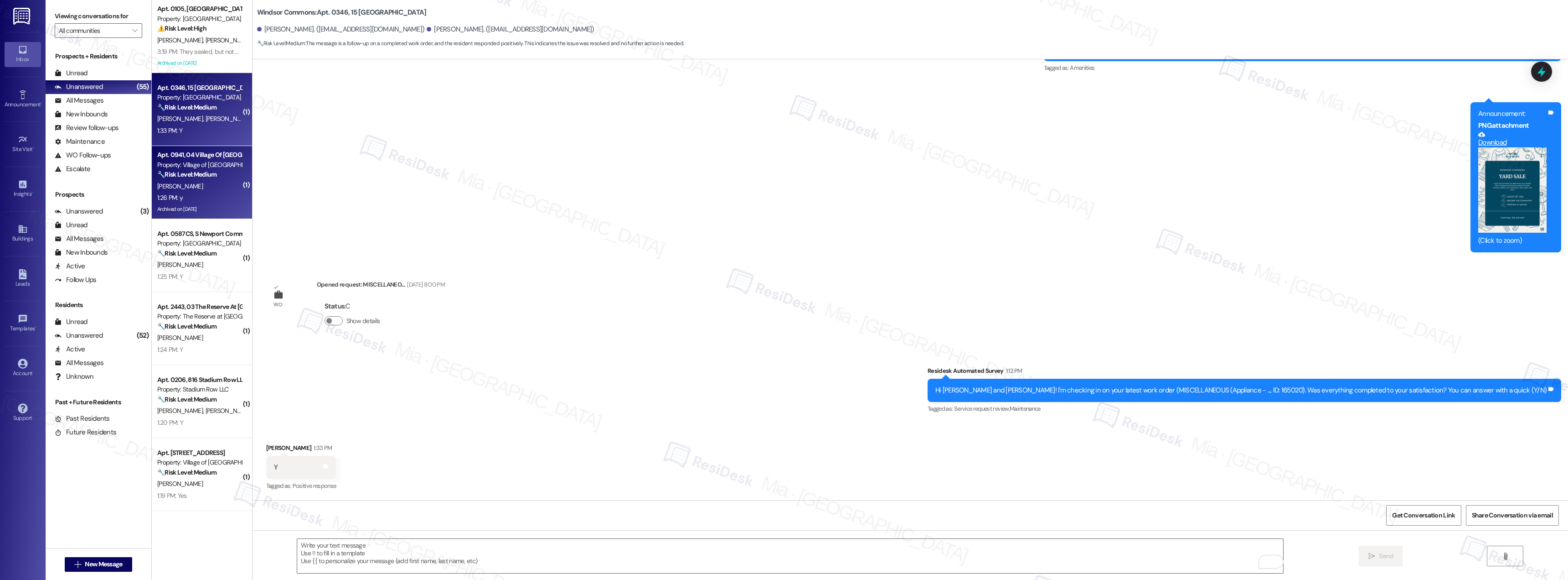
click at [189, 194] on div "1:26 PM: y 1:26 PM: y" at bounding box center [200, 198] width 86 height 12
type textarea "Fetching suggested responses. Please feel free to read through the conversation…"
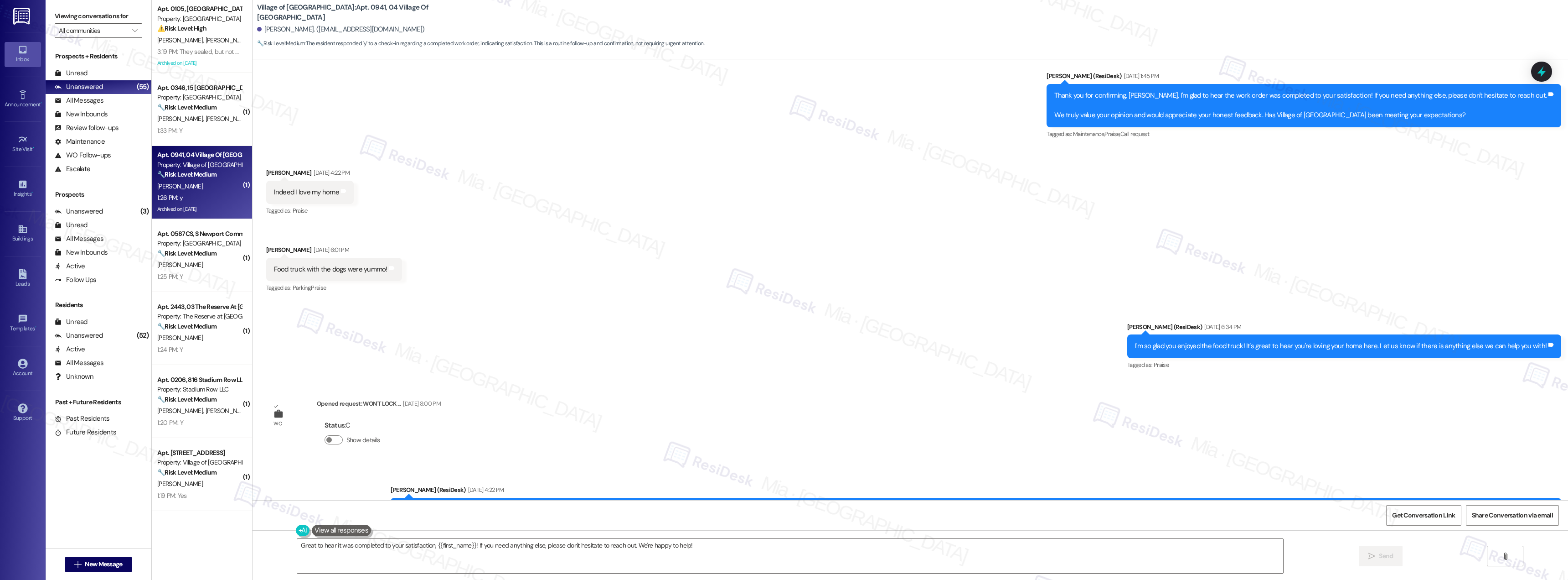
scroll to position [20549, 0]
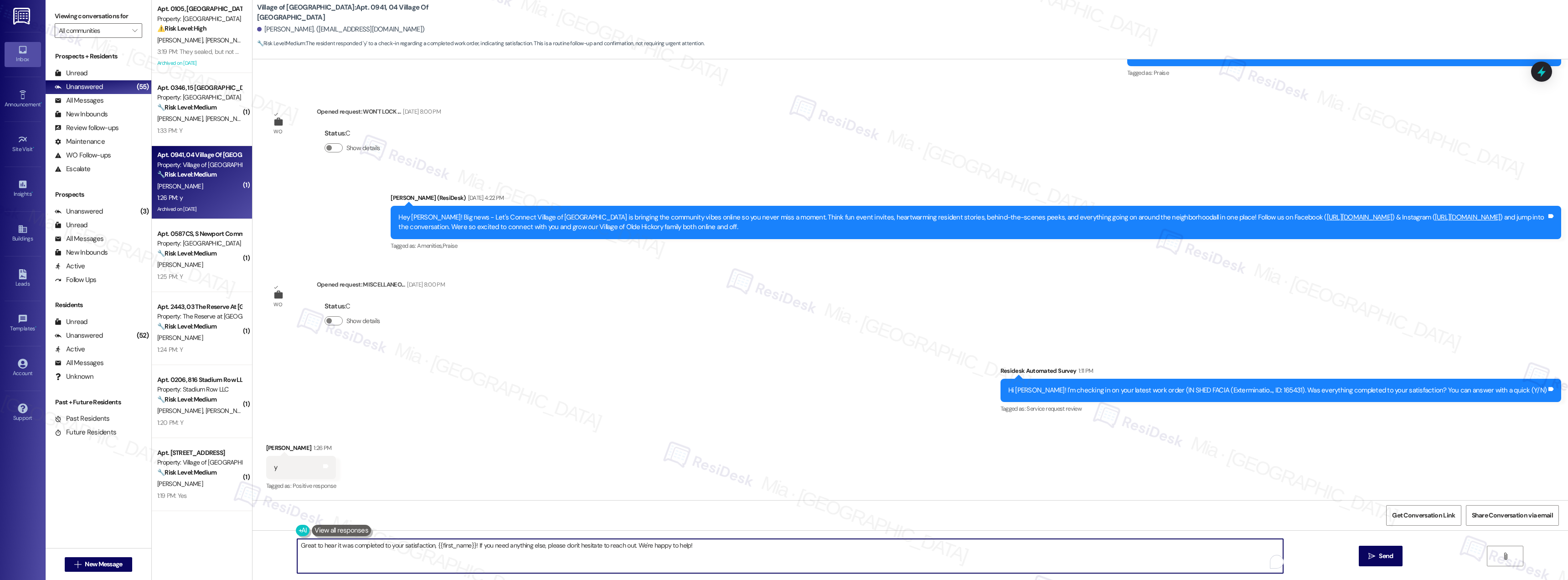
drag, startPoint x: 618, startPoint y: 546, endPoint x: 336, endPoint y: 546, distance: 282.0
click at [336, 546] on textarea "Great to hear it was completed to your satisfaction, {{first_name}}! If you nee…" at bounding box center [790, 555] width 986 height 34
click at [625, 553] on textarea "Great to hear it was completed to your satisfaction, {{first_name}}! If you nee…" at bounding box center [790, 555] width 986 height 34
drag, startPoint x: 629, startPoint y: 545, endPoint x: 290, endPoint y: 545, distance: 339.0
click at [290, 545] on div "Great to hear it was completed to your satisfaction, {{first_name}}! If you nee…" at bounding box center [911, 564] width 1316 height 68
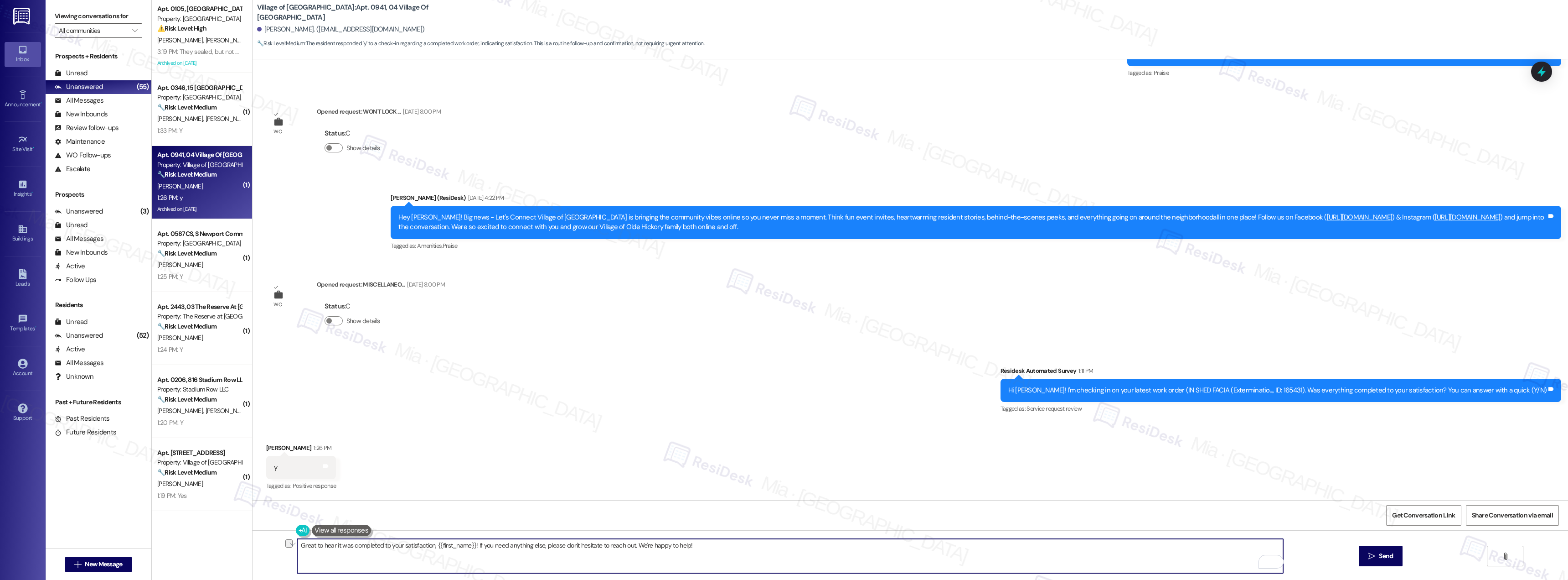
drag, startPoint x: 704, startPoint y: 549, endPoint x: 262, endPoint y: 549, distance: 442.0
click at [262, 549] on div "Great to hear it was completed to your satisfaction, {{first_name}}! If you nee…" at bounding box center [911, 564] width 1316 height 68
paste textarea "Thank you for the positive feedback. I'm so glad to hear you're satisfied with …"
click at [324, 547] on textarea "Thank you for the positive feedback. I'm so glad to hear you're satisfied with …" at bounding box center [790, 555] width 986 height 34
click at [318, 541] on textarea "Thank you for the positive feedback. I'm so glad to hear you're satisfied with …" at bounding box center [790, 555] width 986 height 34
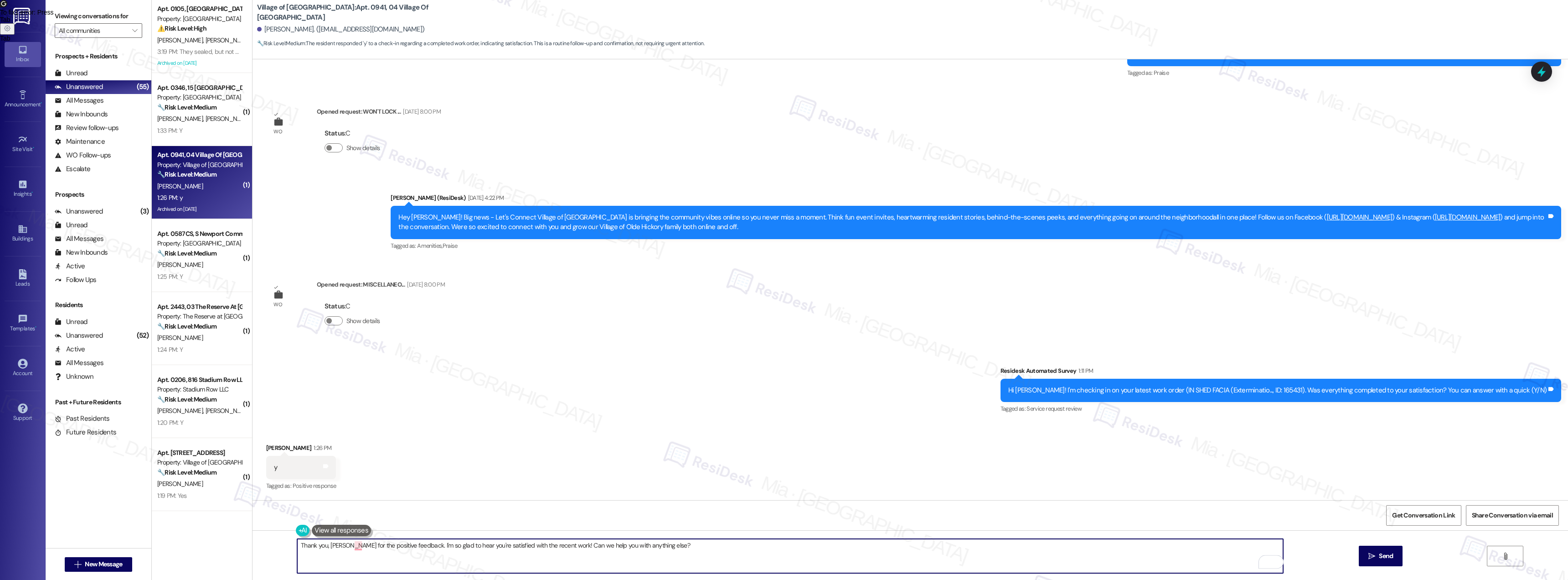
click at [674, 542] on textarea "Thank you, Deborah for the positive feedback. I'm so glad to hear you're satisf…" at bounding box center [790, 555] width 986 height 34
click at [354, 547] on textarea "Thank you, Deborah for the positive feedback. I'm so glad to hear you're satisf…" at bounding box center [790, 555] width 986 height 34
click at [345, 549] on textarea "Thank you, Deborah for the positive feedback. I'm so glad to hear you're satisf…" at bounding box center [790, 555] width 986 height 34
type textarea "Thank you, Deborah, for the positive feedback. I'm so glad to hear you're satis…"
click at [1388, 558] on span "Send" at bounding box center [1386, 556] width 14 height 10
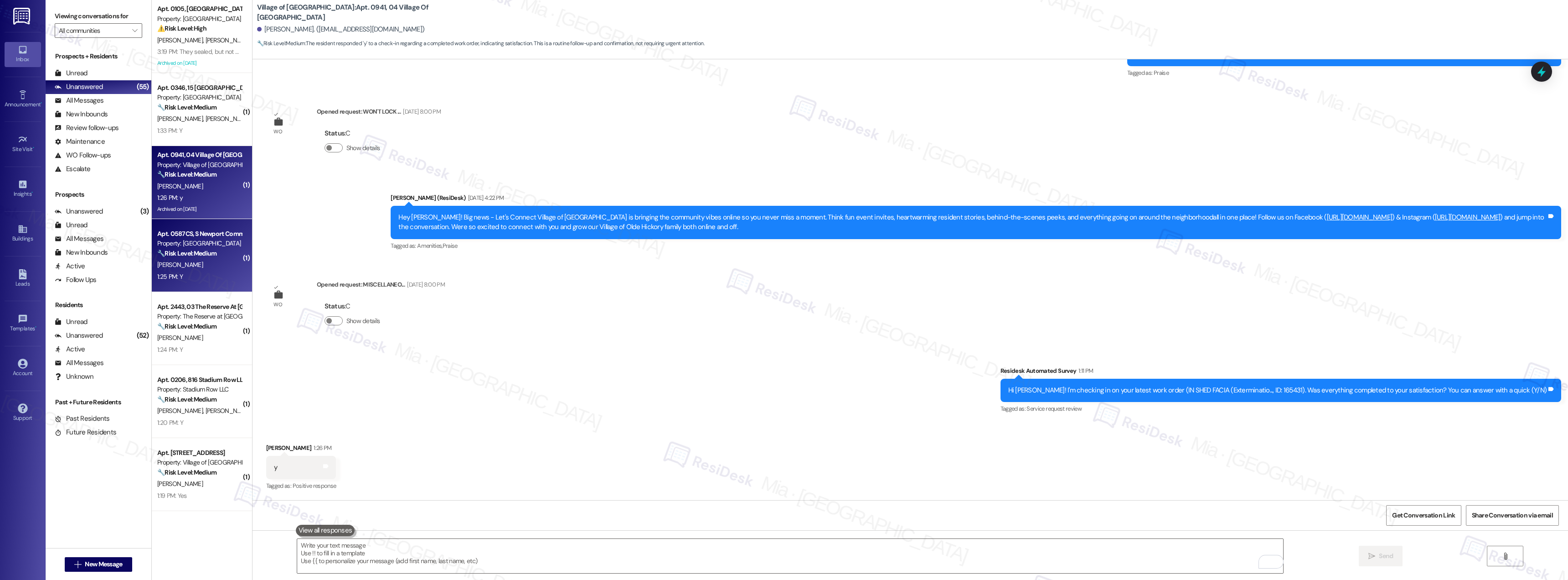
scroll to position [20548, 0]
click at [189, 266] on div "T. Fackler" at bounding box center [200, 264] width 86 height 12
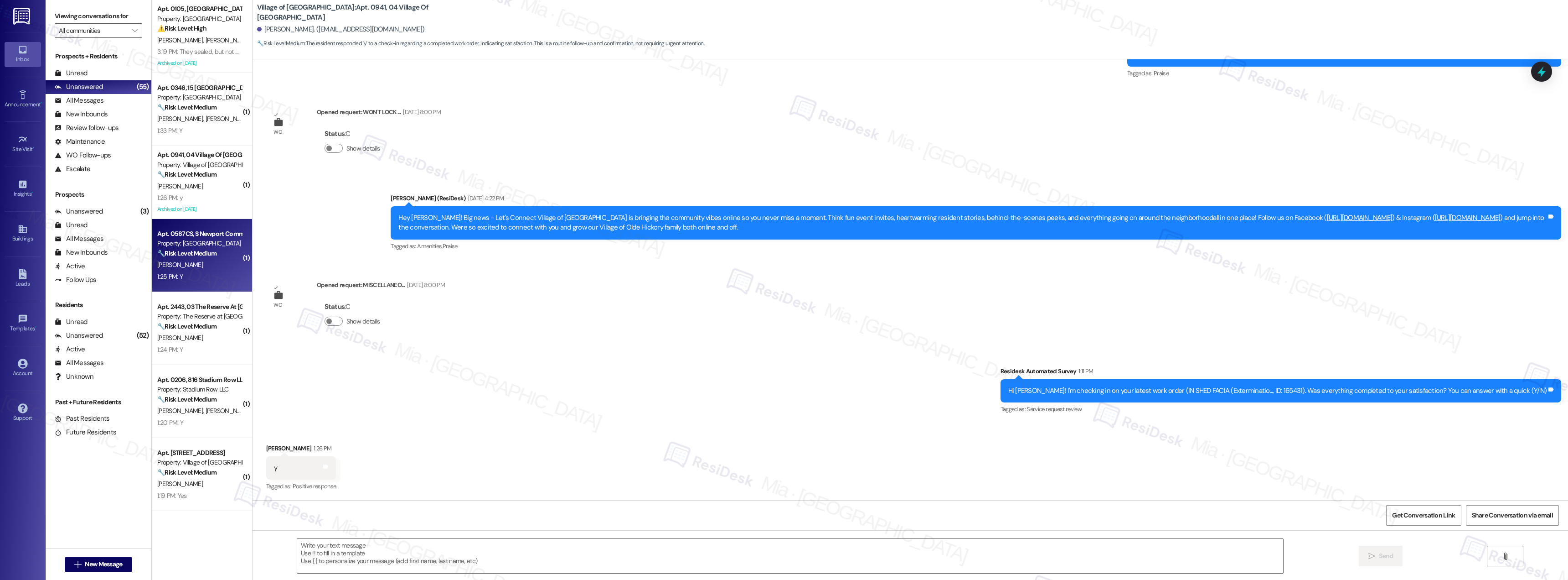
type textarea "Fetching suggested responses. Please feel free to read through the conversation…"
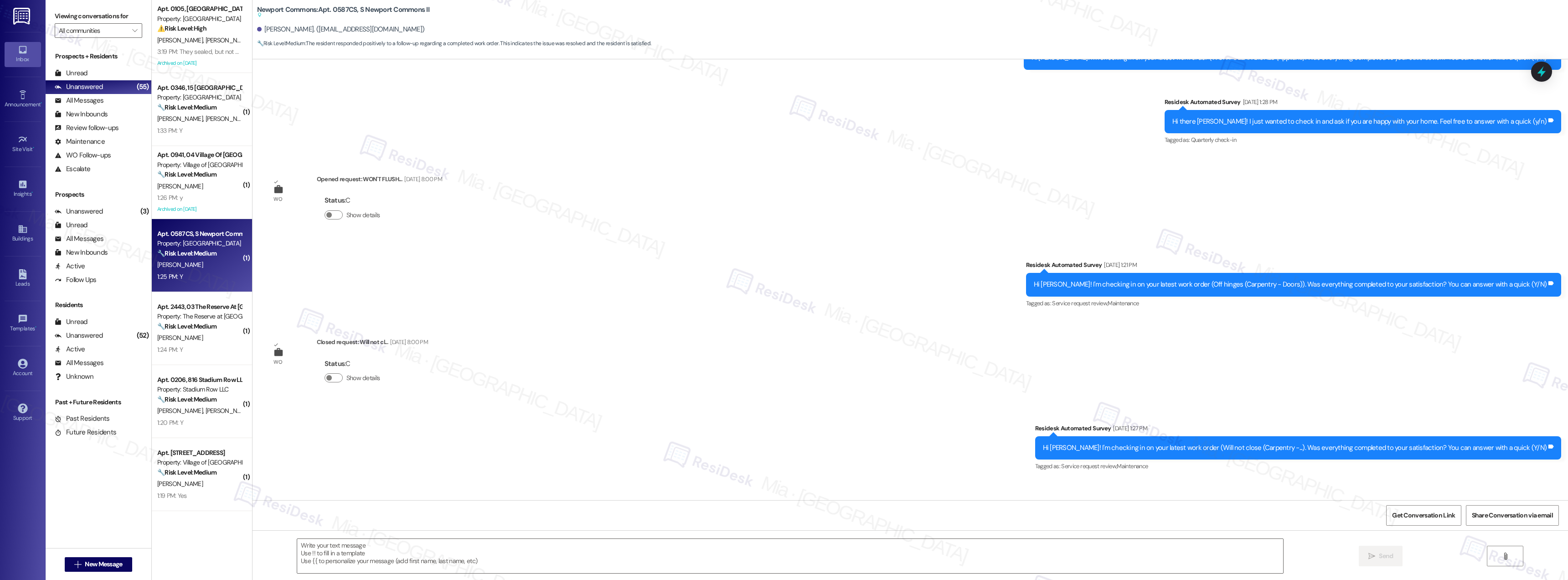
type textarea "Fetching suggested responses. Please feel free to read through the conversation…"
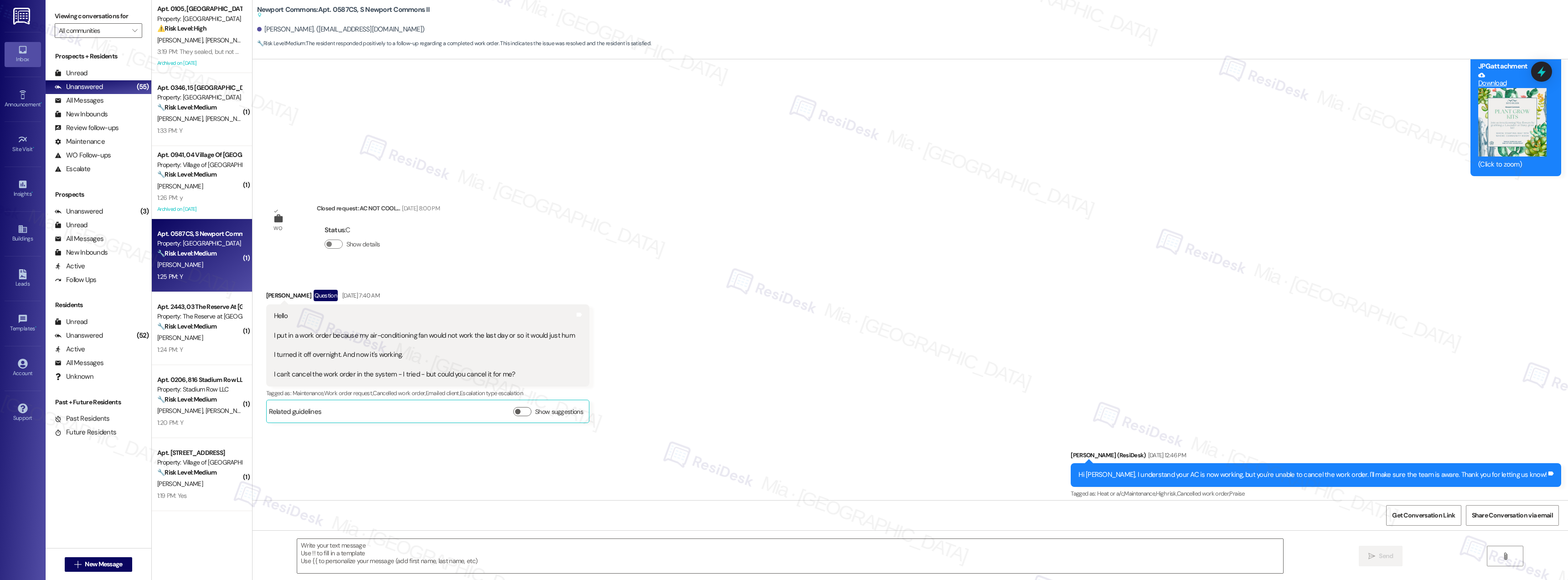
scroll to position [9476, 0]
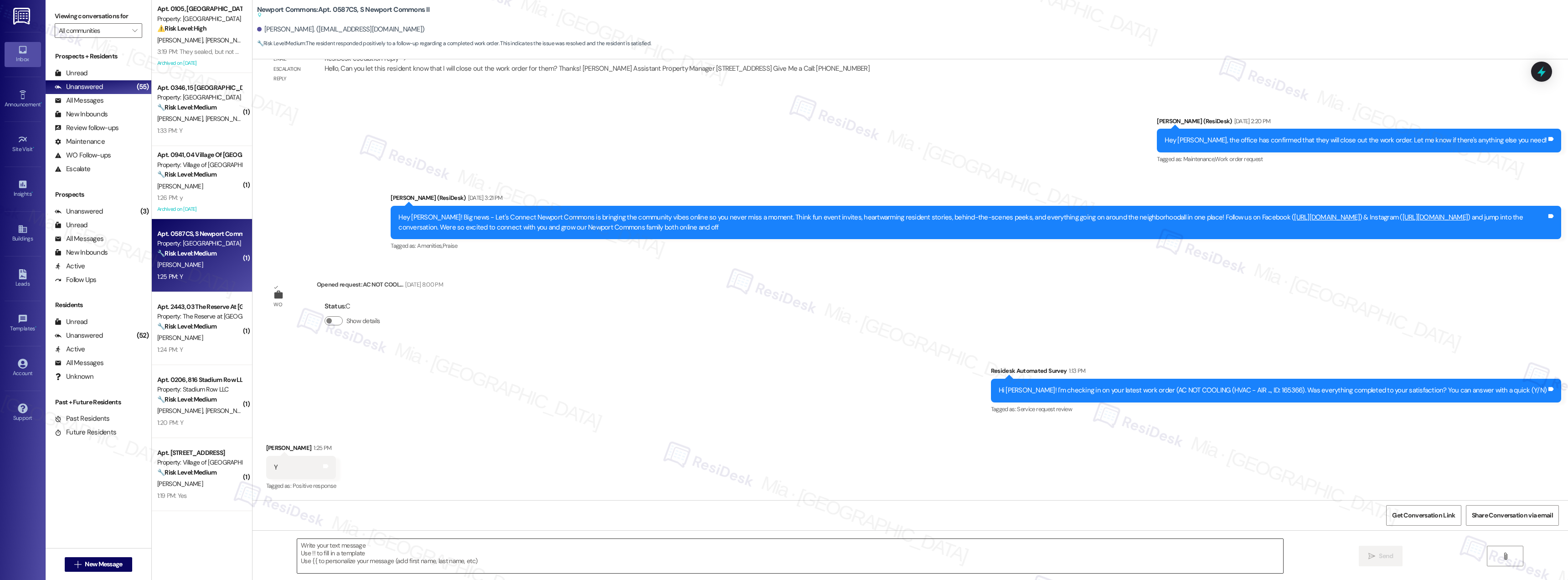
click at [421, 553] on textarea at bounding box center [790, 555] width 986 height 34
paste textarea "Thank you for the positive feedback. I'm so glad to hear you're satisfied with …"
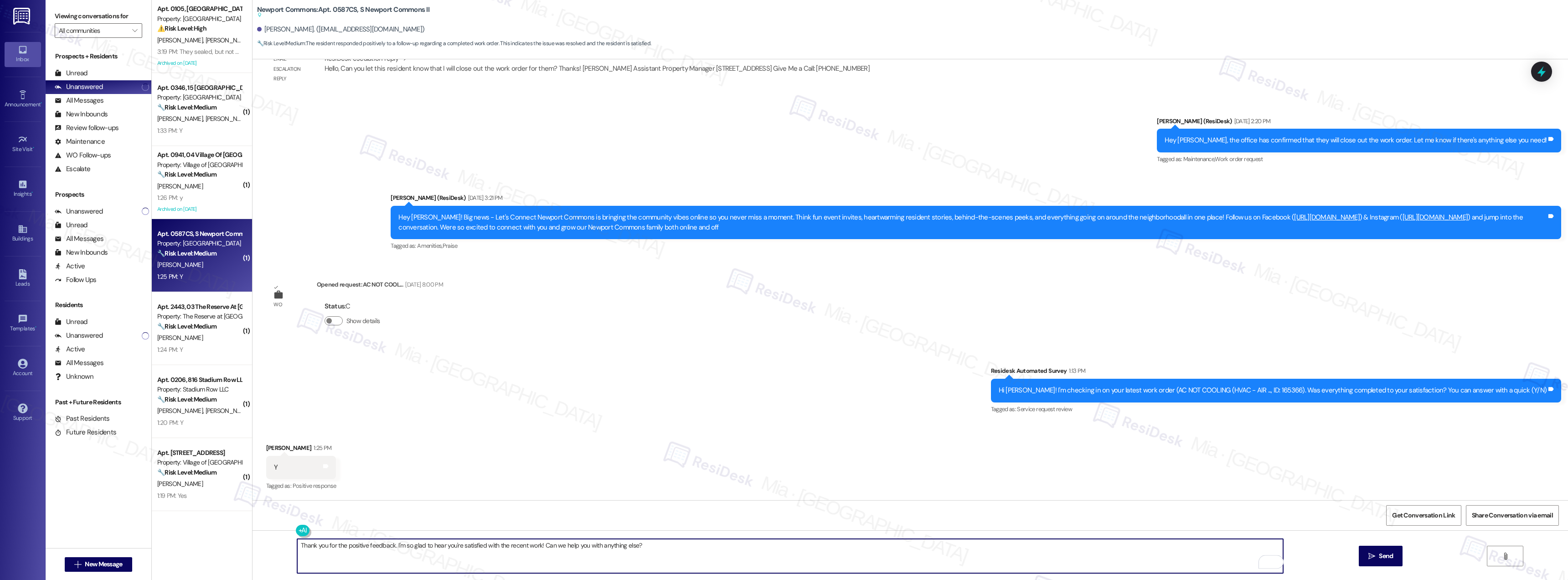
click at [322, 547] on textarea "Thank you for the positive feedback. I'm so glad to hear you're satisfied with …" at bounding box center [790, 555] width 986 height 34
drag, startPoint x: 558, startPoint y: 546, endPoint x: 702, endPoint y: 545, distance: 144.0
click at [702, 545] on textarea "Thank you, Tracey, for the positive feedback. I'm so glad to hear you're satisf…" at bounding box center [790, 555] width 986 height 34
type textarea "Thank you, Tracey, for the positive feedback. I'm so glad to hear you're satisf…"
drag, startPoint x: 581, startPoint y: 549, endPoint x: 272, endPoint y: 549, distance: 309.0
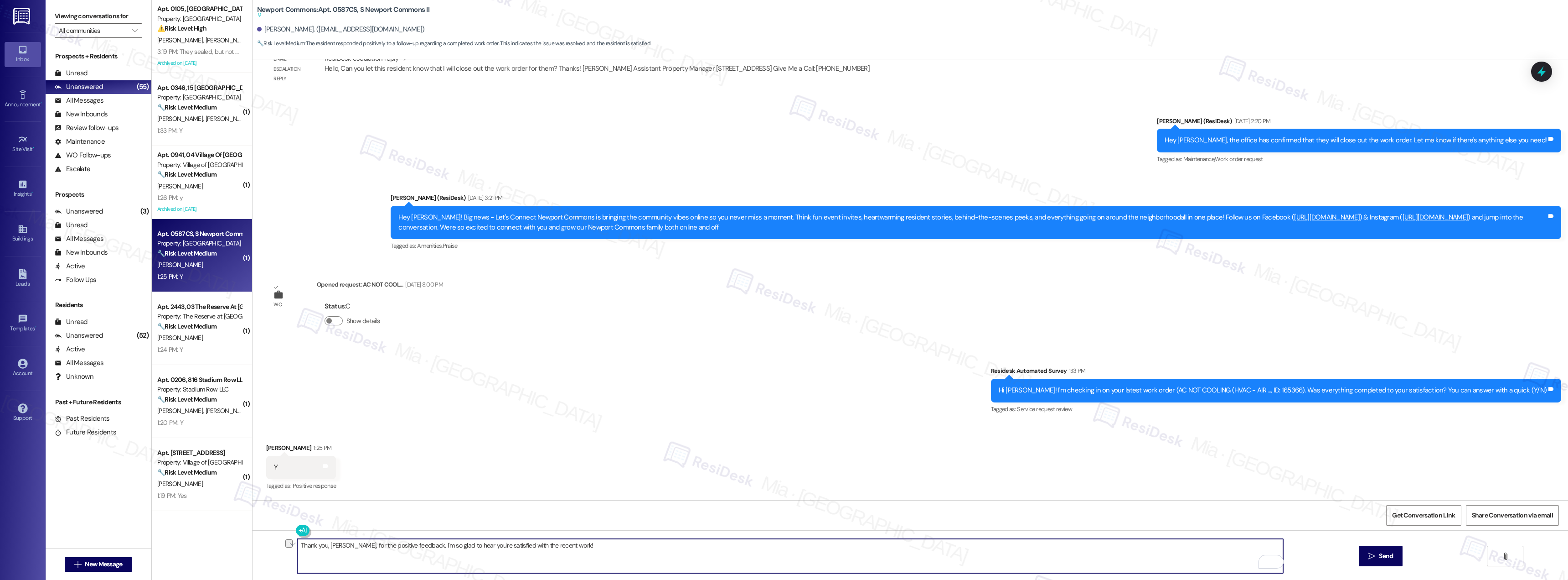
click at [272, 549] on div "Thank you, Tracey, for the positive feedback. I'm so glad to hear you're satisf…" at bounding box center [911, 564] width 1316 height 68
click at [1549, 78] on div at bounding box center [1541, 72] width 27 height 26
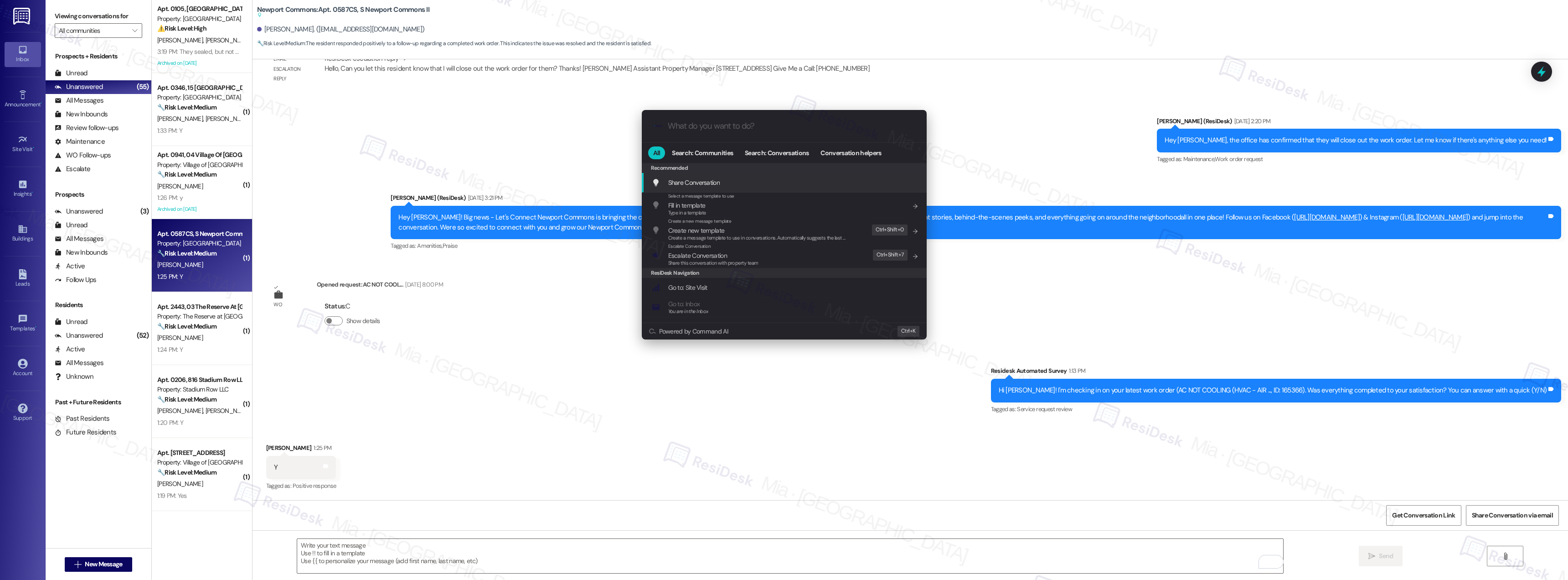
click at [730, 126] on input "What do you want to do?" at bounding box center [791, 126] width 247 height 10
type input "s"
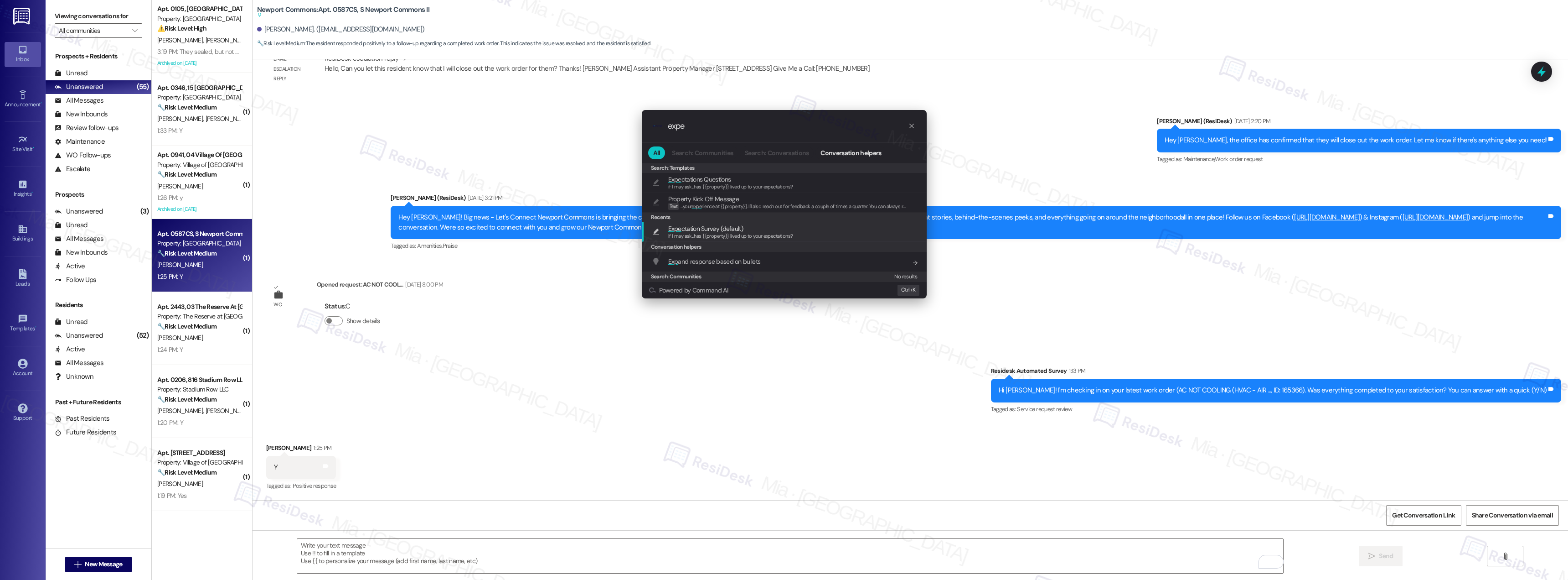
type input "expe"
click at [742, 237] on span "If I may ask...has {{property}} lived up to your expectations?" at bounding box center [730, 235] width 125 height 6
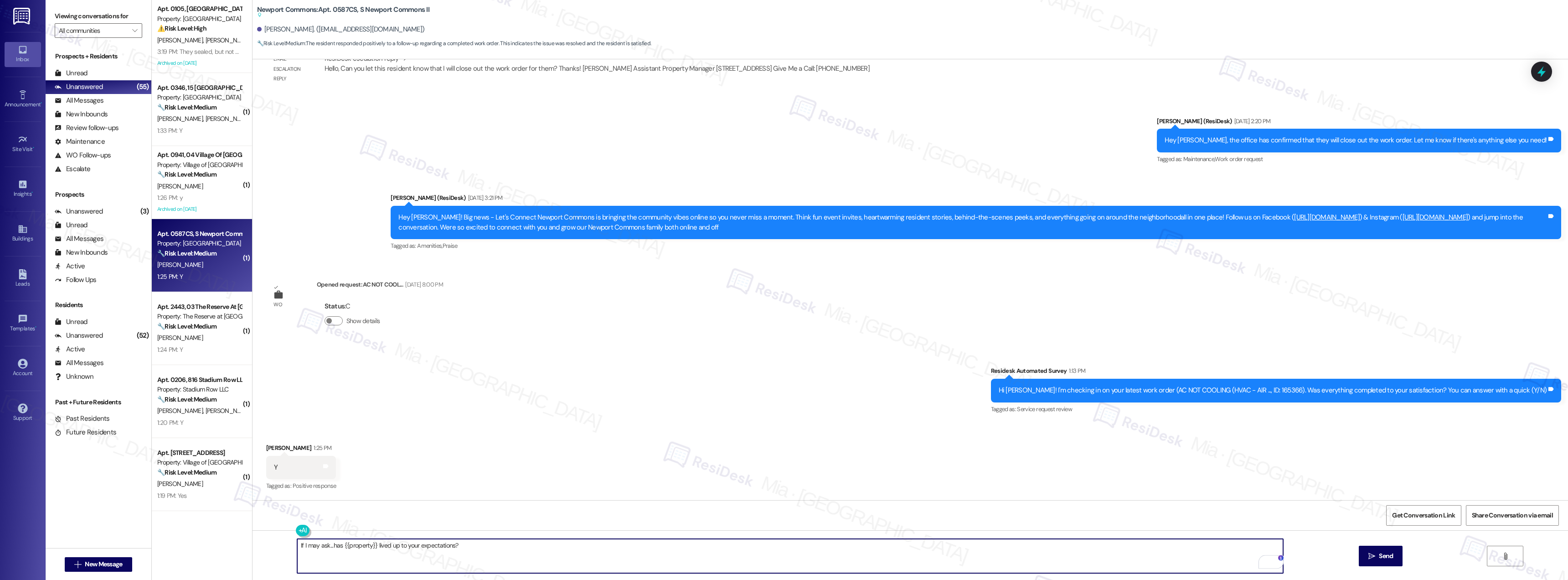
click at [297, 547] on textarea "If I may ask...has {{property}} lived up to your expectations?" at bounding box center [790, 555] width 986 height 34
paste textarea "Thank you, Tracey, for the positive feedback. I'm so glad to hear you're satisf…"
click at [759, 545] on textarea "Thank you, Tracey, for the positive feedback. I'm so glad to hear you're satisf…" at bounding box center [790, 555] width 986 height 34
type textarea "Thank you, Tracey, for the positive feedback. I'm so glad to hear you're satisf…"
click at [1375, 554] on span " Send" at bounding box center [1381, 556] width 29 height 10
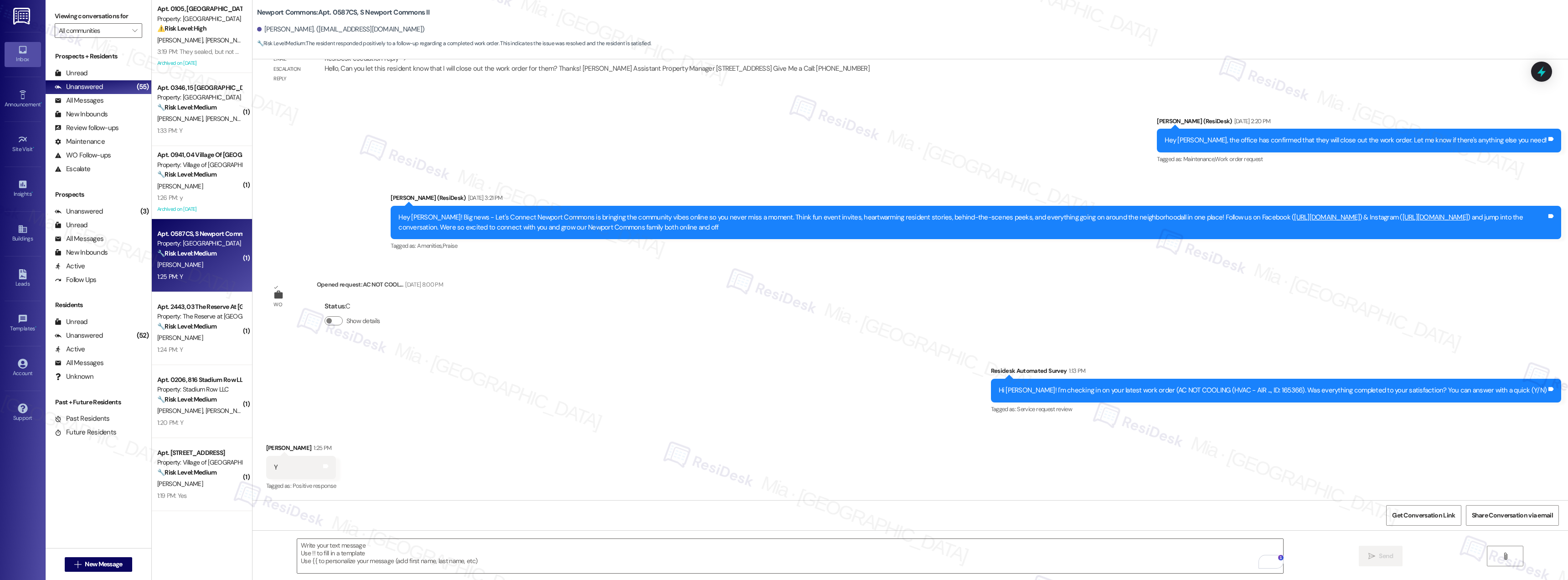
scroll to position [9475, 0]
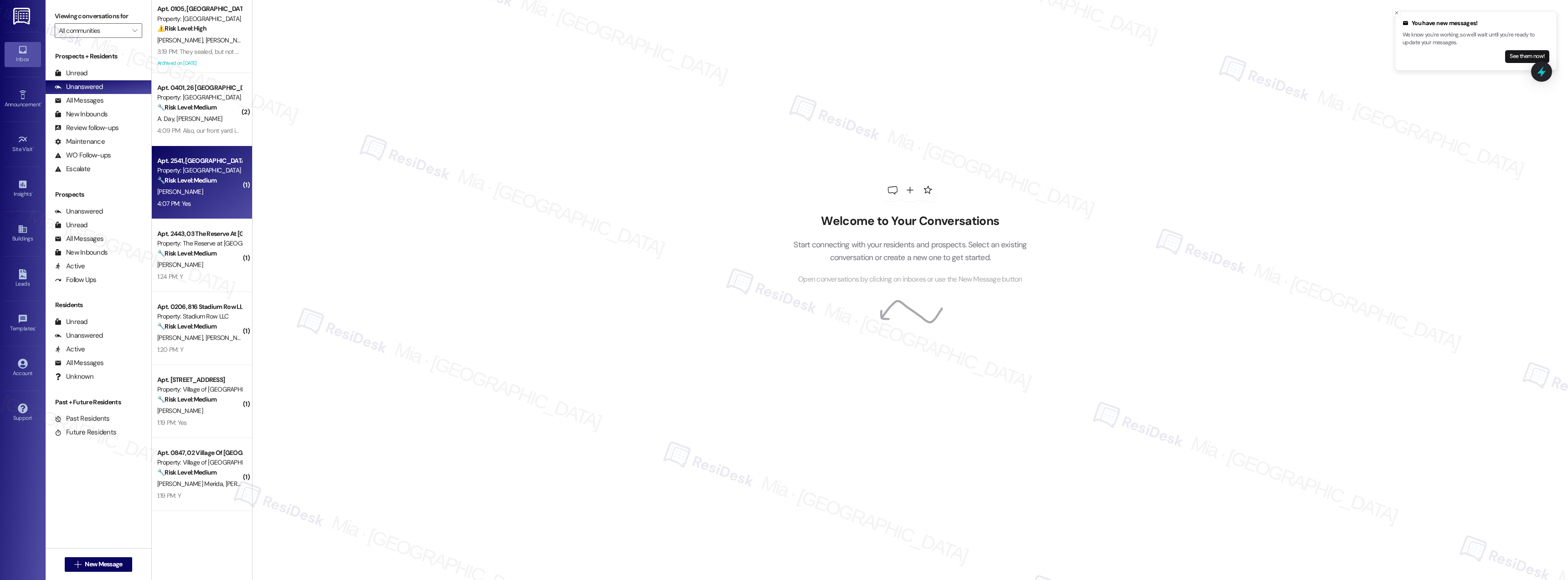
click at [204, 172] on div "Property: [GEOGRAPHIC_DATA]" at bounding box center [200, 170] width 84 height 10
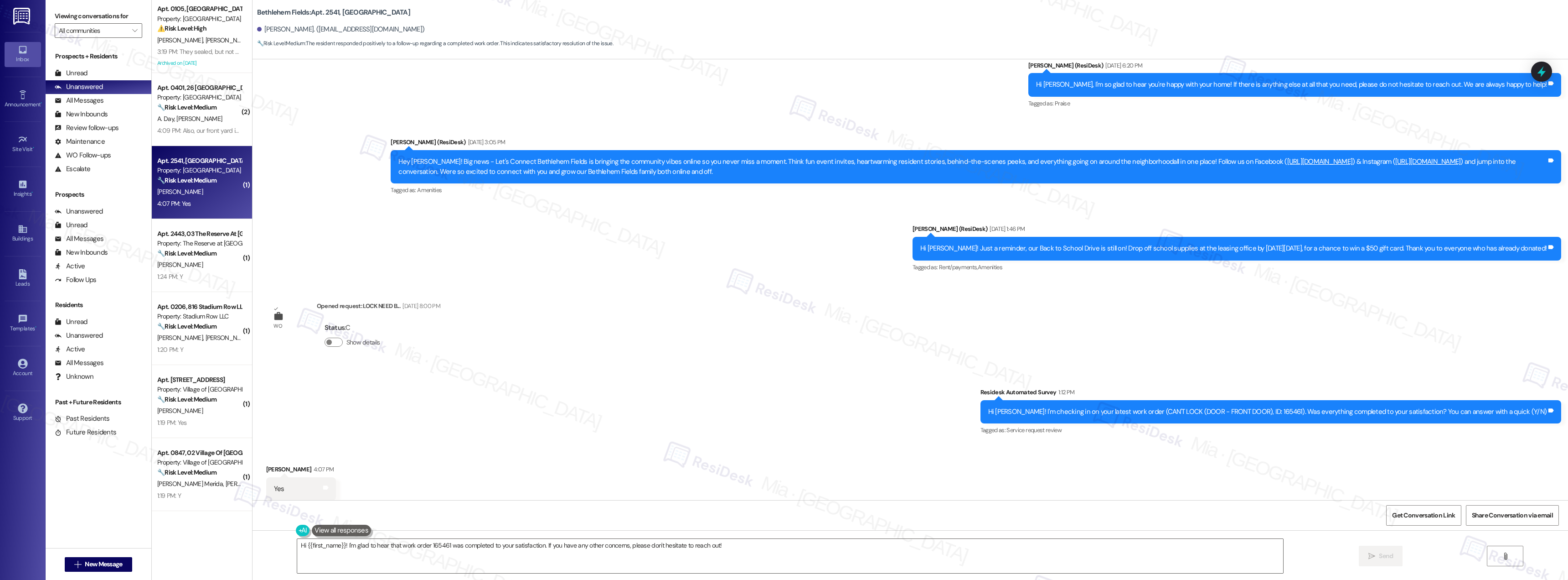
scroll to position [6512, 0]
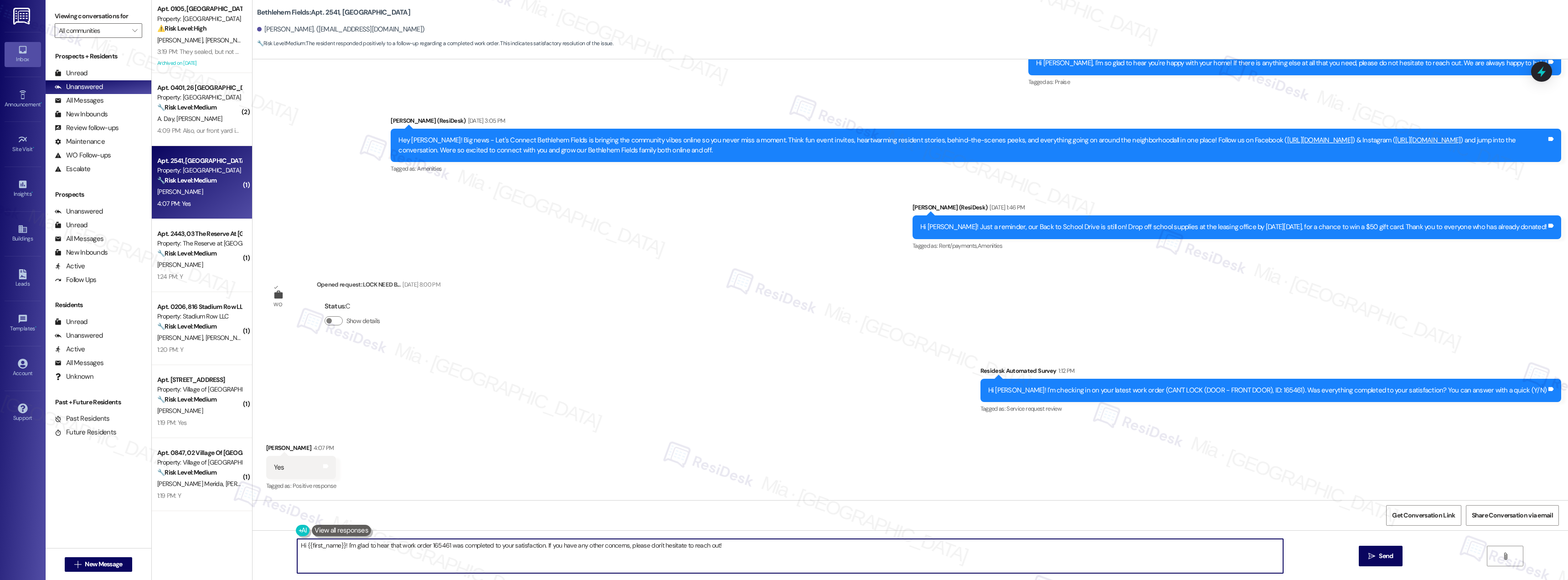
click at [538, 546] on textarea "Hi {{first_name}}! I'm glad to hear that work order 165461 was completed to you…" at bounding box center [790, 555] width 986 height 34
drag, startPoint x: 541, startPoint y: 546, endPoint x: 727, endPoint y: 546, distance: 186.0
click at [727, 546] on textarea "Hi {{first_name}}! I'm glad to hear that work order 165461 was completed to you…" at bounding box center [790, 555] width 986 height 34
click at [539, 547] on textarea "Hi {{first_name}}! I'm glad to hear that work order 165461 was completed to you…" at bounding box center [790, 555] width 986 height 34
drag, startPoint x: 540, startPoint y: 547, endPoint x: 732, endPoint y: 545, distance: 192.0
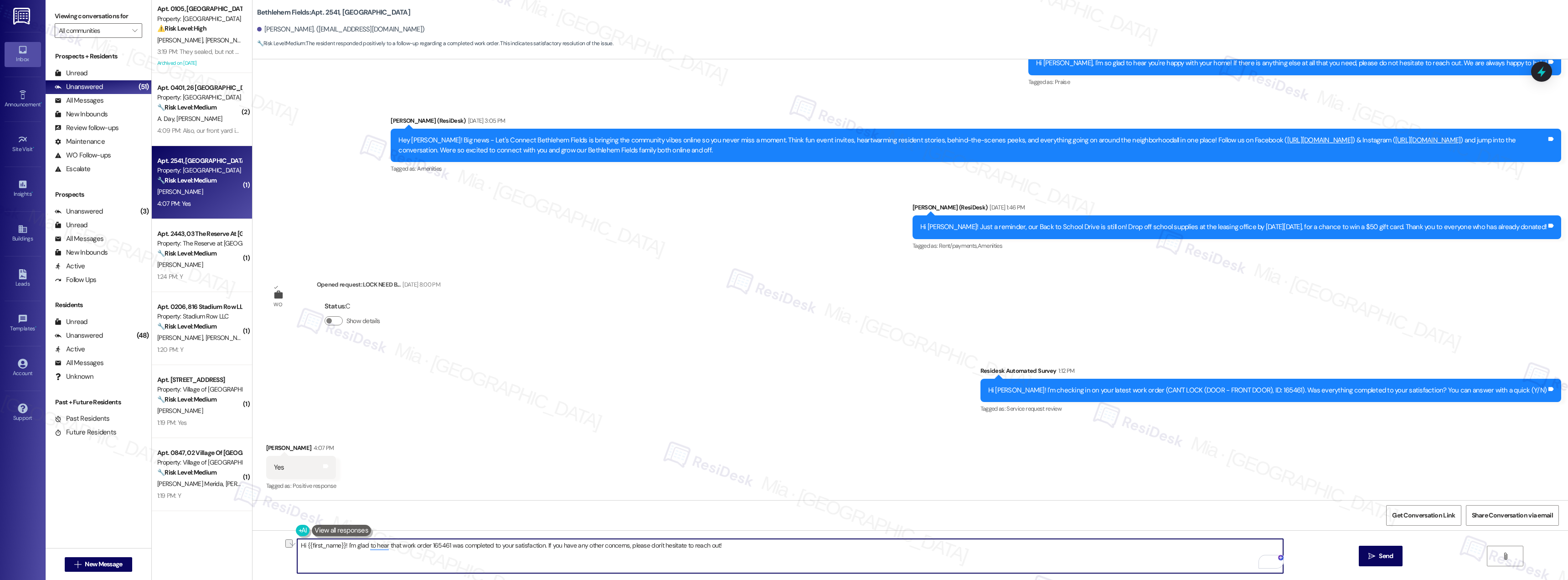
click at [732, 545] on textarea "Hi {{first_name}}! I'm glad to hear that work order 165461 was completed to you…" at bounding box center [790, 555] width 986 height 34
drag, startPoint x: 588, startPoint y: 545, endPoint x: 272, endPoint y: 545, distance: 316.0
click at [272, 545] on div "Hi {{first_name}}! I'm glad to hear that work order 165461 was completed to you…" at bounding box center [911, 564] width 1316 height 68
type textarea "Hi {{first_name}}! I'm glad to hear that work order 165461 was completed to you…"
drag, startPoint x: 565, startPoint y: 546, endPoint x: 1543, endPoint y: 77, distance: 1084.6
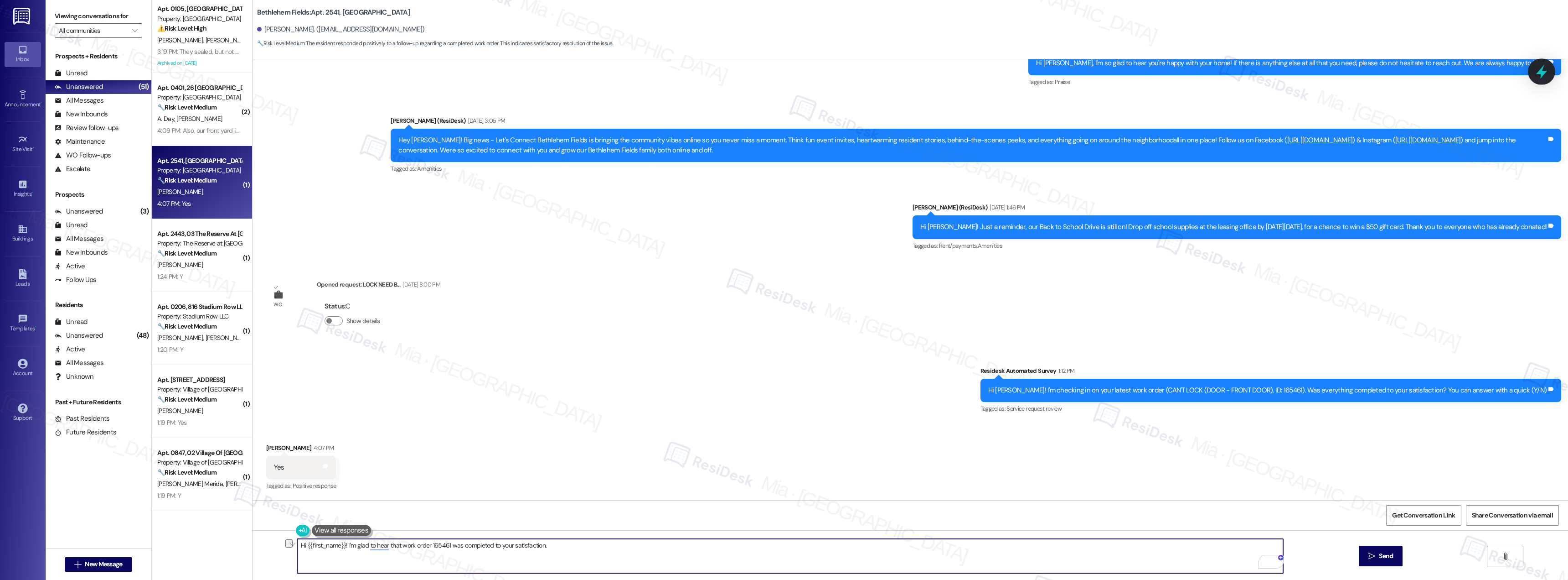
click at [1543, 77] on icon at bounding box center [1541, 72] width 16 height 16
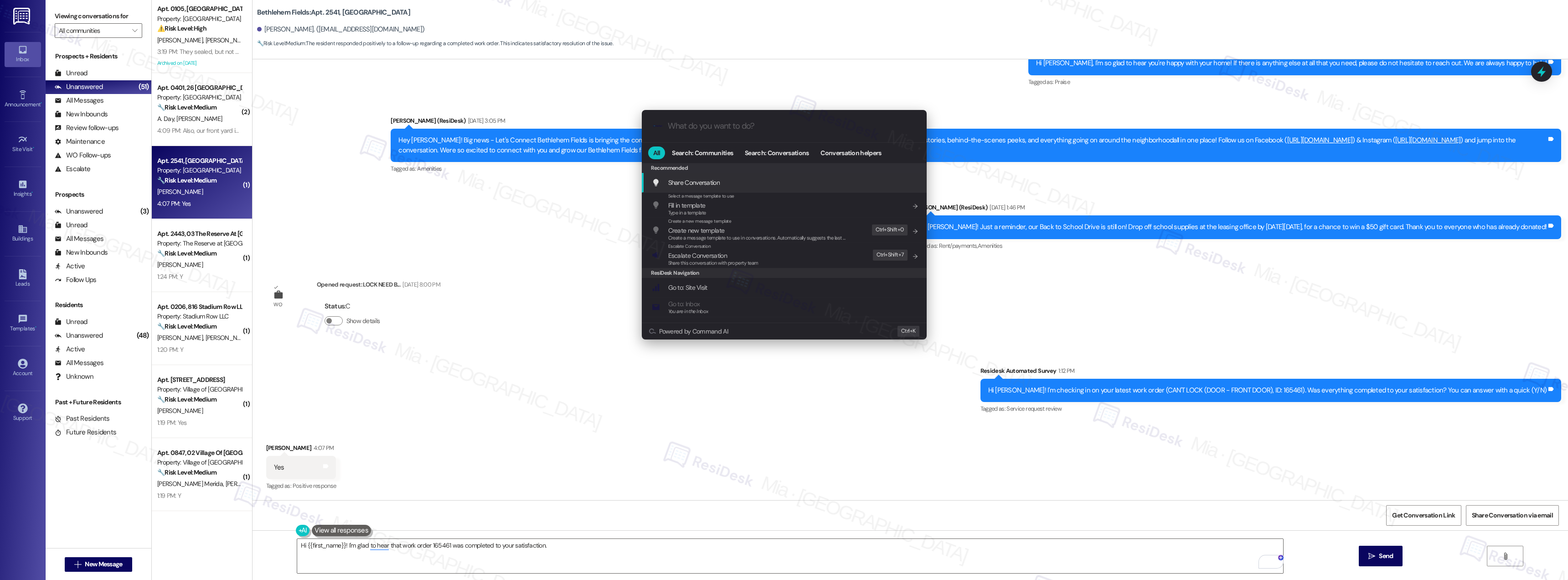
click at [723, 122] on input "What do you want to do?" at bounding box center [791, 126] width 247 height 10
type input "google"
click at [724, 228] on span "Can I ask a quick favor...would you mind writing us a Google review? No worries…" at bounding box center [762, 226] width 187 height 6
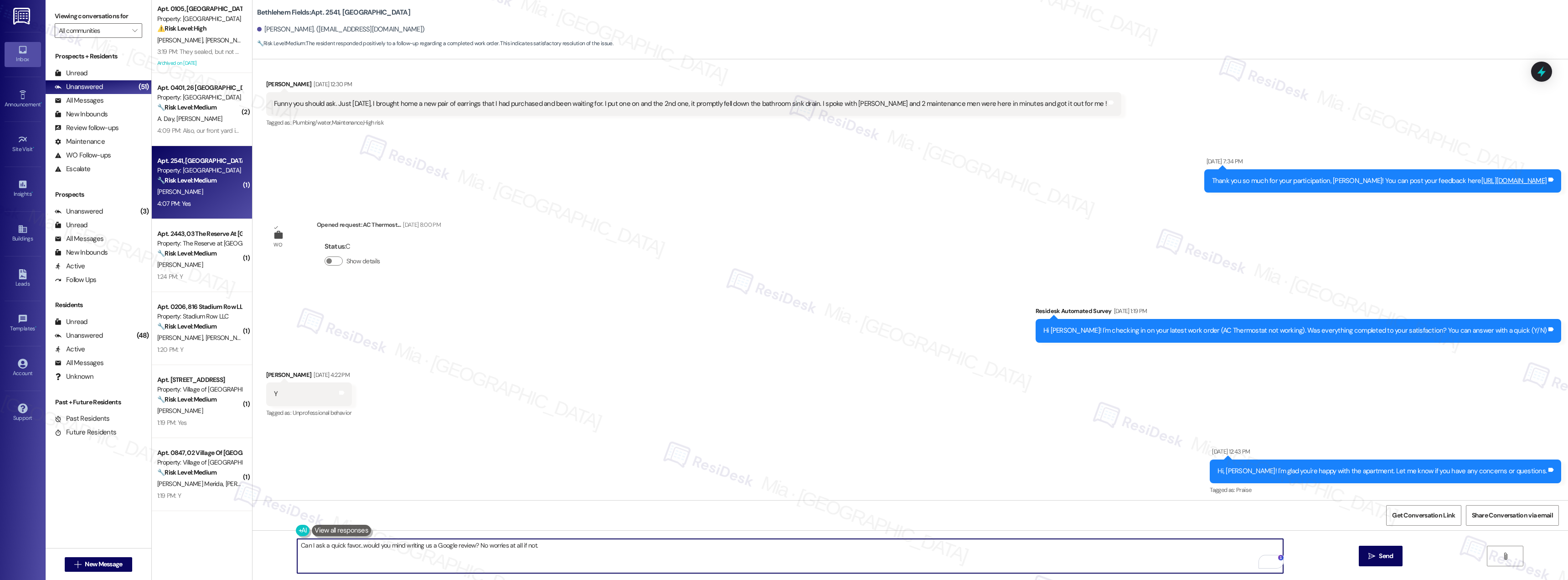
scroll to position [1209, 0]
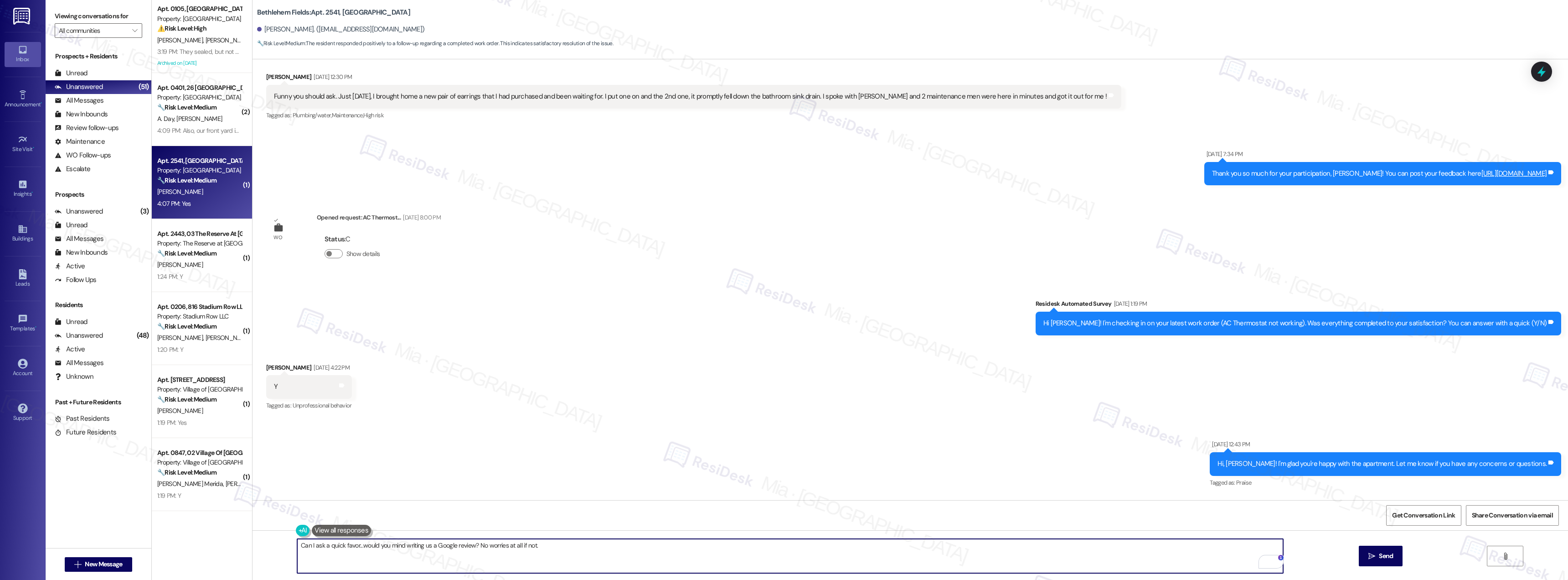
drag, startPoint x: 1565, startPoint y: 489, endPoint x: 1490, endPoint y: 136, distance: 360.9
click at [1490, 136] on div "Sent via SMS [DATE] 7:34 PM Thank you so much for your participation, [PERSON_N…" at bounding box center [911, 160] width 1316 height 63
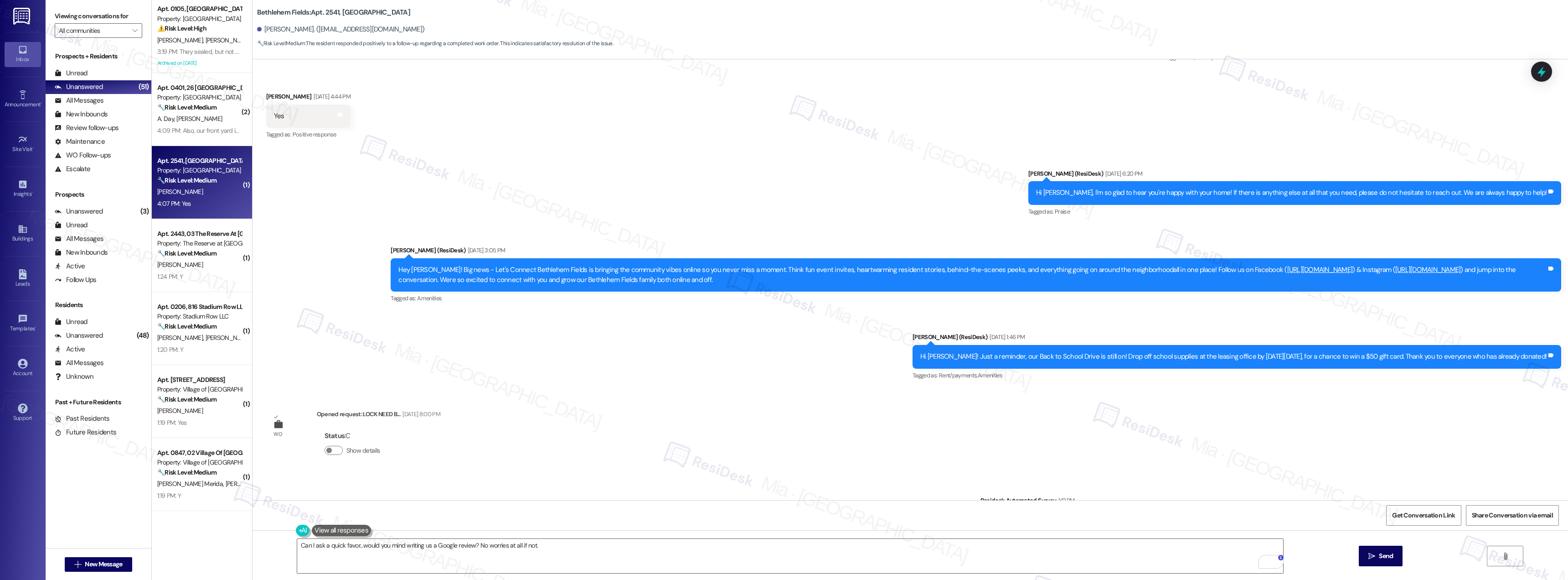
scroll to position [6512, 0]
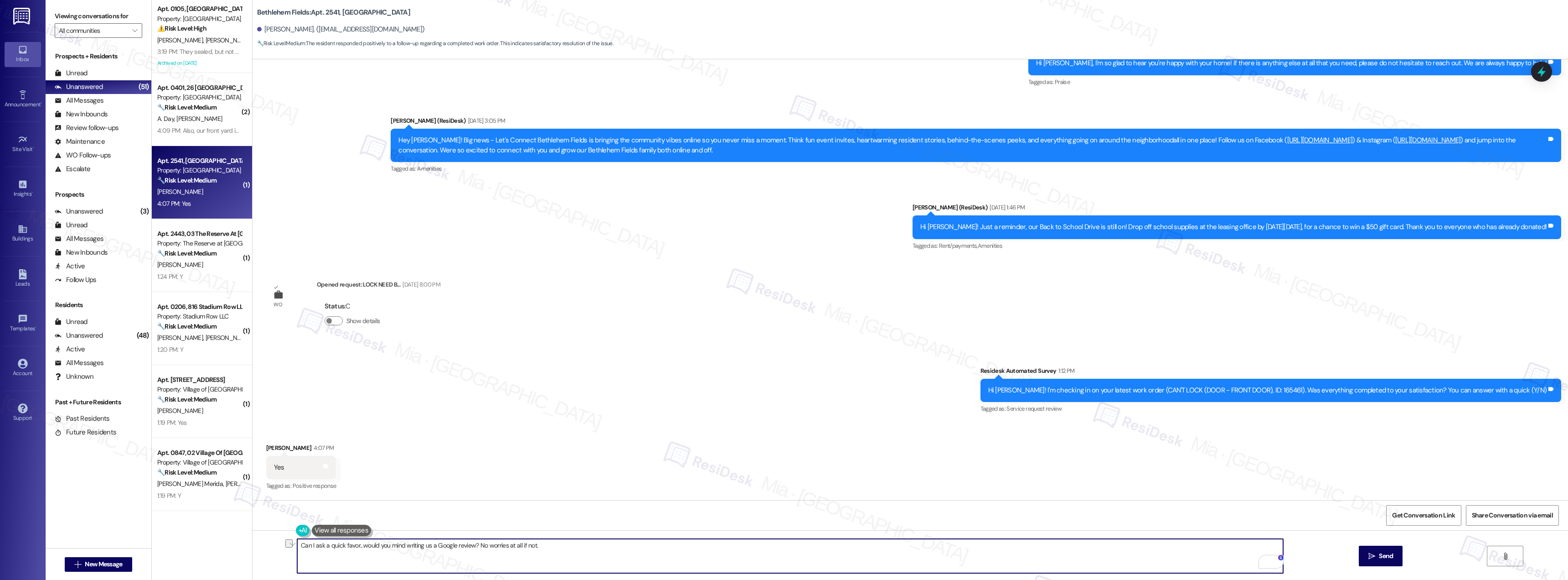
drag, startPoint x: 543, startPoint y: 548, endPoint x: 271, endPoint y: 547, distance: 272.0
click at [271, 547] on div "Can I ask a quick favor...would you mind writing us a Google review? No worries…" at bounding box center [911, 564] width 1316 height 68
paste textarea "Hi {{first_name}}! I'm glad to hear that work order 165461 was completed to you…"
click at [548, 549] on textarea "Hi {{first_name}}! I'm glad to hear that work order 165461 was completed to you…" at bounding box center [790, 555] width 986 height 34
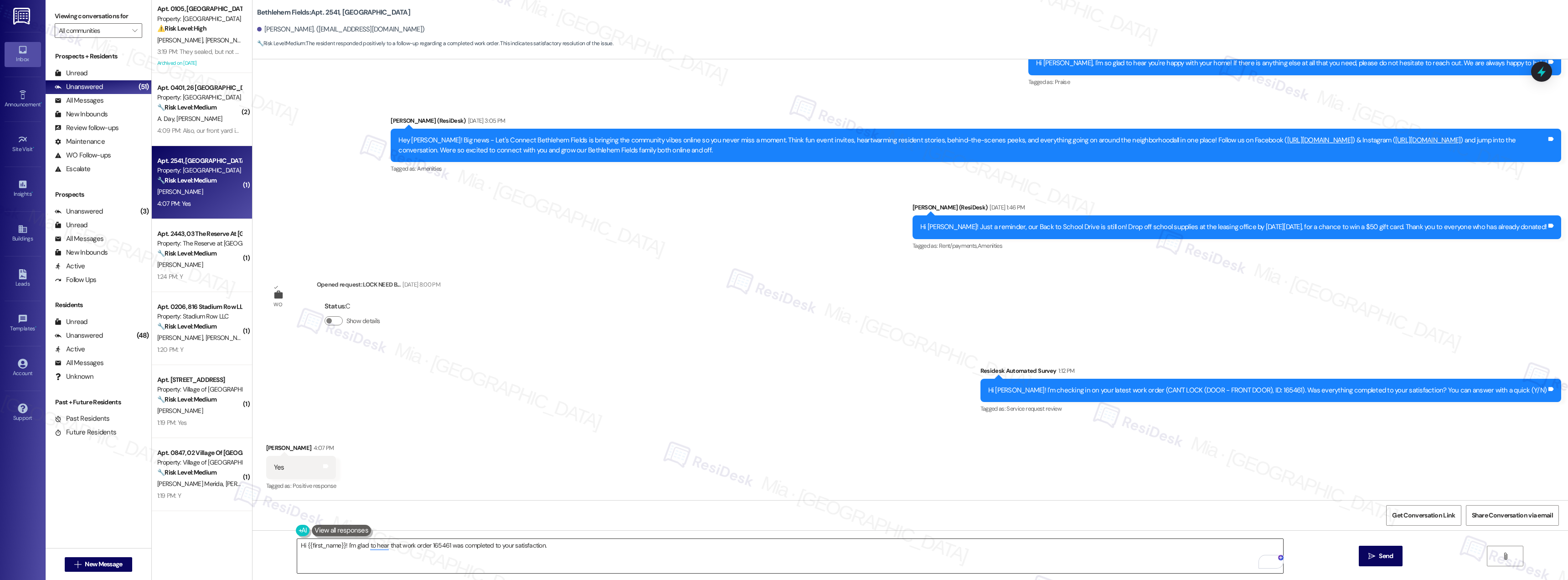
click at [564, 545] on textarea "Hi {{first_name}}! I'm glad to hear that work order 165461 was completed to you…" at bounding box center [790, 555] width 986 height 34
paste textarea "Just let me know if you need anything else—I’m happy to help!"
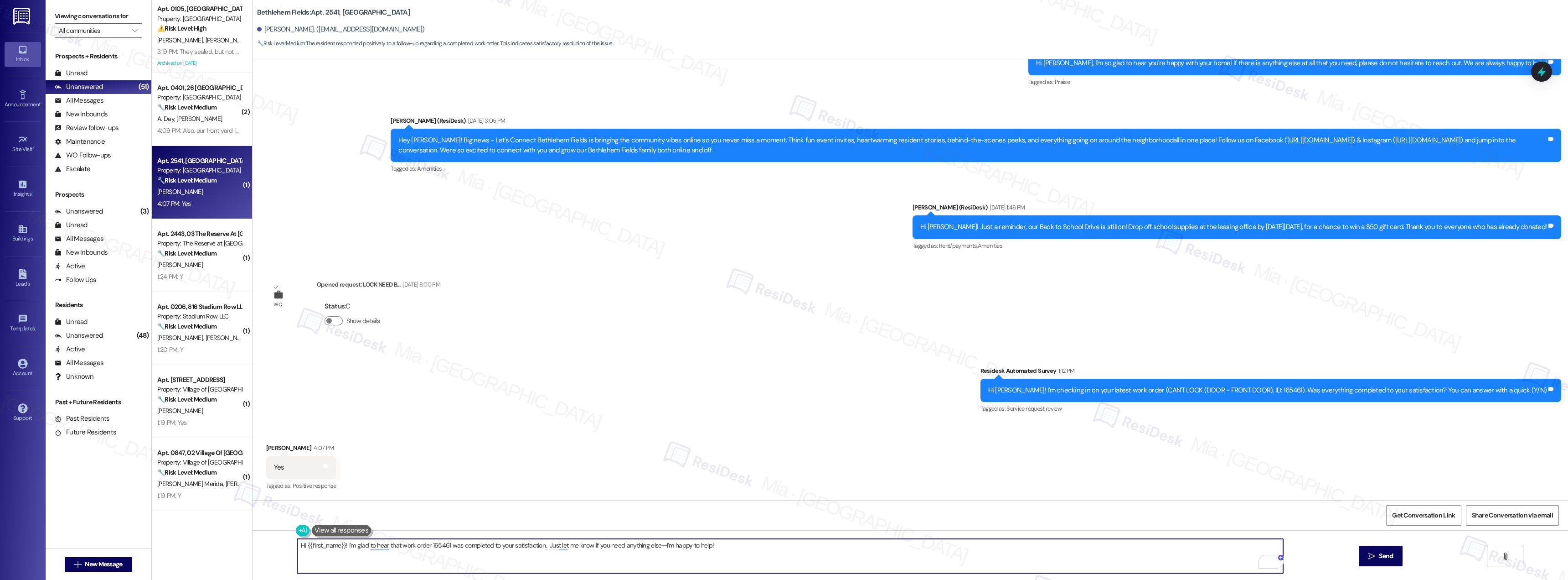
click at [653, 545] on textarea "Hi {{first_name}}! I'm glad to hear that work order 165461 was completed to you…" at bounding box center [790, 555] width 986 height 34
click at [732, 545] on textarea "Hi {{first_name}}! I'm glad to hear that work order 165461 was completed to you…" at bounding box center [790, 555] width 986 height 34
drag, startPoint x: 338, startPoint y: 545, endPoint x: 300, endPoint y: 547, distance: 38.1
click at [300, 547] on textarea "Hi {{first_name}}! I'm glad to hear that work order 165461 was completed to you…" at bounding box center [790, 555] width 986 height 34
type textarea "Hi Karen! I'm glad to hear that work order 165461 was completed to your satisfa…"
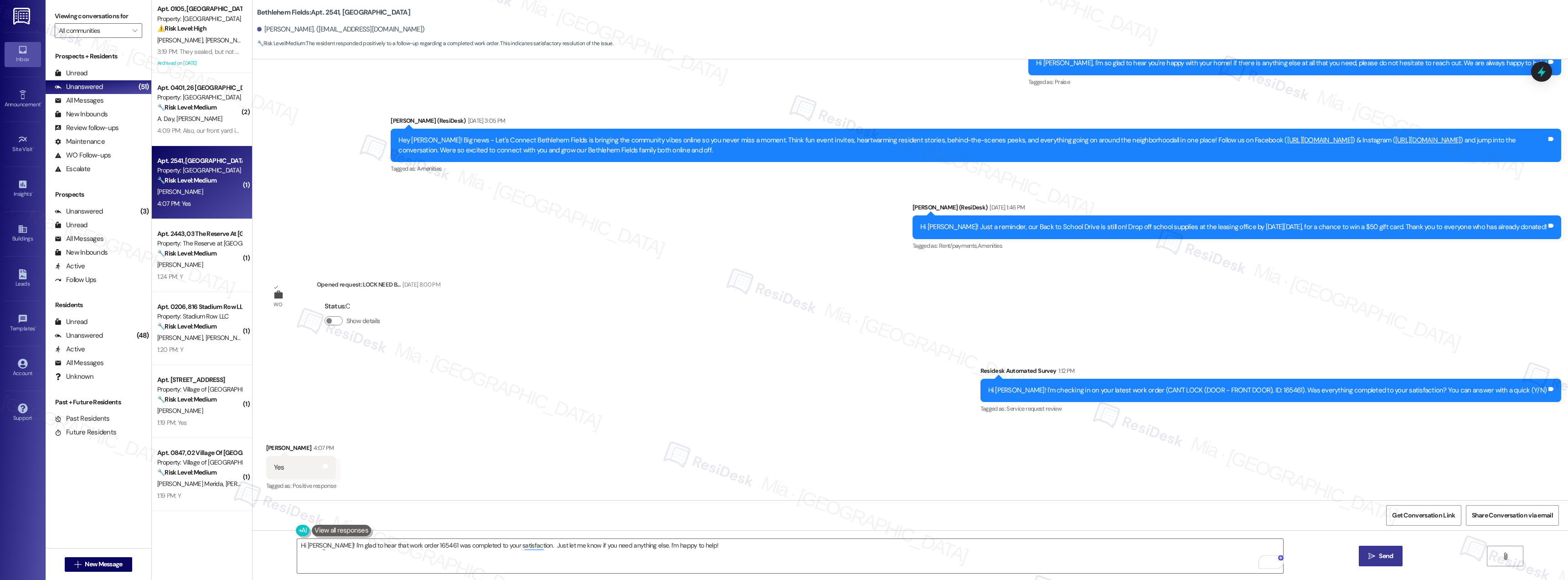
click at [1375, 548] on button " Send" at bounding box center [1381, 555] width 44 height 20
click at [738, 428] on div "Received via SMS Karen Kovacs 4:07 PM Yes Tags and notes Tagged as: Positive re…" at bounding box center [911, 461] width 1316 height 77
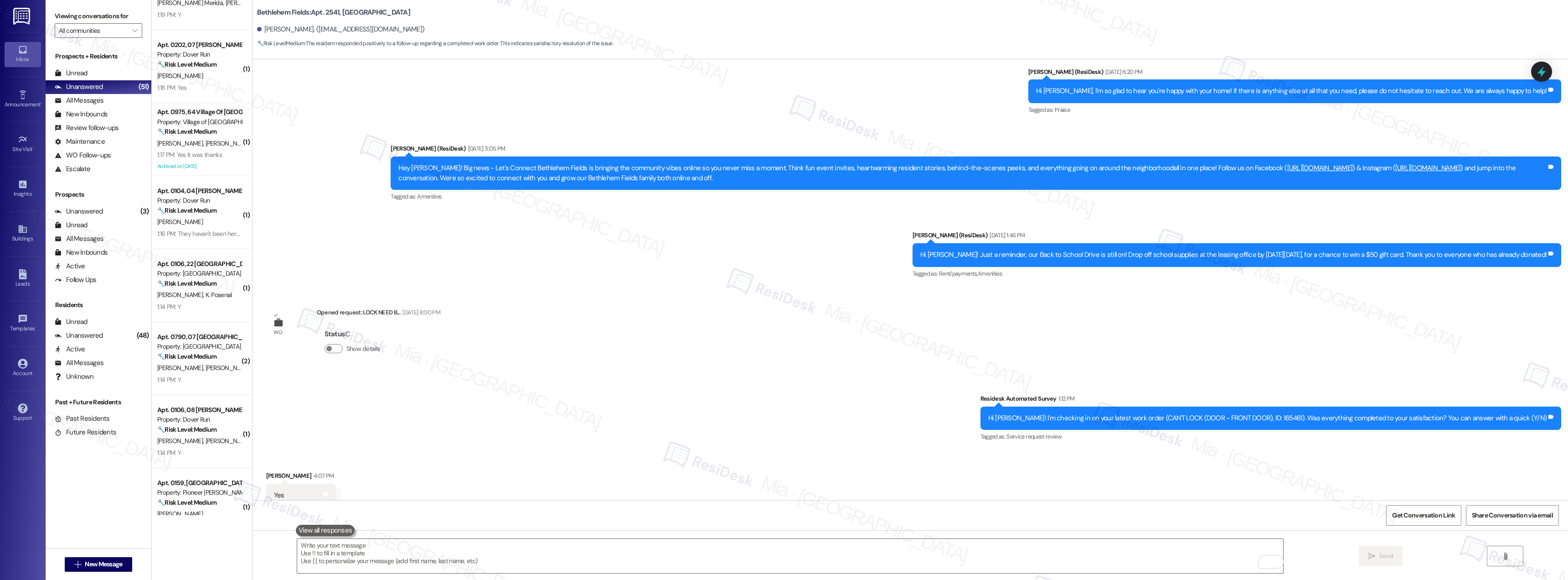
scroll to position [502, 0]
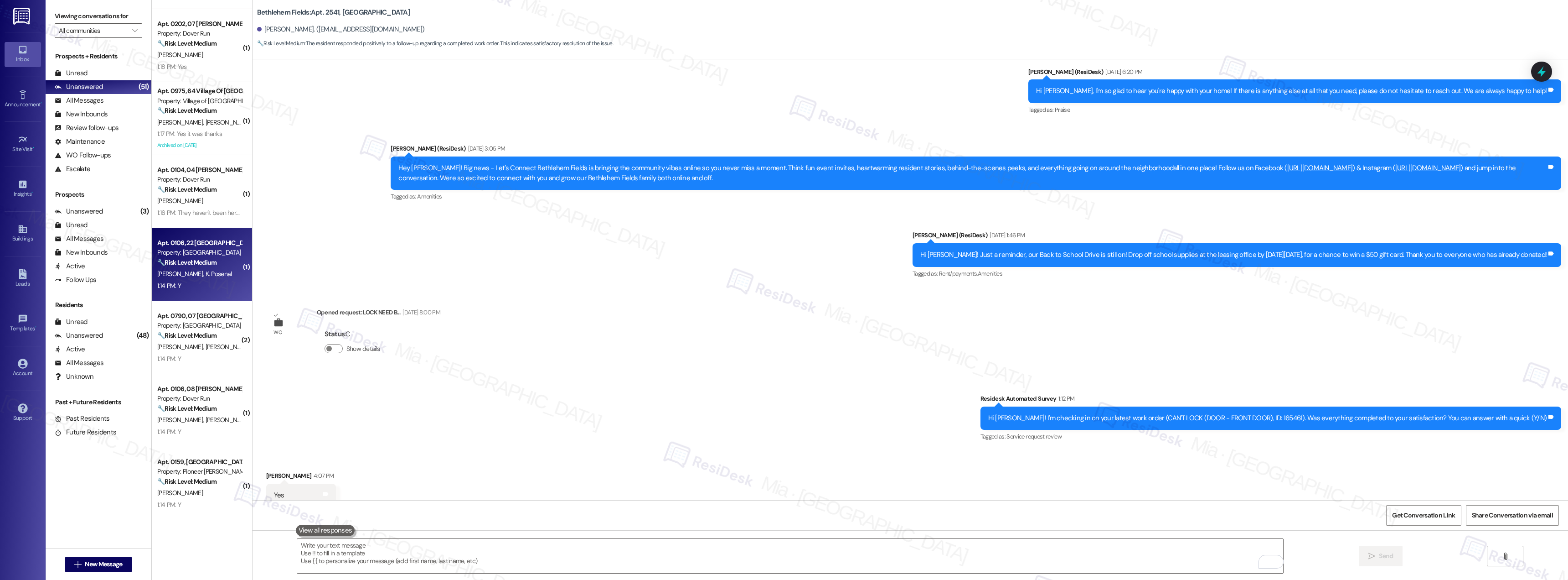
click at [212, 289] on div "1:14 PM: Y 1:14 PM: Y" at bounding box center [200, 286] width 86 height 12
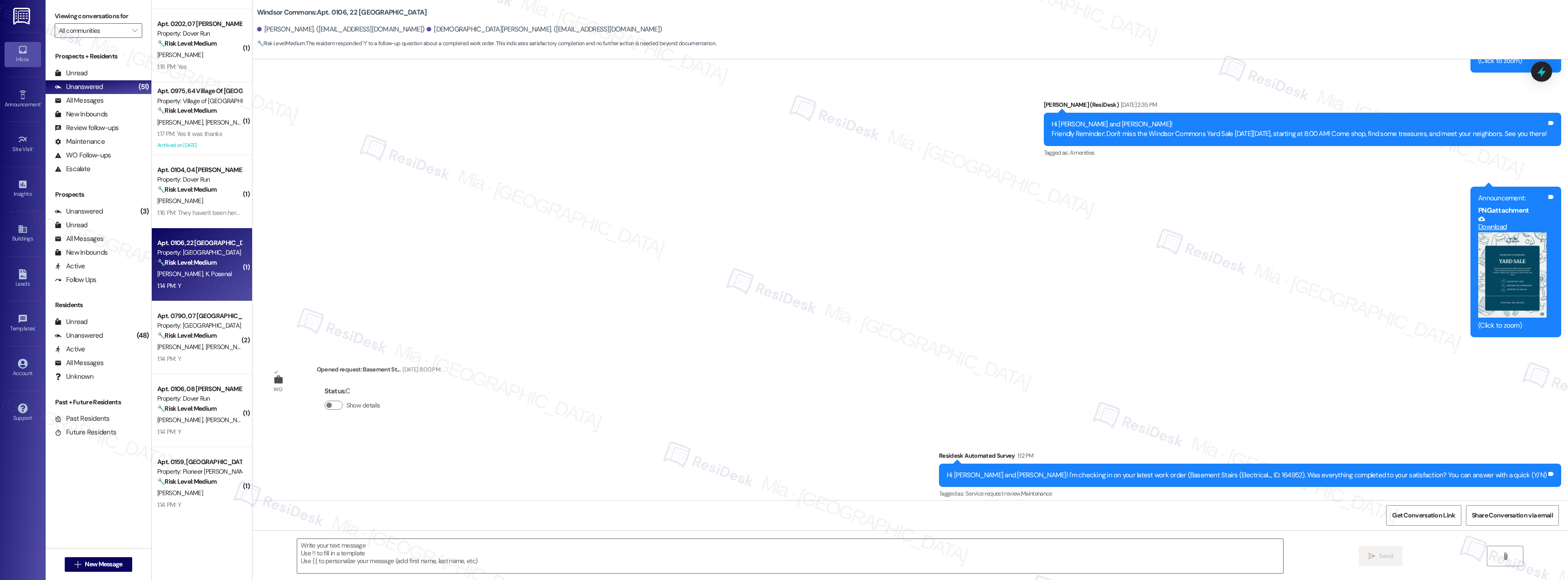
type textarea "Fetching suggested responses. Please feel free to read through the conversation…"
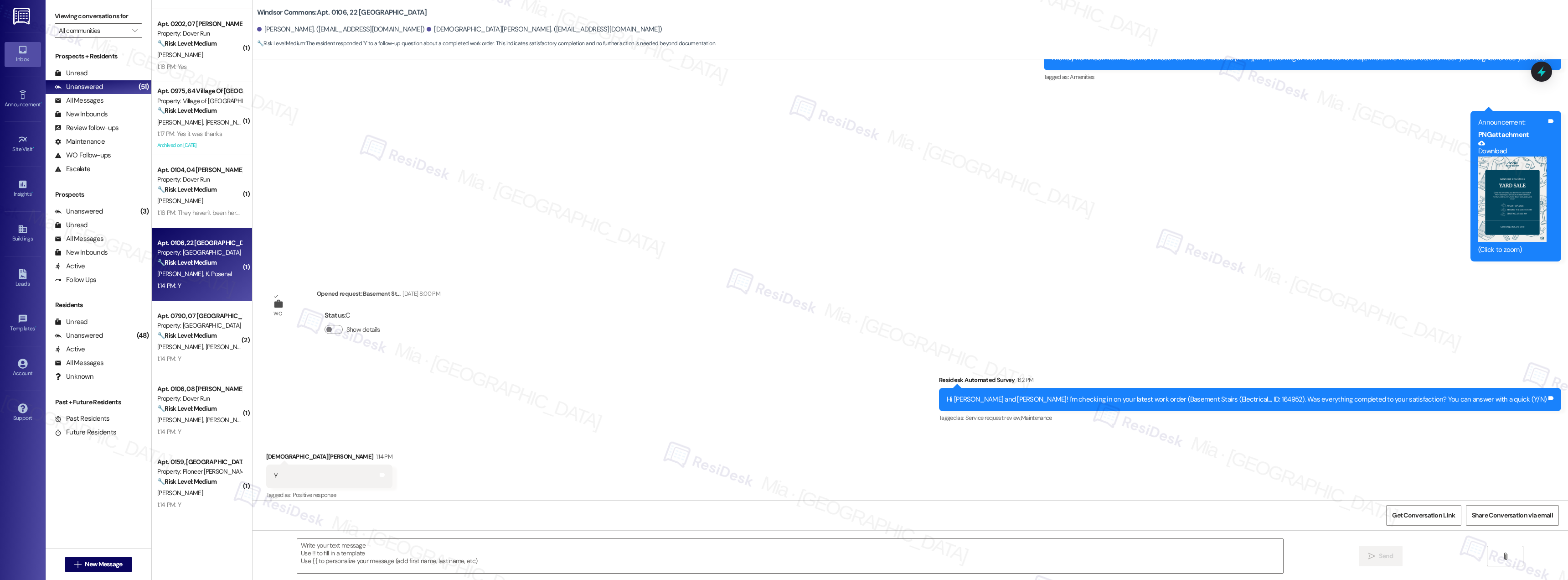
scroll to position [7580, 0]
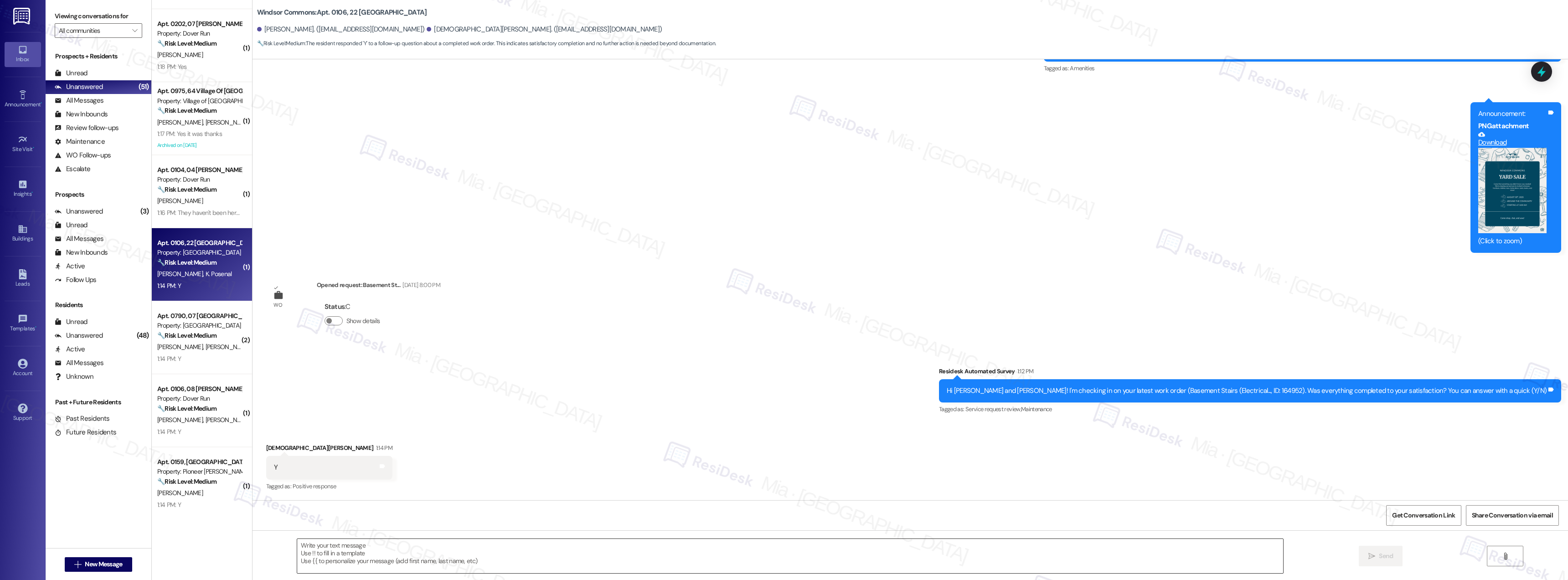
click at [362, 548] on textarea at bounding box center [790, 555] width 986 height 34
paste textarea "Thank you, , for your feedback. I'm so glad to hear you're satisfied with the r…"
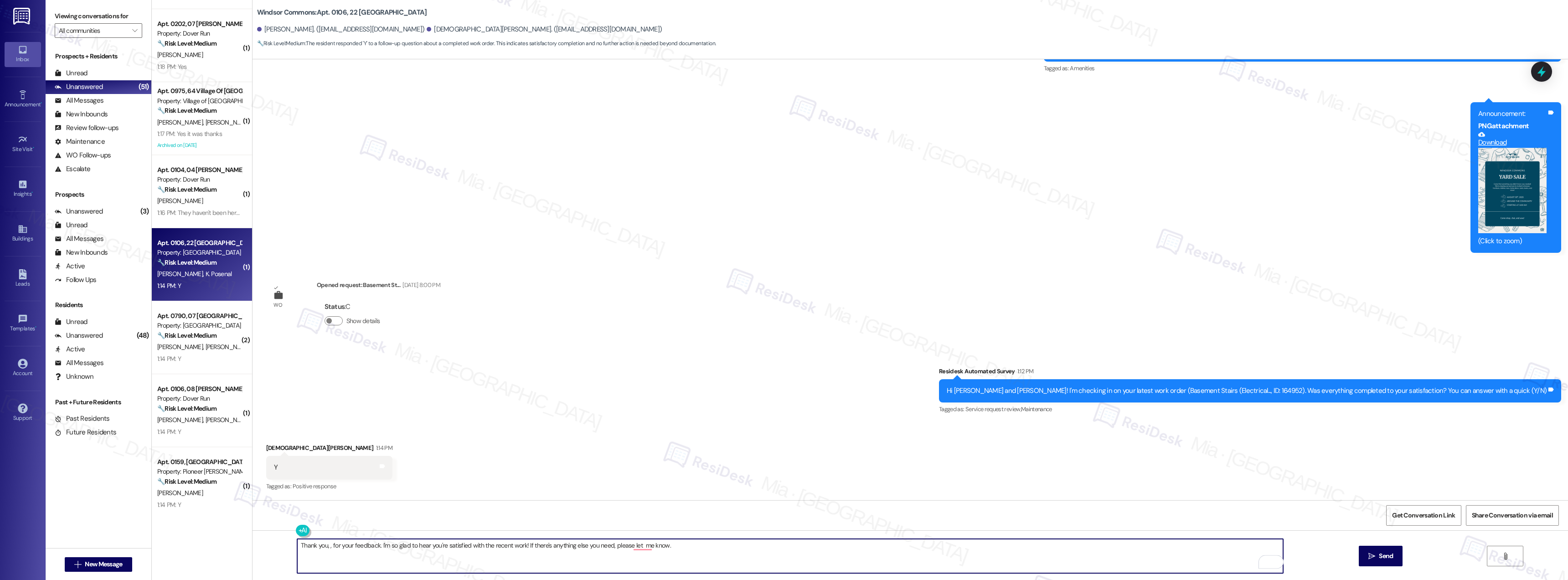
click at [325, 545] on textarea "Thank you, , for your feedback. I'm so glad to hear you're satisfied with the r…" at bounding box center [790, 555] width 986 height 34
click at [323, 549] on textarea "Thank you, , Kristen, for your feedback. I'm so glad to hear you're satisfied w…" at bounding box center [790, 555] width 986 height 34
click at [656, 547] on textarea "Thank you,, Kristen, for your feedback. I'm so glad to hear you're satisfied wi…" at bounding box center [790, 555] width 986 height 34
click at [324, 544] on textarea "Thank you,, Kristen, for your feedback. I'm so glad to hear you're satisfied wi…" at bounding box center [790, 555] width 986 height 34
type textarea "Thank you, Kristen, for your feedback. I'm so glad to hear you're satisfied wit…"
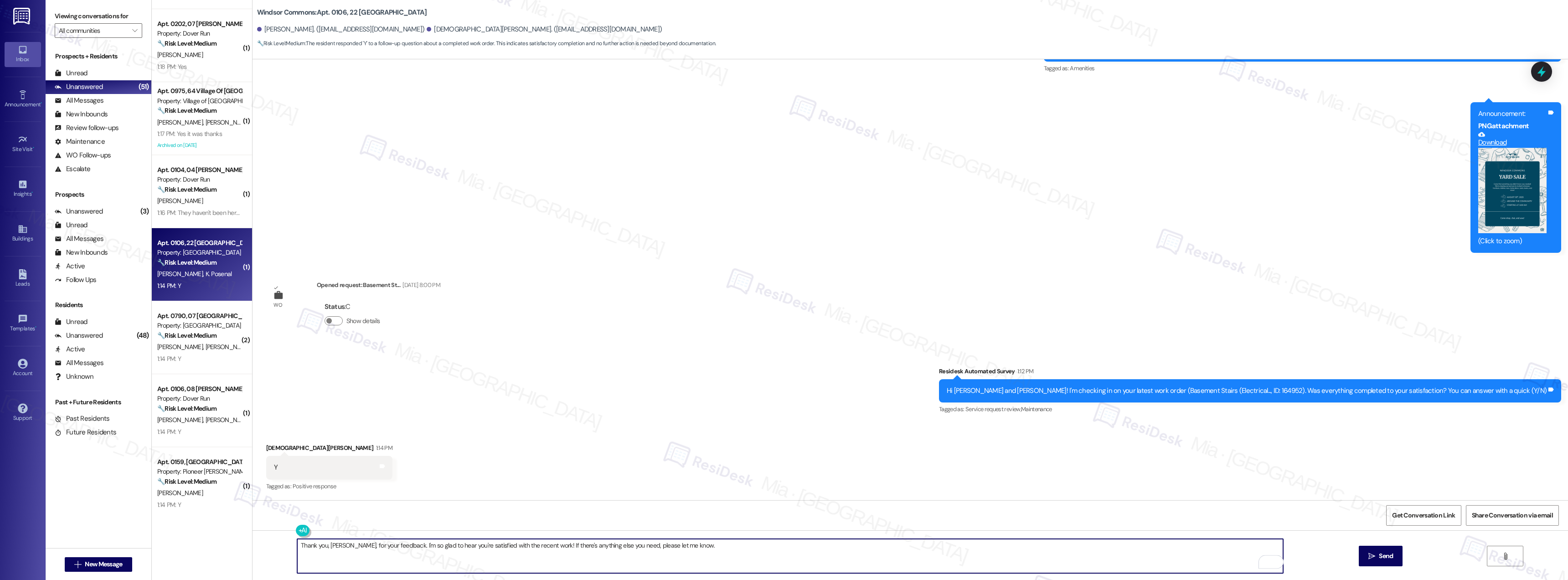
click at [642, 394] on div "Survey, sent via SMS Residesk Automated Survey 1:12 PM Hi William and Kristen! …" at bounding box center [911, 384] width 1316 height 77
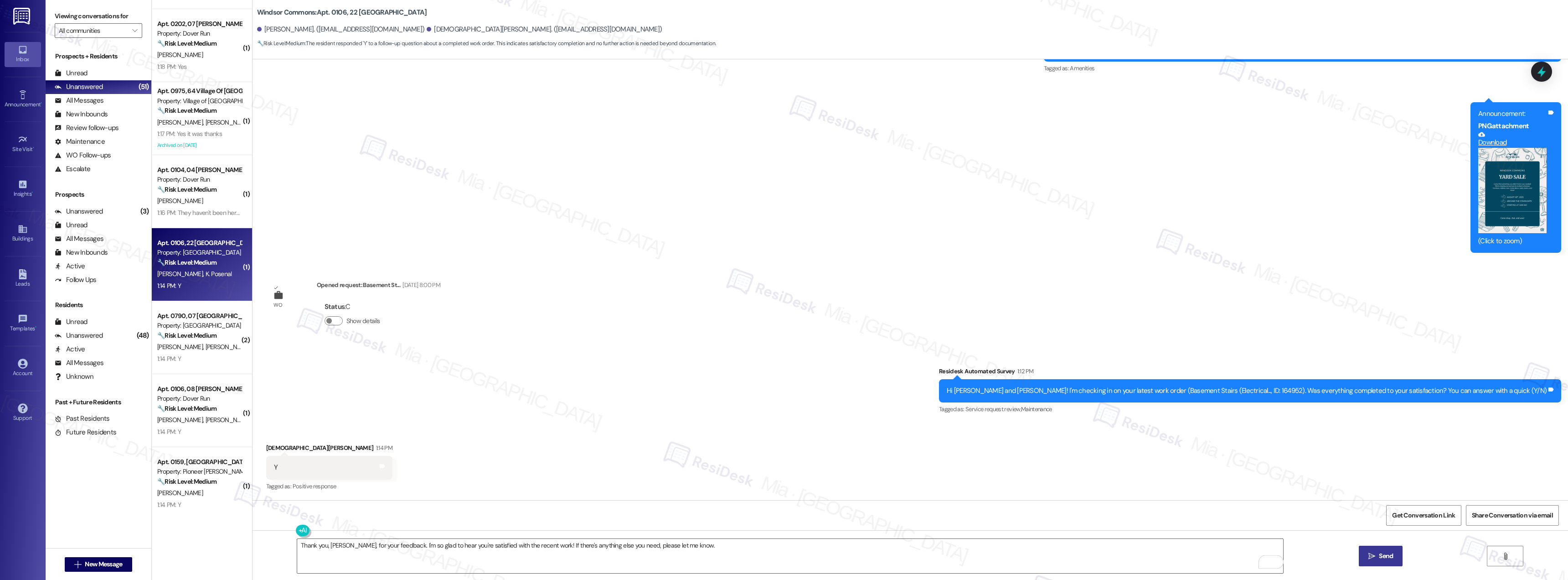
click at [1371, 560] on span " Send" at bounding box center [1381, 556] width 29 height 10
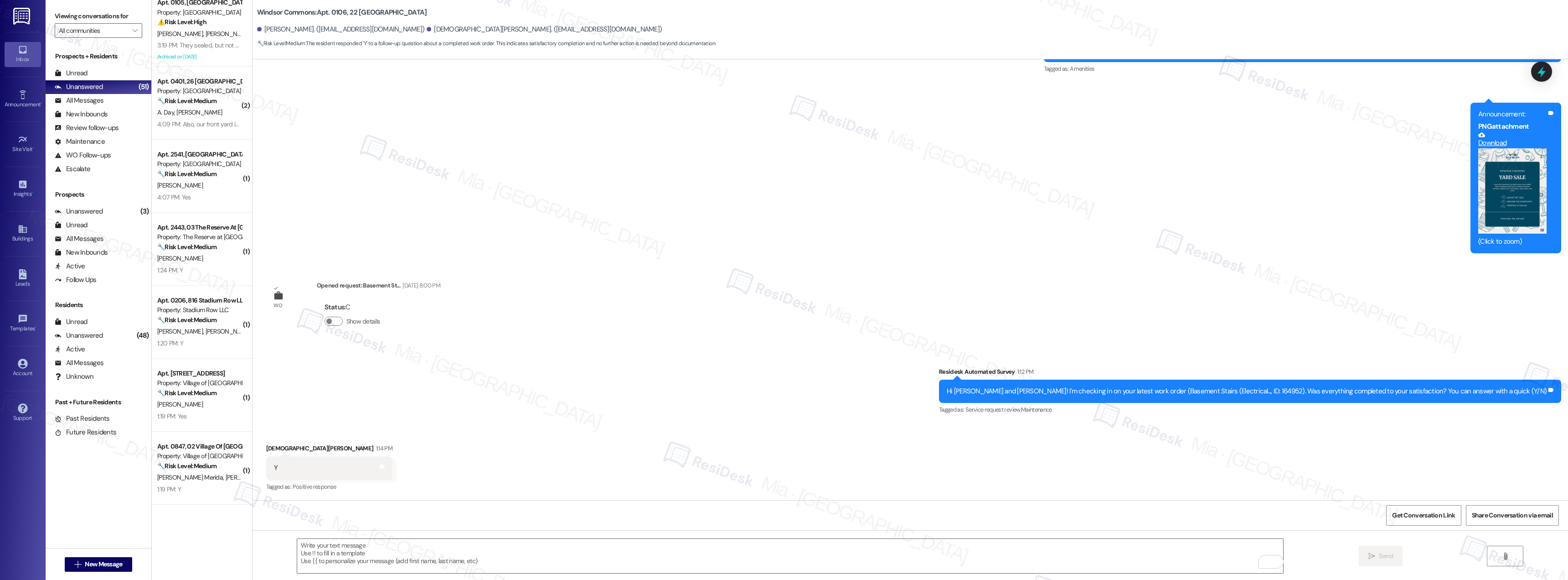
scroll to position [0, 0]
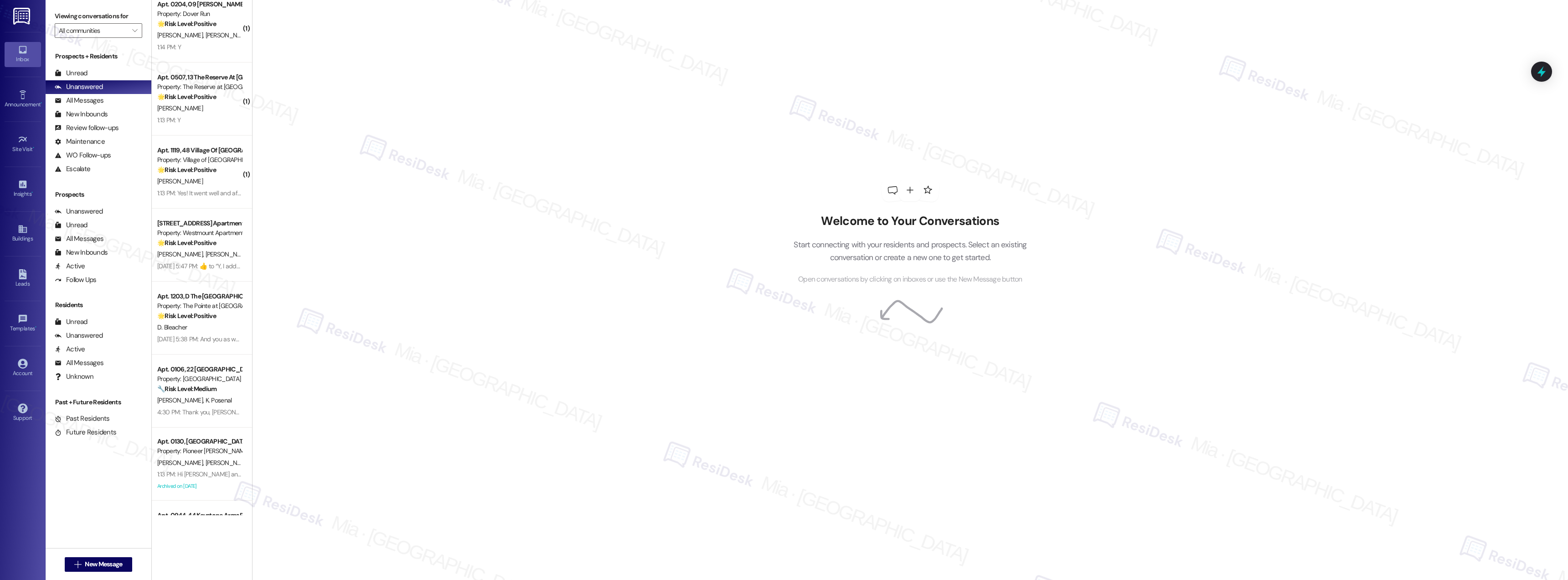
scroll to position [3134, 0]
